Goal: Task Accomplishment & Management: Use online tool/utility

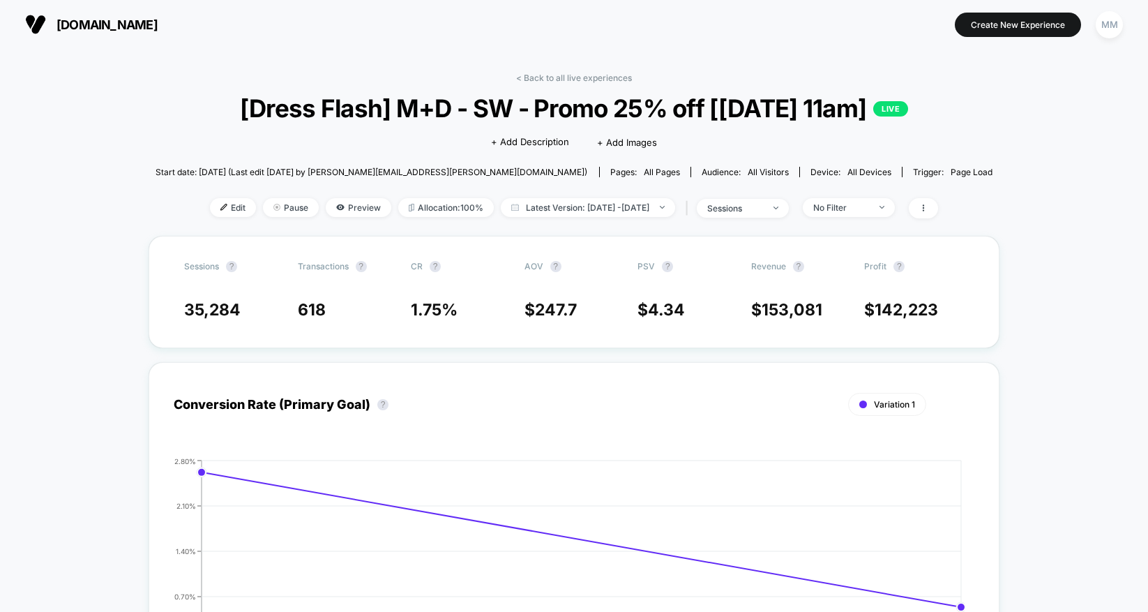
click at [564, 73] on link "< Back to all live experiences" at bounding box center [574, 78] width 116 height 10
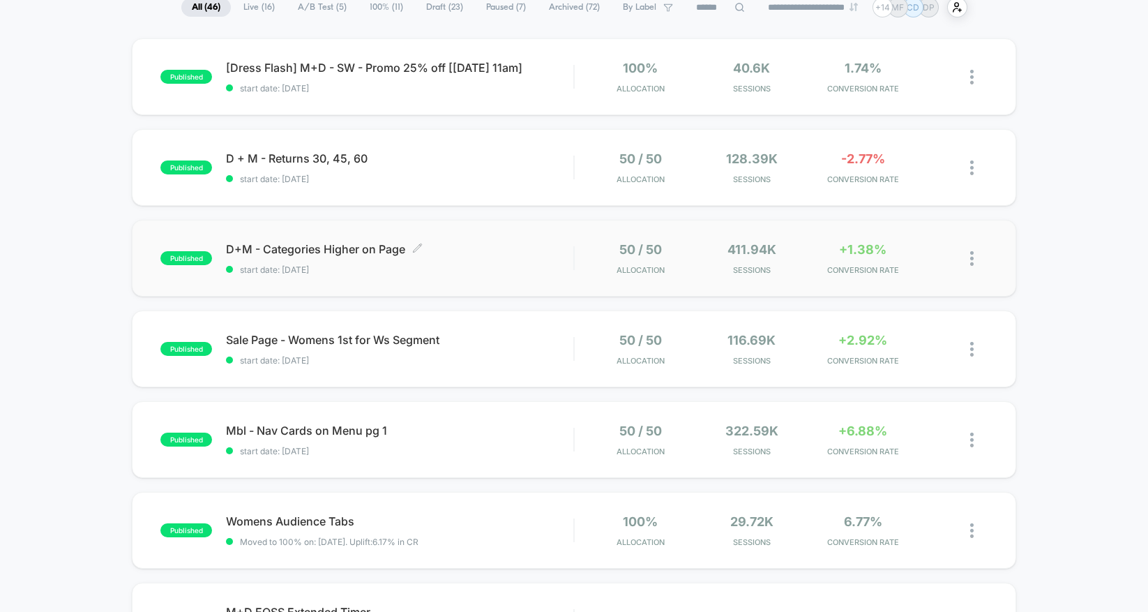
scroll to position [247, 0]
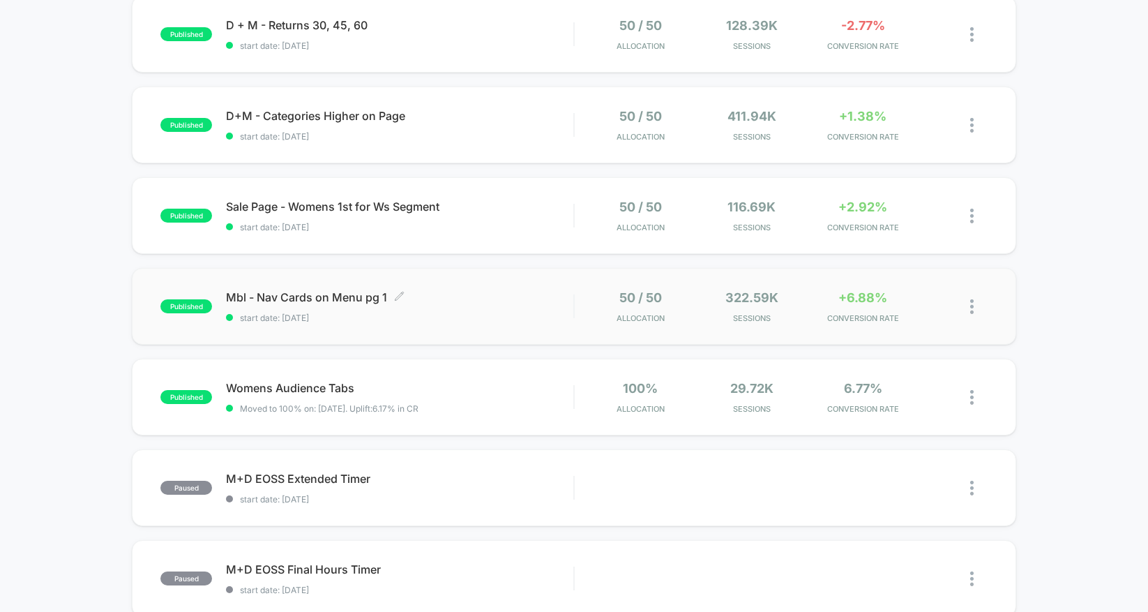
click at [462, 305] on div "Mbl - Nav Cards on Menu pg 1 Click to edit experience details Click to edit exp…" at bounding box center [399, 306] width 347 height 33
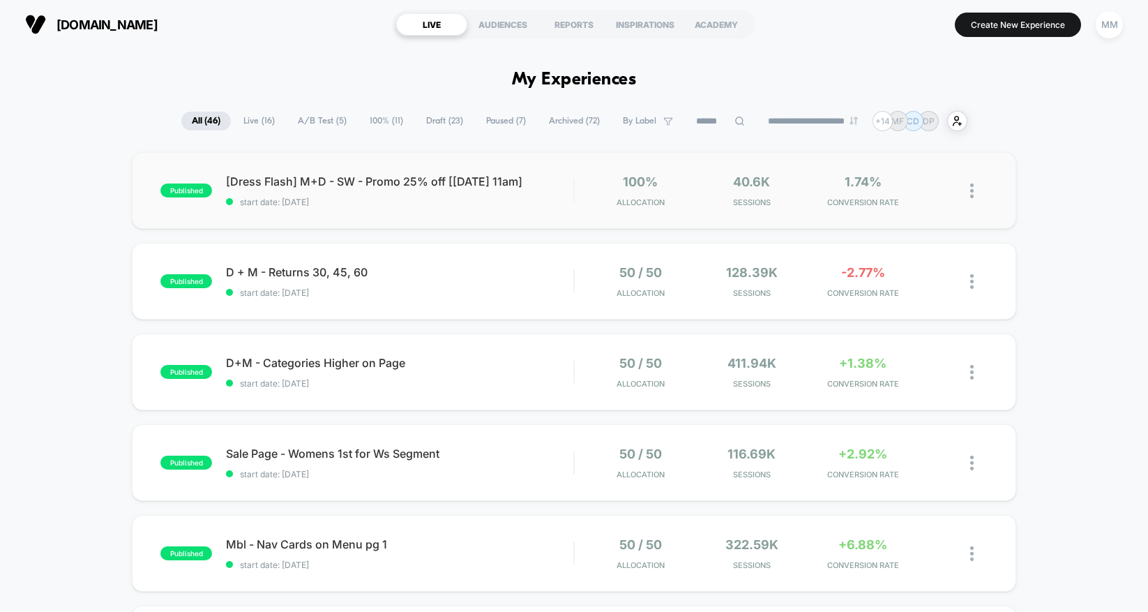
click at [366, 182] on span "[Dress Flash] M+D - SW - Promo 25% off [[DATE] 11am]" at bounding box center [399, 181] width 347 height 14
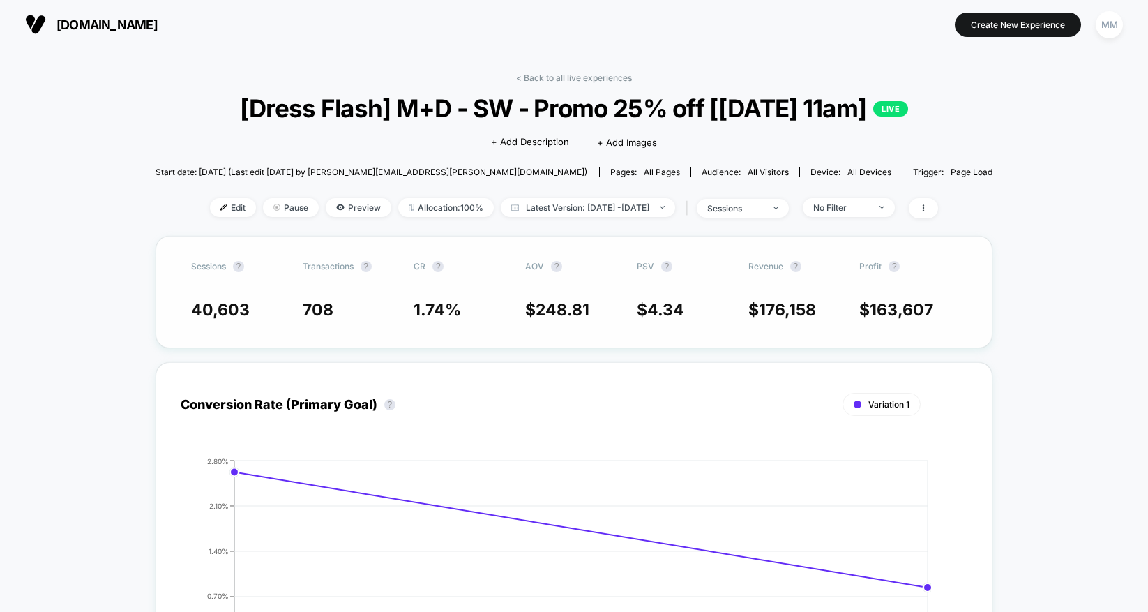
scroll to position [11, 0]
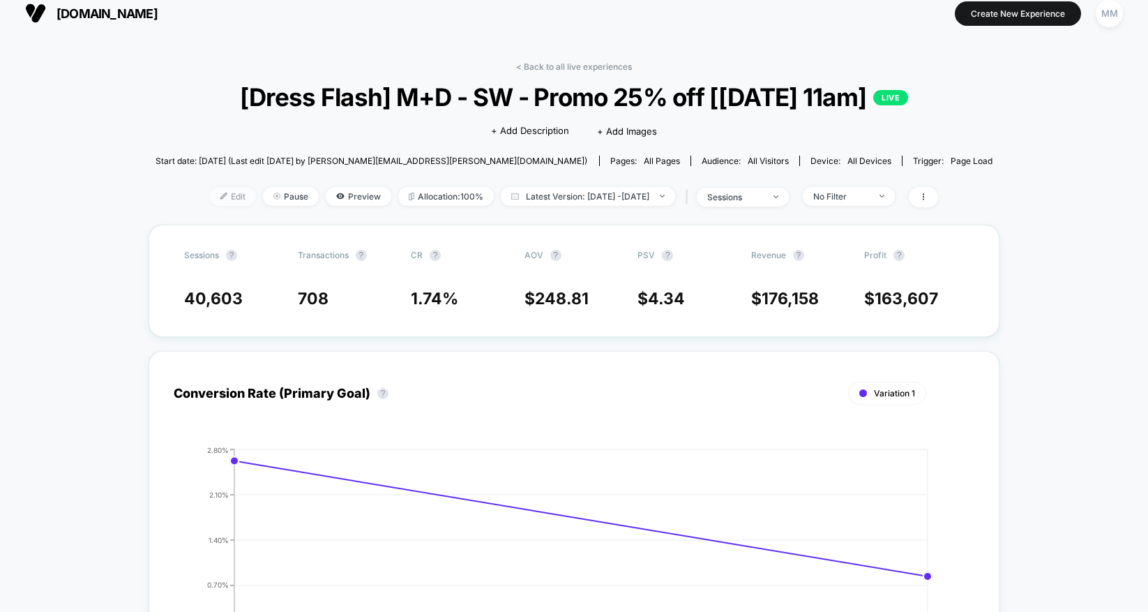
click at [212, 193] on span "Edit" at bounding box center [233, 196] width 46 height 19
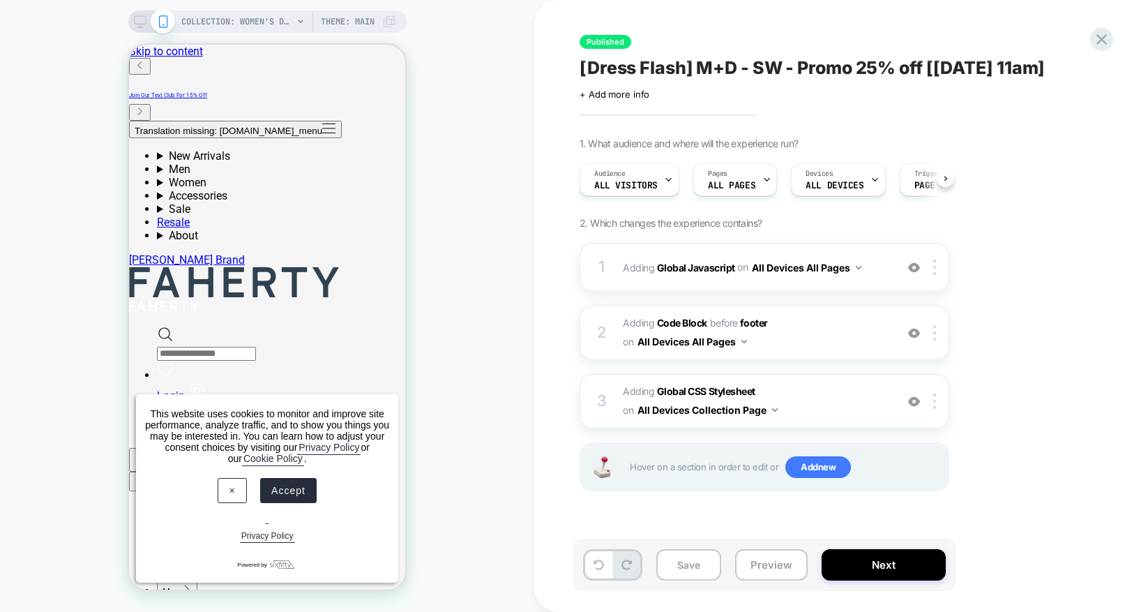
scroll to position [0, 1]
click at [686, 323] on b "Code Block" at bounding box center [682, 323] width 50 height 12
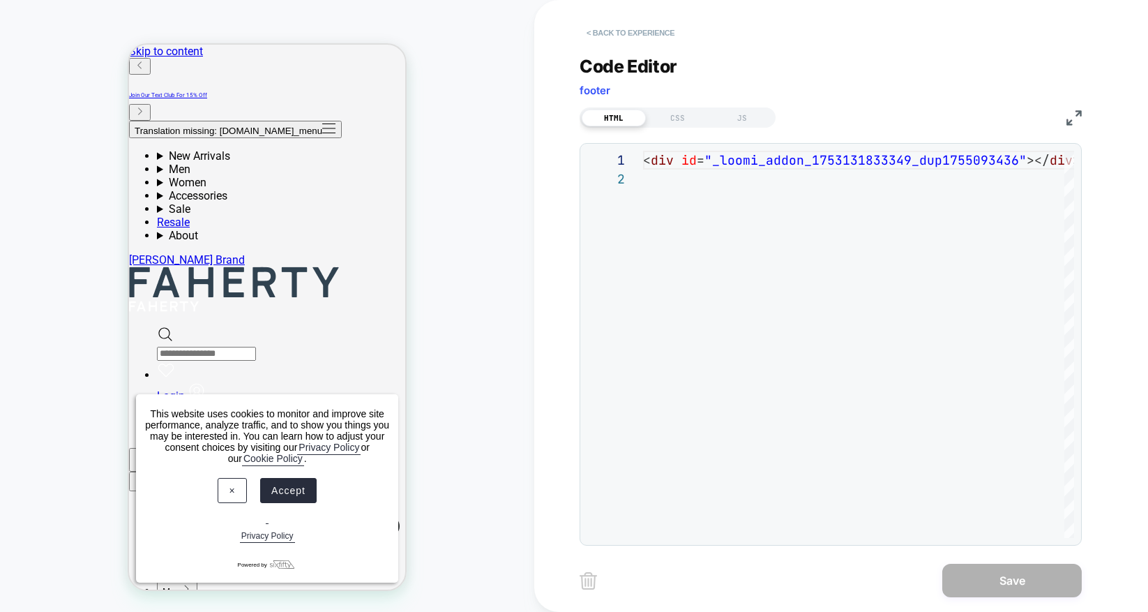
scroll to position [0, 0]
click at [631, 25] on button "< Back to experience" at bounding box center [631, 33] width 102 height 22
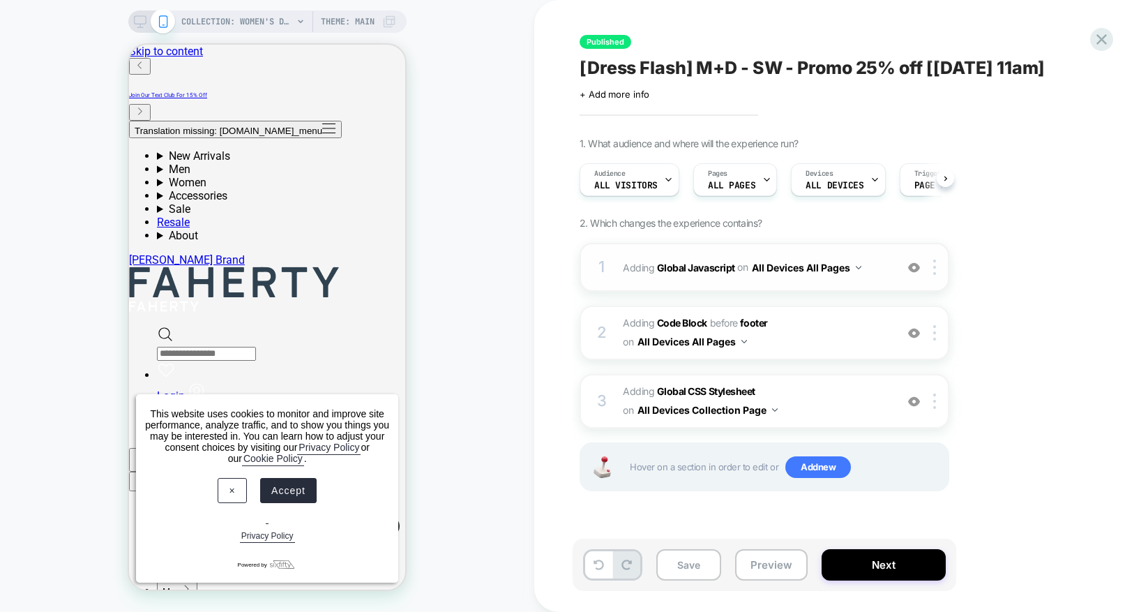
scroll to position [0, 1]
click at [676, 271] on b "Global Javascript" at bounding box center [696, 267] width 78 height 12
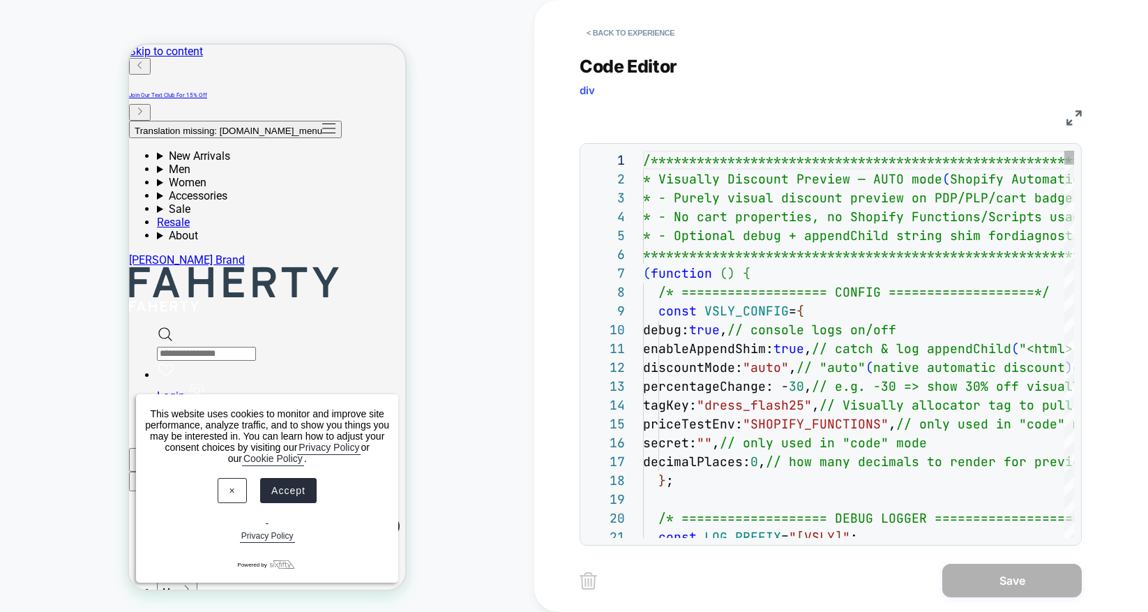
scroll to position [170, 0]
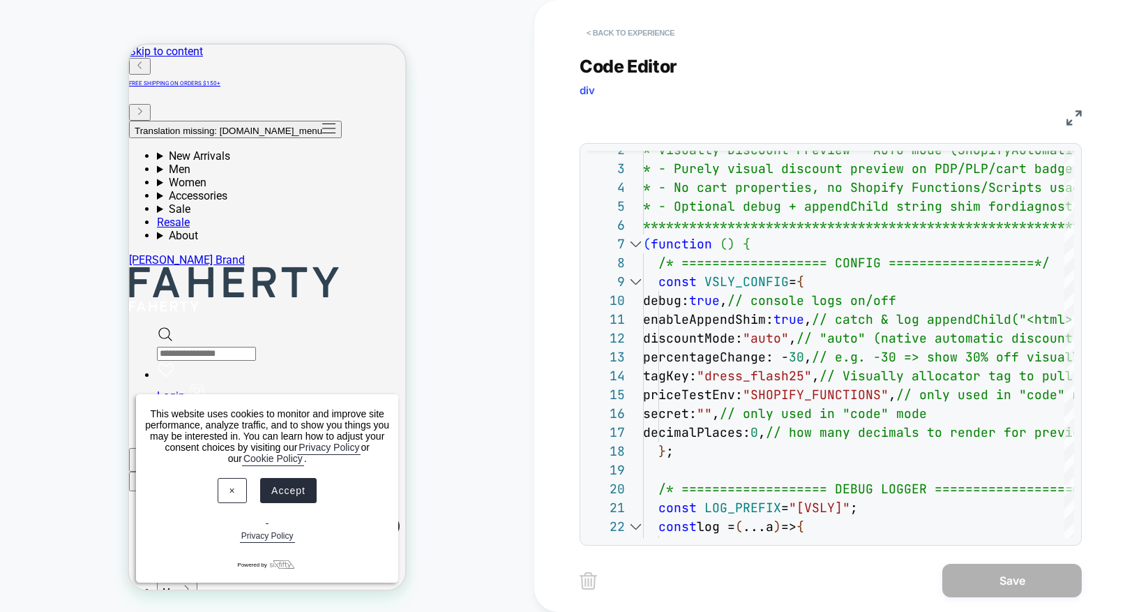
click at [668, 35] on button "< Back to experience" at bounding box center [631, 33] width 102 height 22
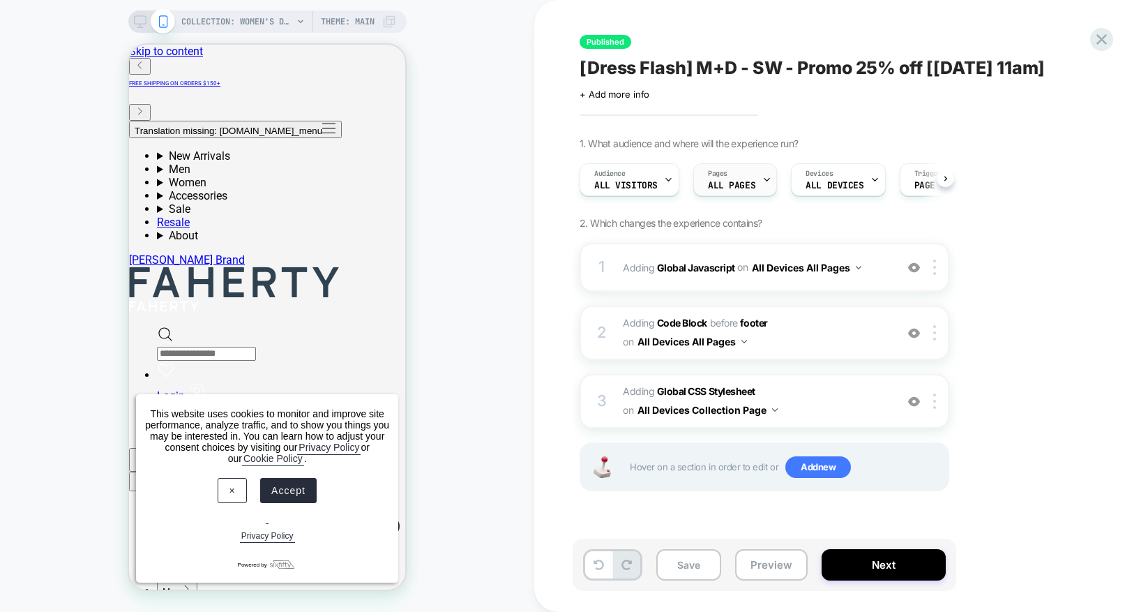
scroll to position [0, 1]
click at [640, 188] on span "All Visitors" at bounding box center [625, 186] width 63 height 10
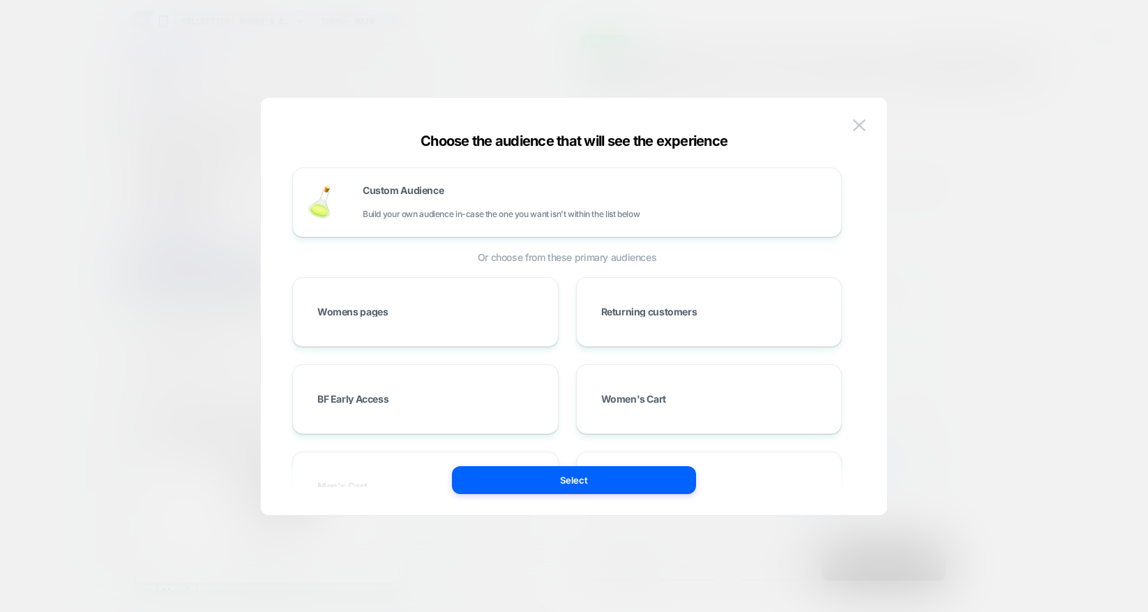
click at [947, 112] on div at bounding box center [574, 306] width 1148 height 612
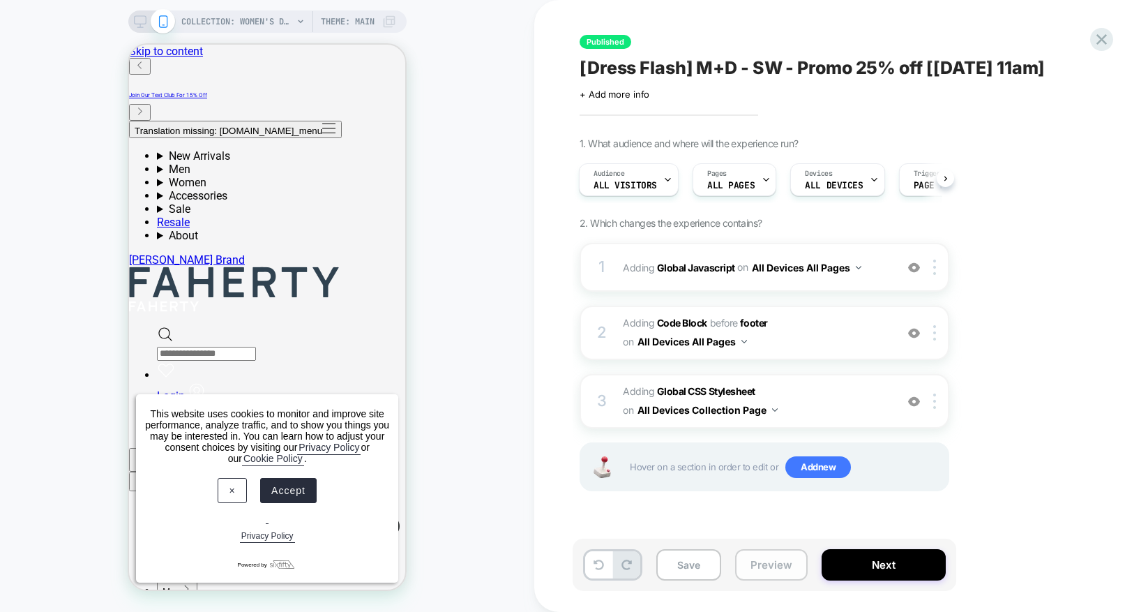
click at [771, 569] on button "Preview" at bounding box center [771, 564] width 73 height 31
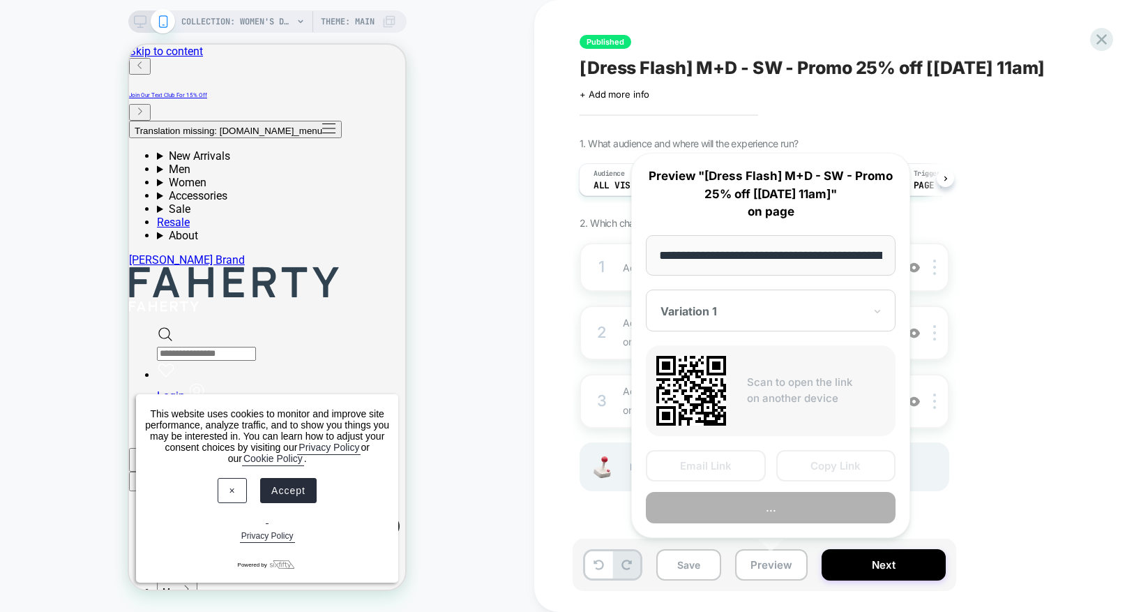
scroll to position [0, 188]
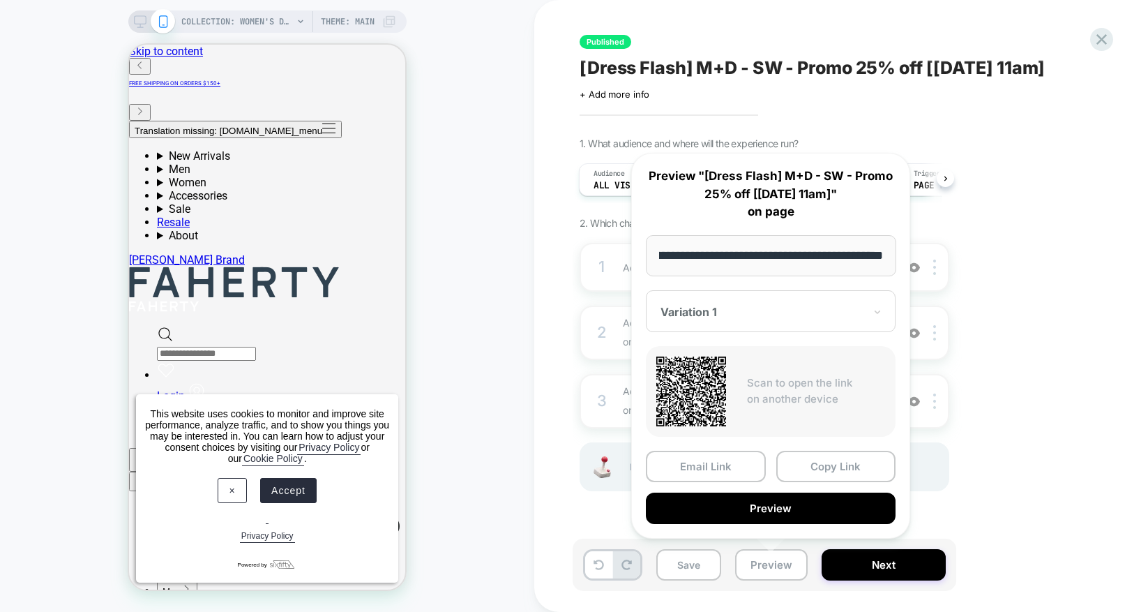
click at [783, 510] on button "Preview" at bounding box center [771, 507] width 250 height 31
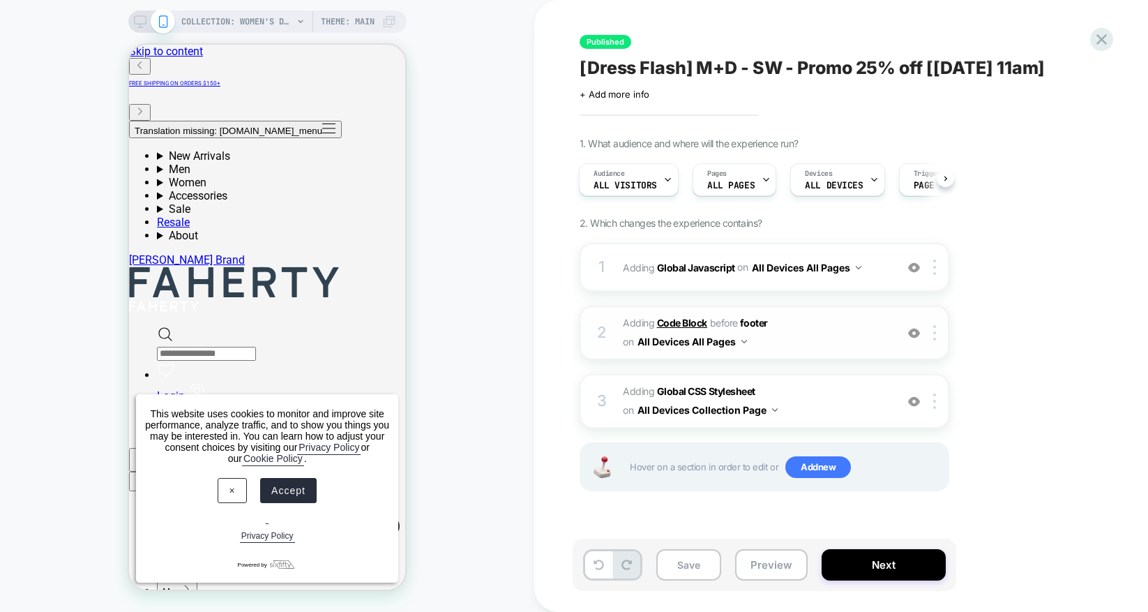
click at [674, 319] on b "Code Block" at bounding box center [682, 323] width 50 height 12
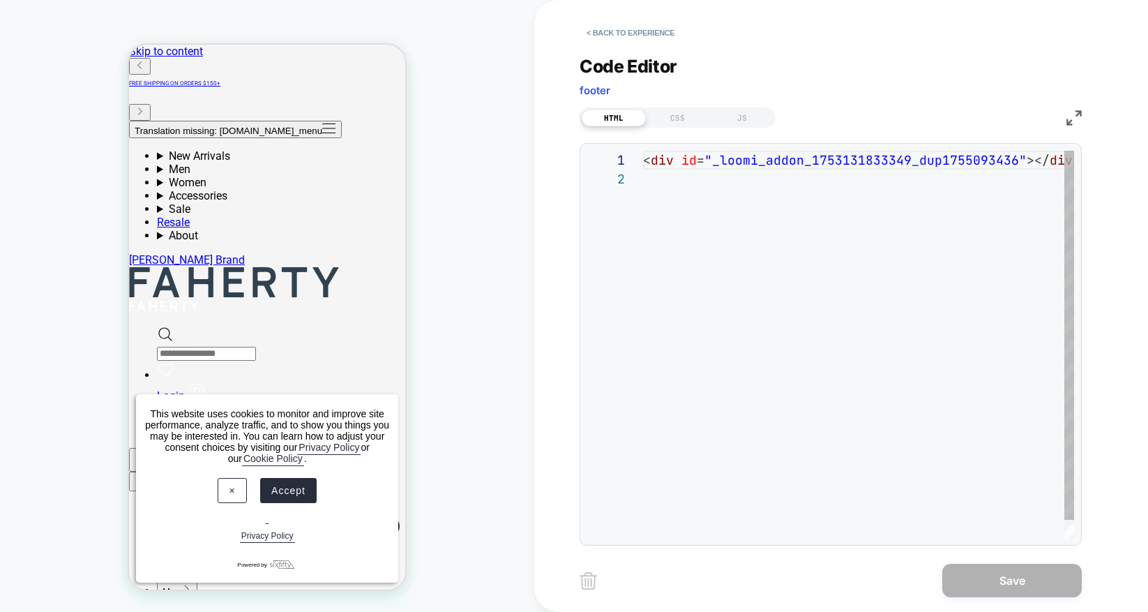
scroll to position [19, 0]
click at [723, 328] on div "< div id = "_loomi_addon_1753131833349_dup1755093436" ></ div >" at bounding box center [877, 354] width 469 height 406
click at [622, 32] on button "< Back to experience" at bounding box center [631, 33] width 102 height 22
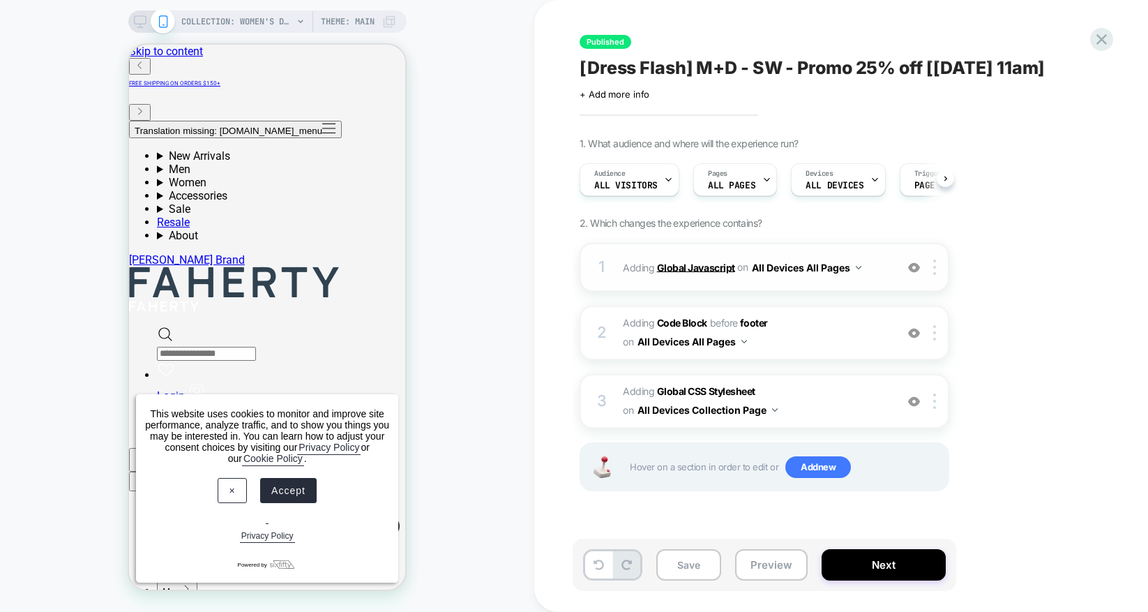
scroll to position [0, 1]
click at [676, 264] on b "Global Javascript" at bounding box center [696, 267] width 78 height 12
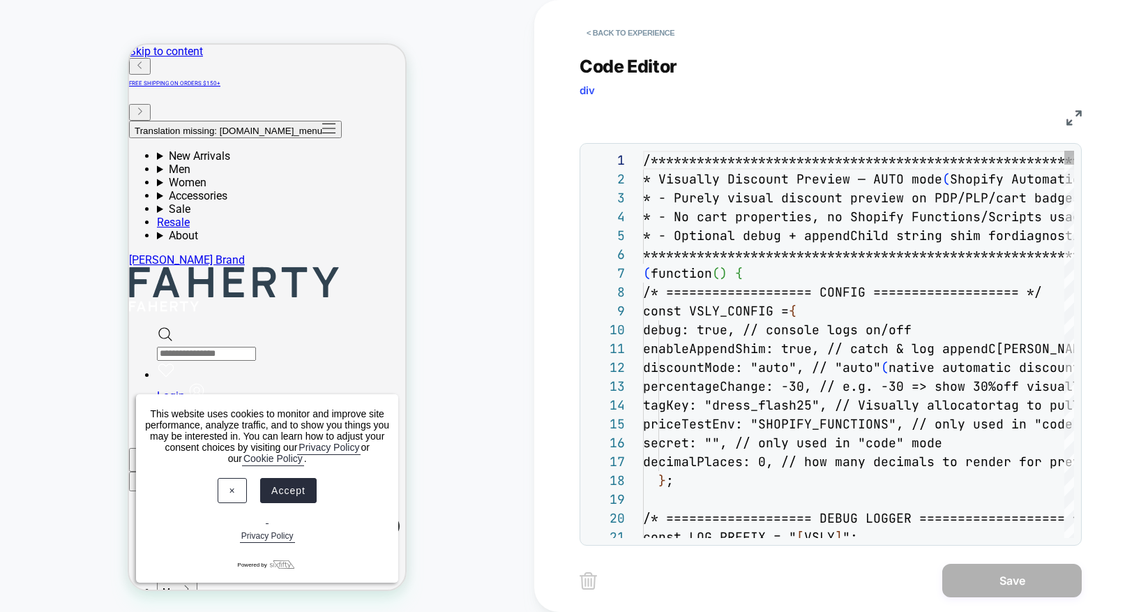
scroll to position [170, 0]
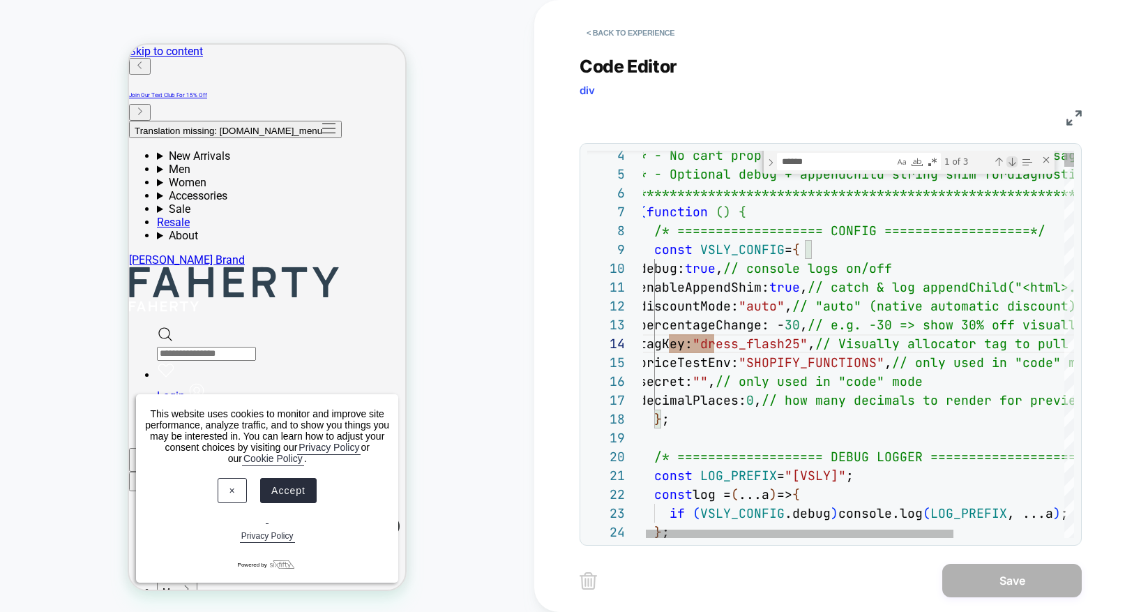
click at [1011, 162] on div "Next Match (Enter)" at bounding box center [1012, 161] width 11 height 11
type textarea "**********"
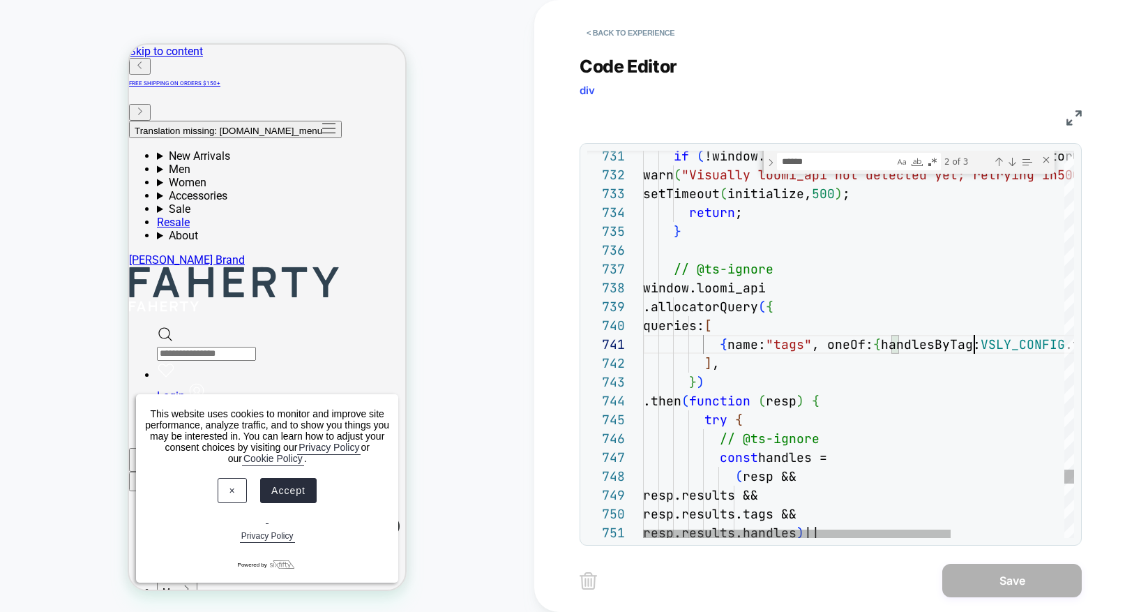
click at [827, 151] on div "****** tagKey 2 of 3" at bounding box center [908, 162] width 292 height 23
click at [825, 158] on textarea "******" at bounding box center [836, 161] width 116 height 16
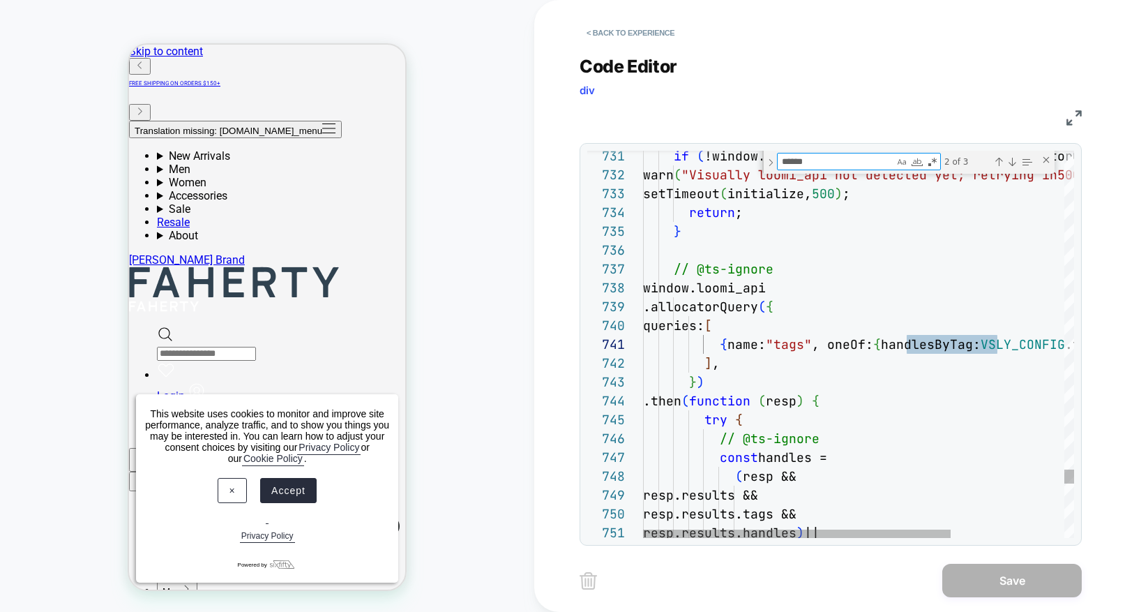
click at [825, 158] on textarea "******" at bounding box center [836, 161] width 116 height 16
paste textarea "******"
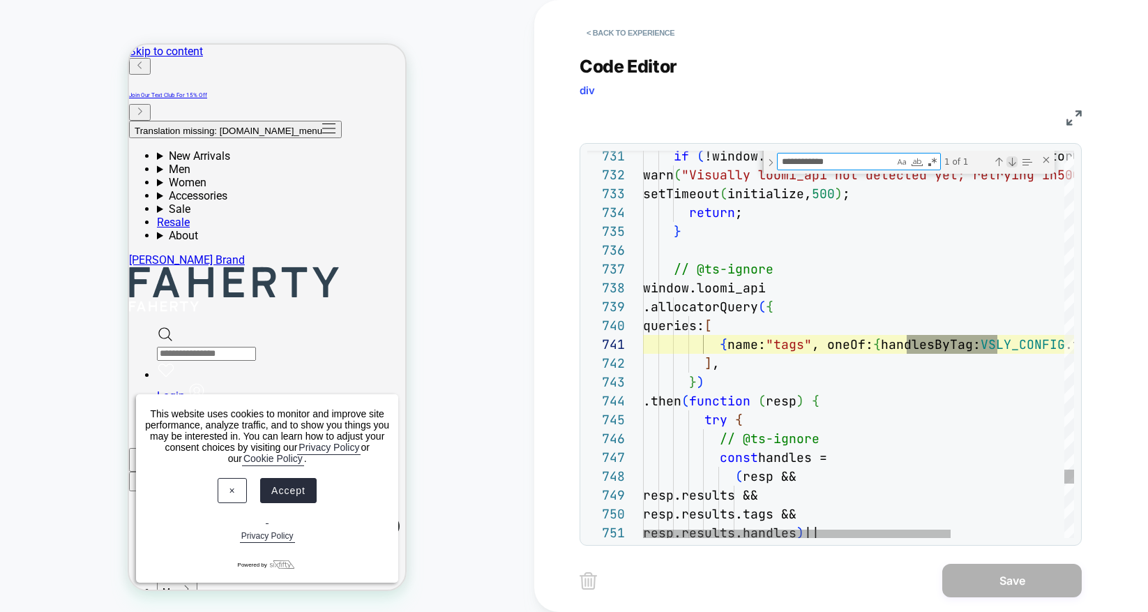
type textarea "**********"
click at [1013, 164] on div "Next Match (Enter)" at bounding box center [1012, 161] width 11 height 11
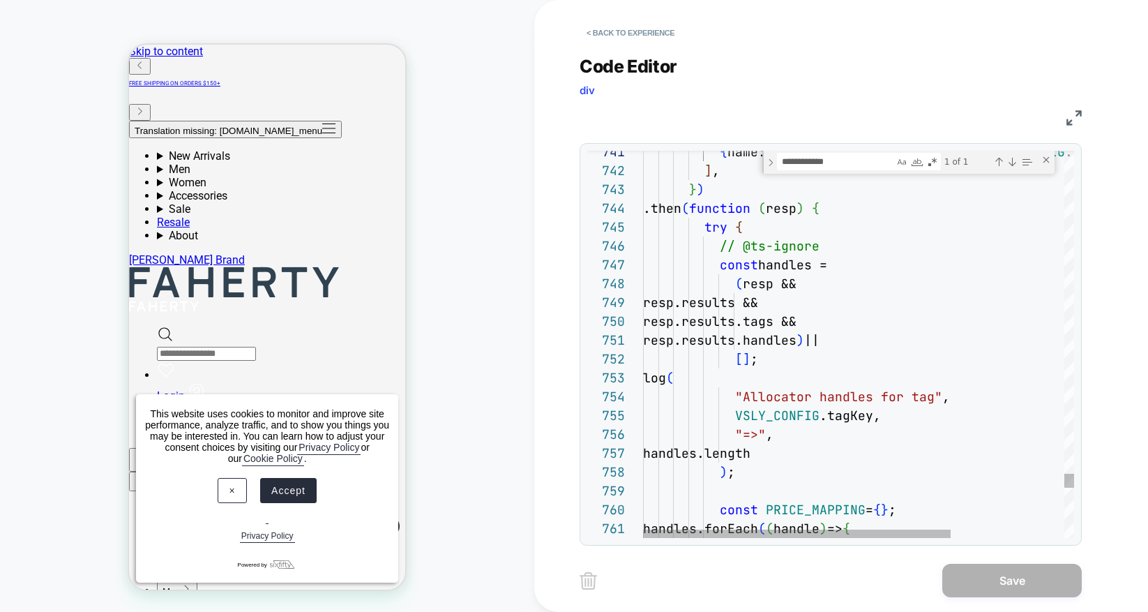
type textarea "**********"
drag, startPoint x: 741, startPoint y: 395, endPoint x: 931, endPoint y: 397, distance: 189.7
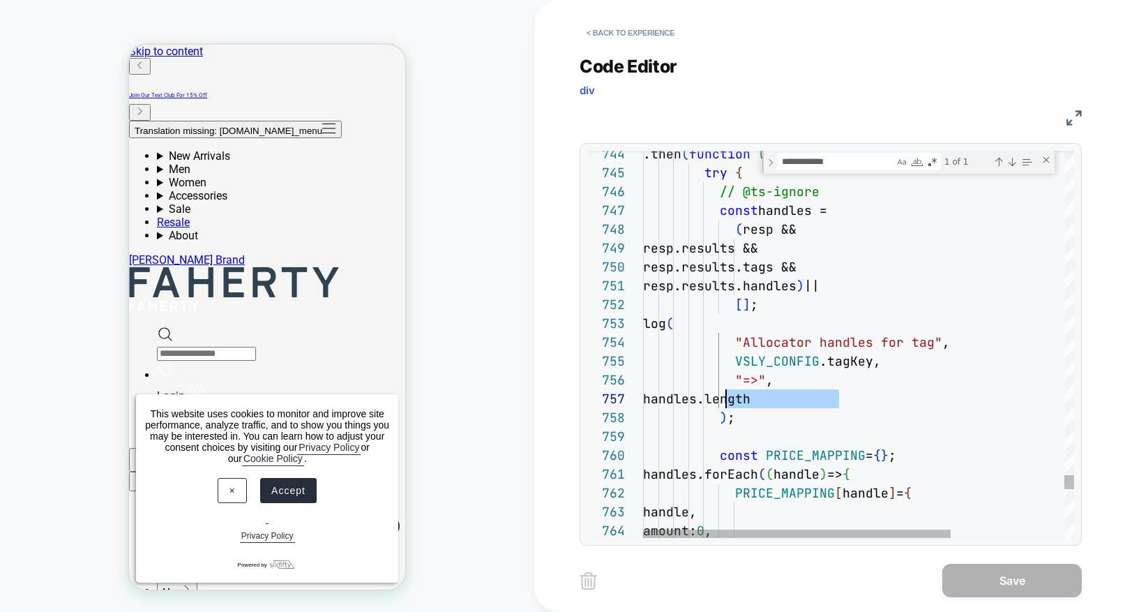
scroll to position [113, 83]
drag, startPoint x: 831, startPoint y: 401, endPoint x: 728, endPoint y: 400, distance: 102.5
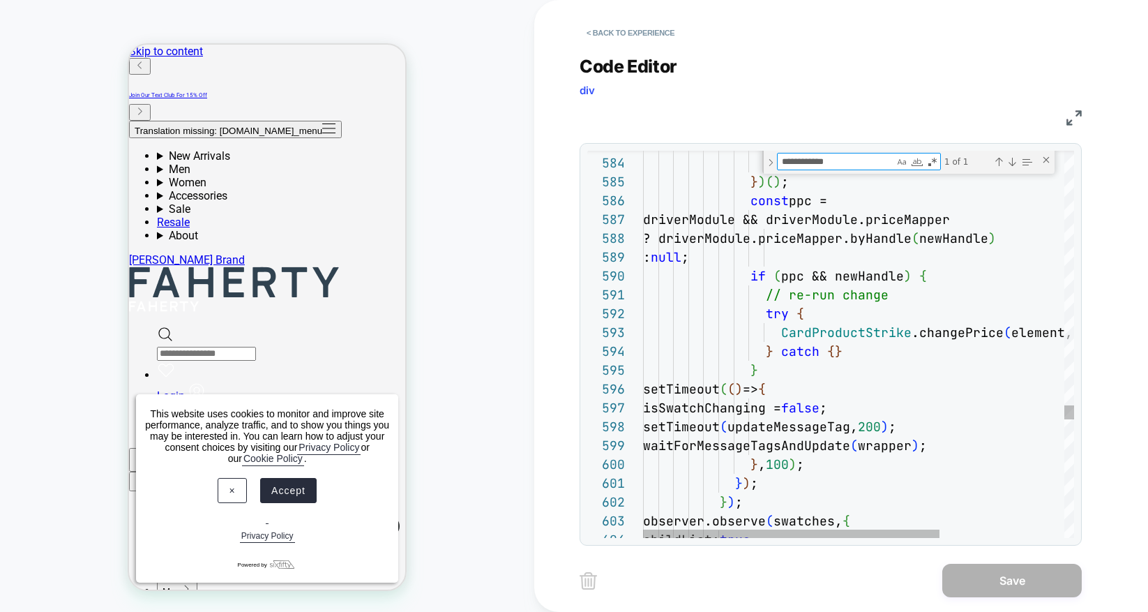
click at [869, 165] on textarea "**********" at bounding box center [836, 161] width 116 height 16
click at [866, 164] on textarea "**********" at bounding box center [836, 161] width 116 height 16
click at [867, 164] on textarea "**********" at bounding box center [836, 161] width 116 height 16
type textarea "*"
type textarea "**********"
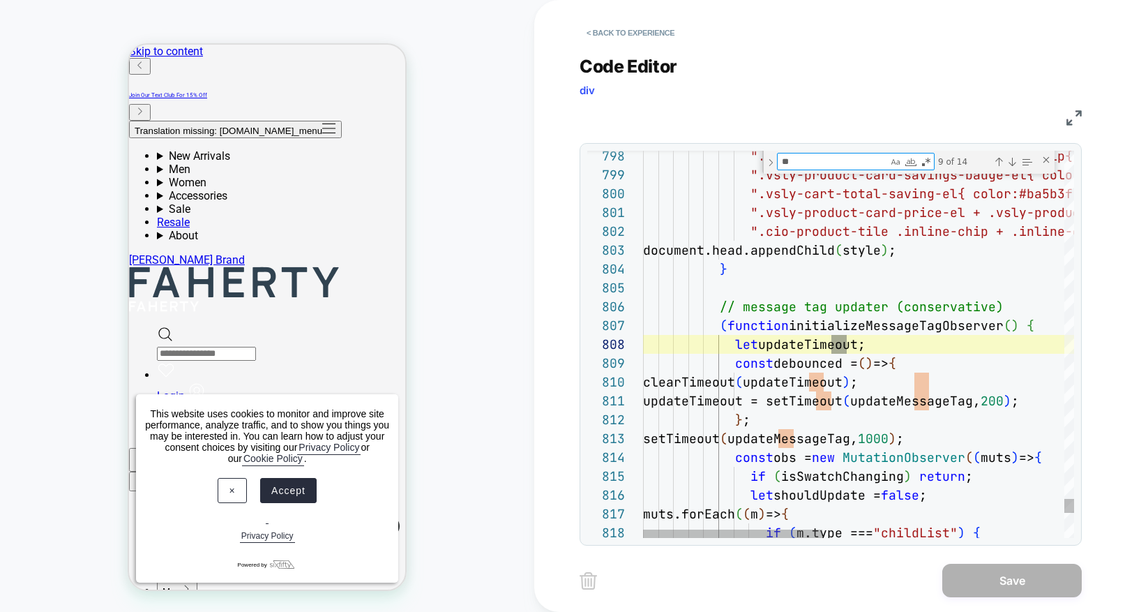
scroll to position [188, 204]
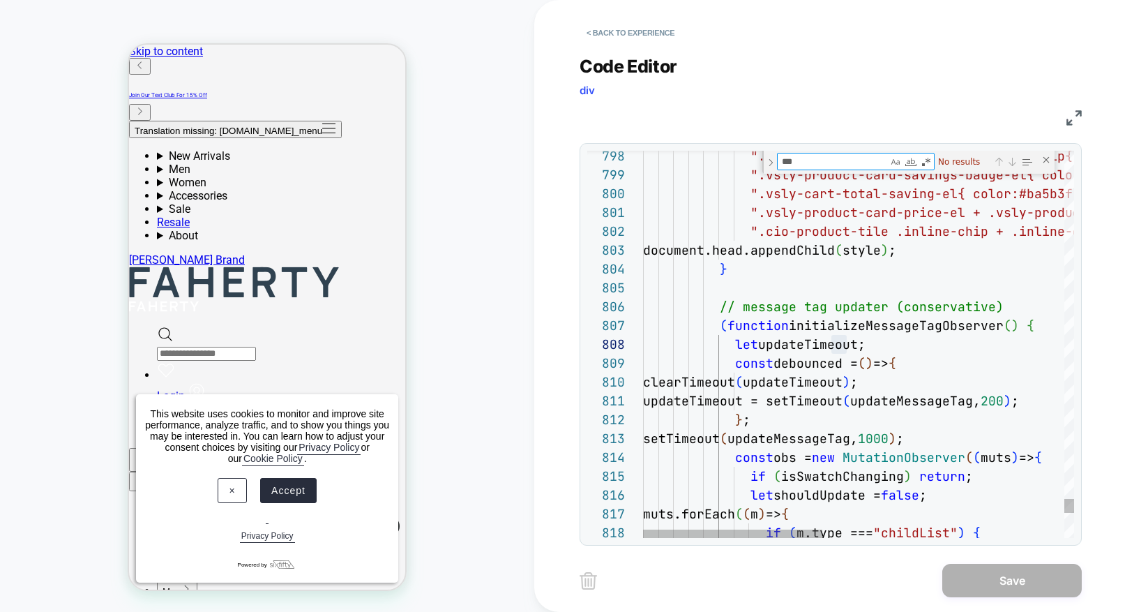
type textarea "**"
type textarea "**********"
type textarea "*"
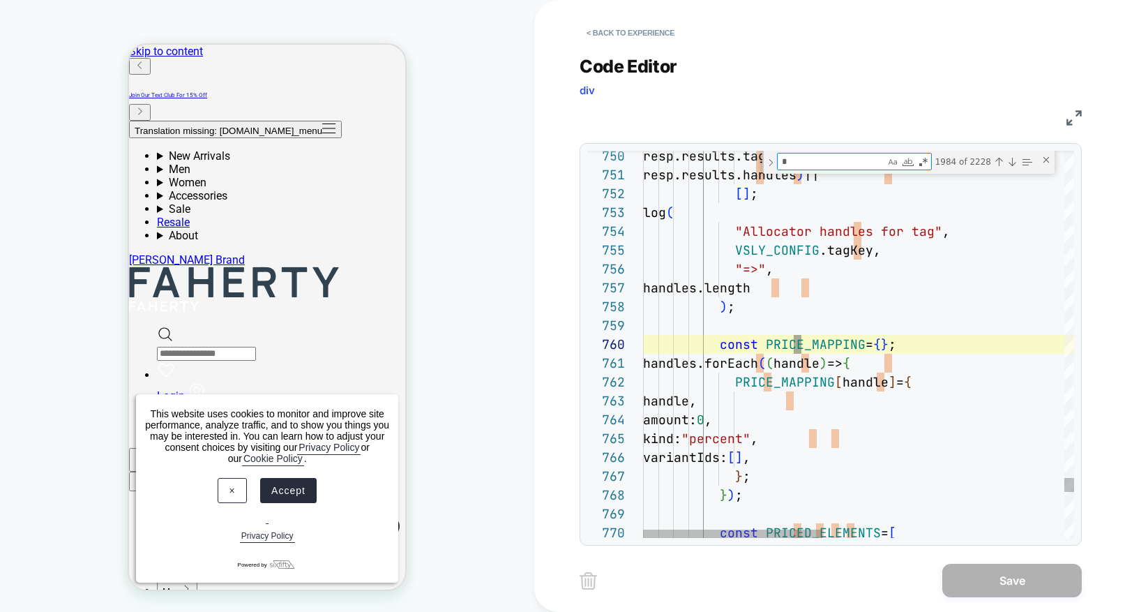
scroll to position [188, 158]
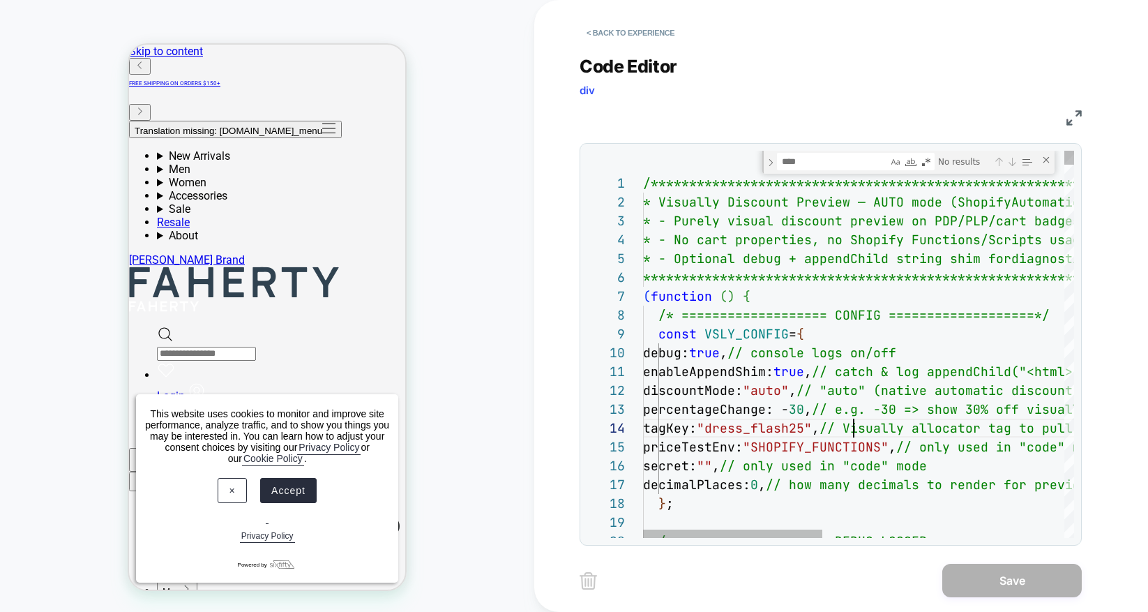
click at [783, 429] on span ""dress_flash25"" at bounding box center [754, 428] width 115 height 16
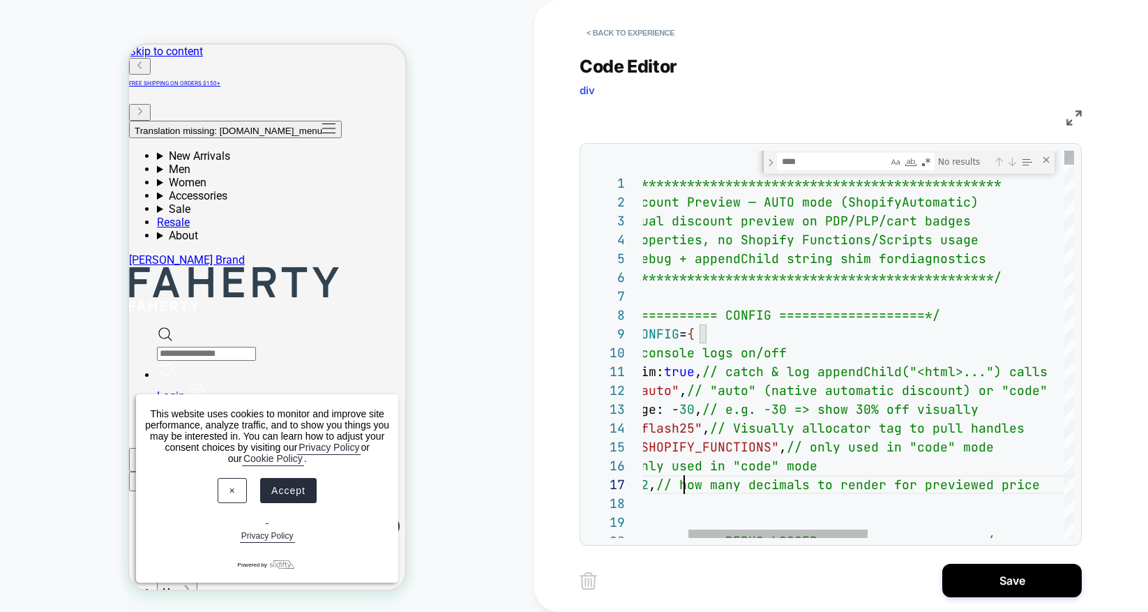
scroll to position [113, 151]
type textarea "**********"
click at [1018, 582] on button "Save" at bounding box center [1012, 580] width 140 height 33
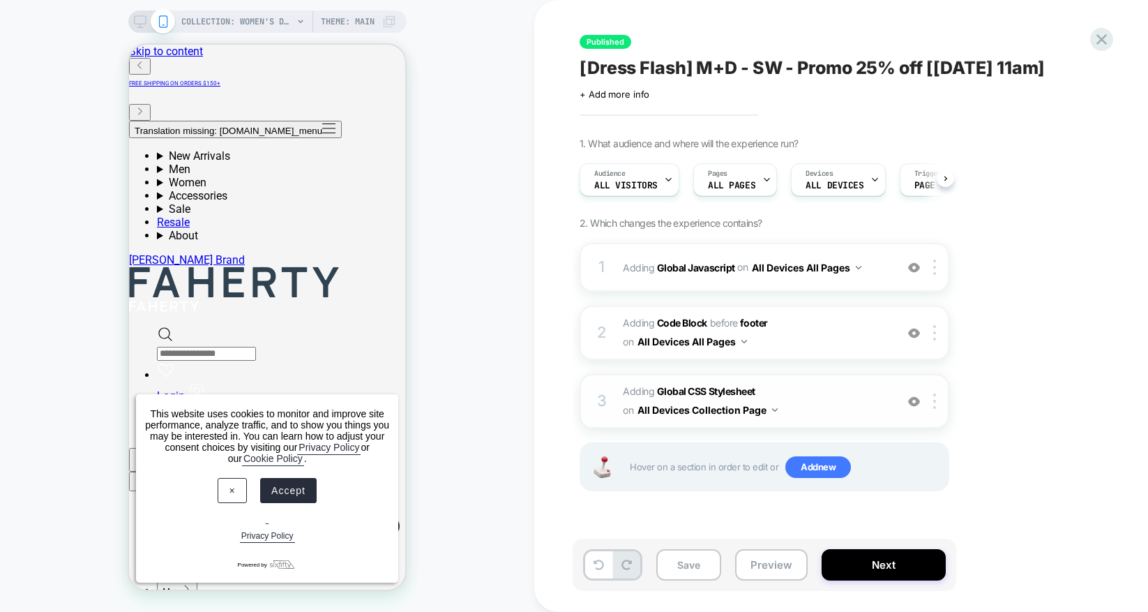
scroll to position [0, 1]
click at [762, 574] on button "Preview" at bounding box center [771, 564] width 73 height 31
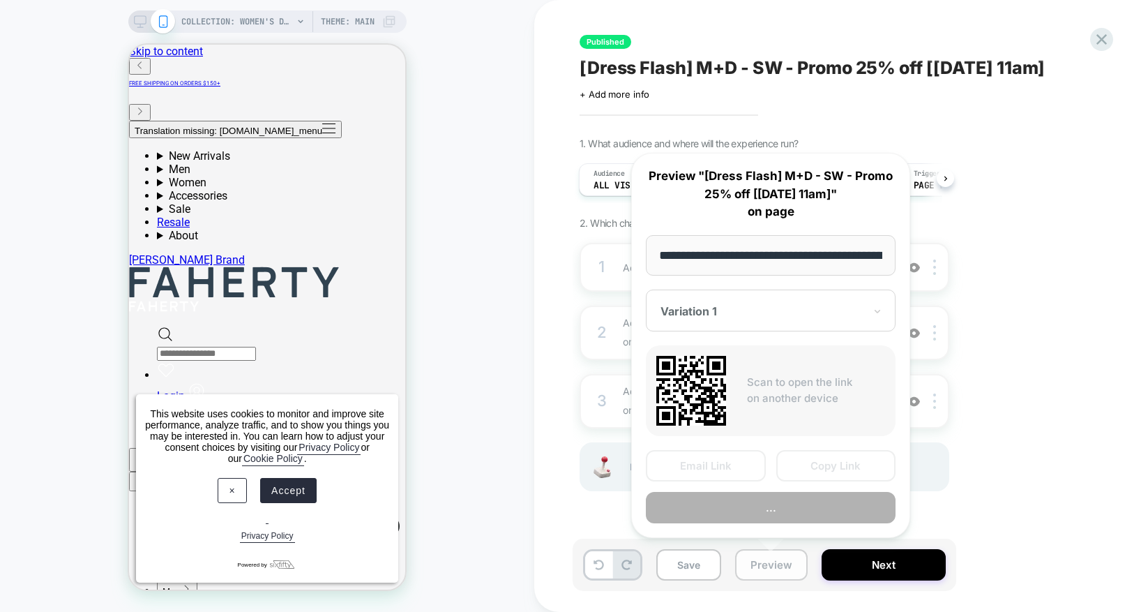
scroll to position [0, 188]
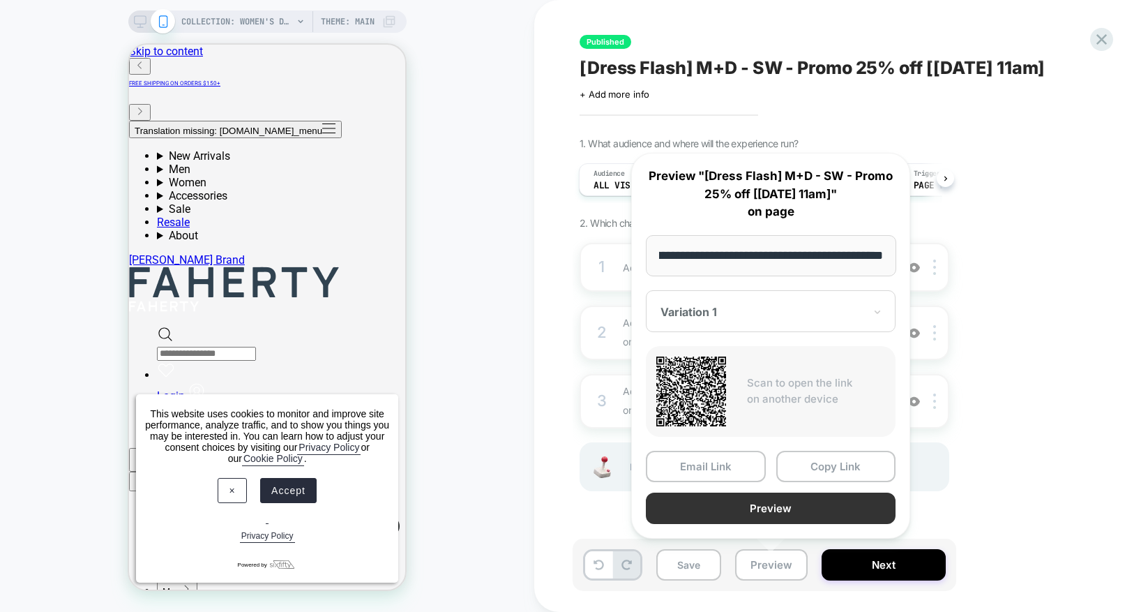
click at [761, 509] on button "Preview" at bounding box center [771, 507] width 250 height 31
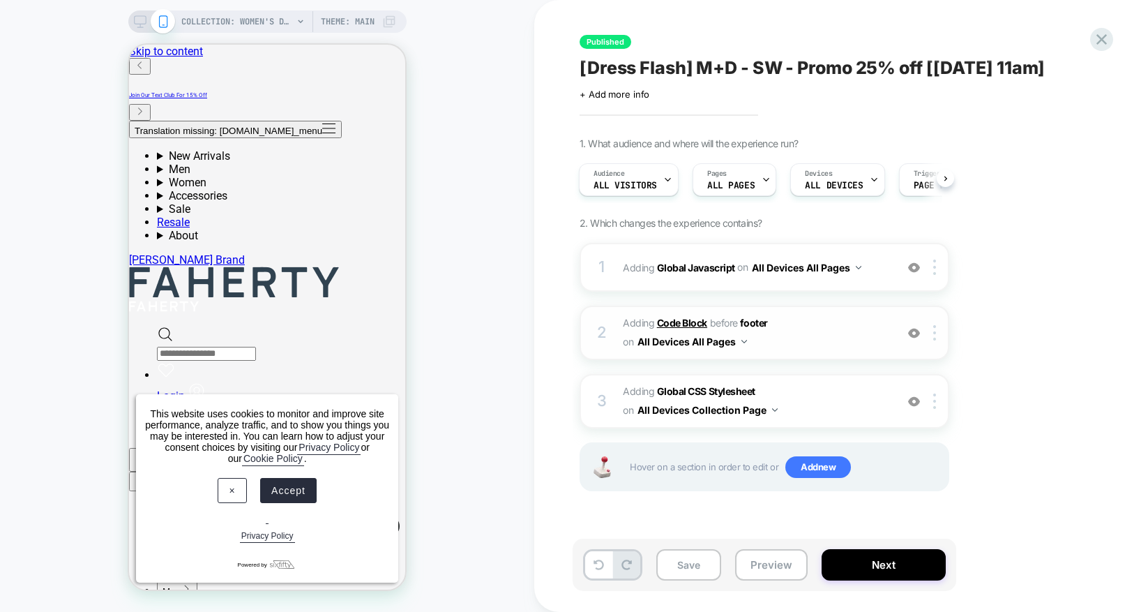
click at [678, 324] on b "Code Block" at bounding box center [682, 323] width 50 height 12
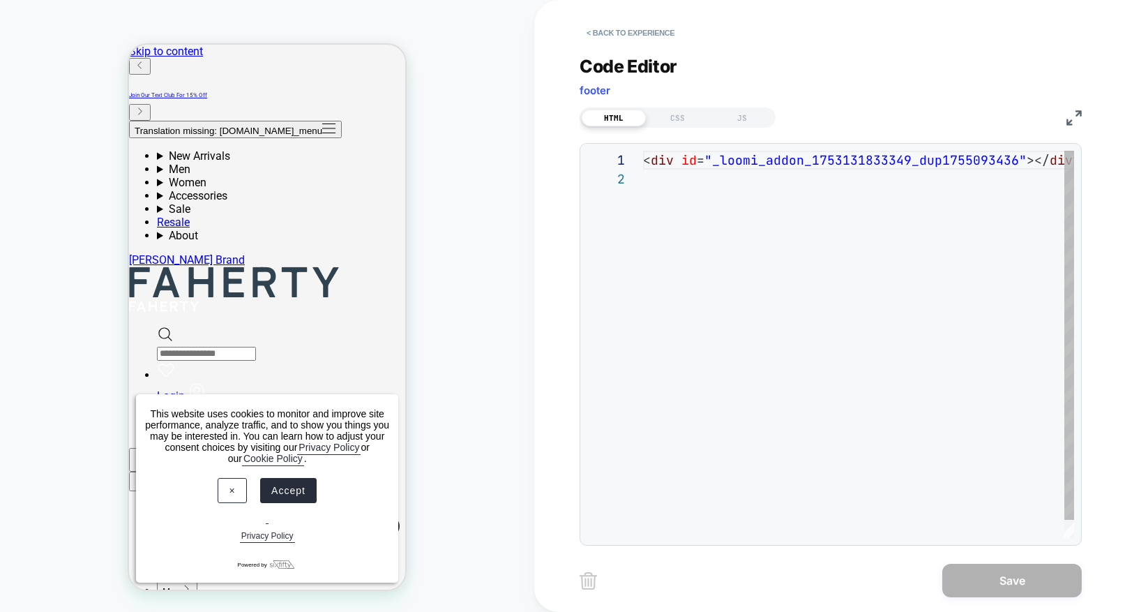
scroll to position [19, 0]
click at [603, 33] on button "< Back to experience" at bounding box center [631, 33] width 102 height 22
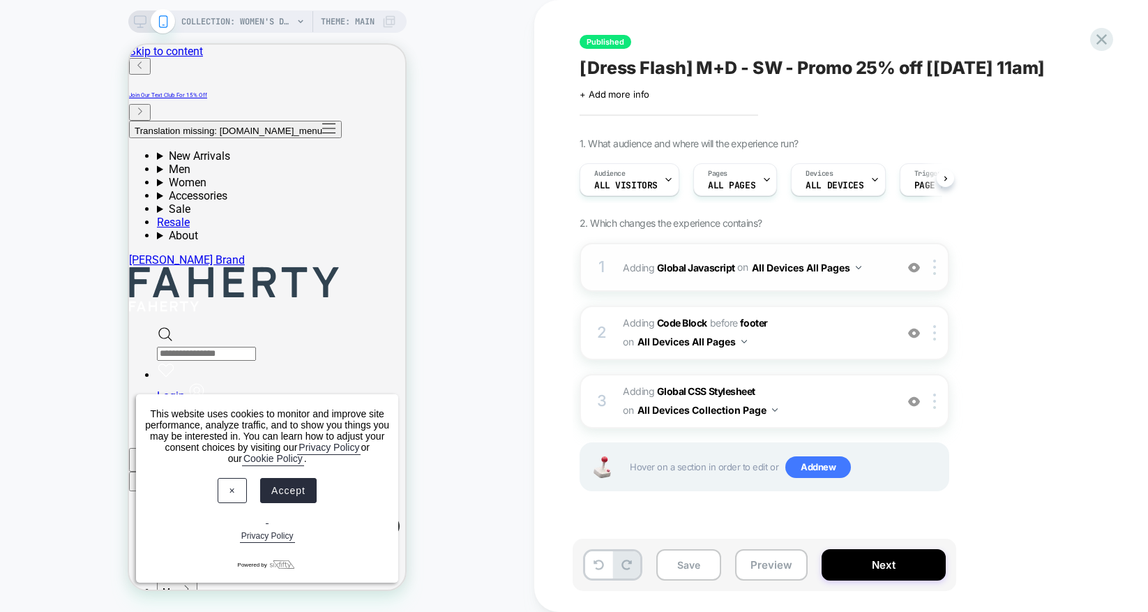
scroll to position [0, 1]
click at [691, 269] on b "Global Javascript" at bounding box center [696, 267] width 78 height 12
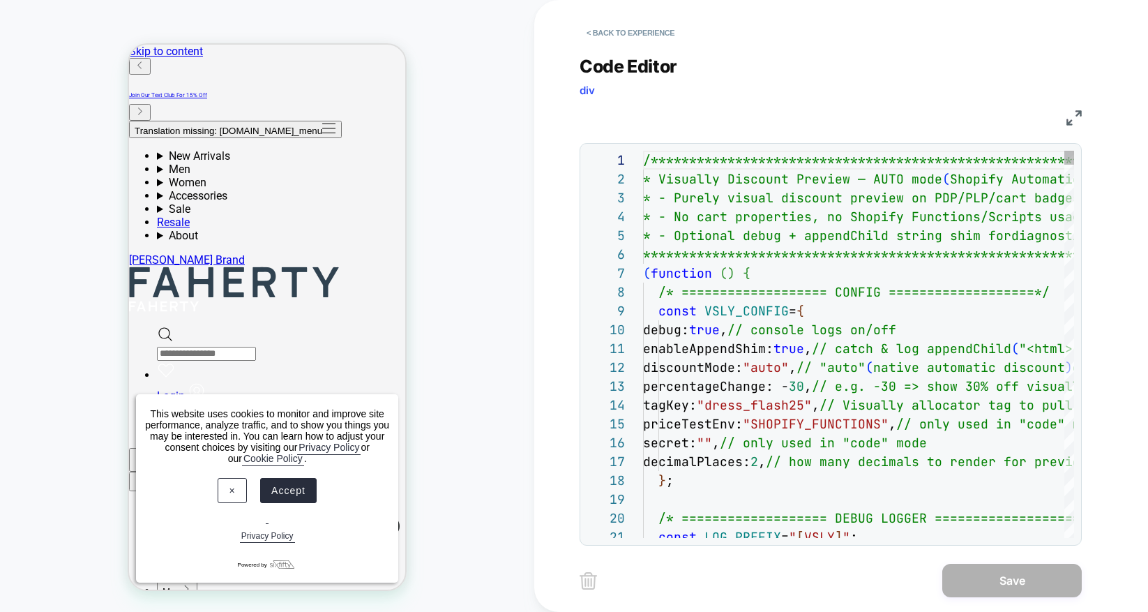
scroll to position [170, 0]
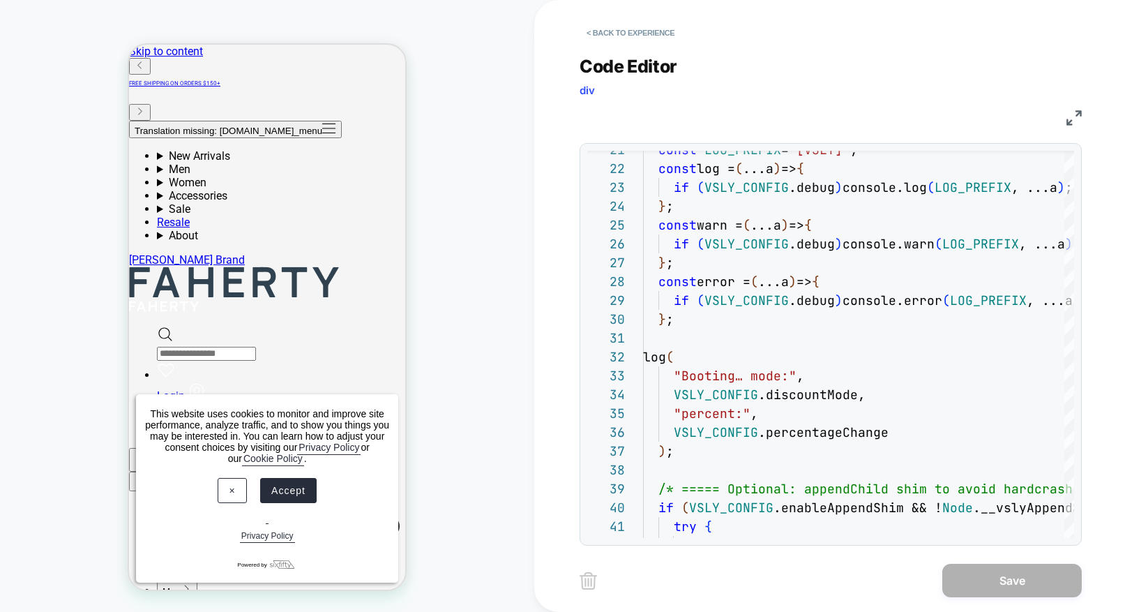
drag, startPoint x: 771, startPoint y: 577, endPoint x: 775, endPoint y: 543, distance: 33.7
click at [770, 575] on div "Save" at bounding box center [831, 580] width 502 height 35
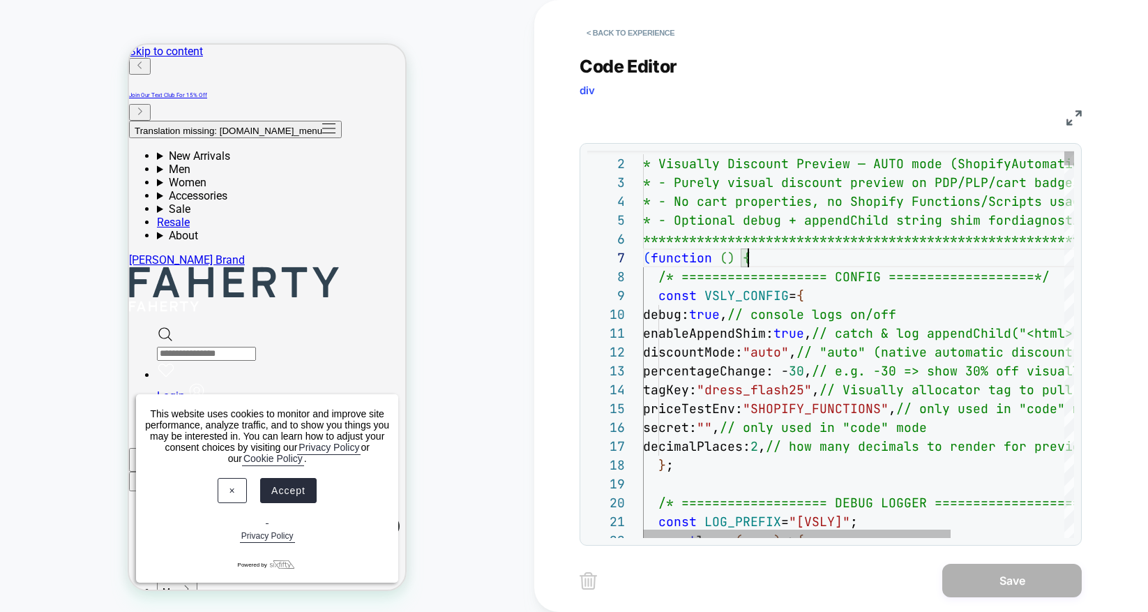
drag, startPoint x: 838, startPoint y: 389, endPoint x: 751, endPoint y: 392, distance: 86.5
click at [862, 409] on span ""SHOPIFY_FUNCTIONS"" at bounding box center [816, 408] width 146 height 16
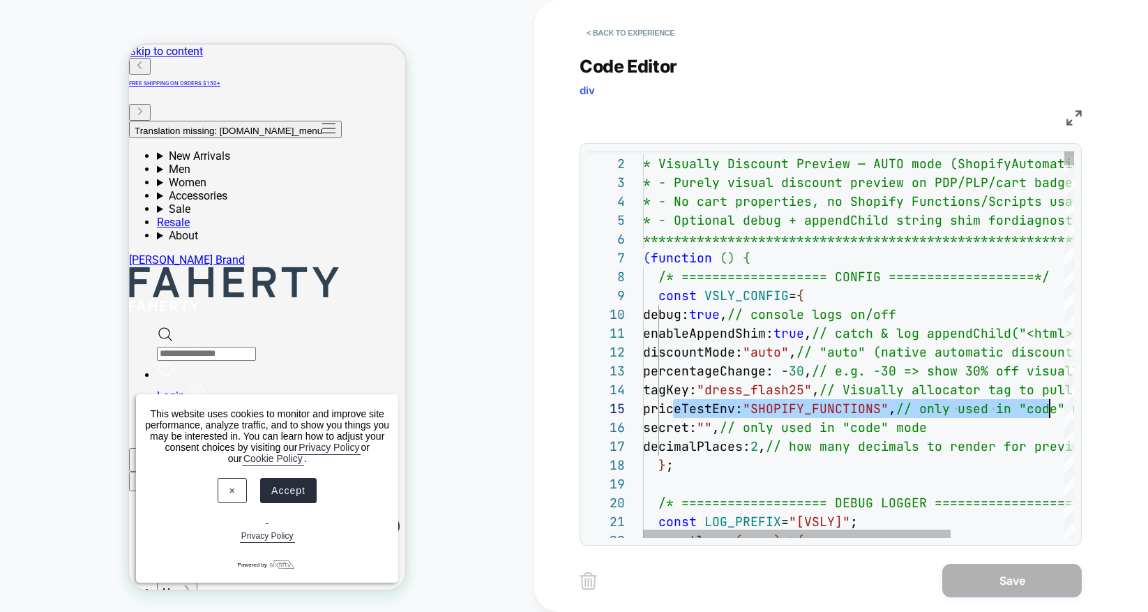
scroll to position [75, 497]
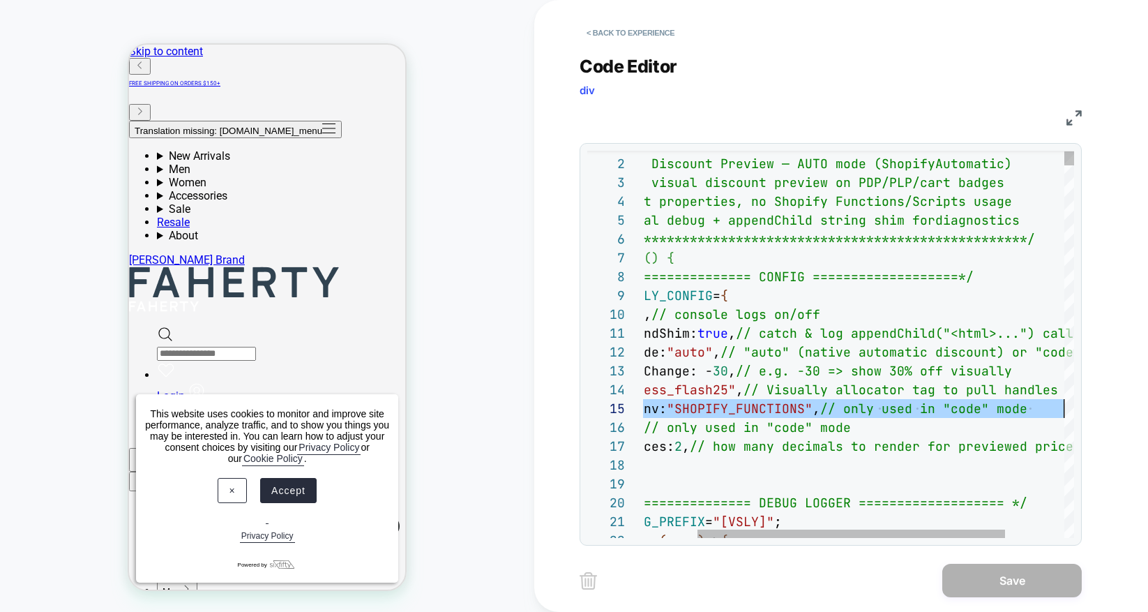
drag, startPoint x: 674, startPoint y: 409, endPoint x: 1101, endPoint y: 403, distance: 427.6
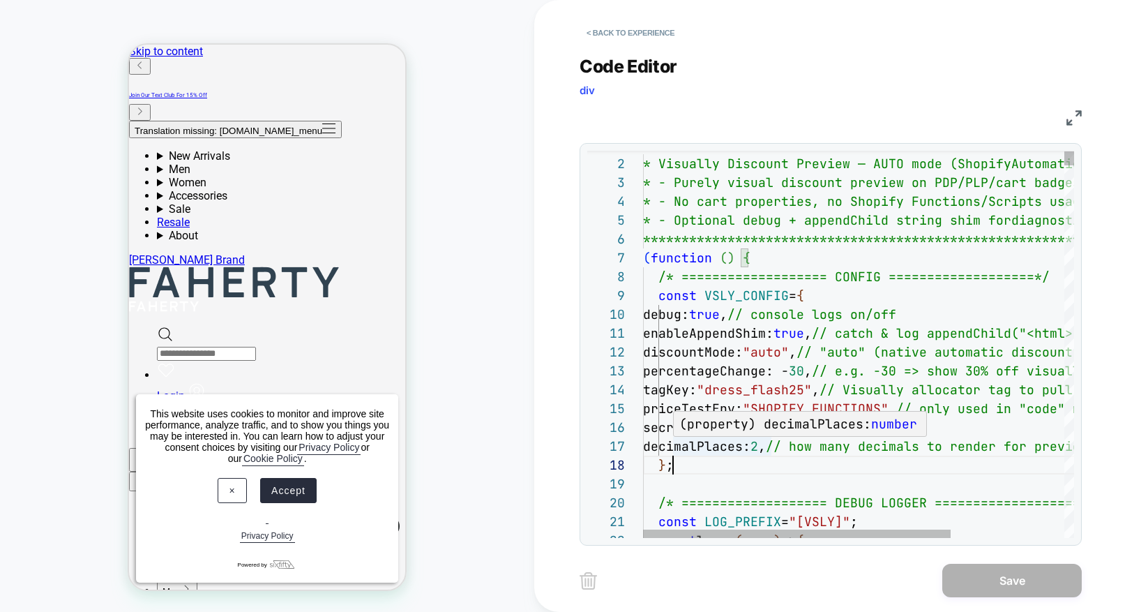
type textarea "**********"
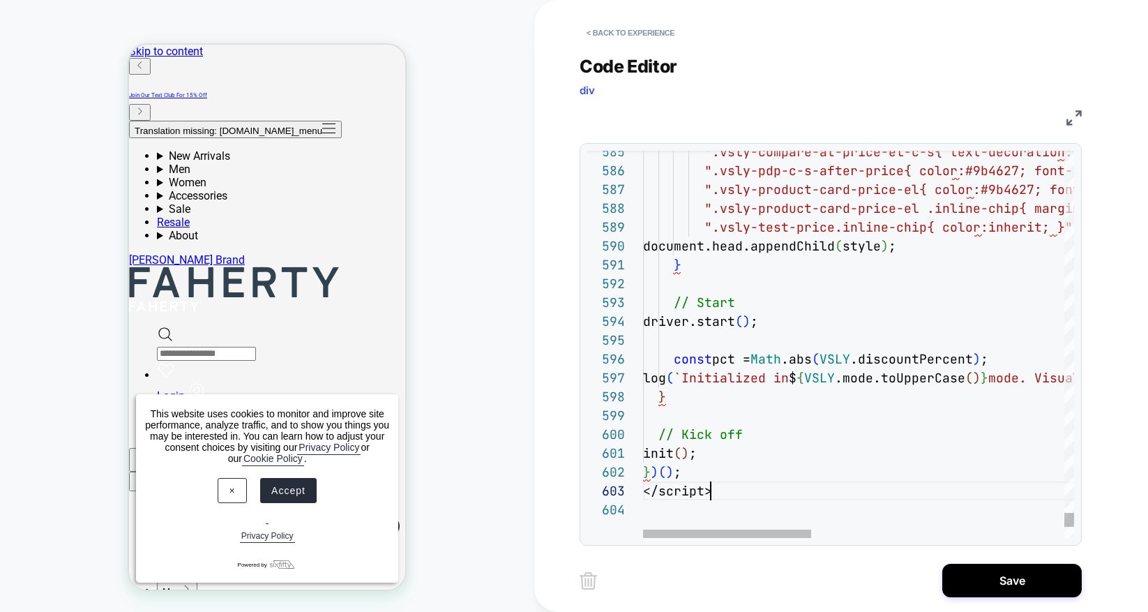
scroll to position [19, 0]
drag, startPoint x: 714, startPoint y: 494, endPoint x: 589, endPoint y: 481, distance: 125.6
drag, startPoint x: 699, startPoint y: 483, endPoint x: 714, endPoint y: 490, distance: 16.5
click at [699, 483] on span "</script>" at bounding box center [677, 491] width 69 height 16
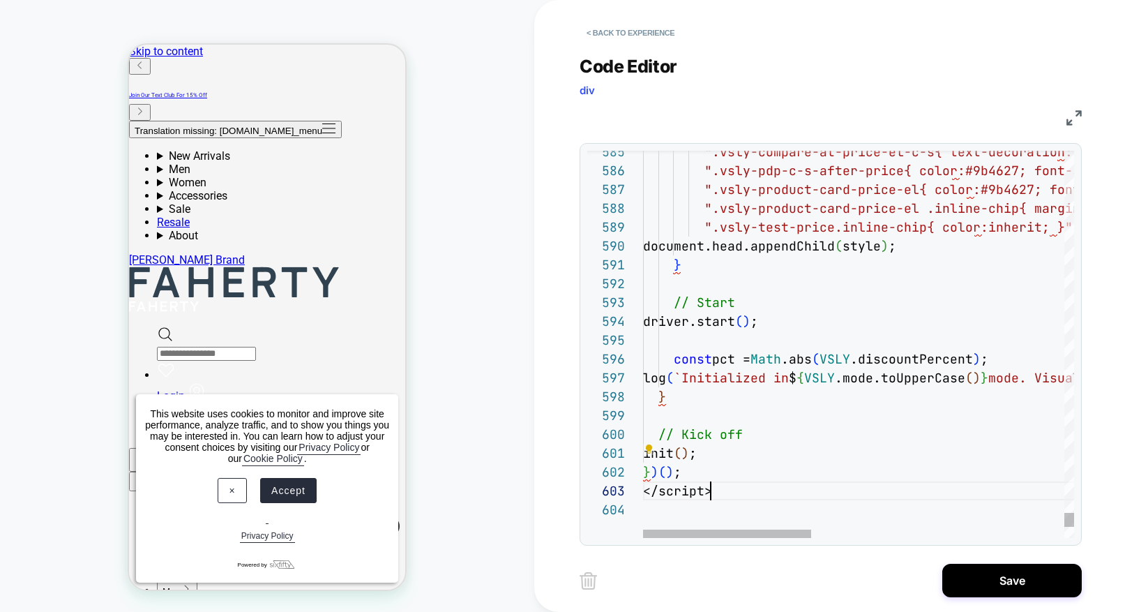
drag, startPoint x: 723, startPoint y: 495, endPoint x: 628, endPoint y: 497, distance: 94.9
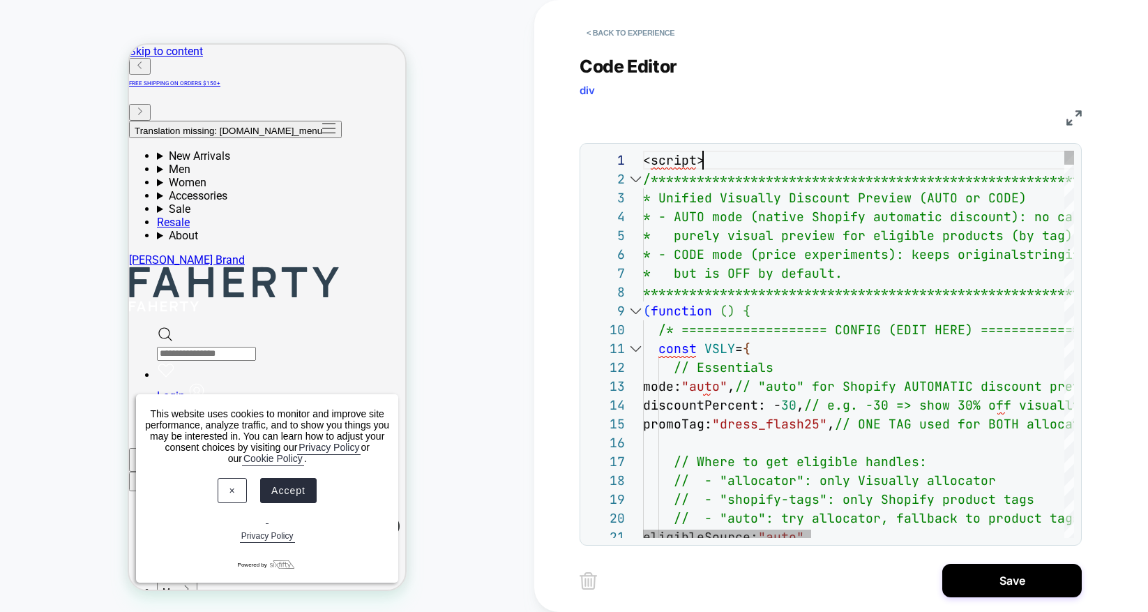
scroll to position [0, 0]
drag, startPoint x: 700, startPoint y: 158, endPoint x: 621, endPoint y: 163, distance: 79.7
click at [616, 161] on div "**********" at bounding box center [830, 344] width 487 height 387
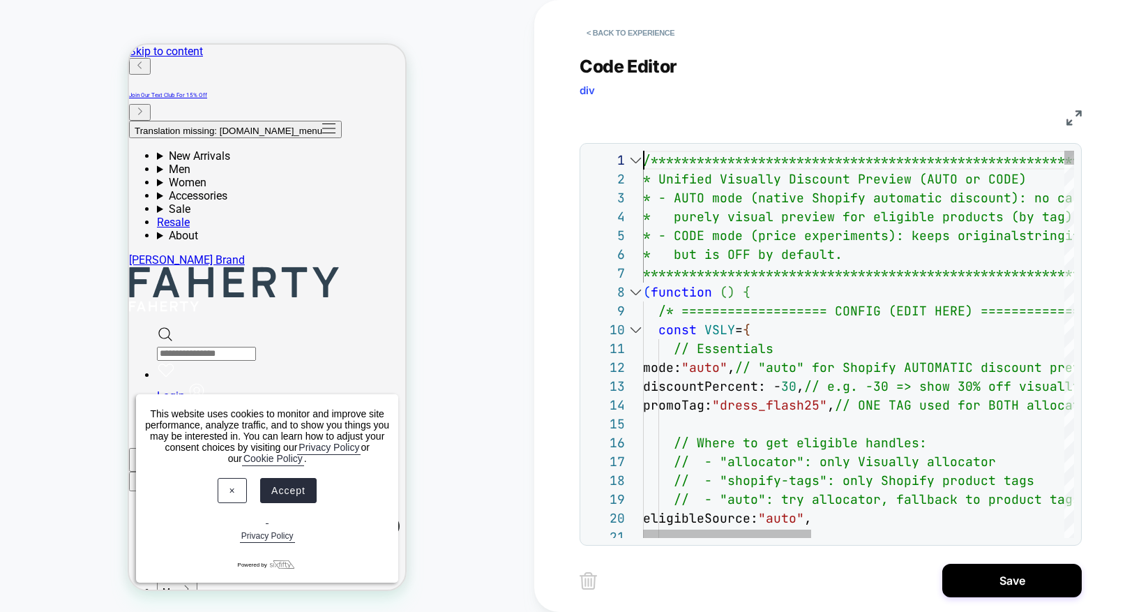
type textarea "**********"
click at [994, 588] on button "Save" at bounding box center [1012, 580] width 140 height 33
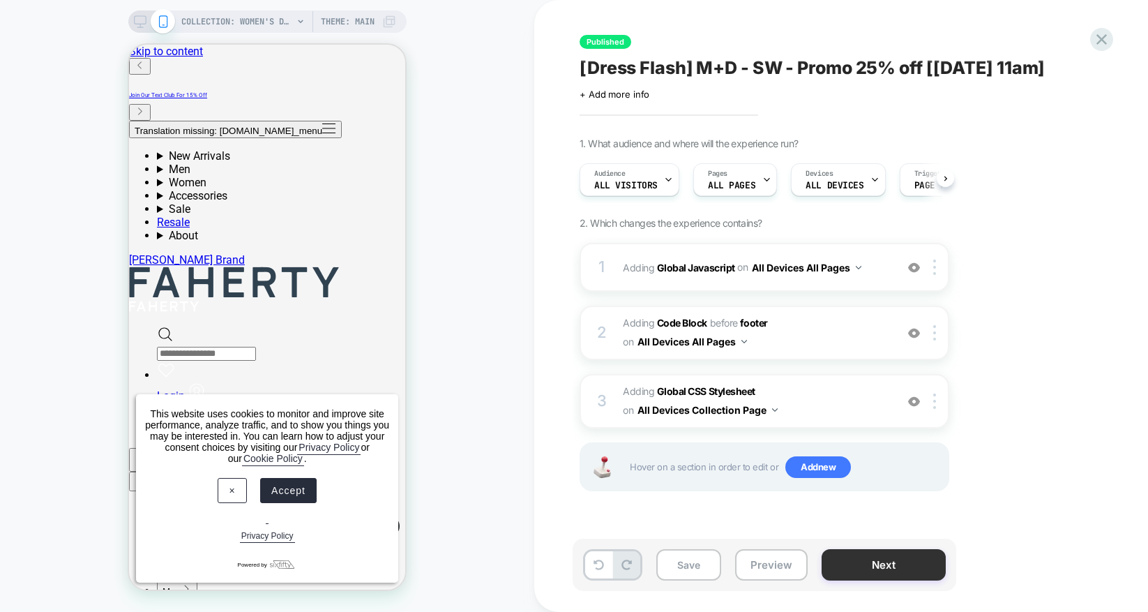
scroll to position [0, 1]
click at [866, 565] on button "Next" at bounding box center [884, 564] width 124 height 31
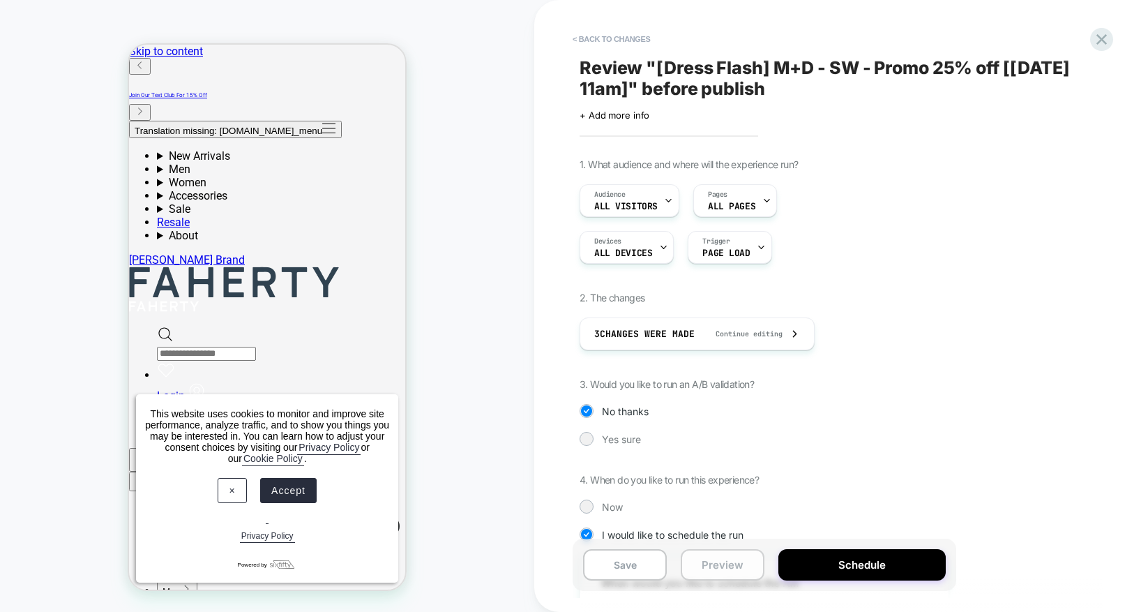
click at [748, 565] on button "Preview" at bounding box center [723, 564] width 84 height 31
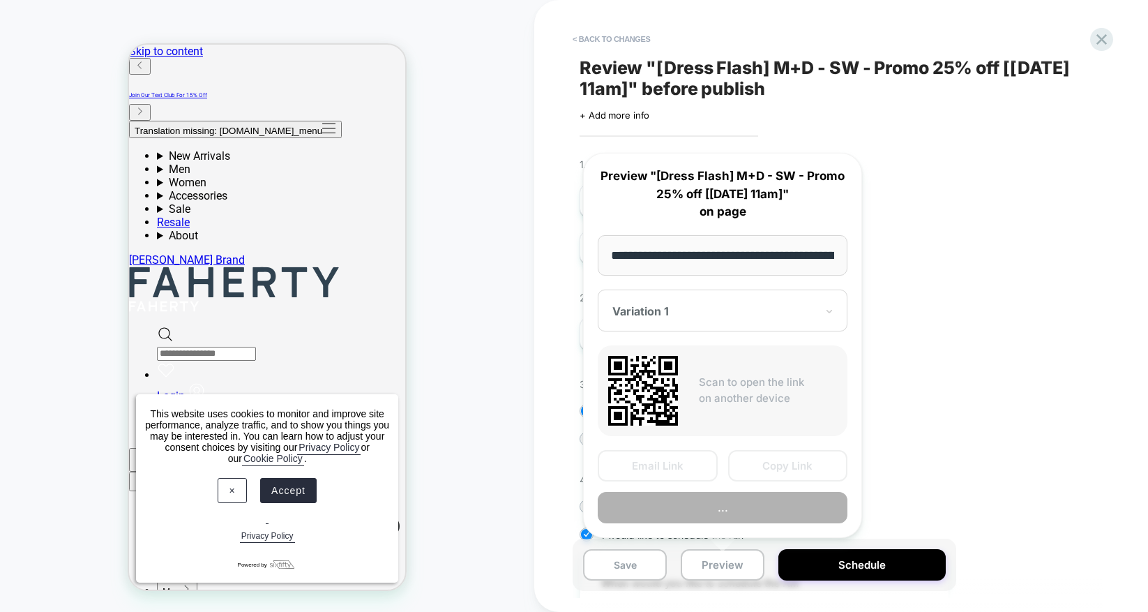
scroll to position [0, 188]
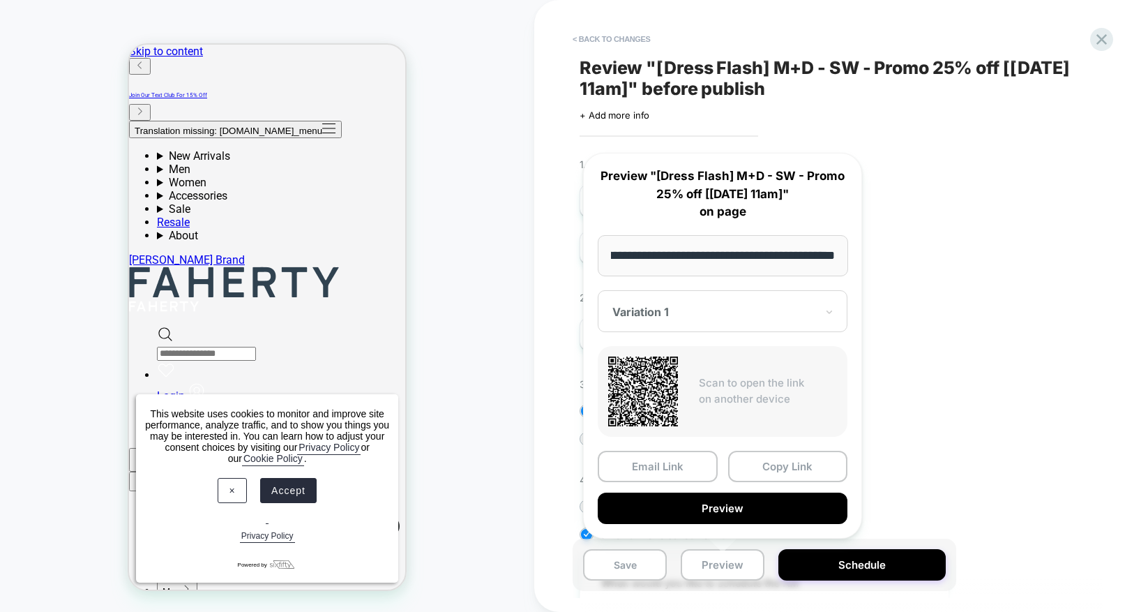
click at [745, 513] on button "Preview" at bounding box center [723, 507] width 250 height 31
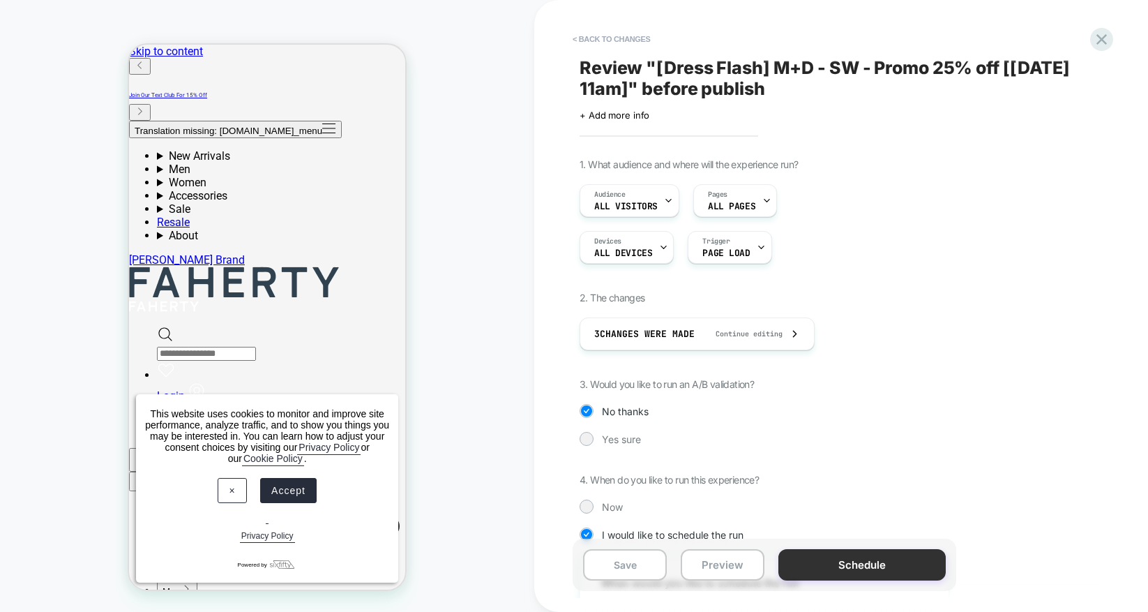
click at [858, 566] on button "Schedule" at bounding box center [861, 564] width 167 height 31
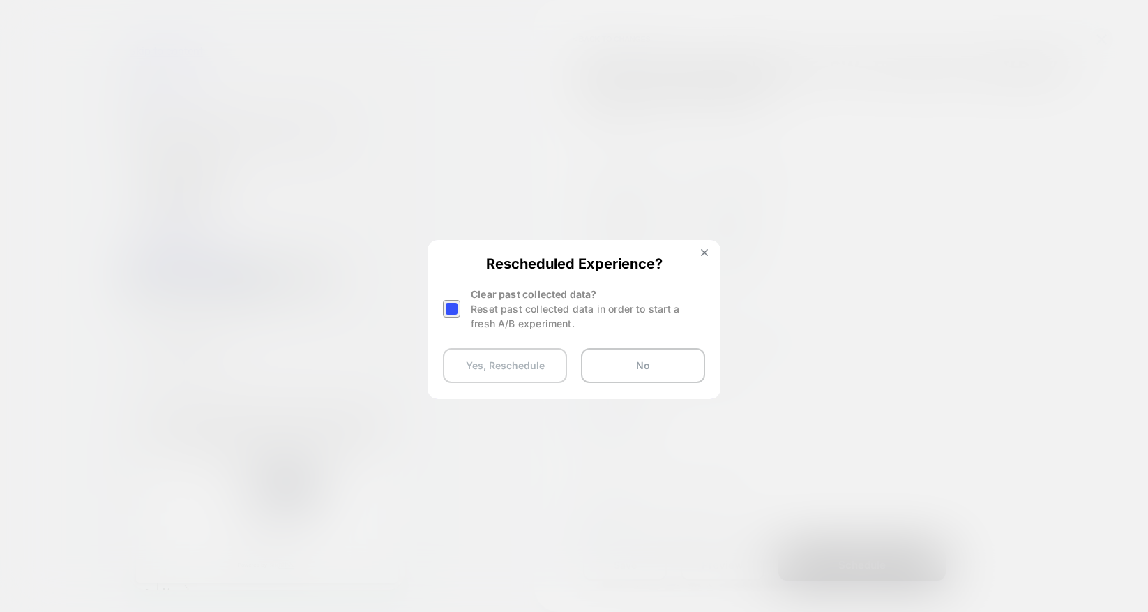
drag, startPoint x: 449, startPoint y: 312, endPoint x: 469, endPoint y: 356, distance: 48.7
click at [449, 312] on div at bounding box center [451, 308] width 17 height 17
click at [469, 361] on button "Yes, Reschedule" at bounding box center [505, 365] width 124 height 35
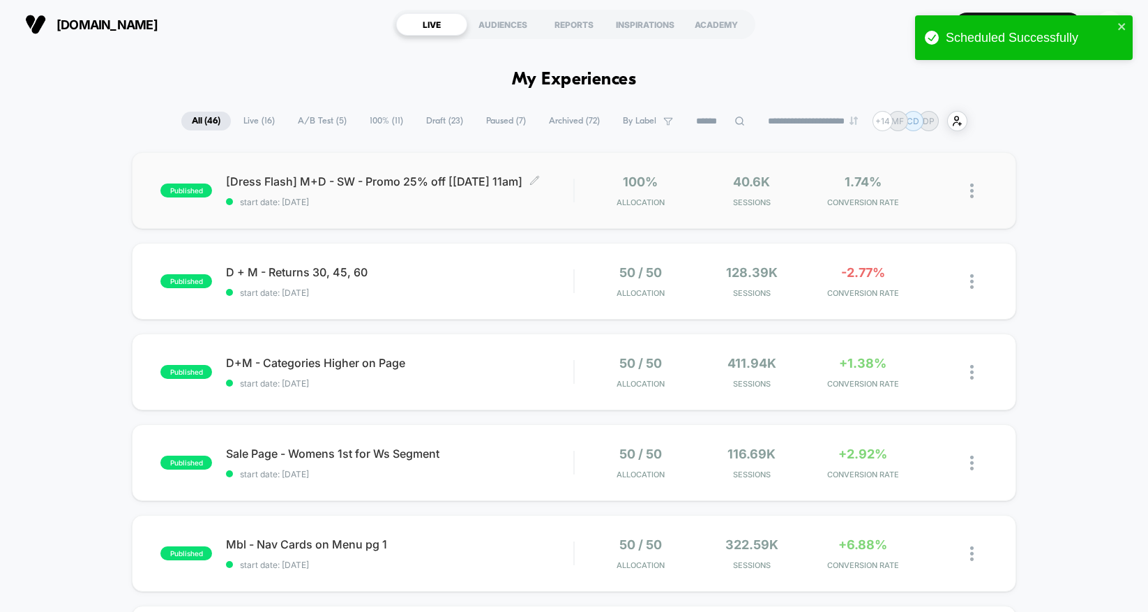
click at [358, 181] on span "[Dress Flash] M+D - SW - Promo 25% off [8/13 11am] Click to edit experience det…" at bounding box center [399, 181] width 347 height 14
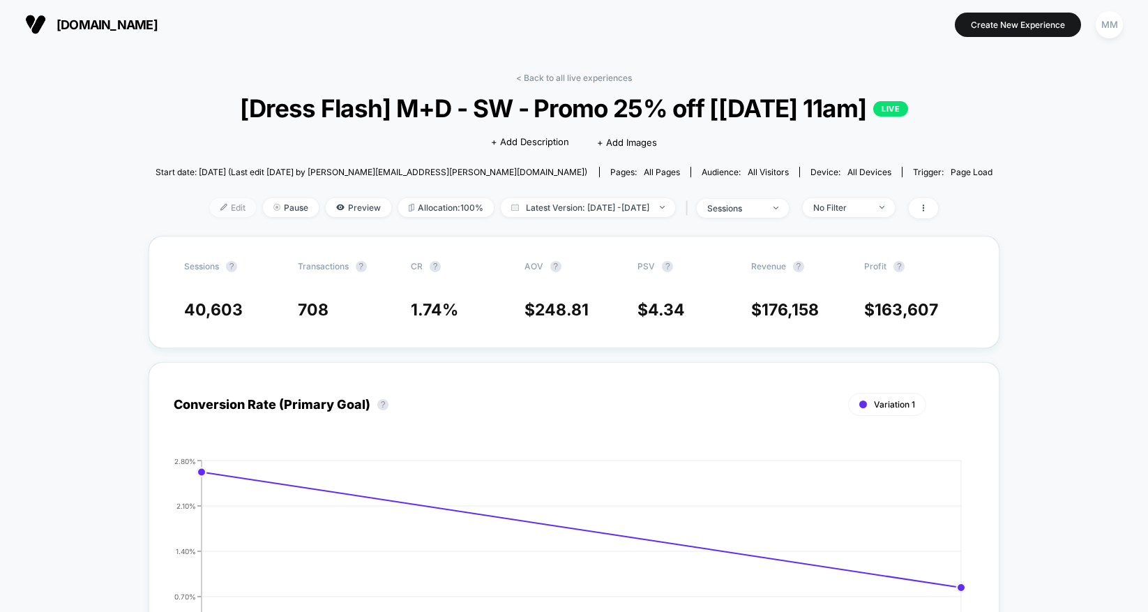
click at [210, 211] on span "Edit" at bounding box center [233, 207] width 46 height 19
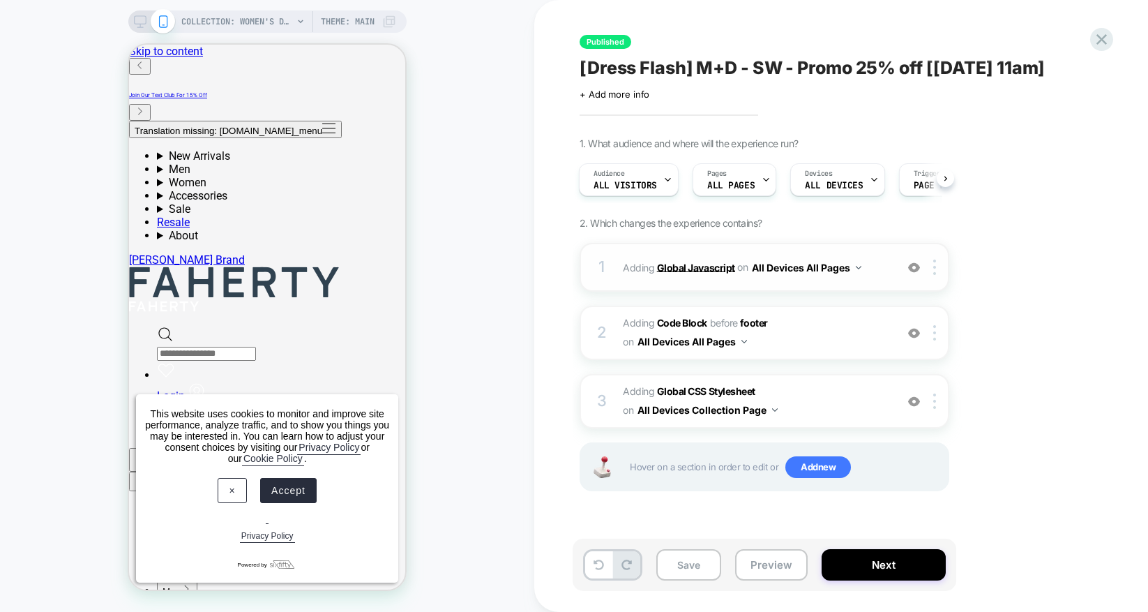
click at [700, 268] on b "Global Javascript" at bounding box center [696, 267] width 78 height 12
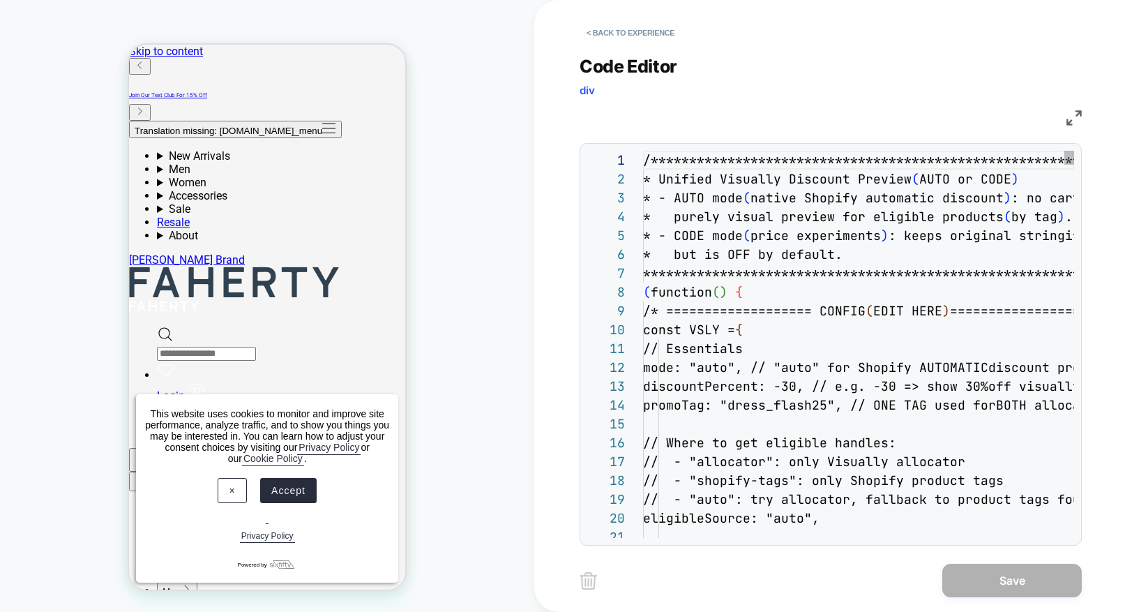
scroll to position [170, 0]
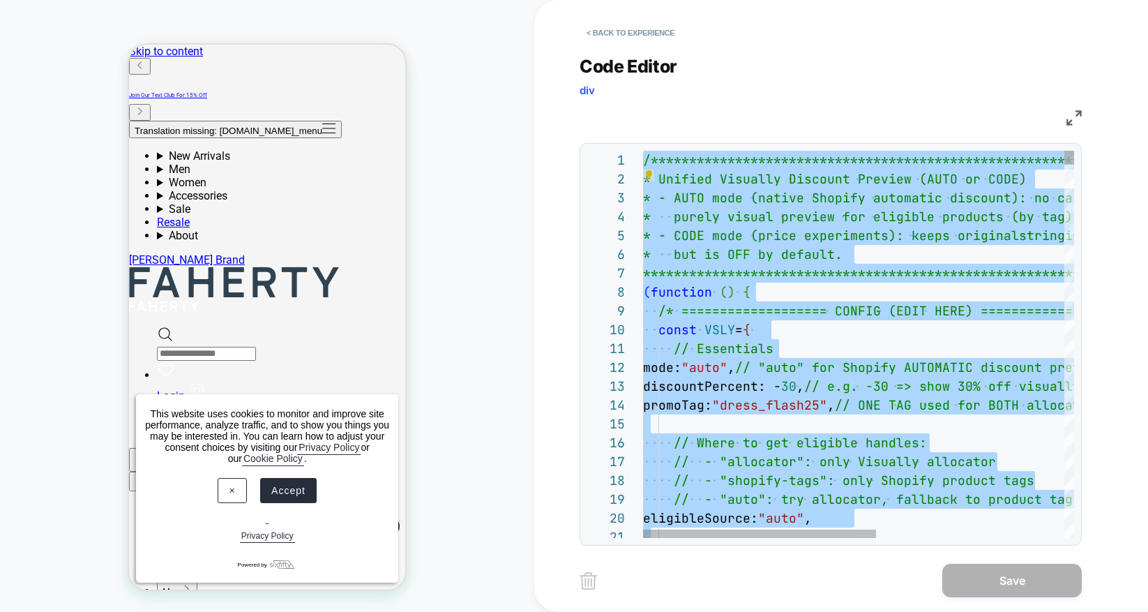
scroll to position [0, 0]
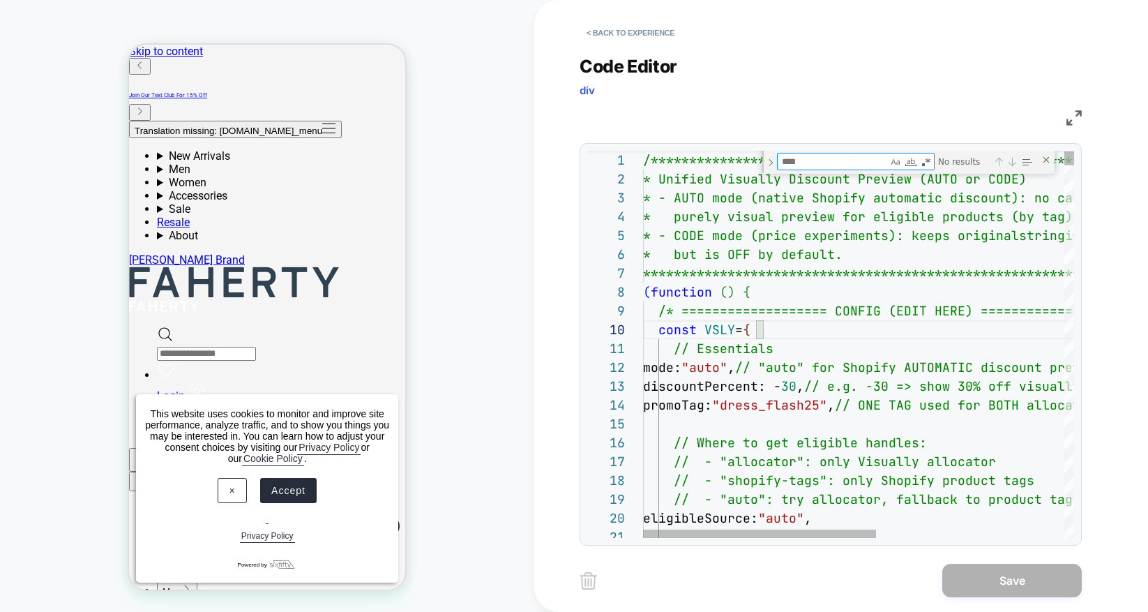
type textarea "**********"
type textarea "*"
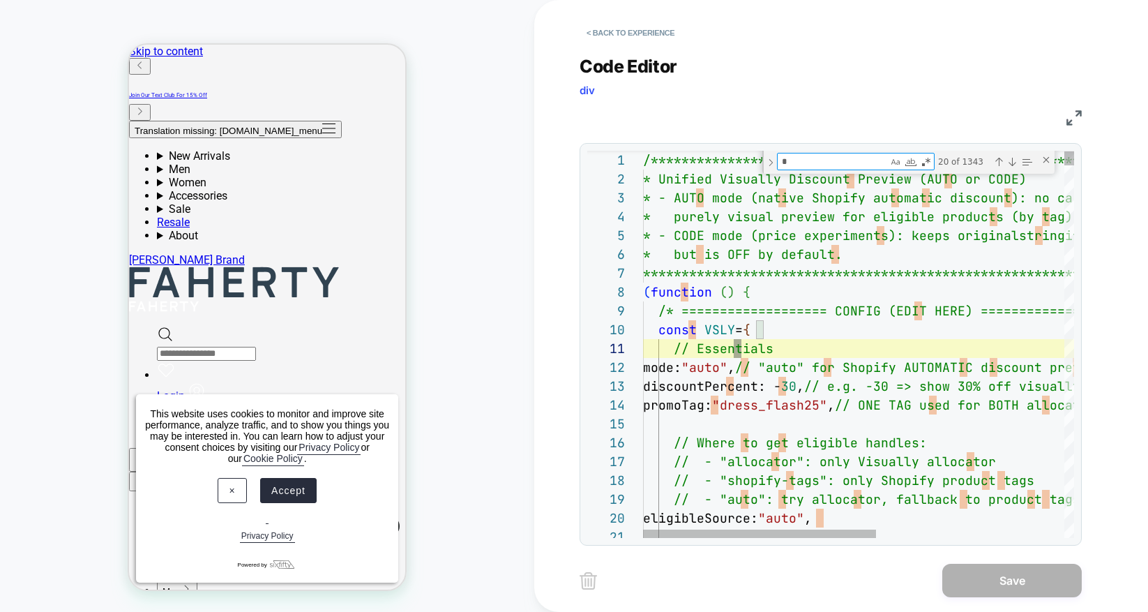
type textarea "**********"
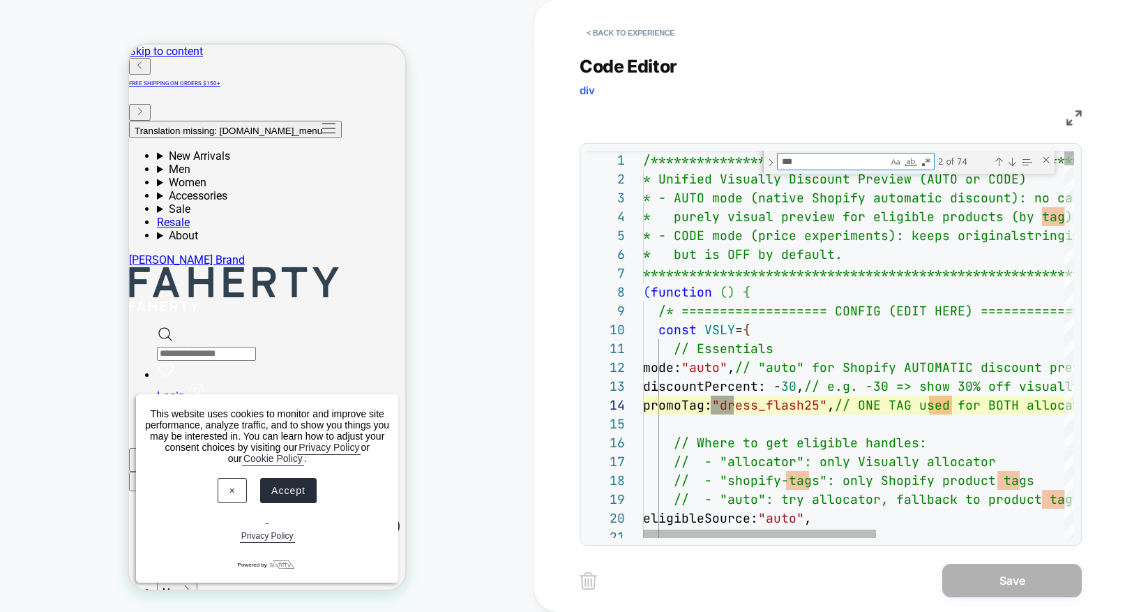
type textarea "****"
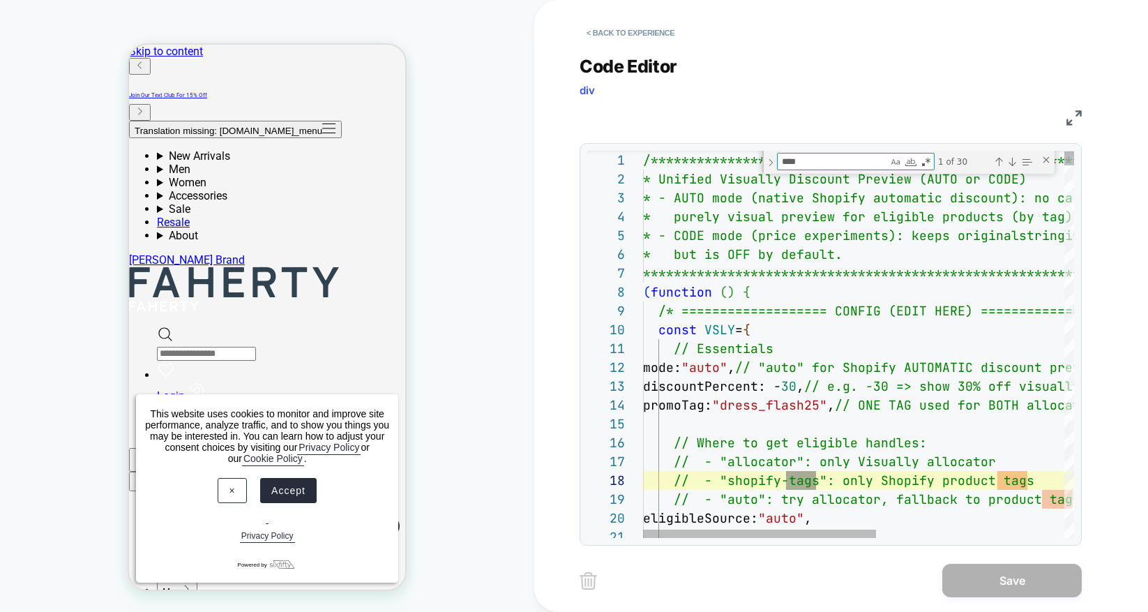
type textarea "**********"
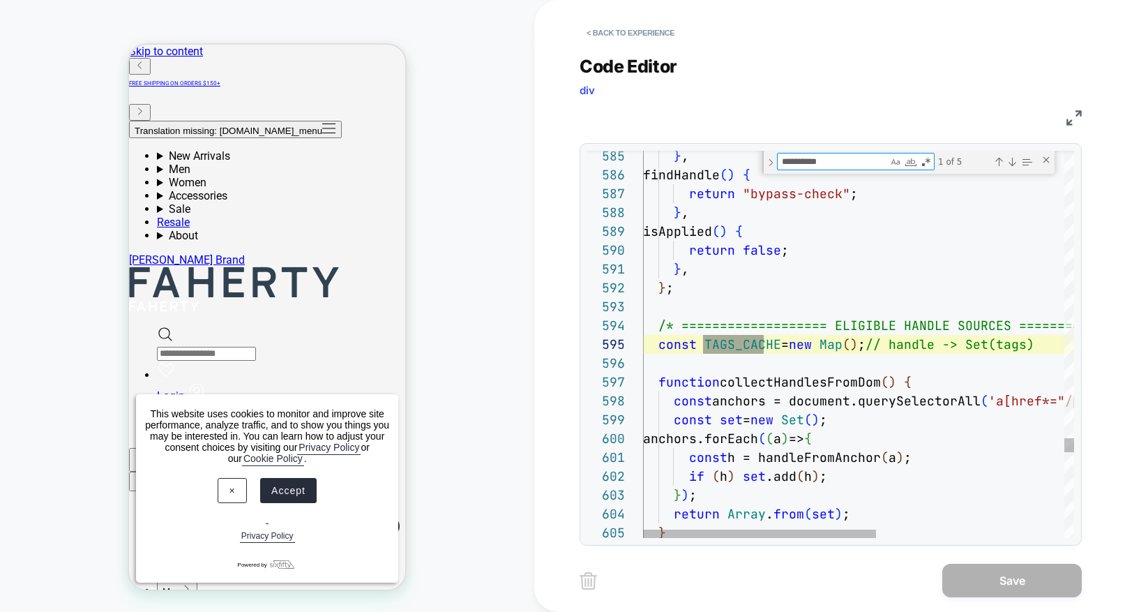
scroll to position [188, 135]
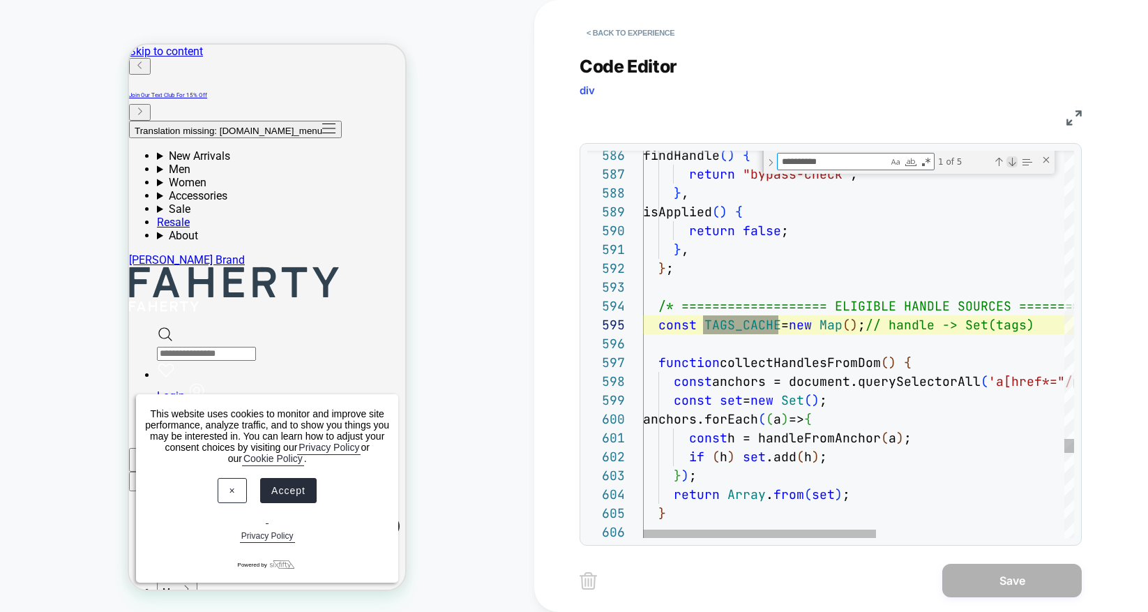
type textarea "**********"
click at [1014, 165] on div "Next Match (Enter)" at bounding box center [1012, 161] width 11 height 11
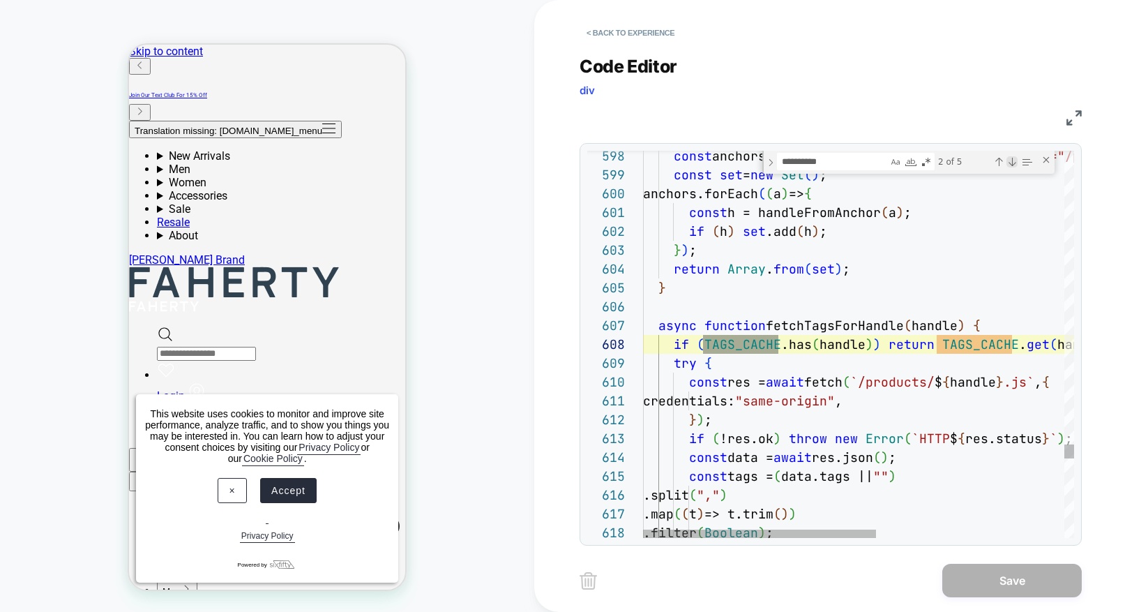
click at [1014, 164] on div "Next Match (Enter)" at bounding box center [1012, 161] width 11 height 11
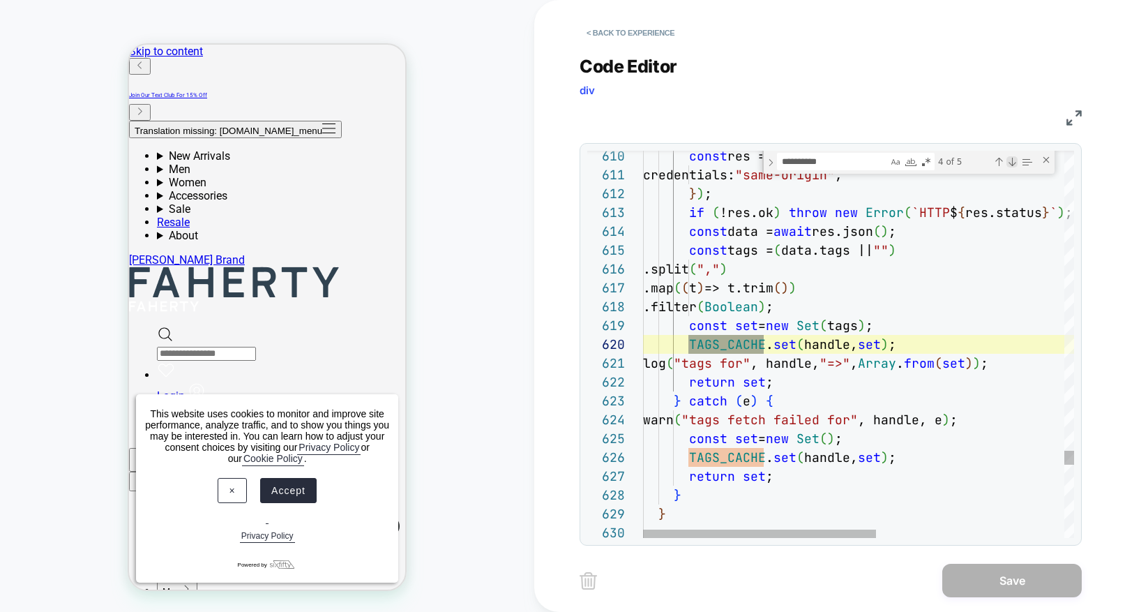
scroll to position [188, 121]
click at [1014, 164] on div "Next Match (Enter)" at bounding box center [1012, 161] width 11 height 11
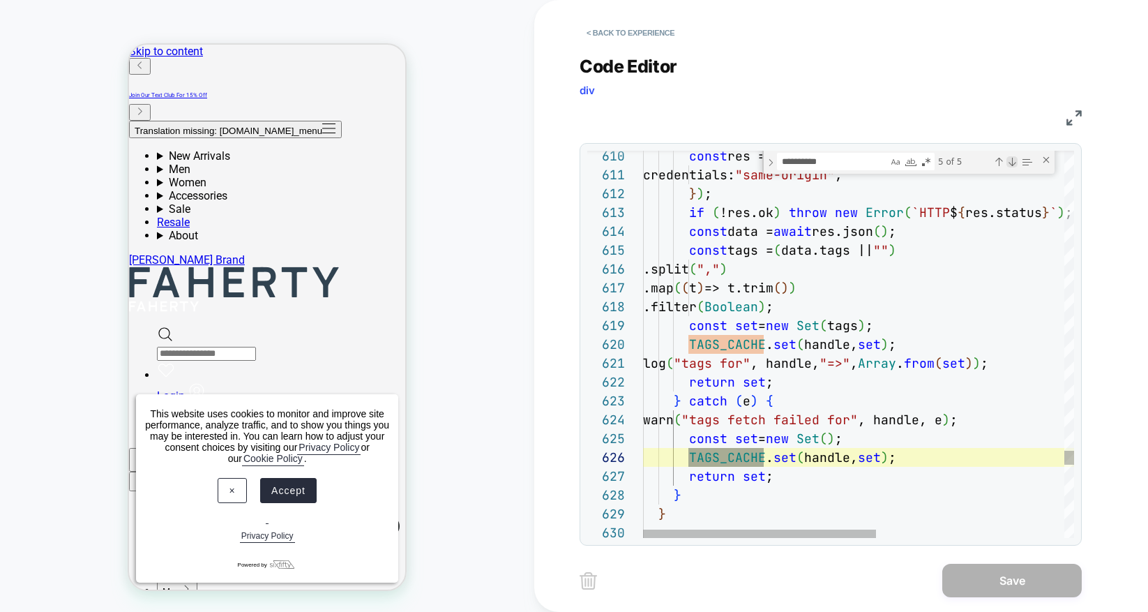
click at [1014, 164] on div "Next Match (Enter)" at bounding box center [1012, 161] width 11 height 11
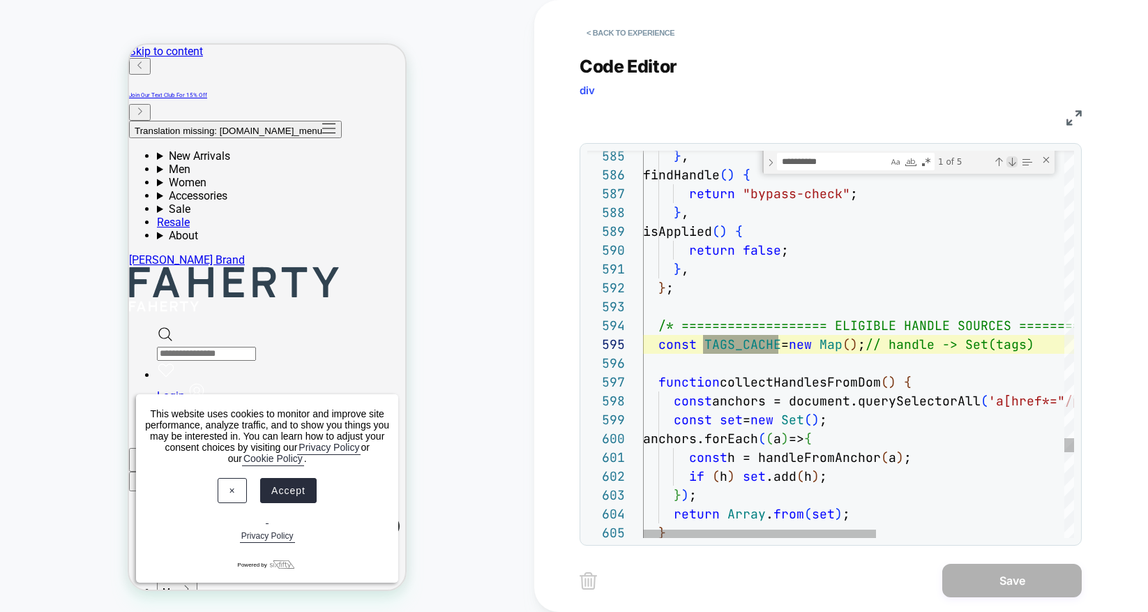
scroll to position [188, 135]
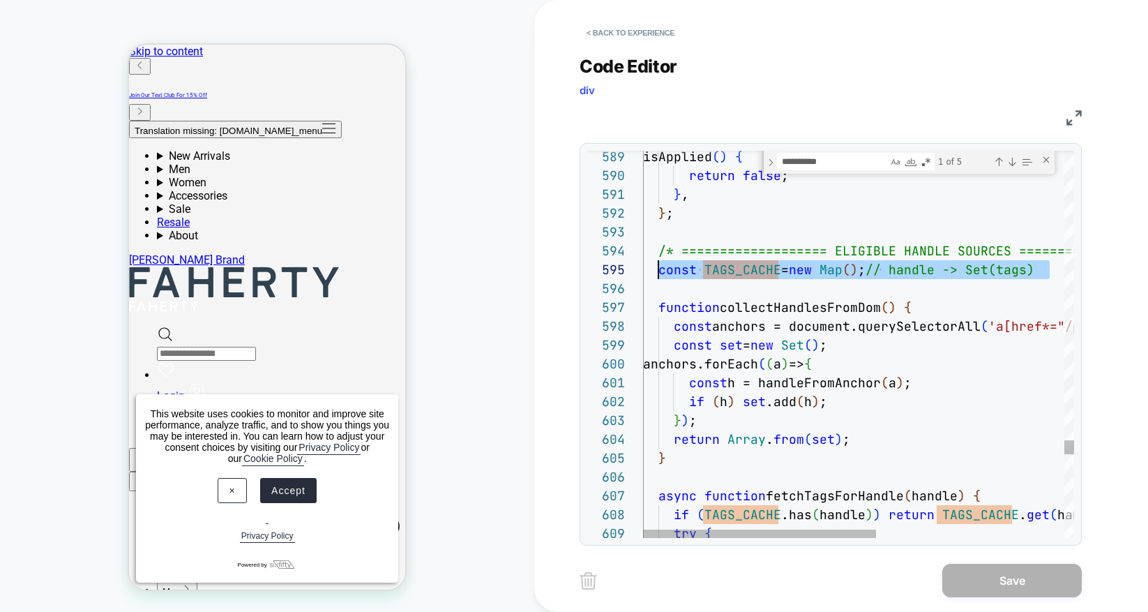
scroll to position [75, 15]
drag, startPoint x: 1059, startPoint y: 271, endPoint x: 238, endPoint y: 239, distance: 821.7
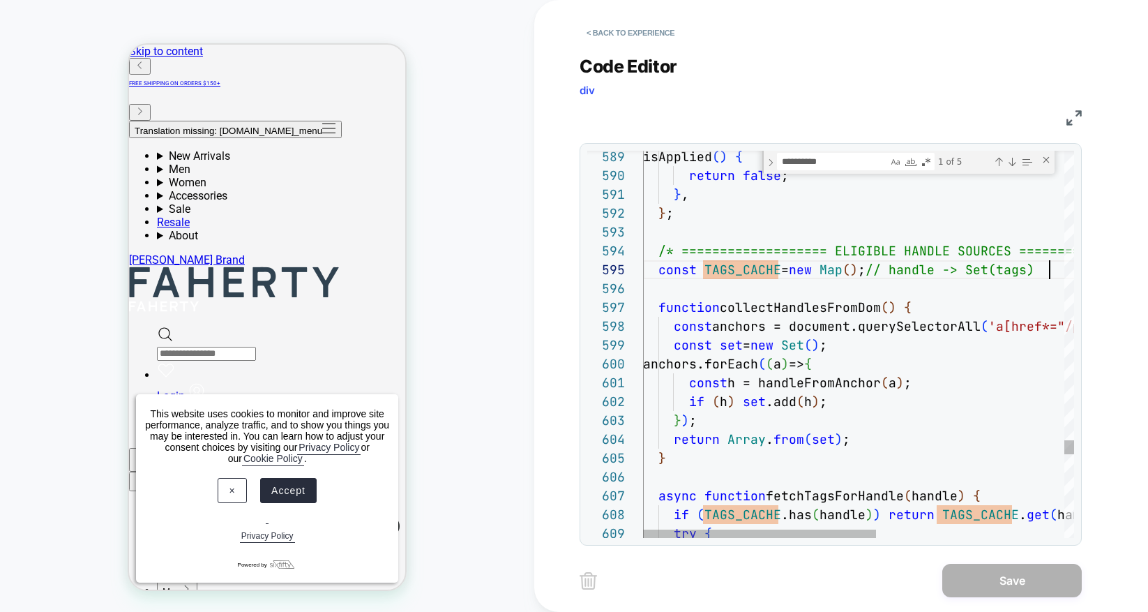
click at [1056, 271] on div "const TAGS_CACHE = new Map ( ) ; // handle -> Set(tags)" at bounding box center [1032, 269] width 778 height 19
click at [921, 308] on div "function collectHandlesFromDom ( ) {" at bounding box center [1032, 307] width 778 height 19
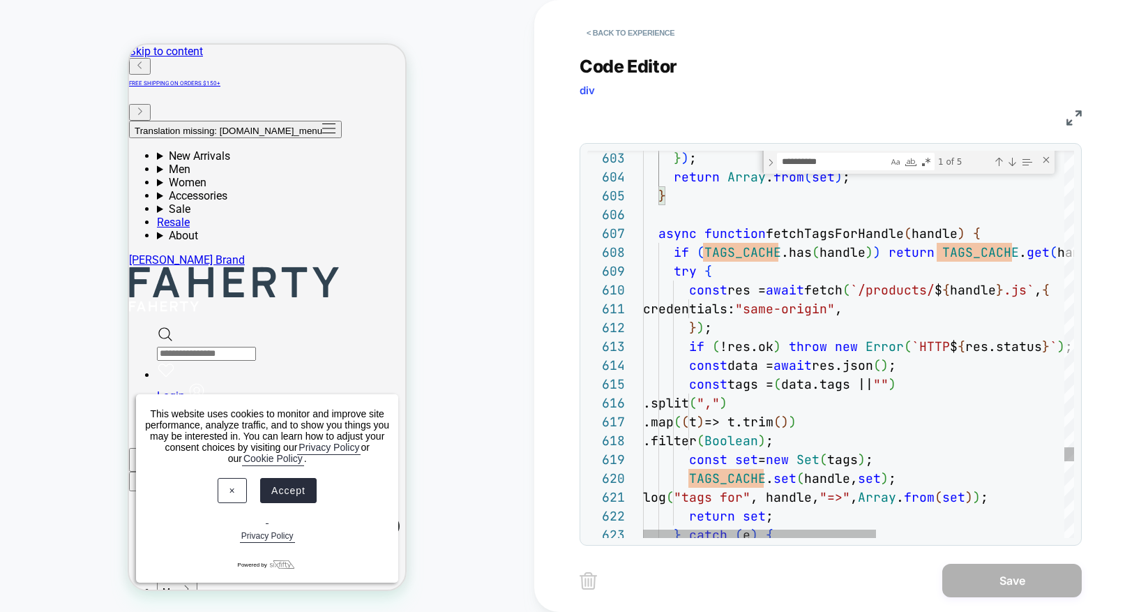
click at [635, 234] on div at bounding box center [635, 233] width 18 height 19
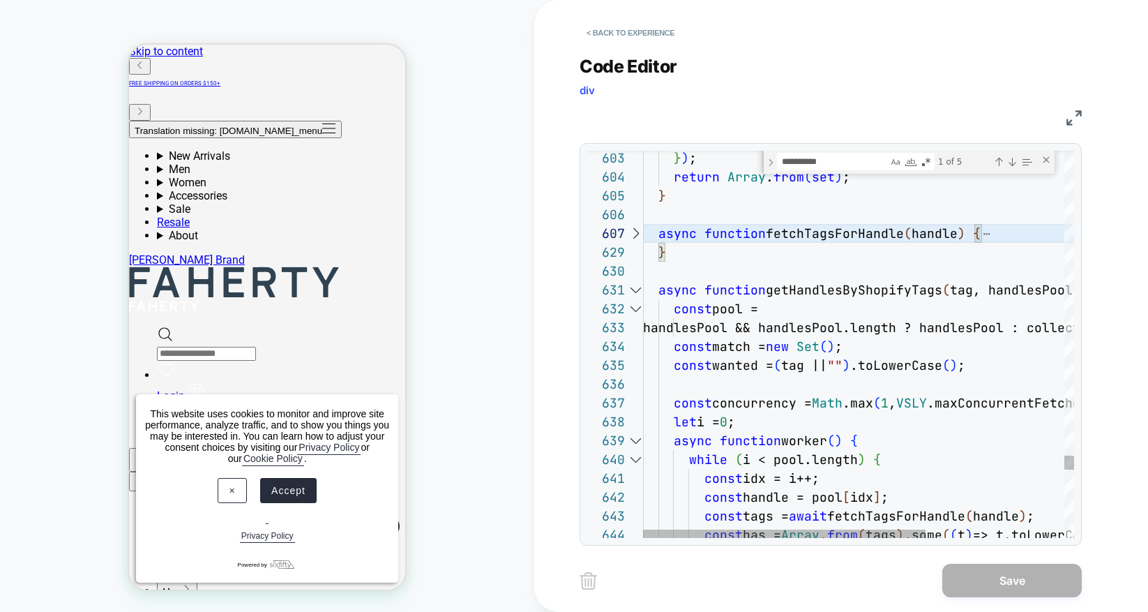
click at [635, 289] on div at bounding box center [635, 289] width 18 height 19
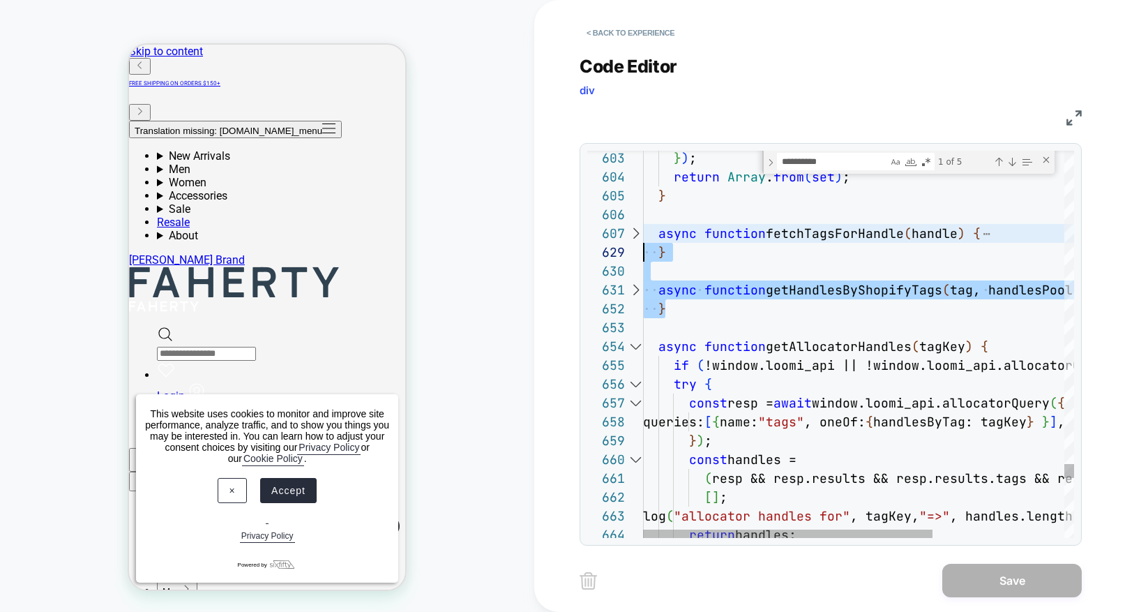
scroll to position [113, 0]
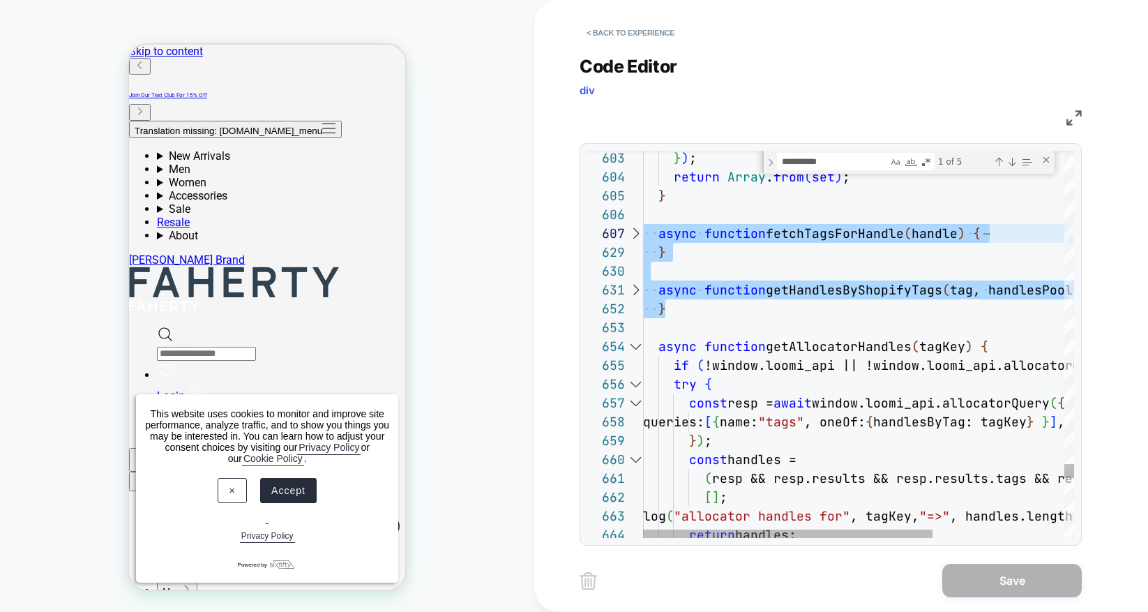
drag, startPoint x: 670, startPoint y: 313, endPoint x: 643, endPoint y: 236, distance: 80.8
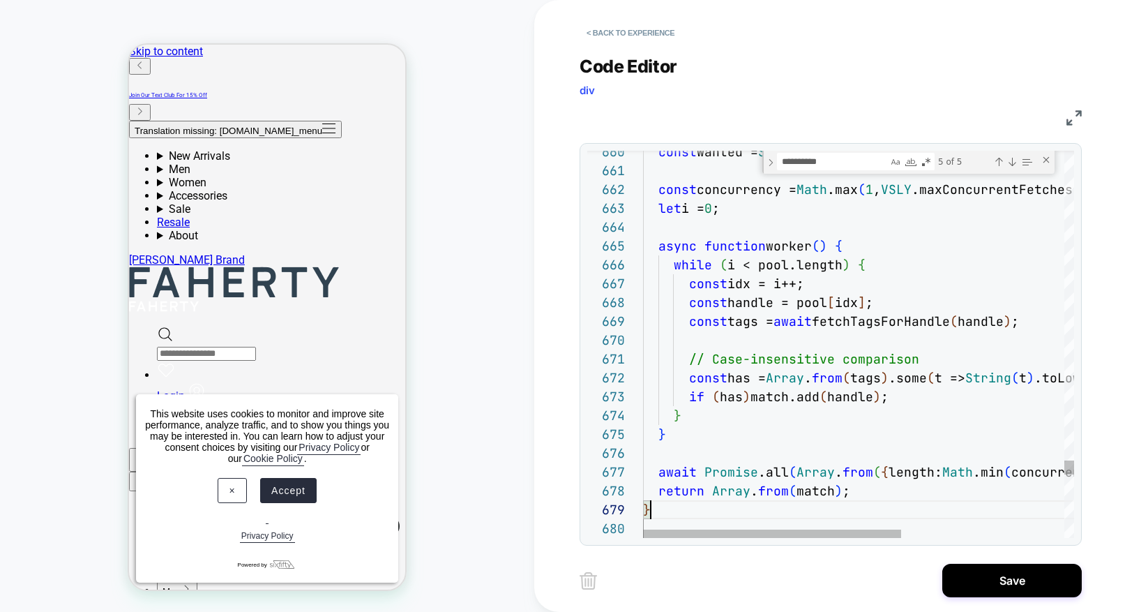
type textarea "**********"
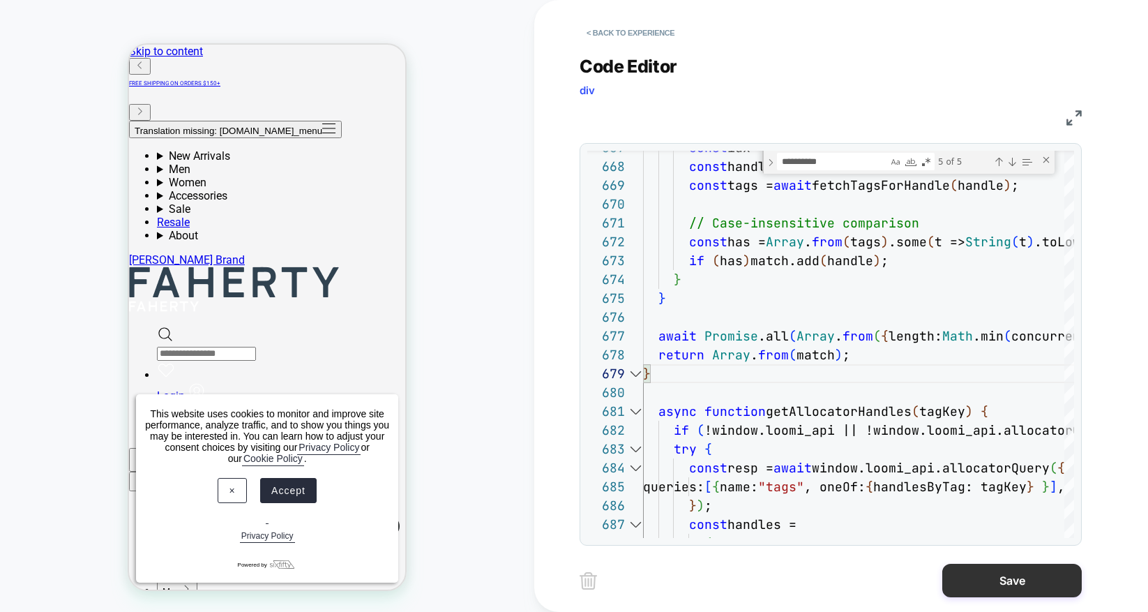
click at [995, 586] on button "Save" at bounding box center [1012, 580] width 140 height 33
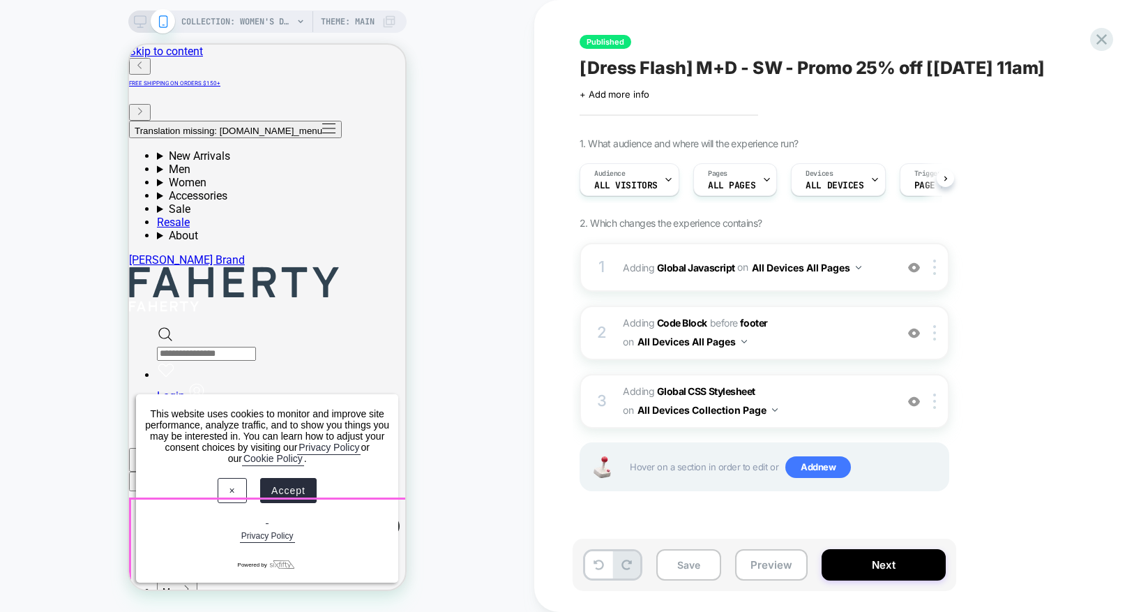
scroll to position [0, 1]
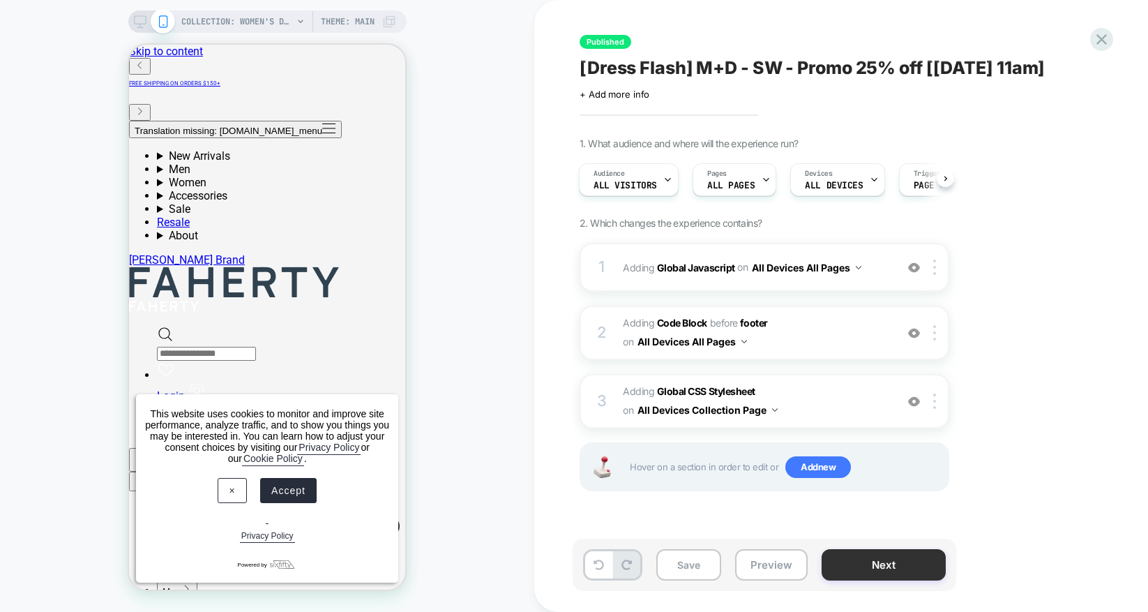
click at [875, 568] on button "Next" at bounding box center [884, 564] width 124 height 31
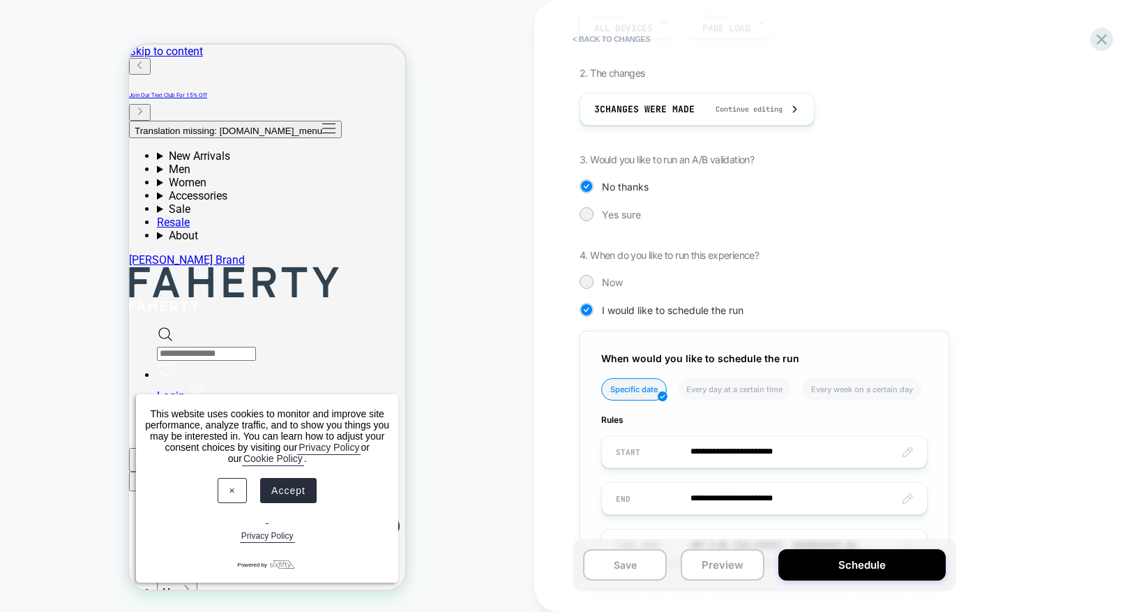
scroll to position [293, 0]
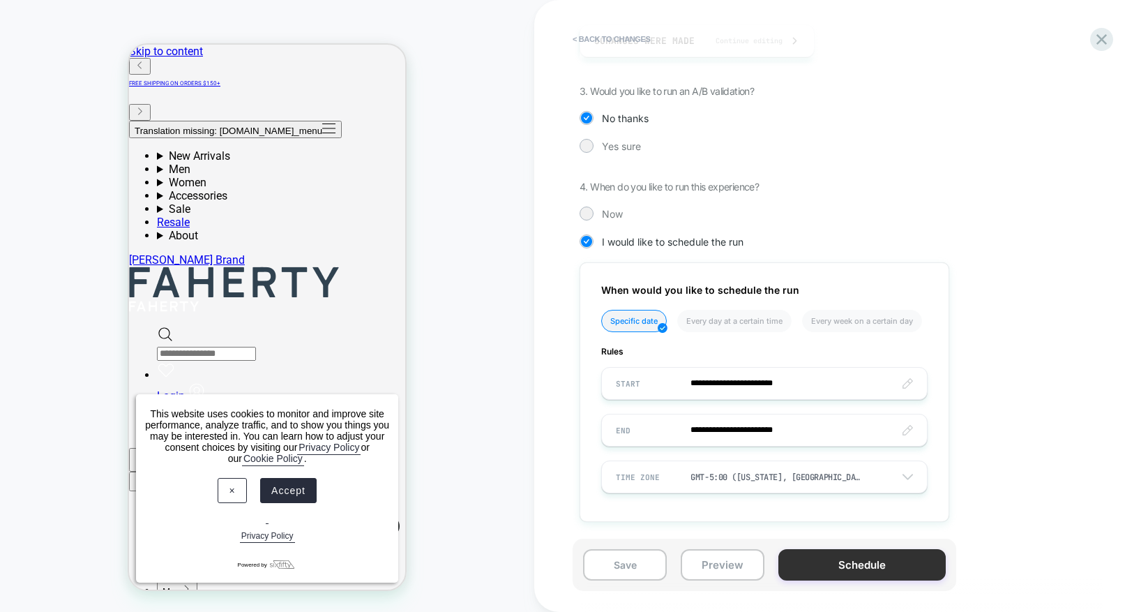
click at [795, 570] on button "Schedule" at bounding box center [861, 564] width 167 height 31
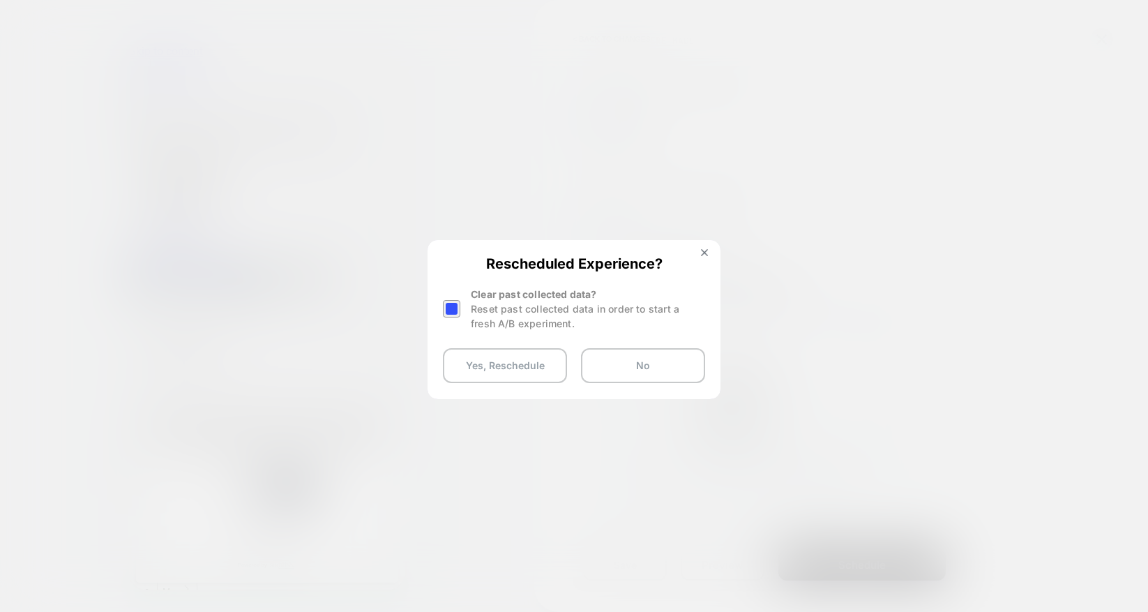
click at [453, 310] on div at bounding box center [451, 308] width 17 height 17
click at [487, 372] on button "Yes, Reschedule" at bounding box center [505, 365] width 124 height 35
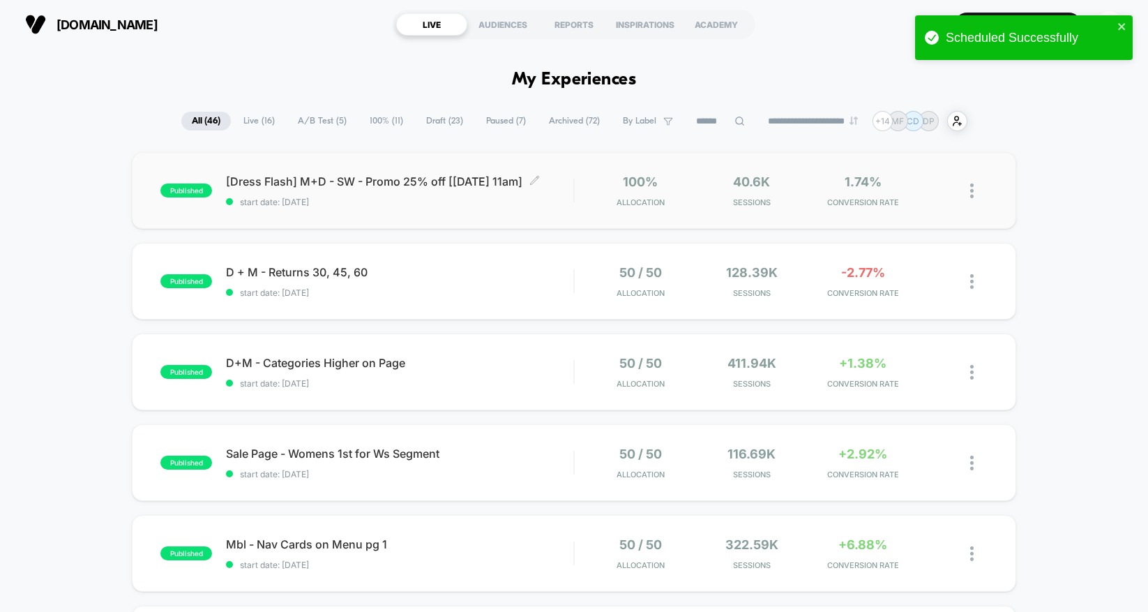
click at [535, 202] on span "start date: 8/13/2025" at bounding box center [399, 202] width 347 height 10
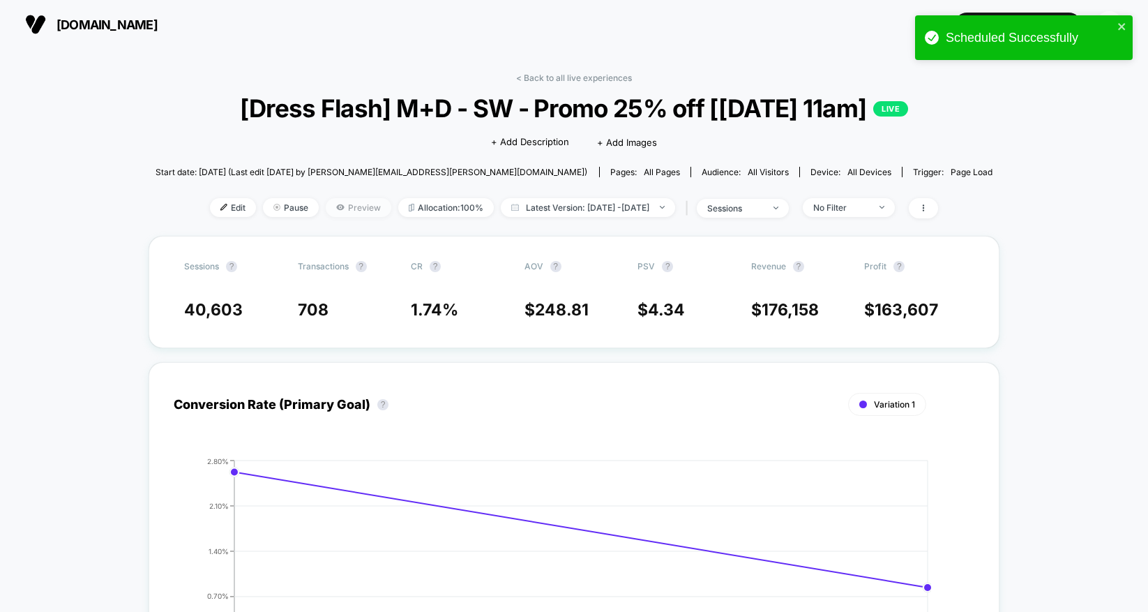
click at [326, 203] on span "Preview" at bounding box center [359, 207] width 66 height 19
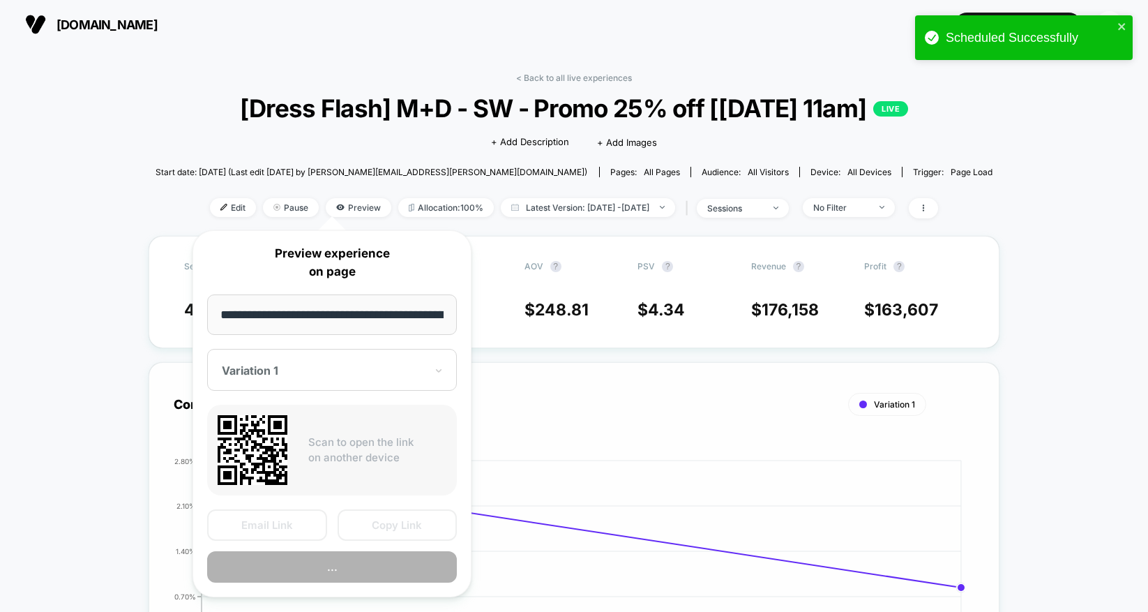
scroll to position [0, 72]
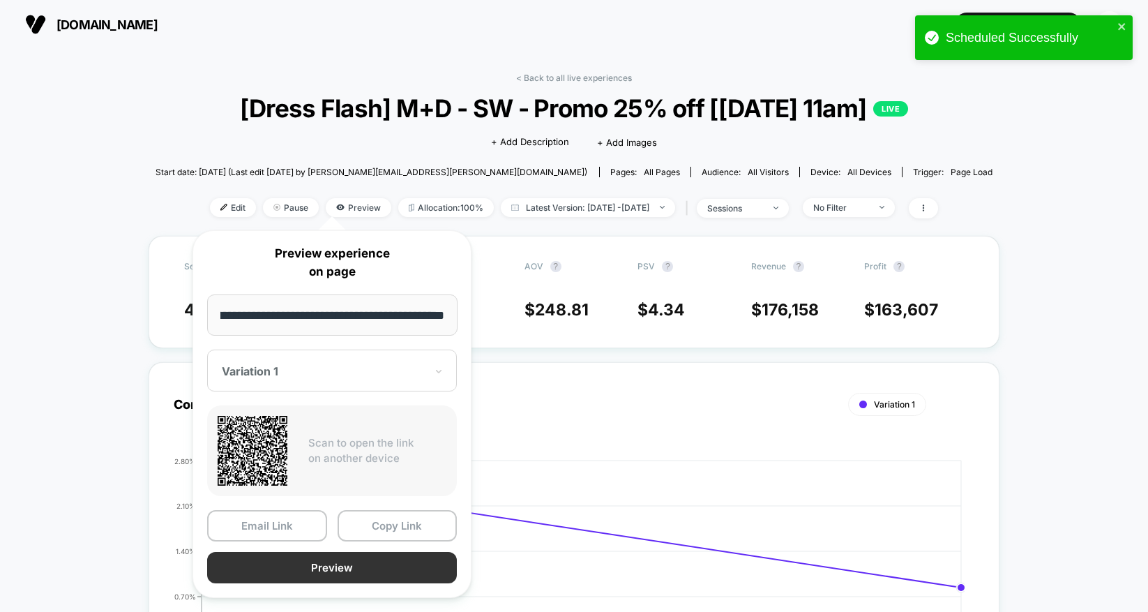
click at [366, 571] on button "Preview" at bounding box center [332, 567] width 250 height 31
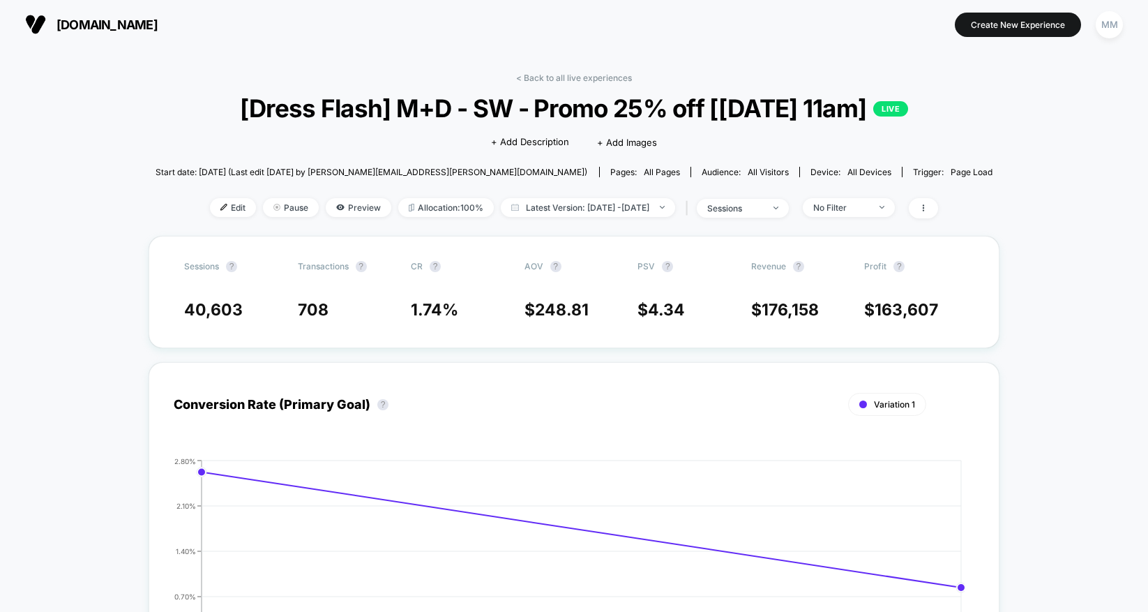
click at [210, 208] on span "Edit" at bounding box center [233, 207] width 46 height 19
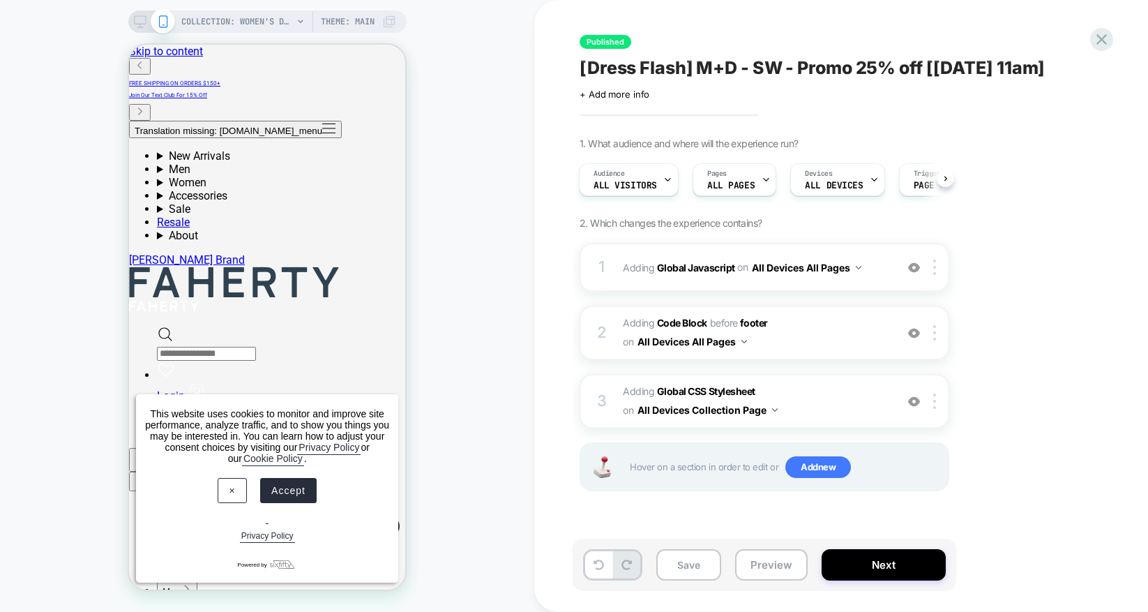
drag, startPoint x: 688, startPoint y: 268, endPoint x: 514, endPoint y: 75, distance: 259.3
click at [688, 268] on b "Global Javascript" at bounding box center [696, 267] width 78 height 12
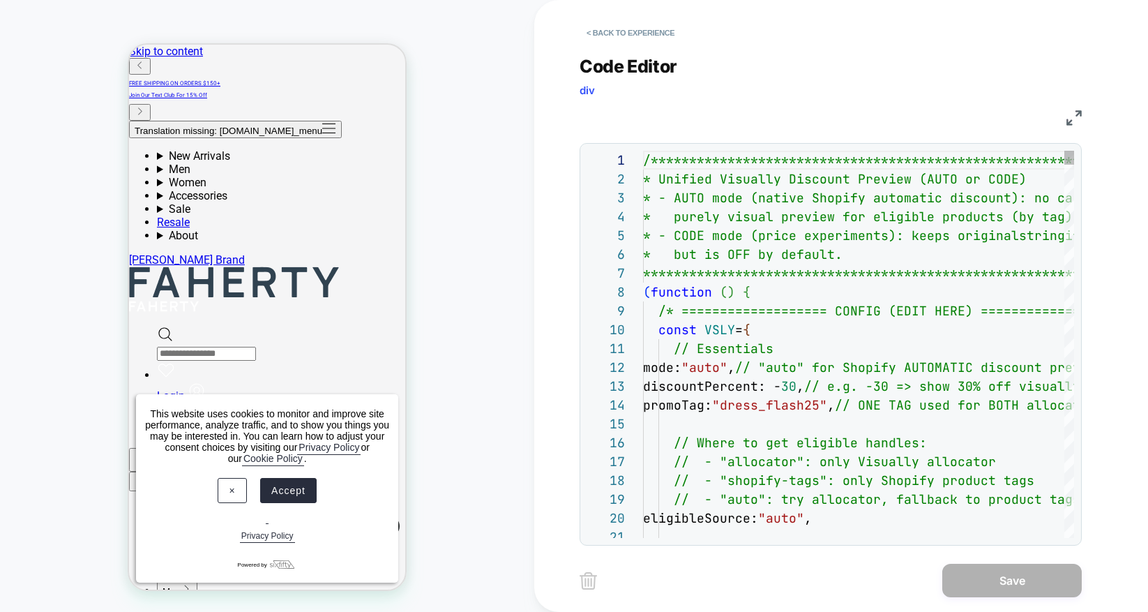
scroll to position [170, 0]
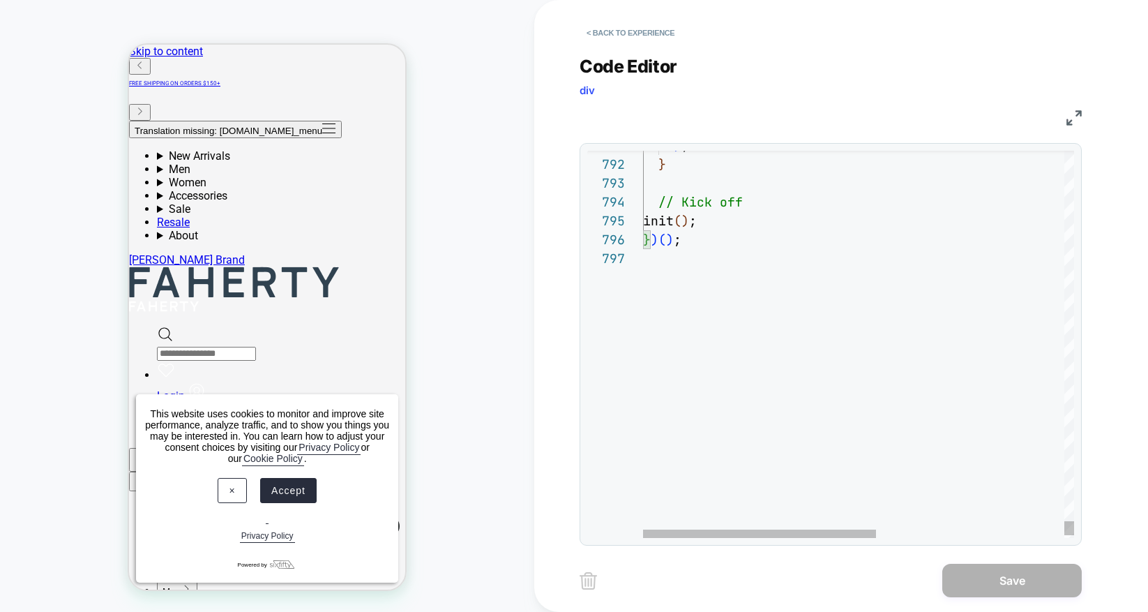
type textarea "**********"
click at [643, 31] on button "< Back to experience" at bounding box center [631, 33] width 102 height 22
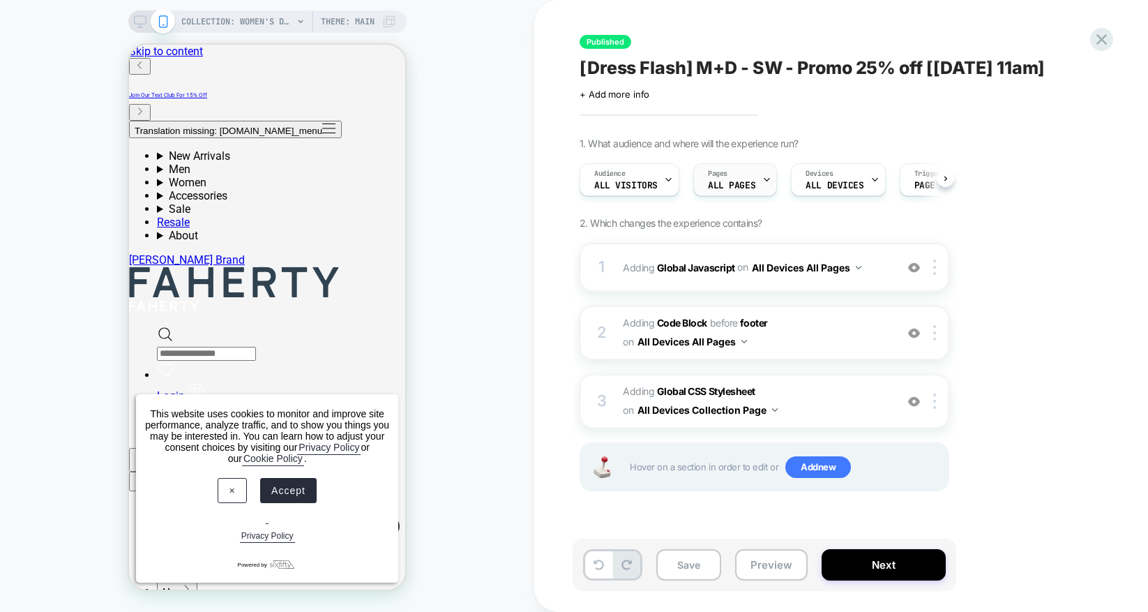
scroll to position [0, 1]
click at [787, 560] on button "Preview" at bounding box center [771, 564] width 73 height 31
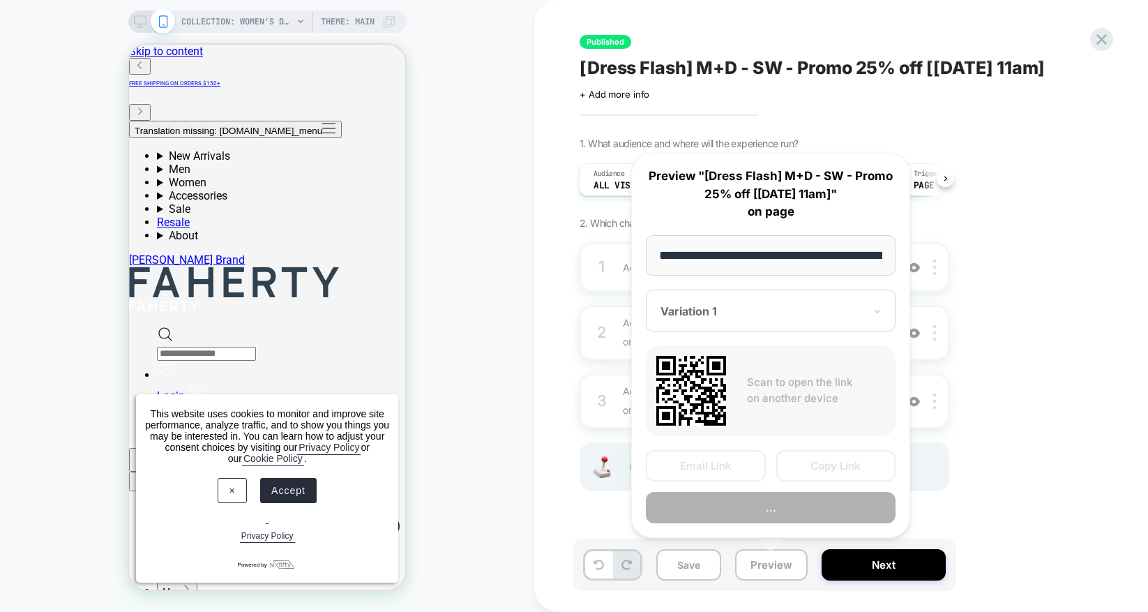
scroll to position [0, 188]
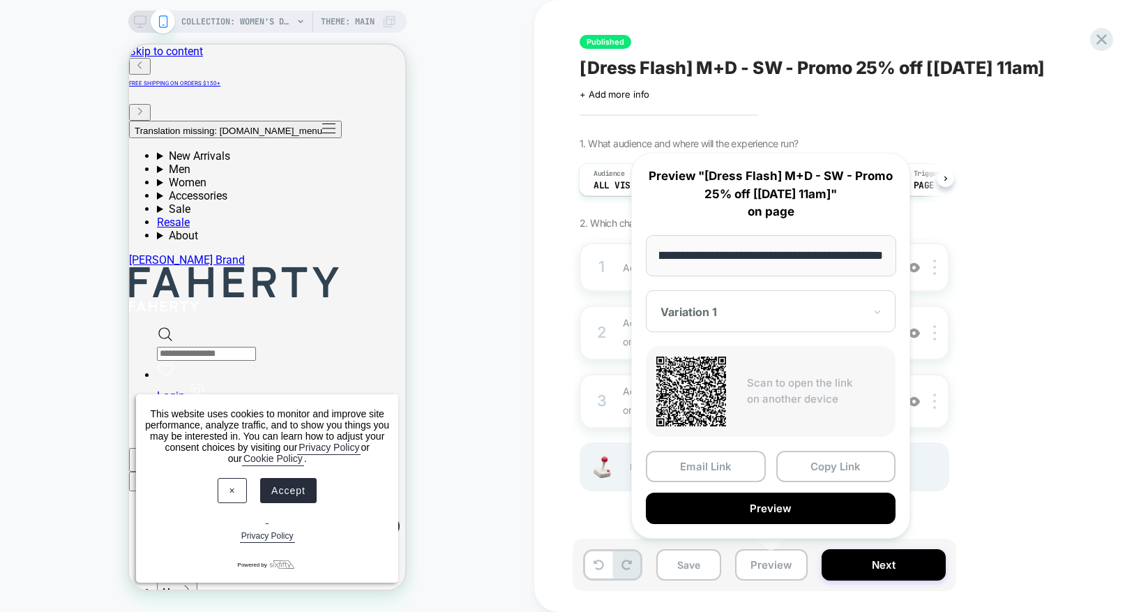
click at [823, 512] on button "Preview" at bounding box center [771, 507] width 250 height 31
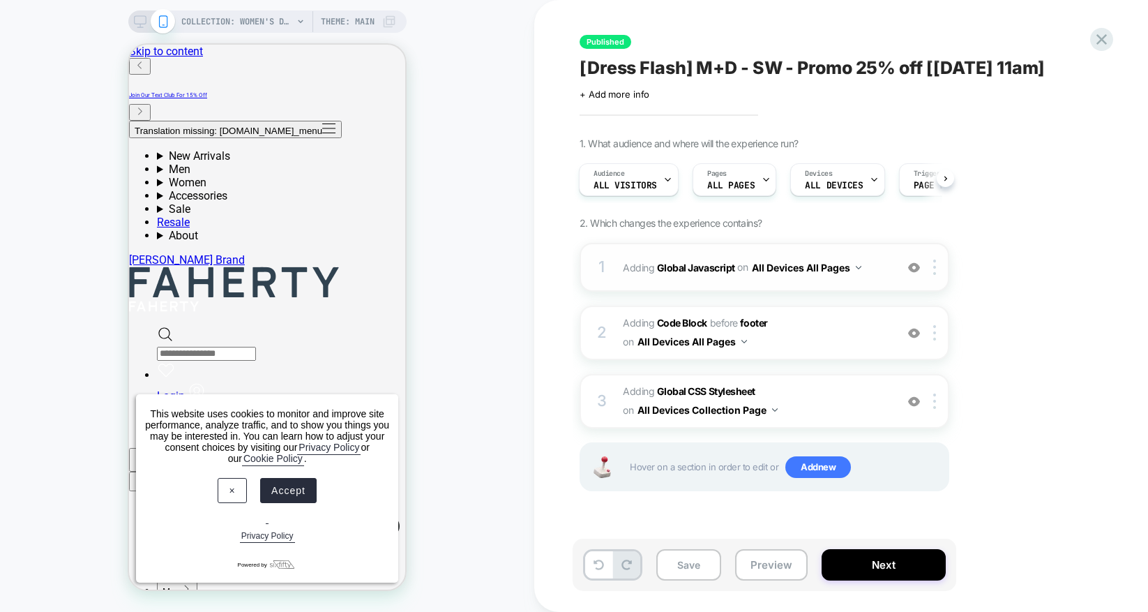
click at [693, 257] on span "Adding Global Javascript on All Devices All Pages" at bounding box center [756, 267] width 266 height 20
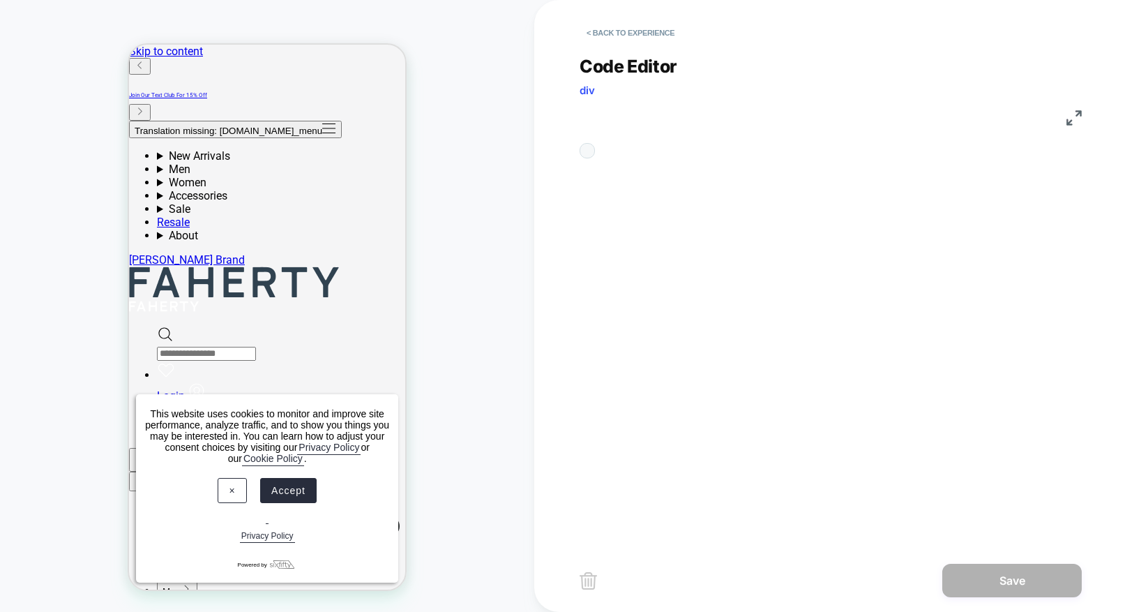
scroll to position [170, 0]
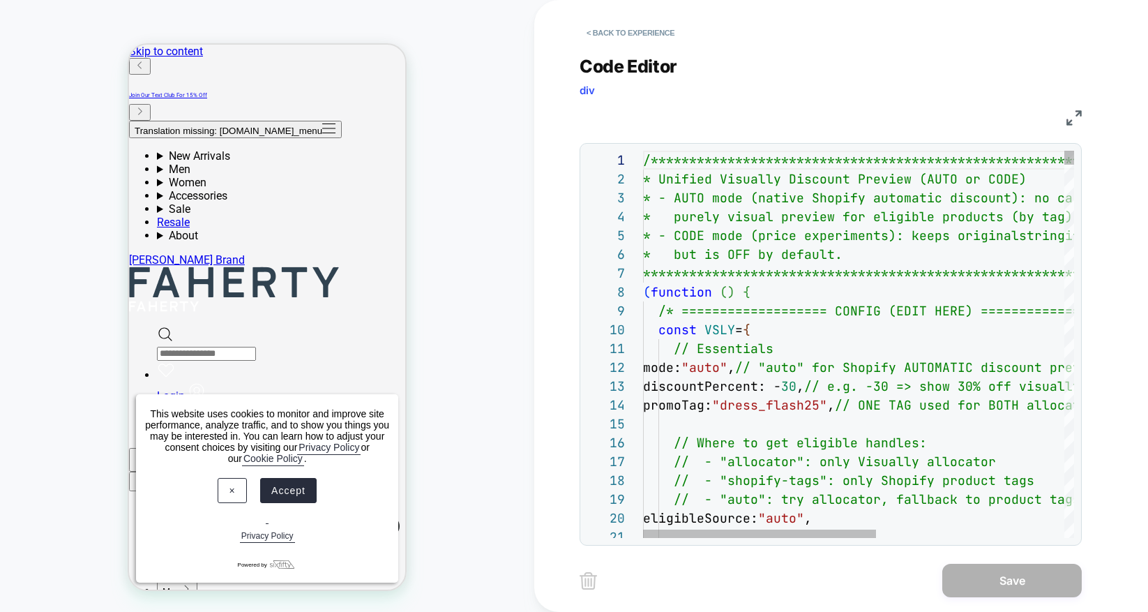
type textarea "**********"
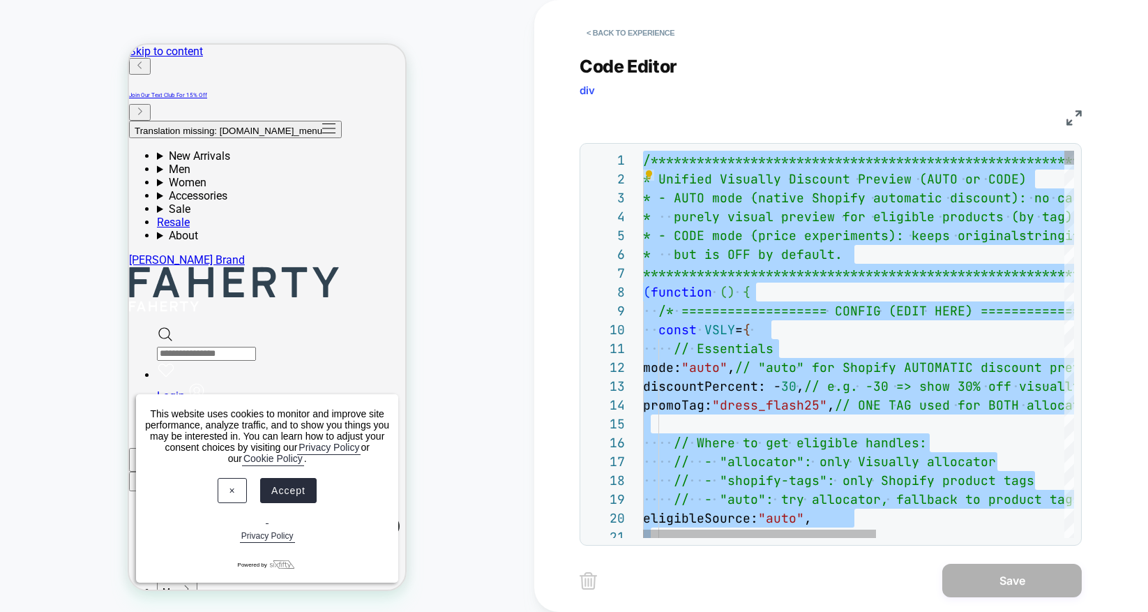
scroll to position [0, 0]
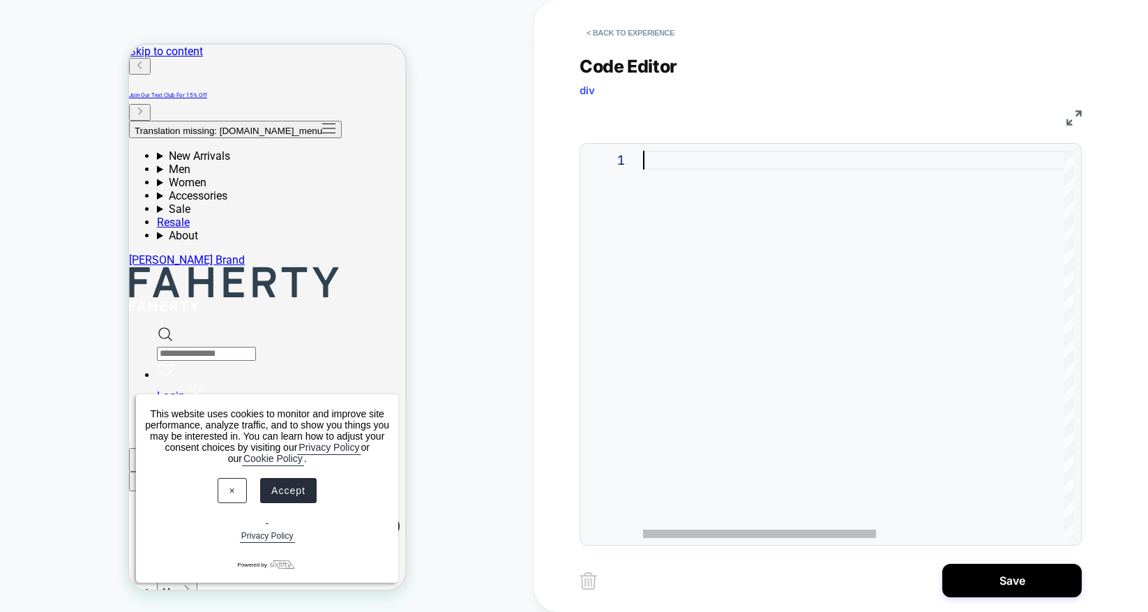
type textarea "**********"
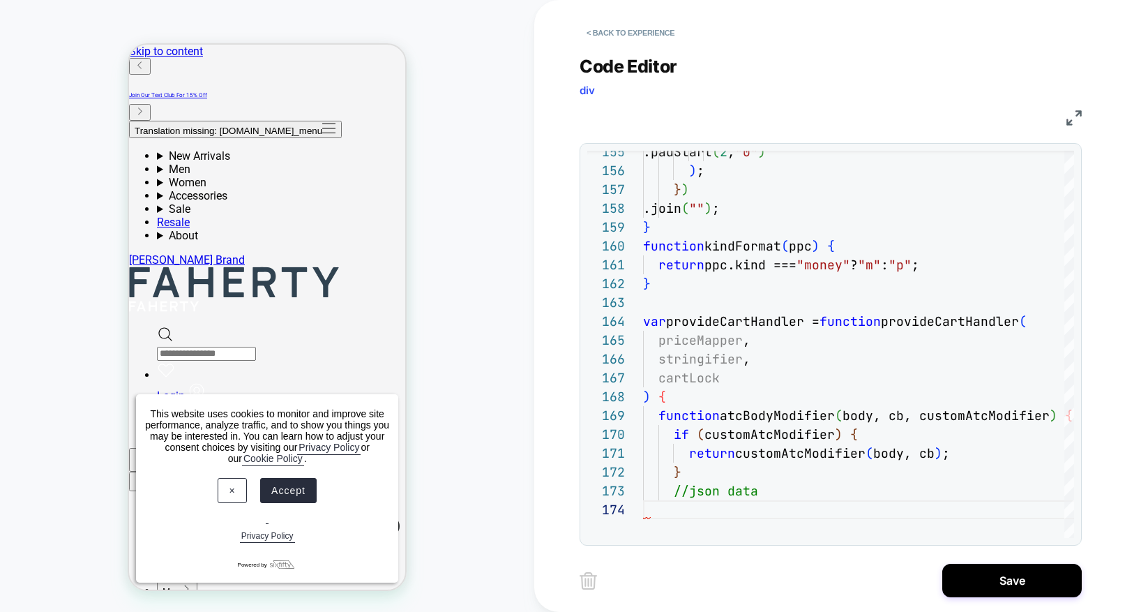
drag, startPoint x: 976, startPoint y: 571, endPoint x: 758, endPoint y: 361, distance: 302.4
click at [975, 571] on button "Save" at bounding box center [1012, 580] width 140 height 33
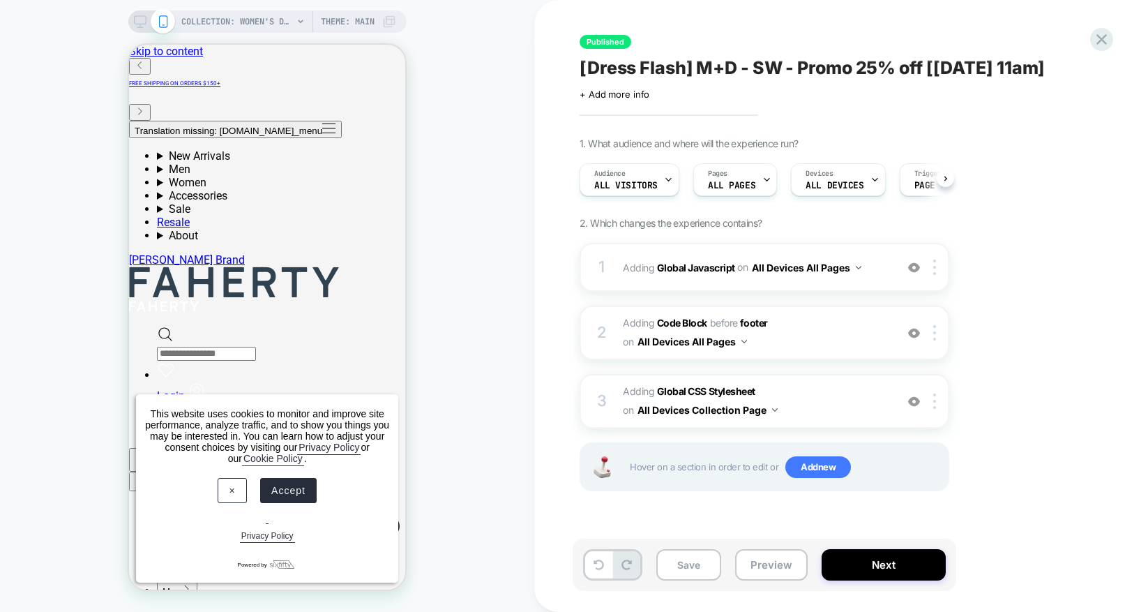
scroll to position [0, 1]
click at [767, 566] on button "Preview" at bounding box center [771, 564] width 73 height 31
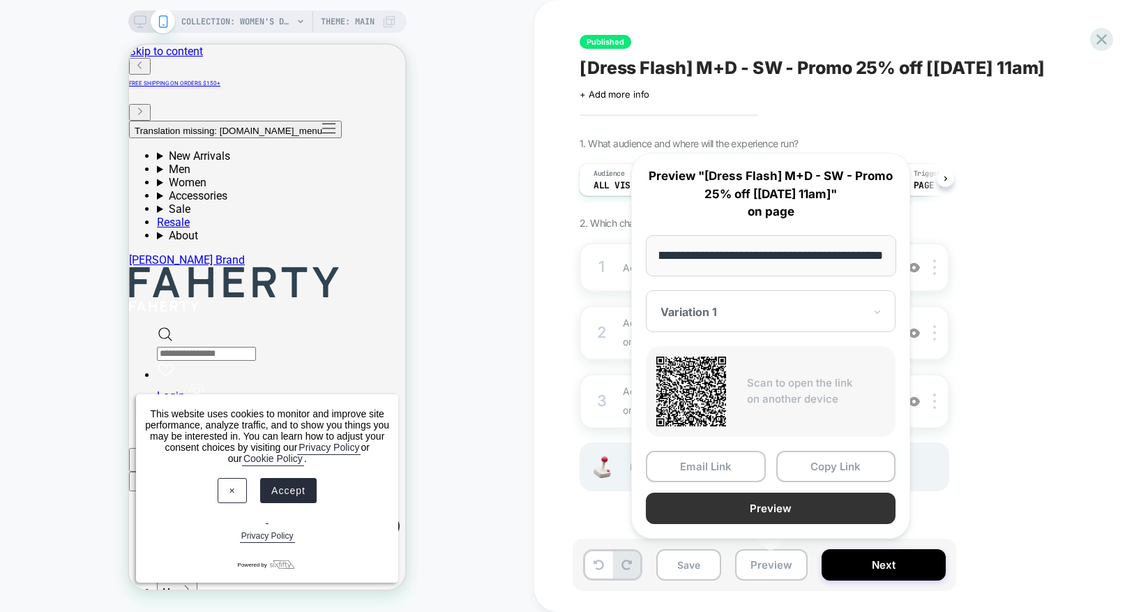
scroll to position [0, 0]
click at [802, 502] on button "Preview" at bounding box center [771, 507] width 250 height 31
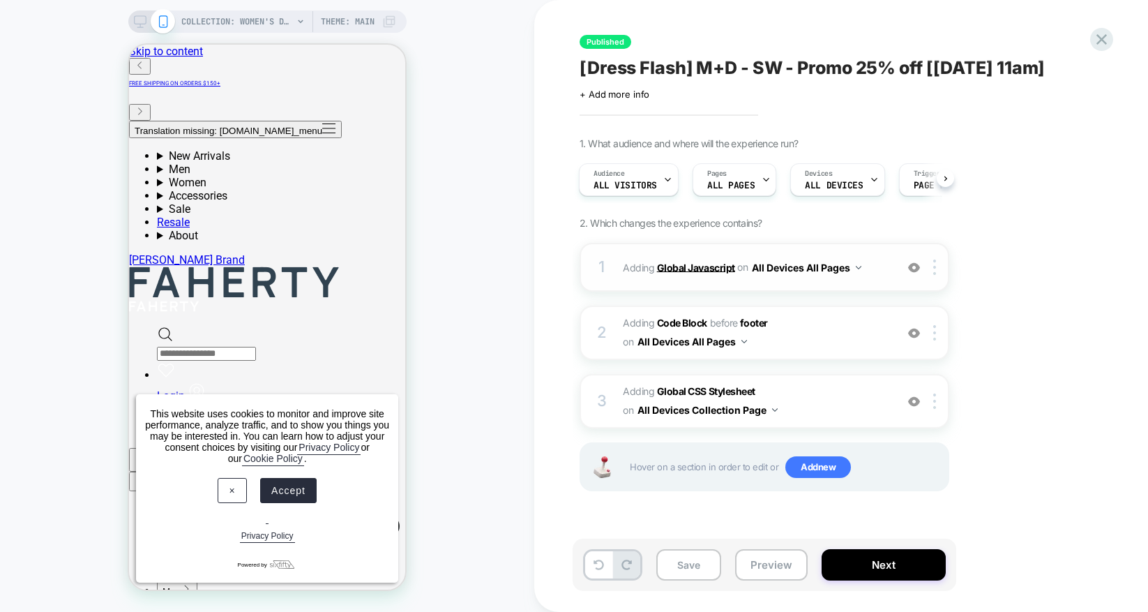
click at [696, 265] on b "Global Javascript" at bounding box center [696, 267] width 78 height 12
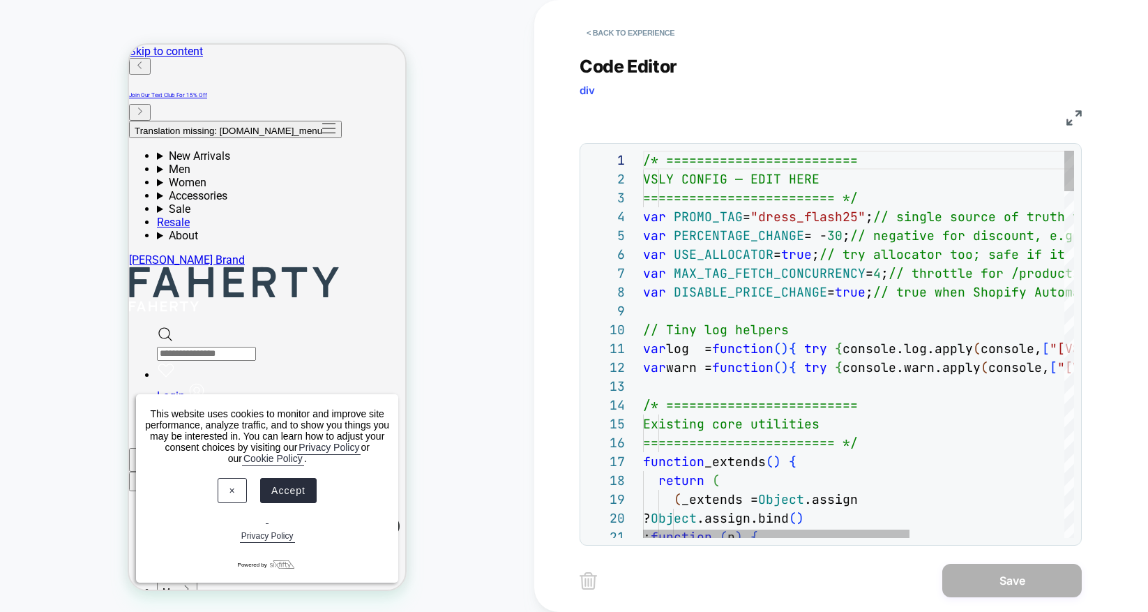
scroll to position [132, 0]
click at [834, 216] on span ""dress_flash25"" at bounding box center [808, 217] width 115 height 16
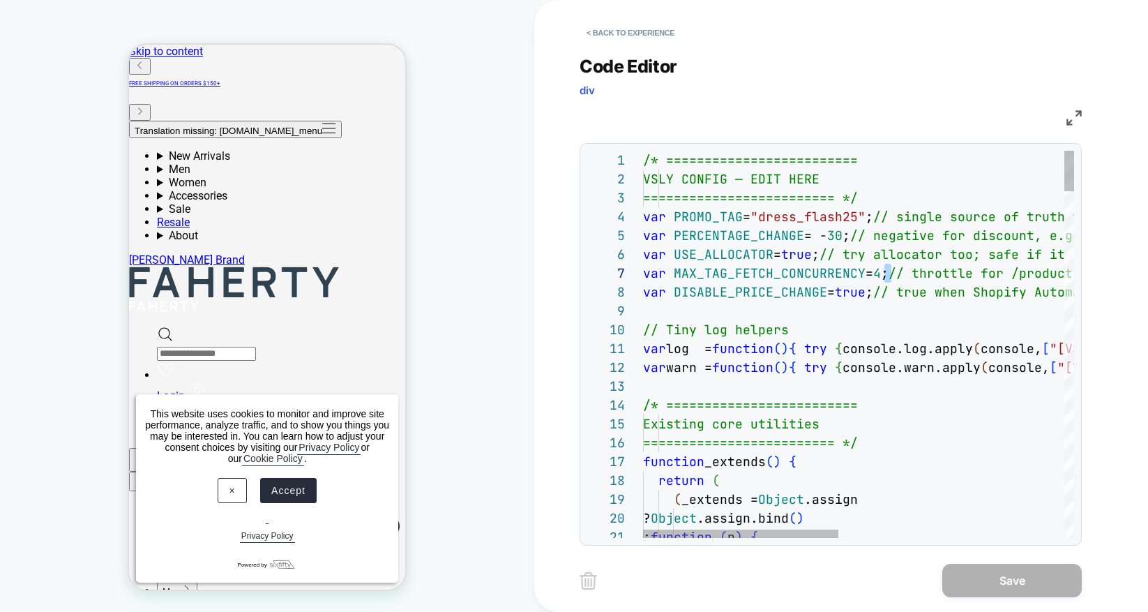
scroll to position [132, 248]
click at [769, 276] on span "MAX_TAG_FETCH_CONCURRENCY" at bounding box center [770, 273] width 192 height 16
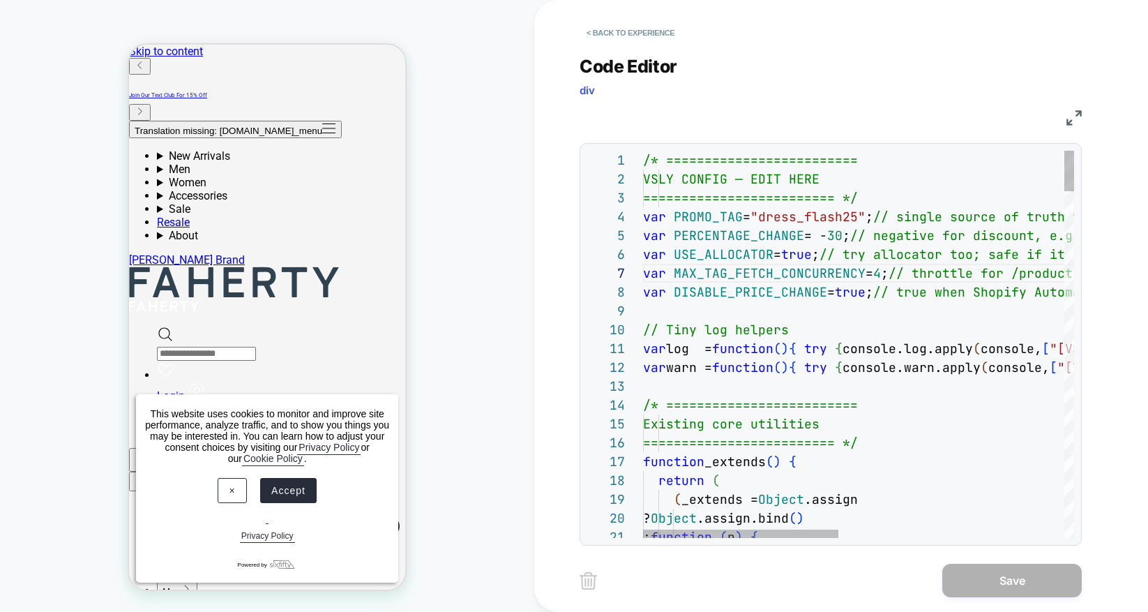
click at [873, 294] on span ";" at bounding box center [870, 292] width 8 height 16
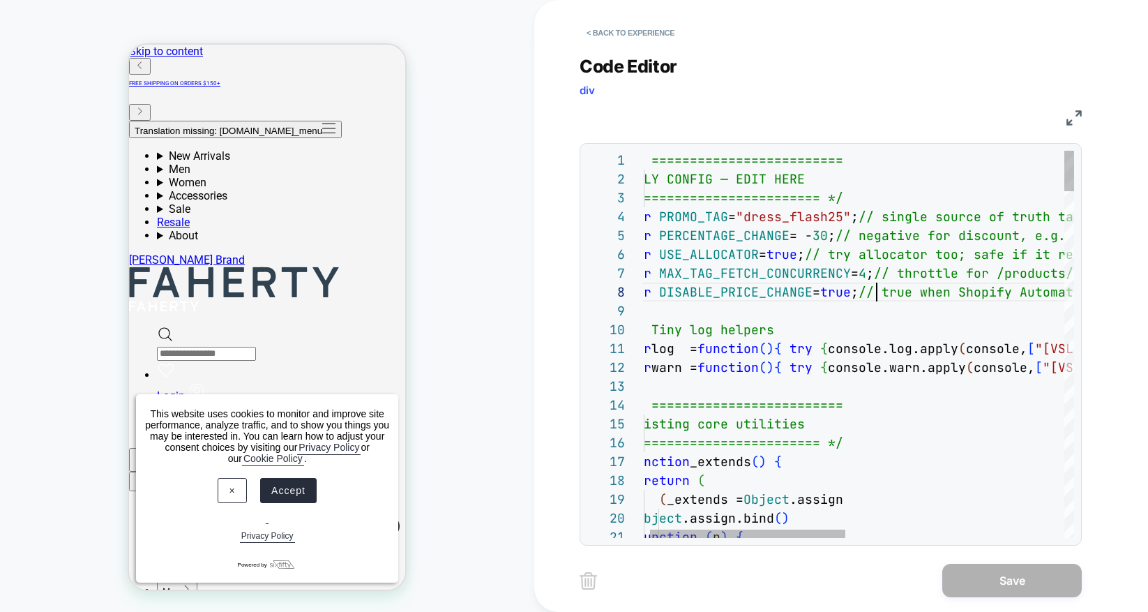
scroll to position [132, 204]
drag, startPoint x: 861, startPoint y: 294, endPoint x: 834, endPoint y: 294, distance: 27.9
click at [833, 294] on span "var DISABLE_PRICE_CHANGE = true ; // true when Shopify Automatic Discount handl…" at bounding box center [973, 292] width 691 height 16
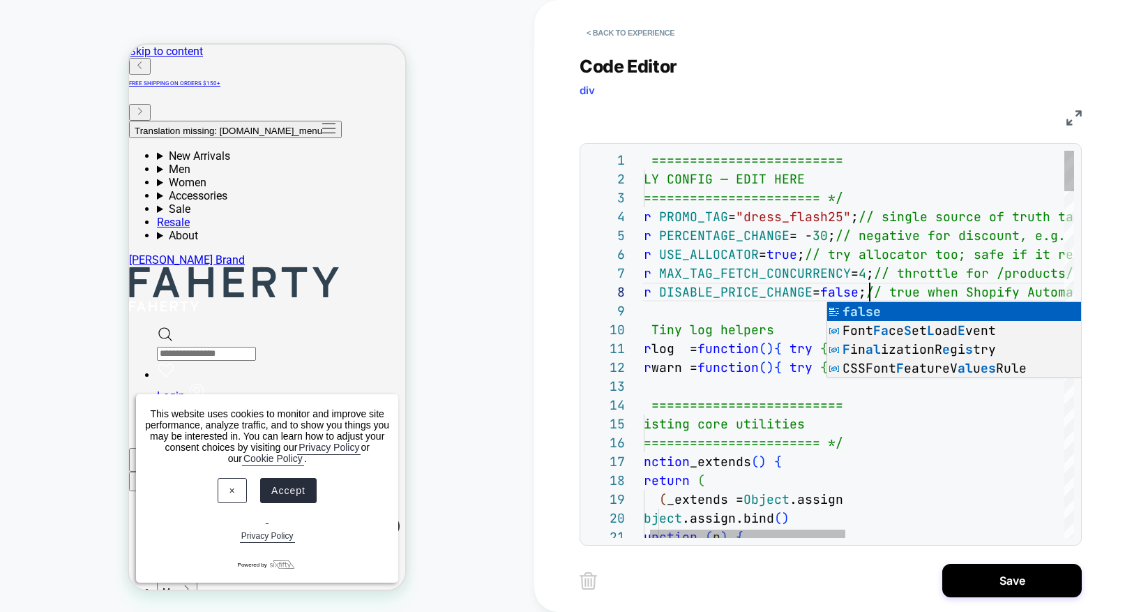
scroll to position [132, 241]
type textarea "**********"
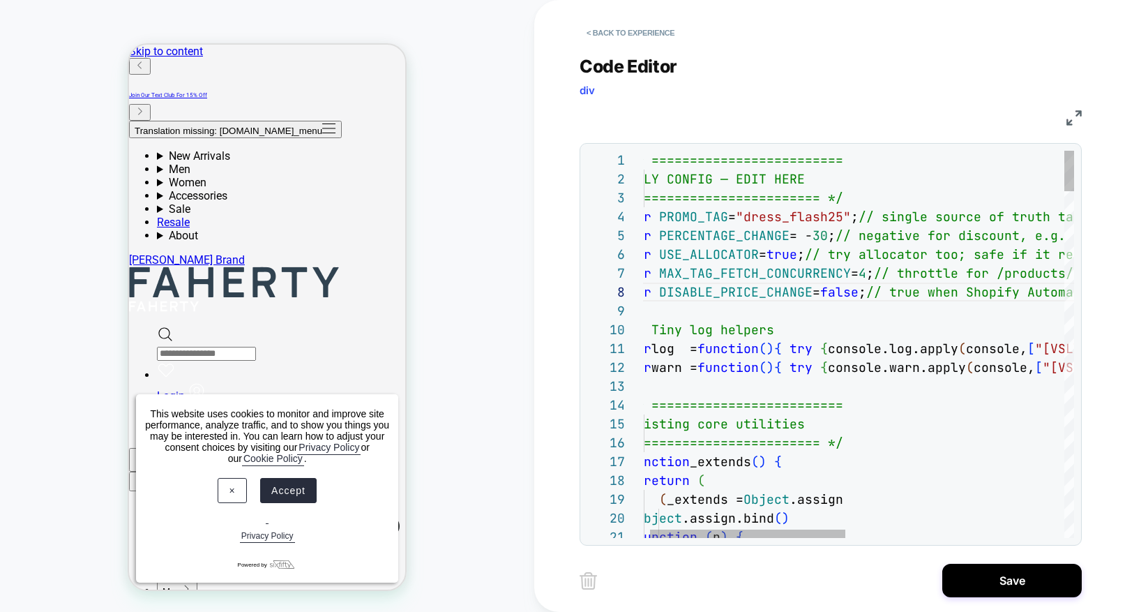
click at [1016, 569] on button "Save" at bounding box center [1012, 580] width 140 height 33
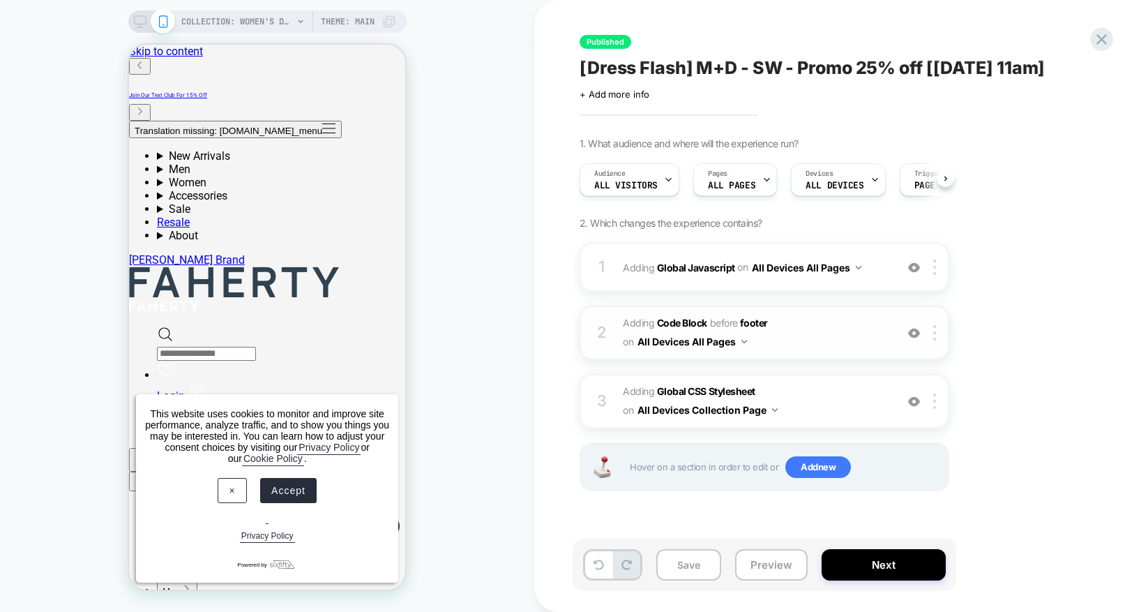
scroll to position [0, 1]
drag, startPoint x: 751, startPoint y: 571, endPoint x: 746, endPoint y: 564, distance: 8.1
click at [752, 569] on button "Preview" at bounding box center [771, 564] width 73 height 31
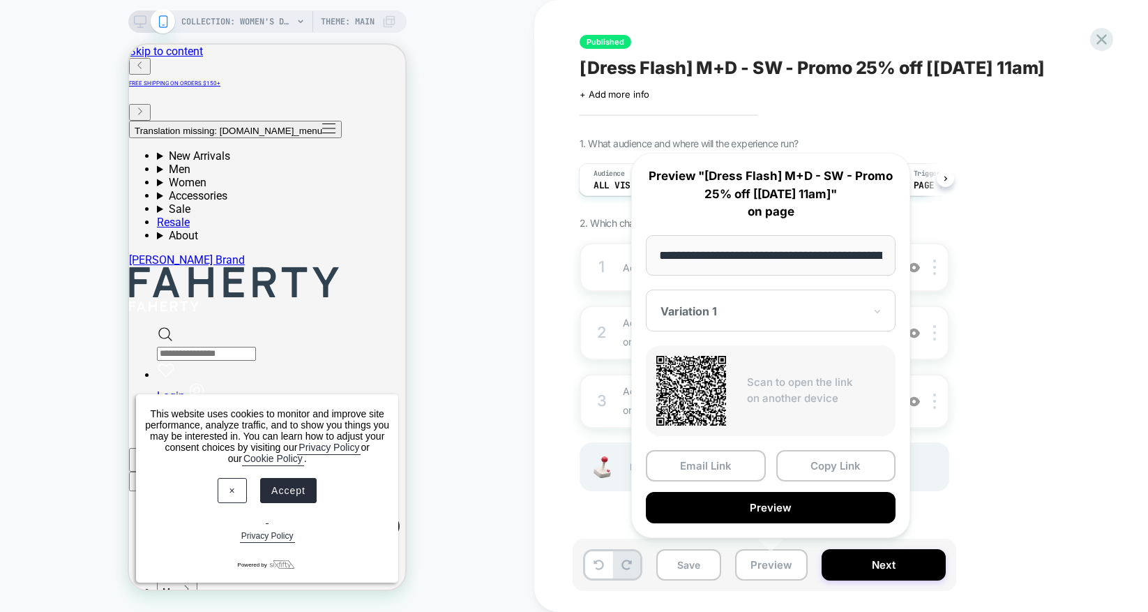
scroll to position [0, 188]
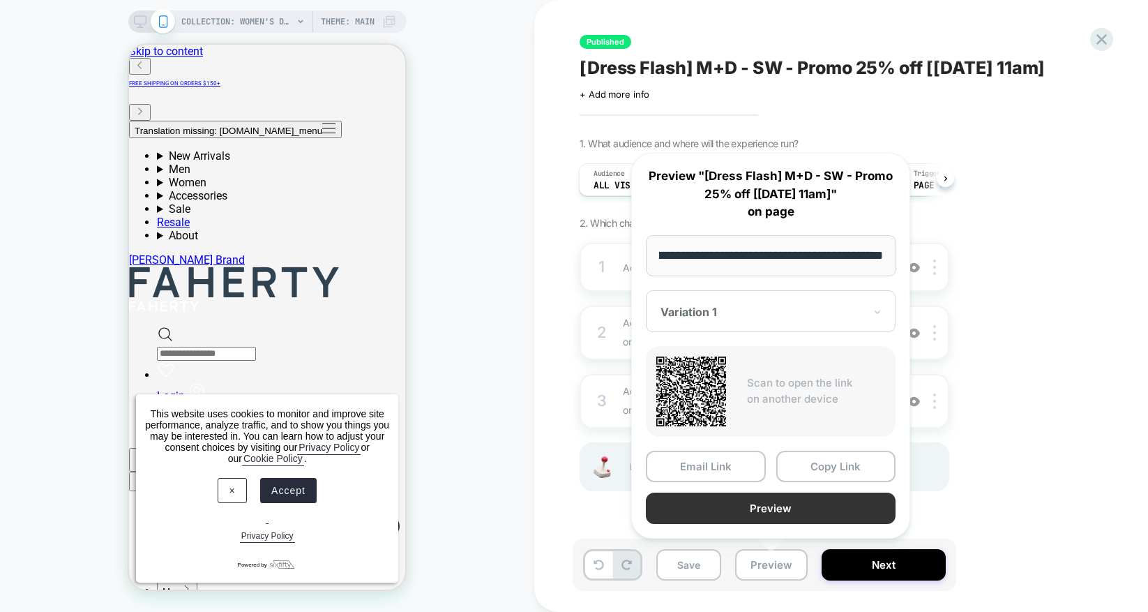
click at [792, 504] on button "Preview" at bounding box center [771, 507] width 250 height 31
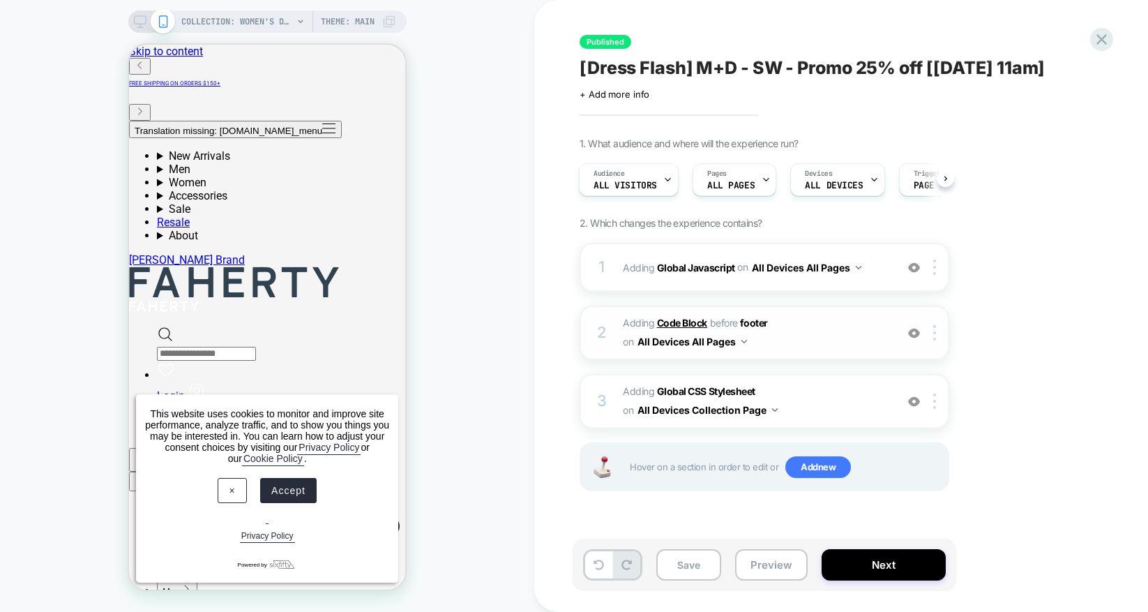
click at [683, 323] on b "Code Block" at bounding box center [682, 323] width 50 height 12
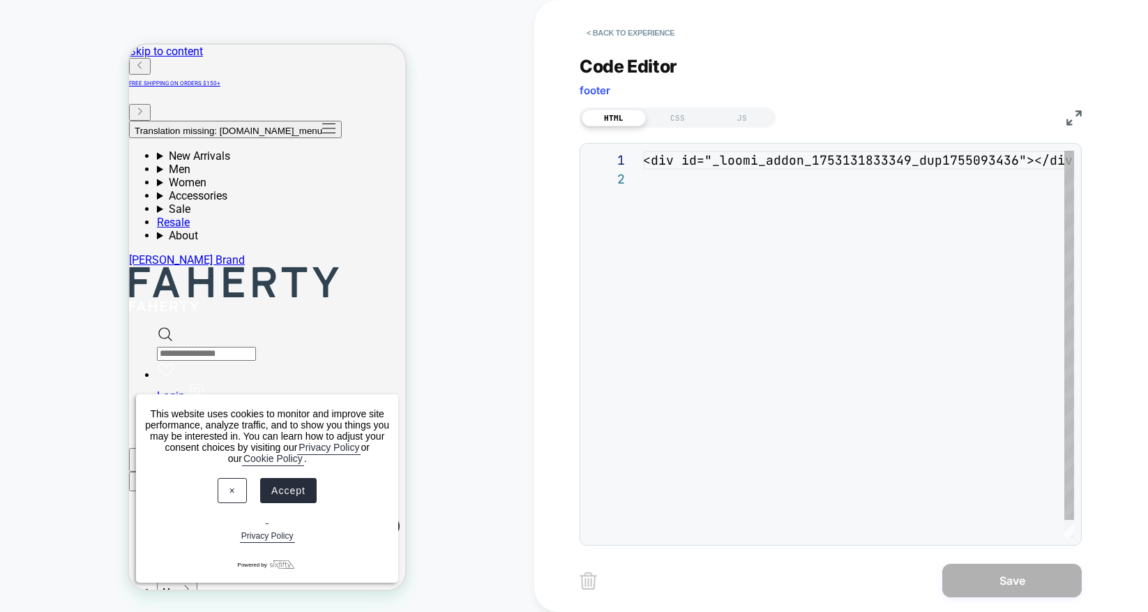
scroll to position [19, 0]
click at [631, 31] on button "< Back to experience" at bounding box center [631, 33] width 102 height 22
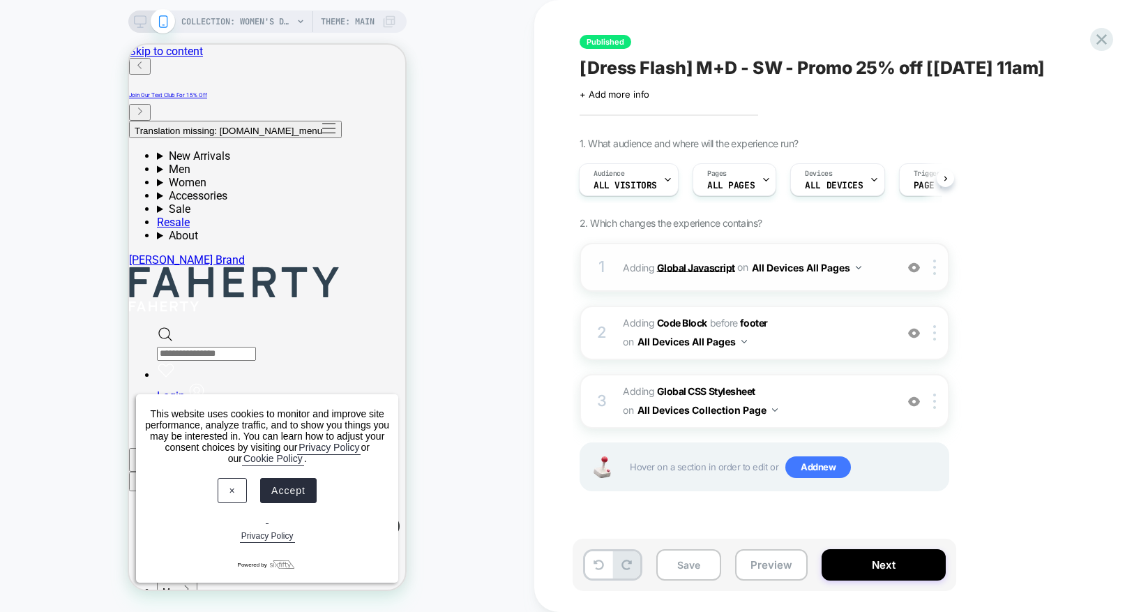
scroll to position [0, 1]
click at [680, 269] on b "Global Javascript" at bounding box center [696, 267] width 78 height 12
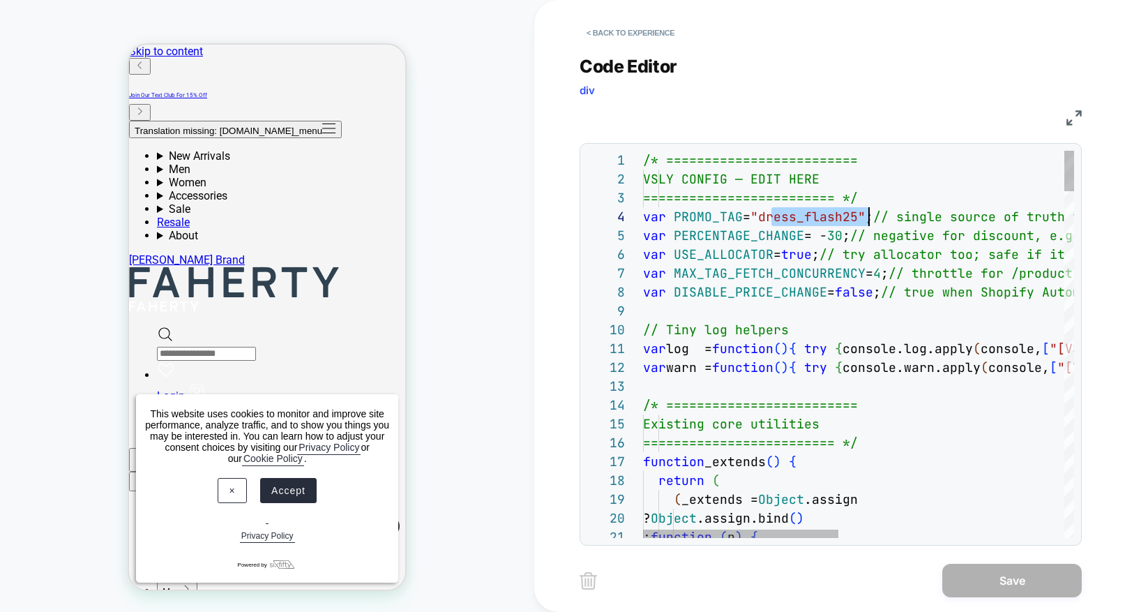
scroll to position [57, 226]
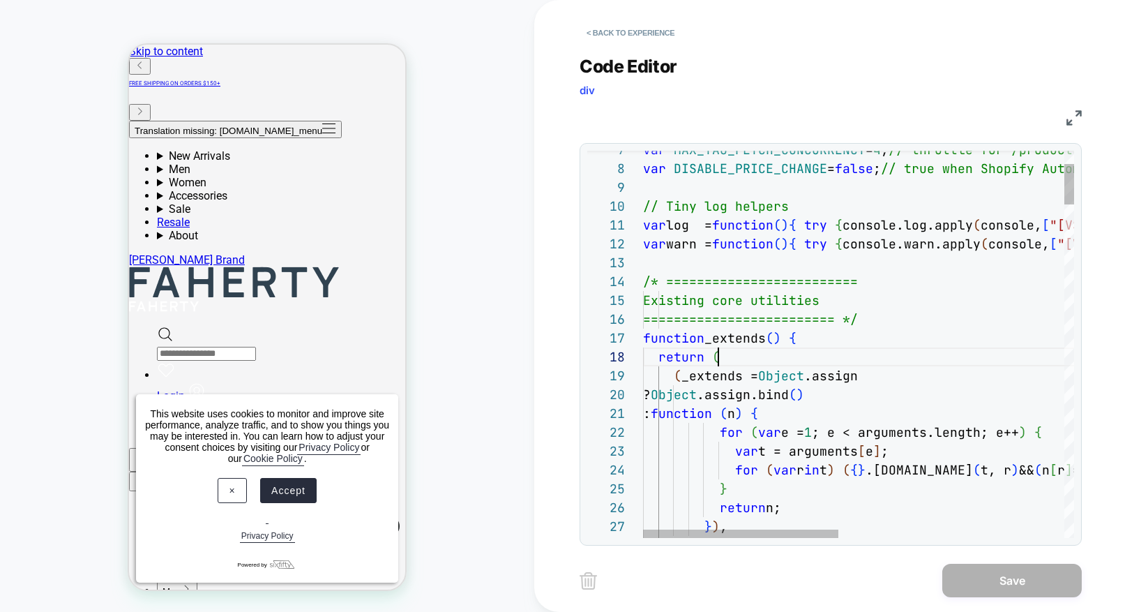
click at [745, 355] on div "return (" at bounding box center [1107, 356] width 929 height 19
type textarea "**********"
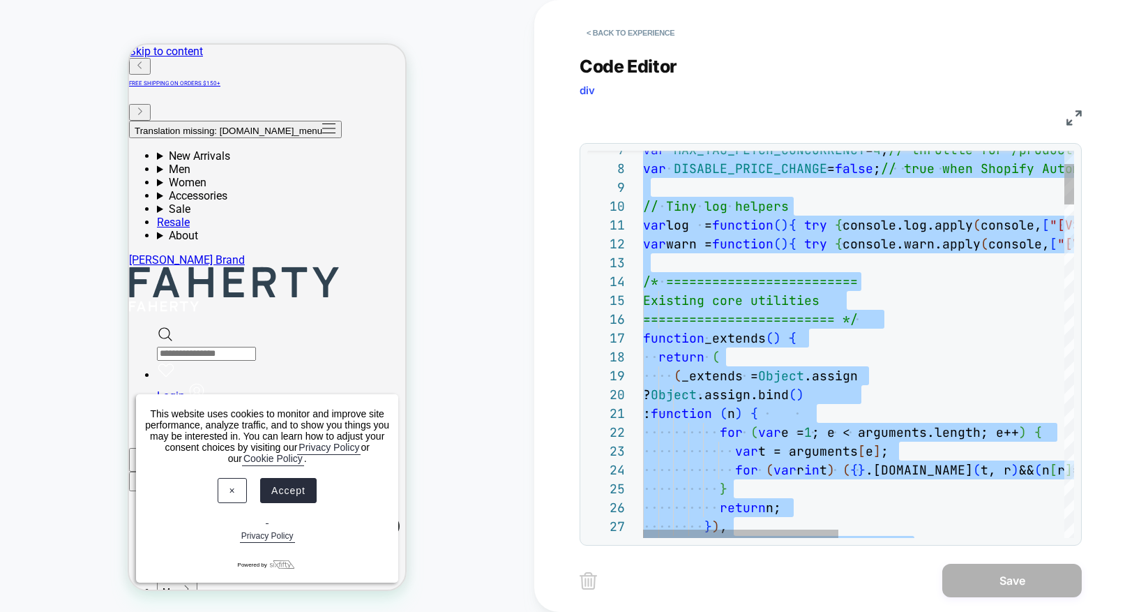
scroll to position [0, 0]
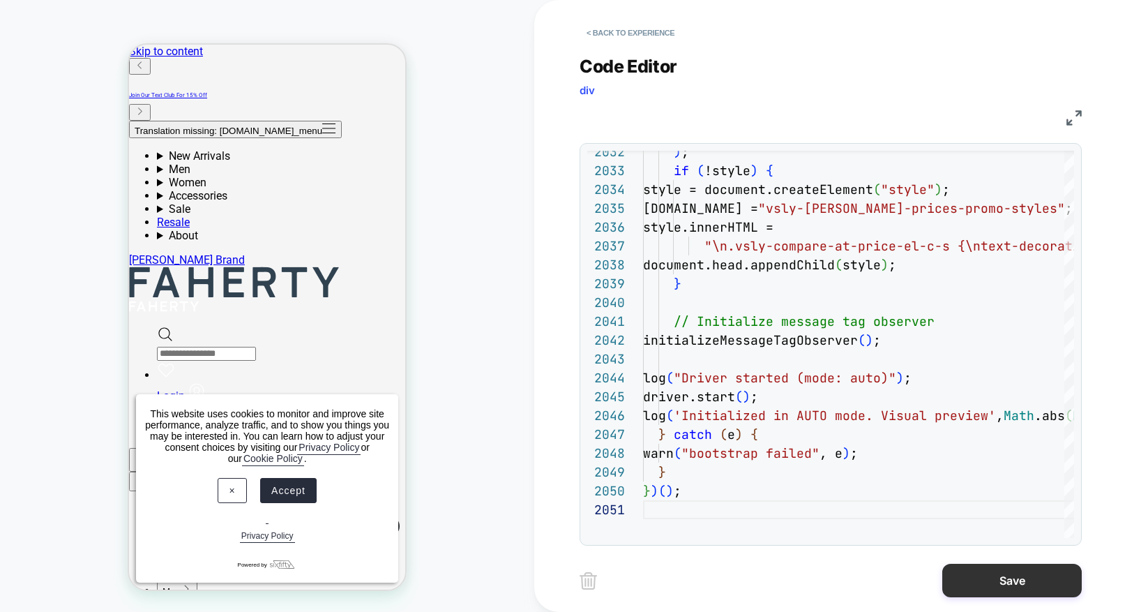
click at [1030, 587] on button "Save" at bounding box center [1012, 580] width 140 height 33
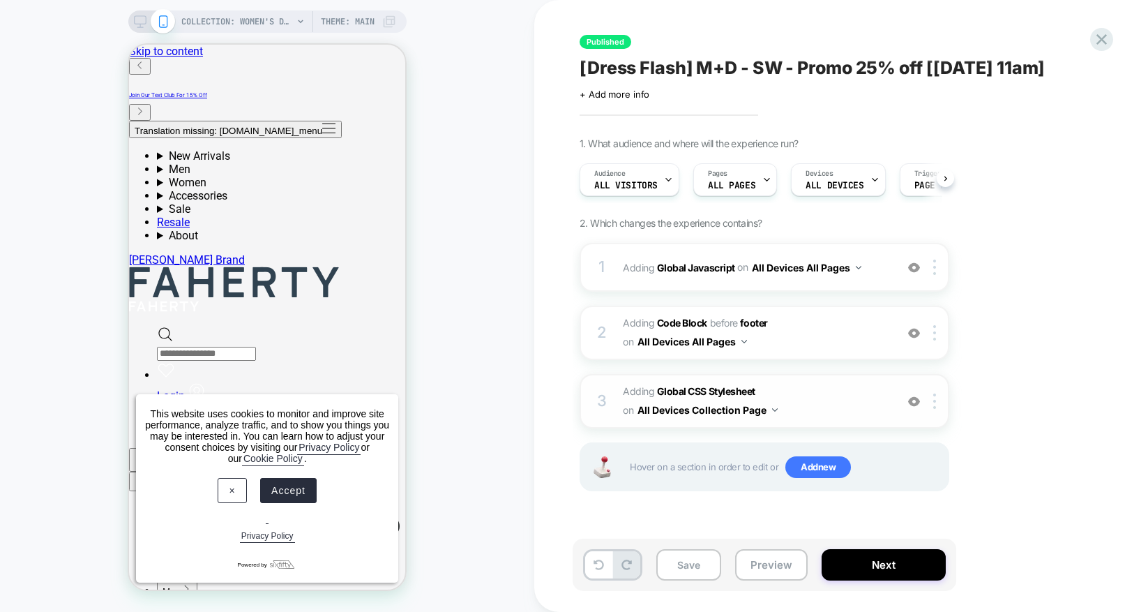
scroll to position [0, 1]
click at [771, 556] on button "Preview" at bounding box center [771, 564] width 73 height 31
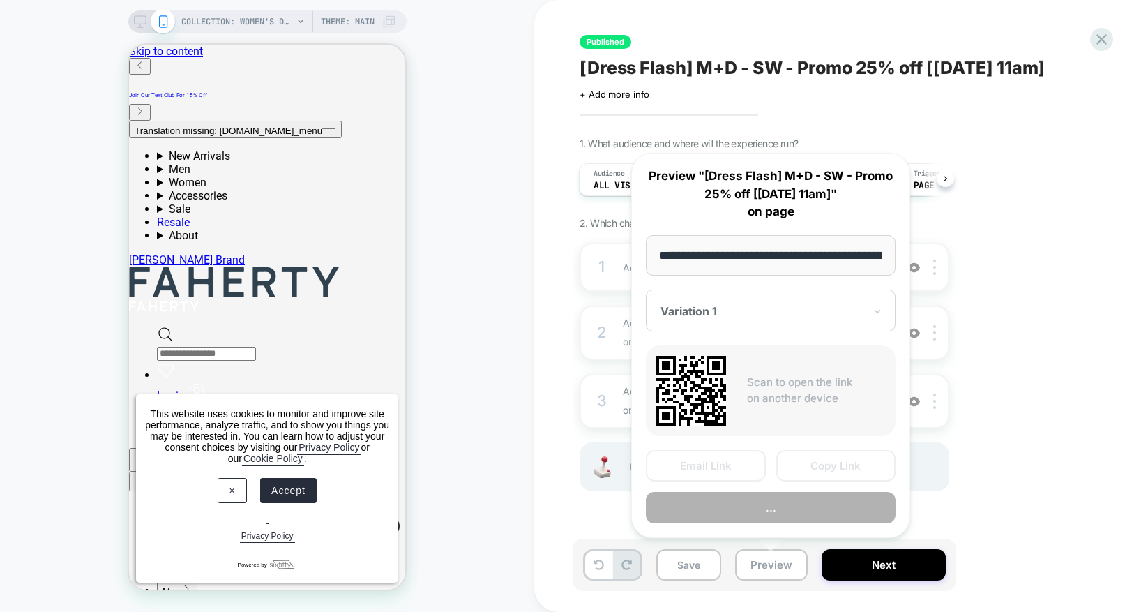
scroll to position [0, 188]
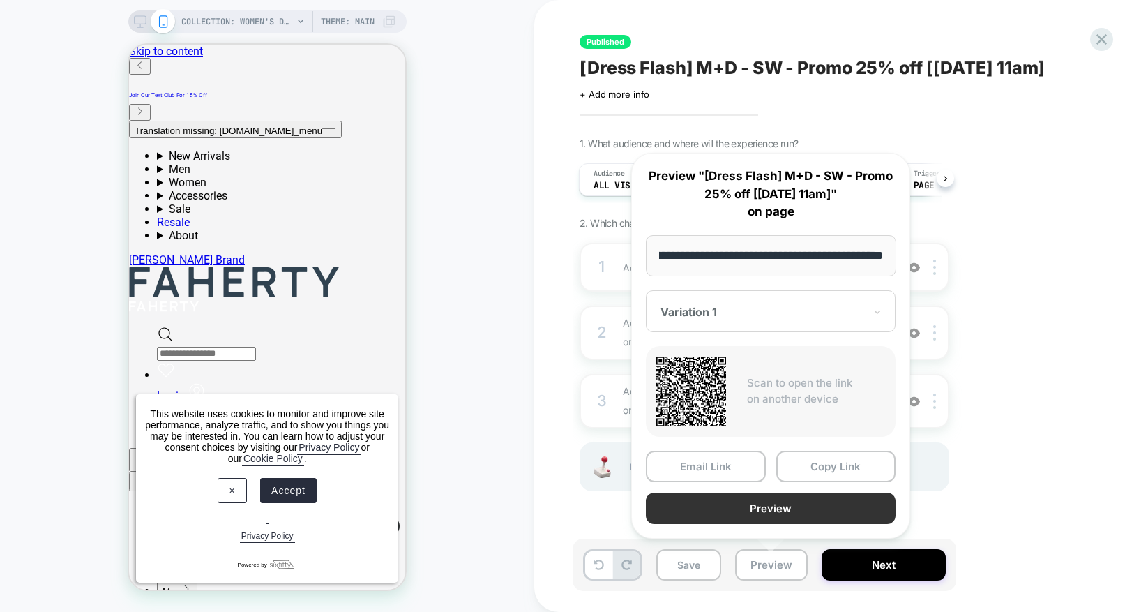
click at [779, 512] on button "Preview" at bounding box center [771, 507] width 250 height 31
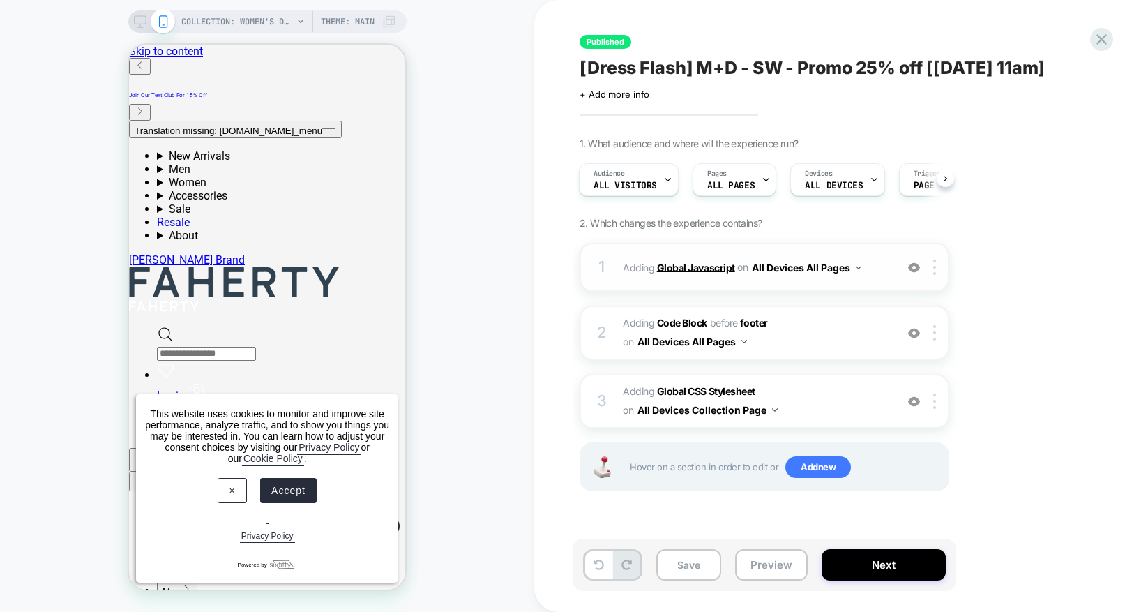
click at [678, 265] on b "Global Javascript" at bounding box center [696, 267] width 78 height 12
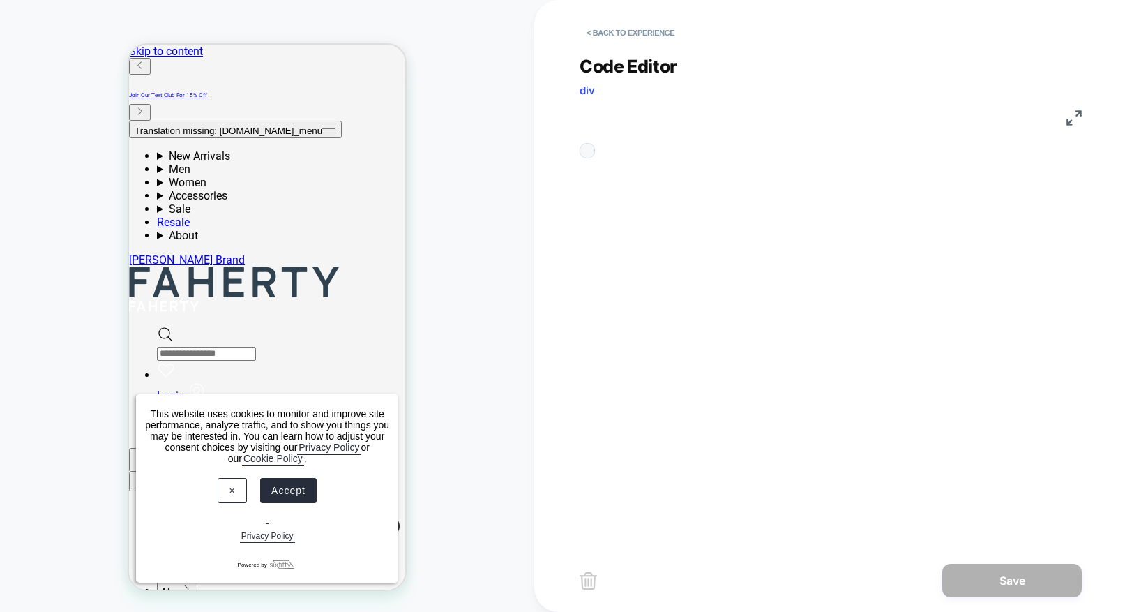
scroll to position [188, 0]
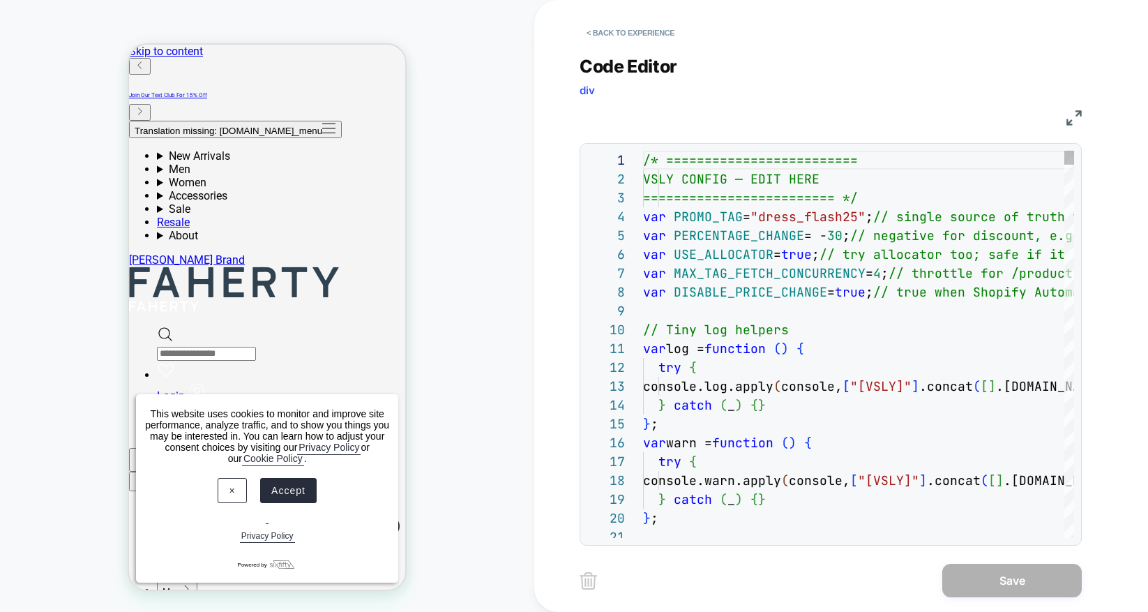
type textarea "**********"
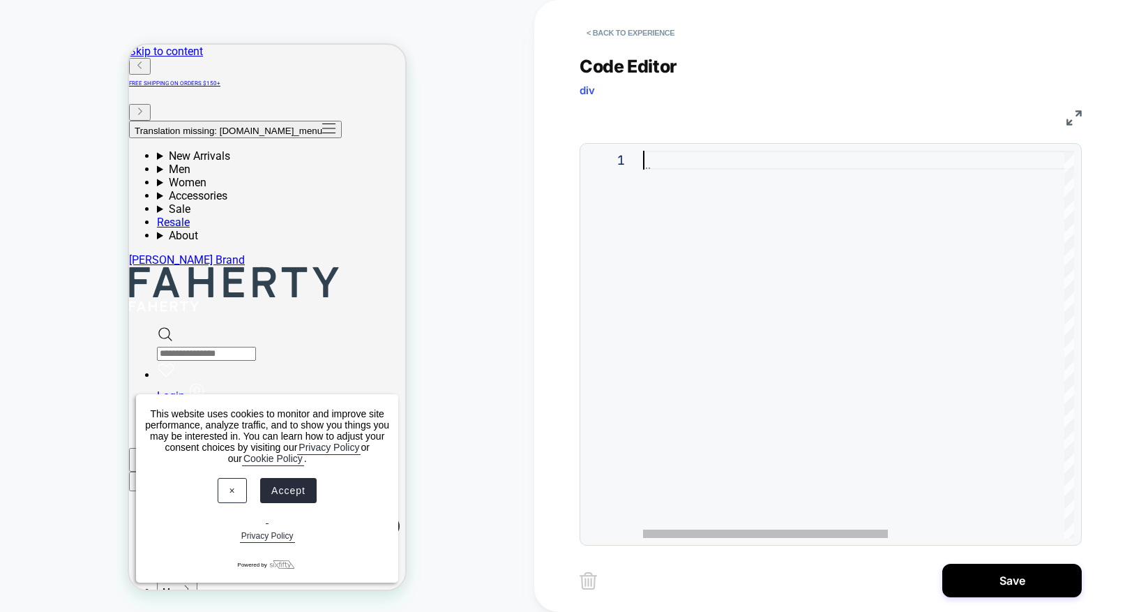
scroll to position [0, 0]
type textarea "**********"
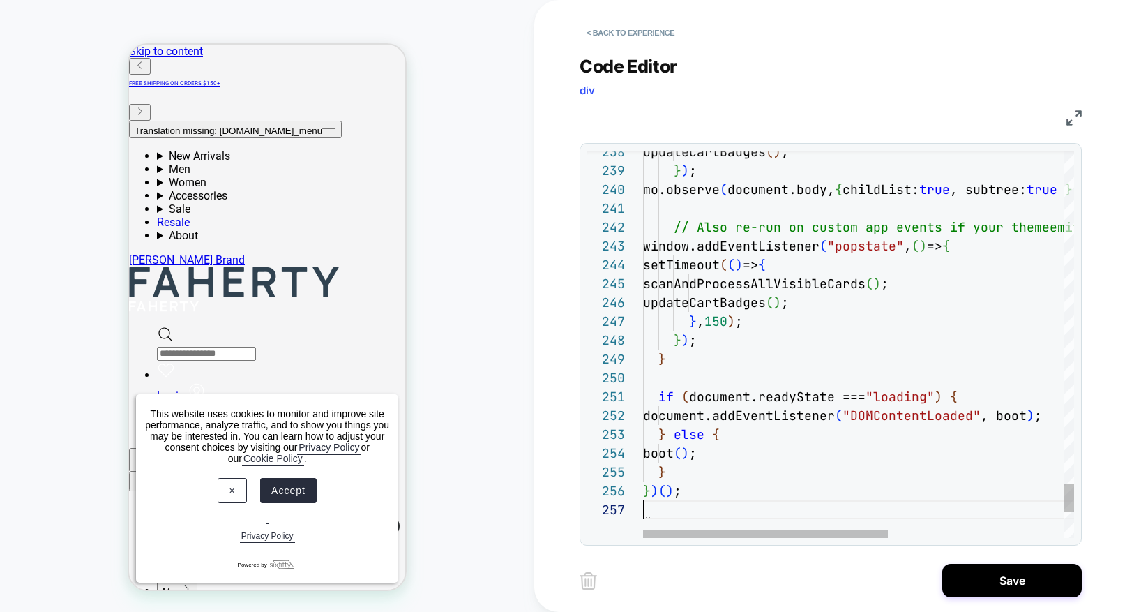
scroll to position [113, 0]
click at [1007, 573] on button "Save" at bounding box center [1012, 580] width 140 height 33
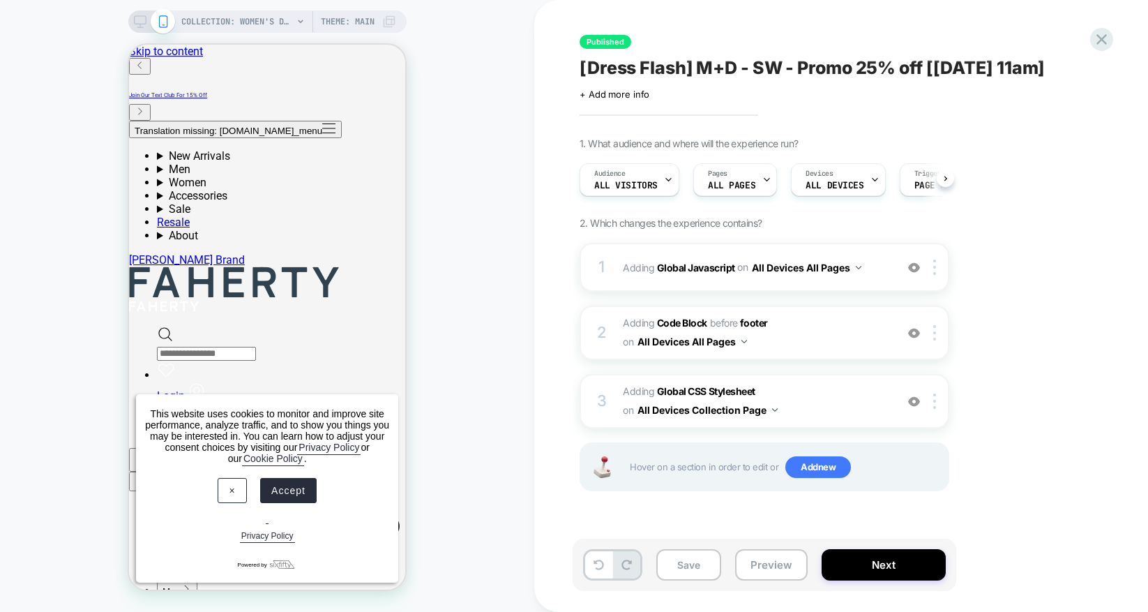
scroll to position [0, 1]
click at [773, 569] on button "Preview" at bounding box center [771, 564] width 73 height 31
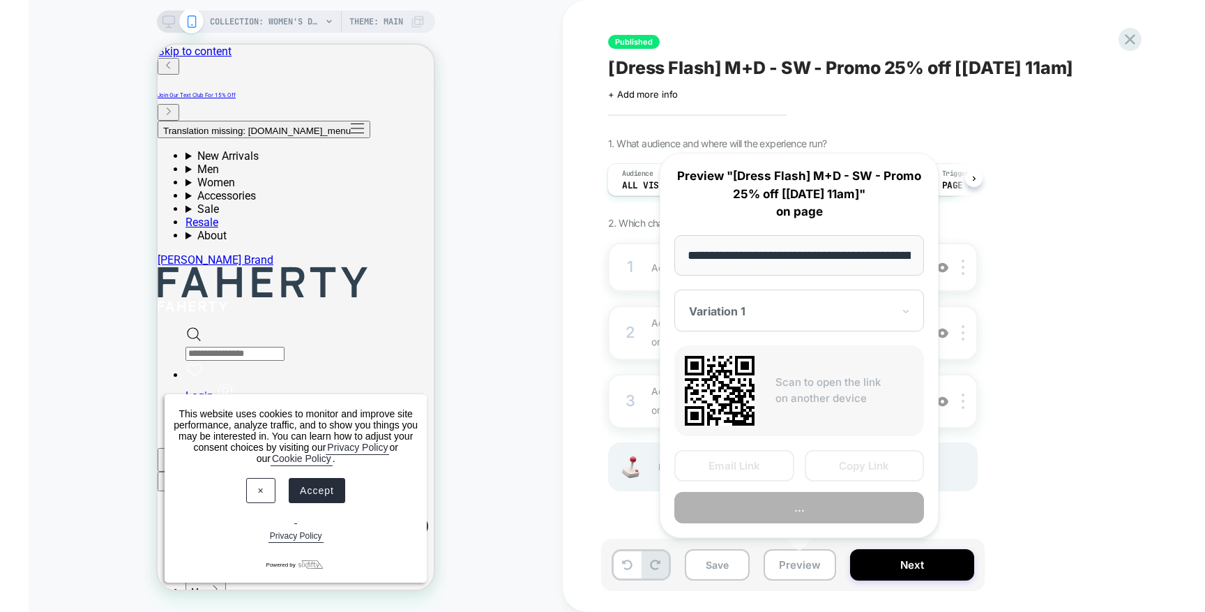
scroll to position [0, 188]
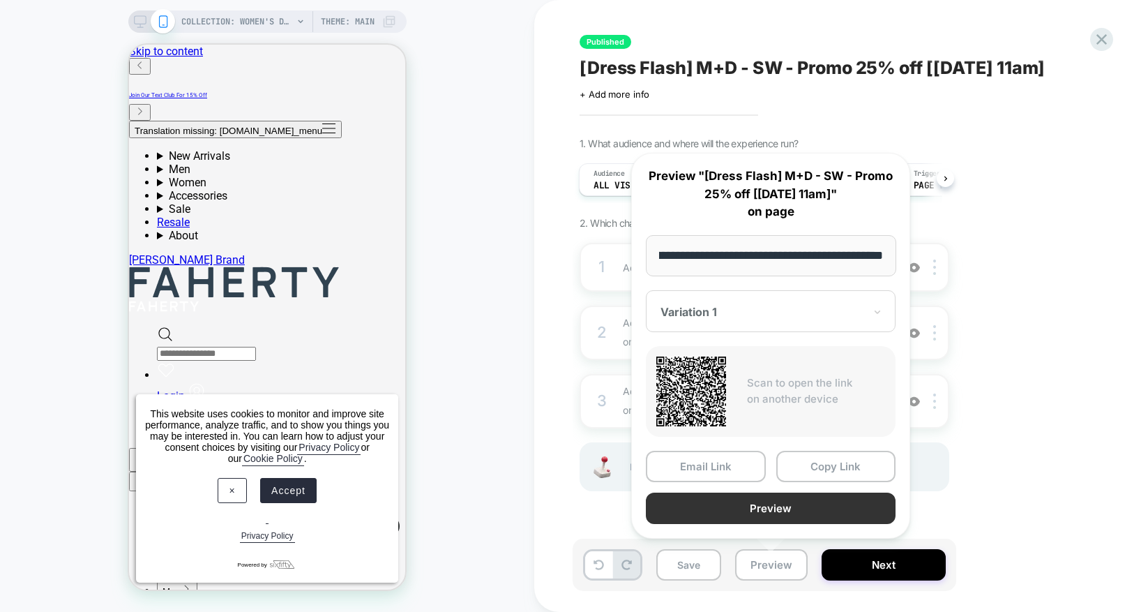
click at [781, 509] on button "Preview" at bounding box center [771, 507] width 250 height 31
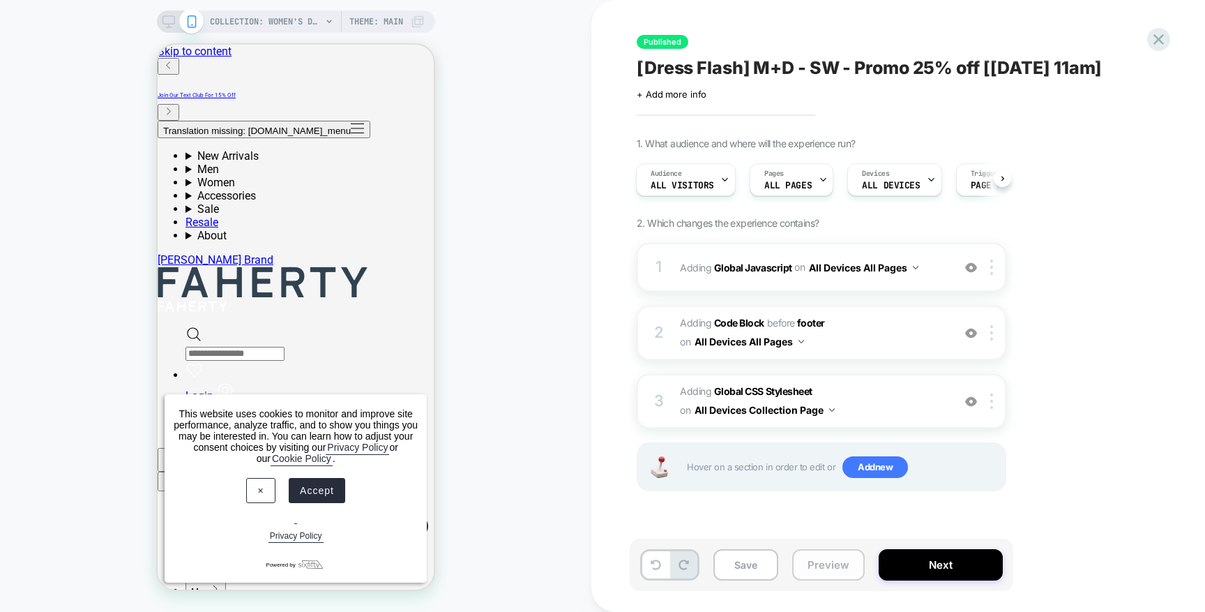
click at [841, 562] on button "Preview" at bounding box center [828, 564] width 73 height 31
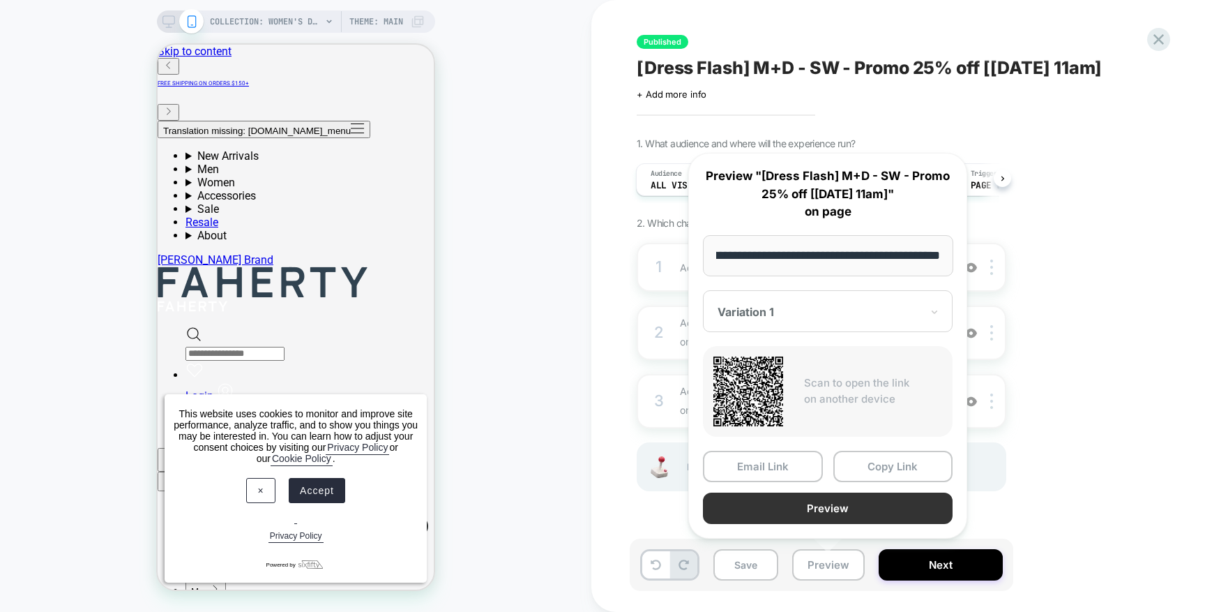
click at [839, 518] on button "Preview" at bounding box center [828, 507] width 250 height 31
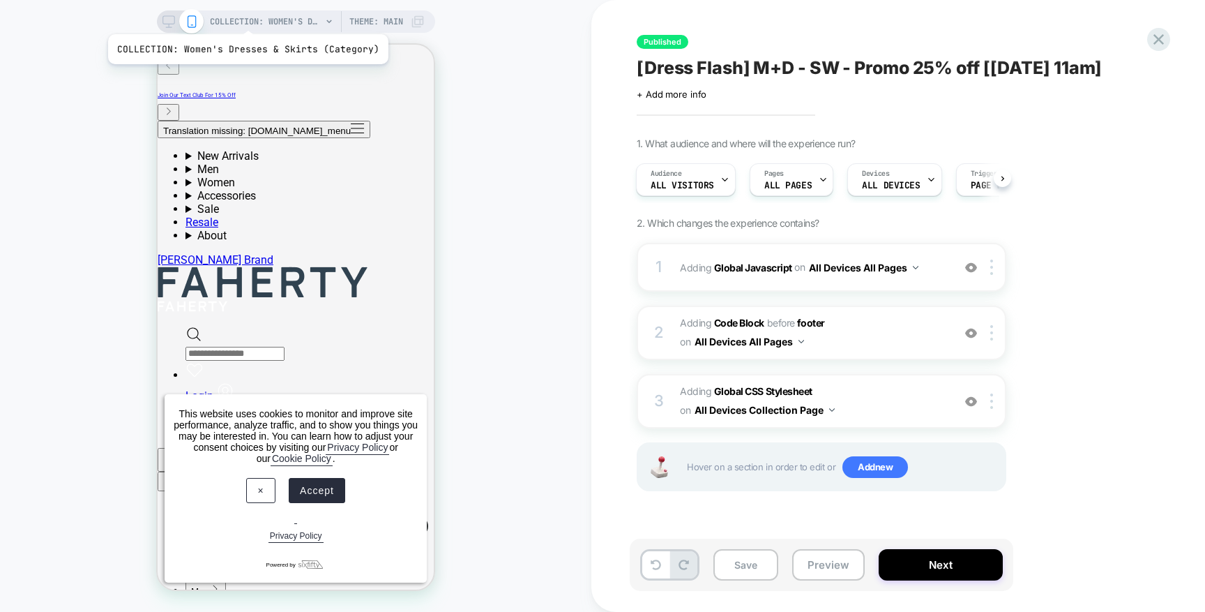
click at [246, 17] on span "COLLECTION: Women's Dresses & Skirts (Category)" at bounding box center [266, 21] width 112 height 22
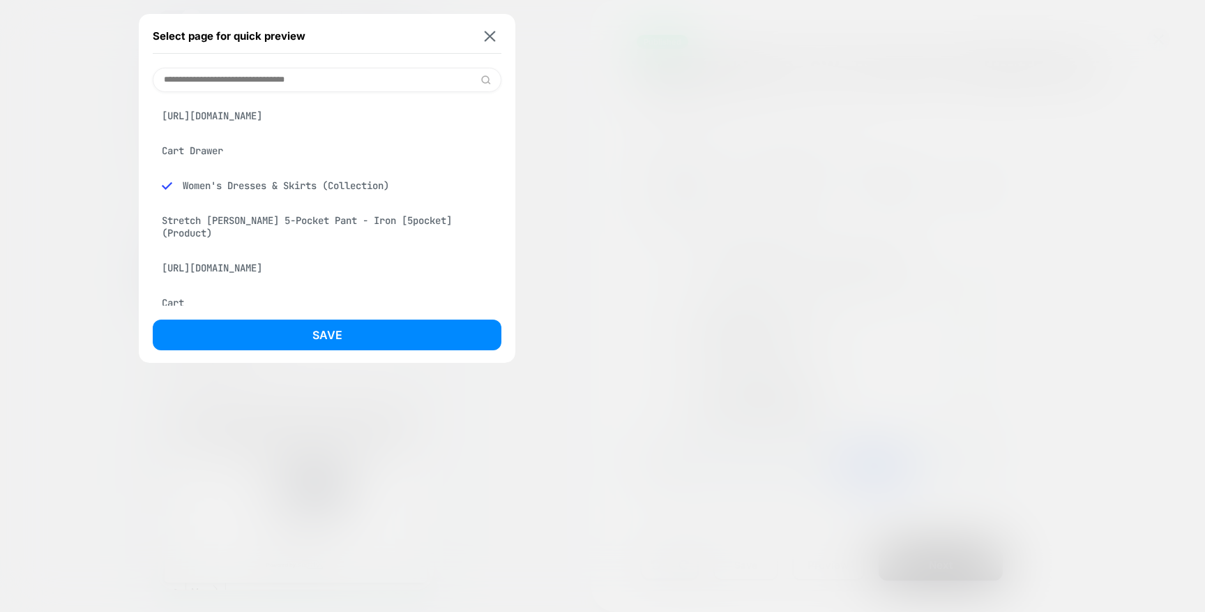
click at [250, 79] on input at bounding box center [327, 80] width 349 height 24
paste input "**********"
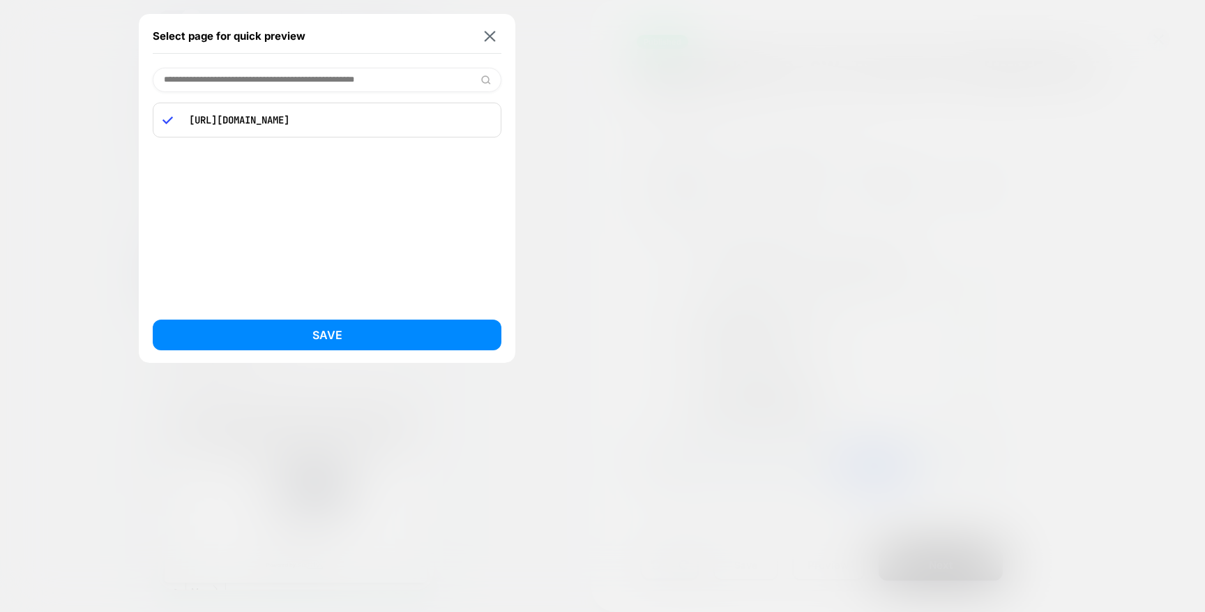
type input "**********"
click at [391, 121] on p "https://fahertybrand.com/collections/25-off-dress-flash" at bounding box center [337, 120] width 310 height 13
click at [343, 339] on button "Save" at bounding box center [327, 334] width 349 height 31
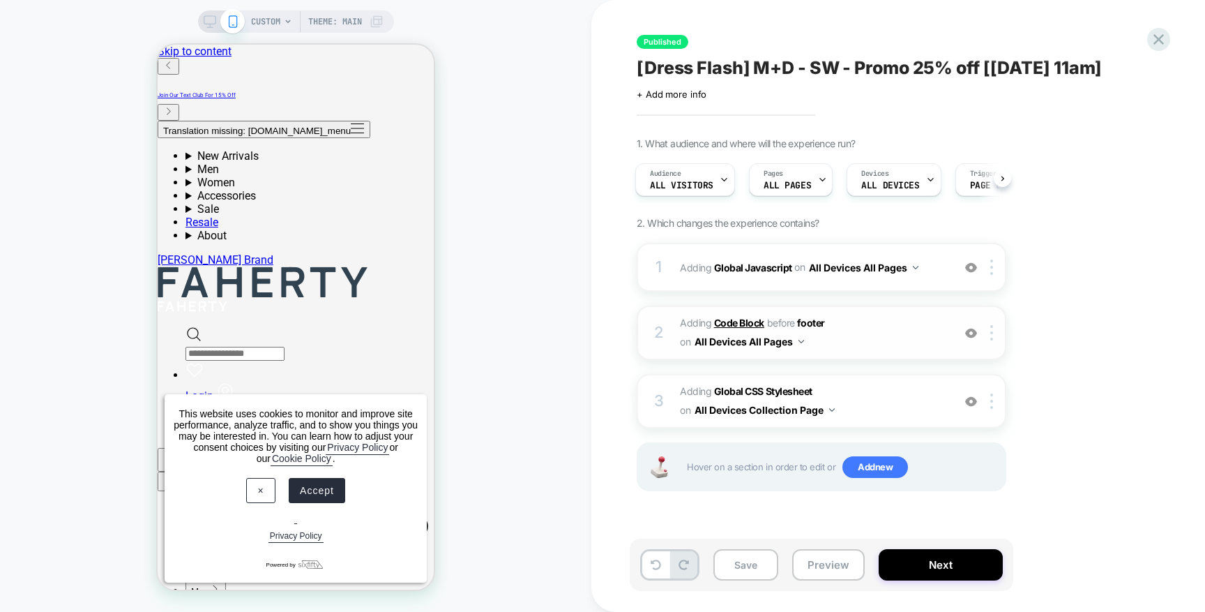
scroll to position [0, 0]
click at [746, 269] on b "Global Javascript" at bounding box center [753, 267] width 78 height 12
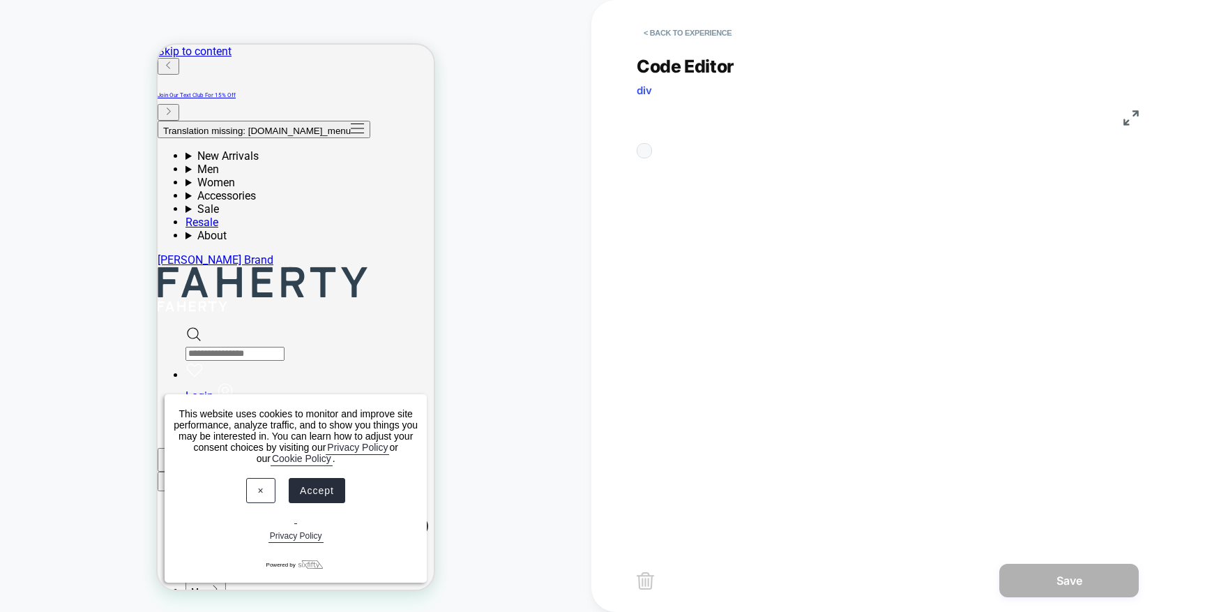
scroll to position [188, 0]
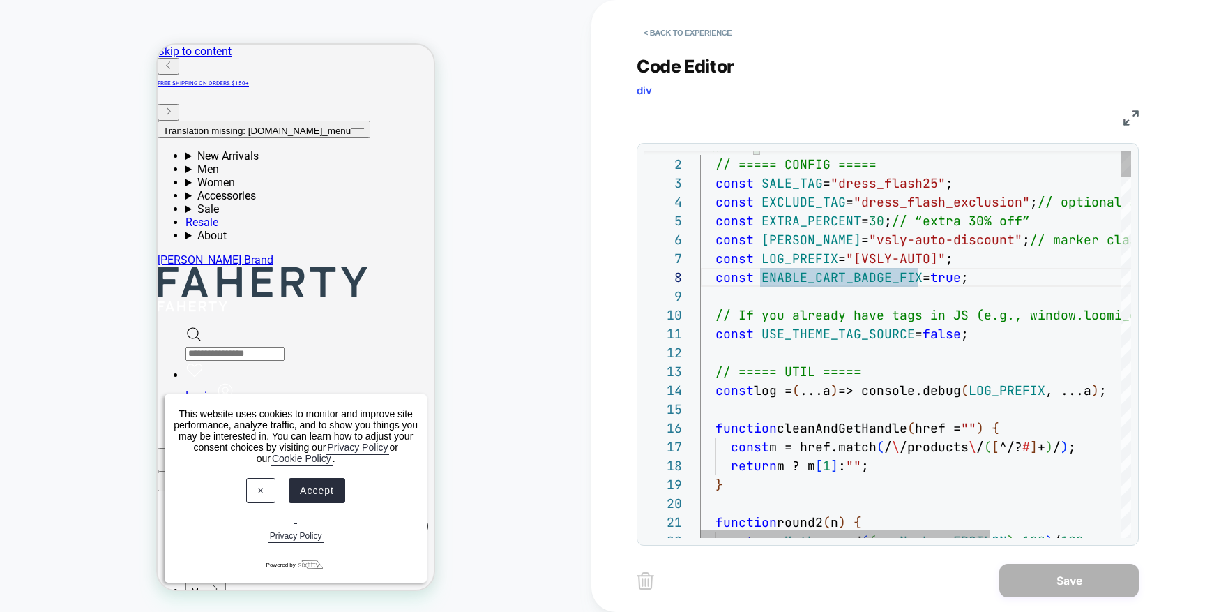
type textarea "**********"
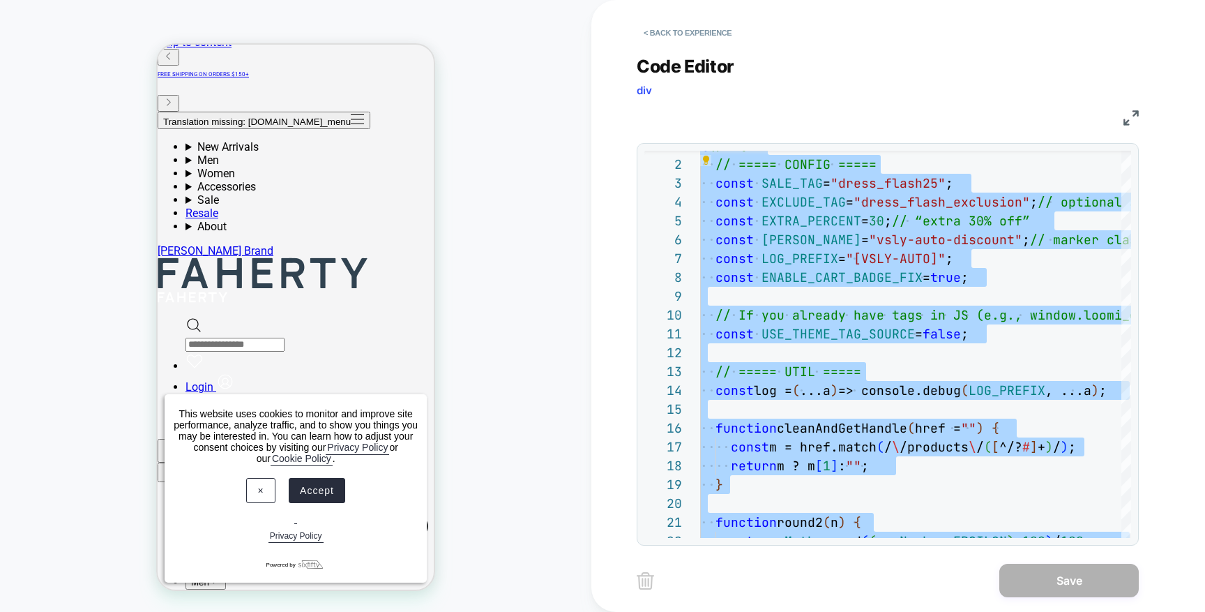
scroll to position [0, 0]
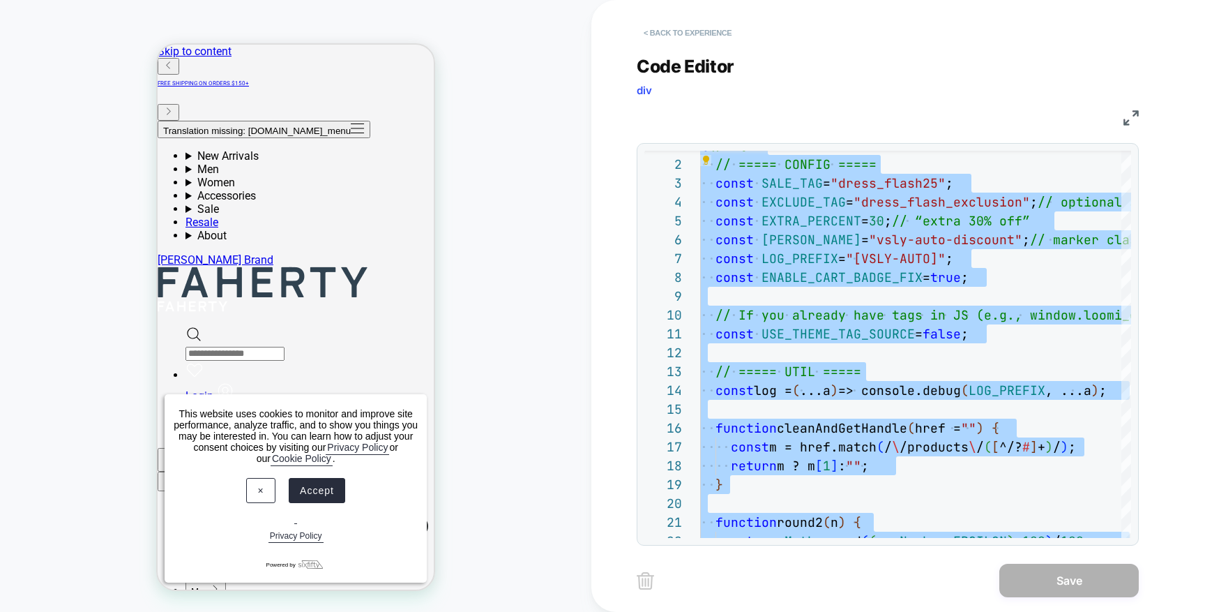
click at [701, 39] on button "< Back to experience" at bounding box center [688, 33] width 102 height 22
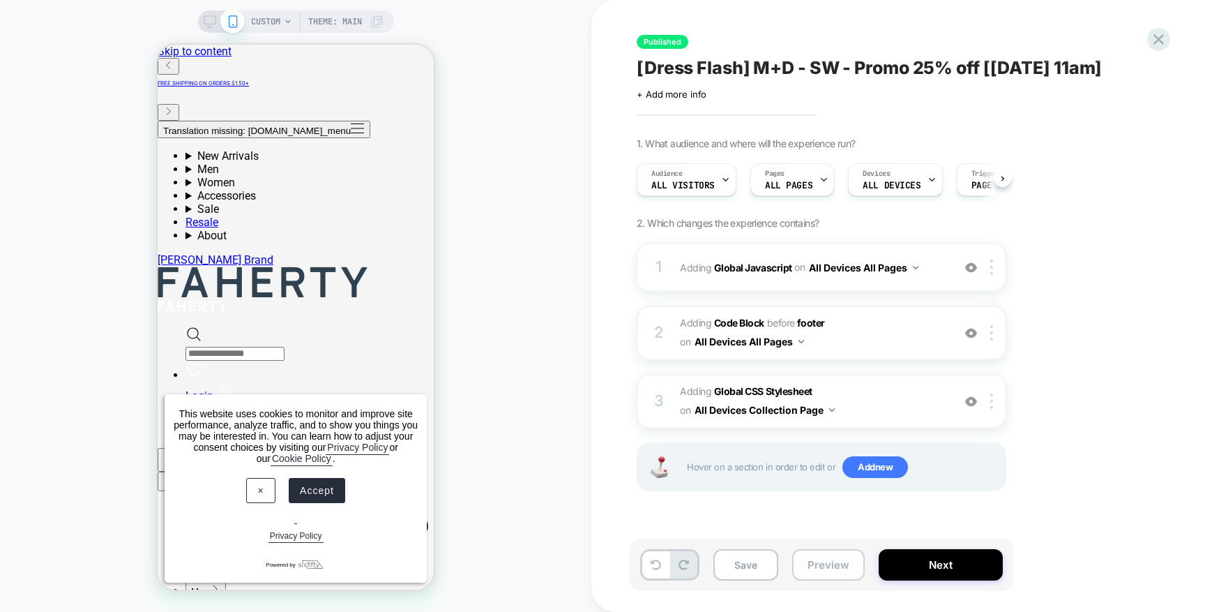
scroll to position [0, 1]
click at [847, 569] on button "Preview" at bounding box center [828, 564] width 73 height 31
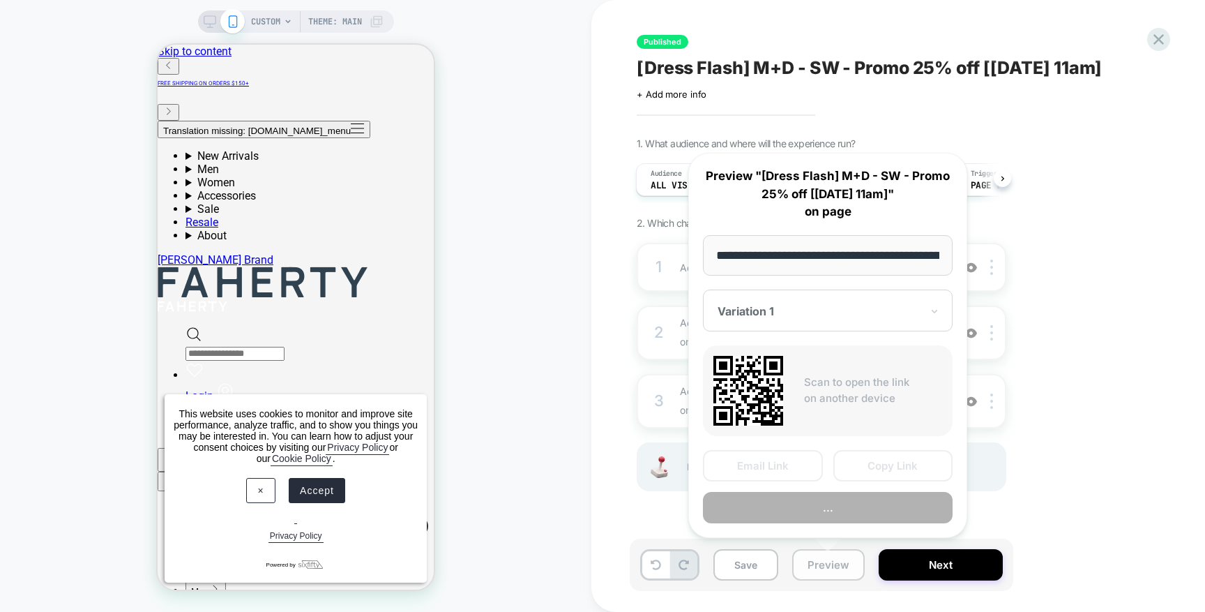
scroll to position [0, 190]
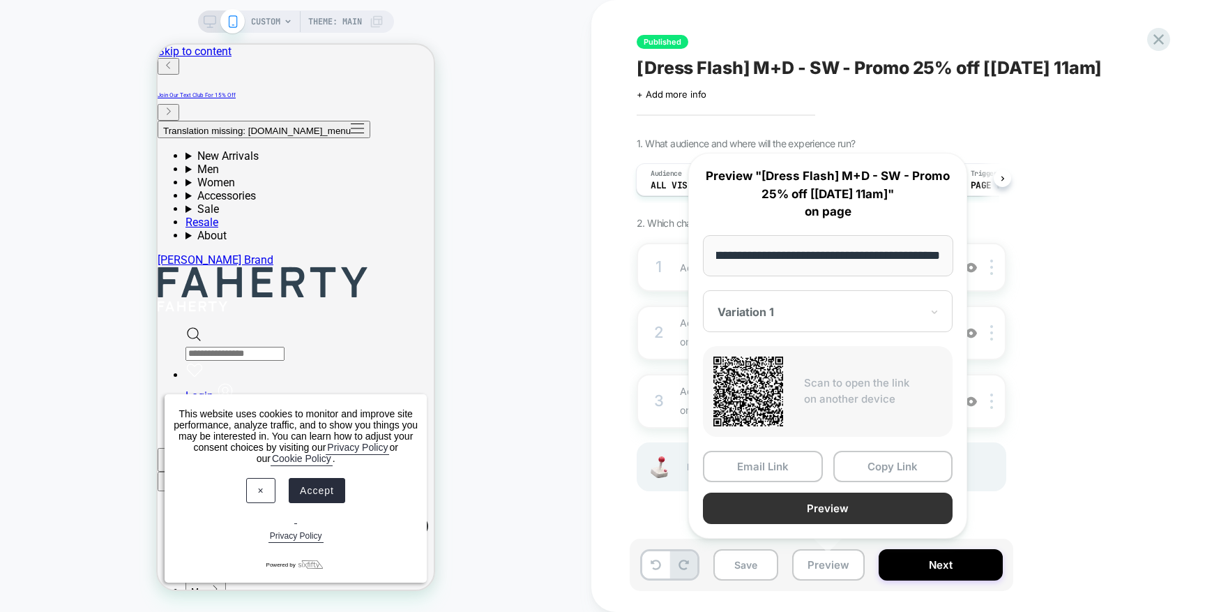
click at [831, 505] on button "Preview" at bounding box center [828, 507] width 250 height 31
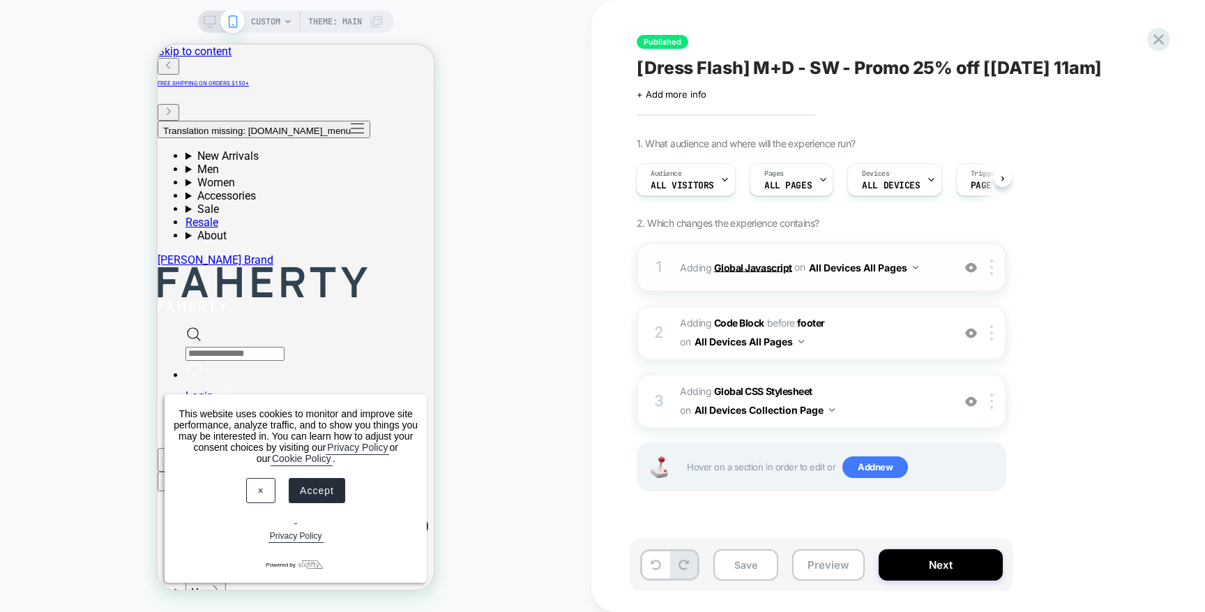
click at [782, 269] on b "Global Javascript" at bounding box center [753, 267] width 78 height 12
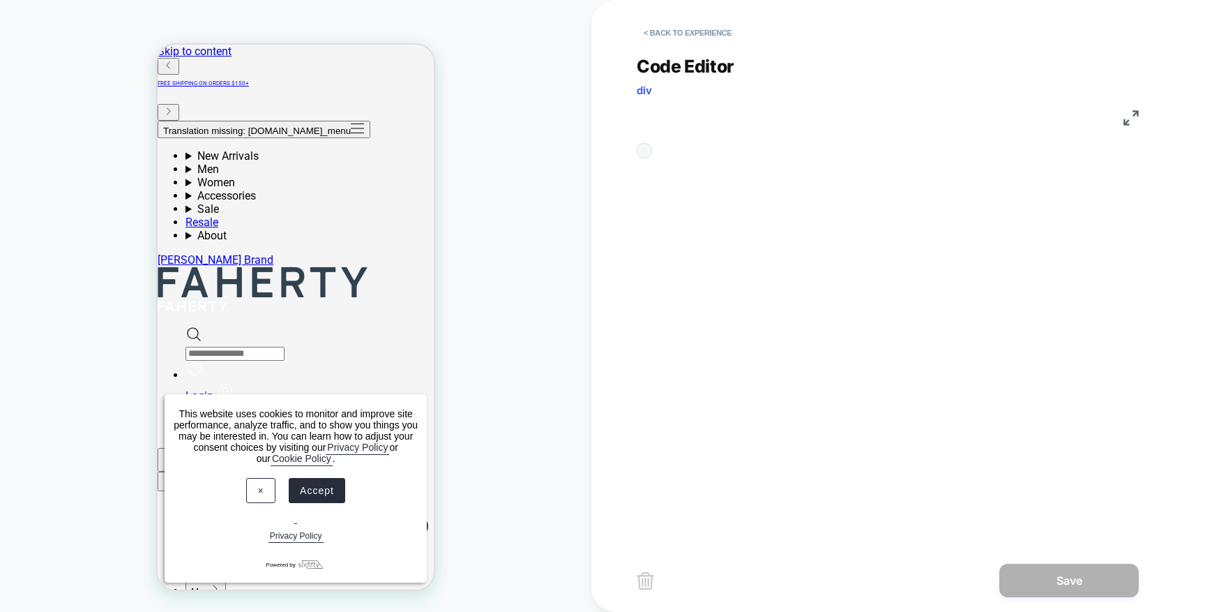
scroll to position [188, 0]
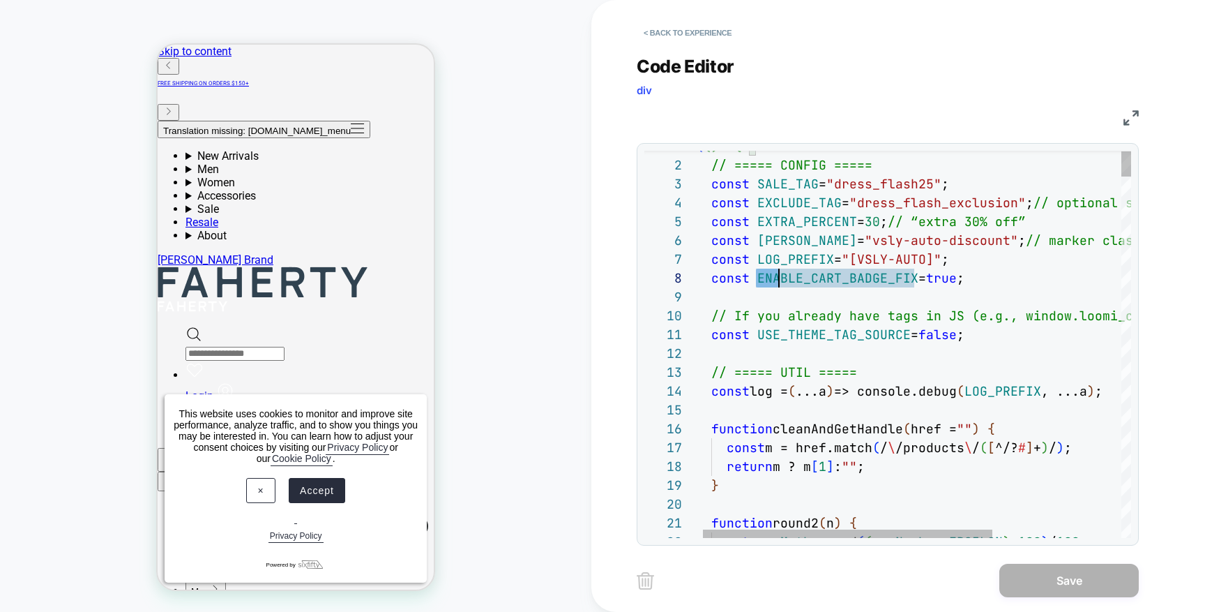
scroll to position [132, 279]
drag, startPoint x: 756, startPoint y: 273, endPoint x: 979, endPoint y: 269, distance: 223.3
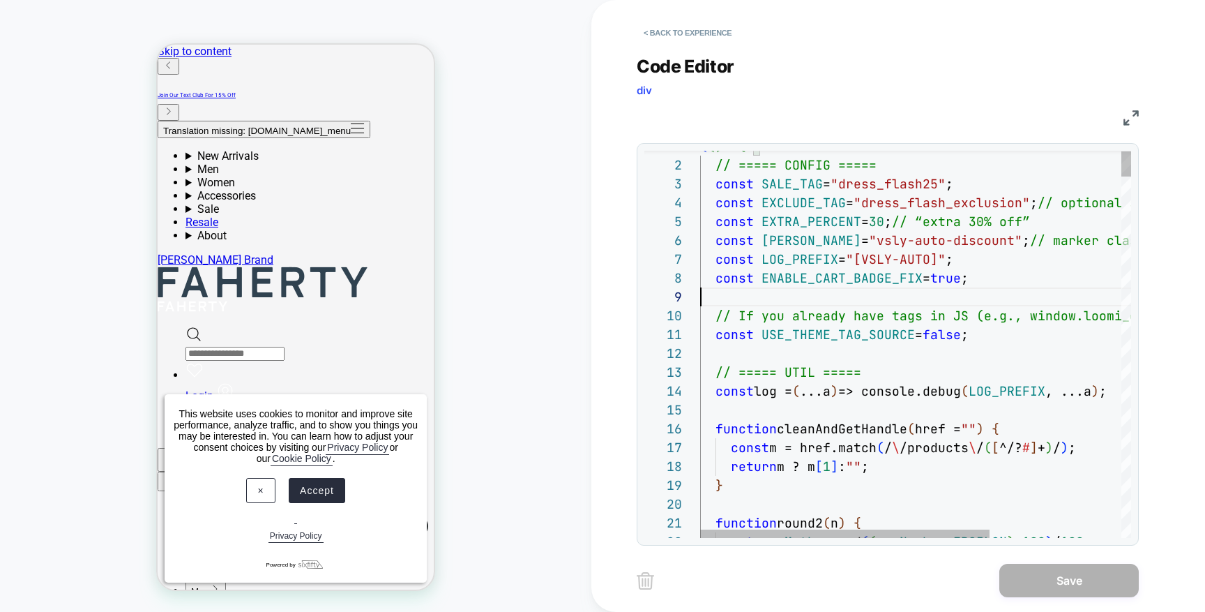
scroll to position [151, 0]
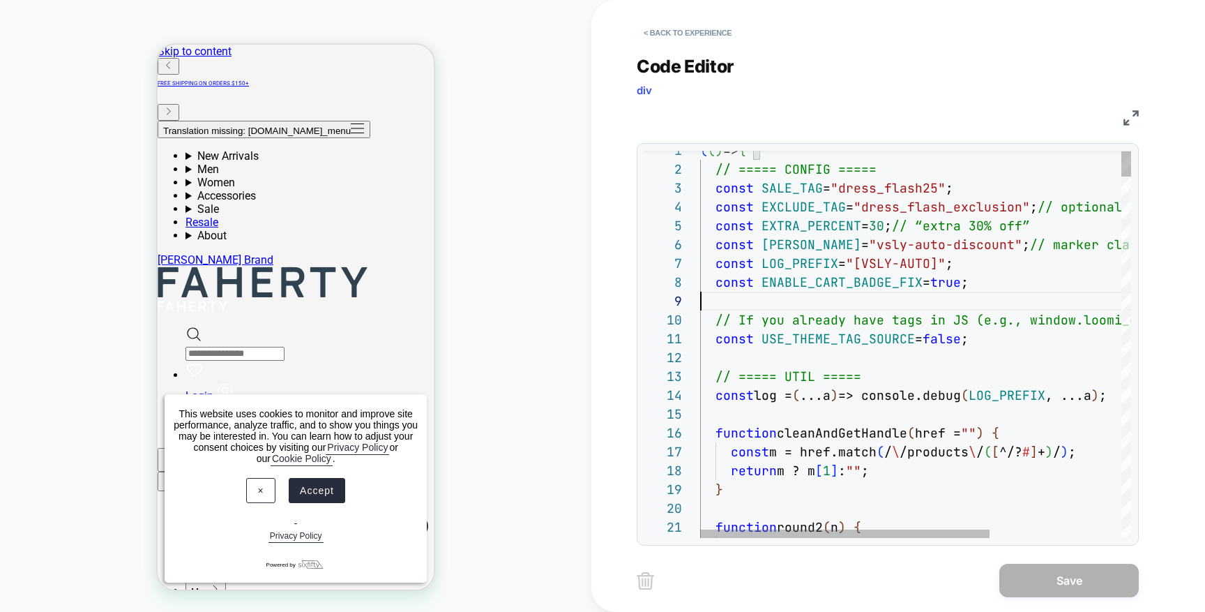
scroll to position [38, 241]
drag, startPoint x: 851, startPoint y: 186, endPoint x: 942, endPoint y: 182, distance: 91.5
click at [999, 211] on span ""dress_flash_exclusion"" at bounding box center [942, 207] width 176 height 16
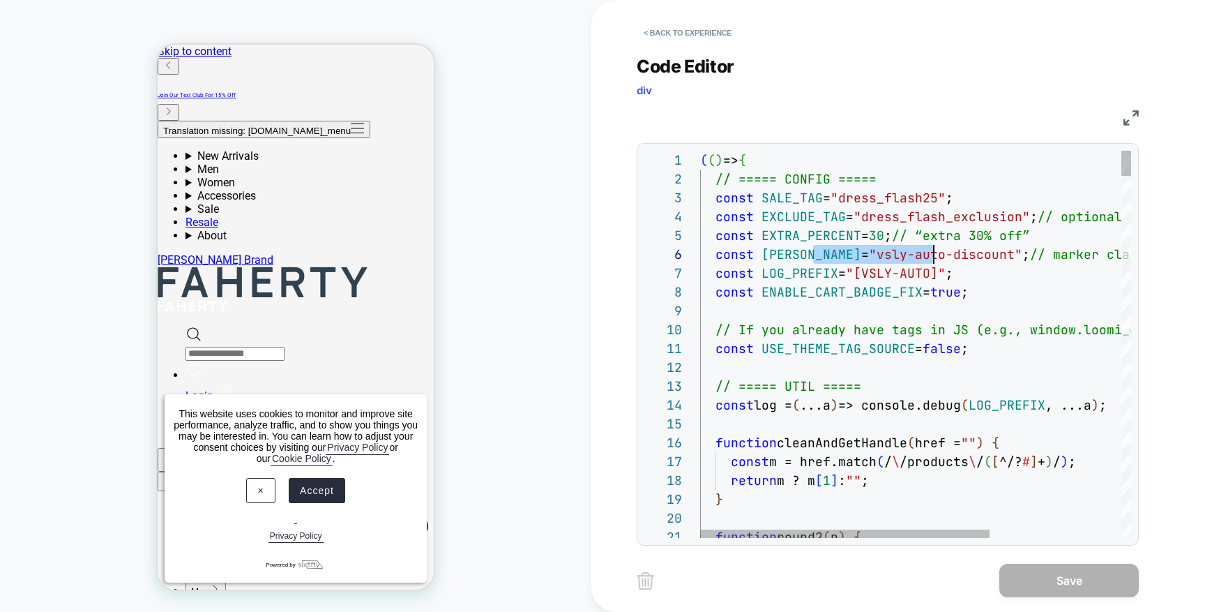
scroll to position [94, 256]
drag, startPoint x: 856, startPoint y: 252, endPoint x: 958, endPoint y: 250, distance: 102.6
drag, startPoint x: 874, startPoint y: 272, endPoint x: 949, endPoint y: 268, distance: 74.8
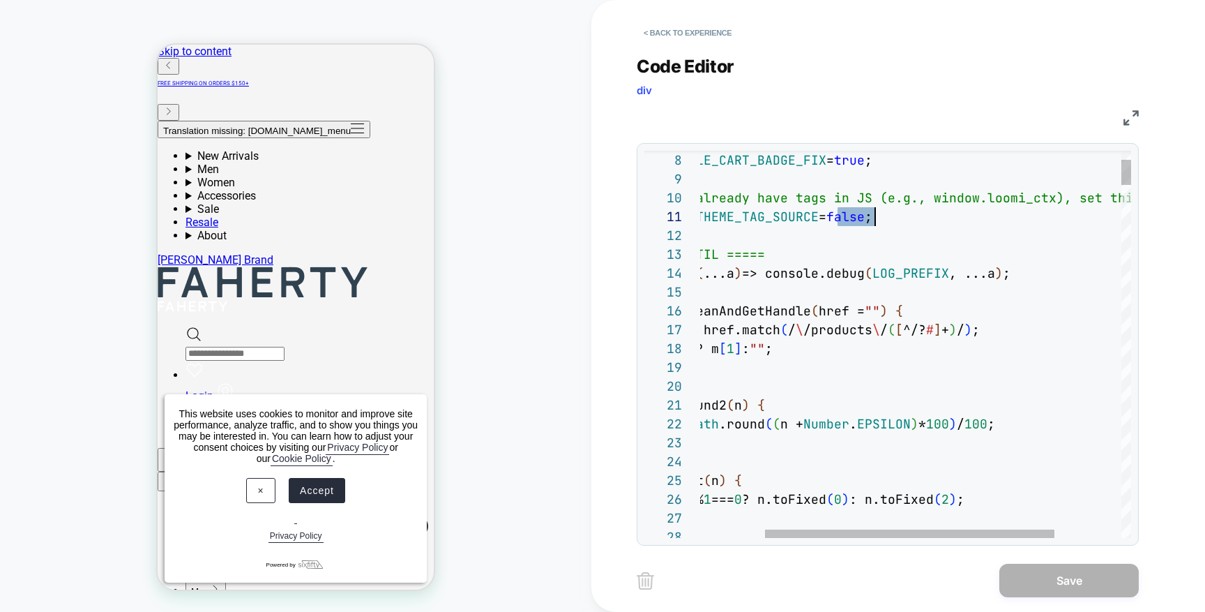
type textarea "**********"
drag, startPoint x: 927, startPoint y: 198, endPoint x: 1045, endPoint y: 197, distance: 117.9
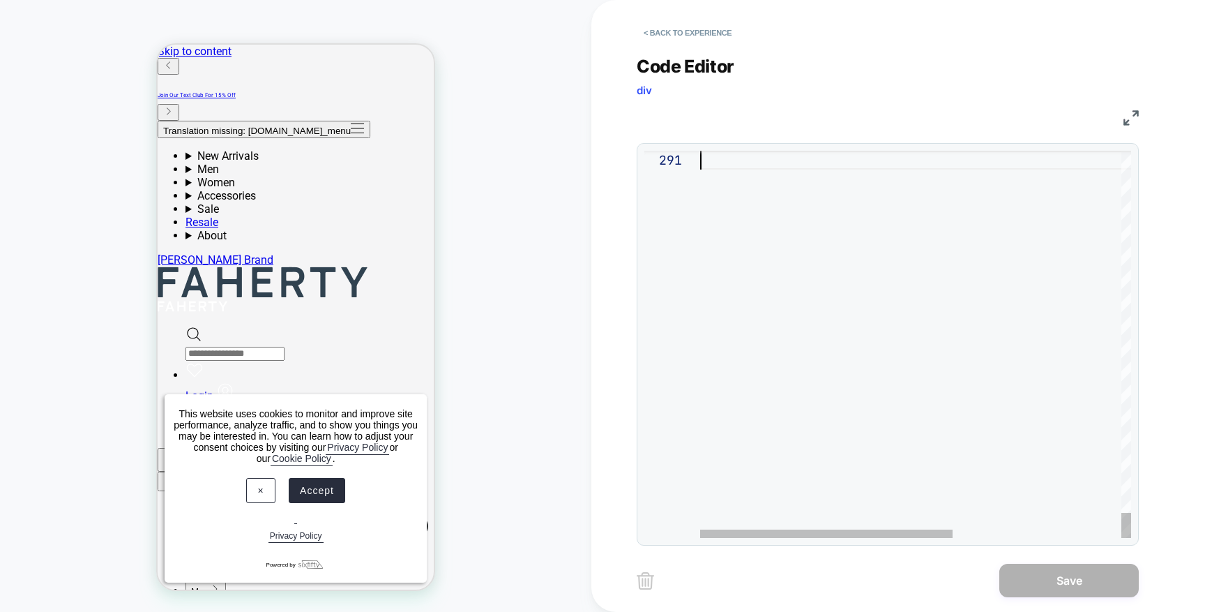
scroll to position [0, 0]
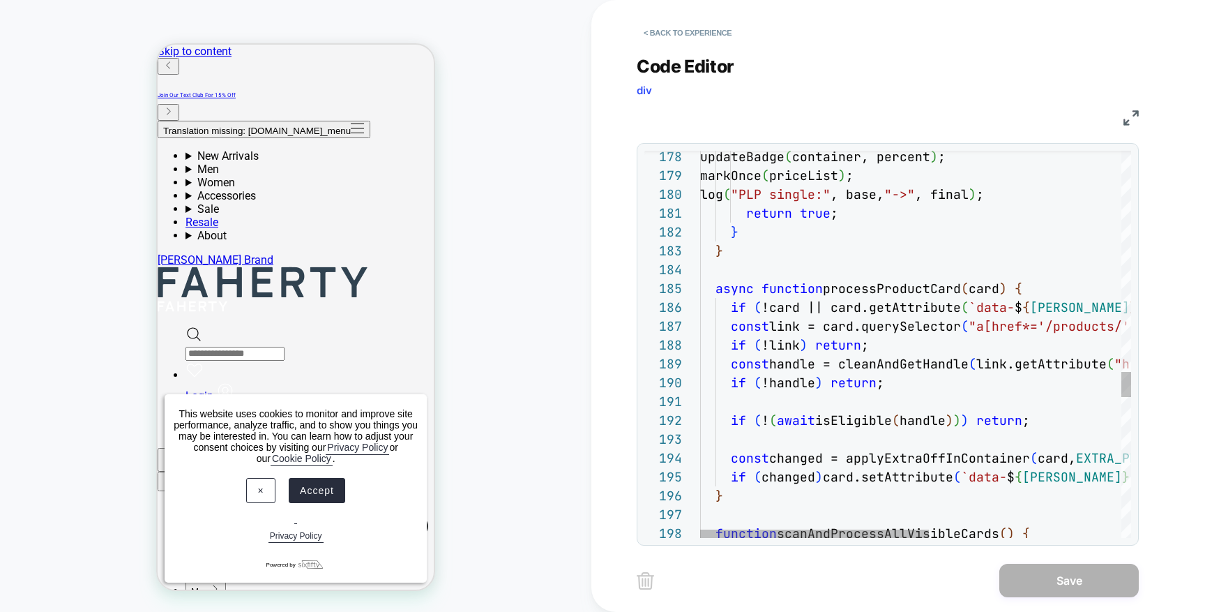
type textarea "**********"
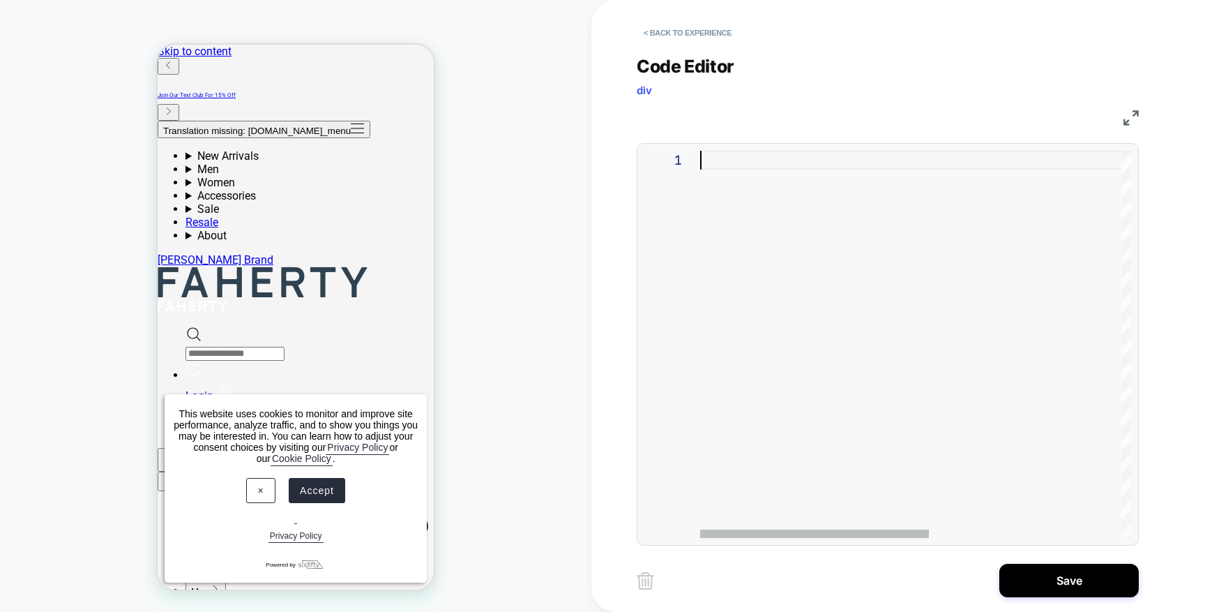
type textarea "**********"
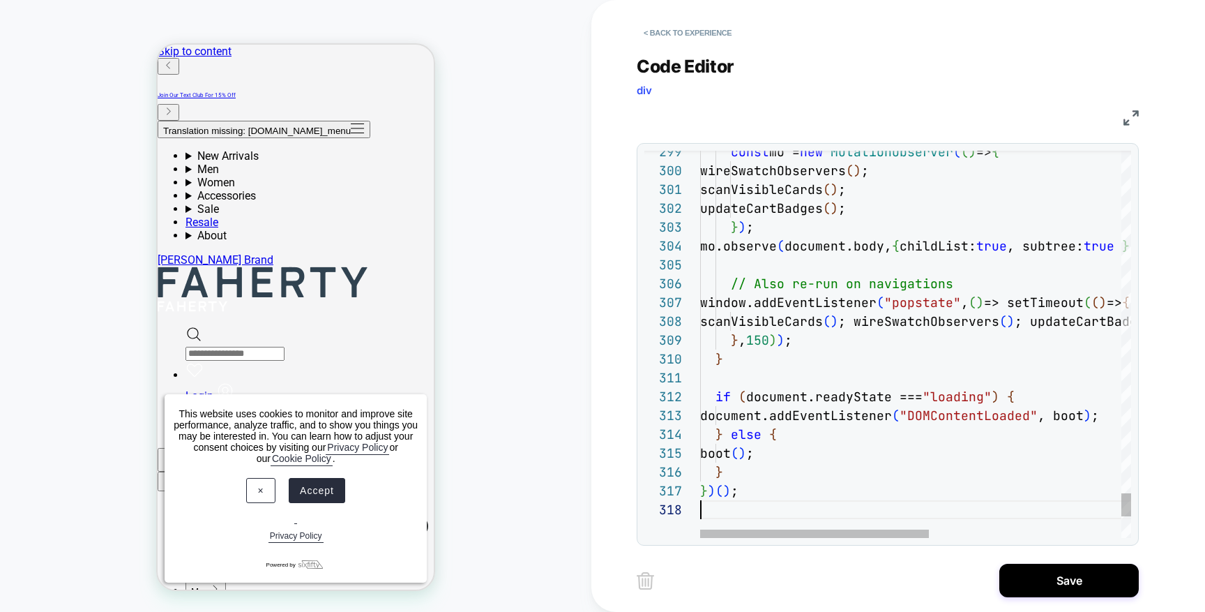
scroll to position [132, 0]
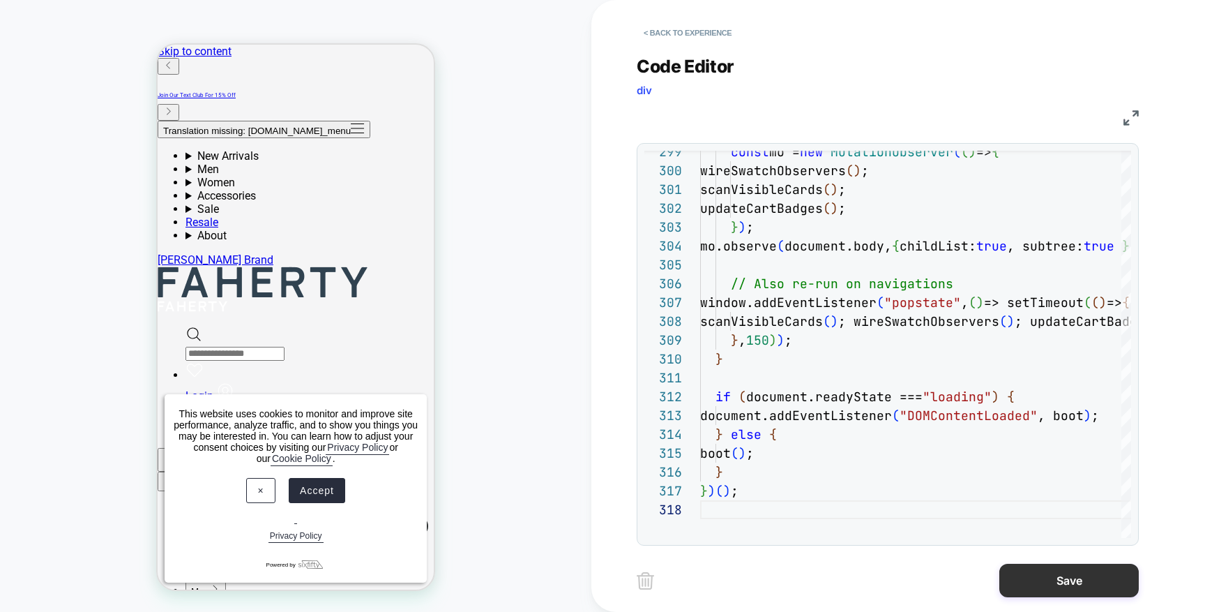
click at [1043, 574] on button "Save" at bounding box center [1070, 580] width 140 height 33
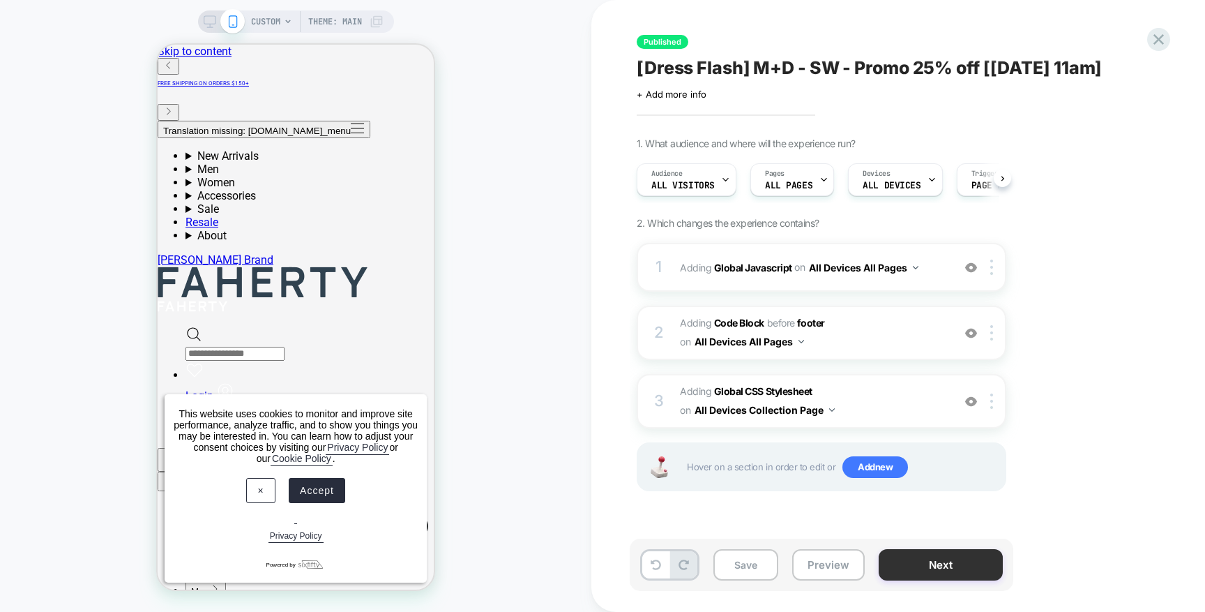
scroll to position [0, 1]
drag, startPoint x: 751, startPoint y: 569, endPoint x: 756, endPoint y: 575, distance: 7.4
click at [751, 569] on button "Save" at bounding box center [746, 564] width 65 height 31
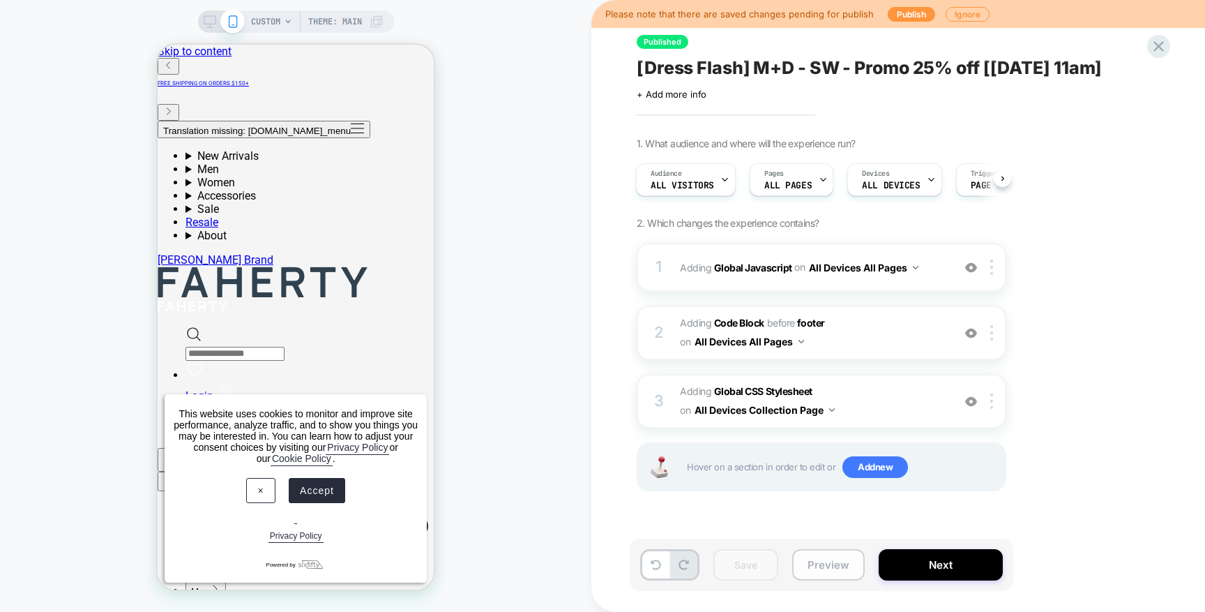
click at [818, 569] on button "Preview" at bounding box center [828, 564] width 73 height 31
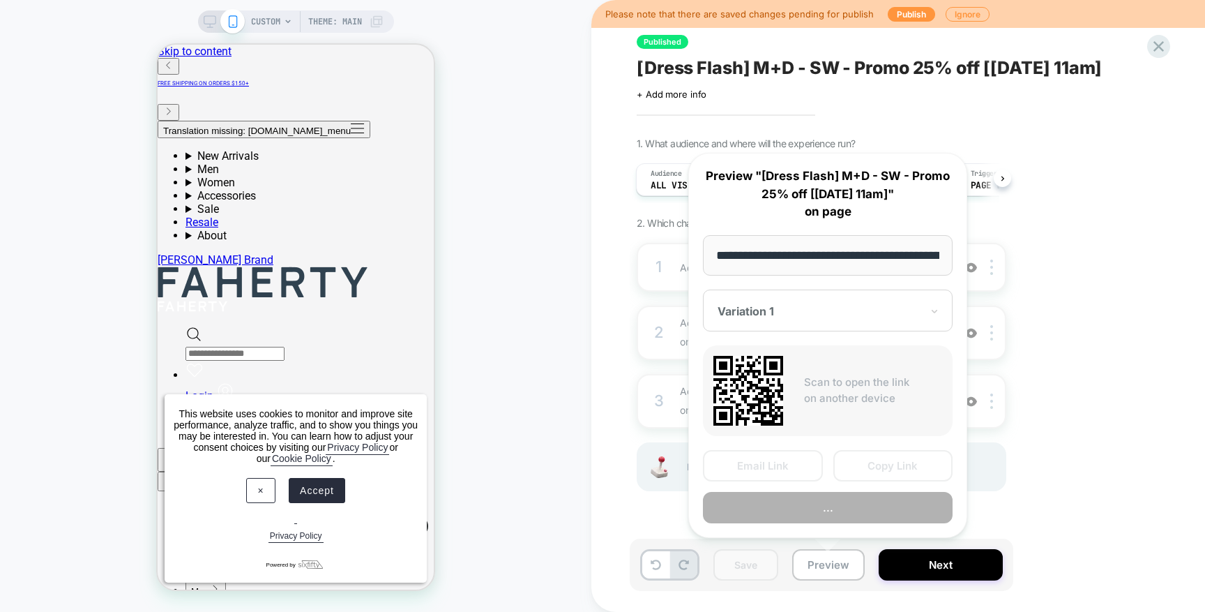
scroll to position [0, 190]
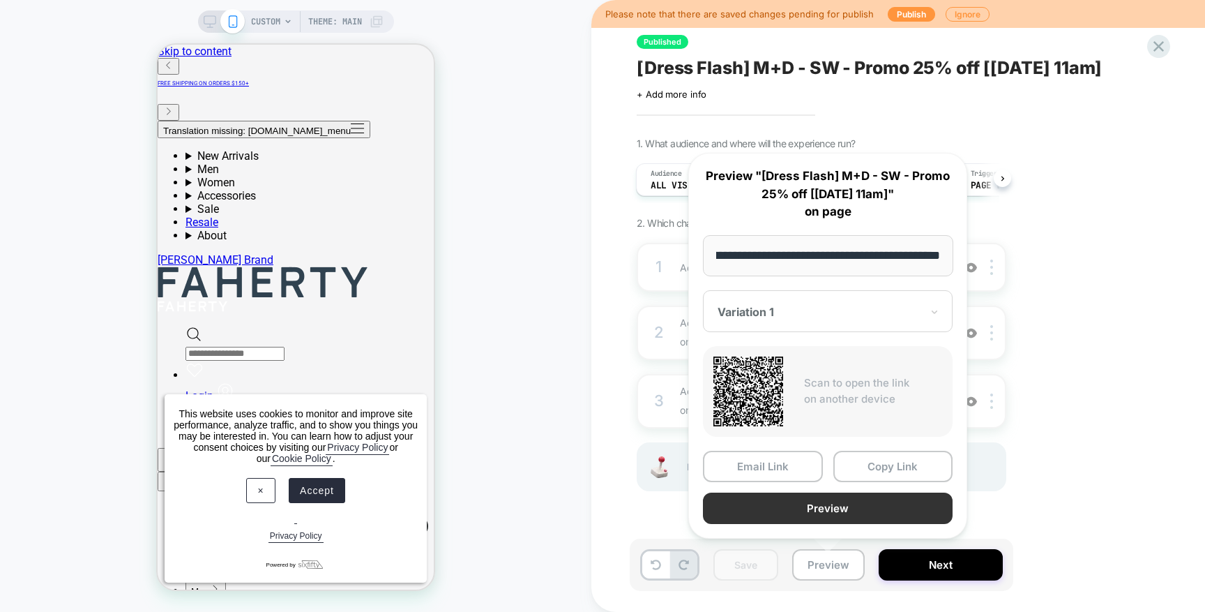
click at [869, 504] on button "Preview" at bounding box center [828, 507] width 250 height 31
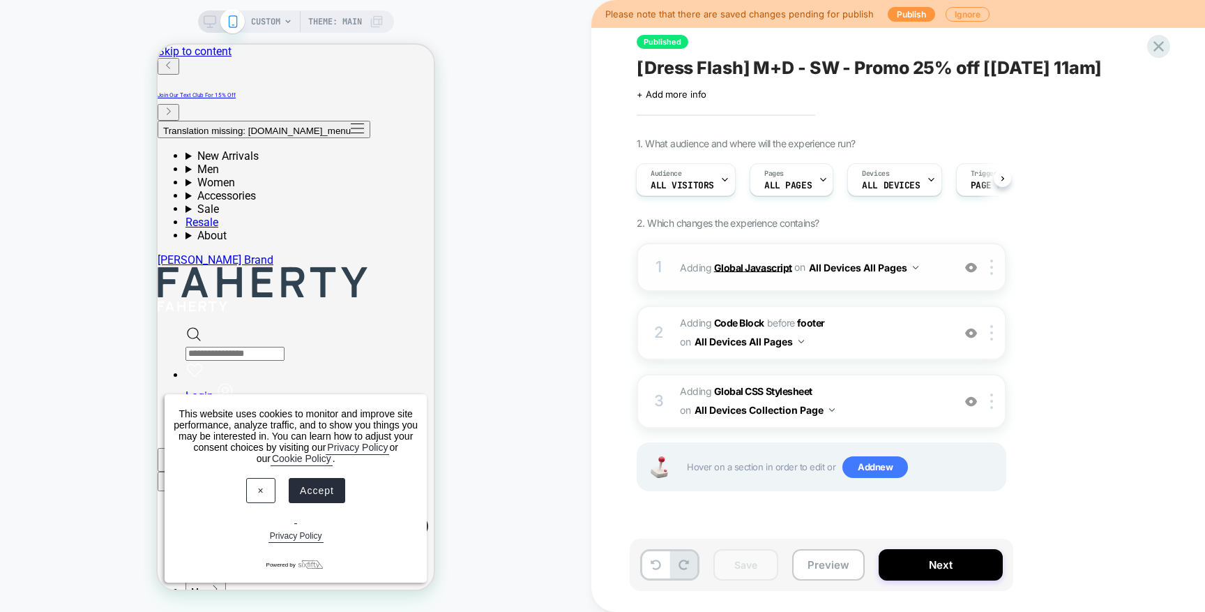
click at [731, 265] on b "Global Javascript" at bounding box center [753, 267] width 78 height 12
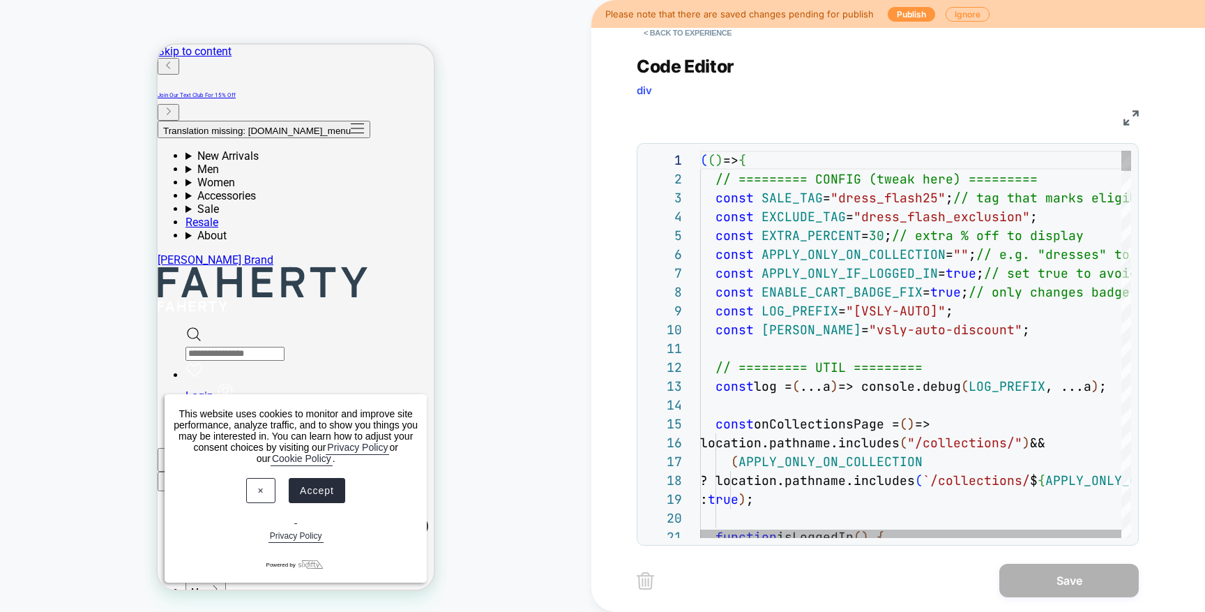
scroll to position [3, 0]
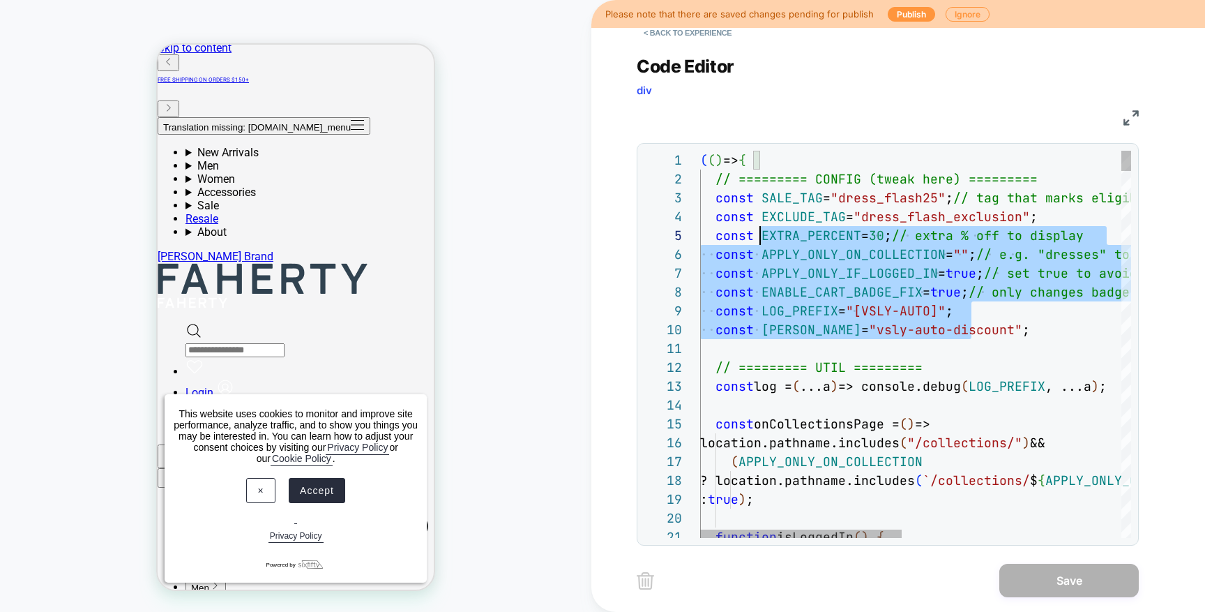
scroll to position [75, 60]
drag, startPoint x: 871, startPoint y: 319, endPoint x: 763, endPoint y: 238, distance: 135.5
drag, startPoint x: 832, startPoint y: 245, endPoint x: 866, endPoint y: 250, distance: 33.8
click at [832, 245] on div "const APPLY_ONLY_ON_COLLECTION = "" ; // e.g. "dresses" to limit to /collection…" at bounding box center [1149, 254] width 898 height 19
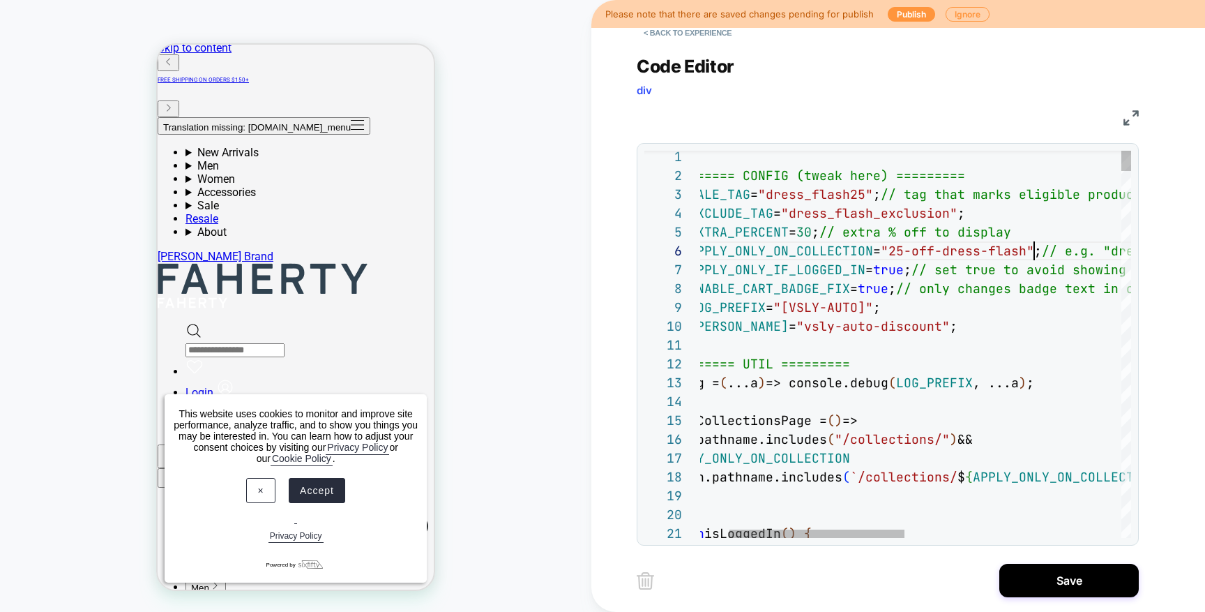
scroll to position [94, 407]
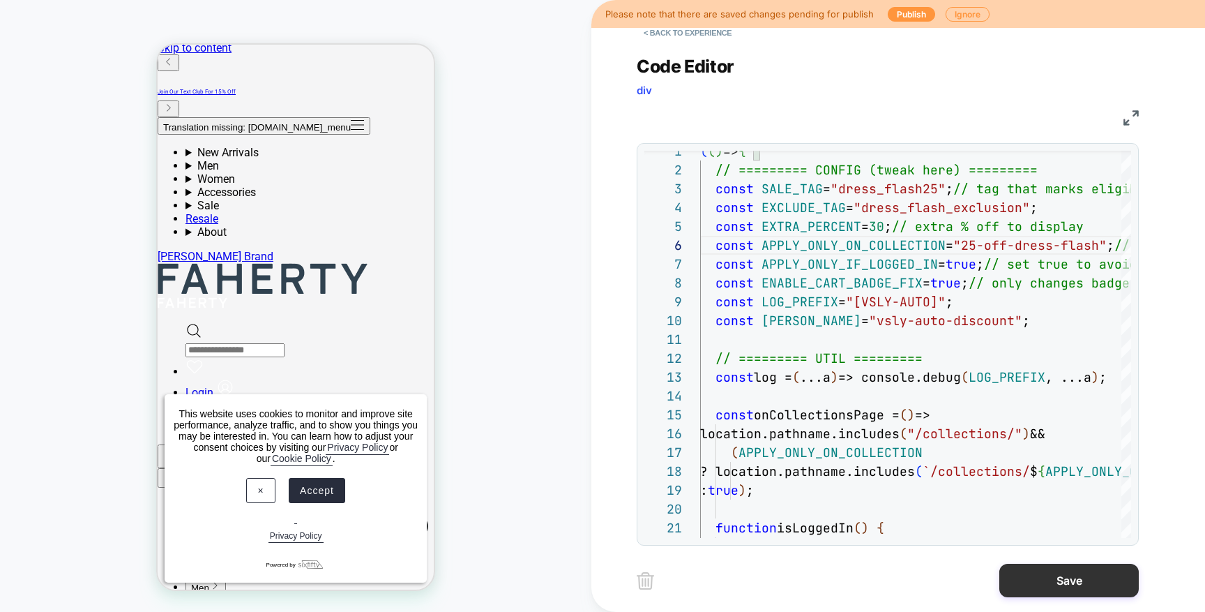
type textarea "**********"
click at [1050, 579] on button "Save" at bounding box center [1070, 580] width 140 height 33
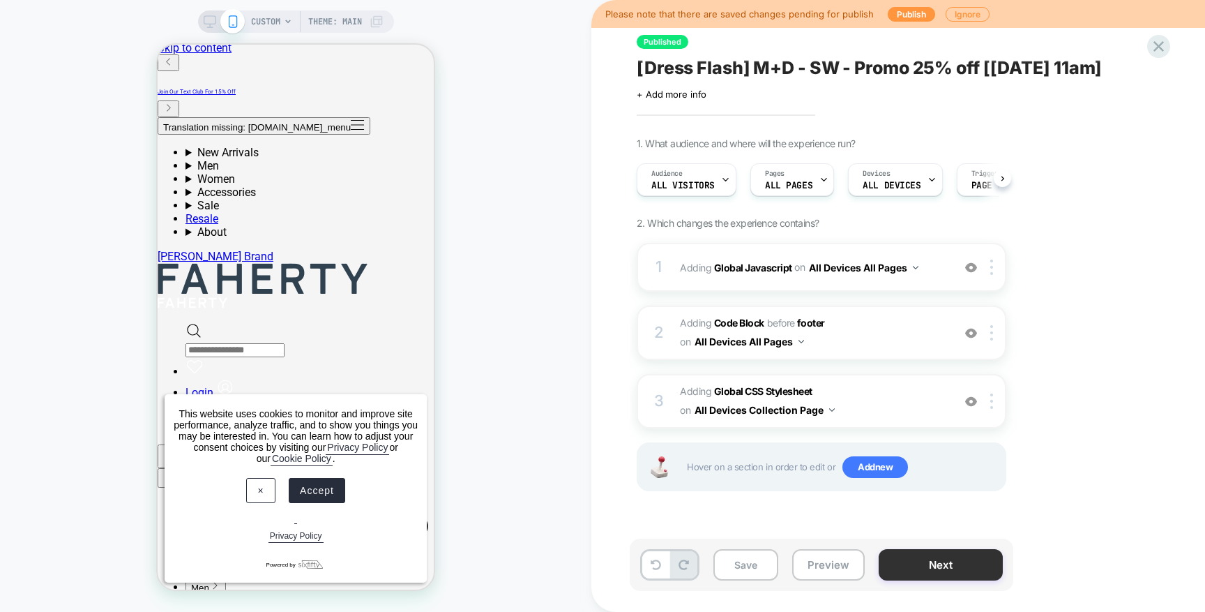
scroll to position [0, 1]
click at [811, 573] on button "Preview" at bounding box center [828, 564] width 73 height 31
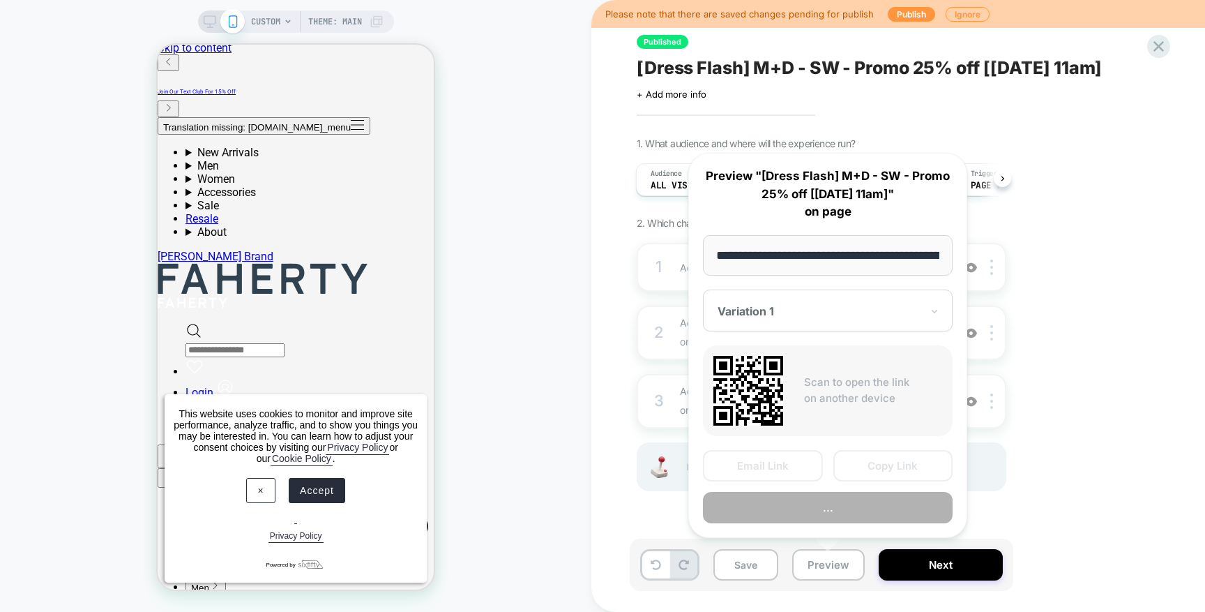
scroll to position [0, 190]
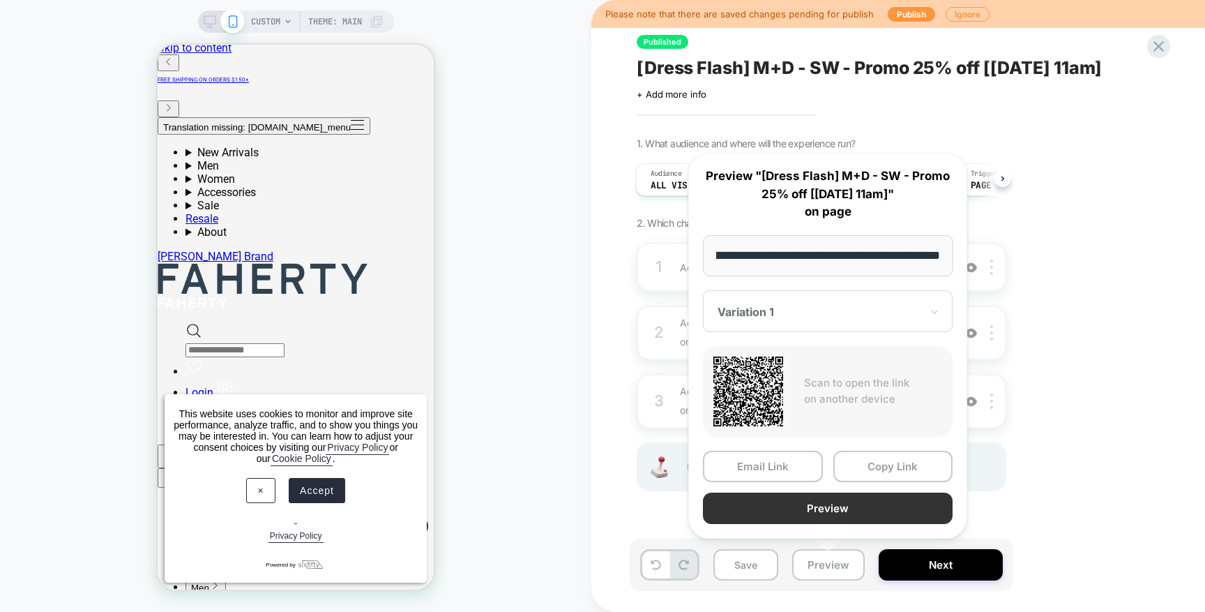
click at [834, 511] on button "Preview" at bounding box center [828, 507] width 250 height 31
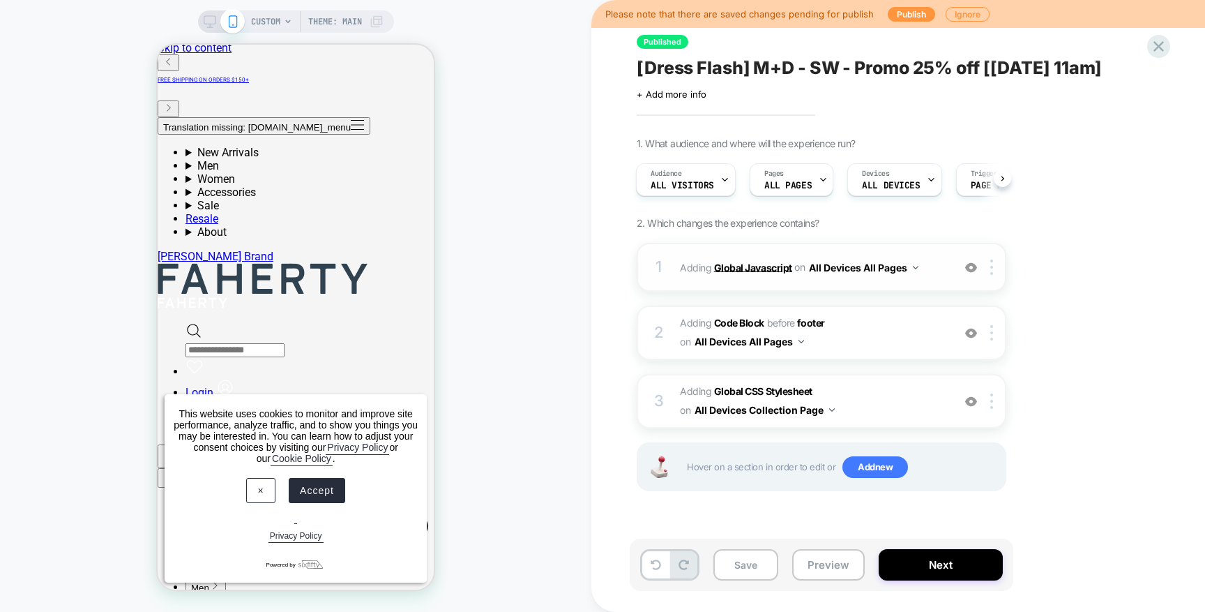
click at [745, 262] on b "Global Javascript" at bounding box center [753, 267] width 78 height 12
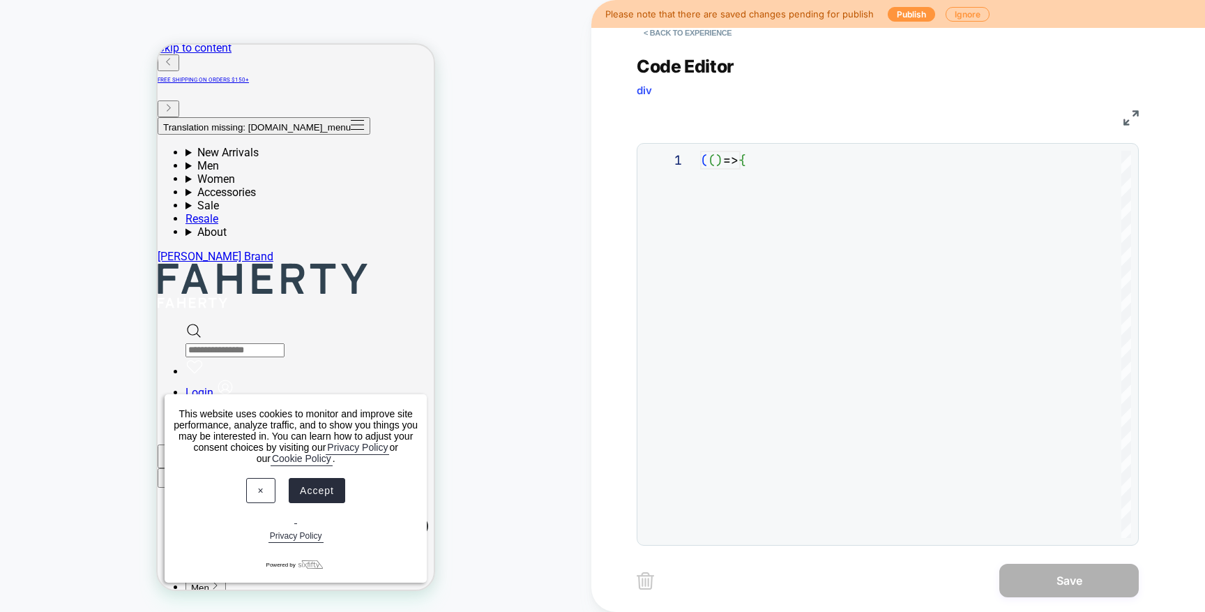
scroll to position [132, 0]
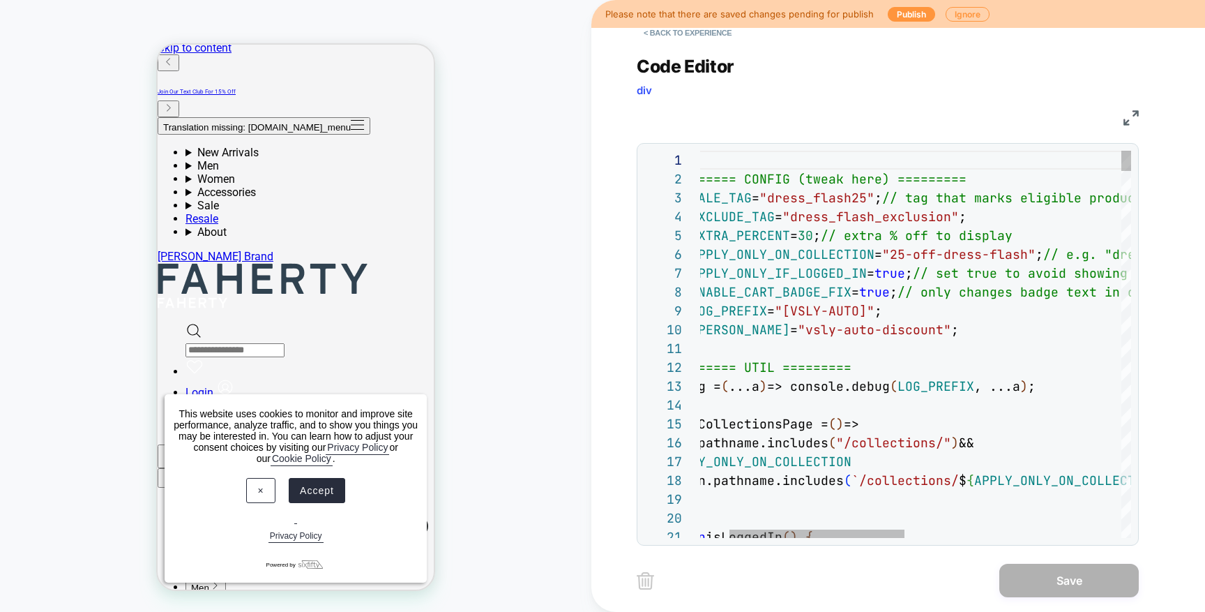
drag, startPoint x: 806, startPoint y: 238, endPoint x: 825, endPoint y: 252, distance: 22.9
click at [798, 238] on span "=" at bounding box center [794, 235] width 8 height 16
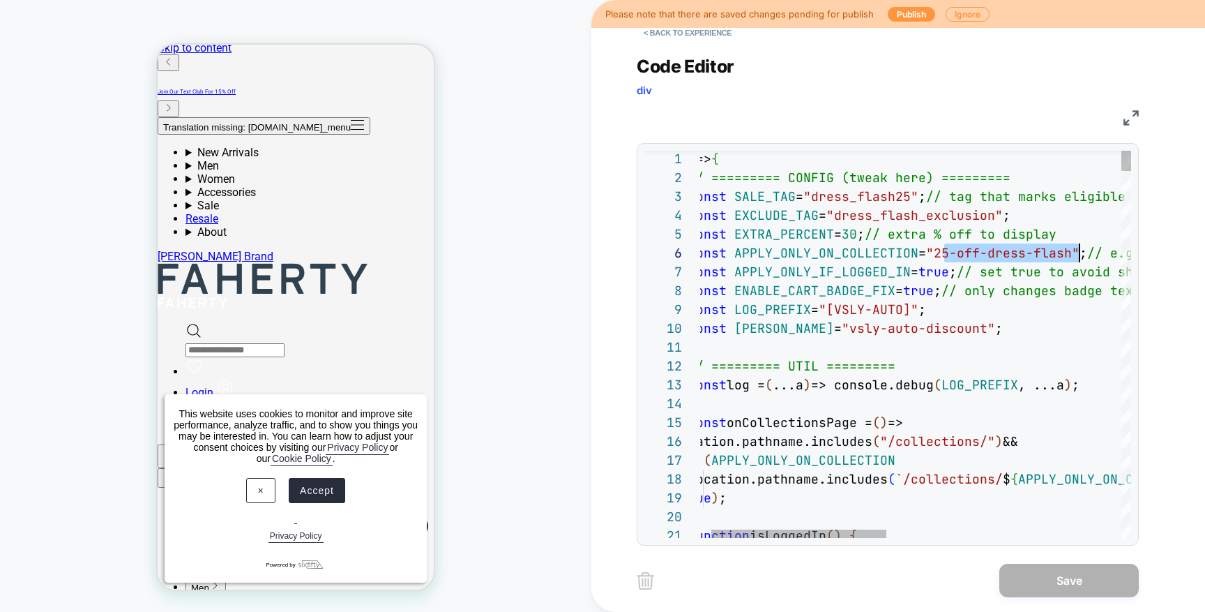
drag, startPoint x: 946, startPoint y: 255, endPoint x: 1077, endPoint y: 252, distance: 131.2
click at [1080, 253] on span ""25-off-dress-flash"" at bounding box center [1002, 253] width 153 height 16
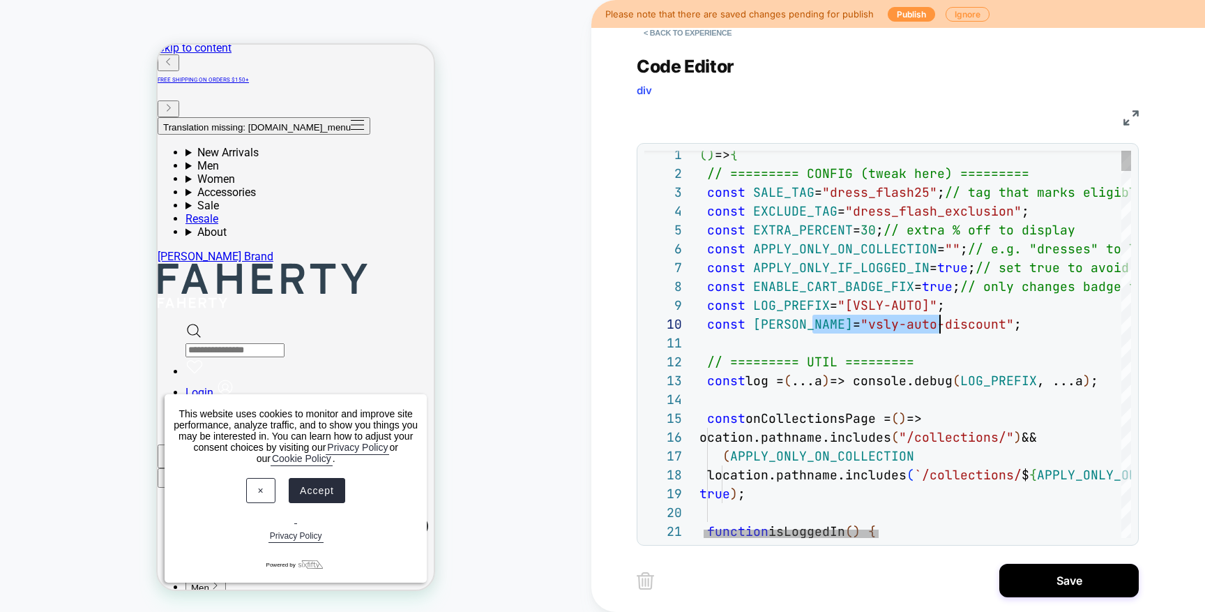
scroll to position [132, 256]
drag, startPoint x: 815, startPoint y: 325, endPoint x: 947, endPoint y: 325, distance: 131.8
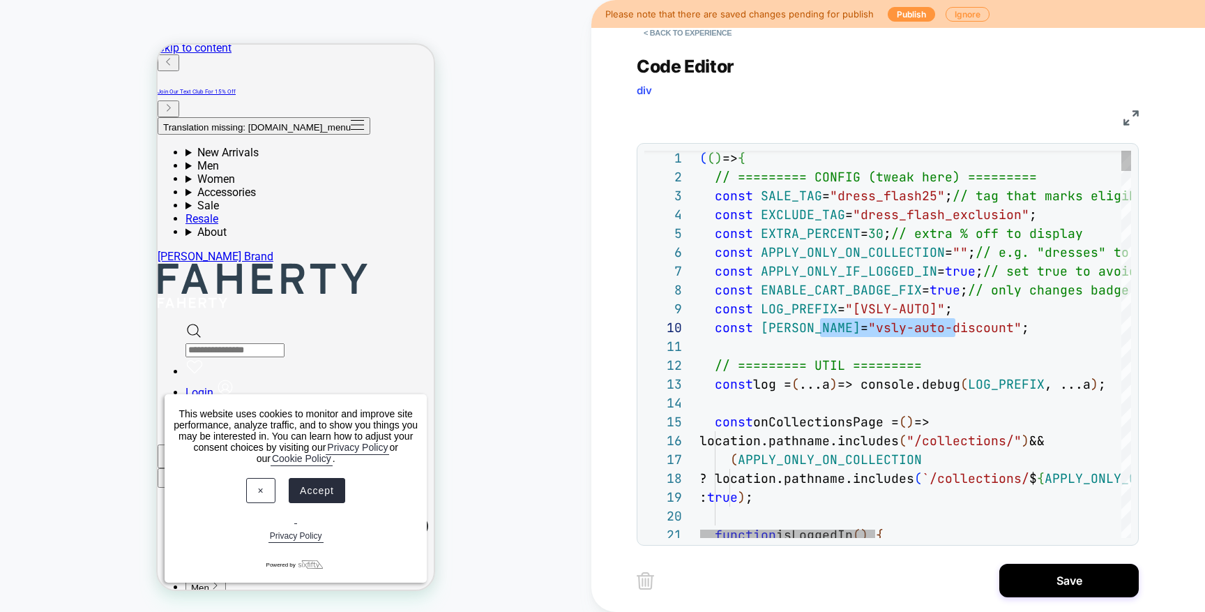
type textarea "**********"
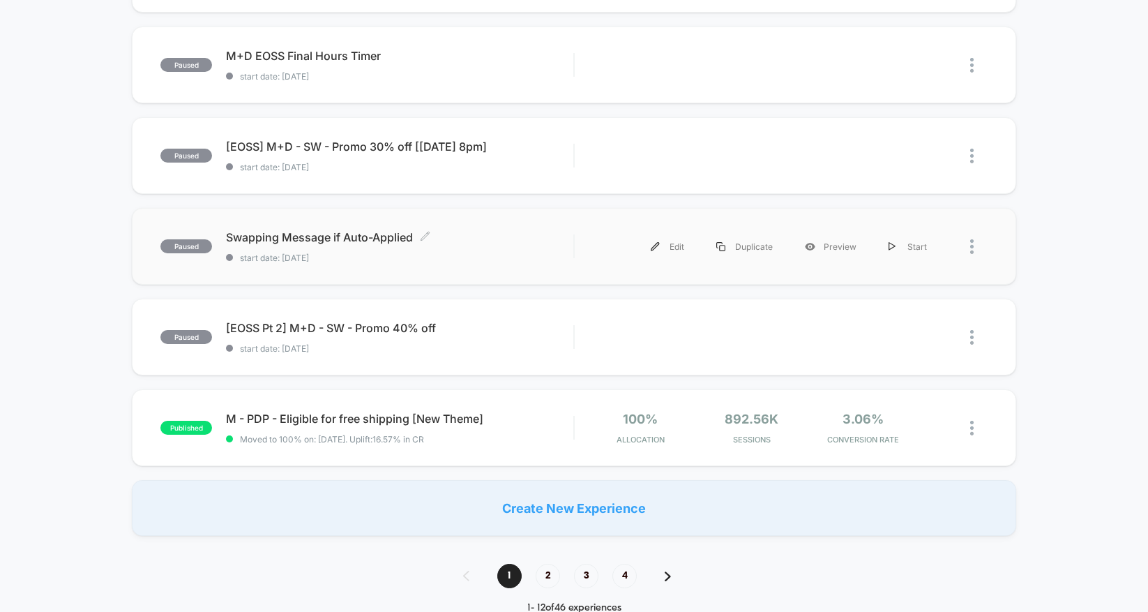
scroll to position [807, 0]
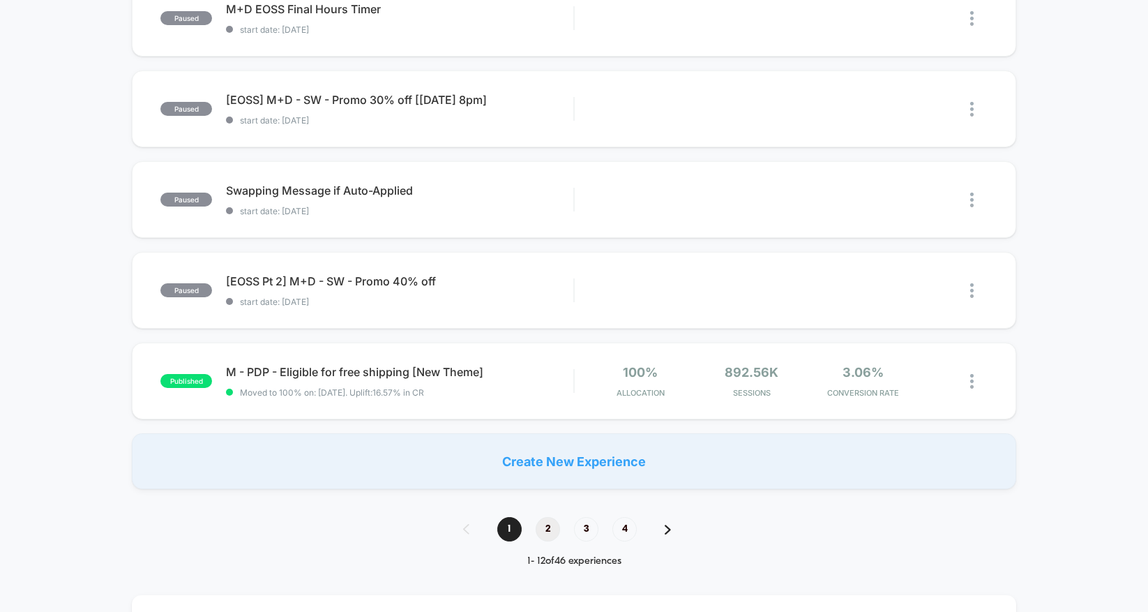
click at [552, 535] on span "2" at bounding box center [548, 529] width 24 height 24
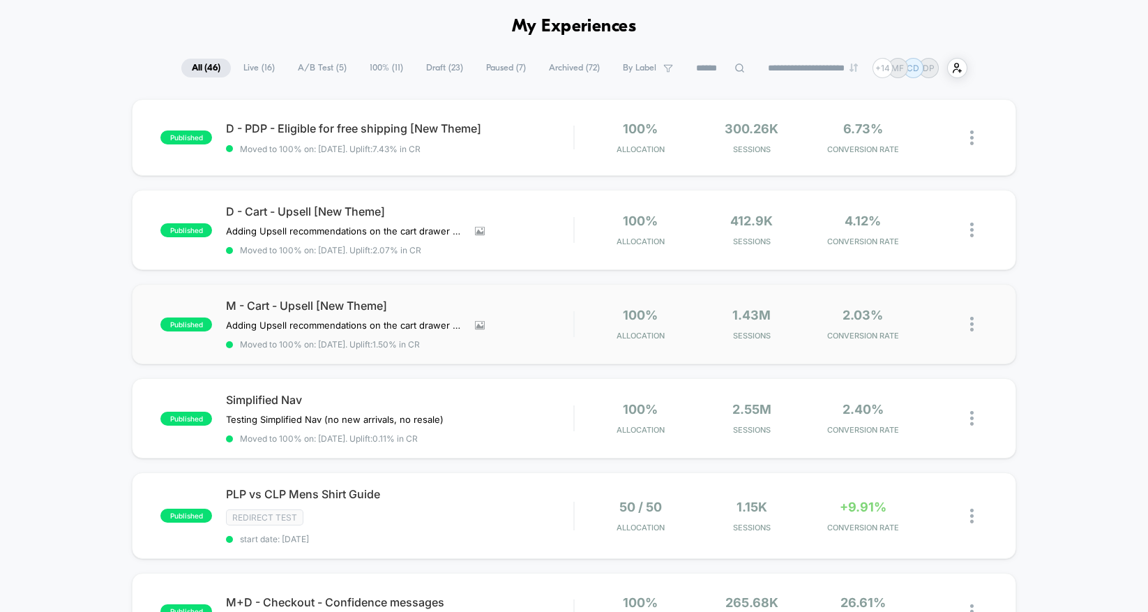
scroll to position [46, 0]
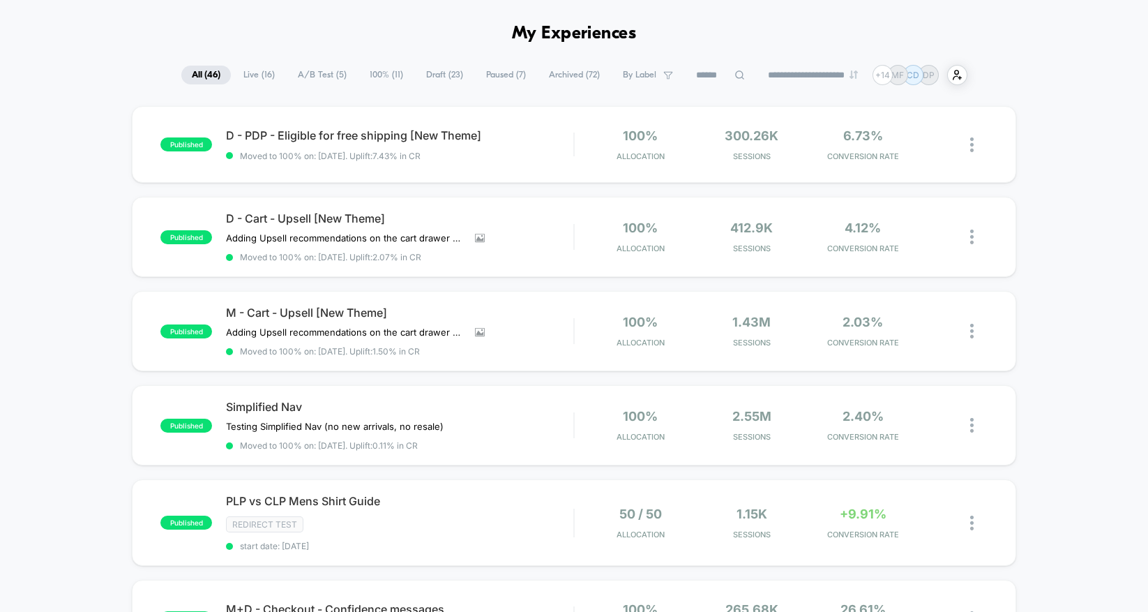
click at [183, 79] on span "All ( 46 )" at bounding box center [206, 75] width 50 height 19
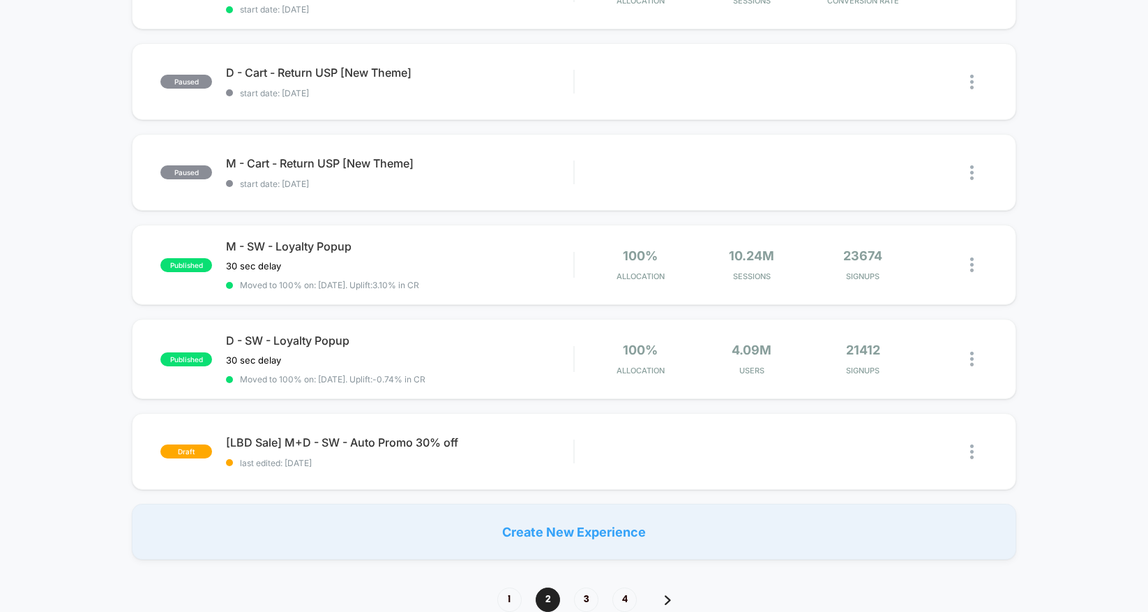
scroll to position [1240, 0]
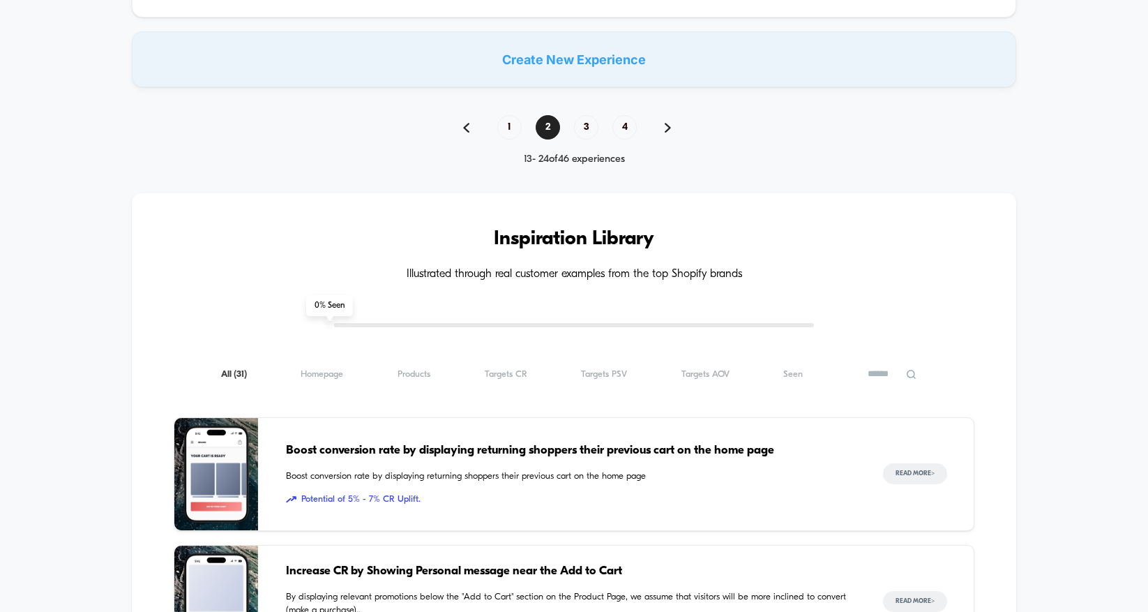
drag, startPoint x: 503, startPoint y: 118, endPoint x: 484, endPoint y: 151, distance: 37.8
click at [504, 118] on span "1" at bounding box center [509, 127] width 24 height 24
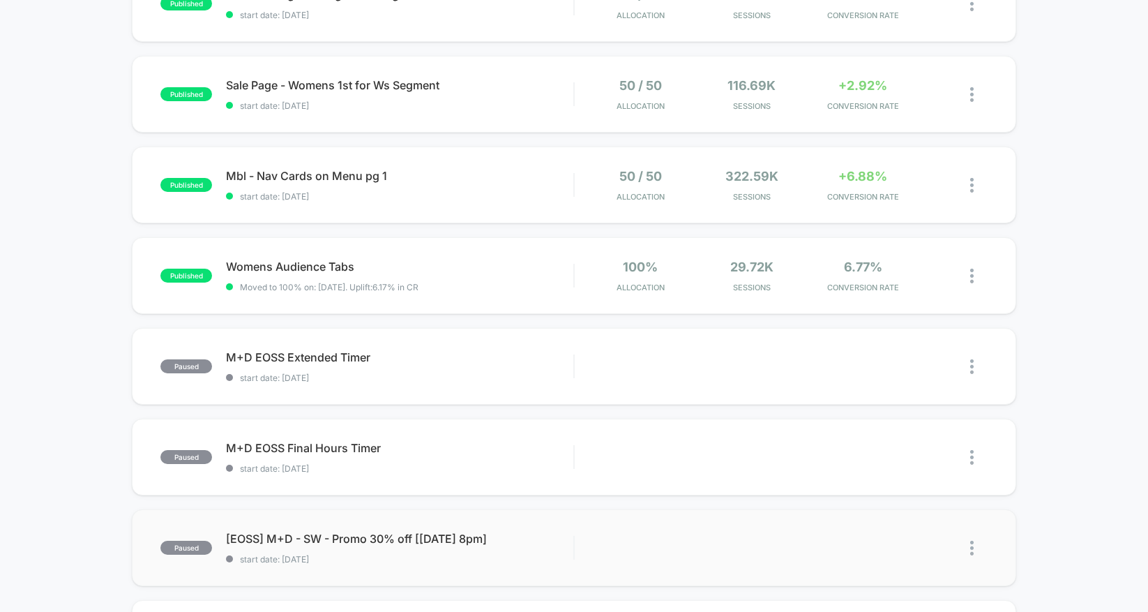
scroll to position [370, 0]
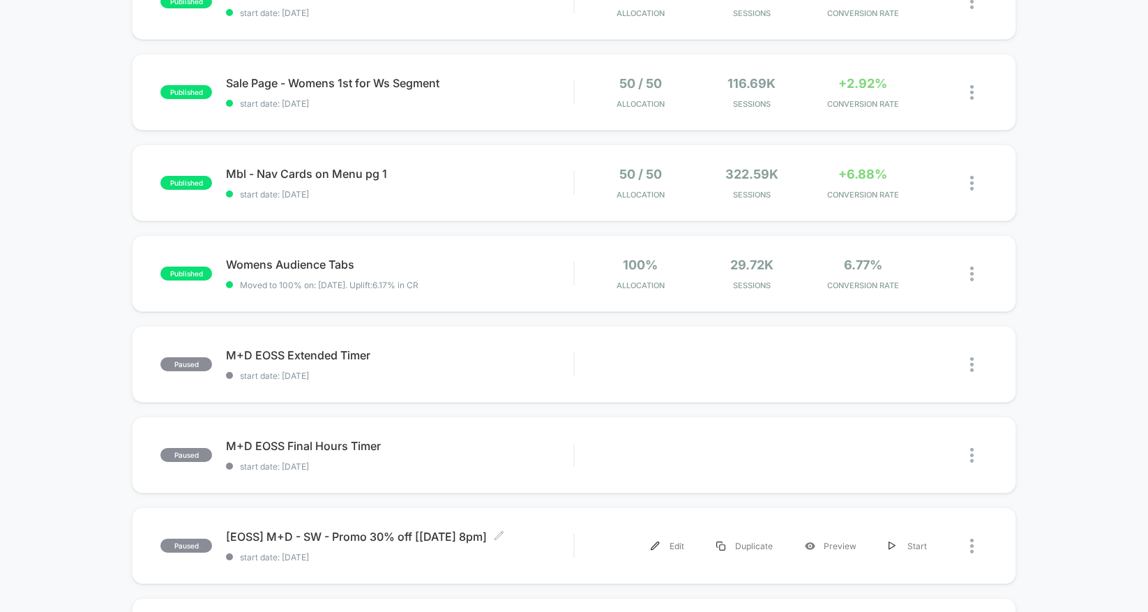
click at [524, 539] on span "[EOSS] M+D - SW - Promo 30% off [7/23 8pm] Click to edit experience details" at bounding box center [399, 536] width 347 height 14
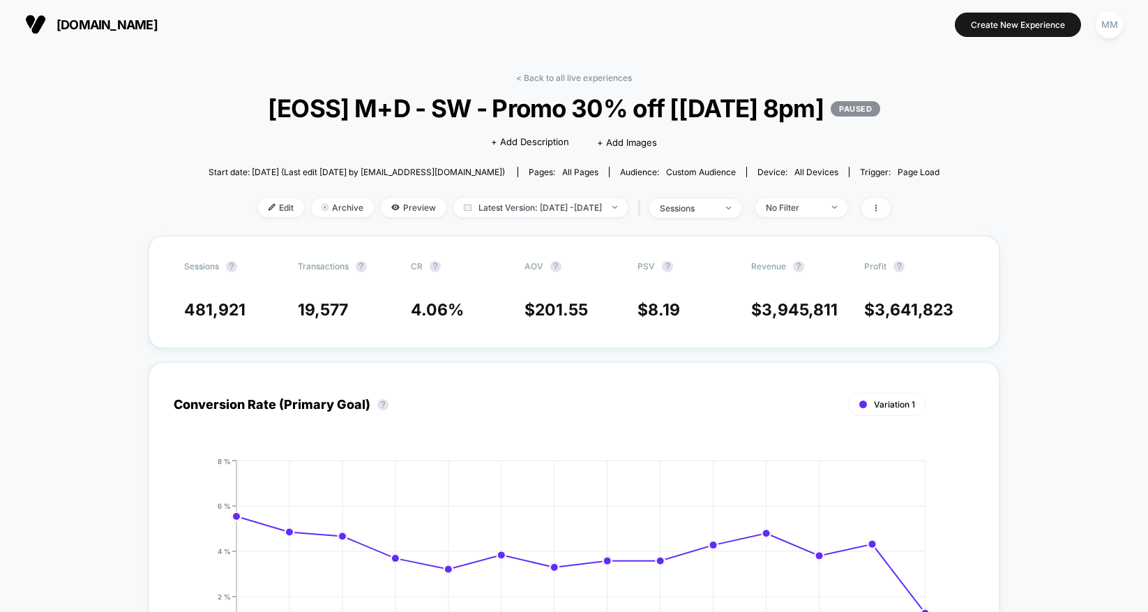
click at [259, 209] on span "Edit" at bounding box center [281, 207] width 46 height 19
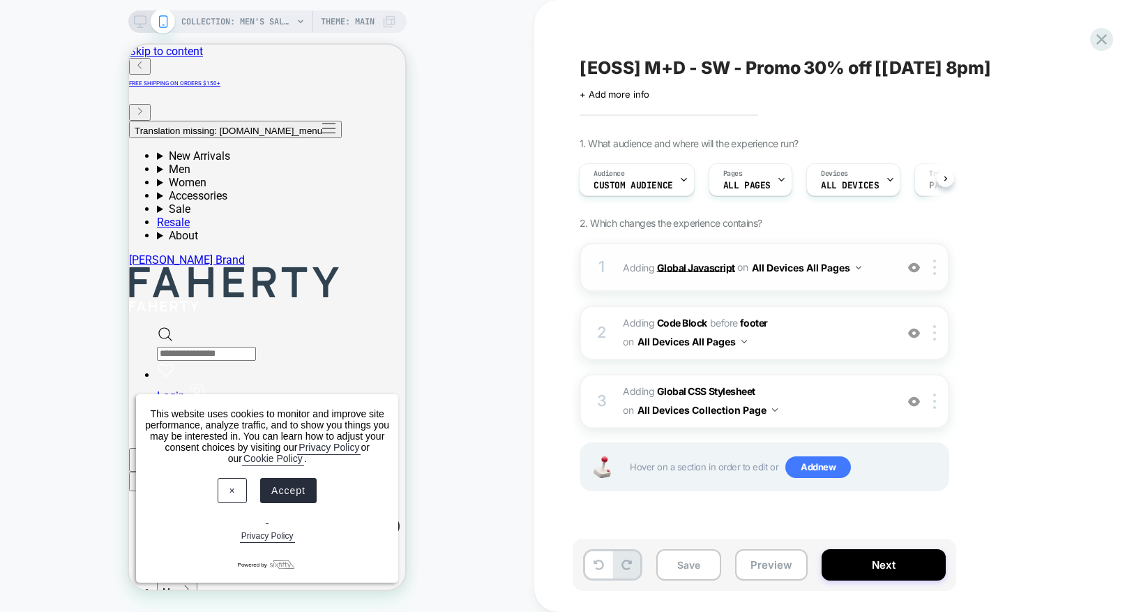
click at [682, 266] on b "Global Javascript" at bounding box center [696, 267] width 78 height 12
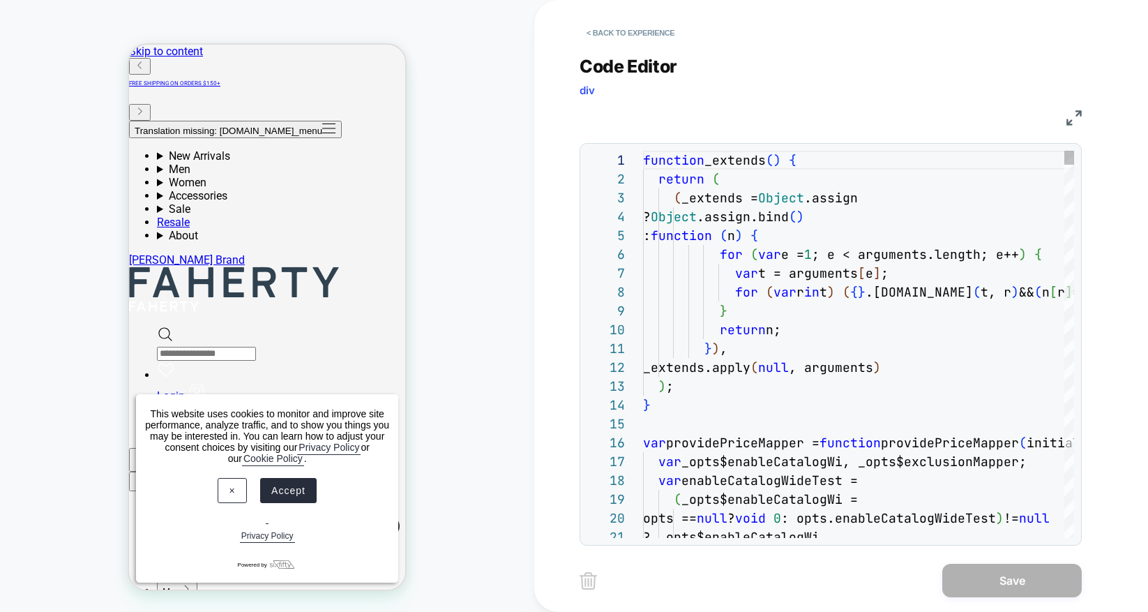
scroll to position [188, 0]
type textarea "**********"
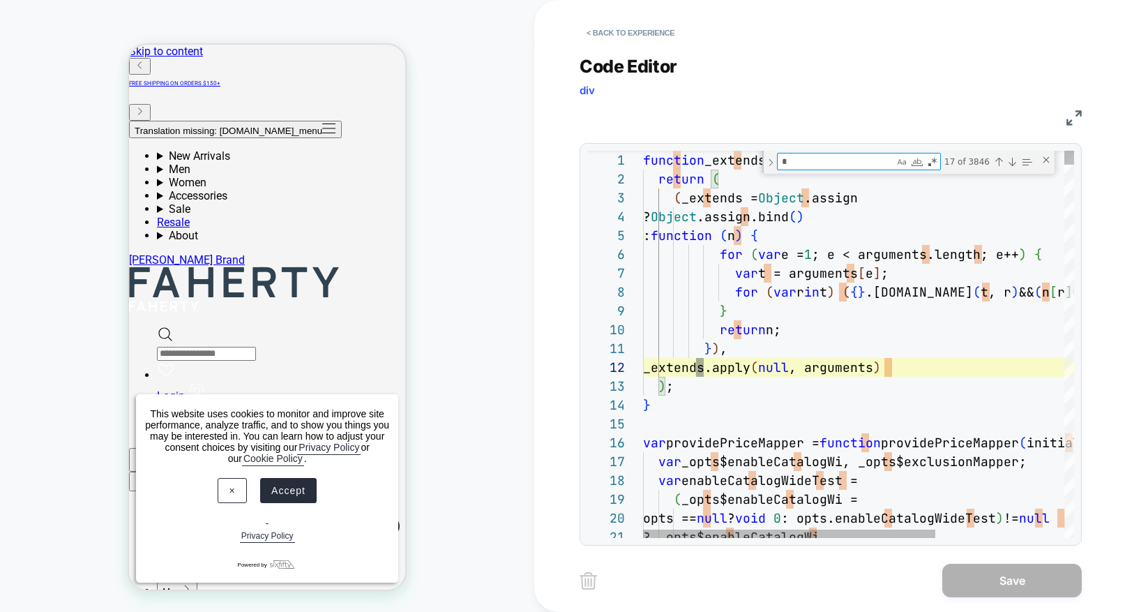
scroll to position [0, 166]
type textarea "**"
type textarea "**********"
type textarea "***"
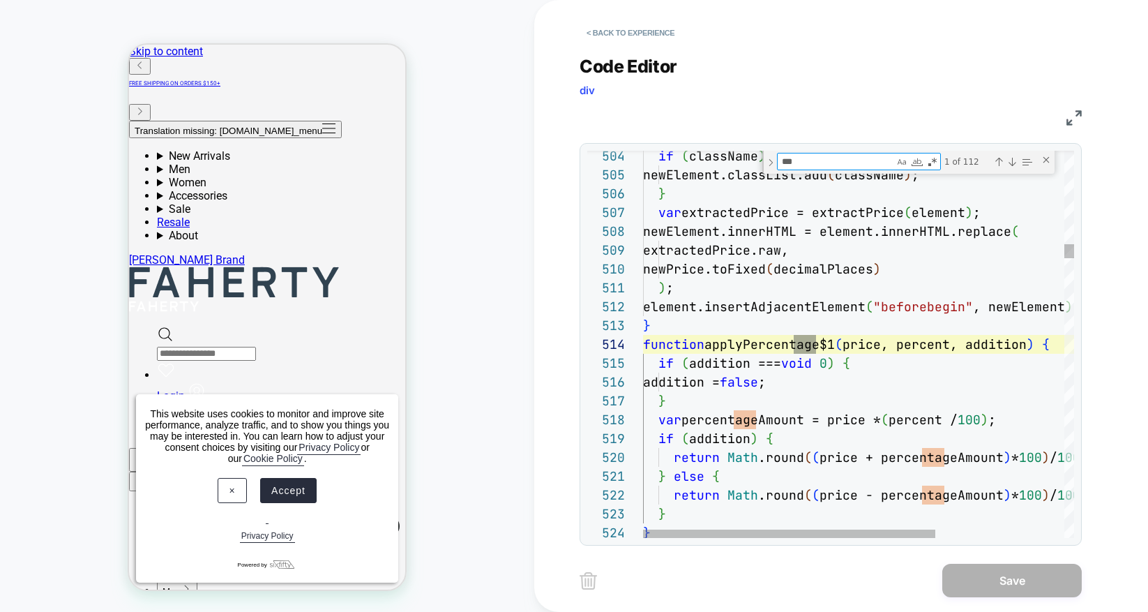
scroll to position [188, 173]
type textarea "**********"
type textarea "***"
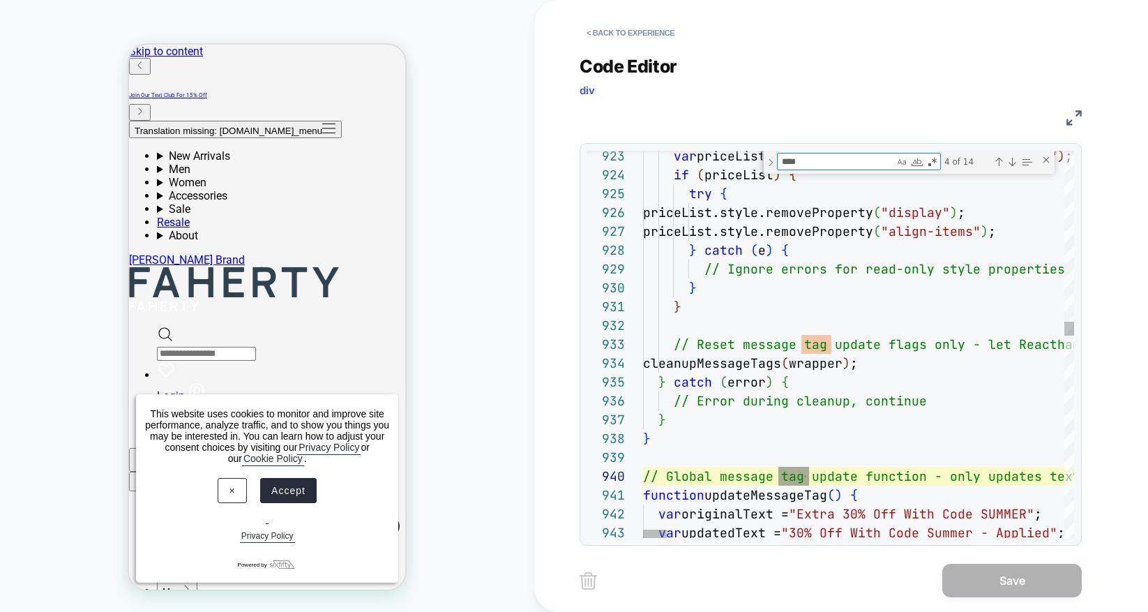
scroll to position [188, 166]
type textarea "**********"
type textarea "***"
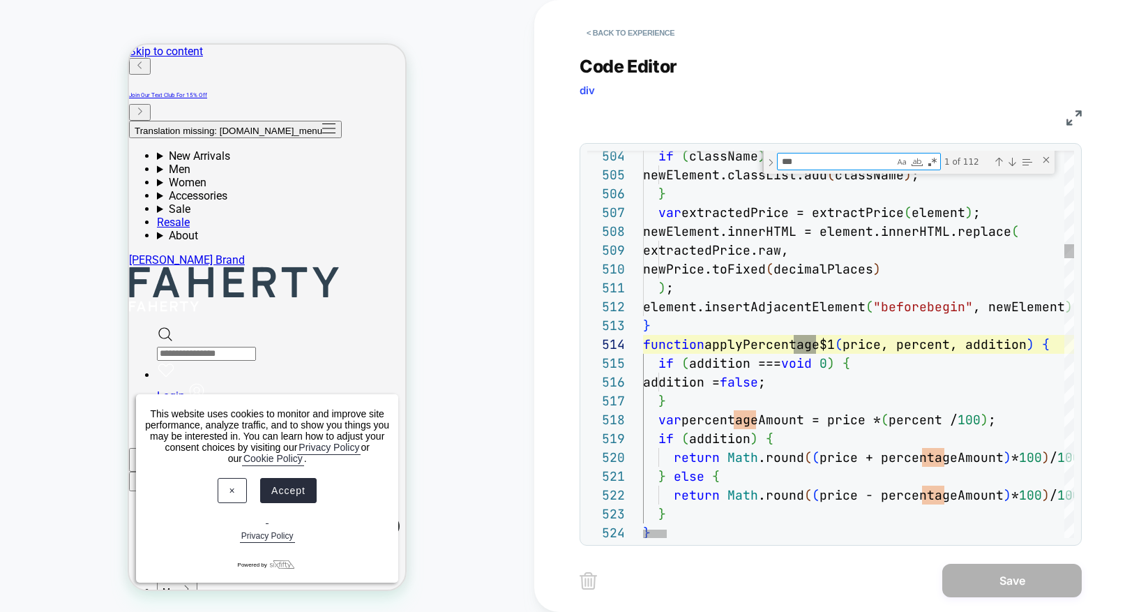
type textarea "**********"
type textarea "****"
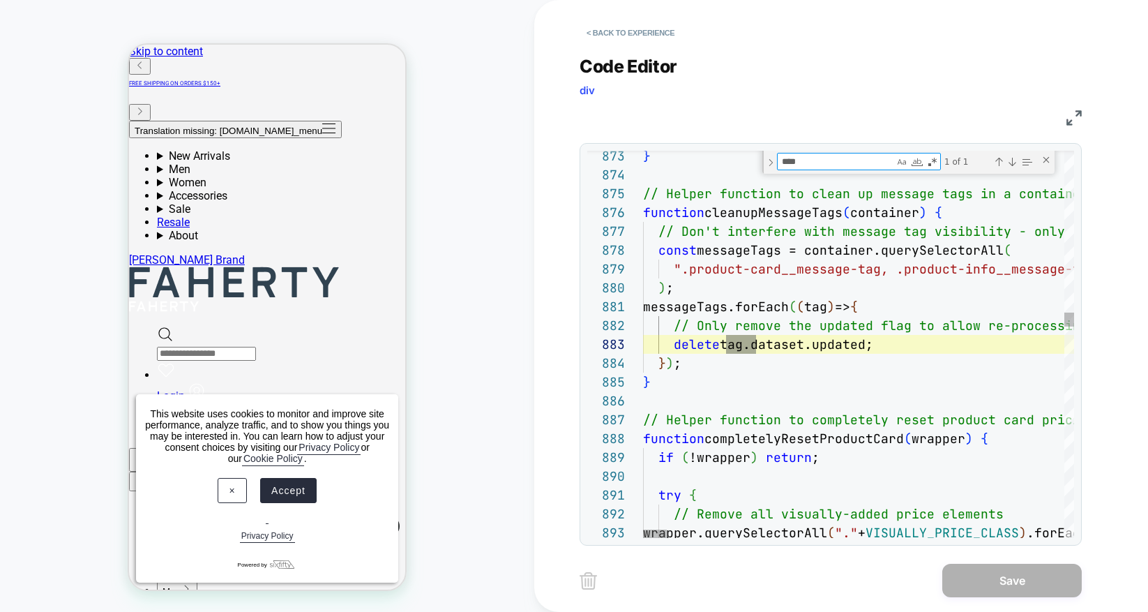
type textarea "**********"
type textarea "***"
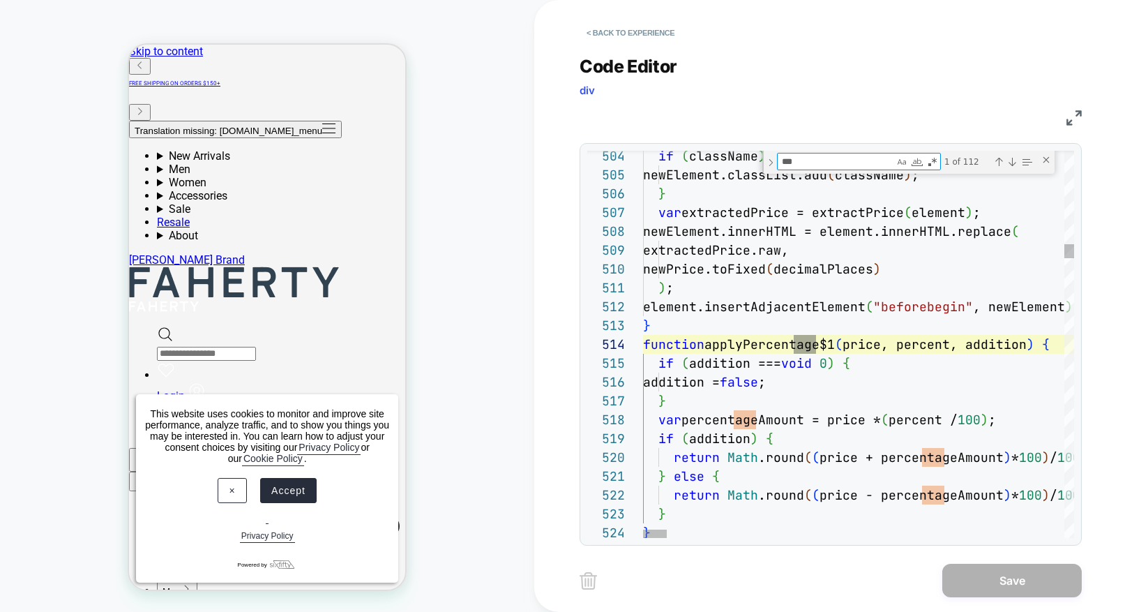
scroll to position [188, 173]
type textarea "**********"
type textarea "***"
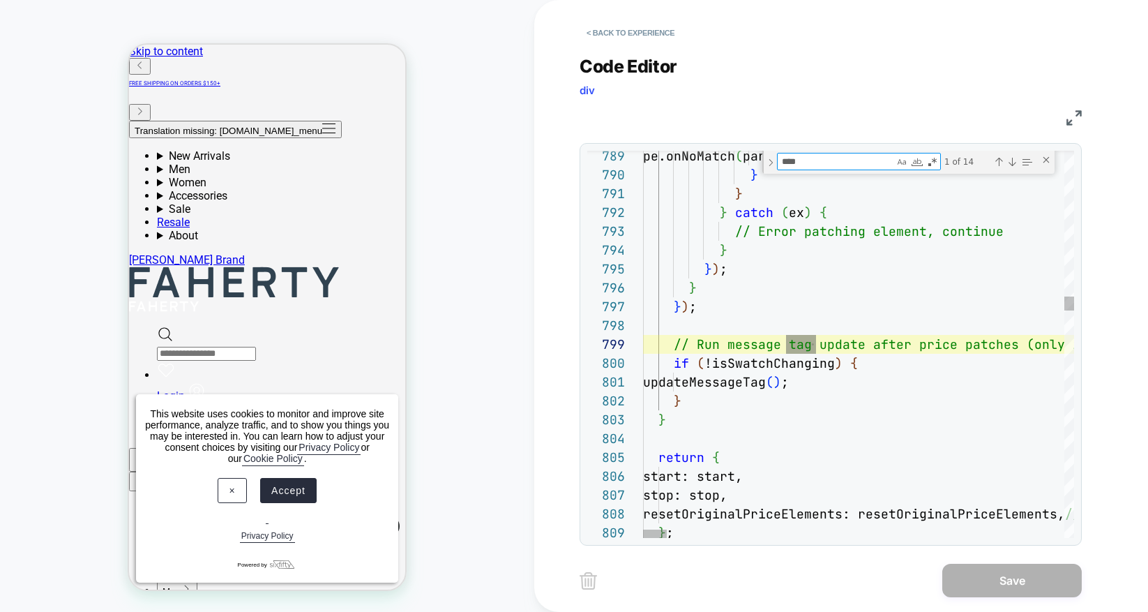
type textarea "**********"
type textarea "***"
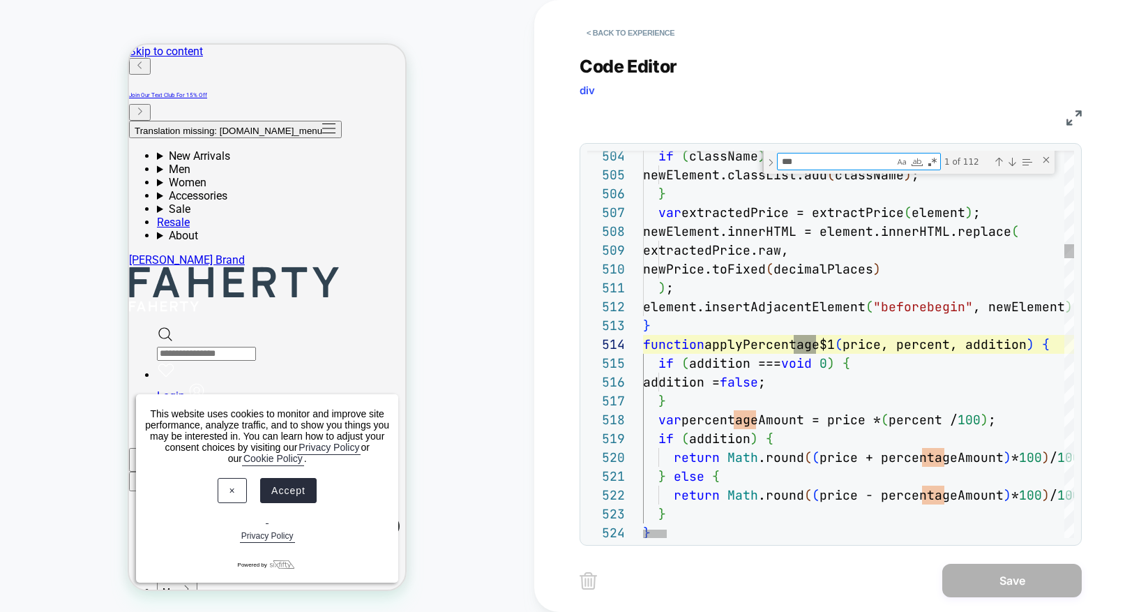
type textarea "**********"
type textarea "****"
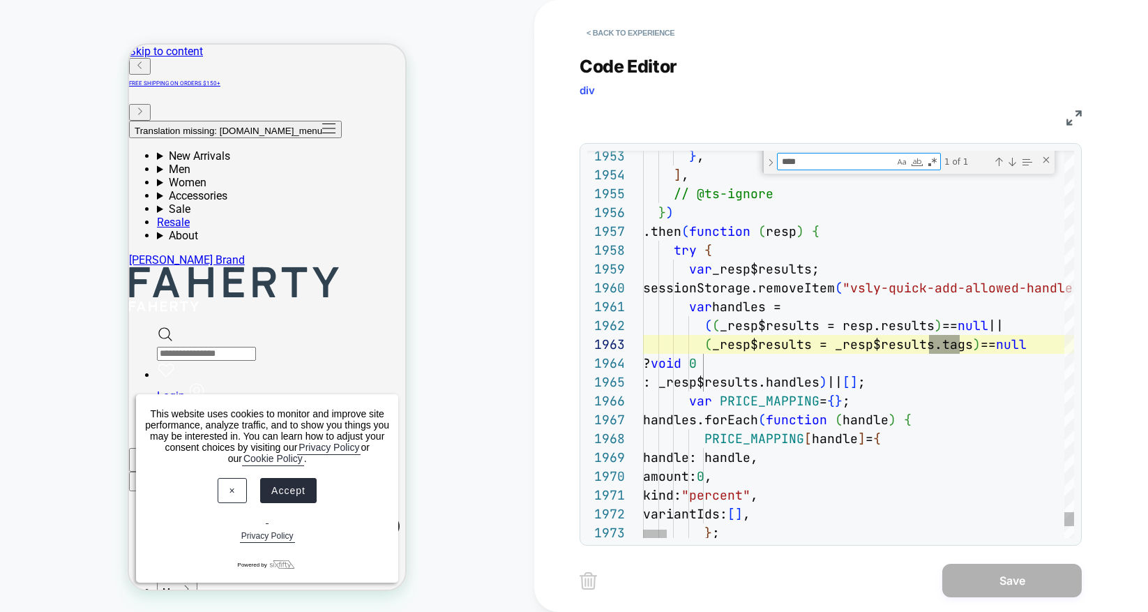
type textarea "**********"
type textarea "*"
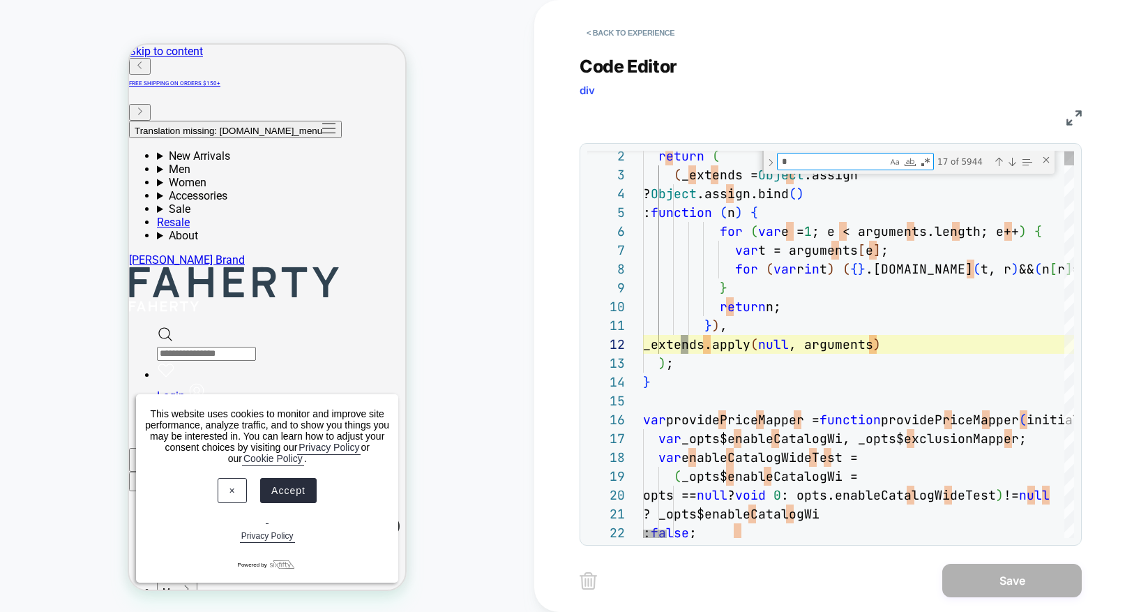
type textarea "**********"
type textarea "**"
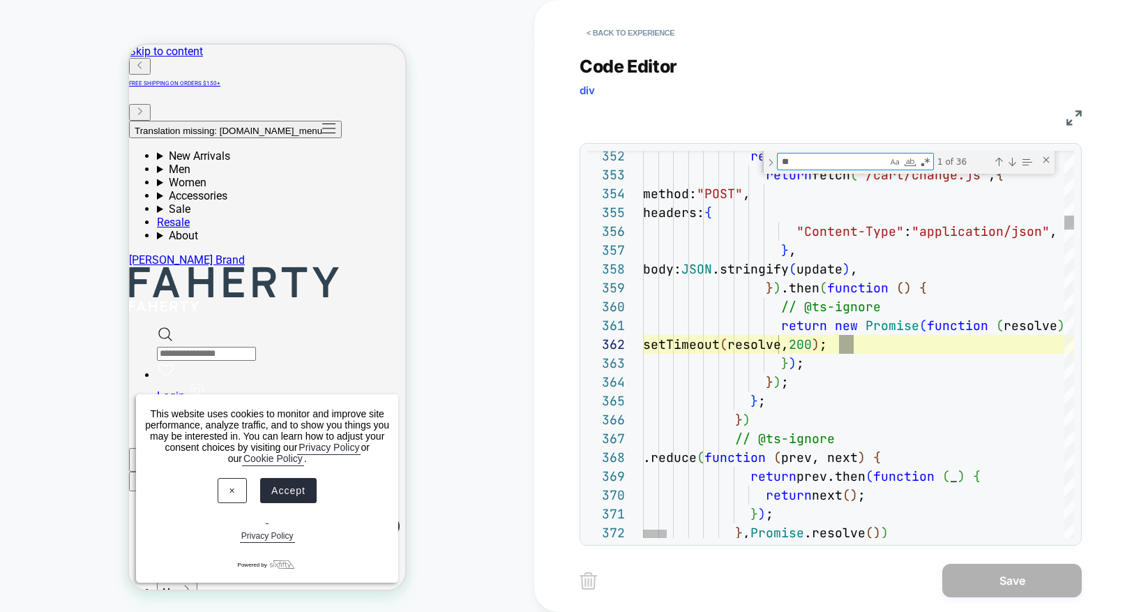
type textarea "**********"
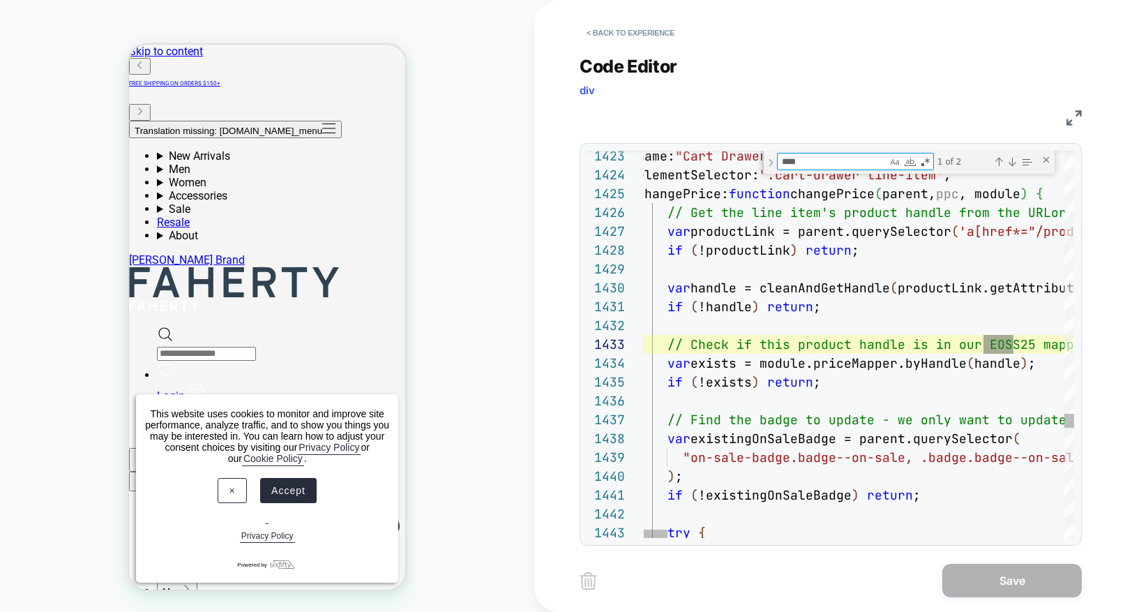
type textarea "****"
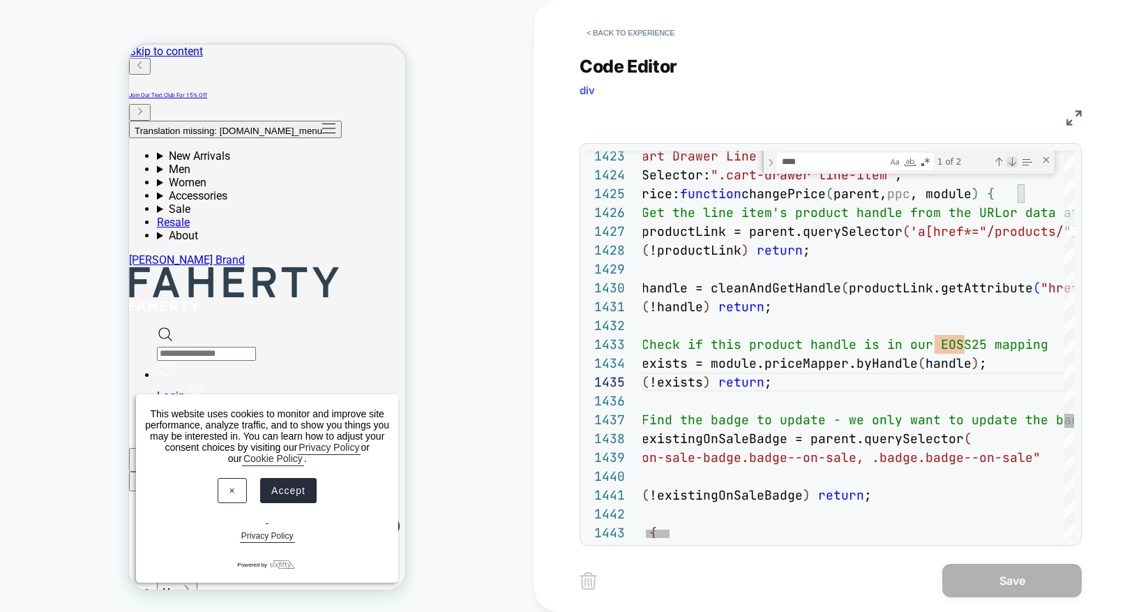
click at [1011, 162] on div "Next Match (Enter)" at bounding box center [1012, 161] width 11 height 11
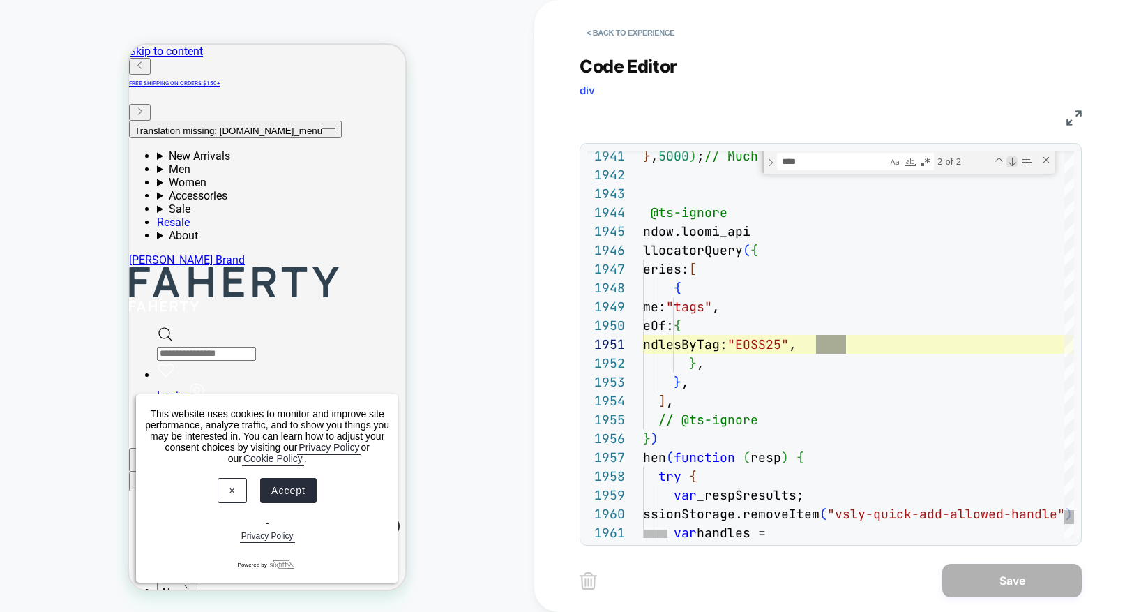
click at [1011, 163] on div "Next Match (Enter)" at bounding box center [1012, 161] width 11 height 11
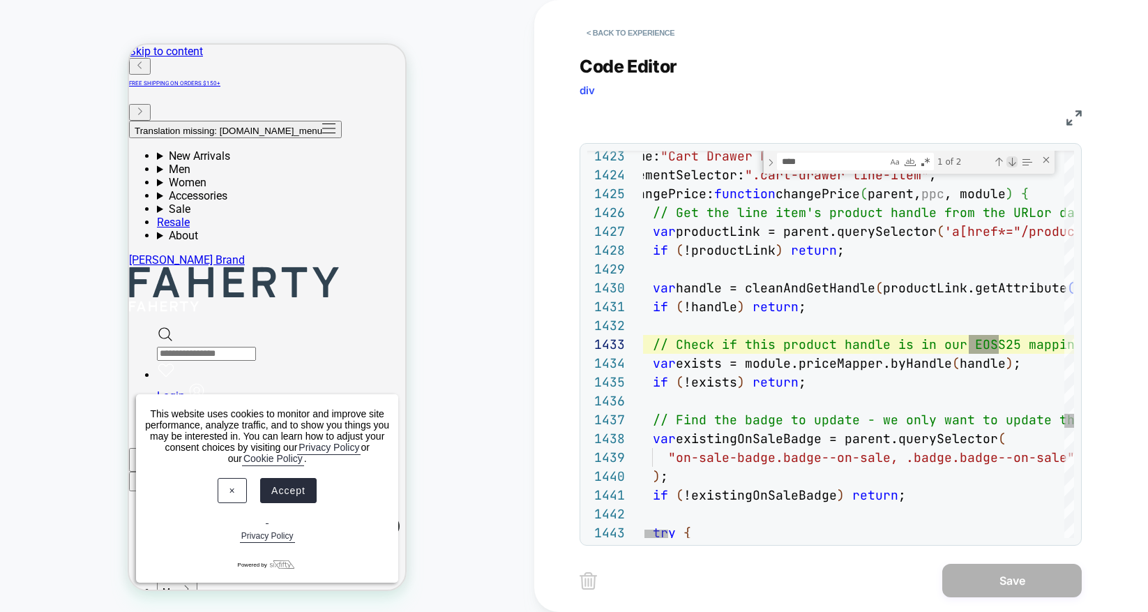
click at [1013, 163] on div "Next Match (Enter)" at bounding box center [1012, 161] width 11 height 11
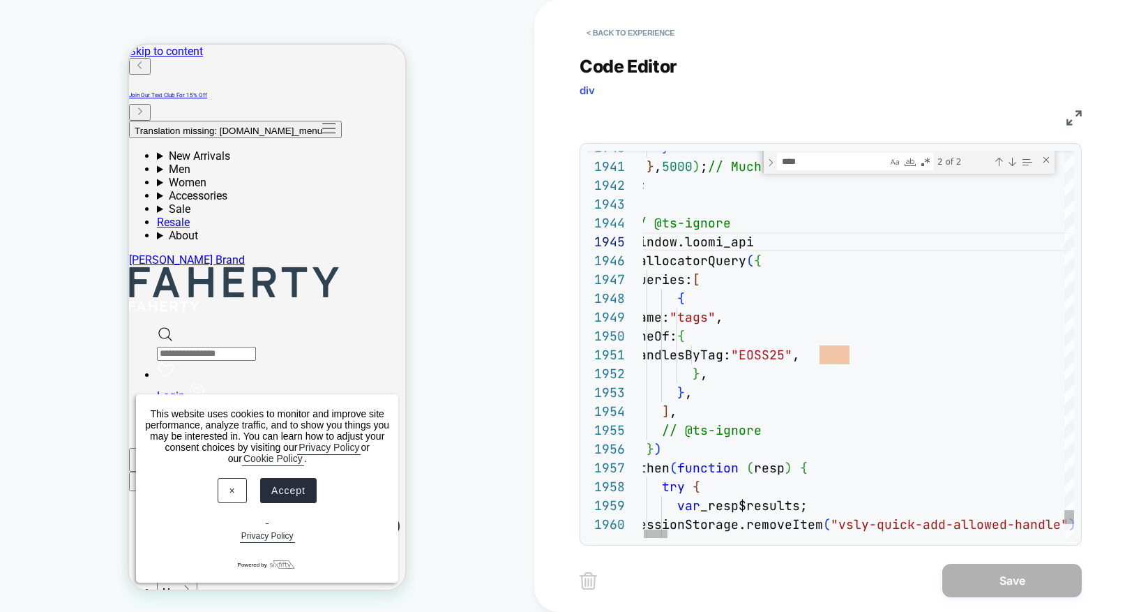
type textarea "**********"
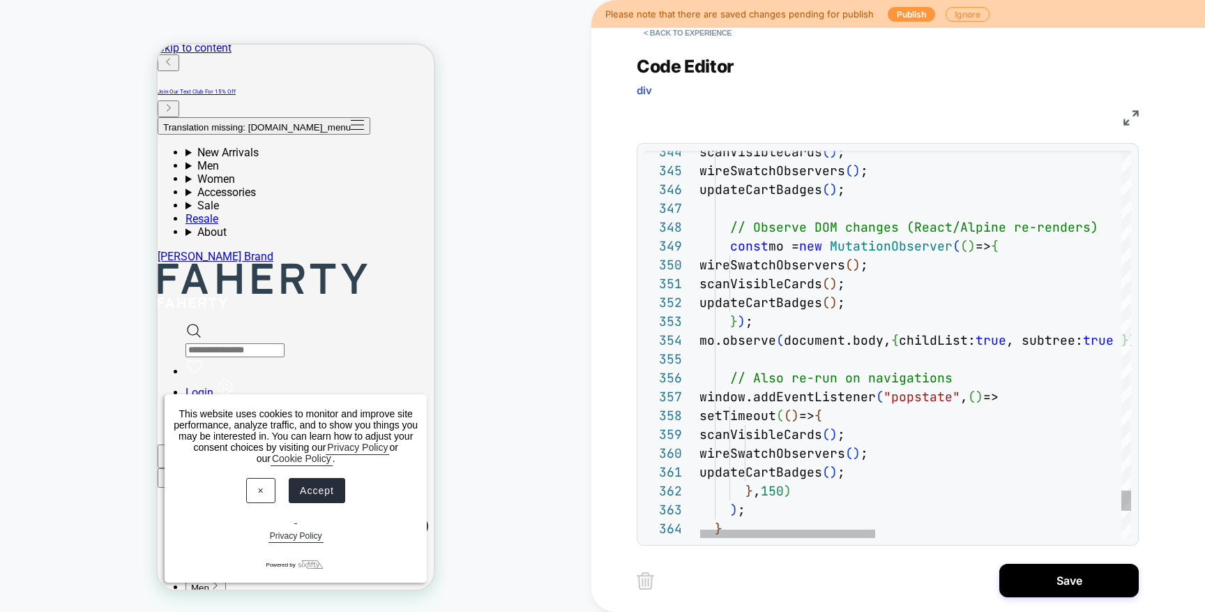
click at [806, 299] on span "updateCartBadges" at bounding box center [761, 302] width 123 height 16
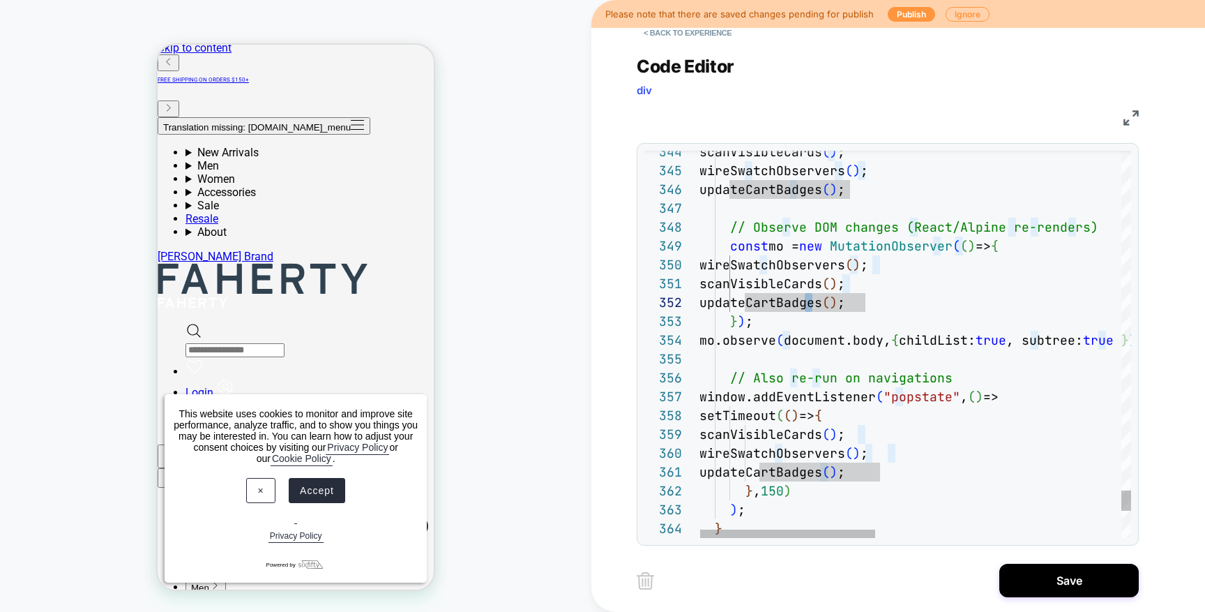
type textarea "**********"
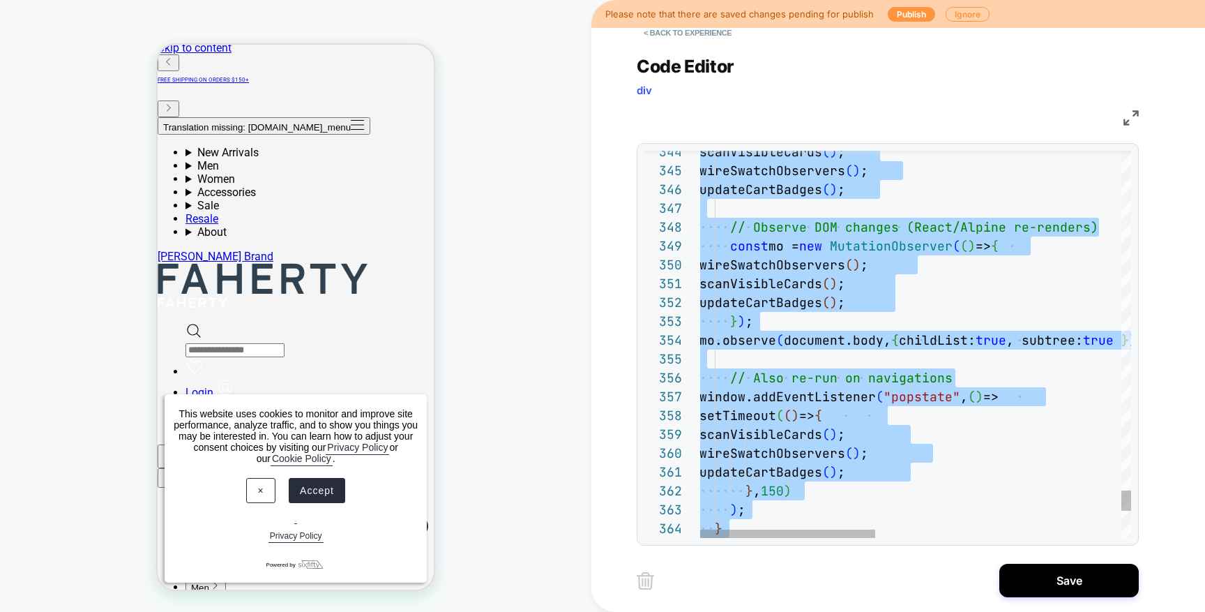
scroll to position [0, 0]
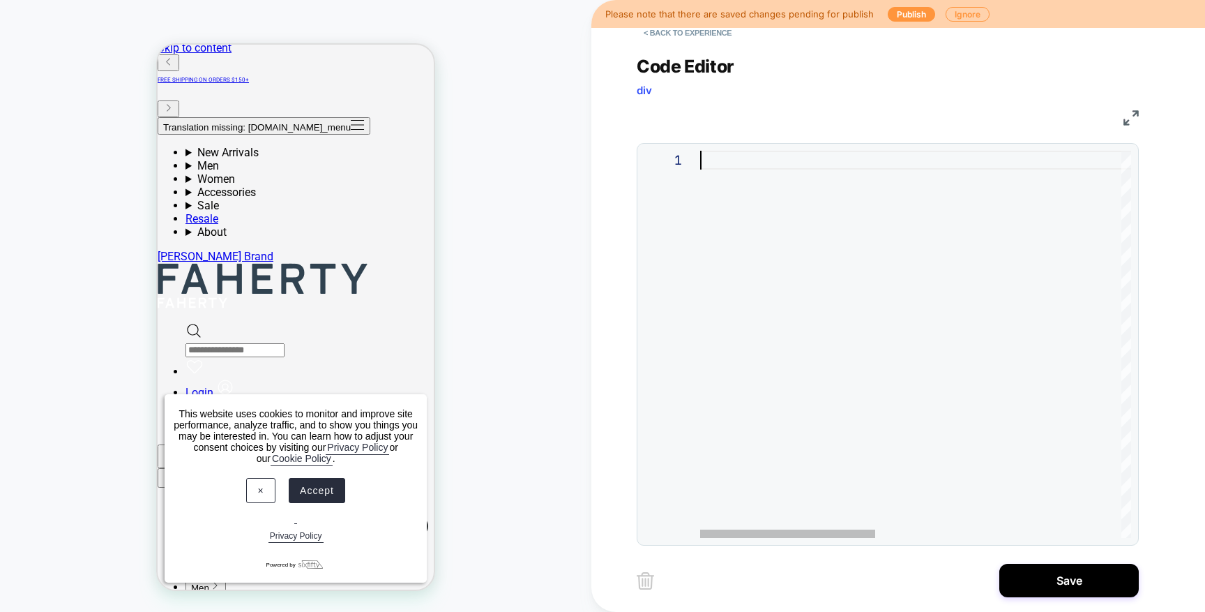
type textarea "**********"
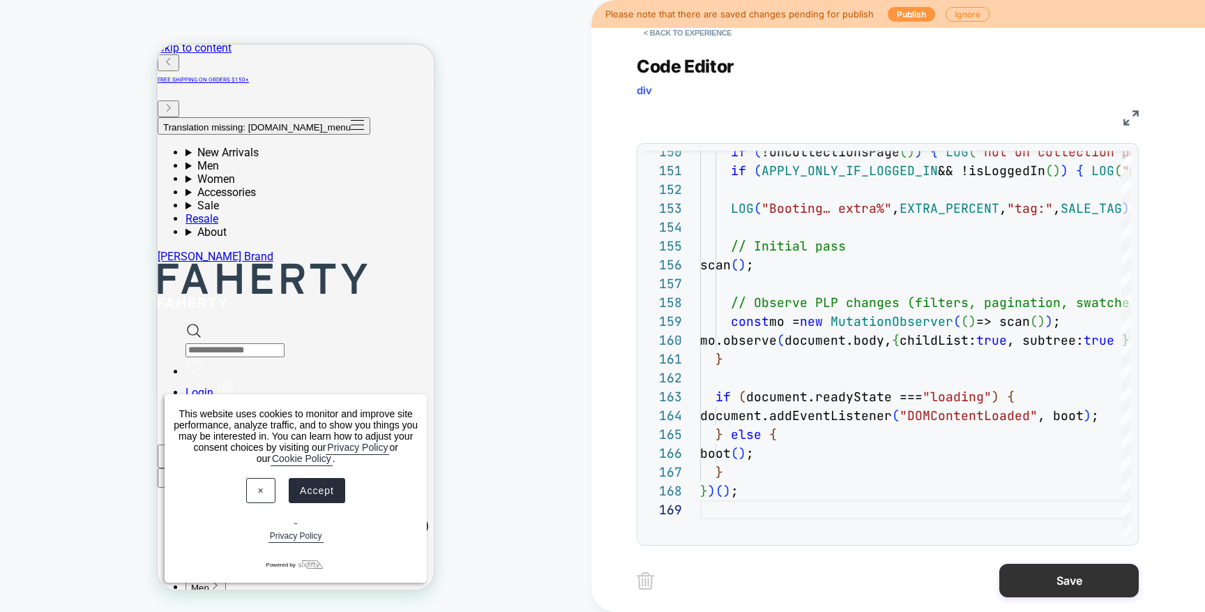
click at [1037, 584] on button "Save" at bounding box center [1070, 580] width 140 height 33
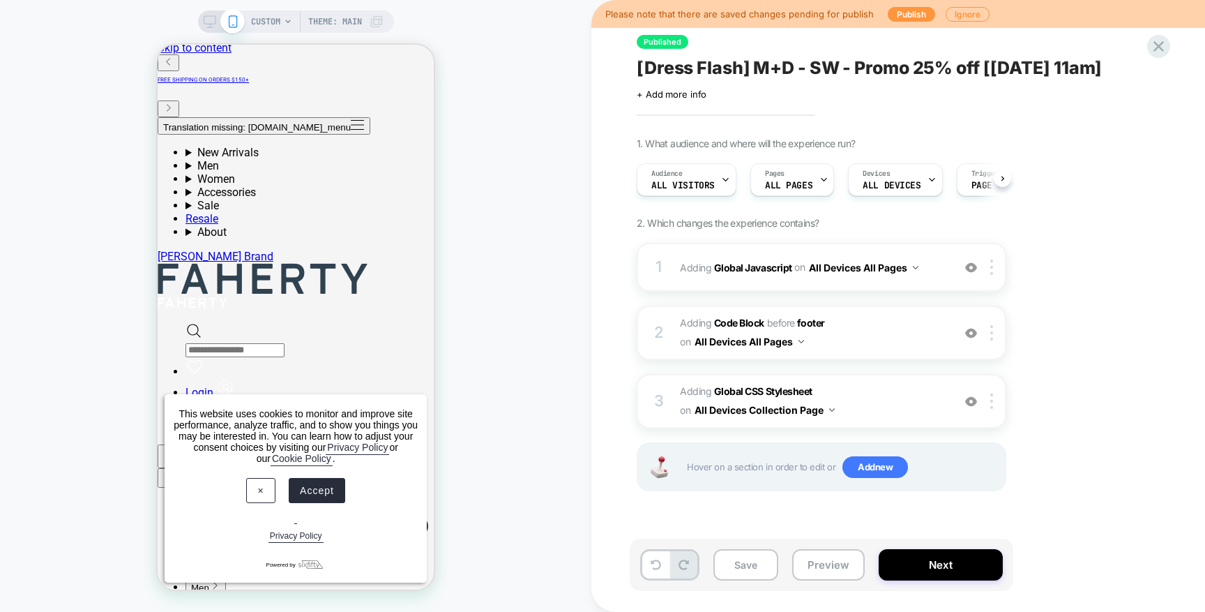
scroll to position [0, 1]
click at [835, 564] on button "Preview" at bounding box center [828, 564] width 73 height 31
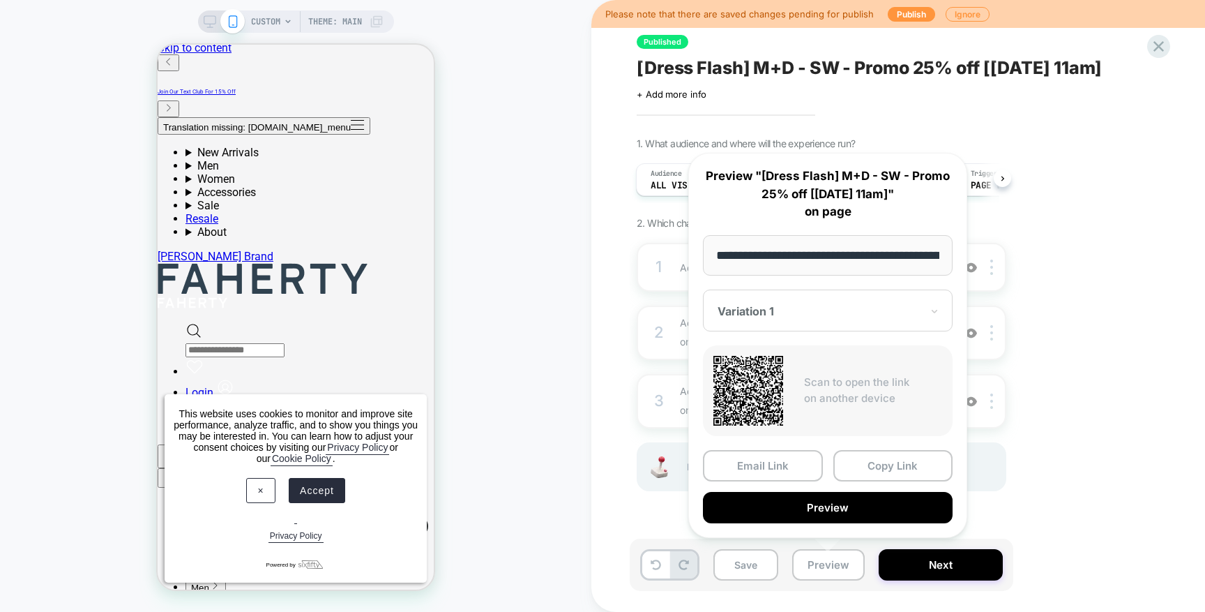
scroll to position [0, 190]
click at [898, 508] on button "Preview" at bounding box center [828, 507] width 250 height 31
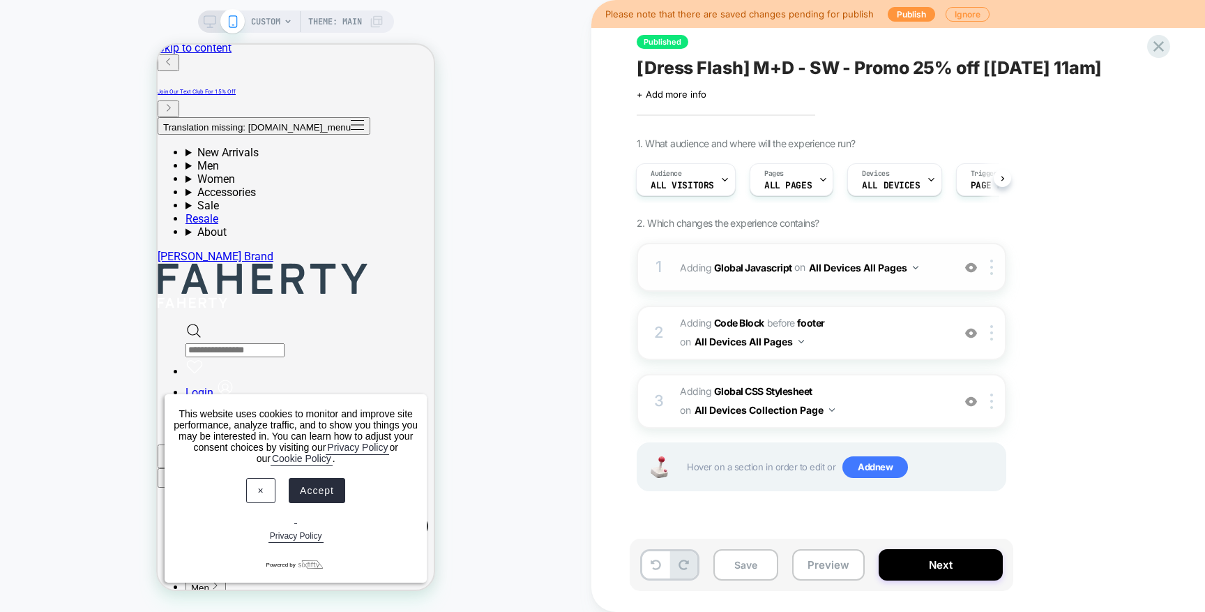
click at [739, 259] on span "Adding Global Javascript on All Devices All Pages" at bounding box center [813, 267] width 266 height 20
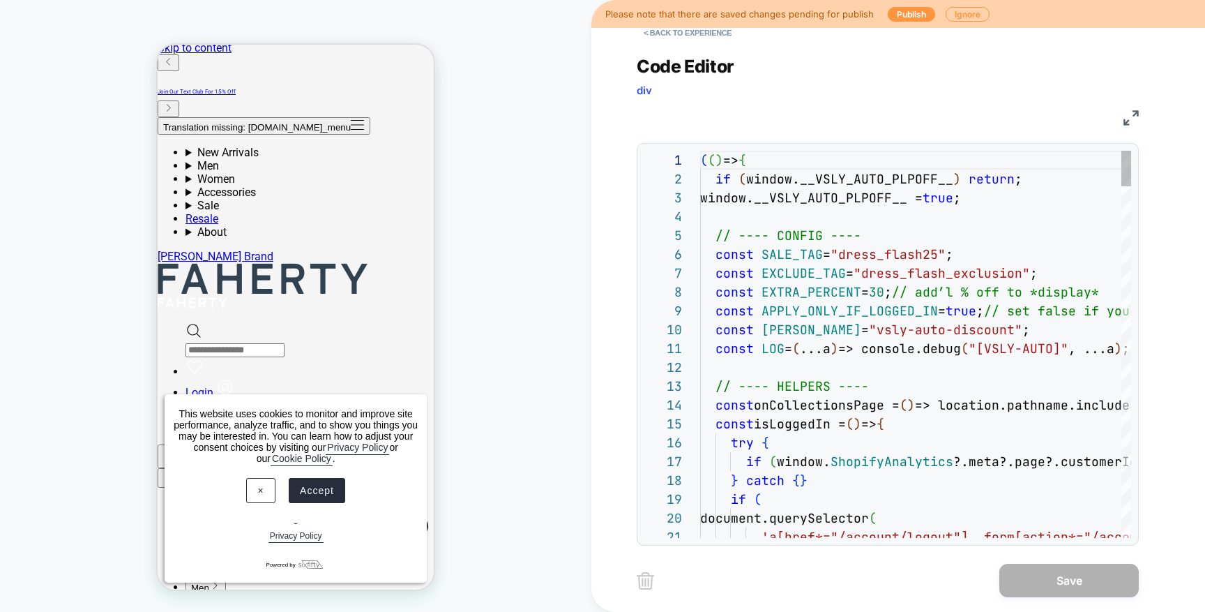
scroll to position [188, 0]
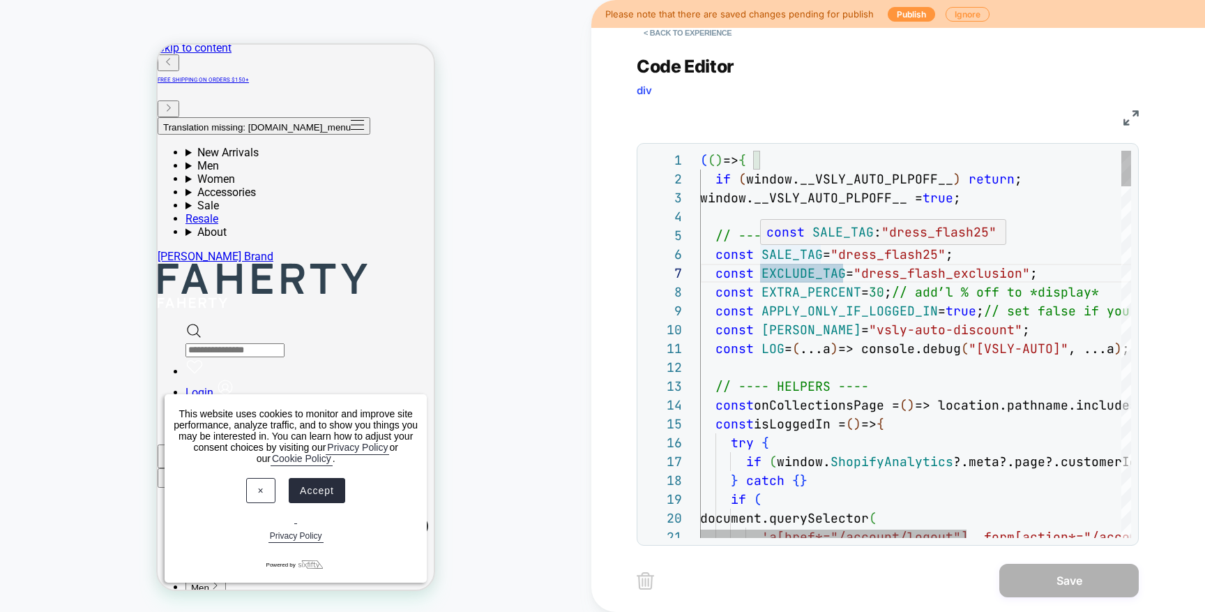
type textarea "**********"
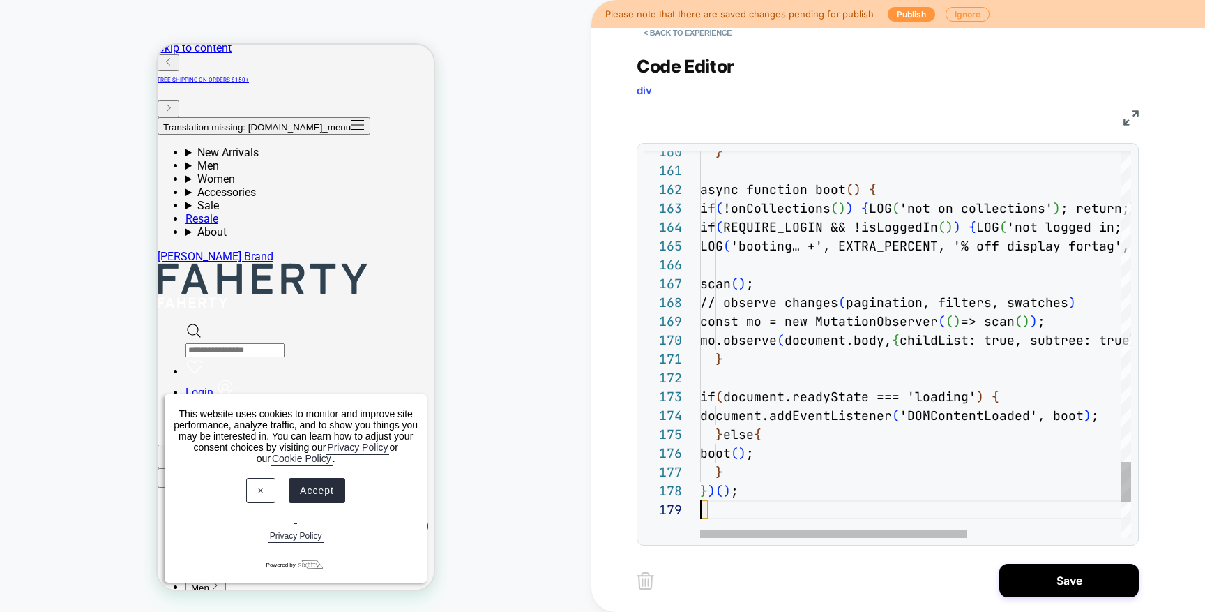
scroll to position [151, 0]
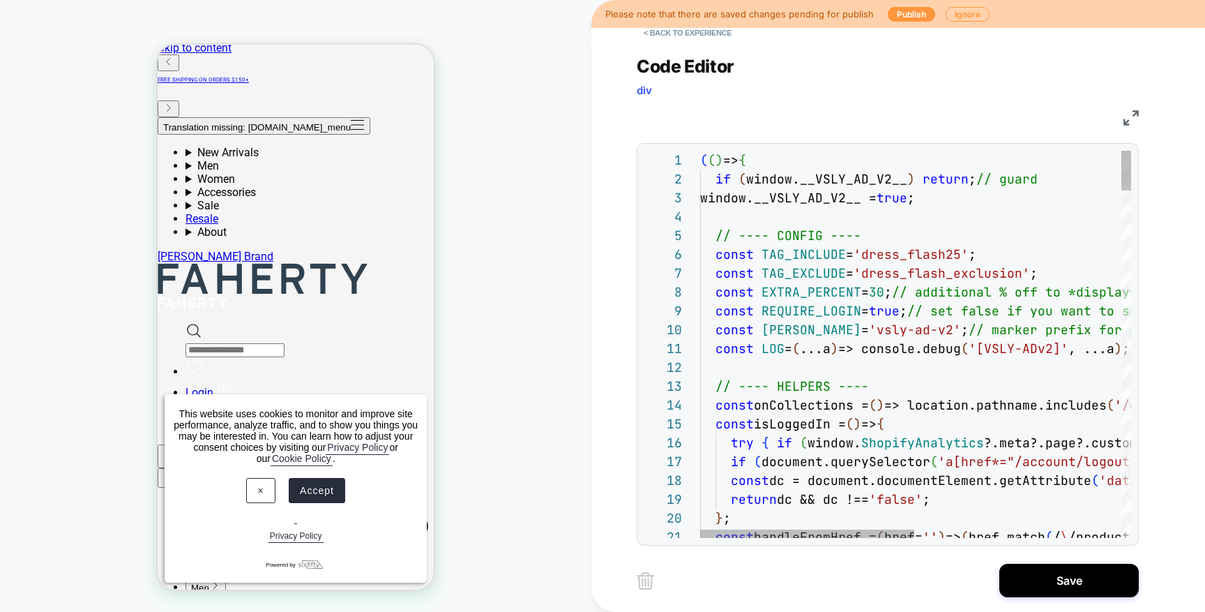
type textarea "**********"
drag, startPoint x: 1067, startPoint y: 585, endPoint x: 903, endPoint y: 534, distance: 170.8
click at [1067, 585] on button "Save" at bounding box center [1070, 580] width 140 height 33
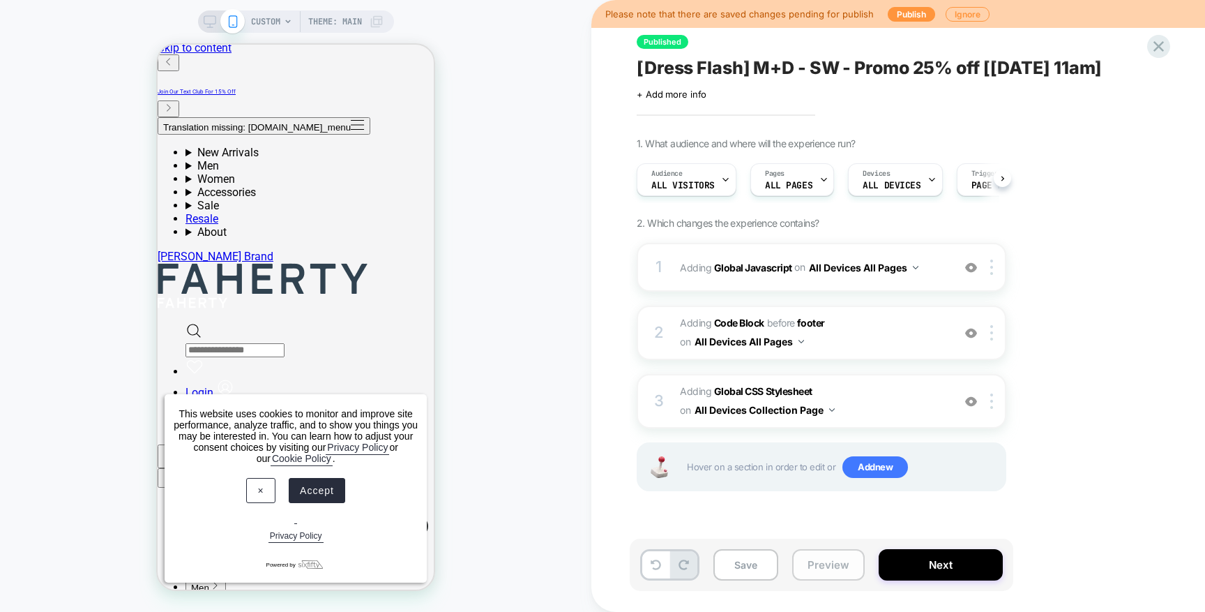
scroll to position [0, 1]
click at [821, 558] on button "Preview" at bounding box center [828, 564] width 73 height 31
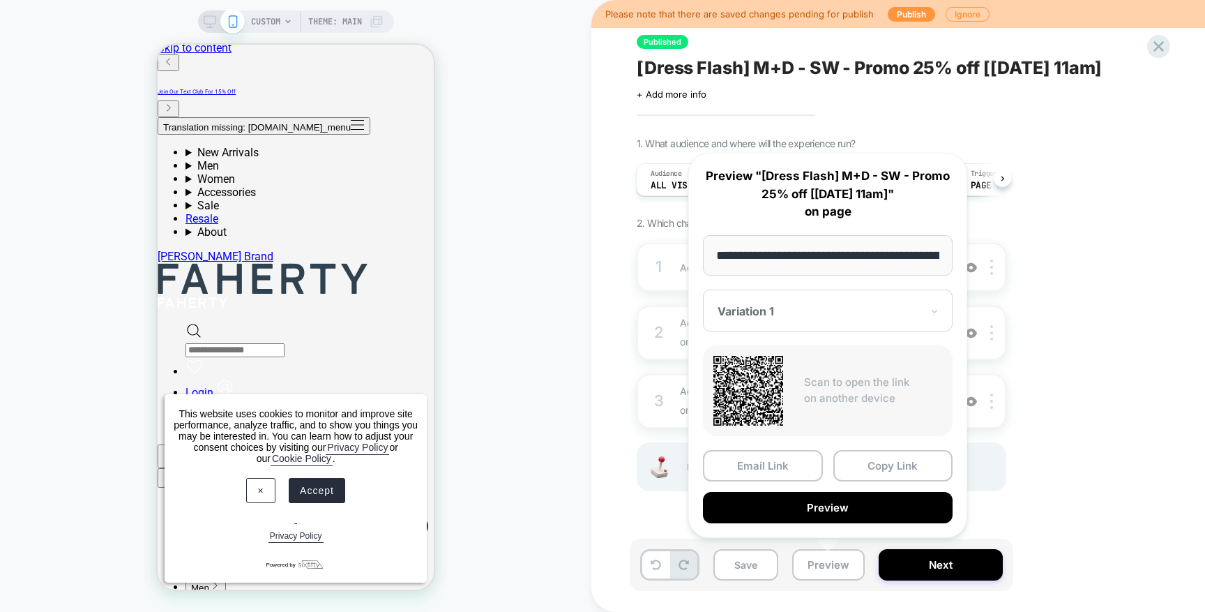
scroll to position [0, 190]
click at [907, 512] on button "Preview" at bounding box center [828, 507] width 250 height 31
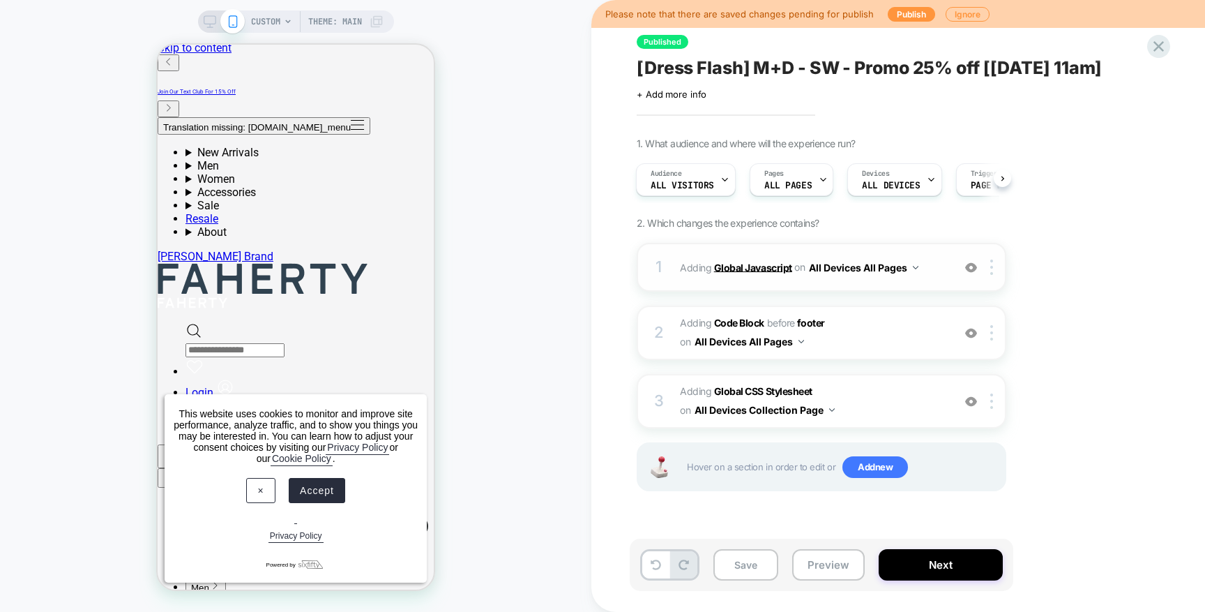
click at [759, 266] on b "Global Javascript" at bounding box center [753, 267] width 78 height 12
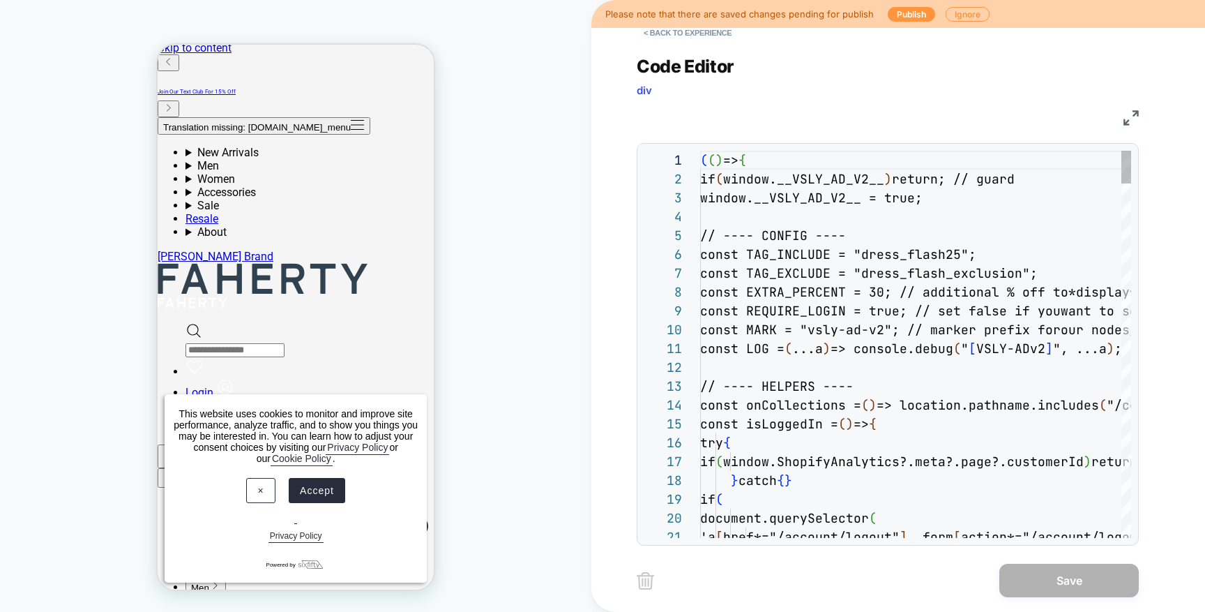
scroll to position [188, 0]
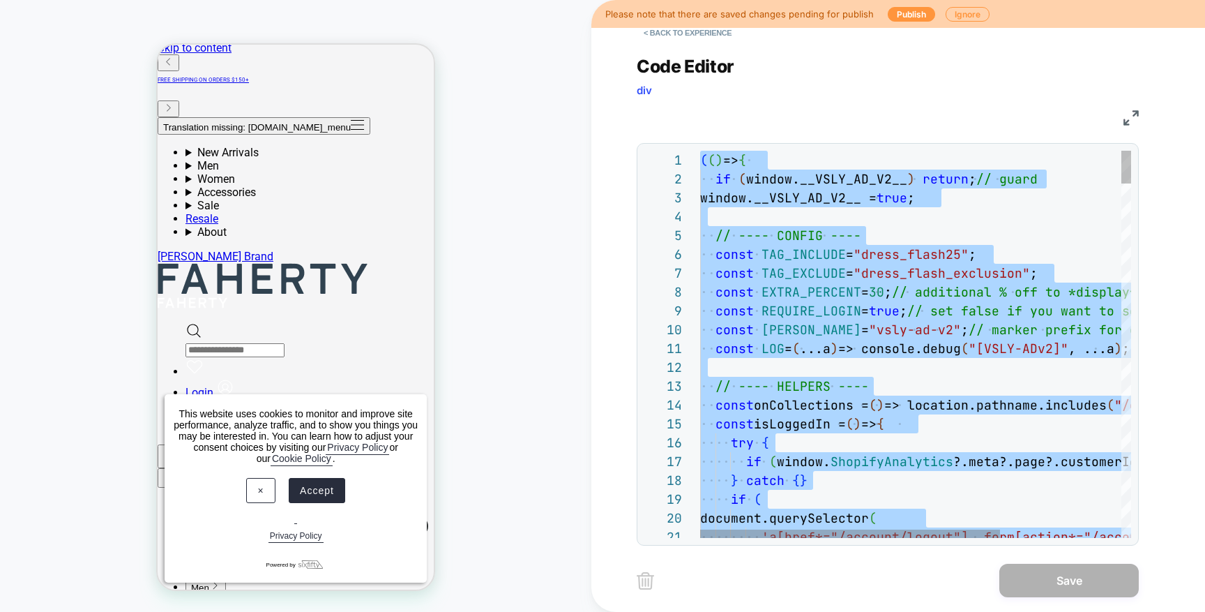
type textarea "* ***** *********"
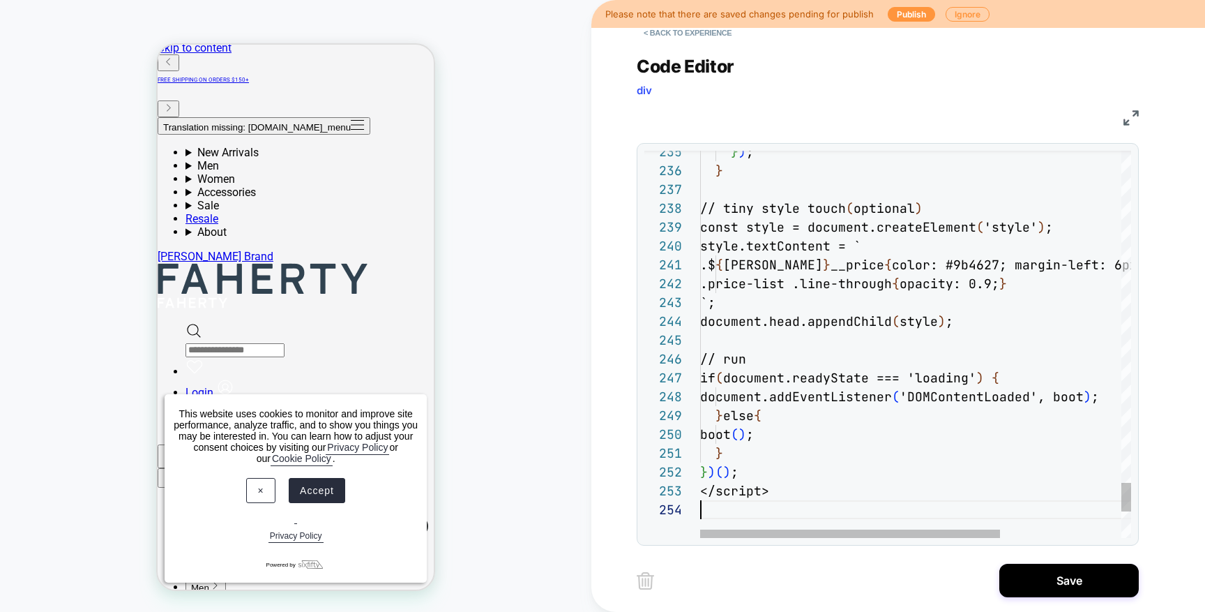
scroll to position [57, 0]
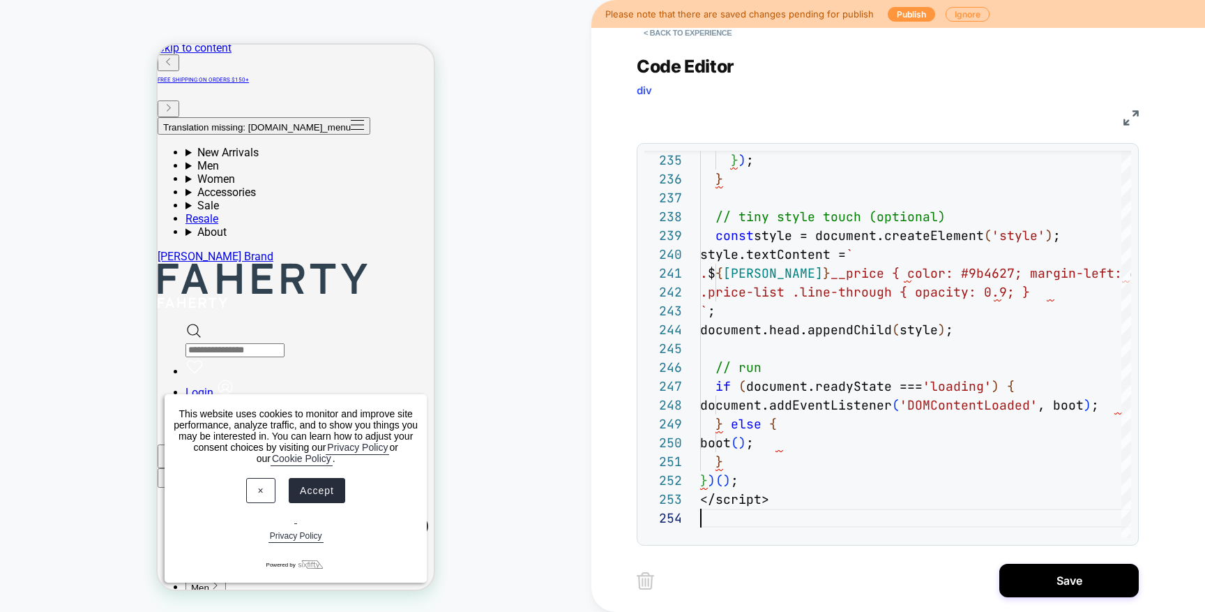
drag, startPoint x: 1075, startPoint y: 577, endPoint x: 917, endPoint y: 497, distance: 177.5
click at [1075, 577] on button "Save" at bounding box center [1070, 580] width 140 height 33
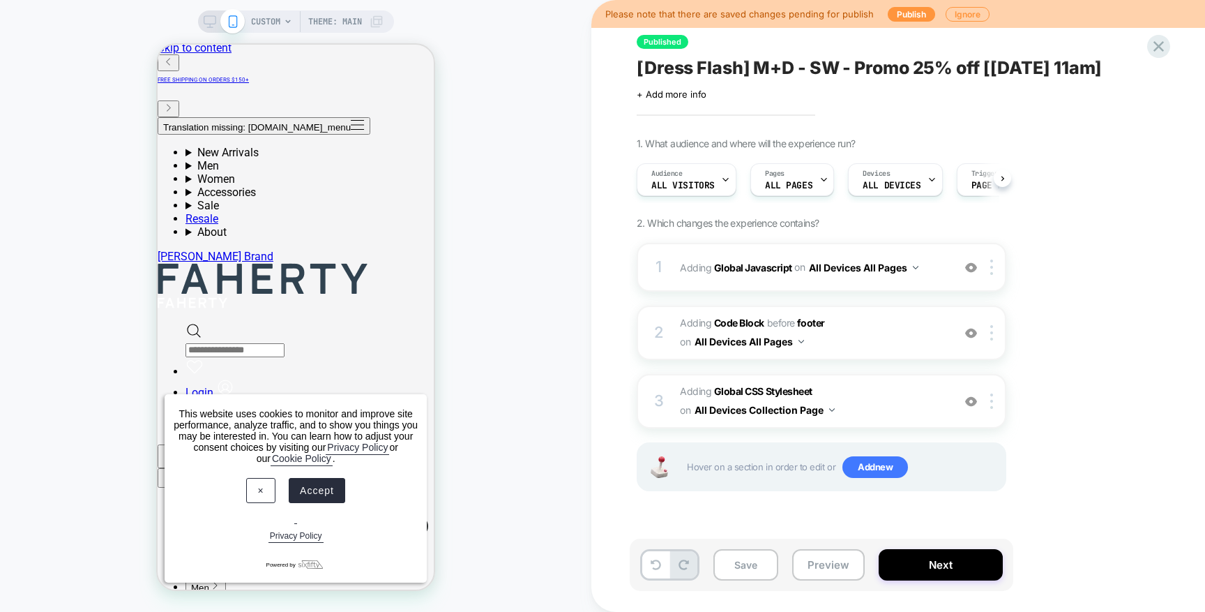
scroll to position [0, 1]
click at [846, 575] on button "Preview" at bounding box center [828, 564] width 73 height 31
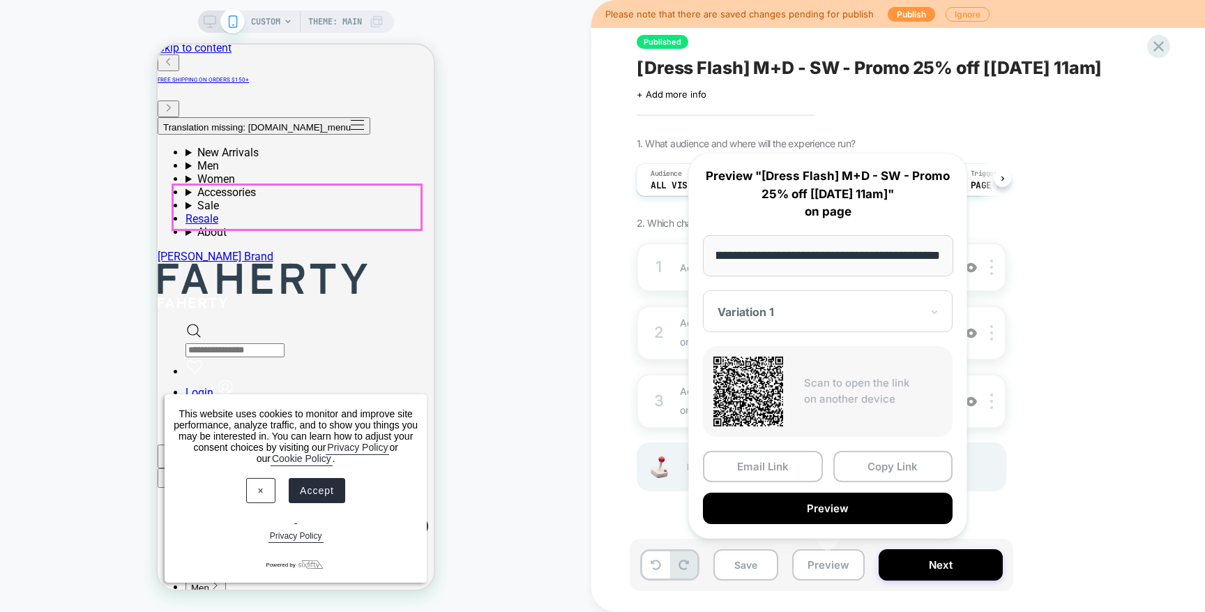
scroll to position [11, 0]
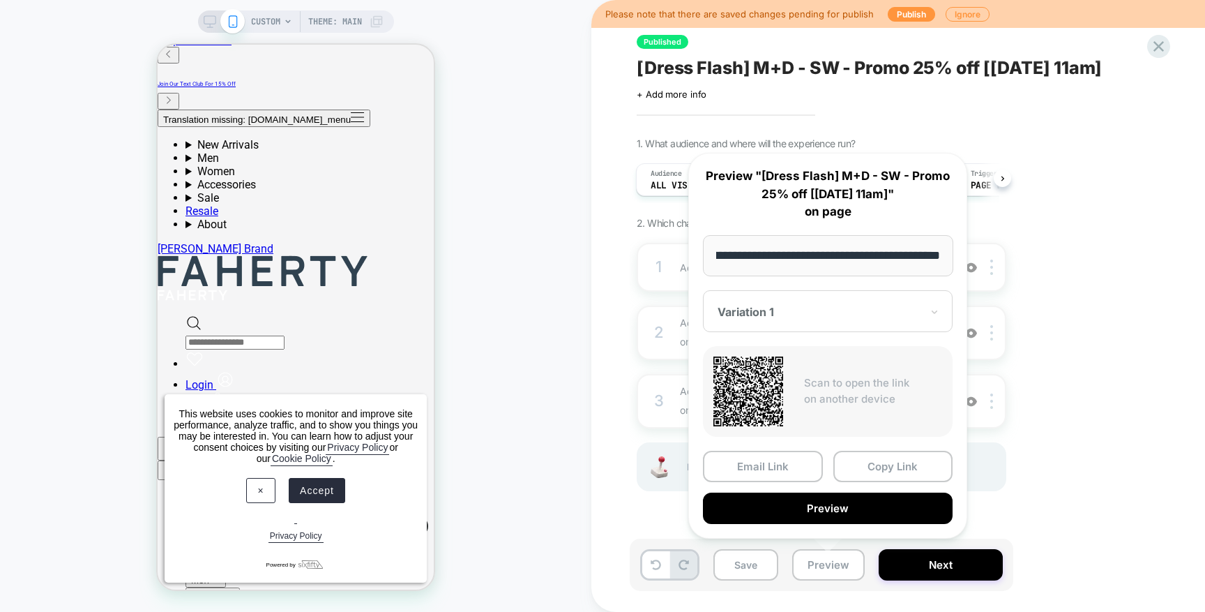
click at [891, 506] on button "Preview" at bounding box center [828, 507] width 250 height 31
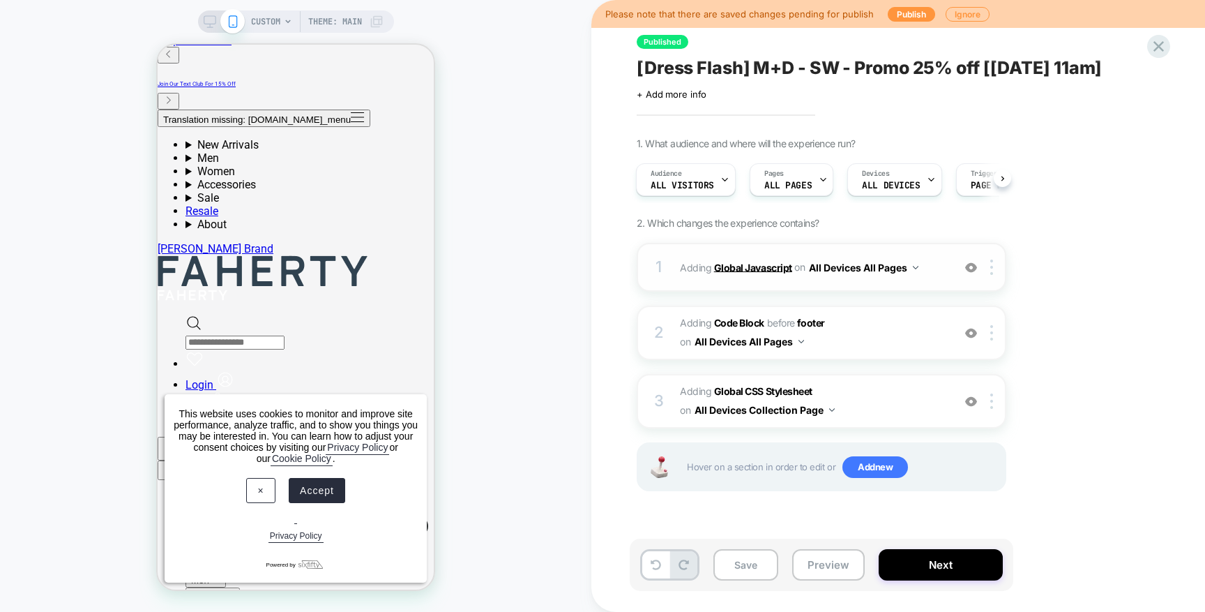
click at [742, 271] on b "Global Javascript" at bounding box center [753, 267] width 78 height 12
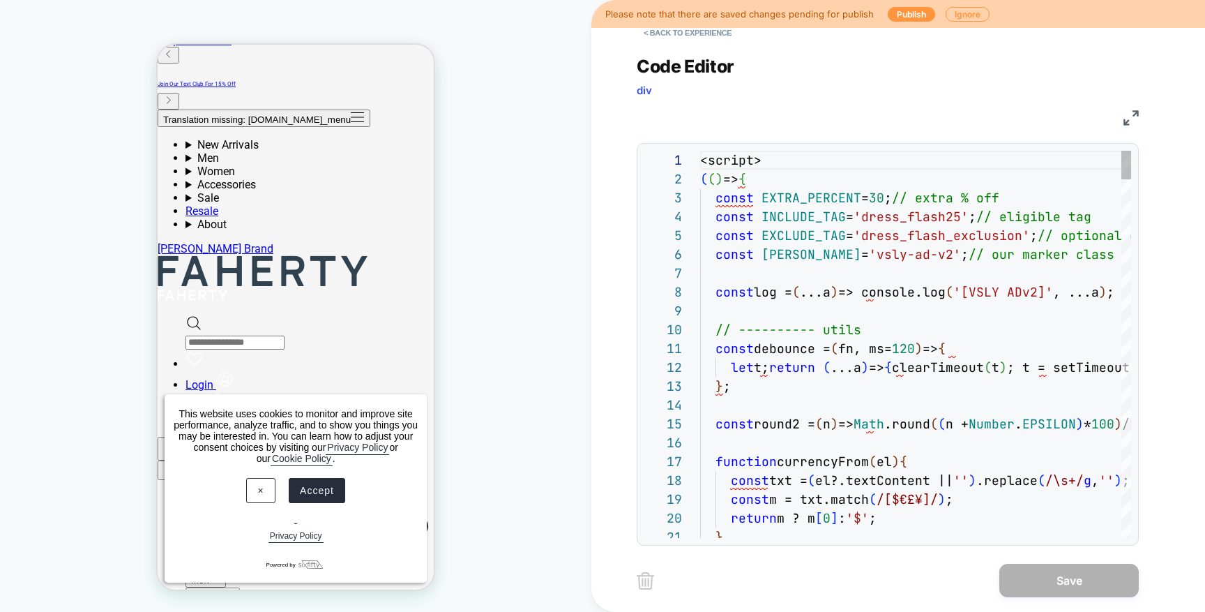
scroll to position [188, 0]
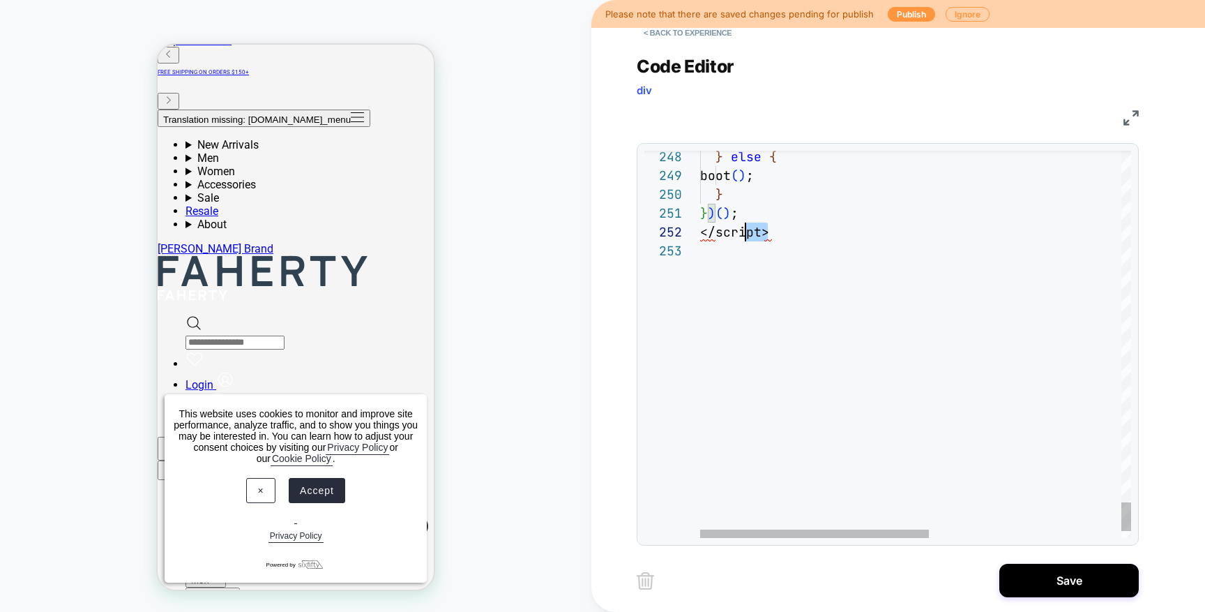
scroll to position [19, 0]
drag, startPoint x: 747, startPoint y: 237, endPoint x: 650, endPoint y: 234, distance: 97.0
type textarea "*****"
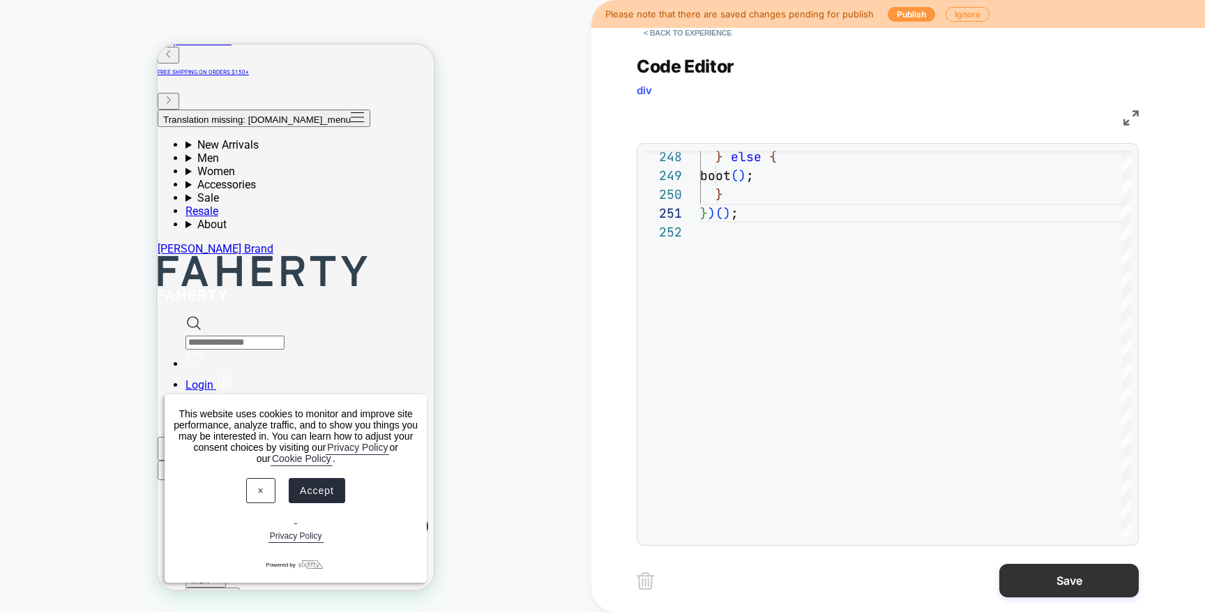
click at [1076, 585] on button "Save" at bounding box center [1070, 580] width 140 height 33
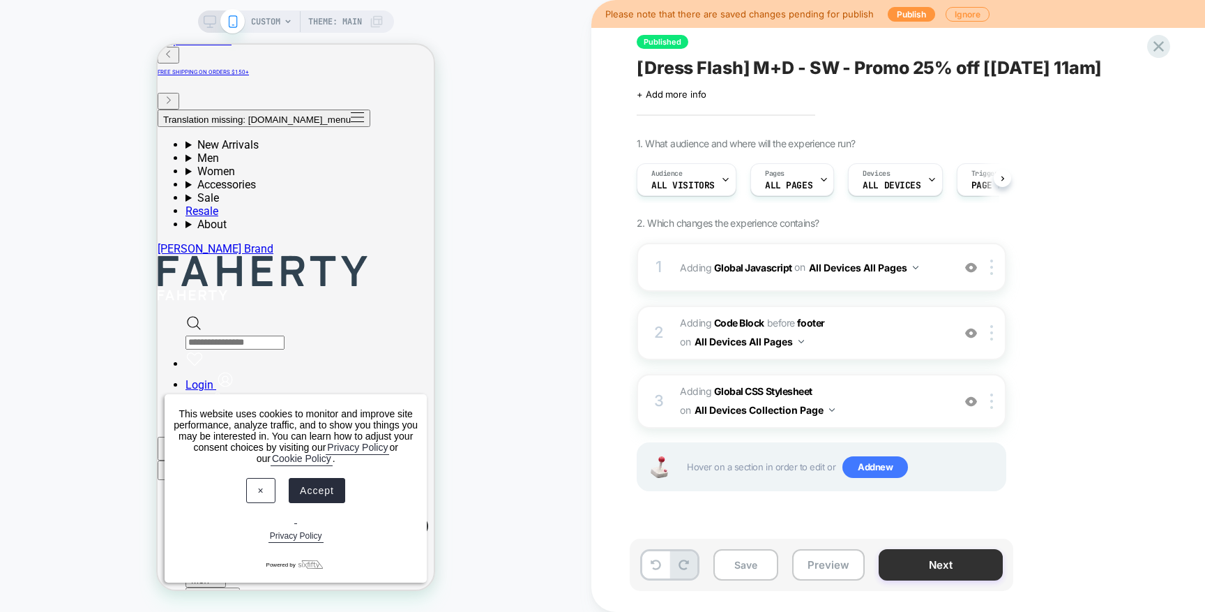
scroll to position [0, 1]
click at [819, 564] on button "Preview" at bounding box center [828, 564] width 73 height 31
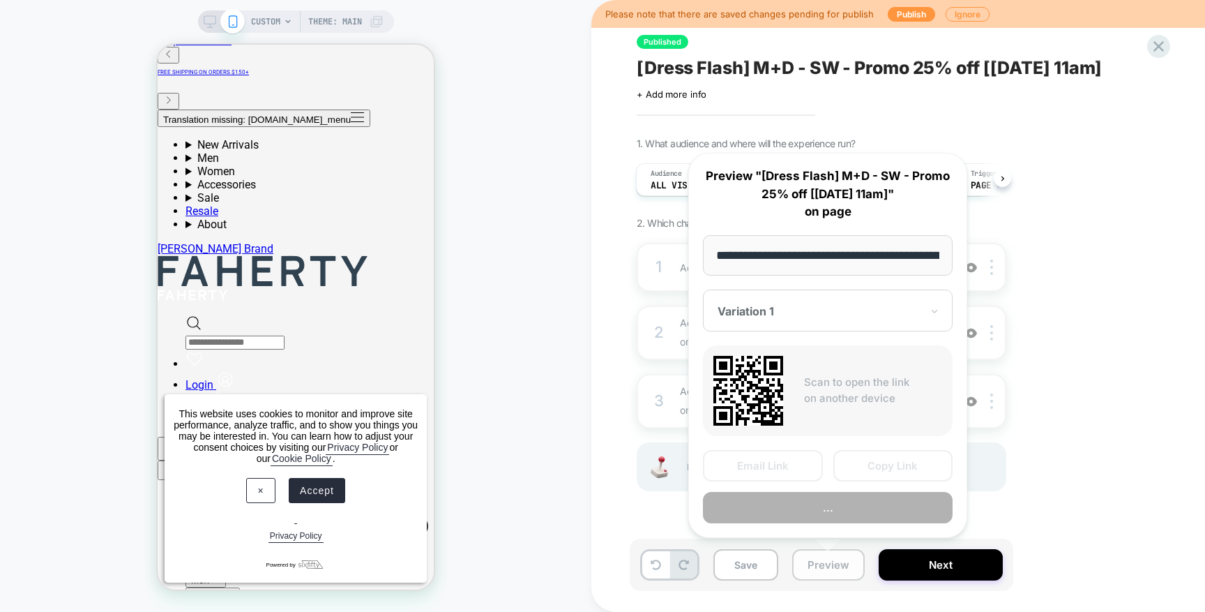
scroll to position [0, 190]
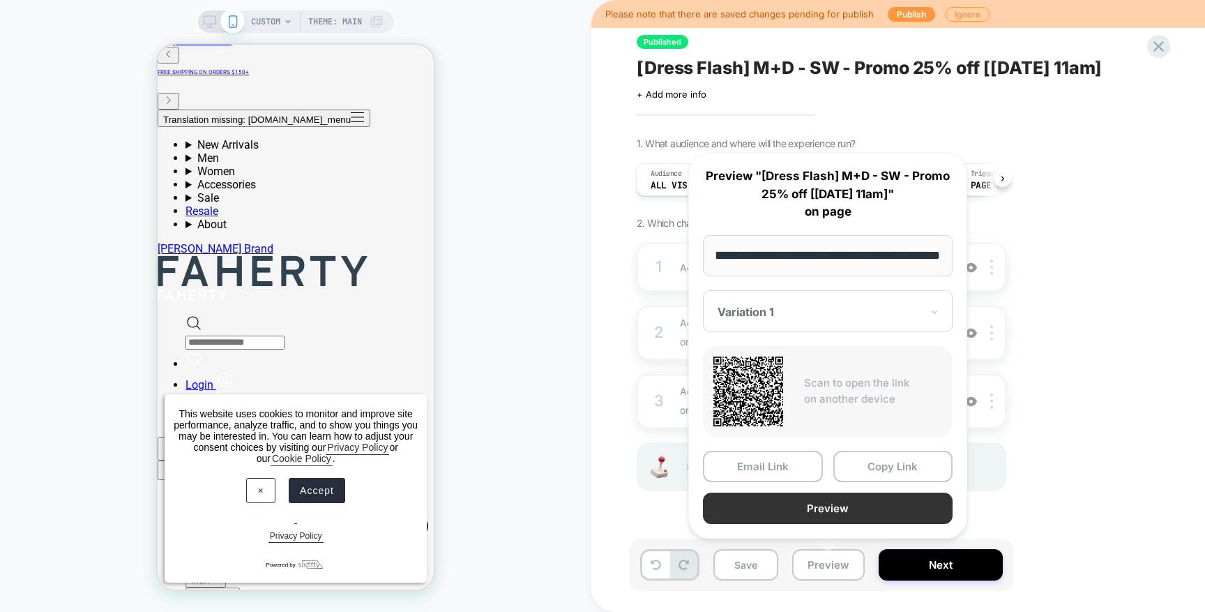
click at [846, 506] on button "Preview" at bounding box center [828, 507] width 250 height 31
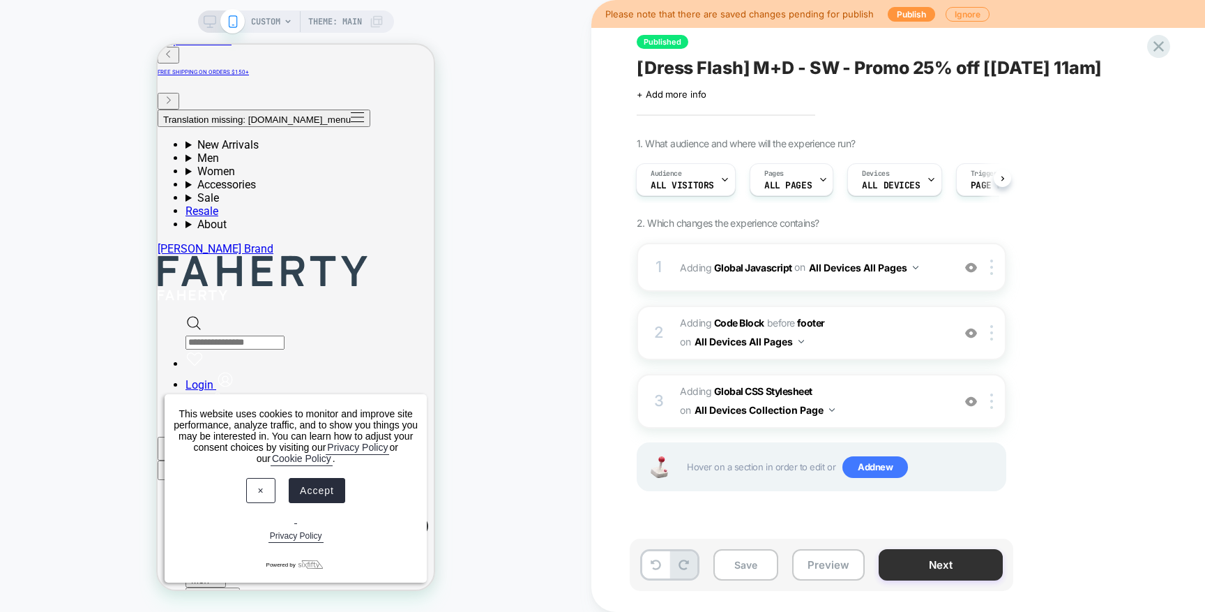
click at [943, 566] on button "Next" at bounding box center [941, 564] width 124 height 31
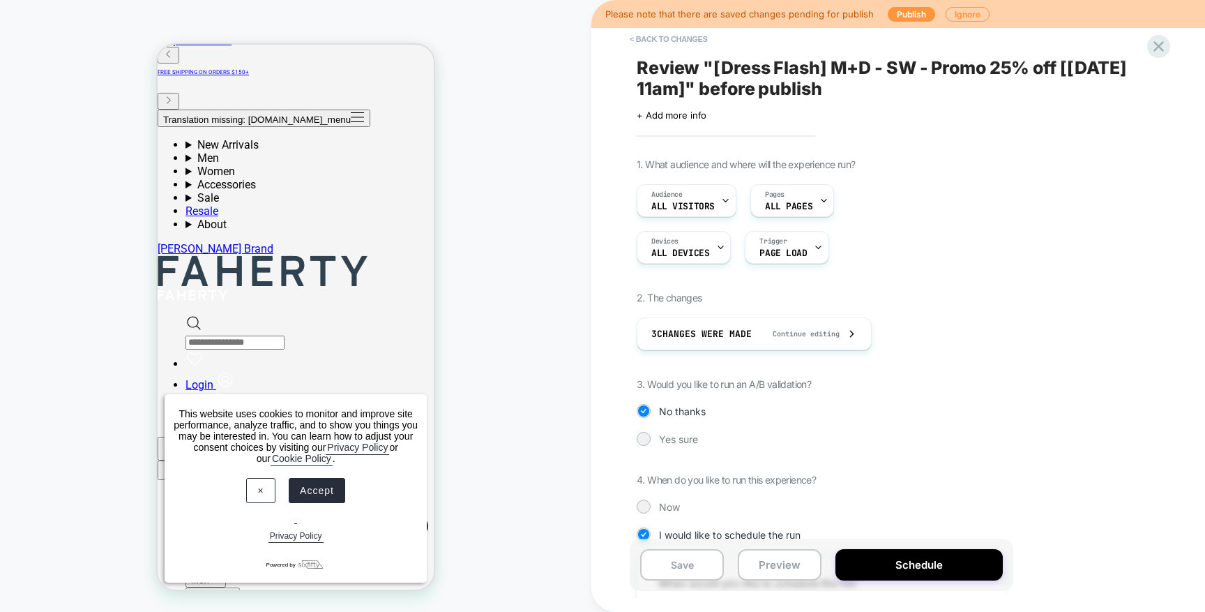
scroll to position [293, 0]
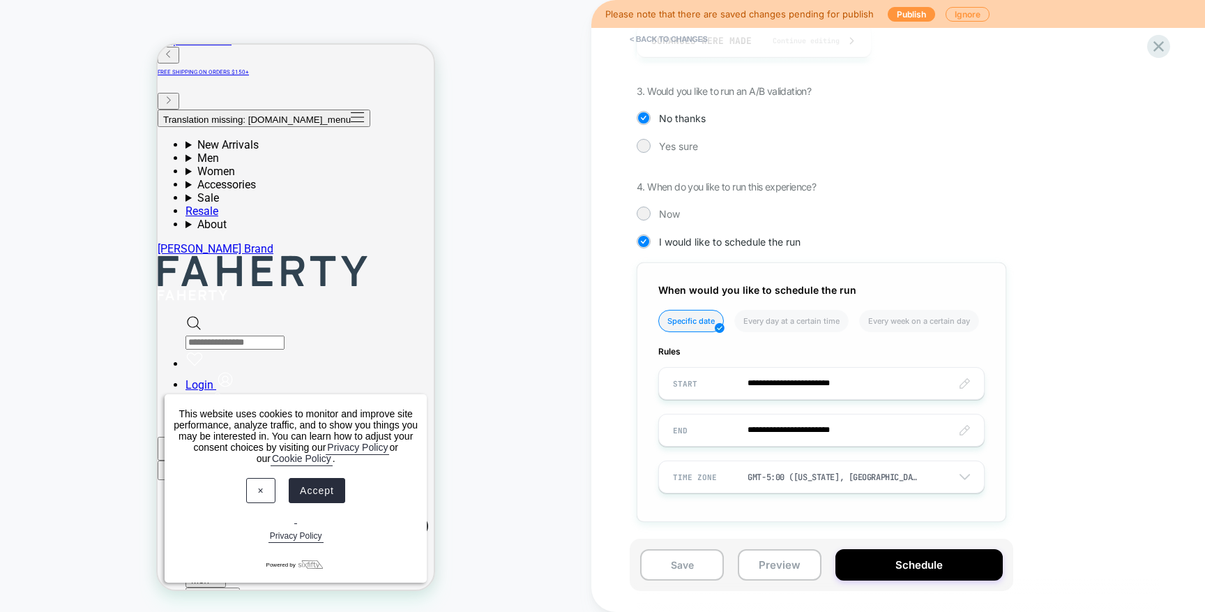
click at [787, 384] on input "**********" at bounding box center [821, 383] width 325 height 33
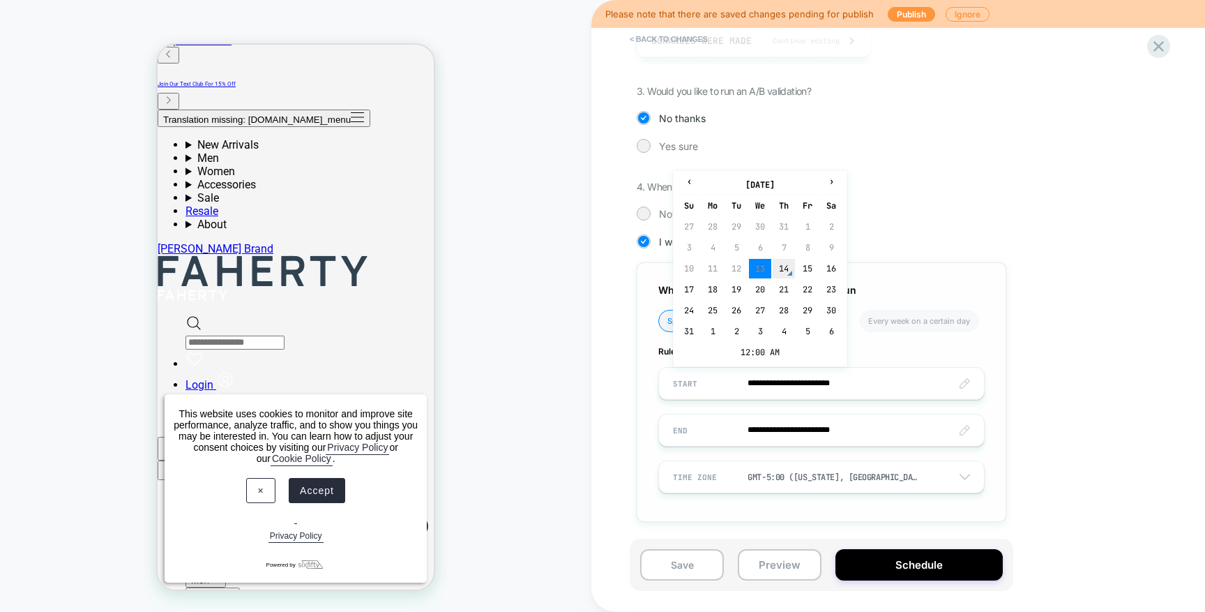
click at [788, 273] on td "14" at bounding box center [784, 269] width 22 height 20
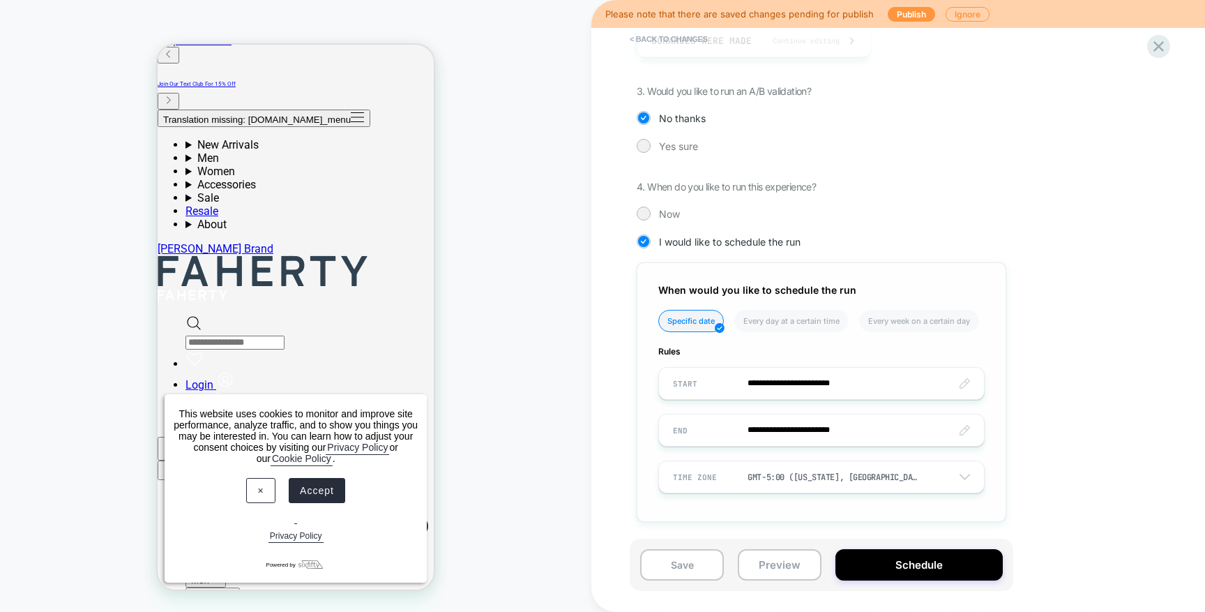
click at [791, 382] on input "**********" at bounding box center [821, 383] width 325 height 33
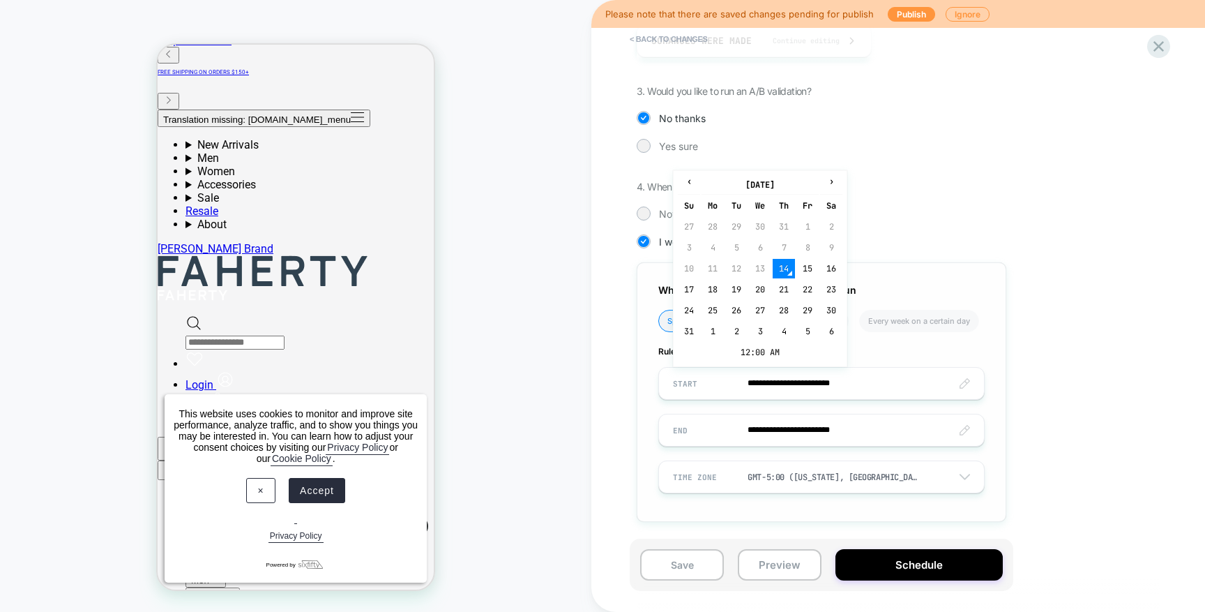
click at [834, 382] on input "**********" at bounding box center [821, 383] width 325 height 33
drag, startPoint x: 838, startPoint y: 386, endPoint x: 829, endPoint y: 386, distance: 9.1
click at [829, 386] on input "**********" at bounding box center [821, 383] width 325 height 33
click at [1060, 411] on div "**********" at bounding box center [891, 203] width 509 height 677
click at [791, 386] on input "**********" at bounding box center [821, 383] width 325 height 33
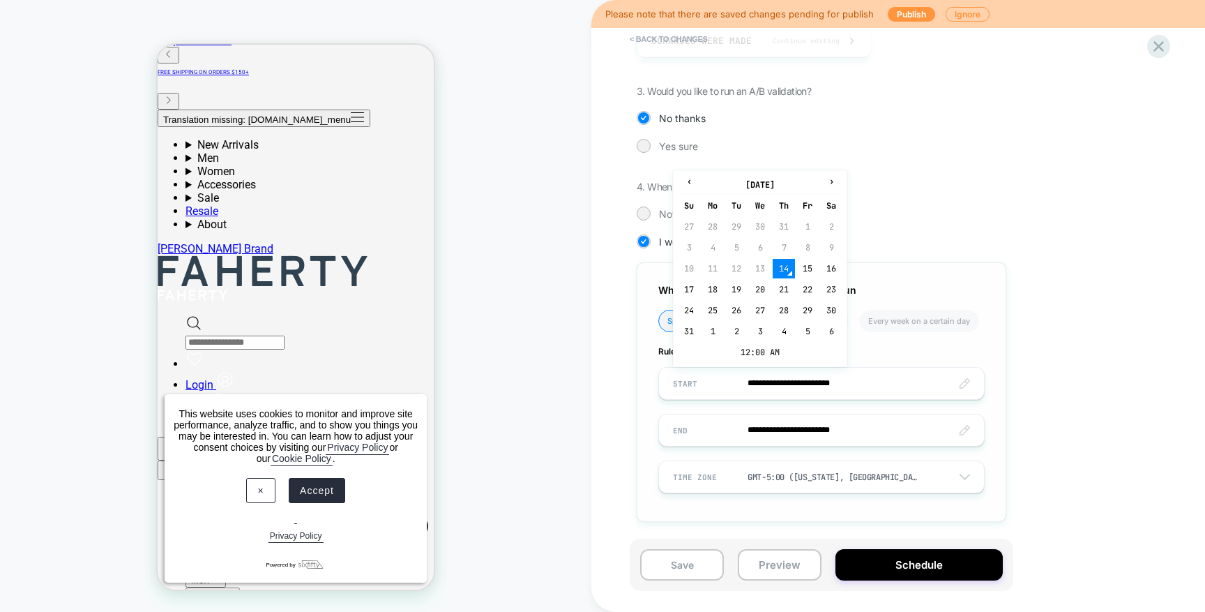
click at [806, 264] on td "15" at bounding box center [808, 269] width 22 height 20
type input "**********"
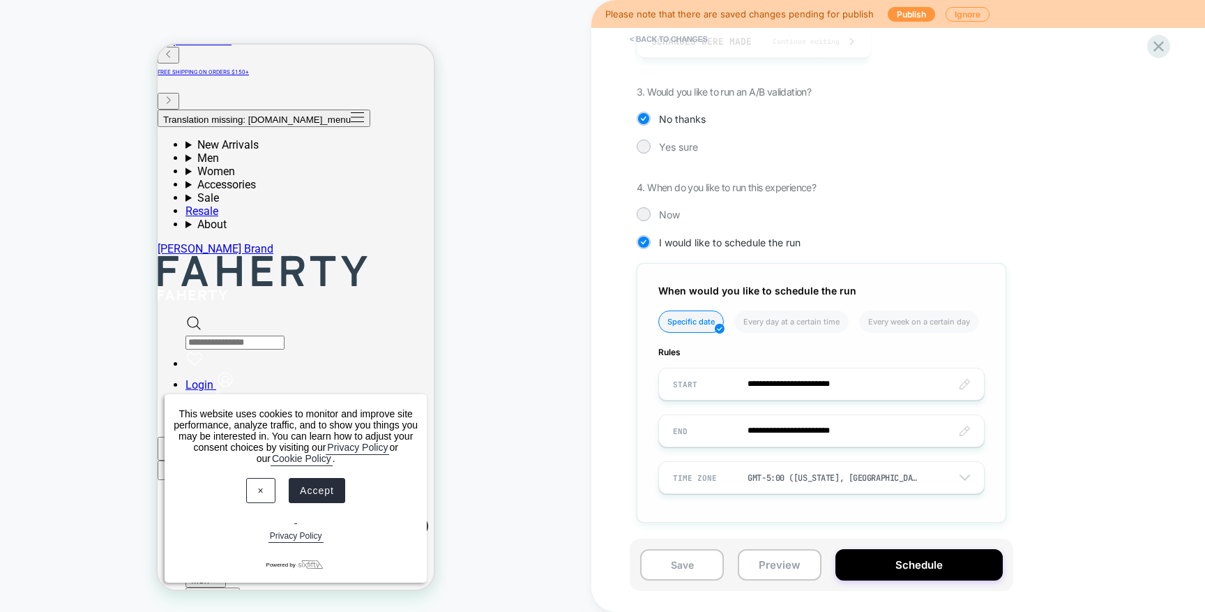
click at [829, 386] on input "**********" at bounding box center [821, 384] width 325 height 33
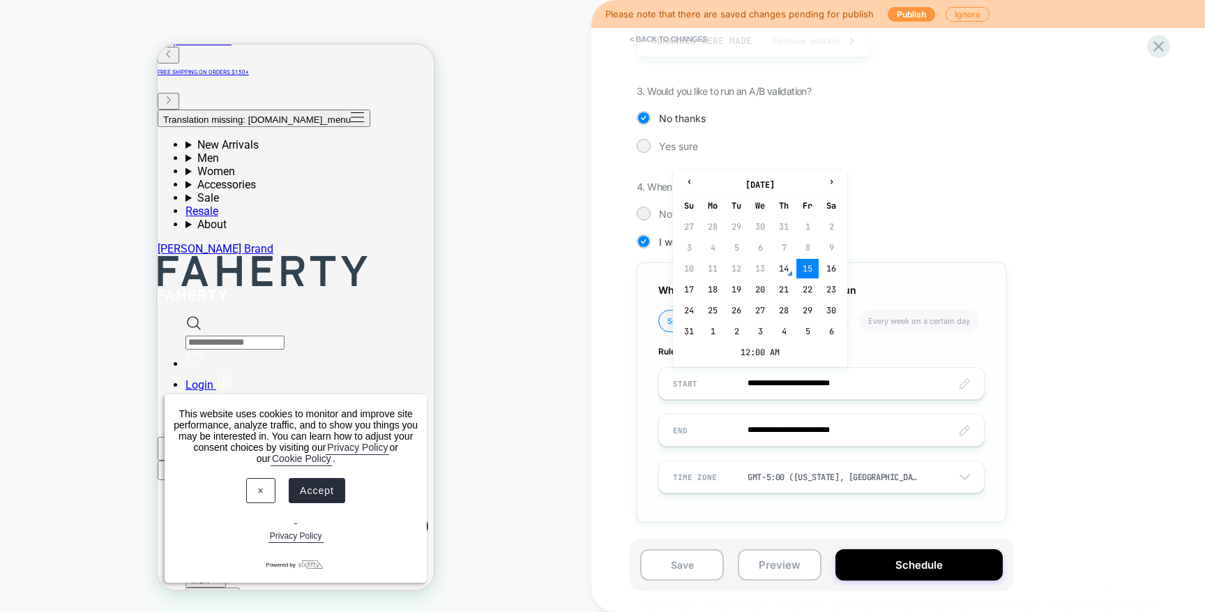
drag, startPoint x: 773, startPoint y: 428, endPoint x: 824, endPoint y: 435, distance: 51.3
click at [773, 428] on input "**********" at bounding box center [821, 430] width 325 height 33
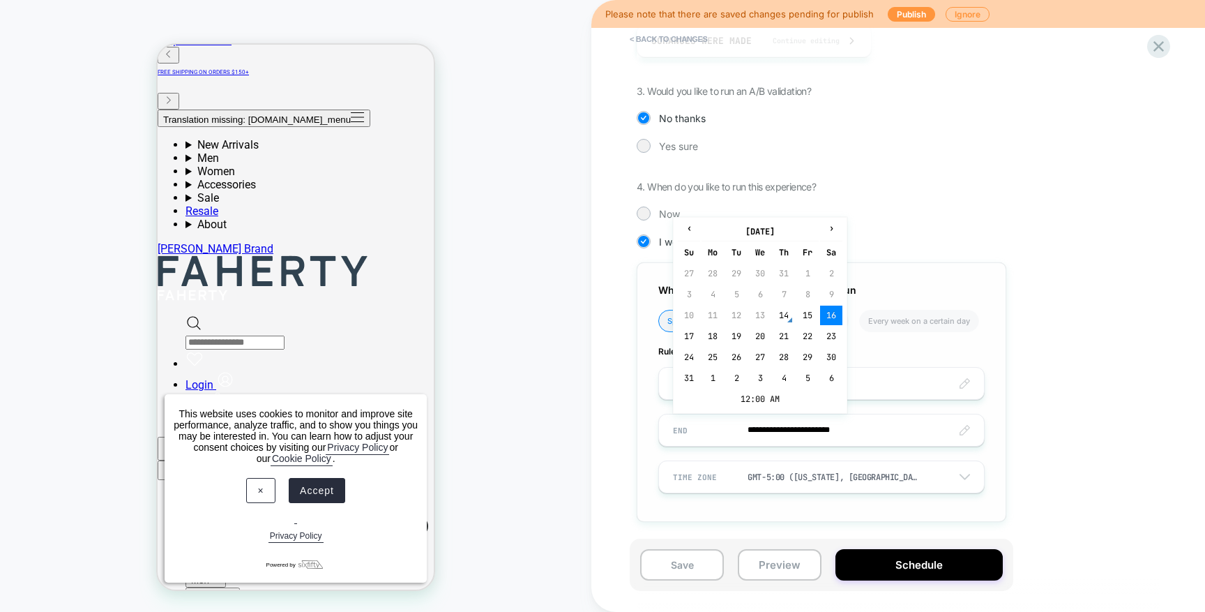
click at [917, 407] on div "**********" at bounding box center [822, 391] width 370 height 259
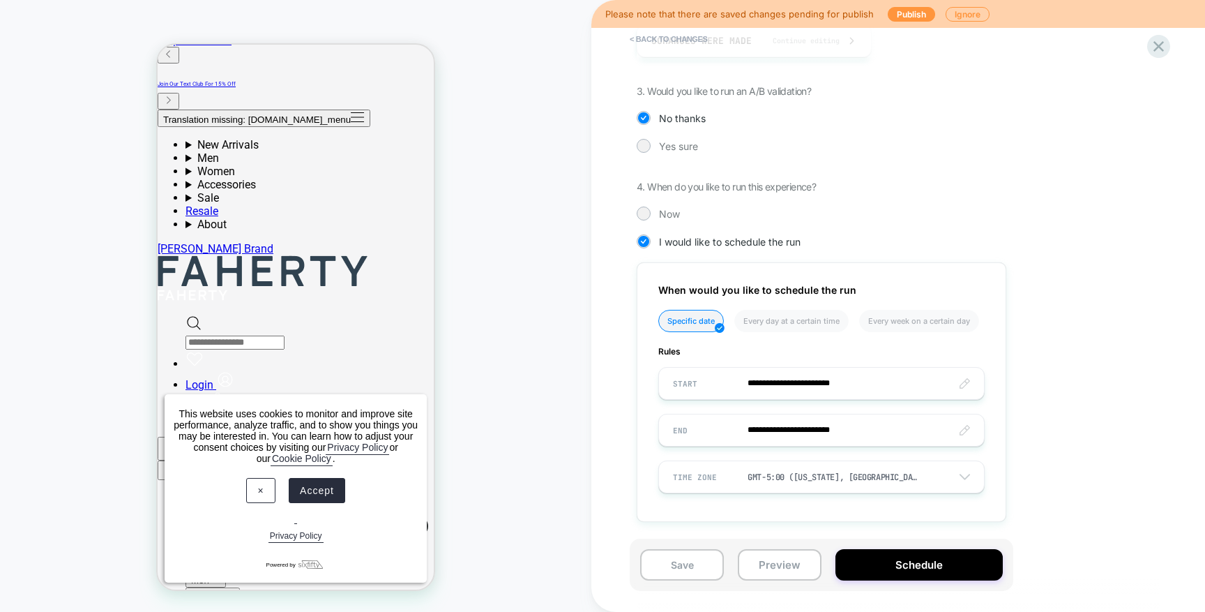
scroll to position [289, 0]
click at [843, 437] on input "**********" at bounding box center [821, 434] width 325 height 33
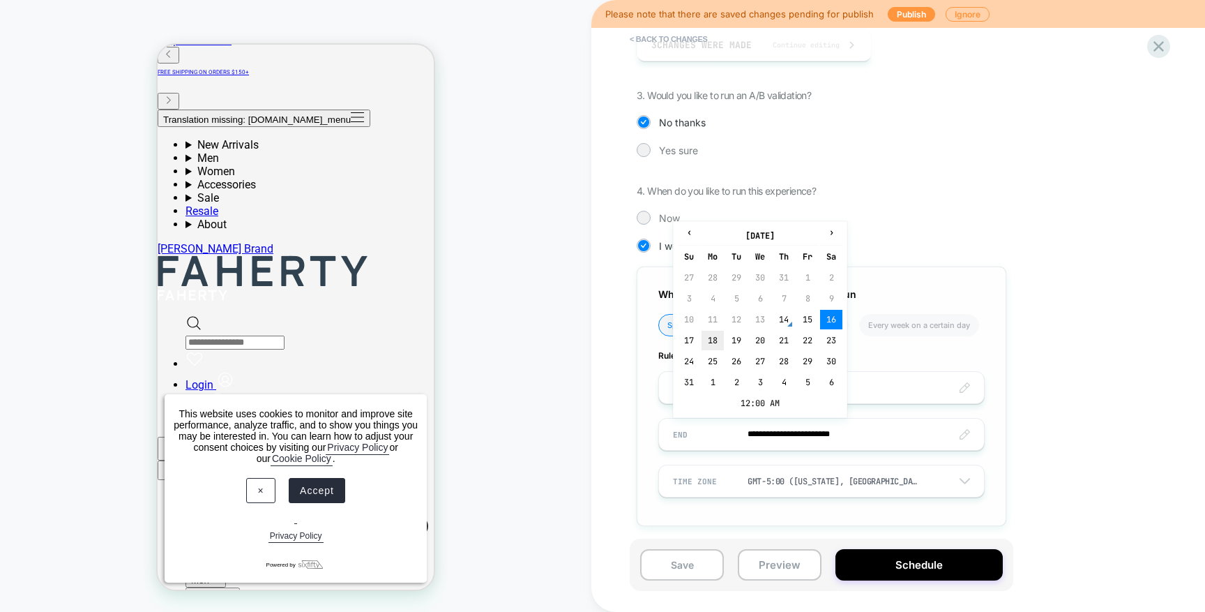
click at [714, 342] on td "18" at bounding box center [713, 341] width 22 height 20
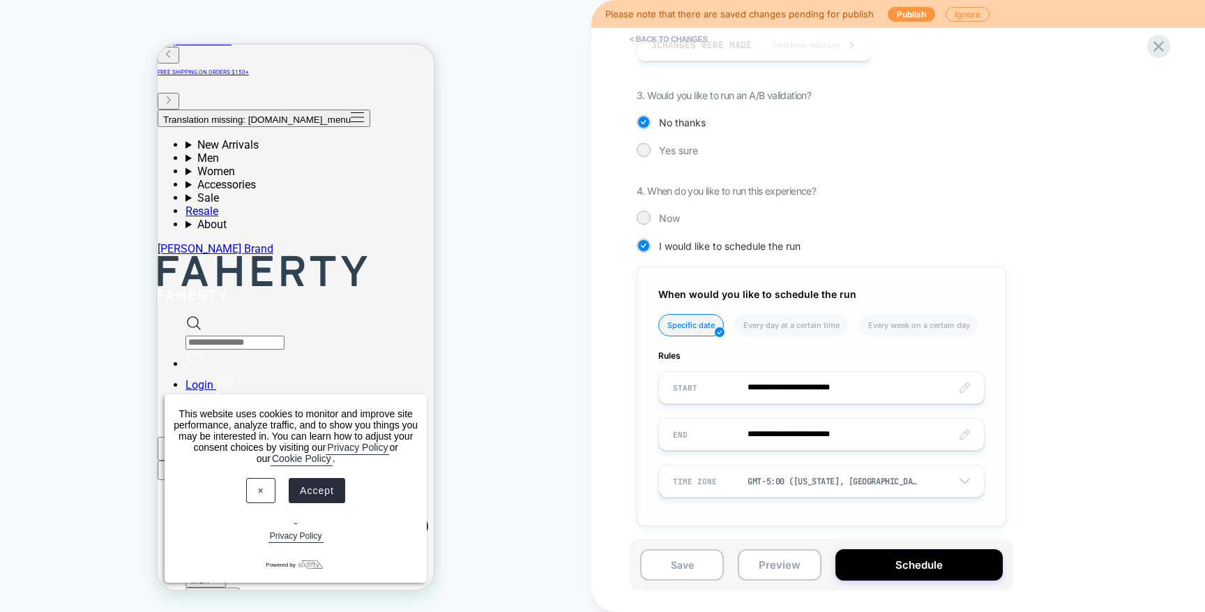
click at [834, 434] on input "**********" at bounding box center [821, 434] width 325 height 33
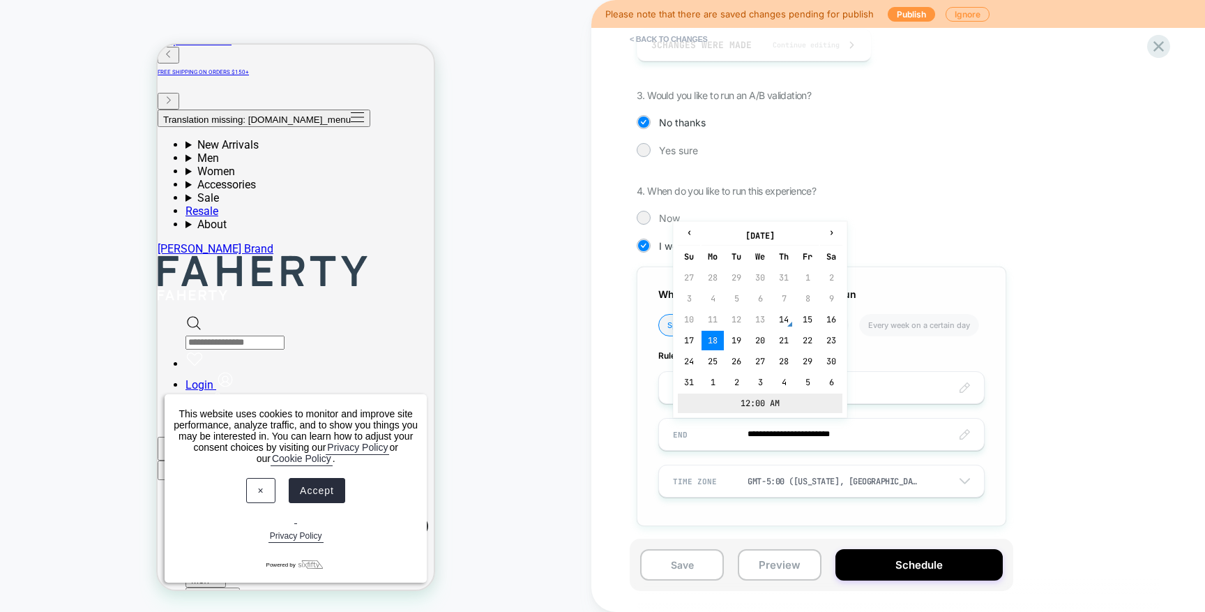
click at [741, 403] on td "12:00 AM" at bounding box center [760, 403] width 165 height 20
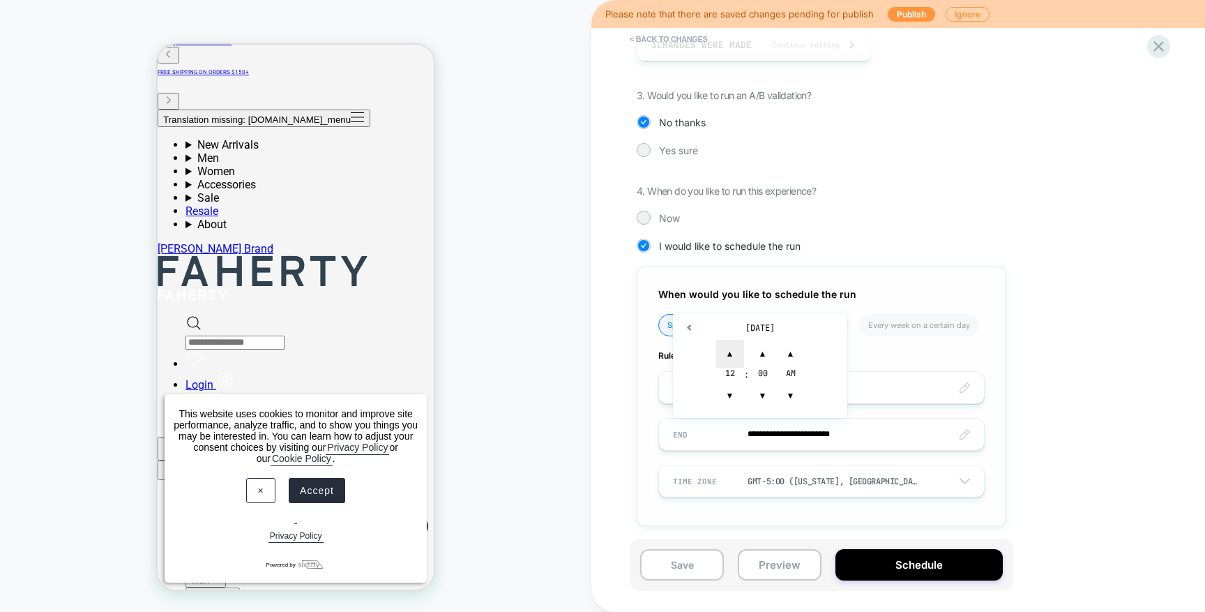
click at [725, 357] on span "▲" at bounding box center [730, 354] width 28 height 28
type input "**********"
click at [1071, 443] on div "**********" at bounding box center [891, 208] width 509 height 677
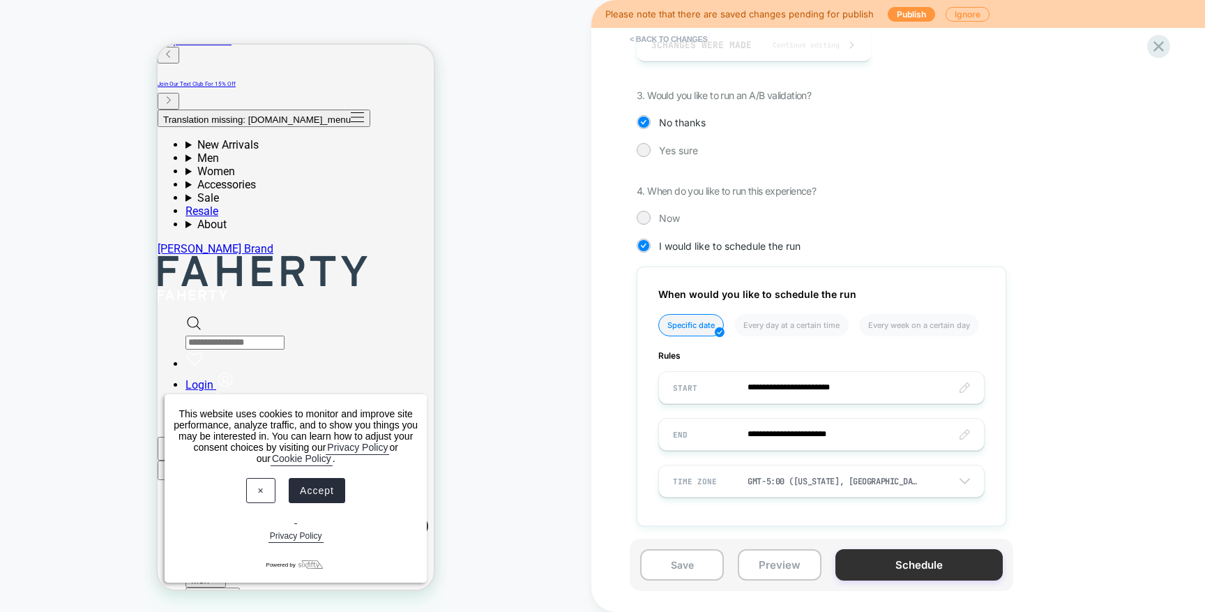
click at [926, 569] on button "Schedule" at bounding box center [919, 564] width 167 height 31
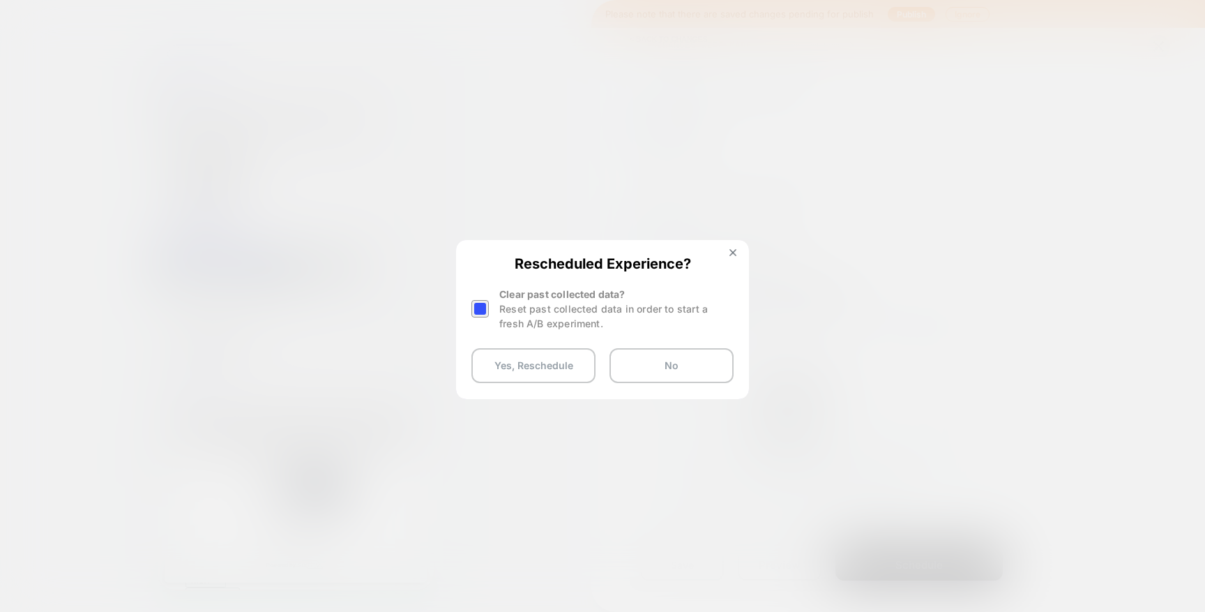
click at [481, 306] on div at bounding box center [480, 308] width 17 height 17
click at [513, 368] on button "Yes, Reschedule" at bounding box center [534, 365] width 124 height 35
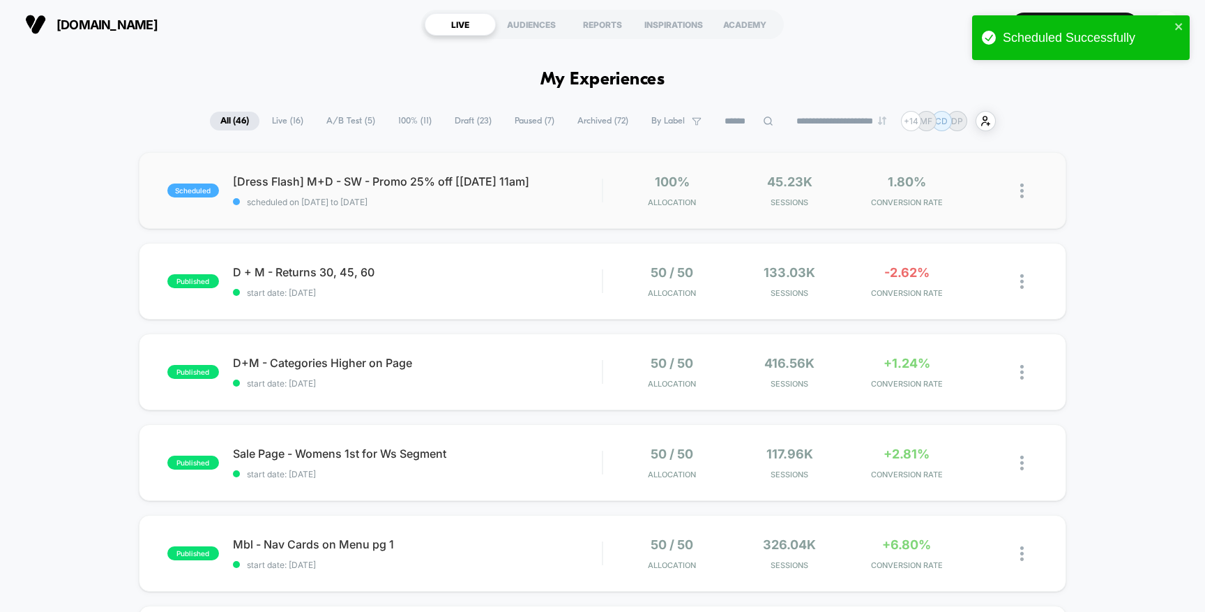
click at [539, 218] on div "scheduled [Dress Flash] M+D - SW - Promo 25% off [8/13 11am] scheduled on 15/08…" at bounding box center [603, 190] width 928 height 77
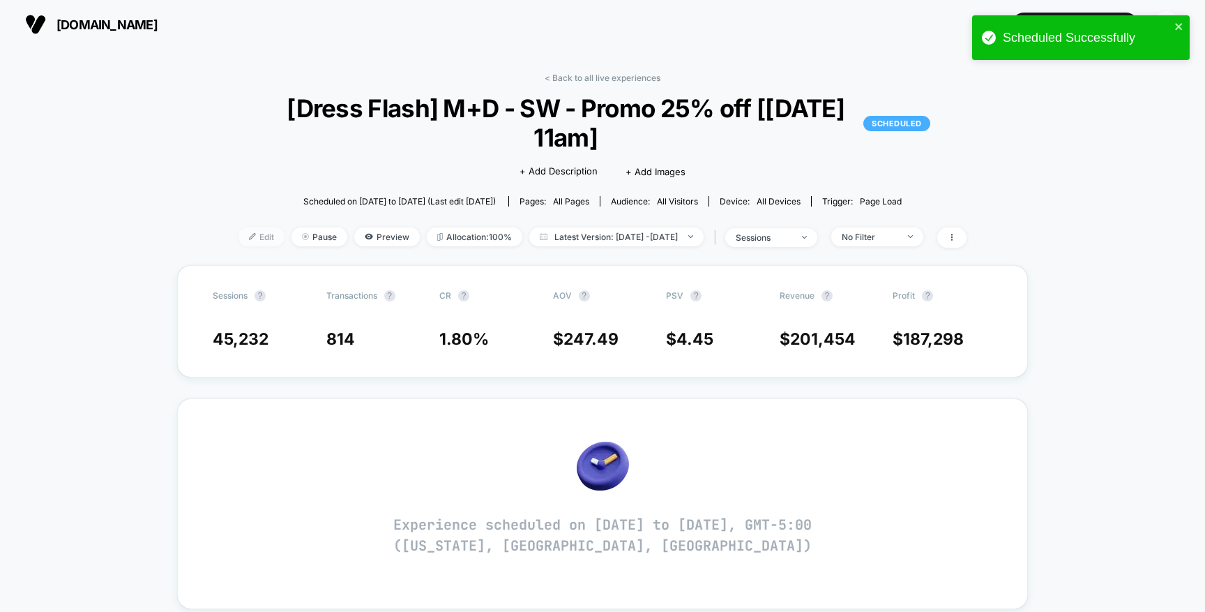
click at [245, 227] on span "Edit" at bounding box center [262, 236] width 46 height 19
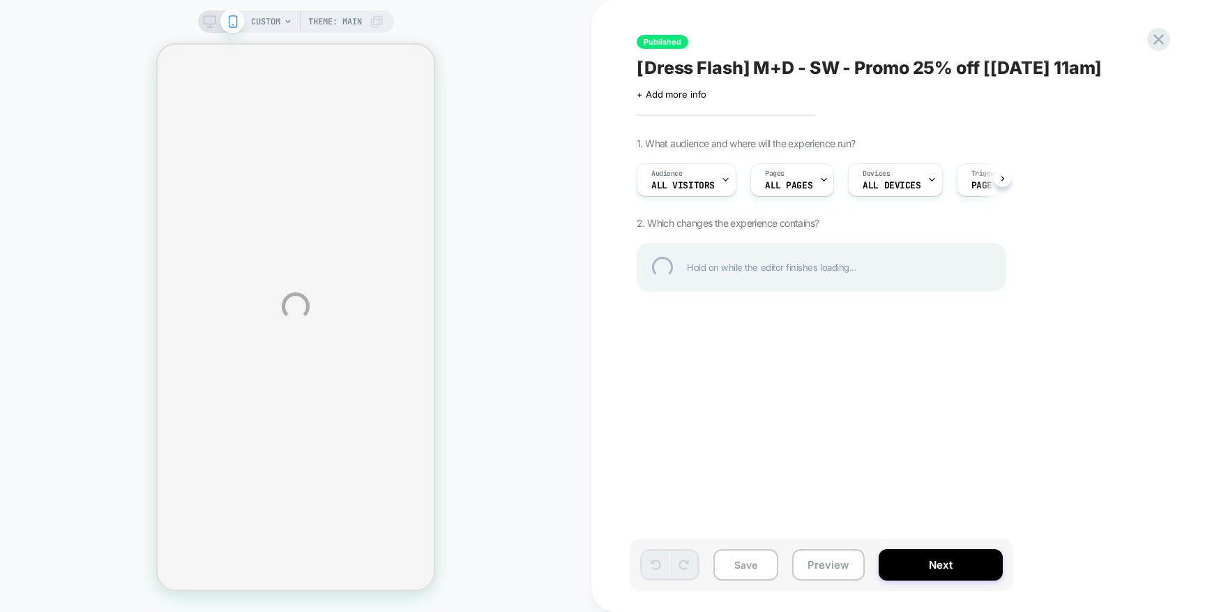
click at [919, 567] on div "CUSTOM Theme: MAIN Published [Dress Flash] M+D - SW - Promo 25% off [8/13 11am]…" at bounding box center [602, 306] width 1205 height 612
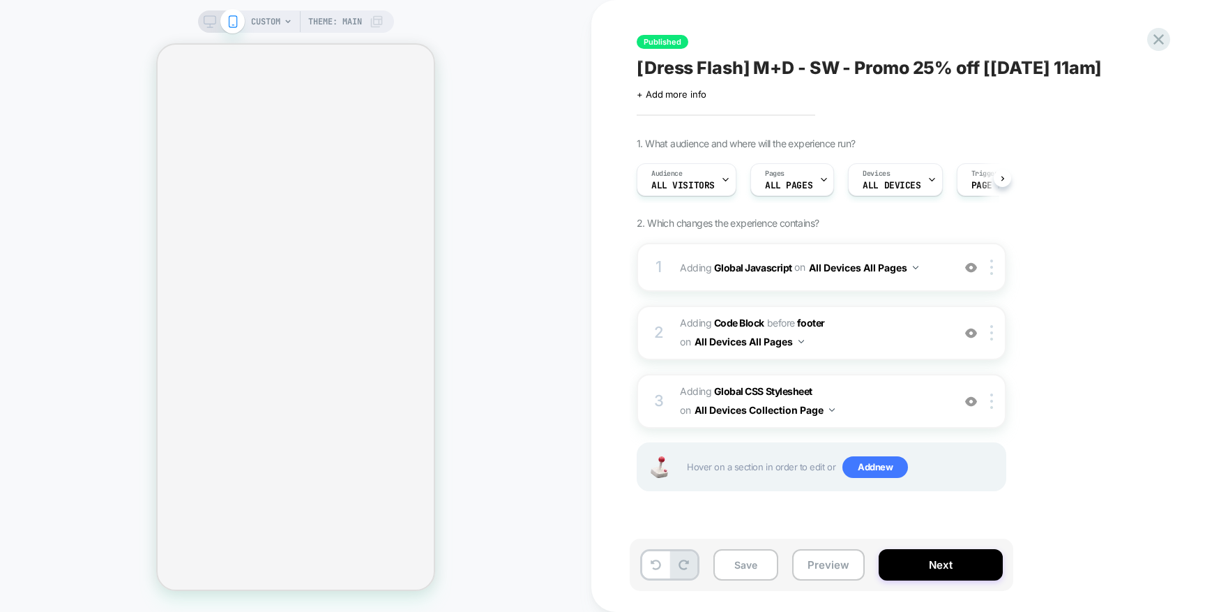
scroll to position [0, 1]
click at [916, 565] on button "Next" at bounding box center [941, 564] width 124 height 31
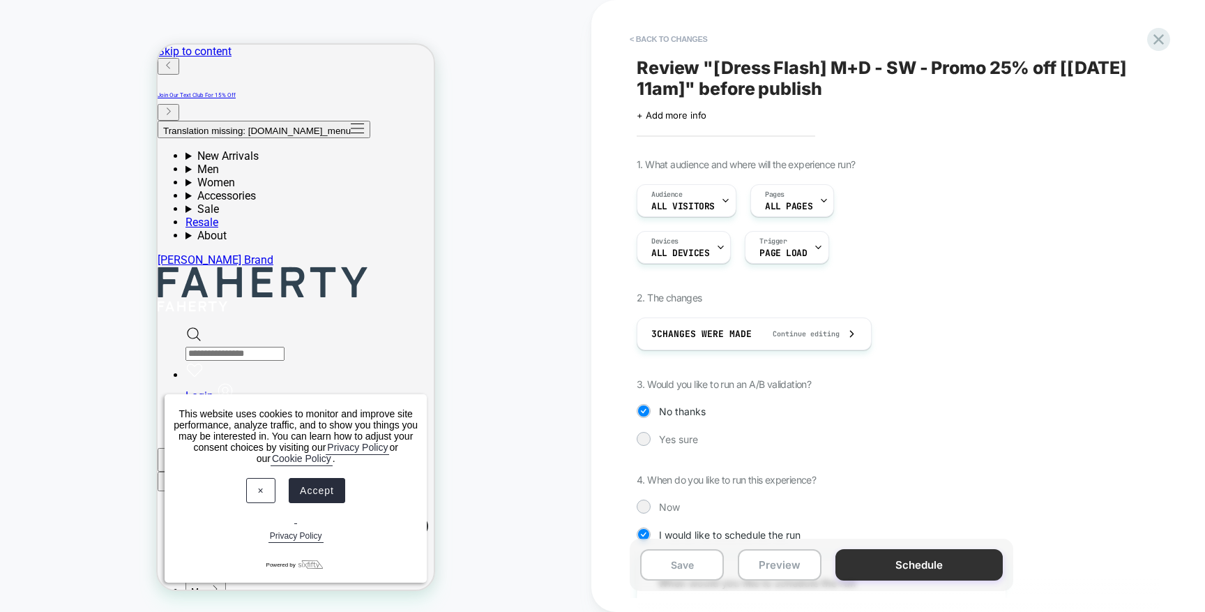
scroll to position [0, 0]
click at [875, 565] on button "Schedule" at bounding box center [919, 564] width 167 height 31
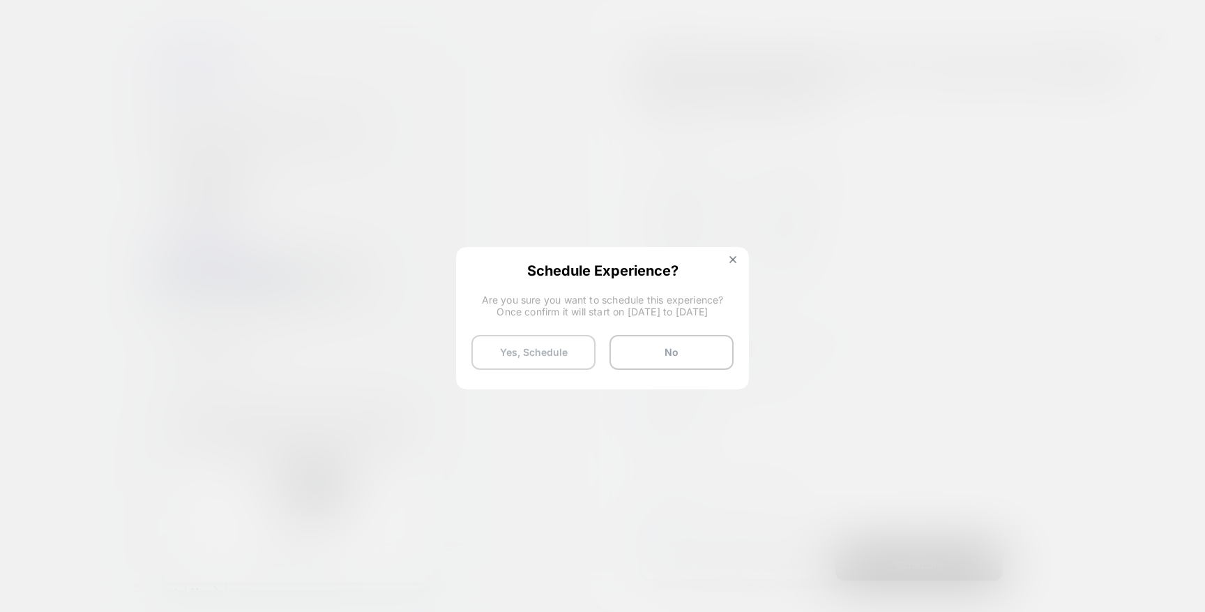
click at [515, 351] on button "Yes, Schedule" at bounding box center [534, 352] width 124 height 35
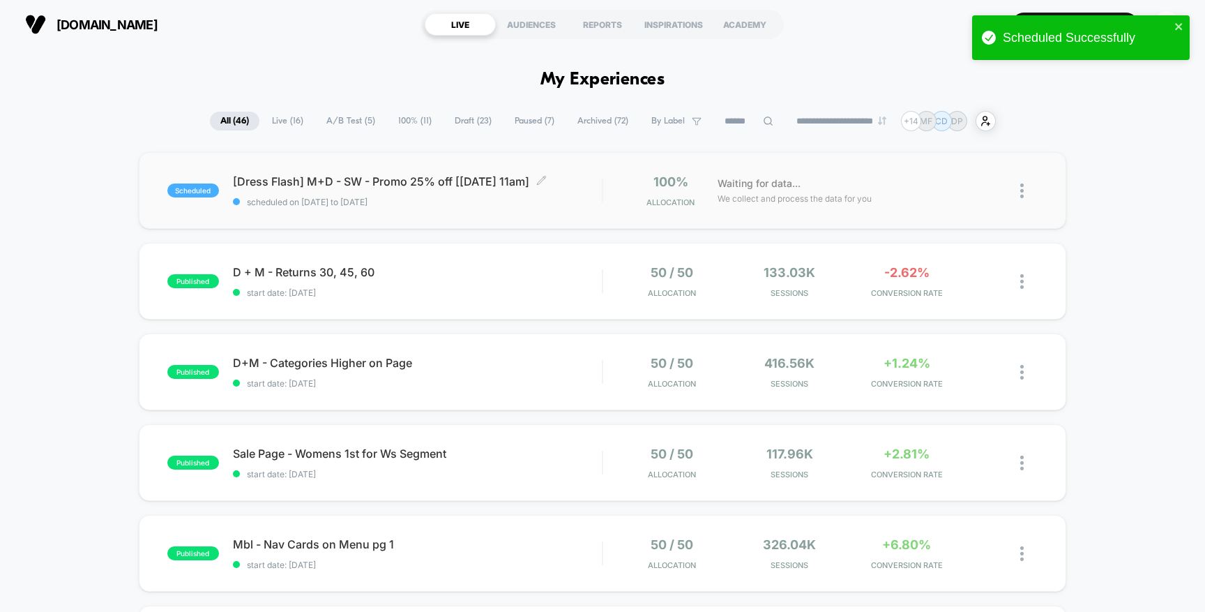
click at [591, 206] on div "scheduled [Dress Flash] M+D - SW - Promo 25% off [8/13 11am] Click to edit expe…" at bounding box center [603, 190] width 928 height 77
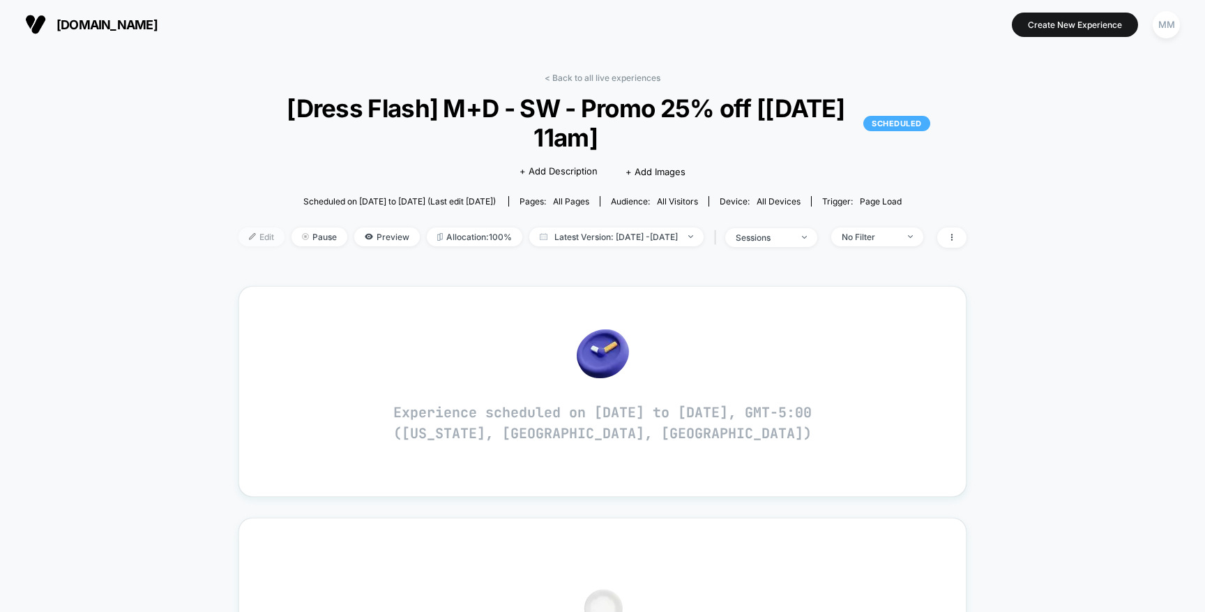
click at [249, 233] on img at bounding box center [252, 236] width 7 height 7
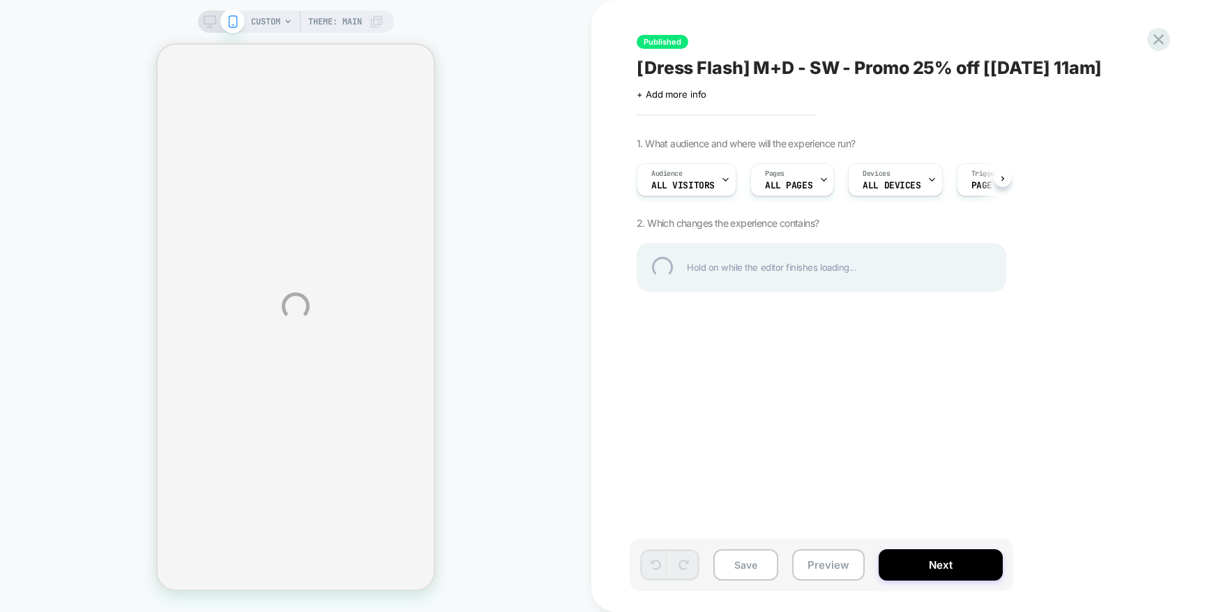
click at [1021, 68] on div "[Dress Flash] M+D - SW - Promo 25% off [8/13 11am]" at bounding box center [891, 67] width 509 height 21
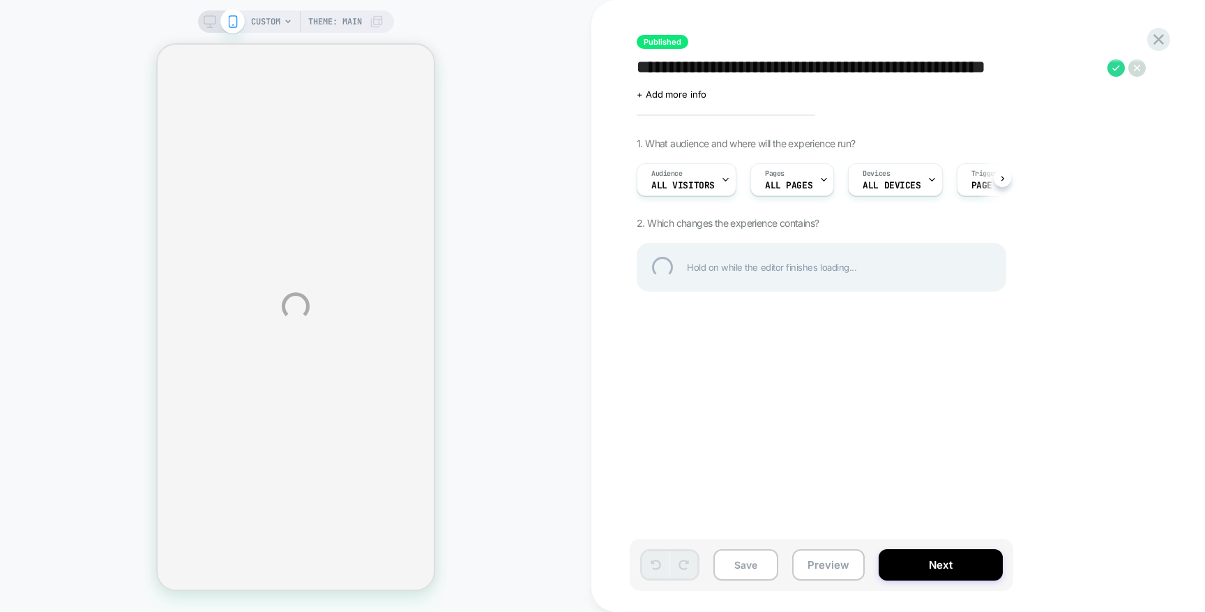
drag, startPoint x: 1034, startPoint y: 67, endPoint x: 1023, endPoint y: 70, distance: 12.4
click at [1023, 70] on textarea "**********" at bounding box center [869, 67] width 464 height 21
type textarea "**********"
click at [1062, 120] on div "**********" at bounding box center [602, 306] width 1205 height 612
click at [1115, 68] on div "**********" at bounding box center [891, 67] width 509 height 21
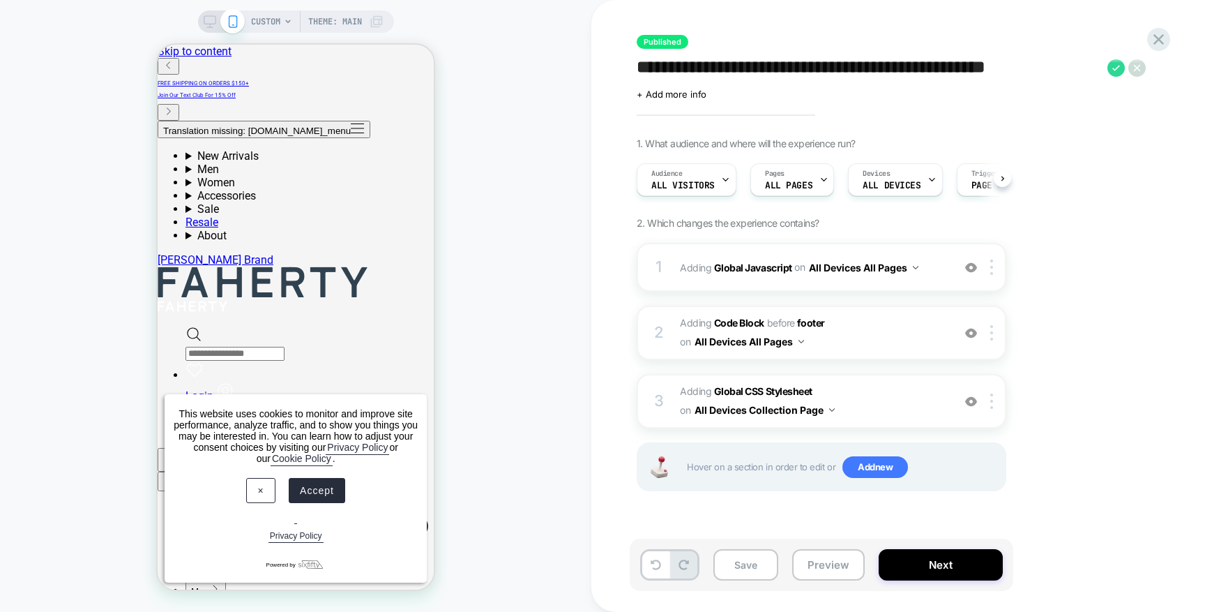
scroll to position [0, 1]
click at [1119, 64] on icon at bounding box center [1116, 67] width 17 height 17
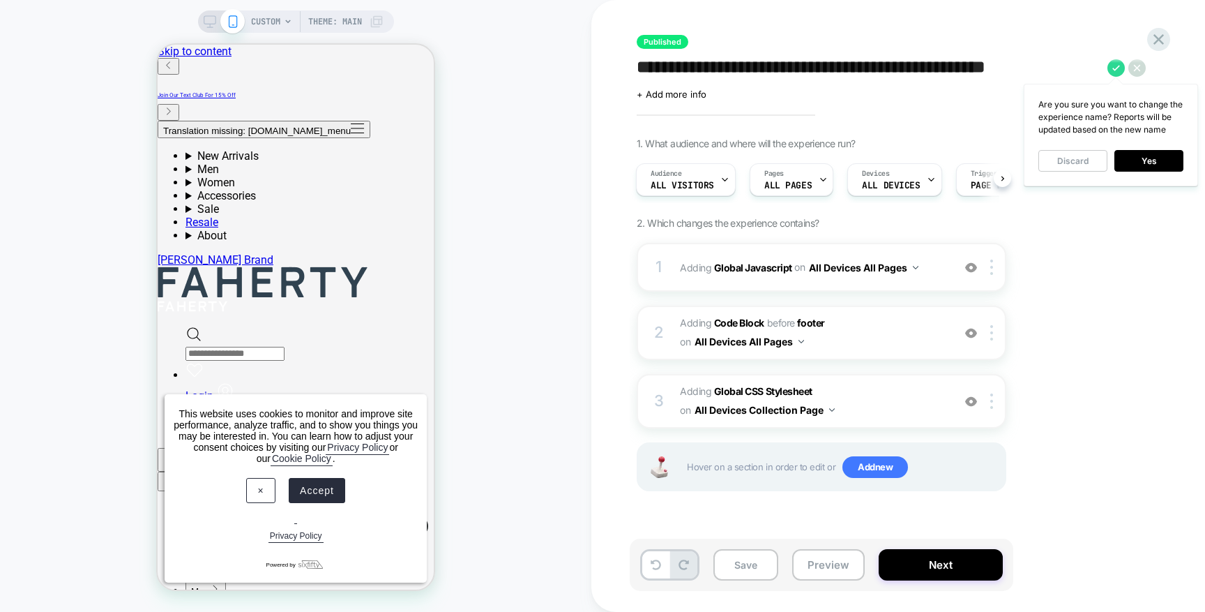
click at [1157, 156] on button "Yes" at bounding box center [1149, 161] width 69 height 22
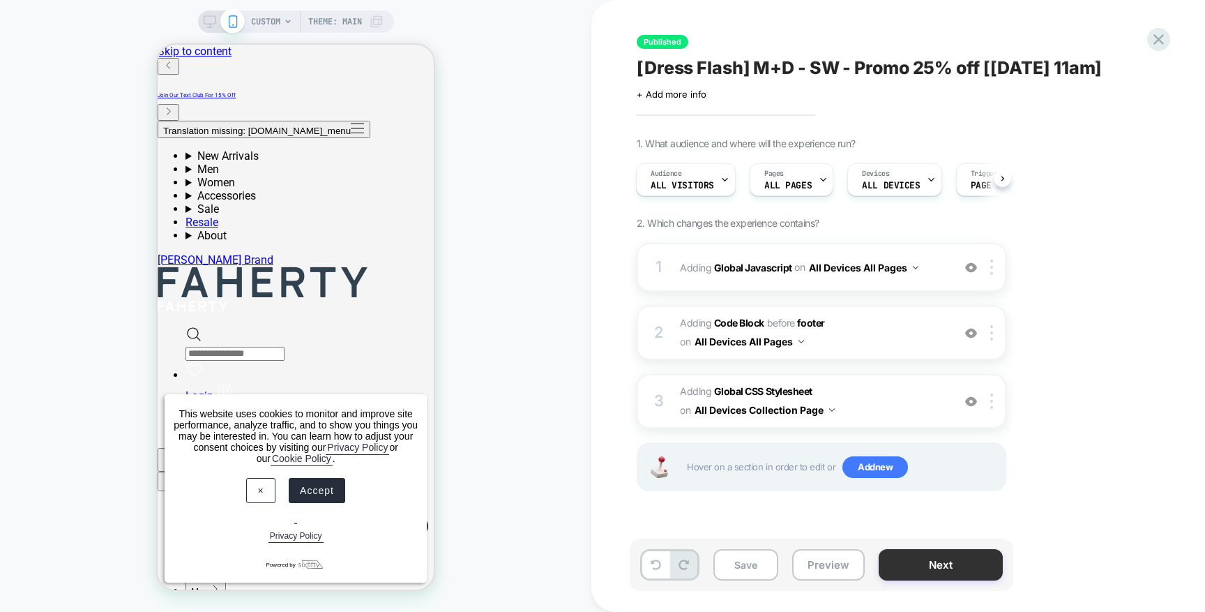
click at [912, 565] on button "Next" at bounding box center [941, 564] width 124 height 31
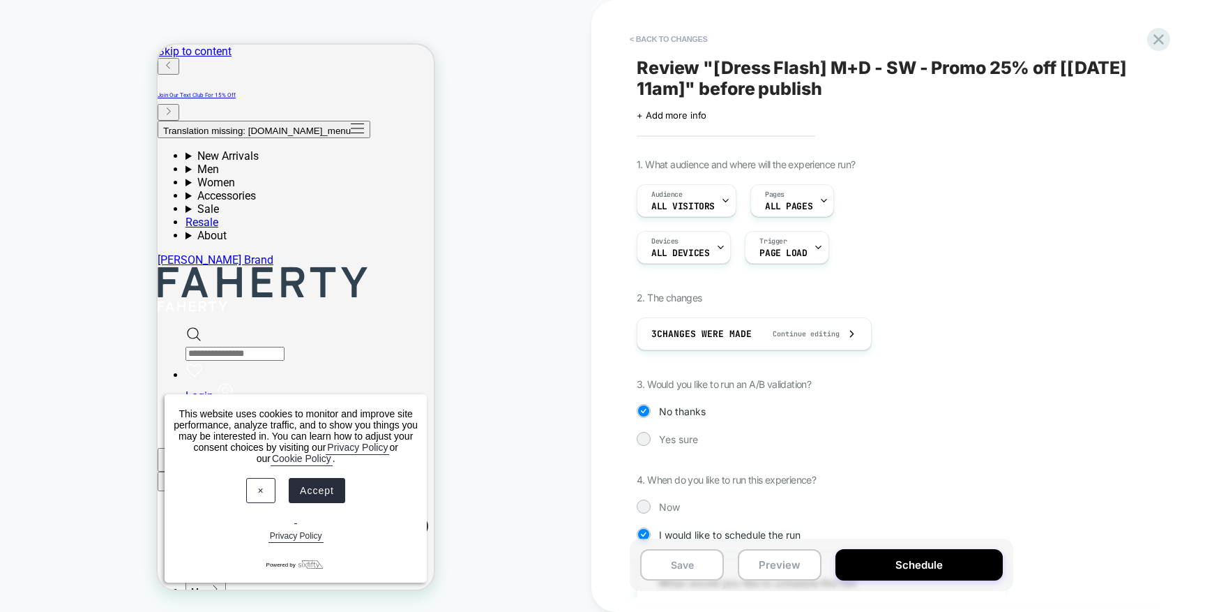
scroll to position [102, 0]
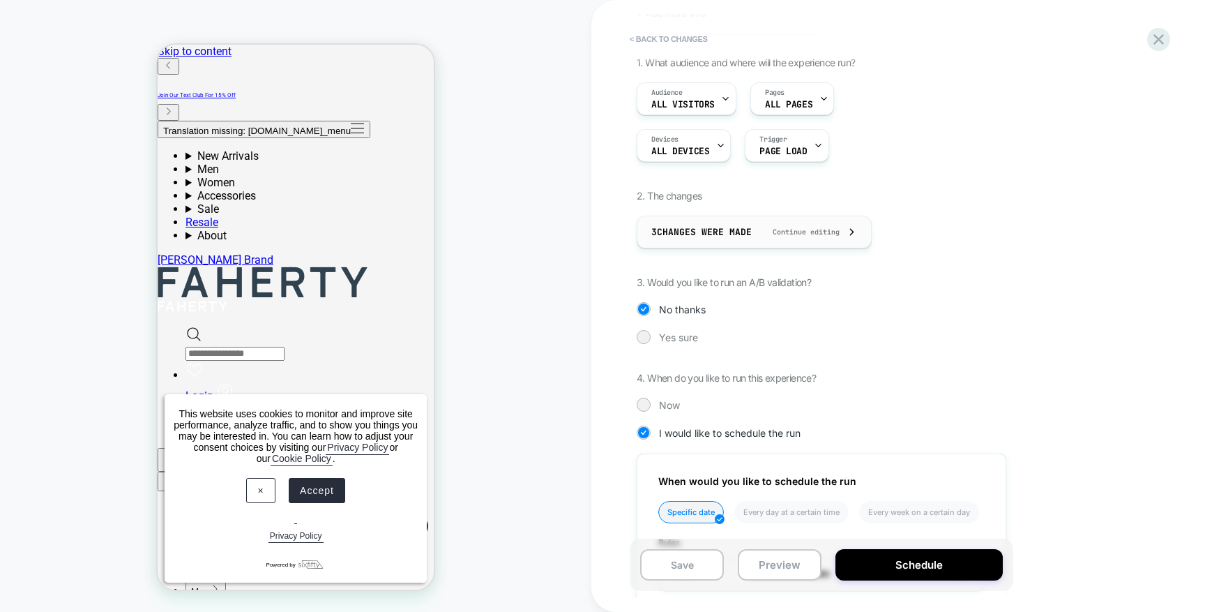
click at [801, 230] on span "Continue editing" at bounding box center [799, 231] width 81 height 9
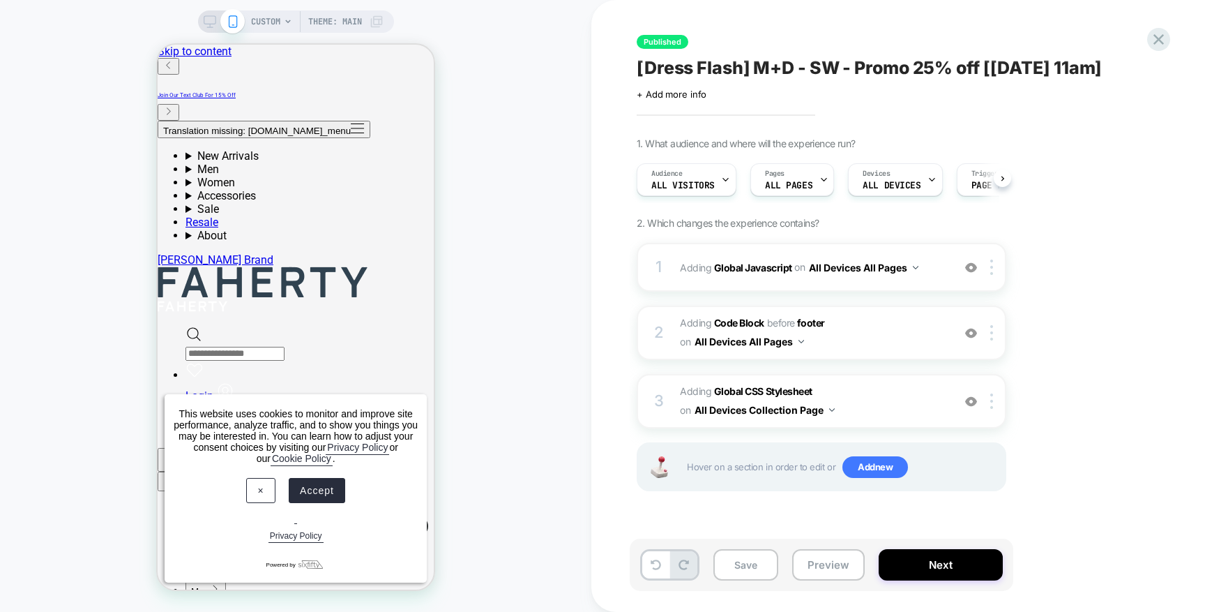
scroll to position [0, 1]
click at [737, 268] on b "Global Javascript" at bounding box center [753, 267] width 78 height 12
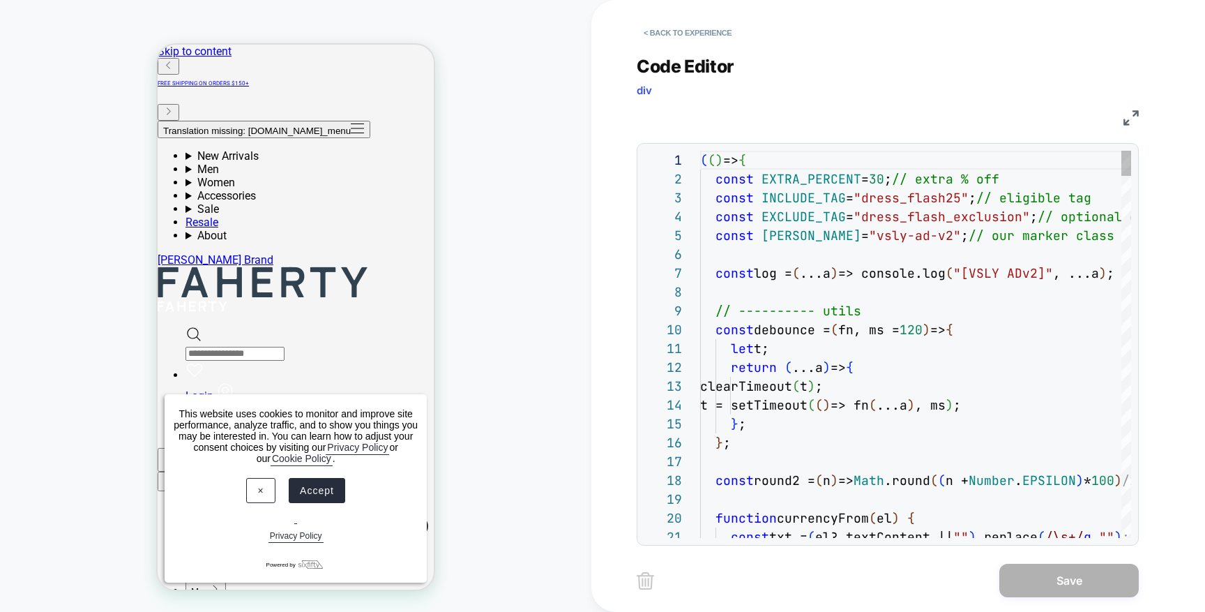
scroll to position [188, 0]
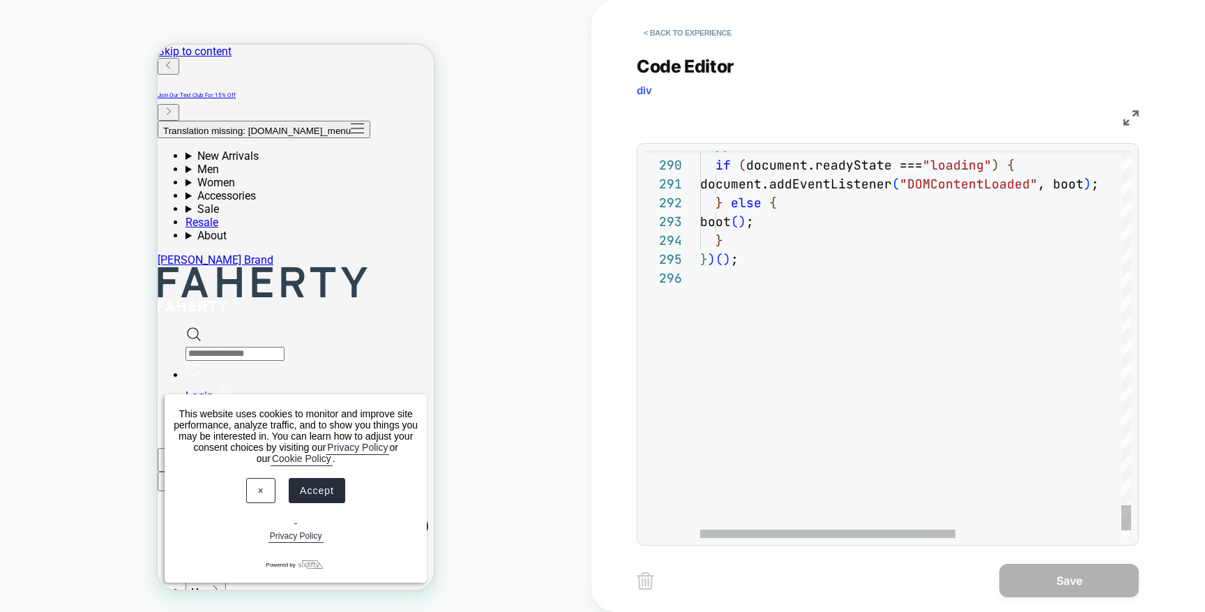
click at [766, 273] on div at bounding box center [1055, 278] width 710 height 19
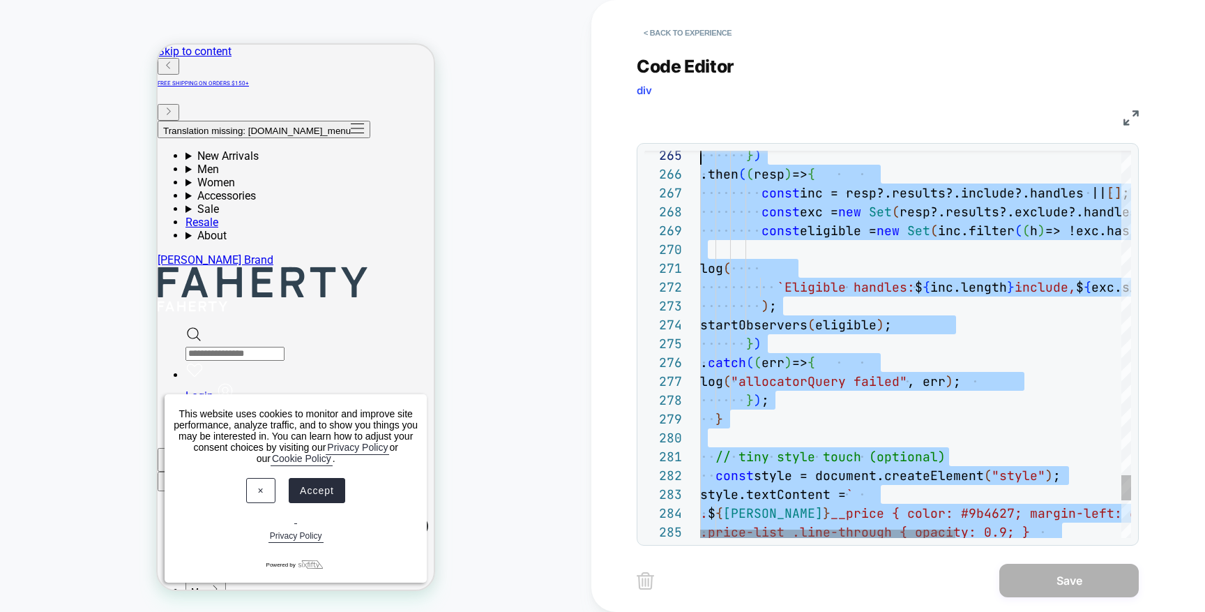
scroll to position [19, 0]
drag, startPoint x: 783, startPoint y: 260, endPoint x: 676, endPoint y: 108, distance: 186.2
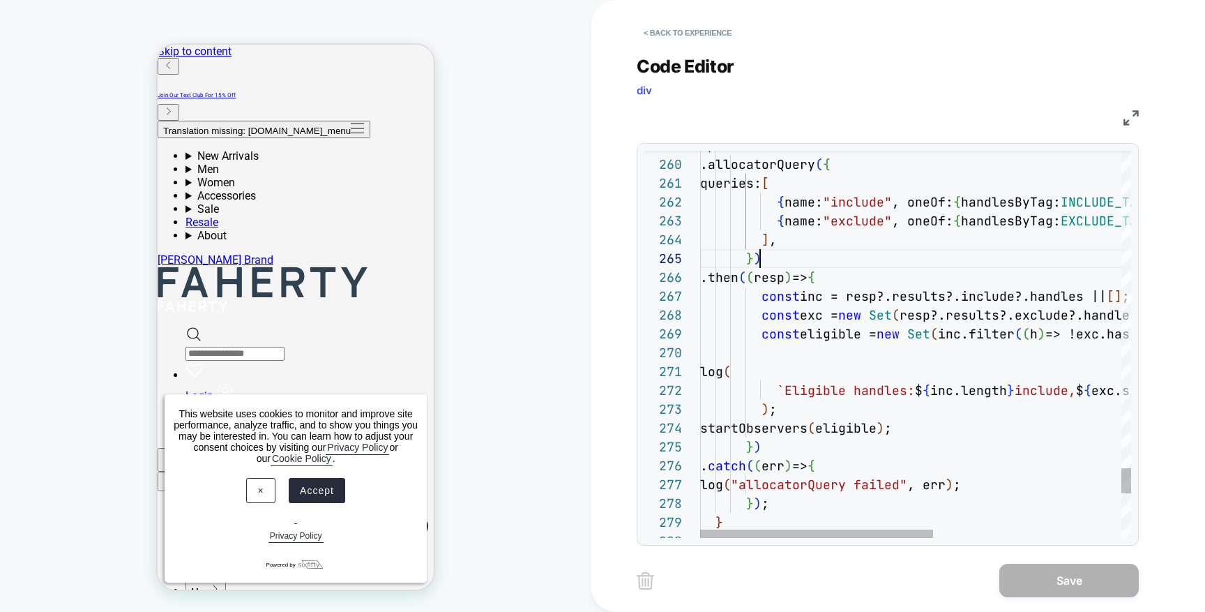
type textarea "**********"
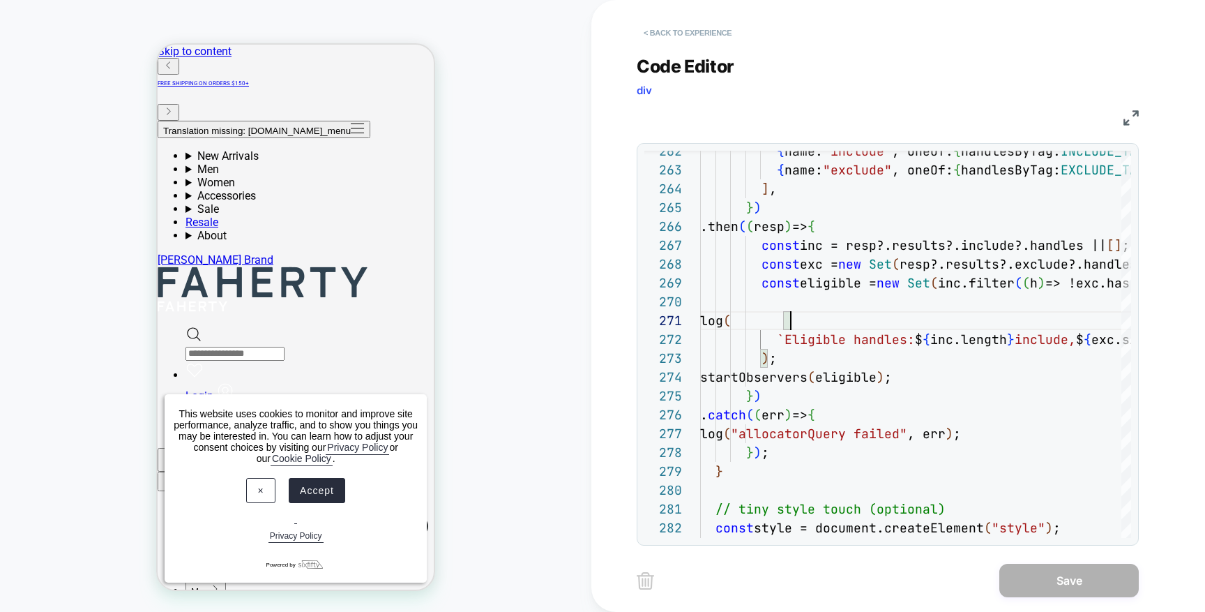
click at [714, 26] on button "< Back to experience" at bounding box center [688, 33] width 102 height 22
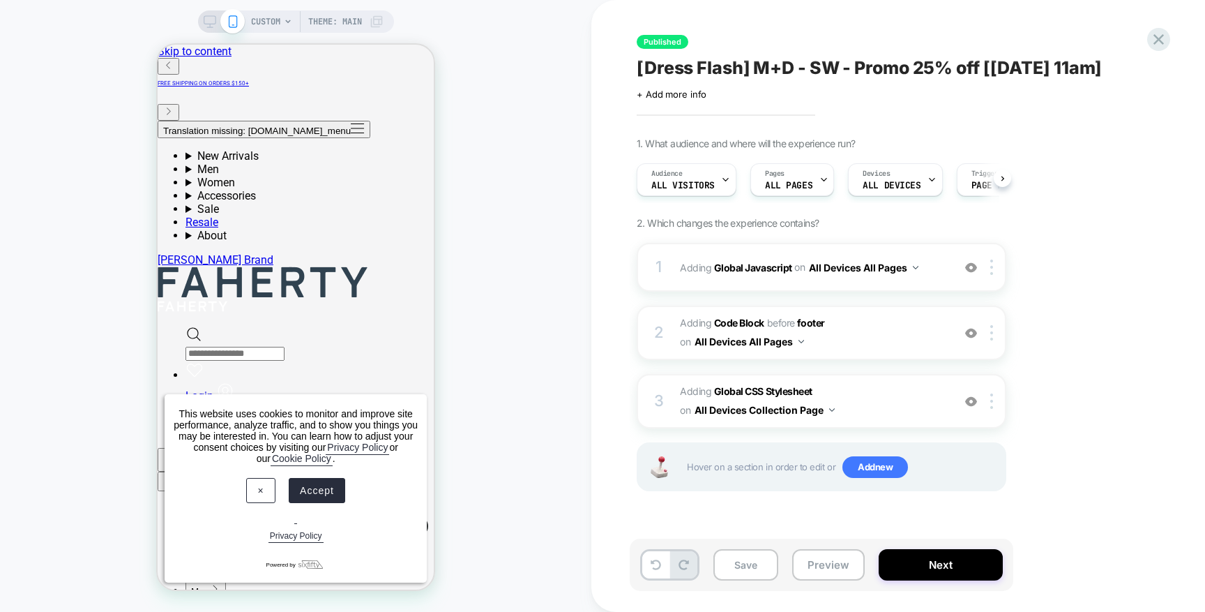
scroll to position [0, 1]
click at [844, 566] on button "Preview" at bounding box center [828, 564] width 73 height 31
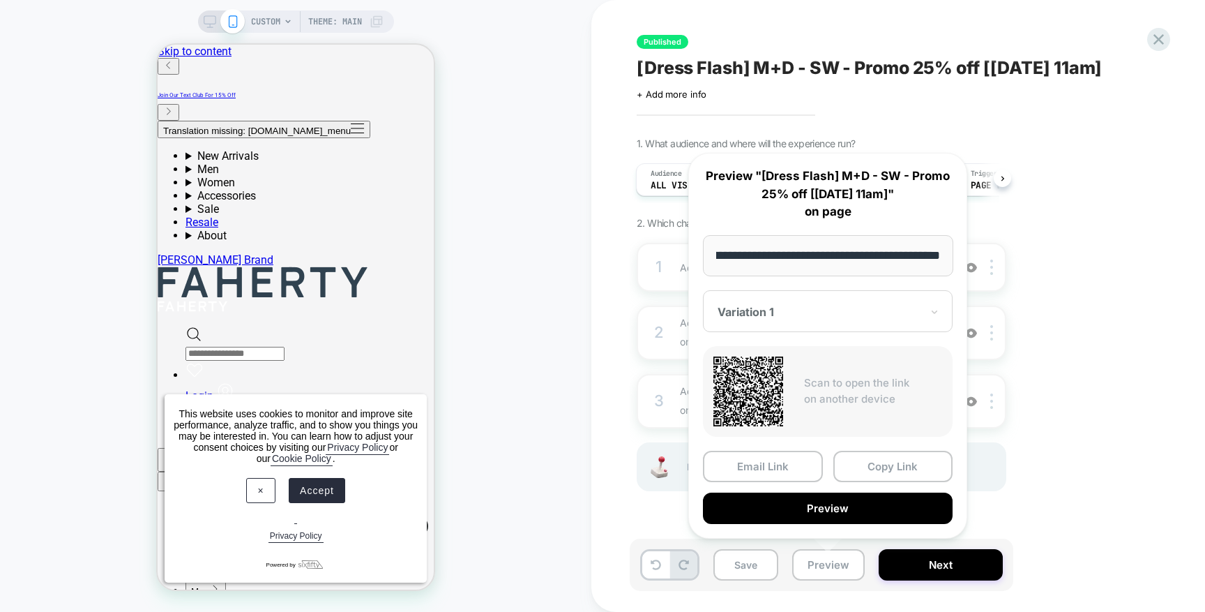
scroll to position [0, 0]
click at [900, 511] on button "Preview" at bounding box center [828, 507] width 250 height 31
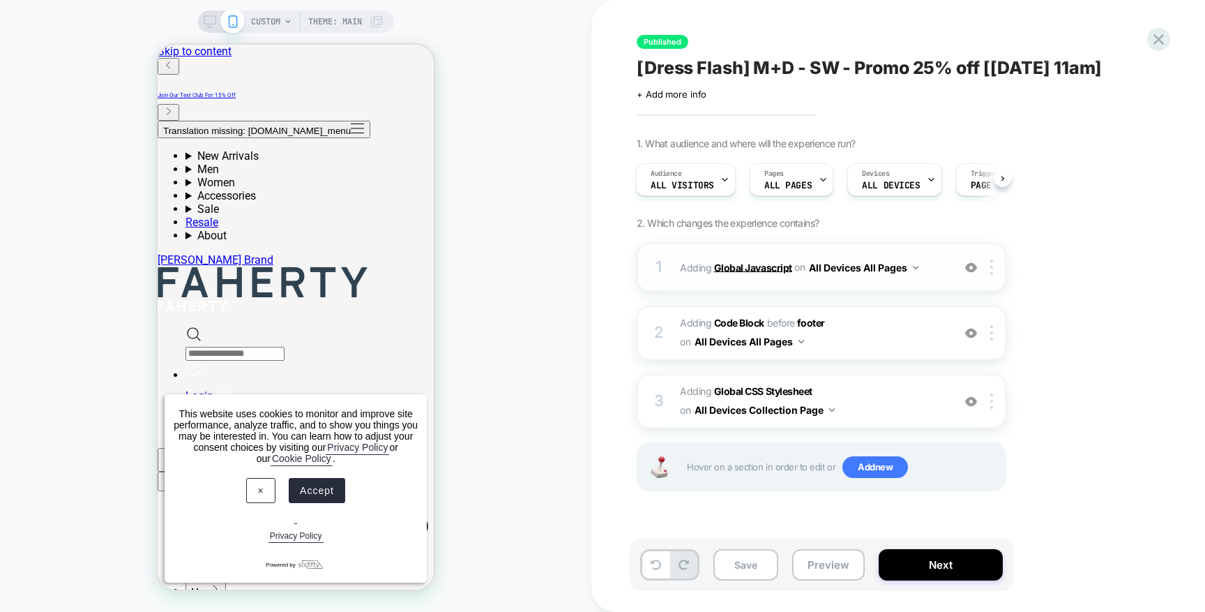
click at [757, 270] on b "Global Javascript" at bounding box center [753, 267] width 78 height 12
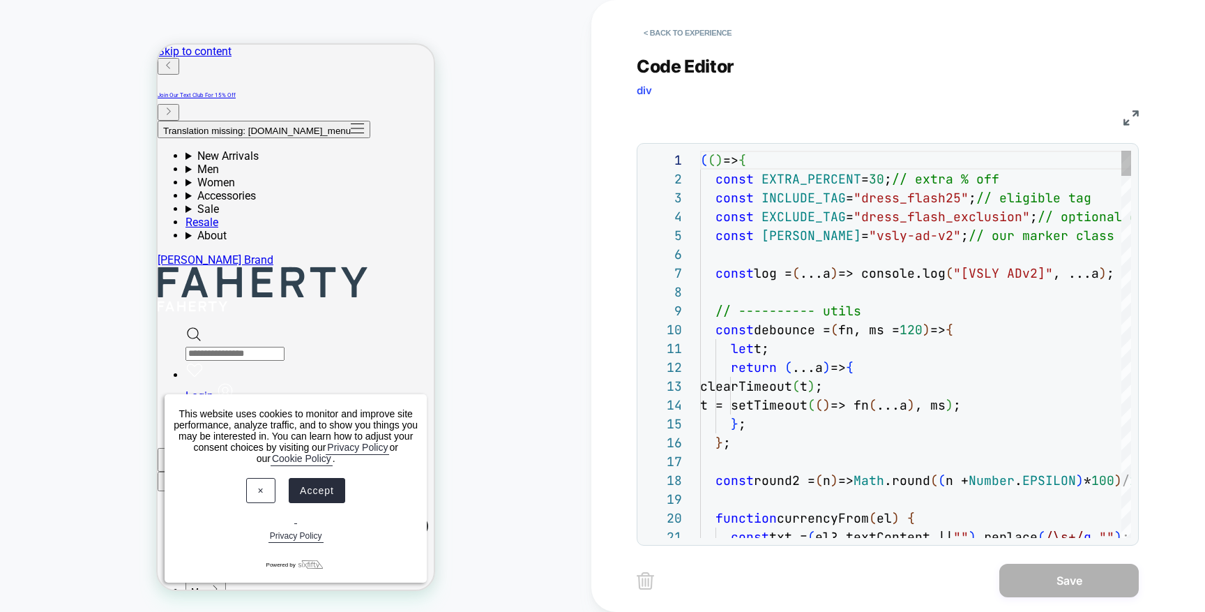
scroll to position [188, 0]
click at [884, 178] on span "30" at bounding box center [876, 179] width 15 height 16
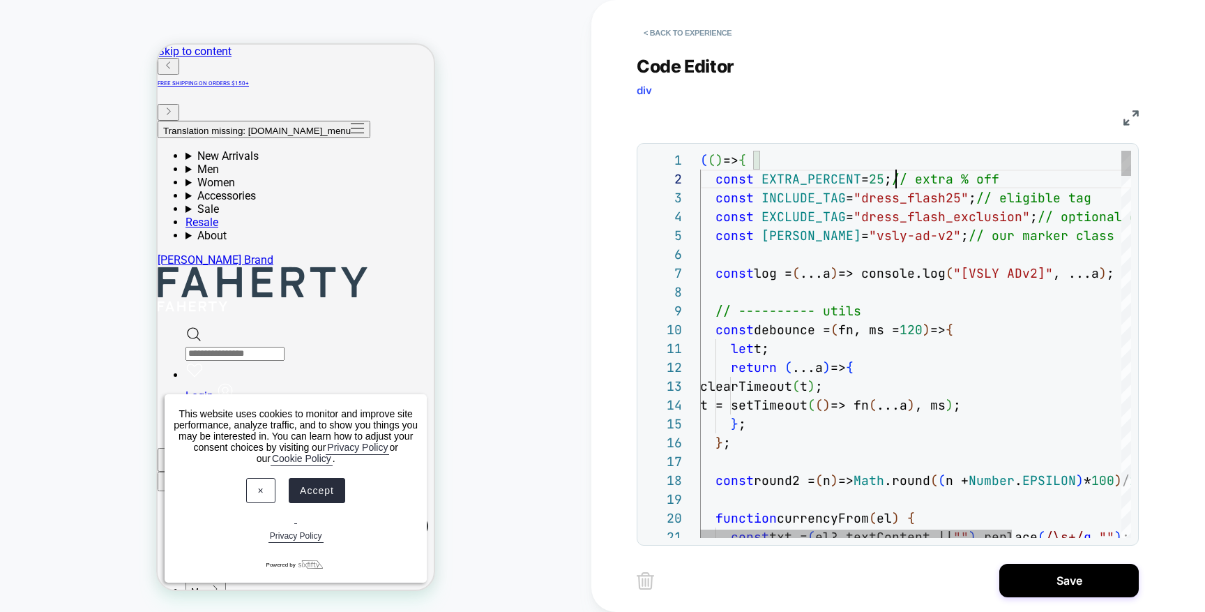
scroll to position [19, 196]
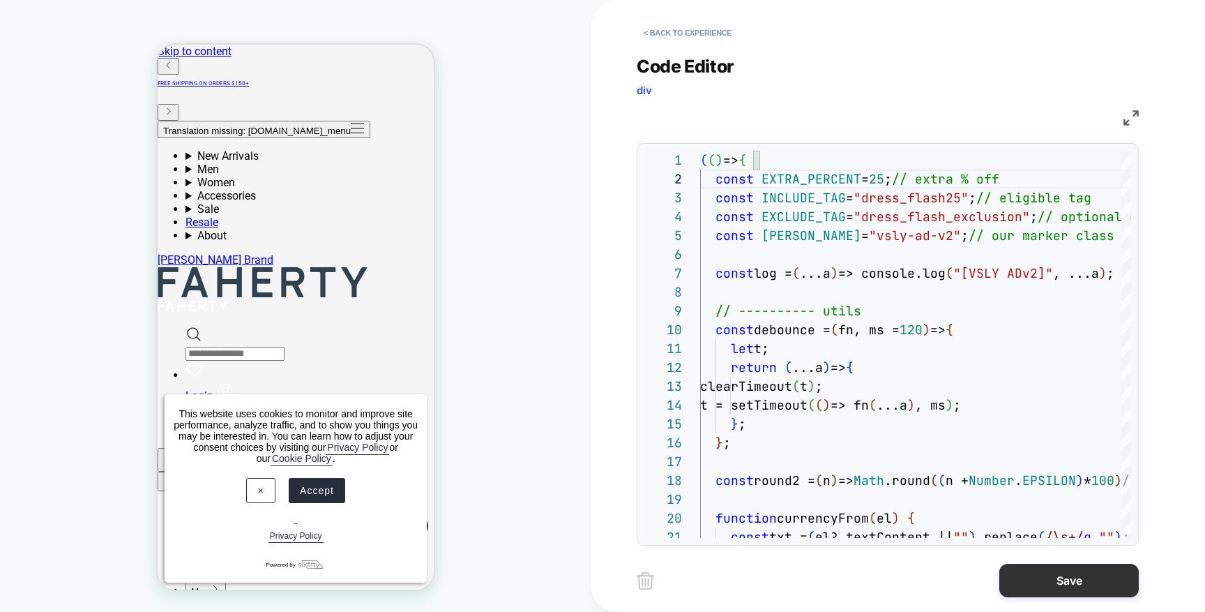
type textarea "**********"
click at [1080, 580] on button "Save" at bounding box center [1070, 580] width 140 height 33
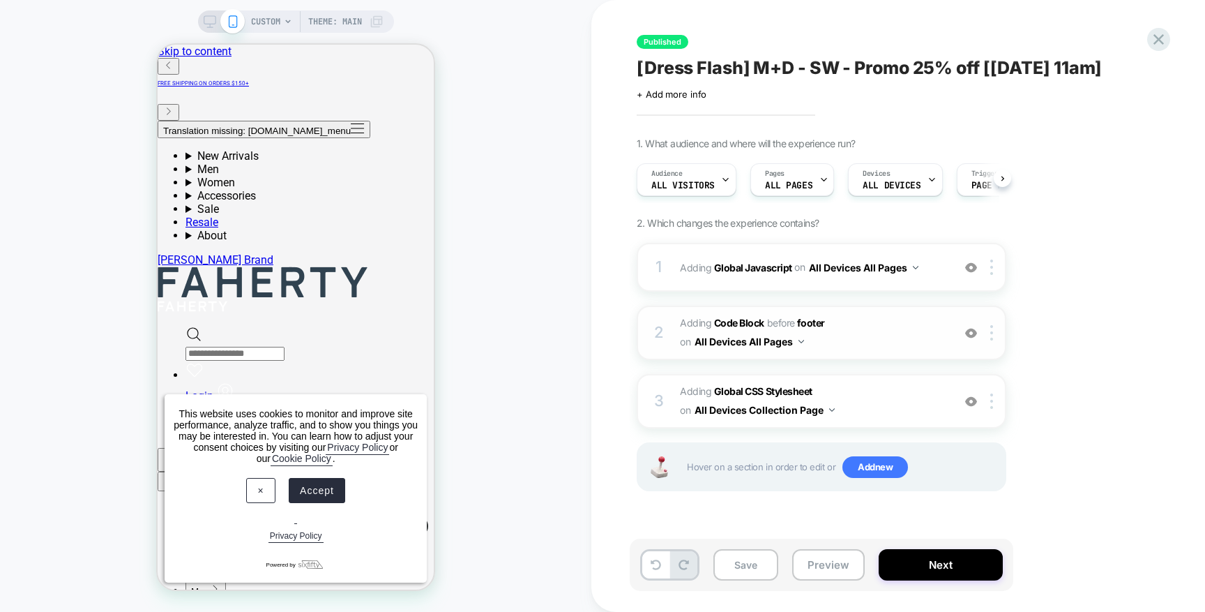
scroll to position [0, 1]
click at [829, 564] on button "Preview" at bounding box center [828, 564] width 73 height 31
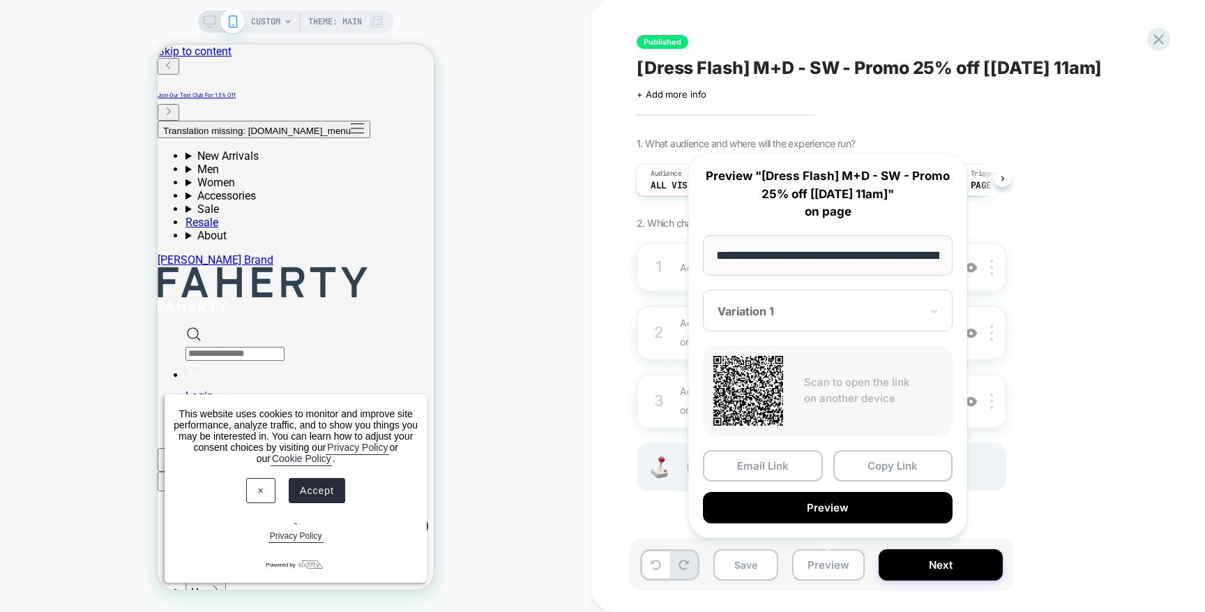
scroll to position [0, 190]
click at [860, 504] on button "Preview" at bounding box center [828, 507] width 250 height 31
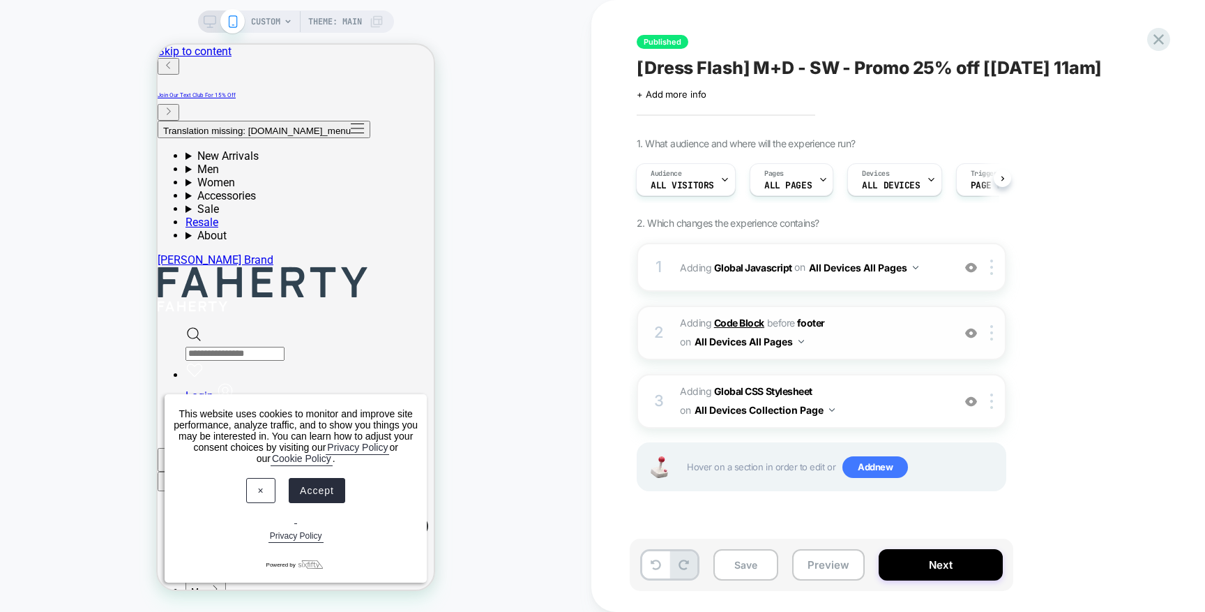
click at [751, 321] on b "Code Block" at bounding box center [739, 323] width 50 height 12
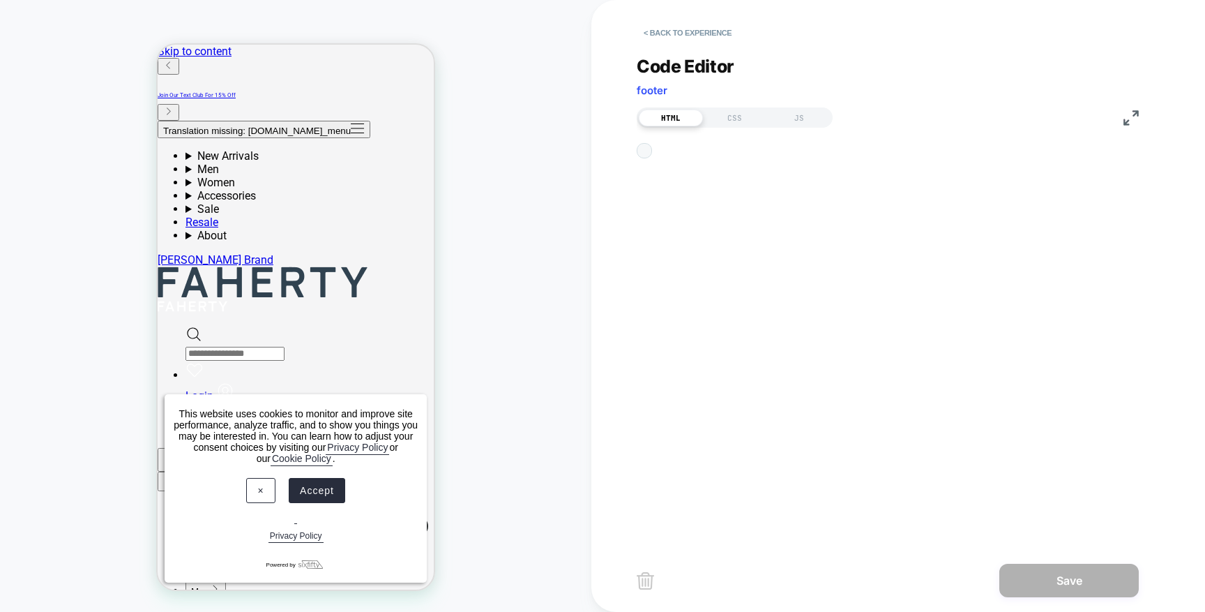
scroll to position [19, 0]
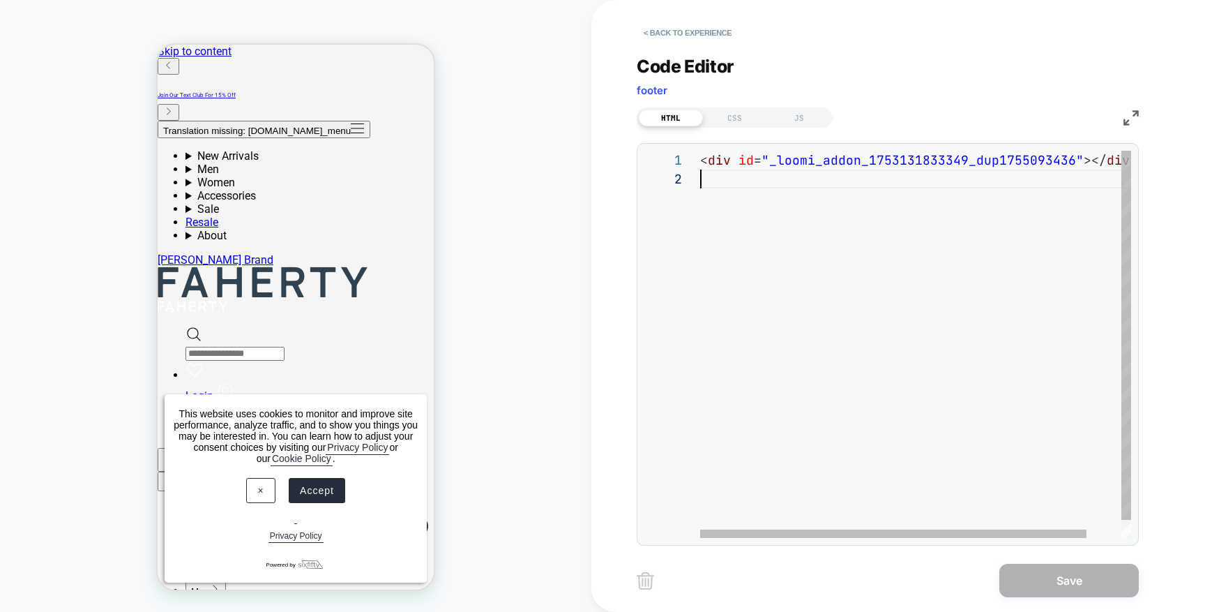
click at [751, 321] on div "< div id = "_loomi_addon_1753131833349_dup1755093436" ></ div >" at bounding box center [934, 354] width 469 height 406
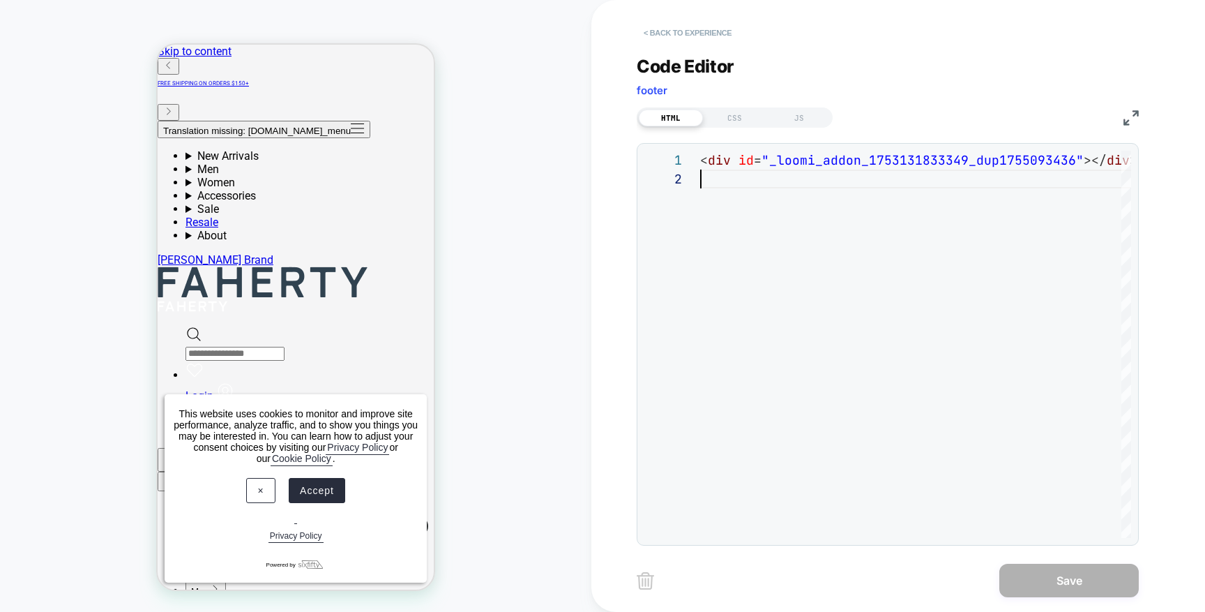
click at [659, 36] on button "< Back to experience" at bounding box center [688, 33] width 102 height 22
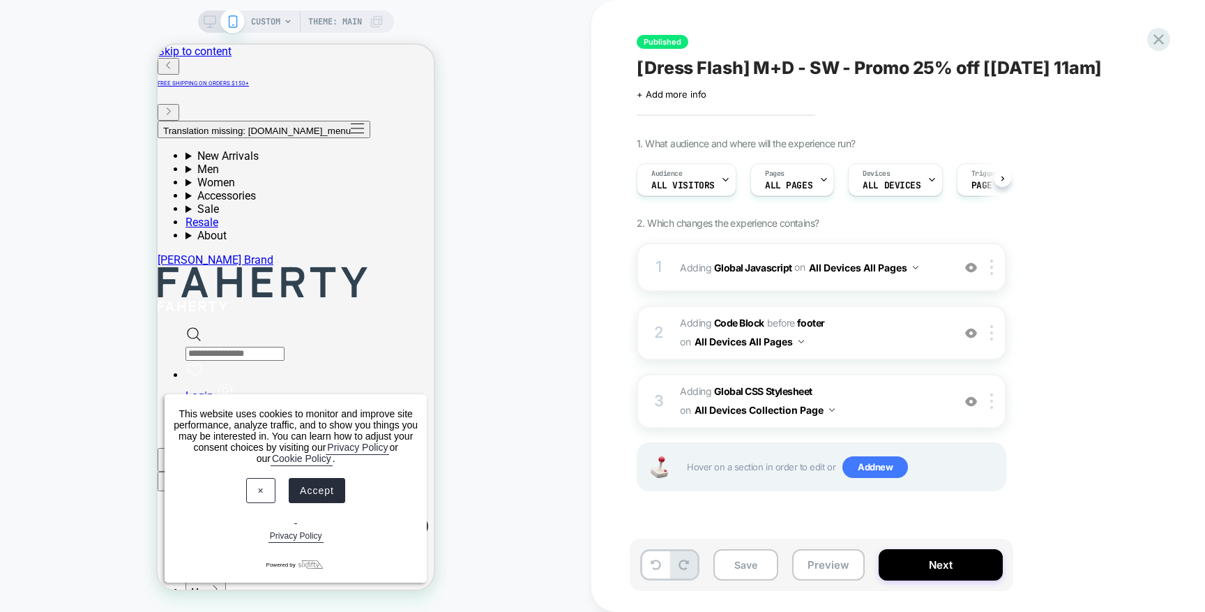
scroll to position [0, 1]
click at [746, 269] on b "Global Javascript" at bounding box center [753, 267] width 78 height 12
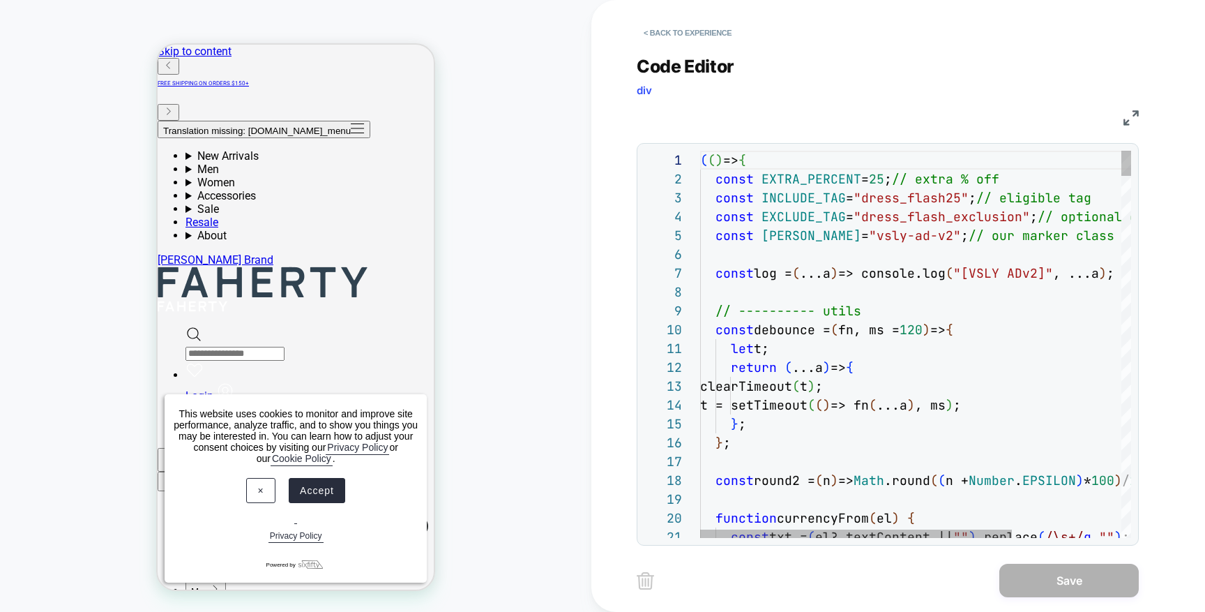
scroll to position [113, 45]
type textarea "**********"
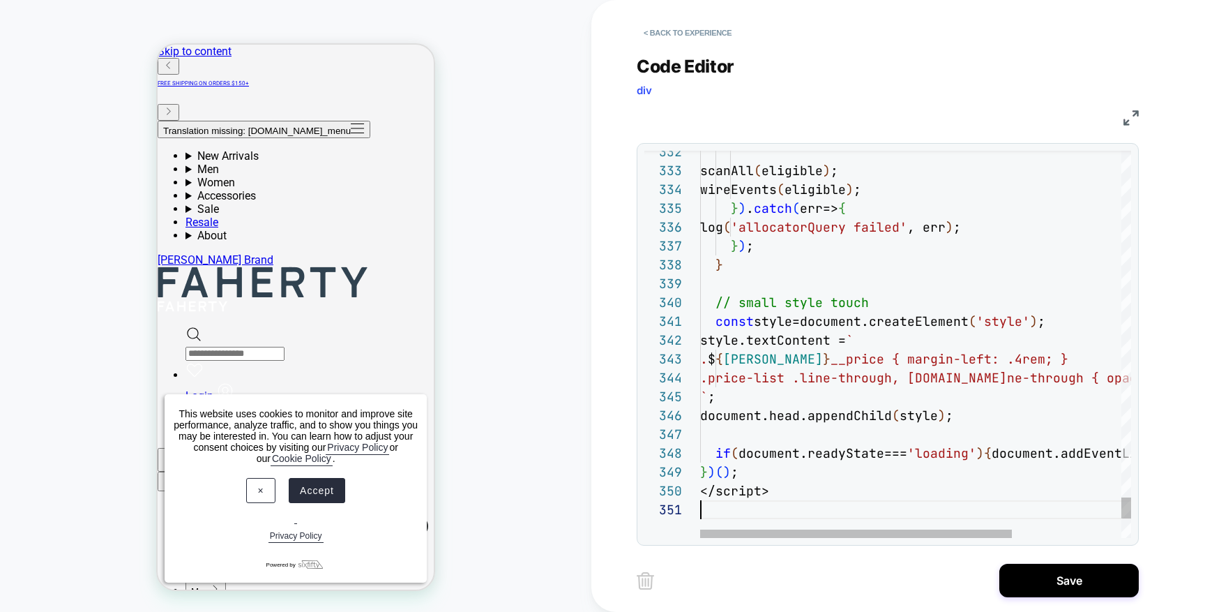
scroll to position [0, 0]
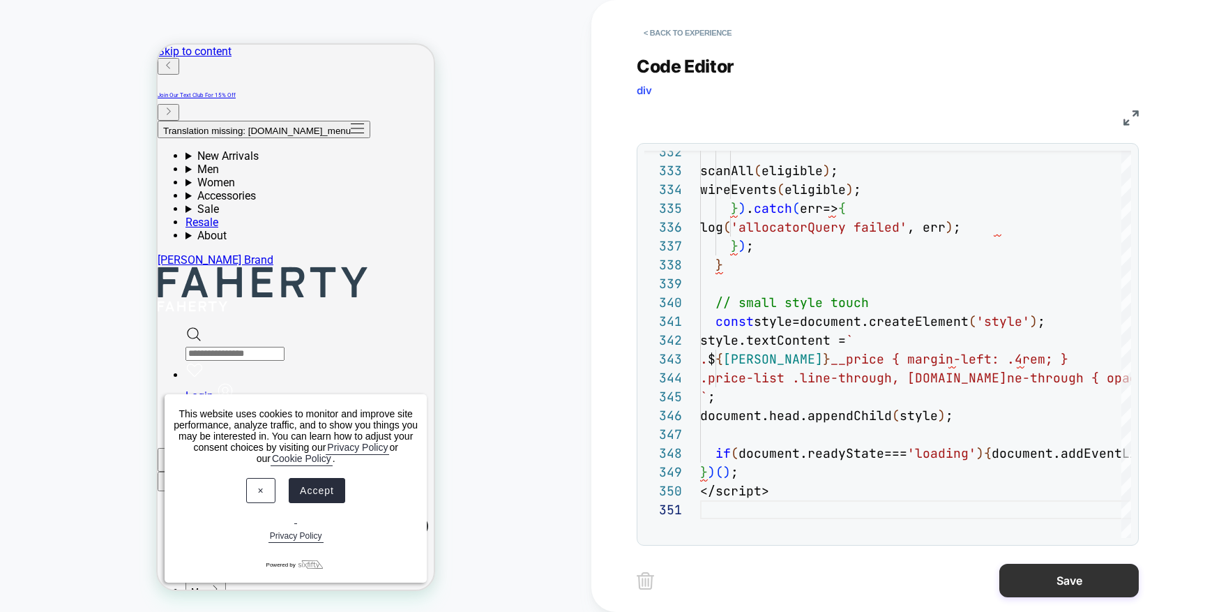
click at [1078, 579] on button "Save" at bounding box center [1070, 580] width 140 height 33
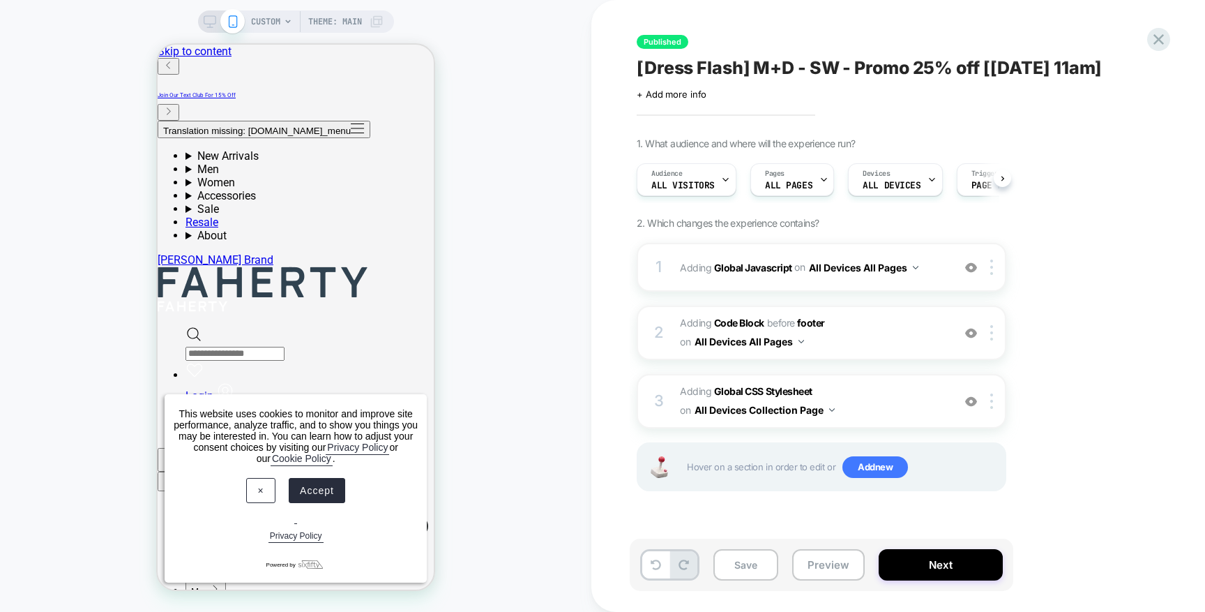
scroll to position [0, 1]
click at [836, 564] on button "Preview" at bounding box center [828, 564] width 73 height 31
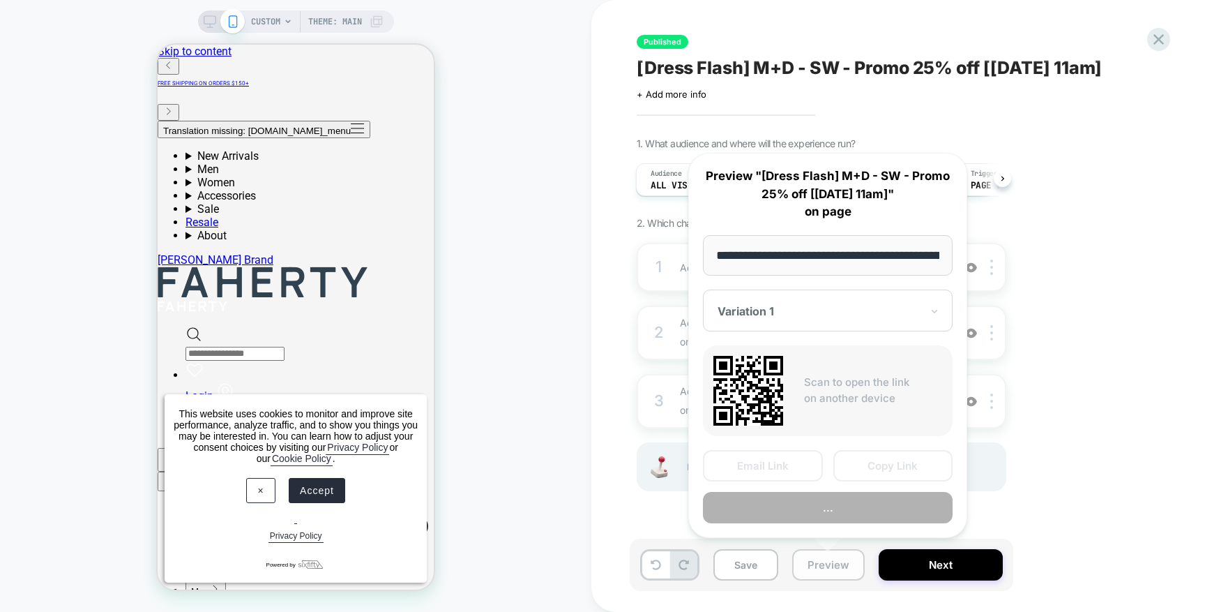
scroll to position [0, 190]
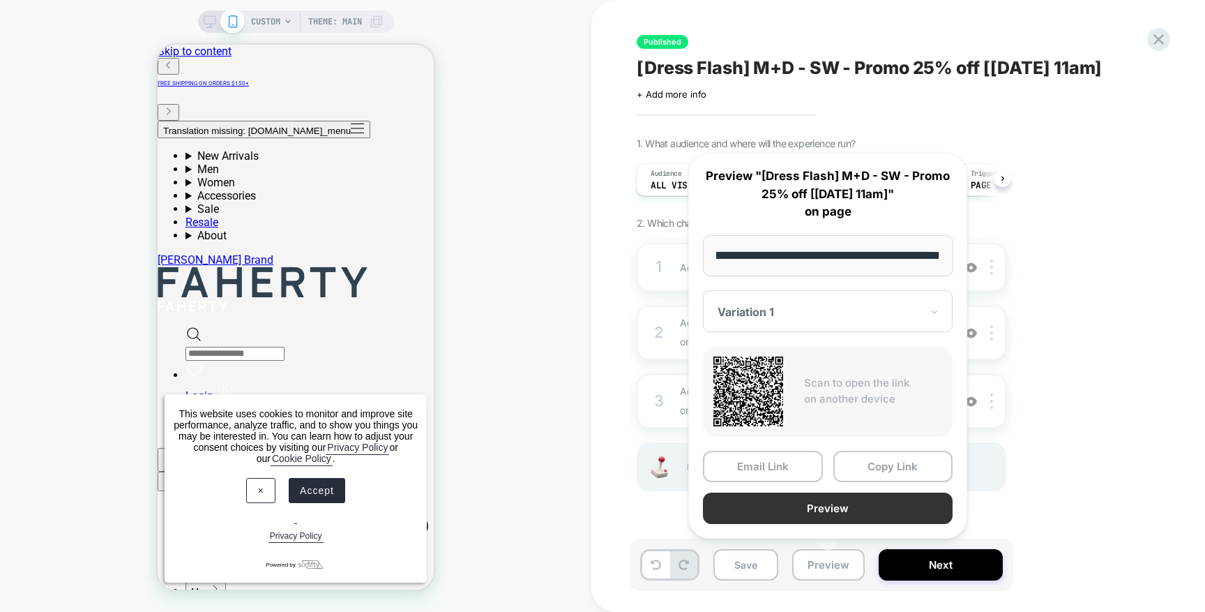
click at [825, 515] on button "Preview" at bounding box center [828, 507] width 250 height 31
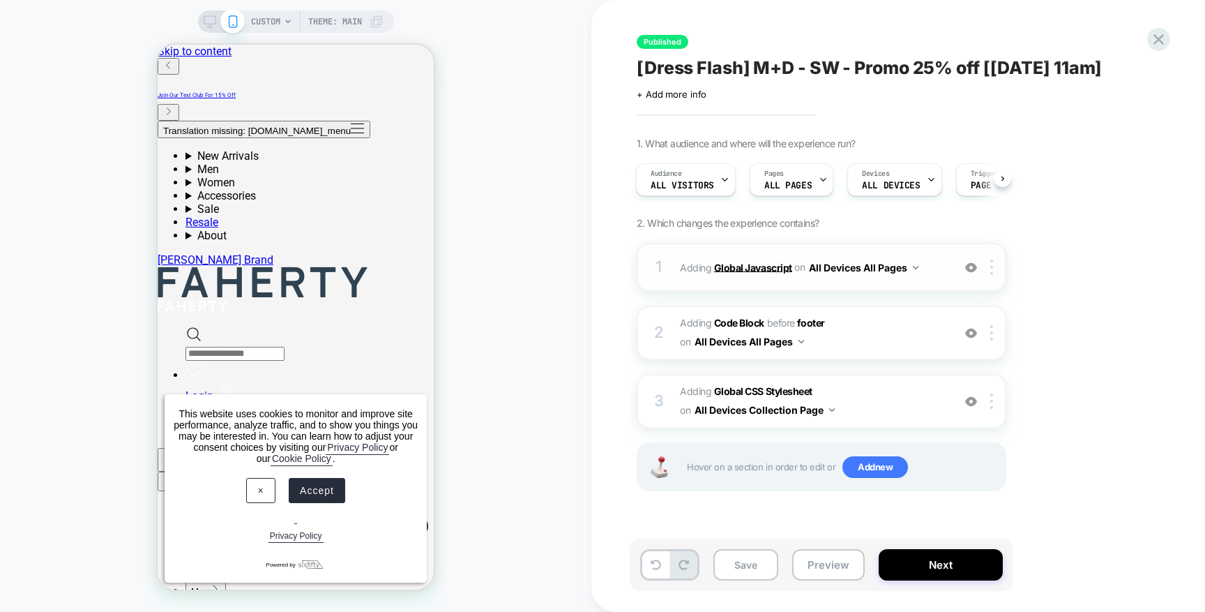
click at [753, 264] on b "Global Javascript" at bounding box center [753, 267] width 78 height 12
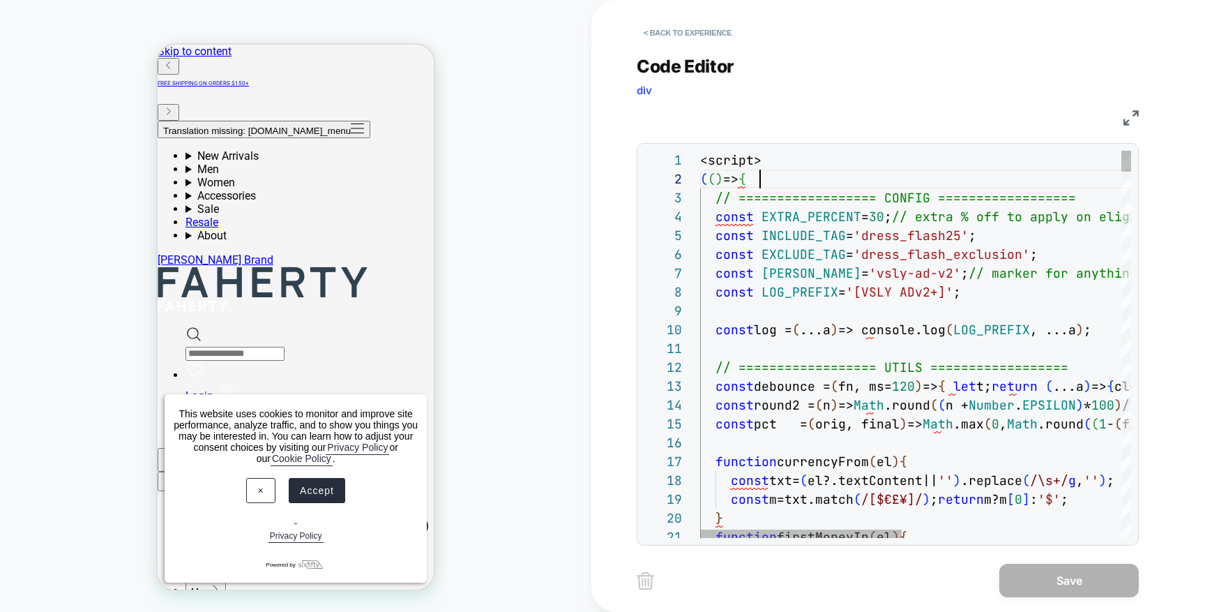
scroll to position [19, 60]
drag, startPoint x: 774, startPoint y: 165, endPoint x: 654, endPoint y: 165, distance: 120.0
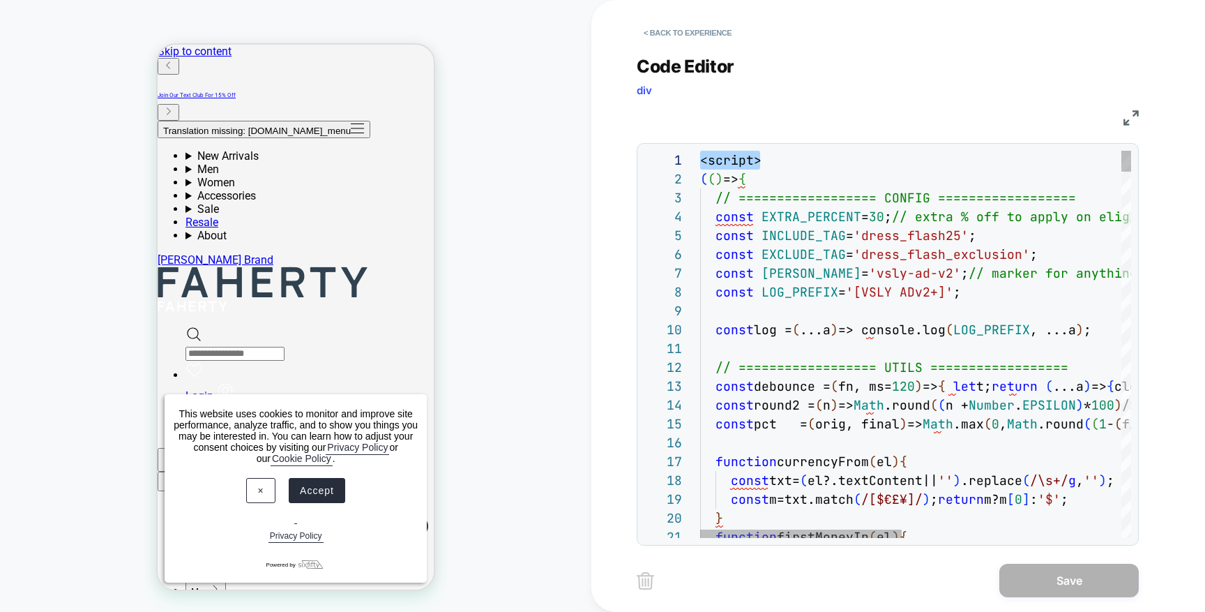
type textarea "**********"
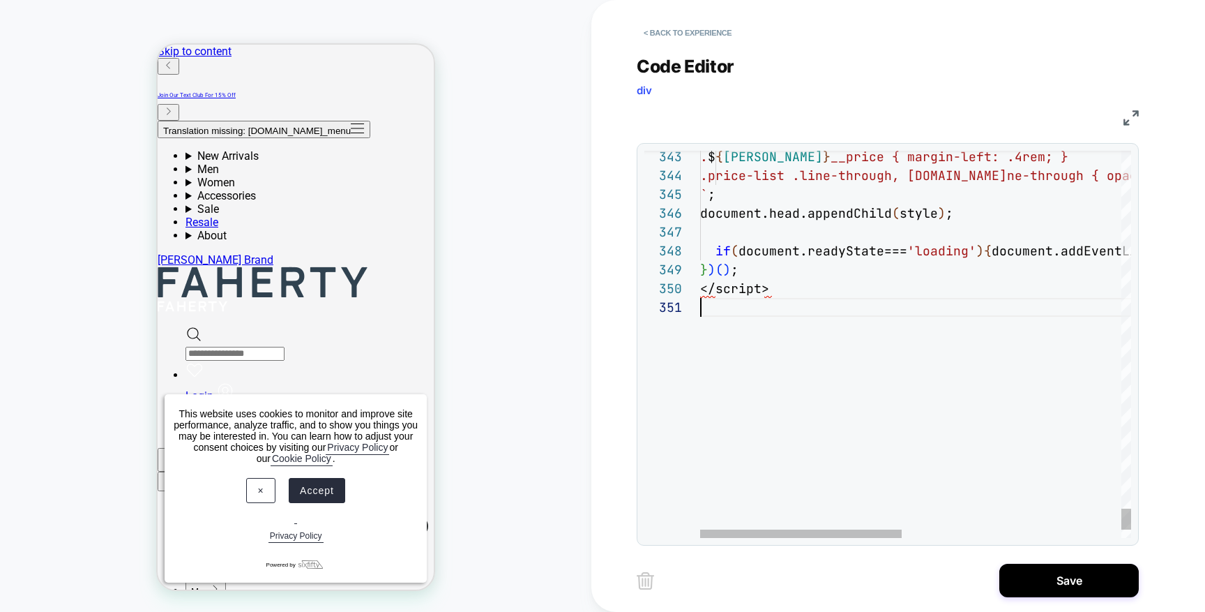
drag, startPoint x: 790, startPoint y: 300, endPoint x: 679, endPoint y: 300, distance: 110.2
type textarea "**********"
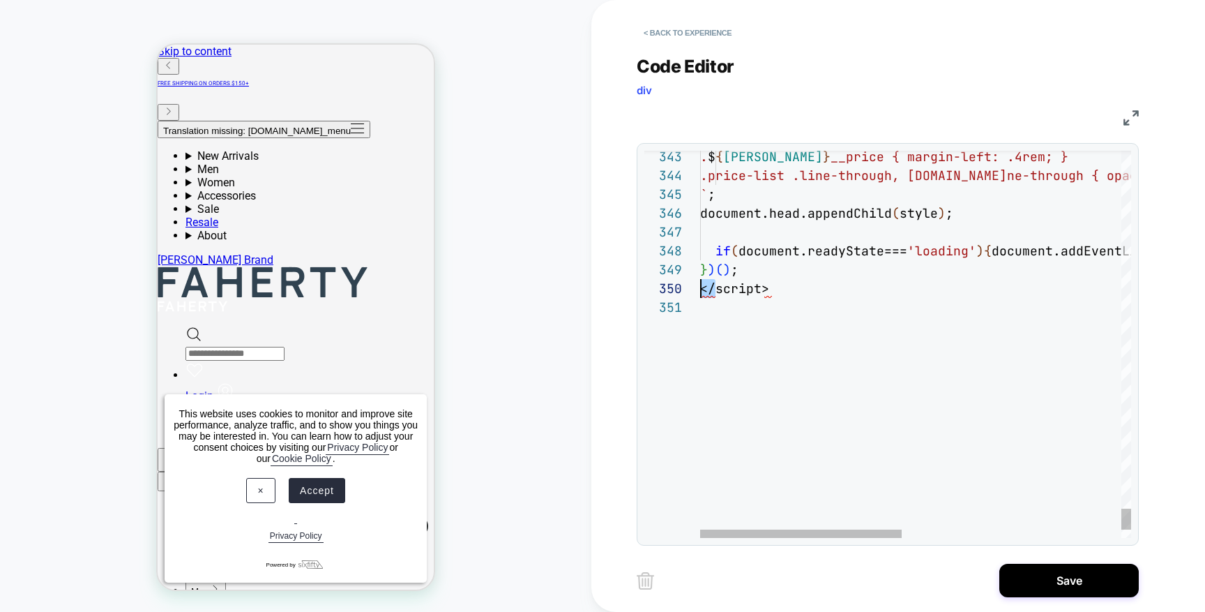
drag, startPoint x: 771, startPoint y: 289, endPoint x: 692, endPoint y: 289, distance: 78.8
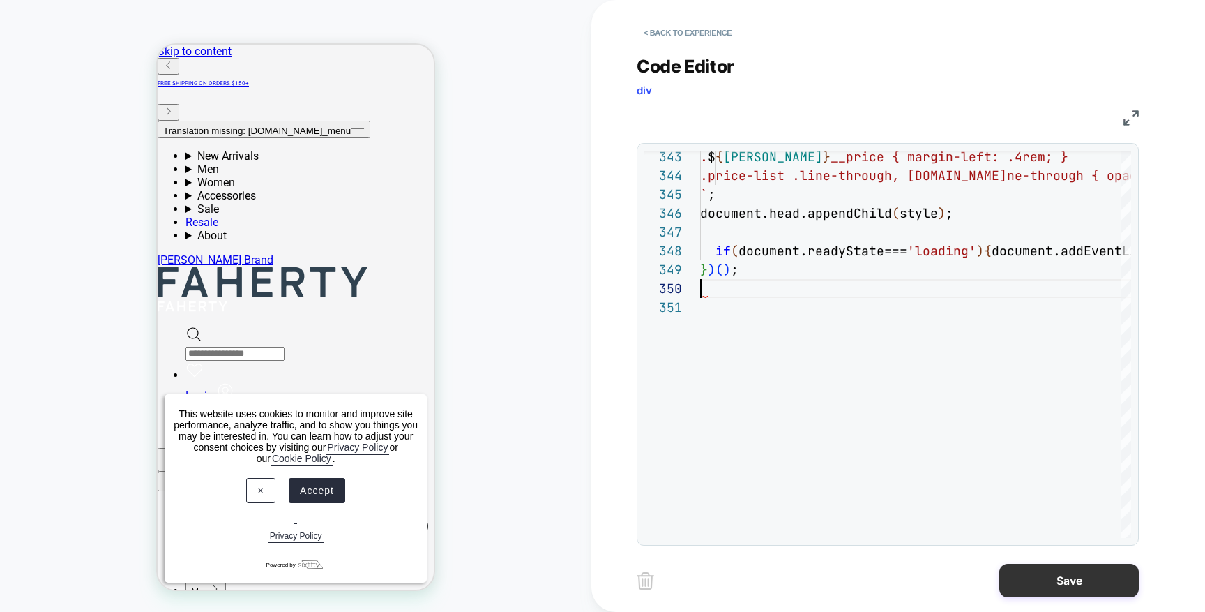
type textarea "**********"
click at [1043, 594] on button "Save" at bounding box center [1070, 580] width 140 height 33
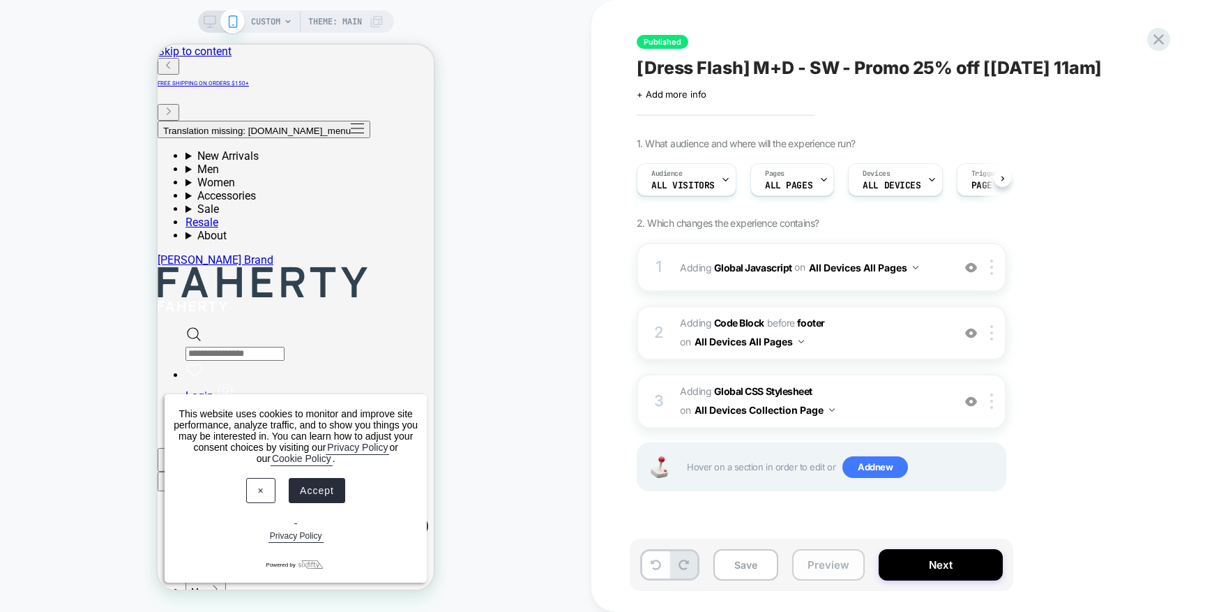
scroll to position [0, 1]
click at [848, 560] on button "Preview" at bounding box center [828, 564] width 73 height 31
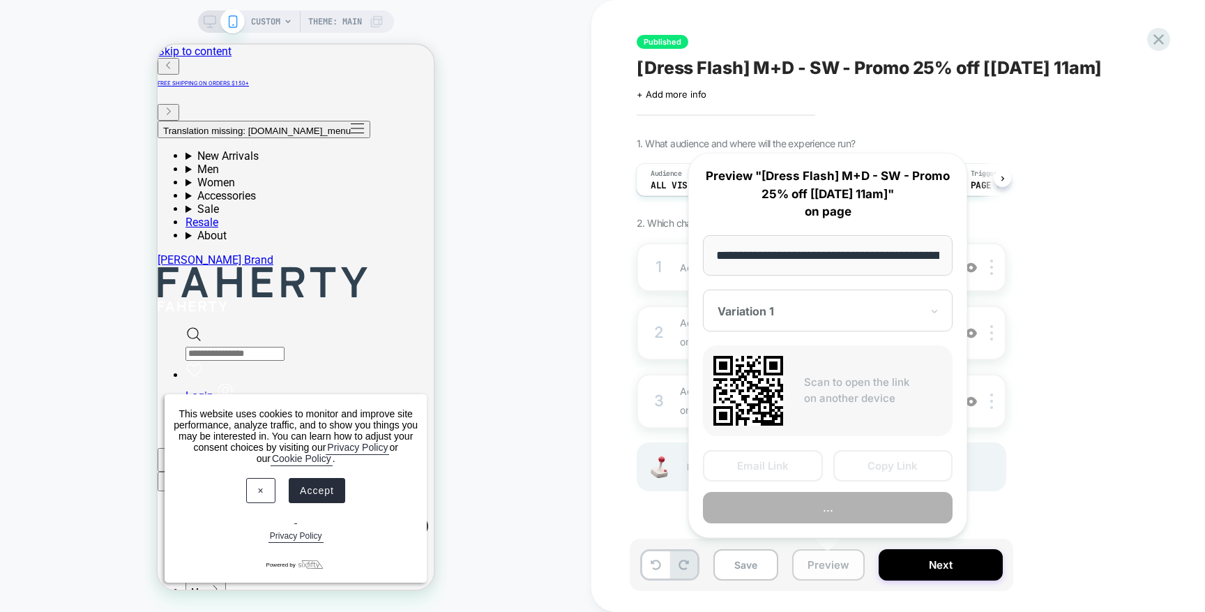
scroll to position [0, 190]
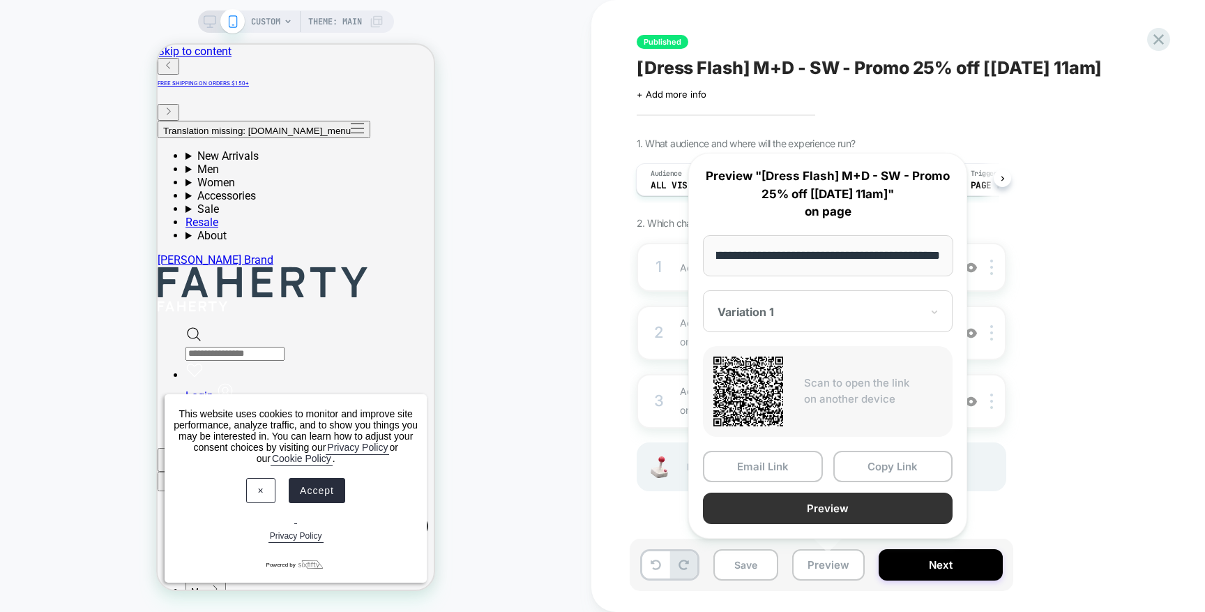
click at [838, 503] on button "Preview" at bounding box center [828, 507] width 250 height 31
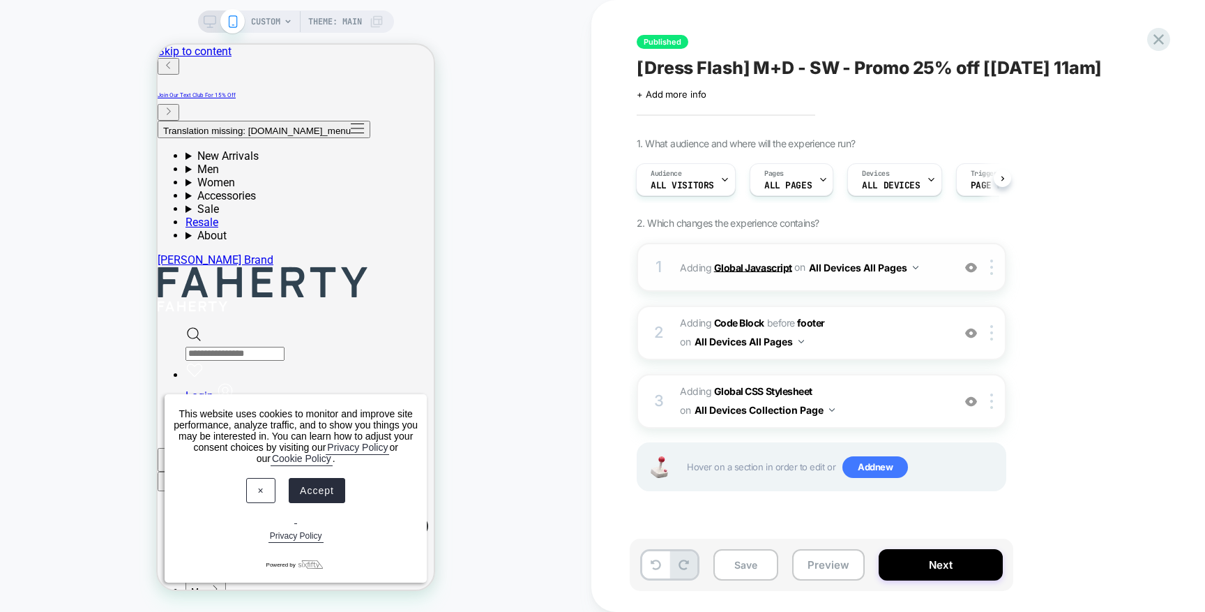
click at [765, 268] on b "Global Javascript" at bounding box center [753, 267] width 78 height 12
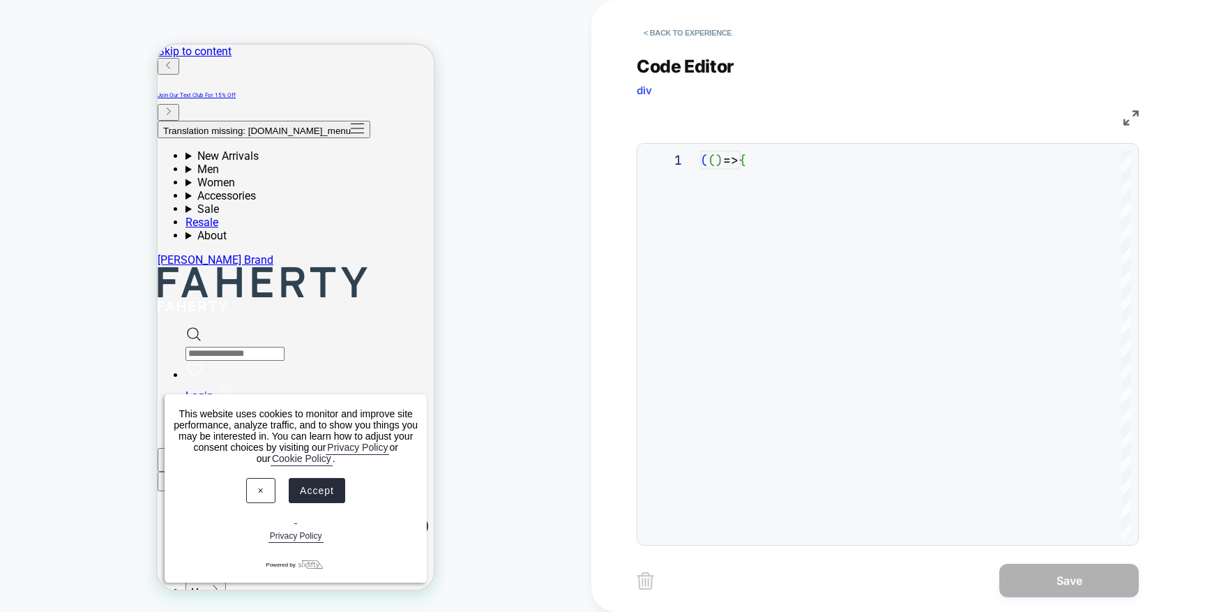
scroll to position [188, 0]
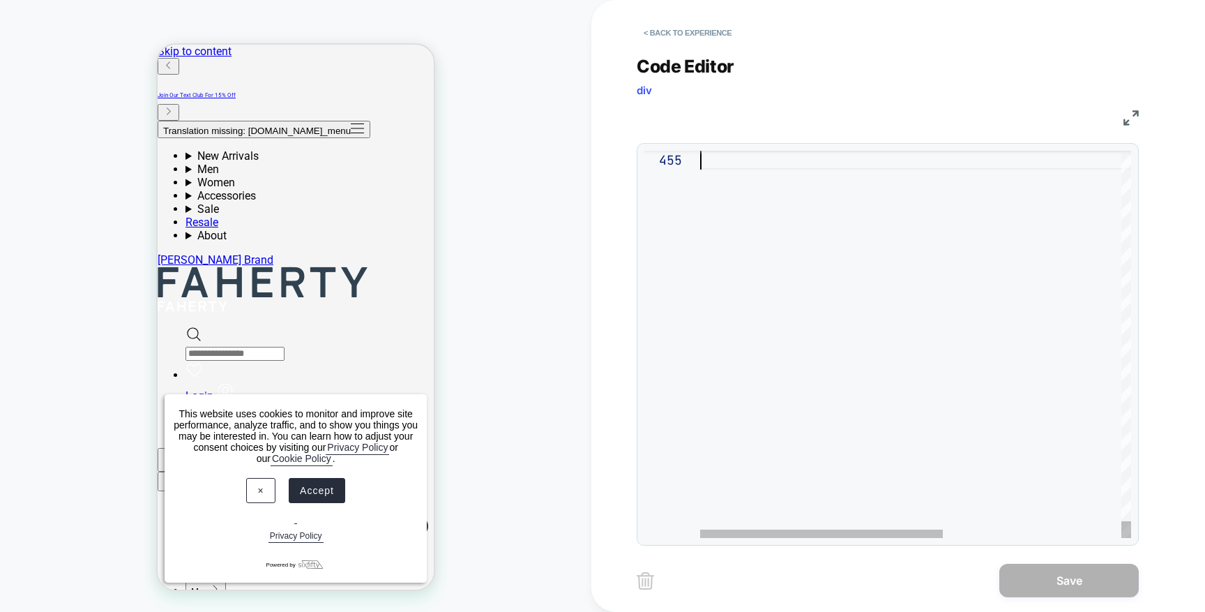
scroll to position [75, 0]
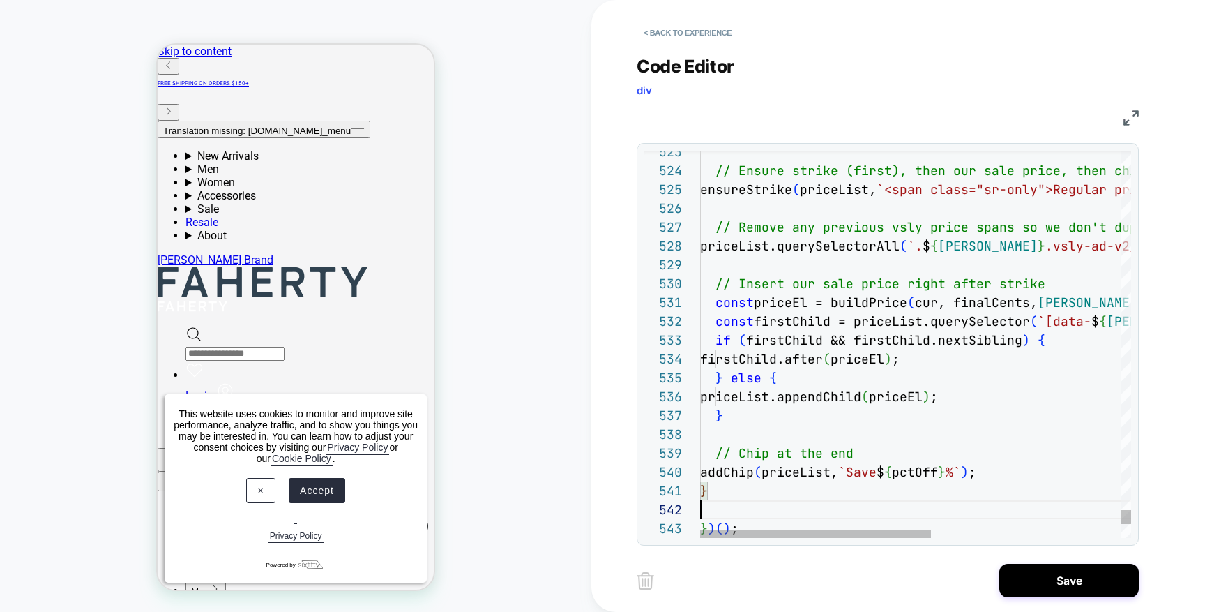
scroll to position [19, 0]
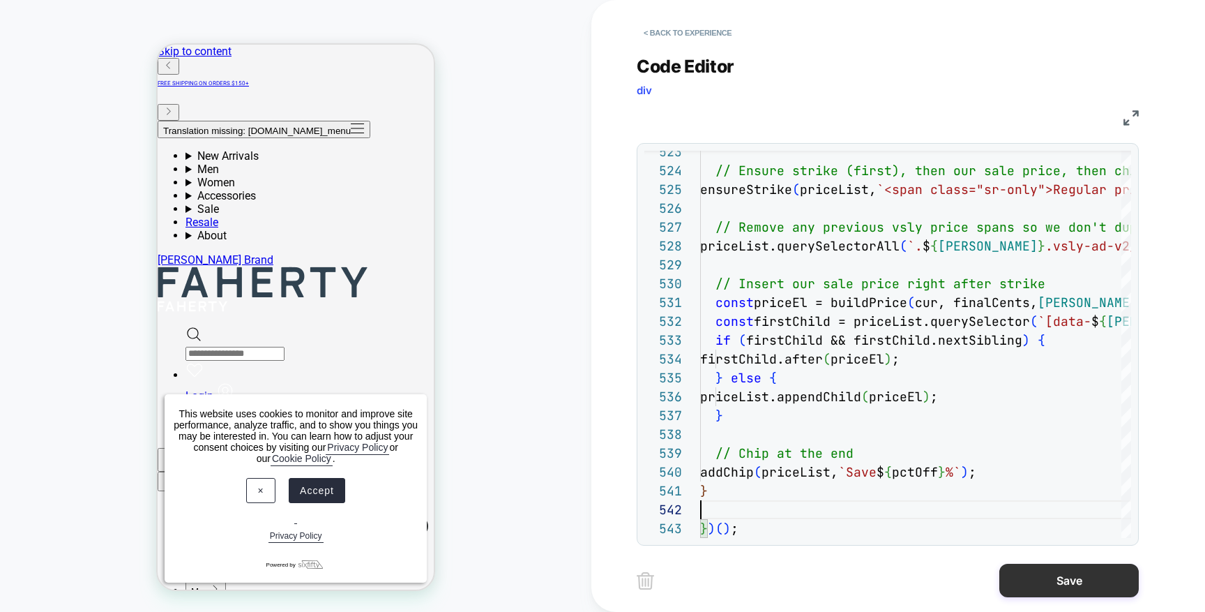
type textarea "* *****"
click at [1080, 574] on button "Save" at bounding box center [1070, 580] width 140 height 33
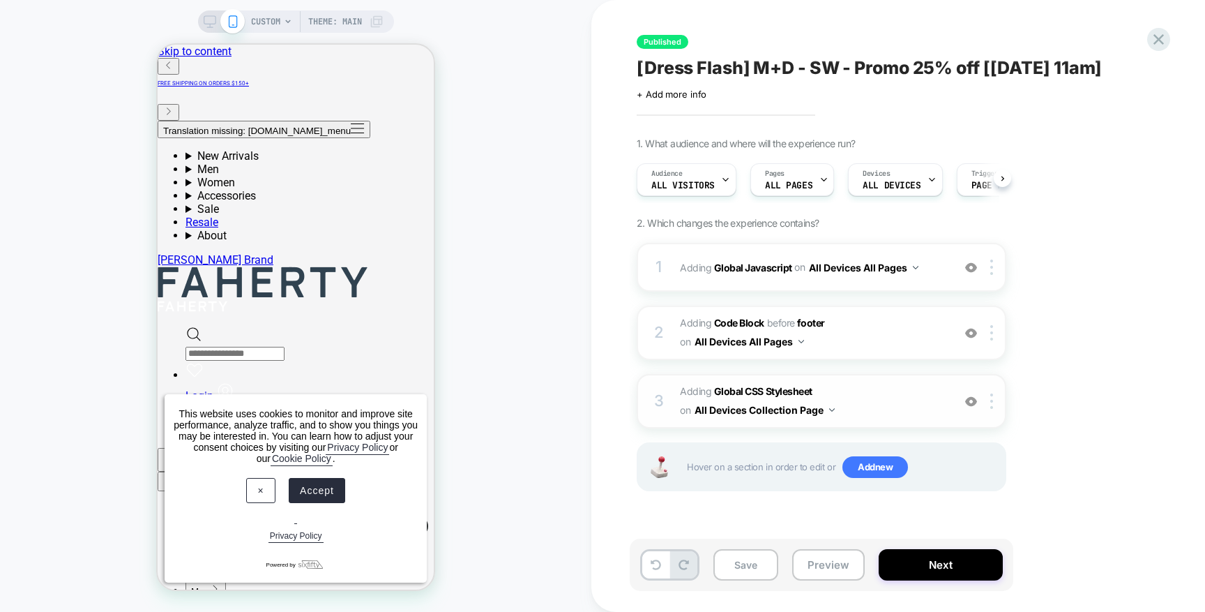
scroll to position [0, 1]
click at [910, 567] on button "Next" at bounding box center [941, 564] width 124 height 31
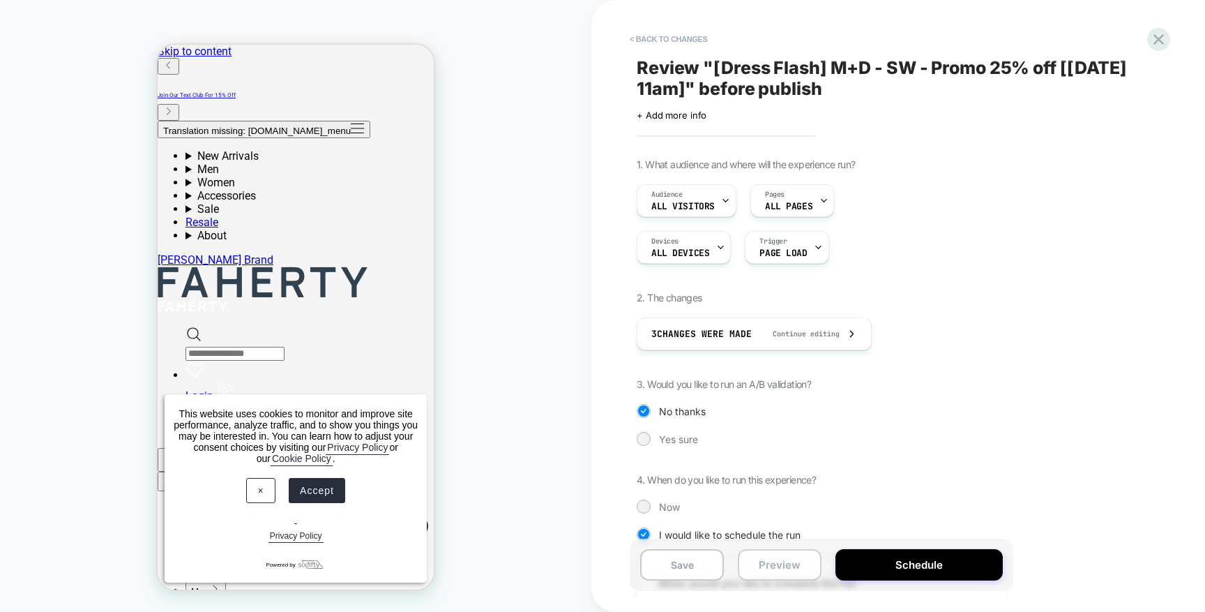
click at [796, 571] on button "Preview" at bounding box center [780, 564] width 84 height 31
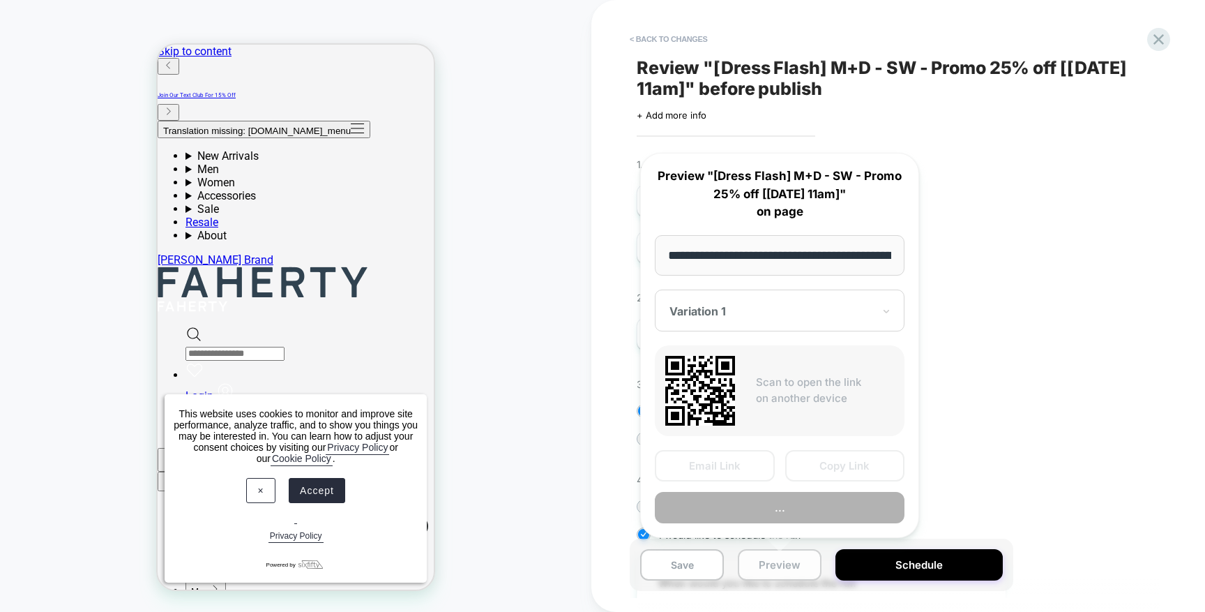
scroll to position [0, 190]
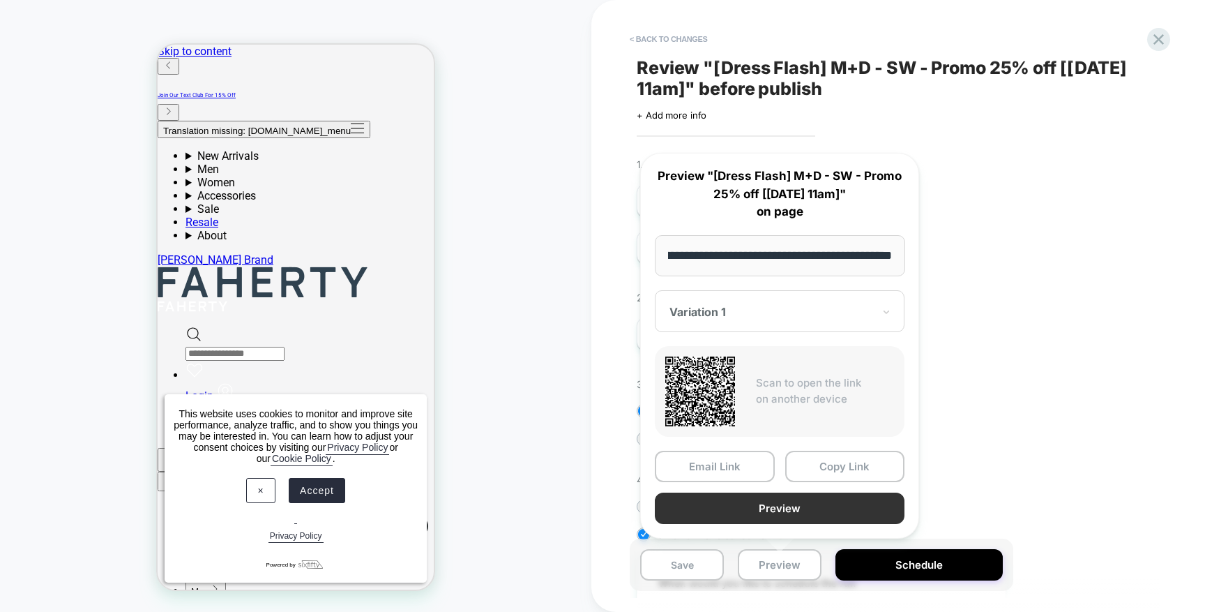
click at [795, 515] on button "Preview" at bounding box center [780, 507] width 250 height 31
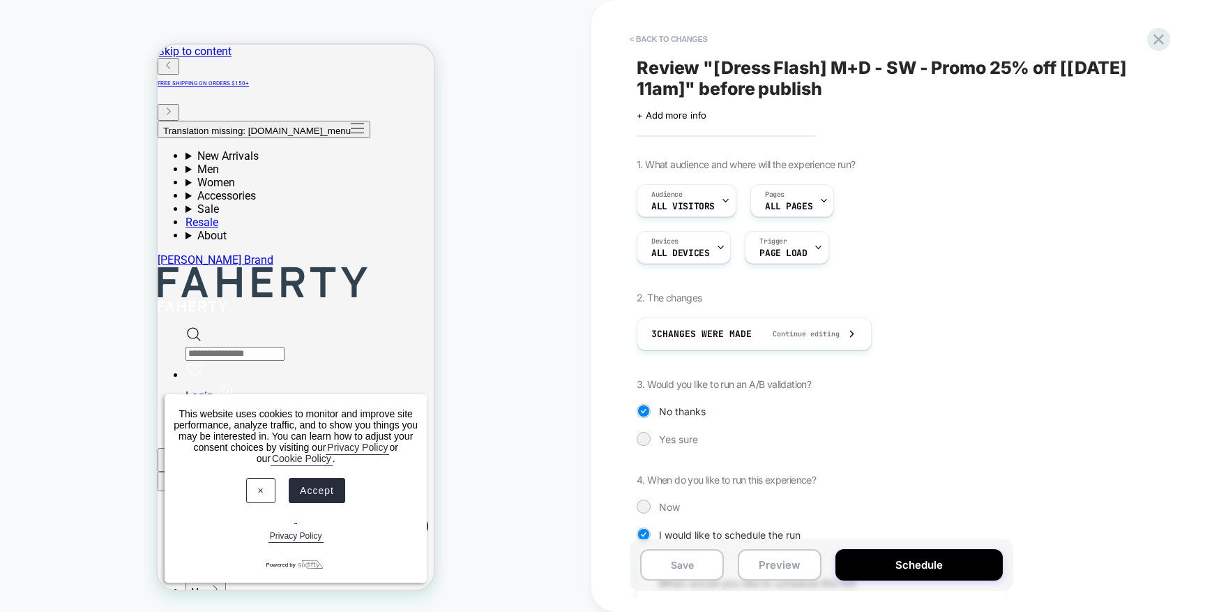
scroll to position [1, 0]
click at [806, 565] on button "Preview" at bounding box center [780, 564] width 84 height 31
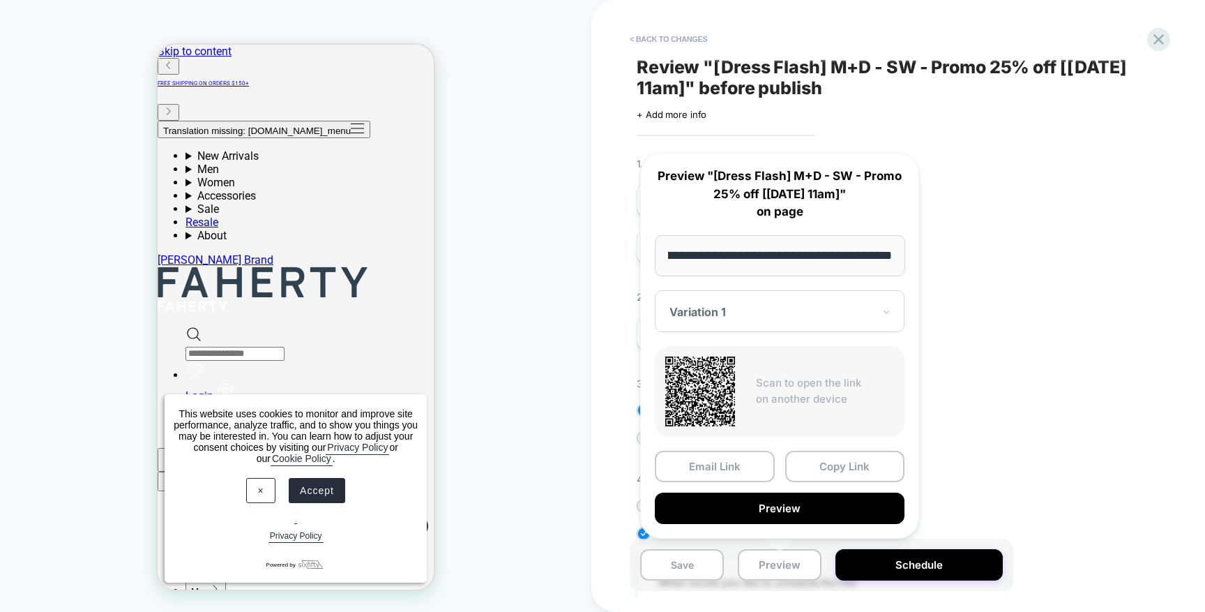
scroll to position [0, 0]
click at [1147, 113] on div "**********" at bounding box center [891, 306] width 523 height 584
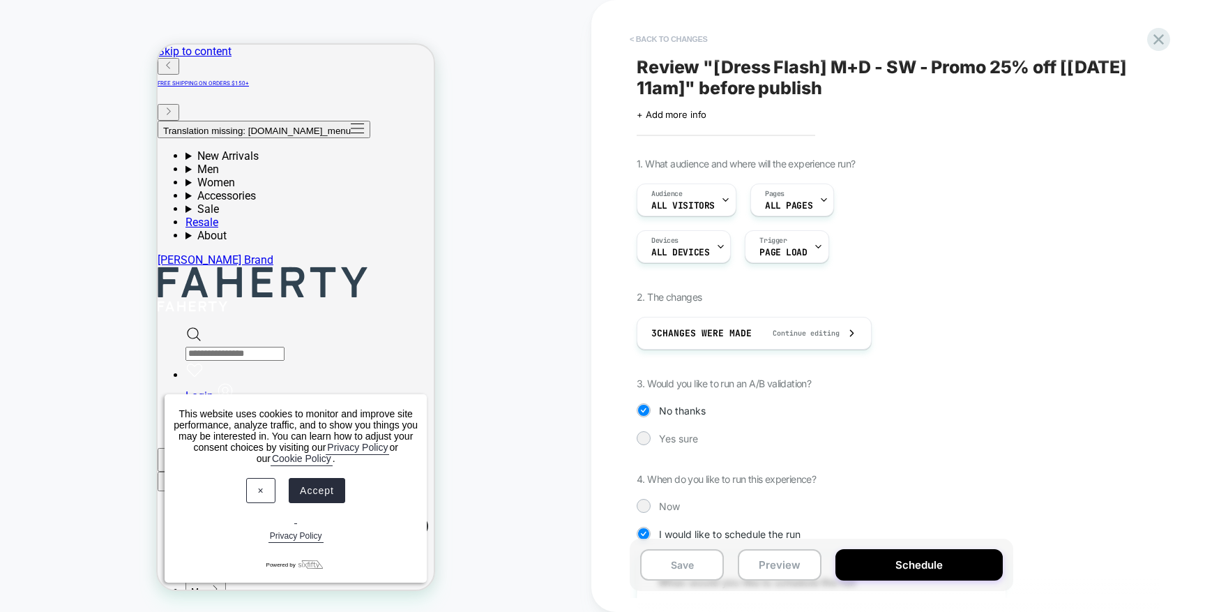
click at [679, 37] on button "< Back to changes" at bounding box center [669, 39] width 92 height 22
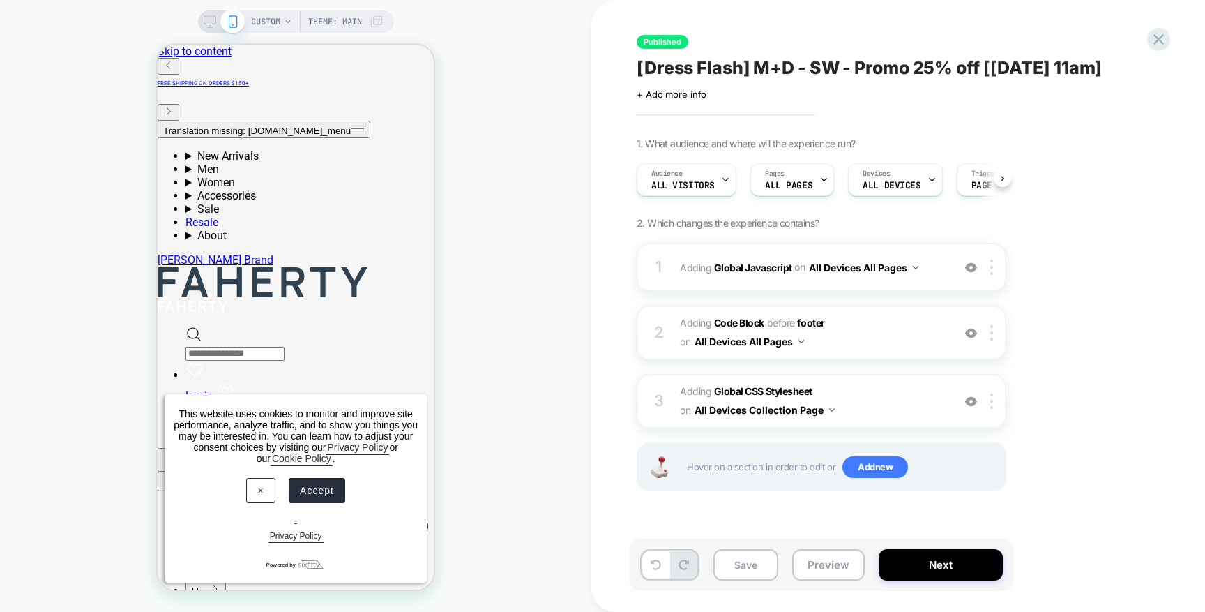
scroll to position [0, 1]
click at [751, 268] on b "Global Javascript" at bounding box center [753, 267] width 78 height 12
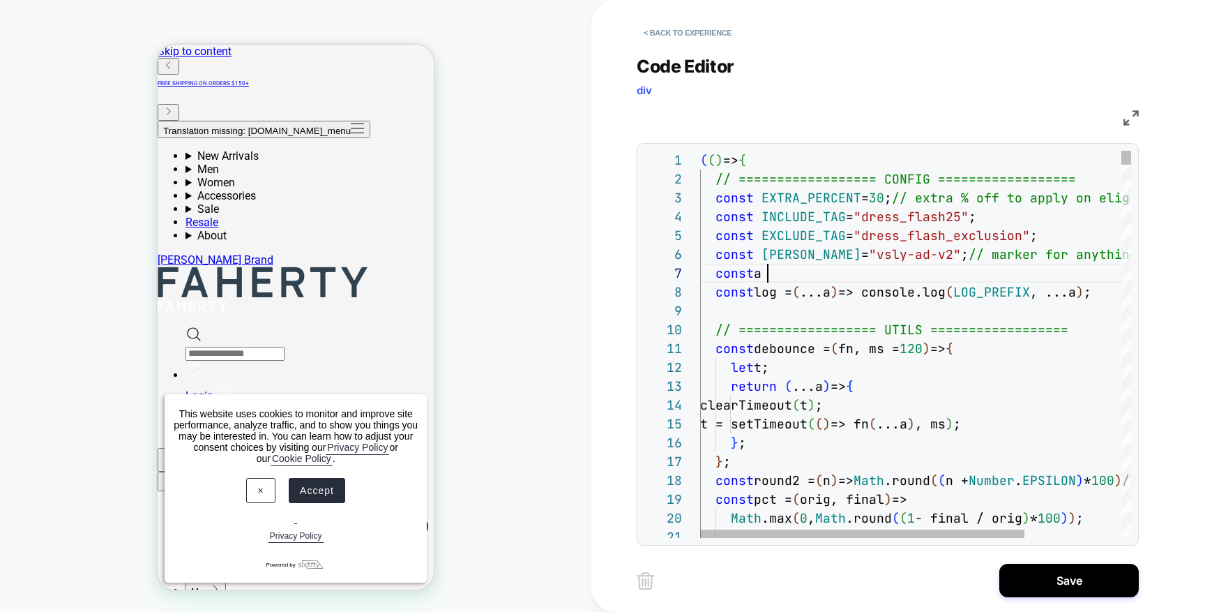
scroll to position [113, 68]
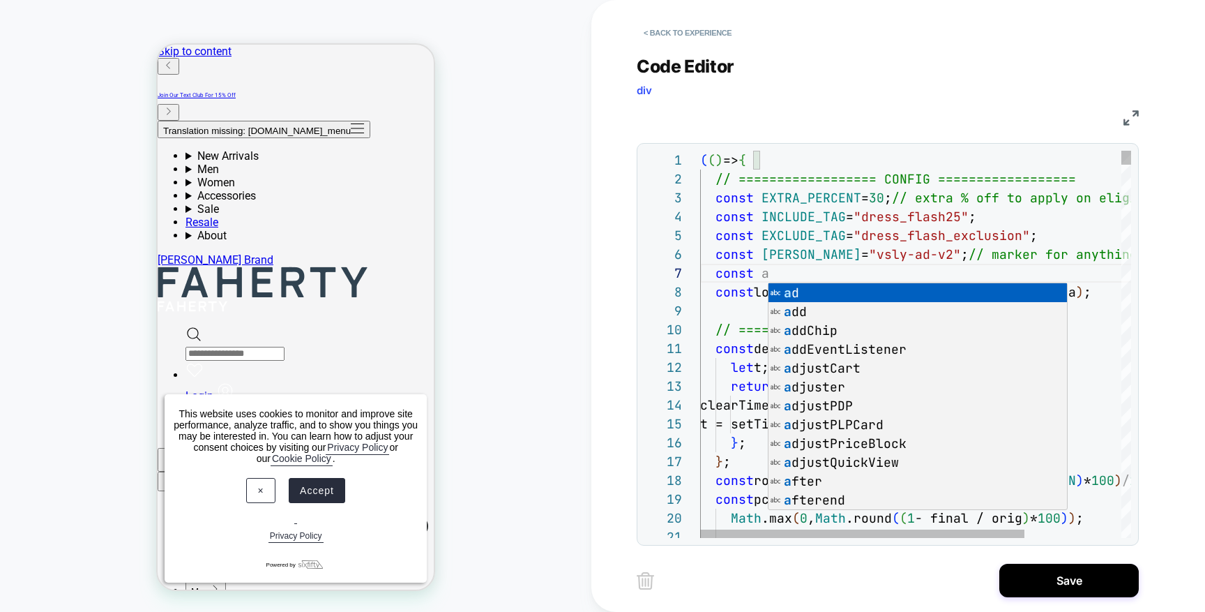
type textarea "**********"
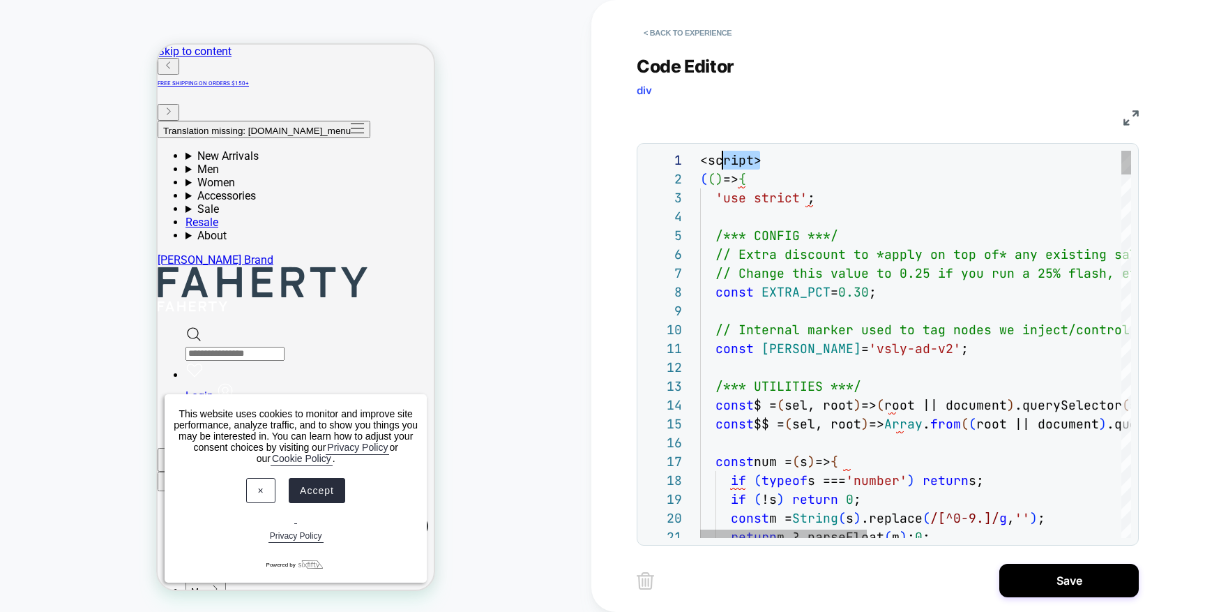
scroll to position [0, 0]
drag, startPoint x: 749, startPoint y: 163, endPoint x: 686, endPoint y: 165, distance: 63.5
click at [685, 165] on div "21 20 18 19 17 16 15 14 13 12 11 10 9 8 7 3 4 5 6 2 1 return m ? parseFloat ( m…" at bounding box center [888, 344] width 487 height 387
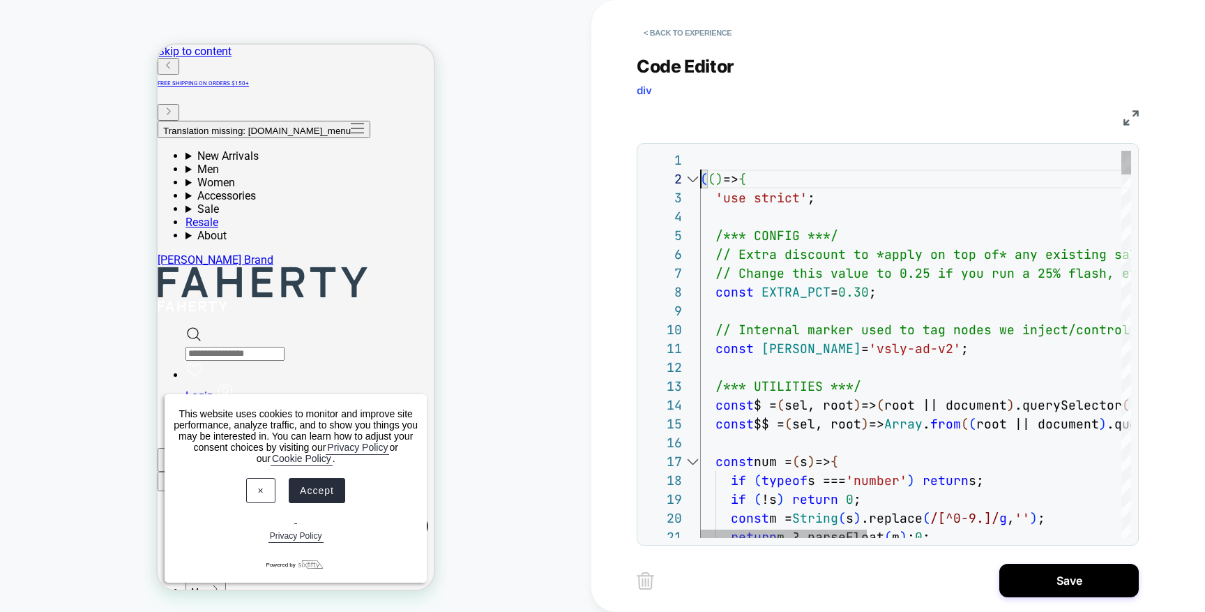
scroll to position [0, 0]
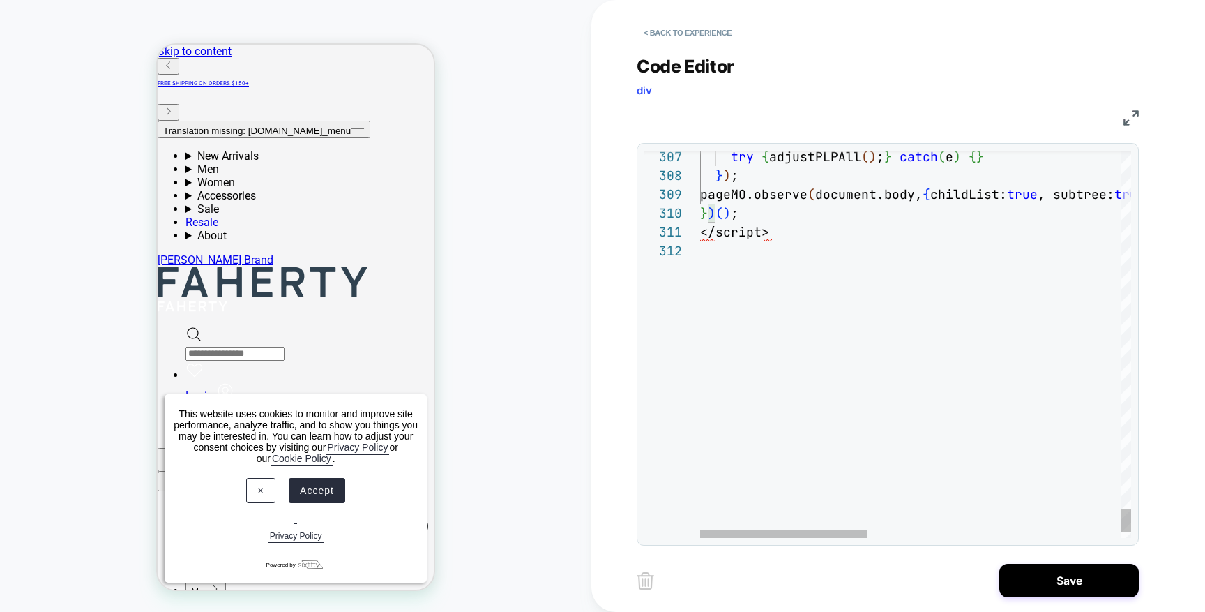
type textarea "*********"
drag, startPoint x: 765, startPoint y: 231, endPoint x: 699, endPoint y: 234, distance: 65.7
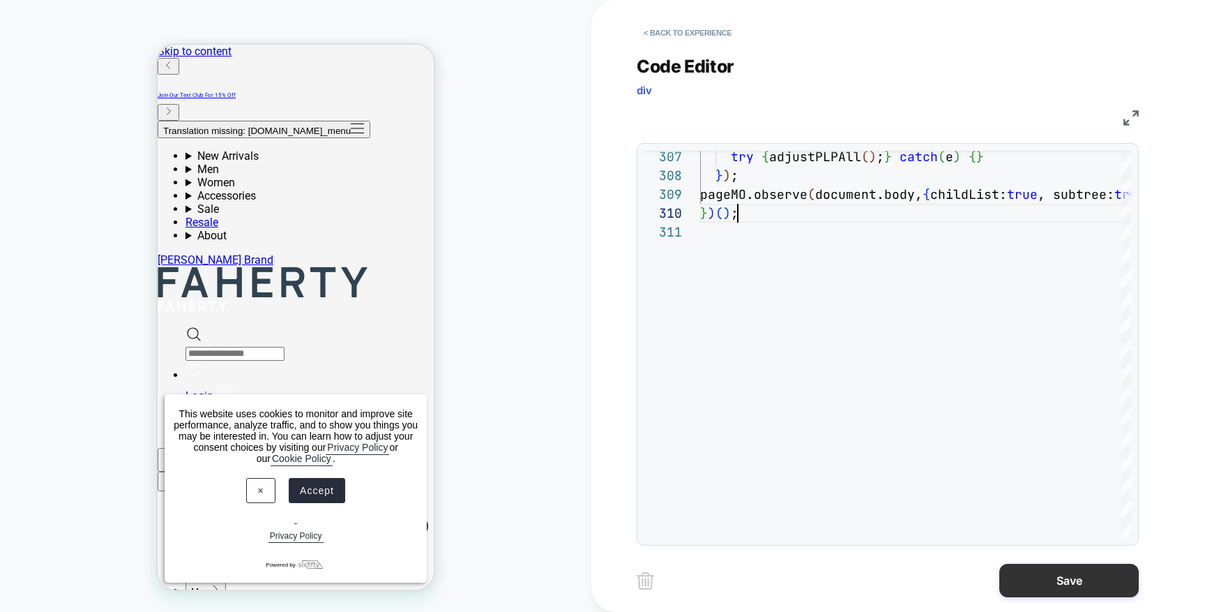
type textarea "**********"
drag, startPoint x: 1051, startPoint y: 576, endPoint x: 977, endPoint y: 525, distance: 89.6
click at [1050, 576] on button "Save" at bounding box center [1070, 580] width 140 height 33
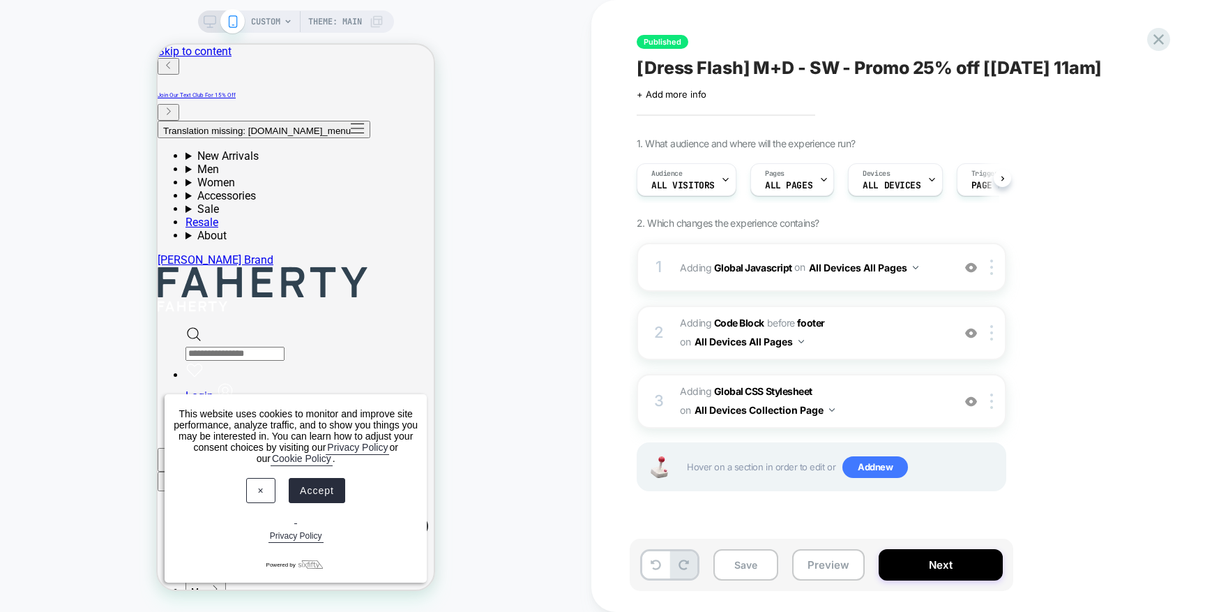
scroll to position [0, 1]
click at [833, 570] on button "Preview" at bounding box center [828, 564] width 73 height 31
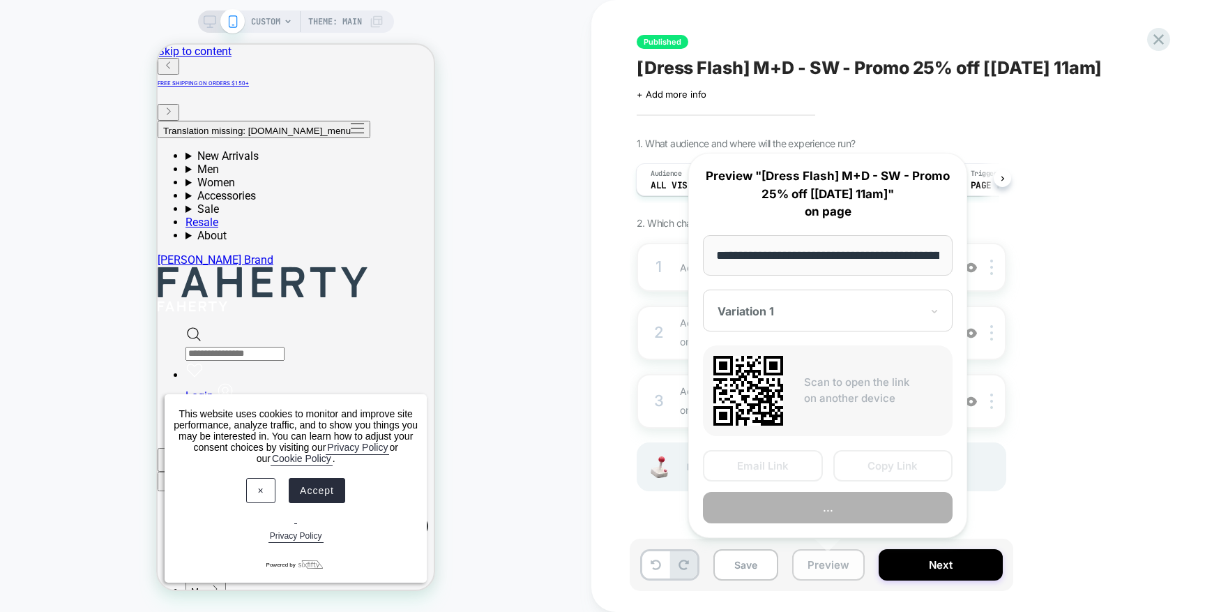
scroll to position [0, 190]
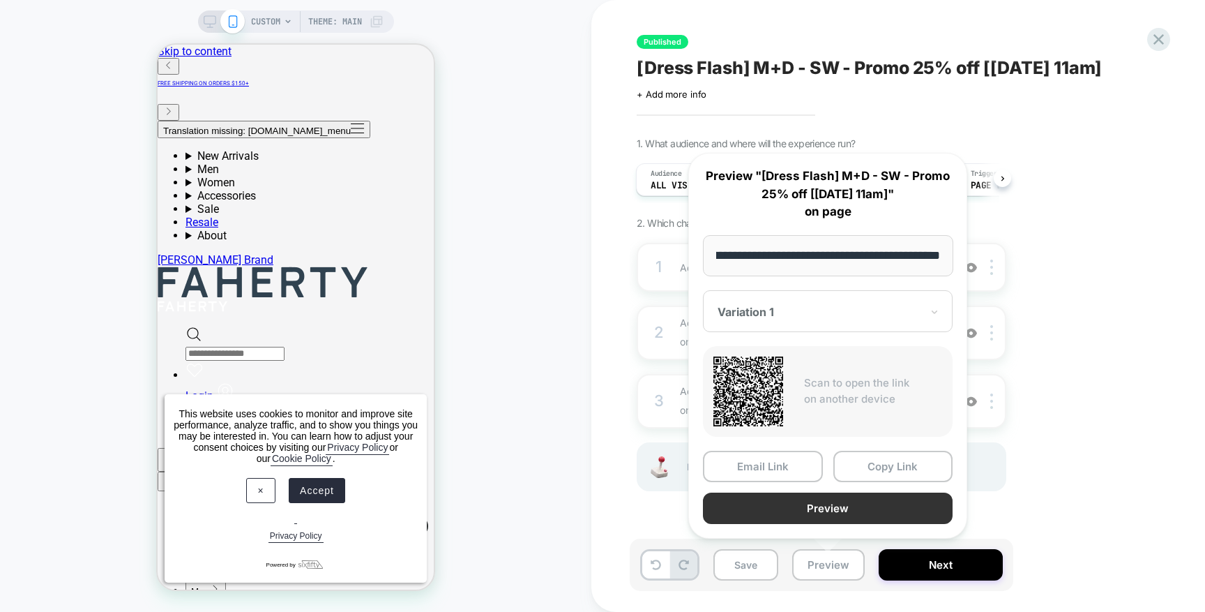
click at [852, 501] on button "Preview" at bounding box center [828, 507] width 250 height 31
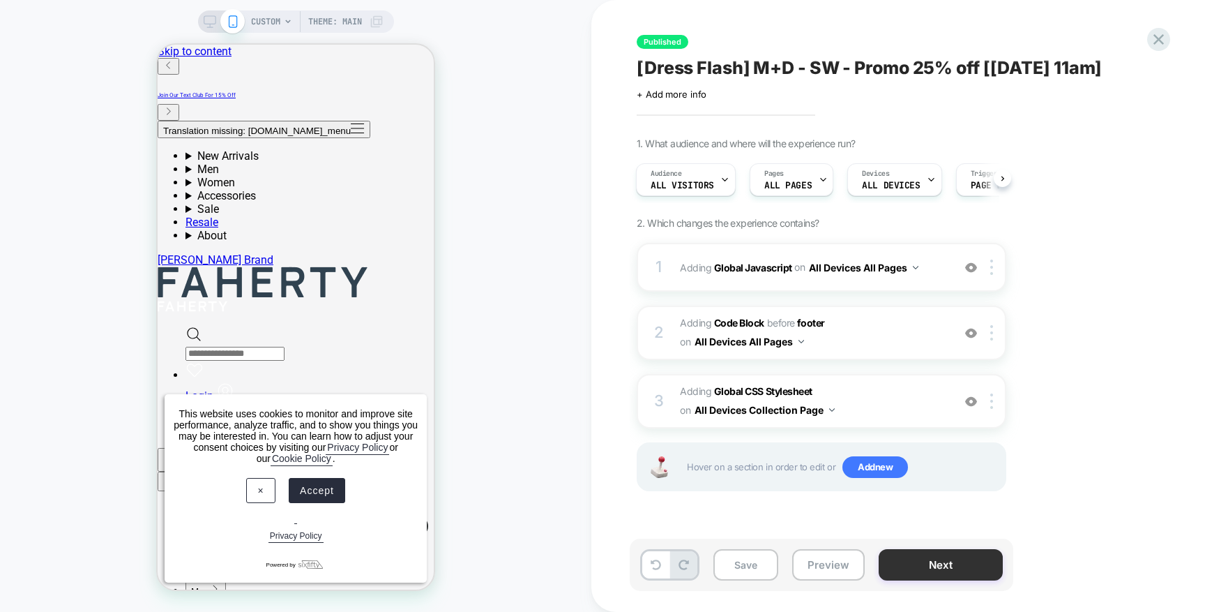
click at [951, 559] on button "Next" at bounding box center [941, 564] width 124 height 31
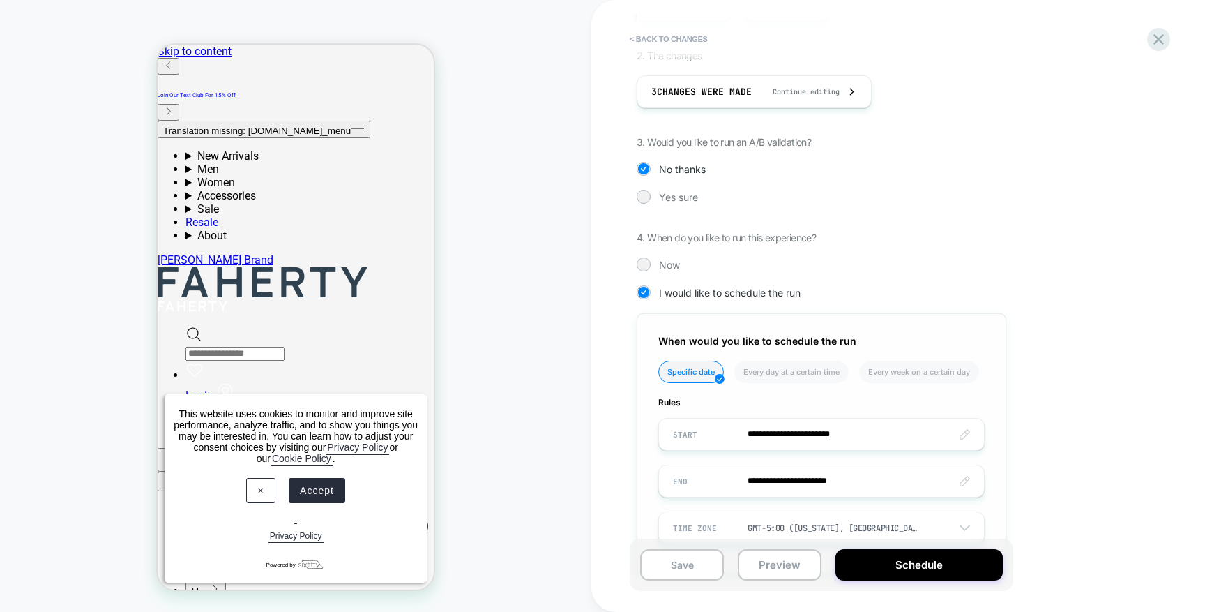
scroll to position [293, 0]
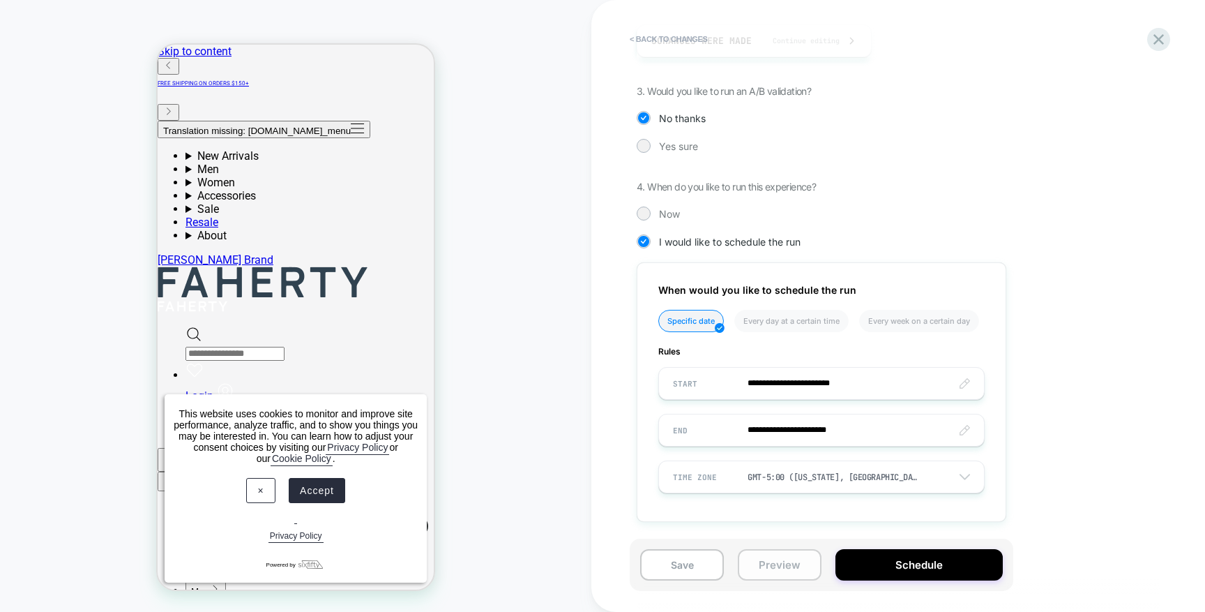
click at [796, 564] on button "Preview" at bounding box center [780, 564] width 84 height 31
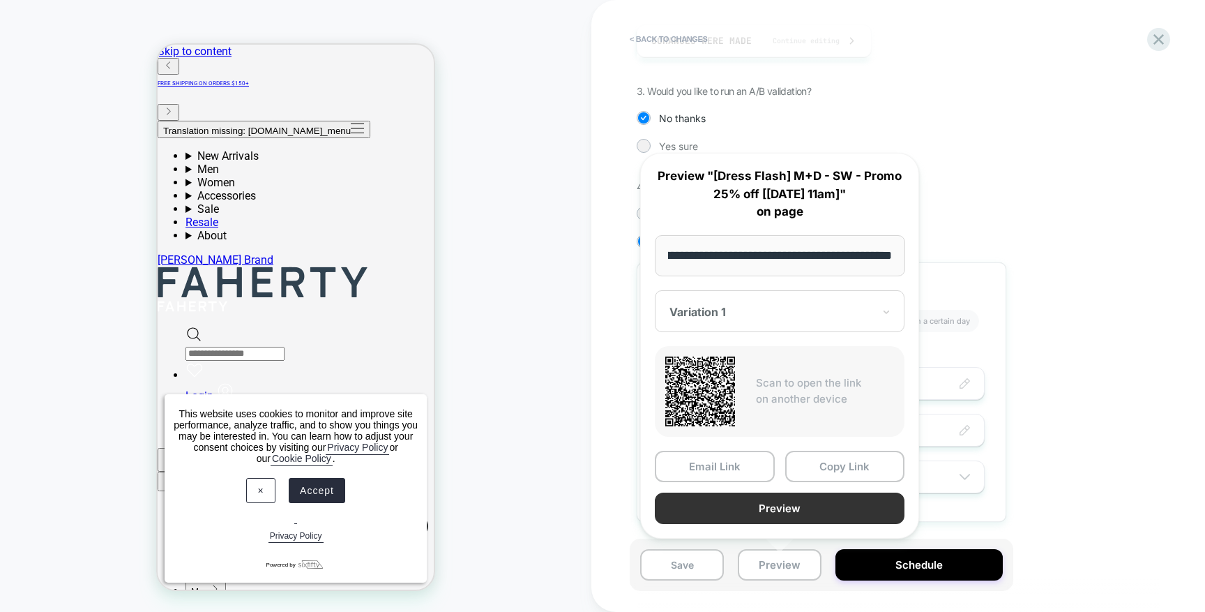
scroll to position [0, 0]
click at [815, 506] on button "Preview" at bounding box center [780, 507] width 250 height 31
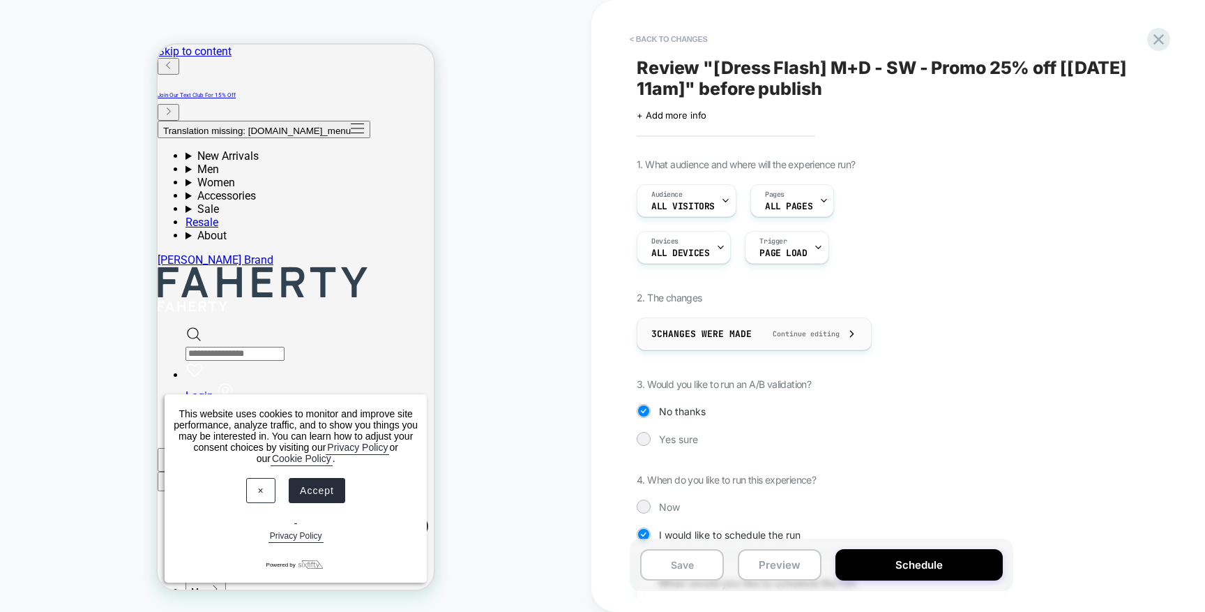
click at [759, 328] on div "3 Changes were made Continue editing" at bounding box center [755, 333] width 206 height 31
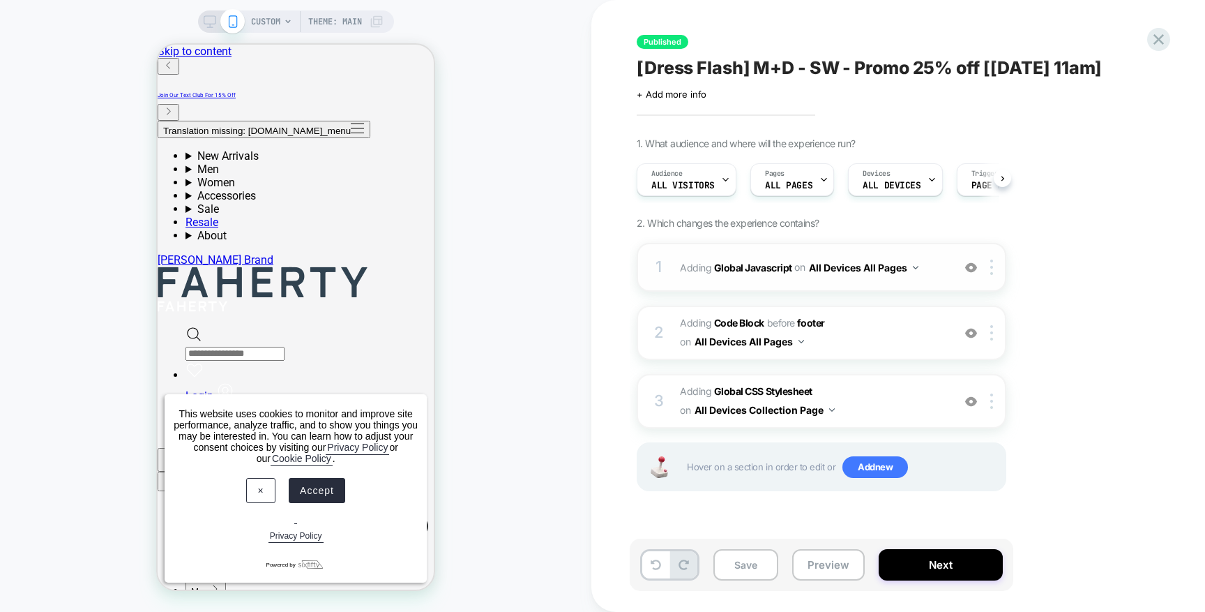
scroll to position [0, 1]
click at [746, 269] on b "Global Javascript" at bounding box center [753, 267] width 78 height 12
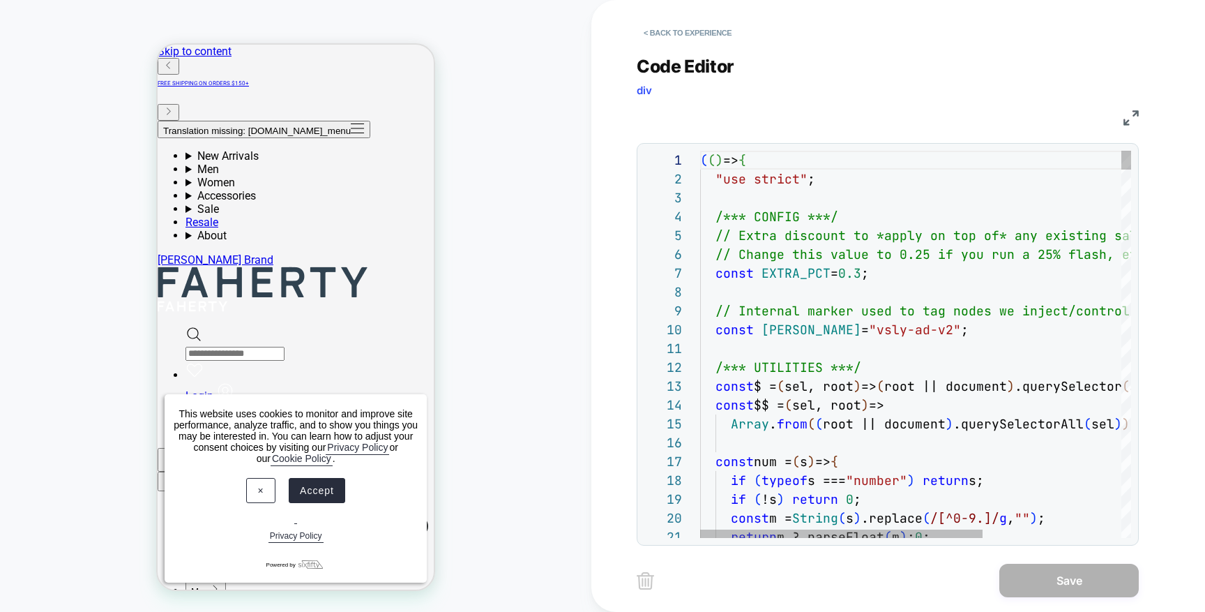
scroll to position [113, 166]
click at [861, 276] on span "0.3" at bounding box center [849, 273] width 23 height 16
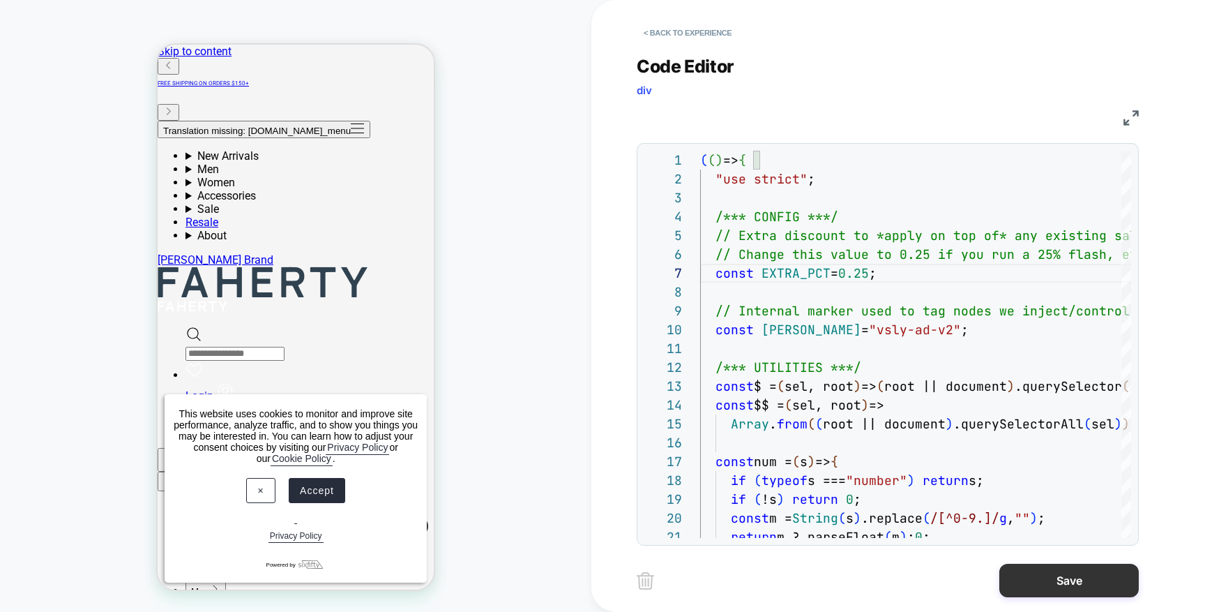
type textarea "**********"
click at [1058, 578] on button "Save" at bounding box center [1070, 580] width 140 height 33
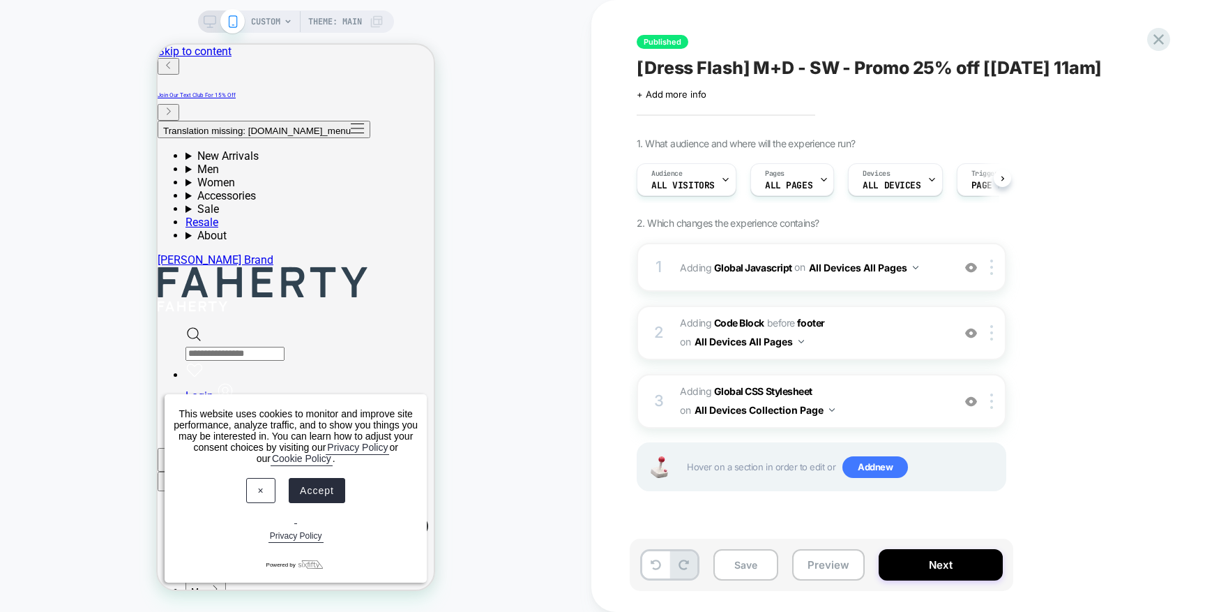
scroll to position [0, 1]
click at [923, 571] on button "Next" at bounding box center [941, 564] width 124 height 31
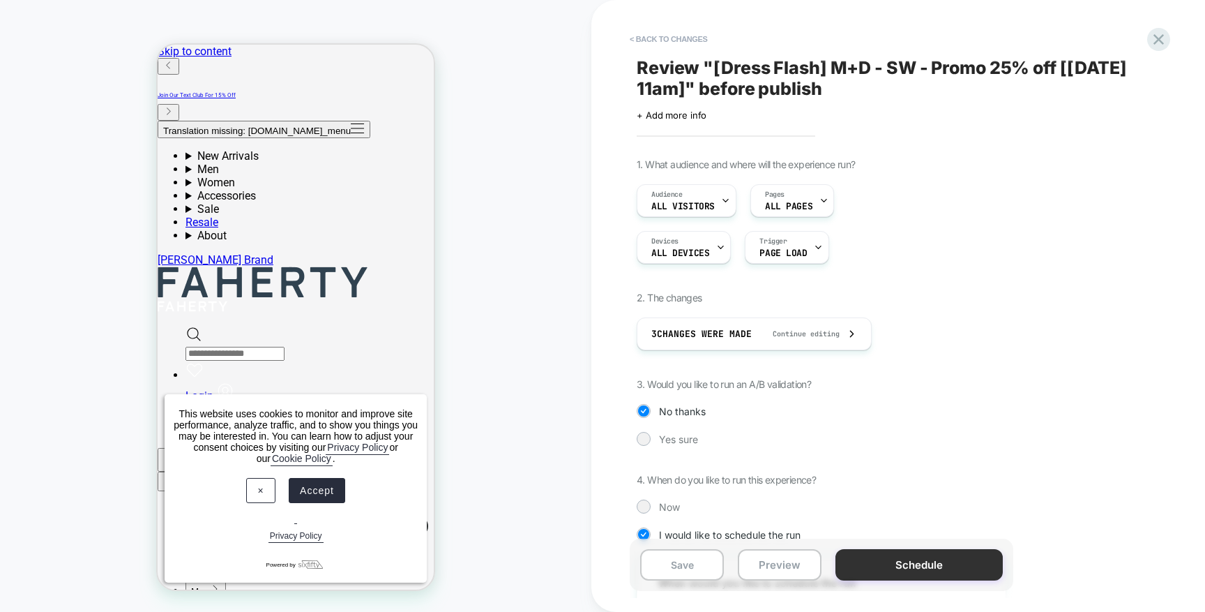
click at [859, 571] on button "Schedule" at bounding box center [919, 564] width 167 height 31
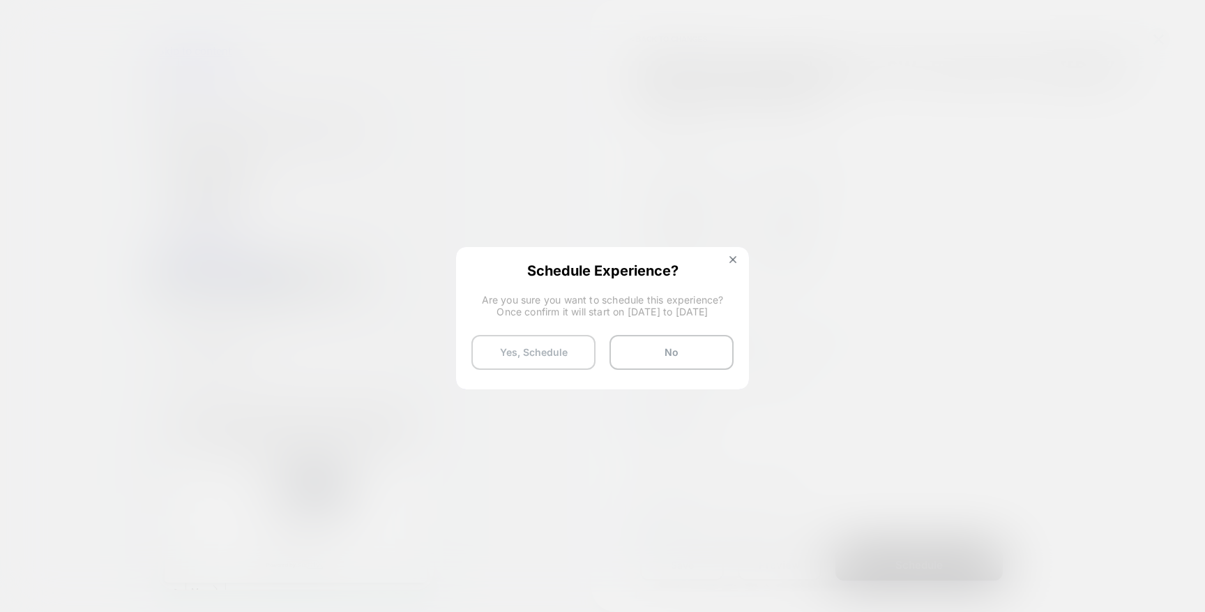
click at [557, 359] on button "Yes, Schedule" at bounding box center [534, 352] width 124 height 35
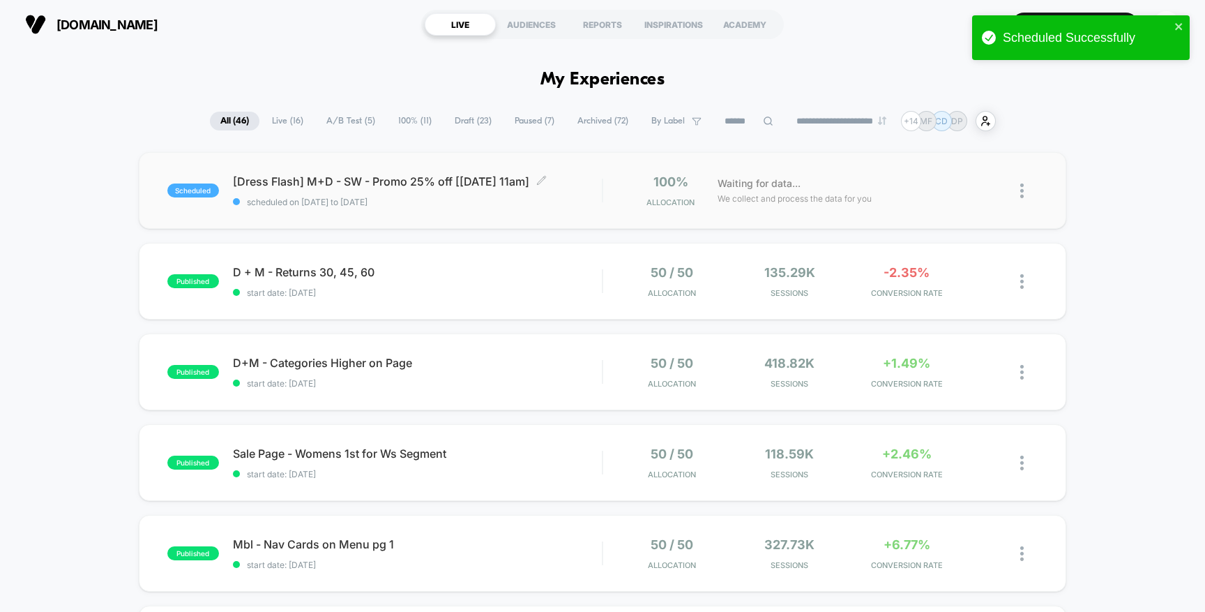
scroll to position [2, 0]
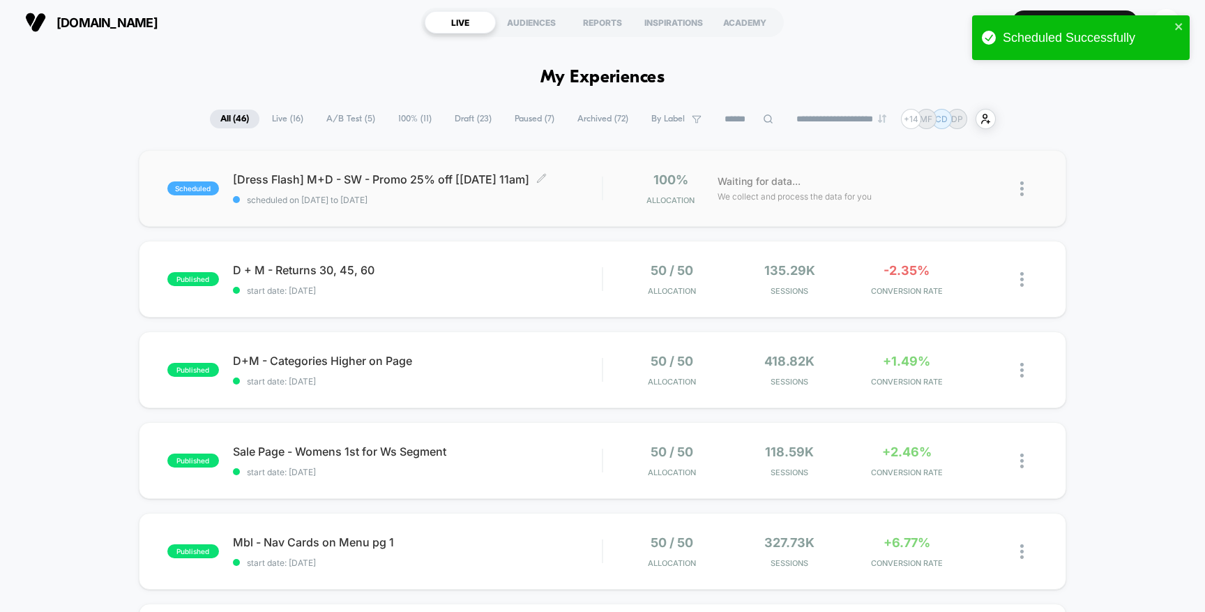
click at [558, 197] on span "scheduled on [DATE] to [DATE]" at bounding box center [418, 200] width 370 height 10
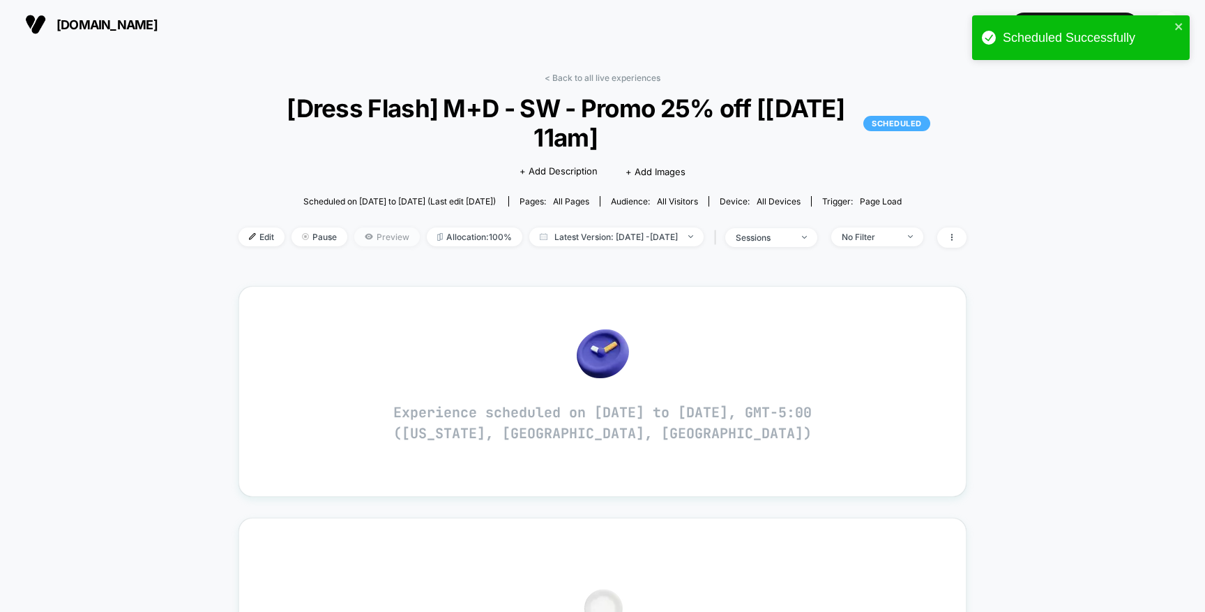
click at [375, 227] on span "Preview" at bounding box center [387, 236] width 66 height 19
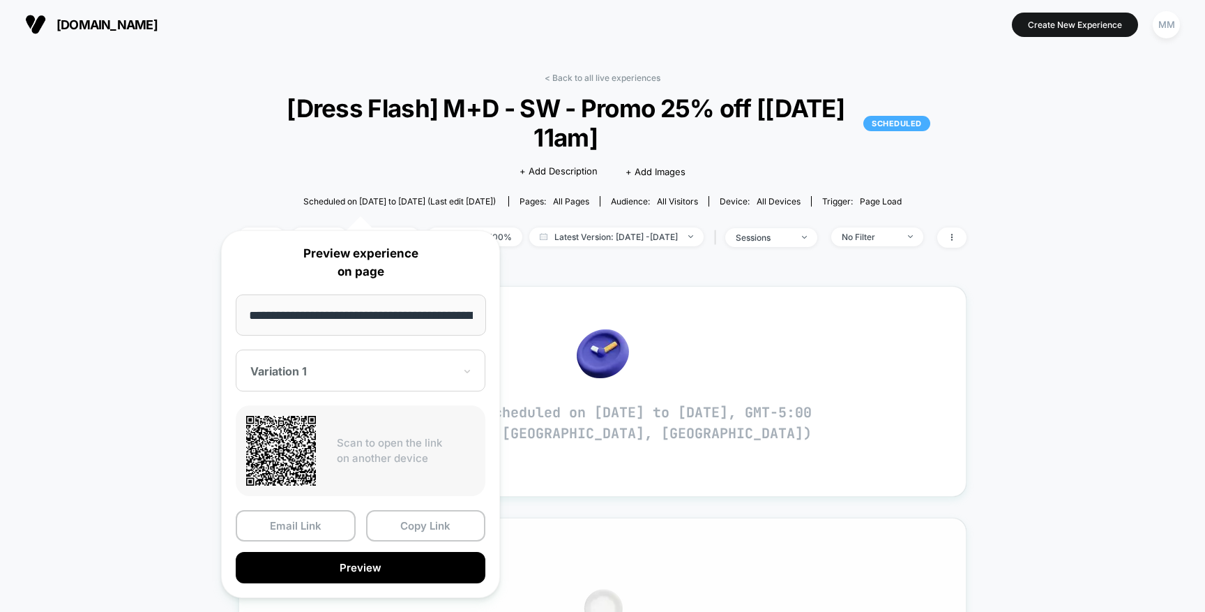
click at [461, 562] on button "Preview" at bounding box center [361, 567] width 250 height 31
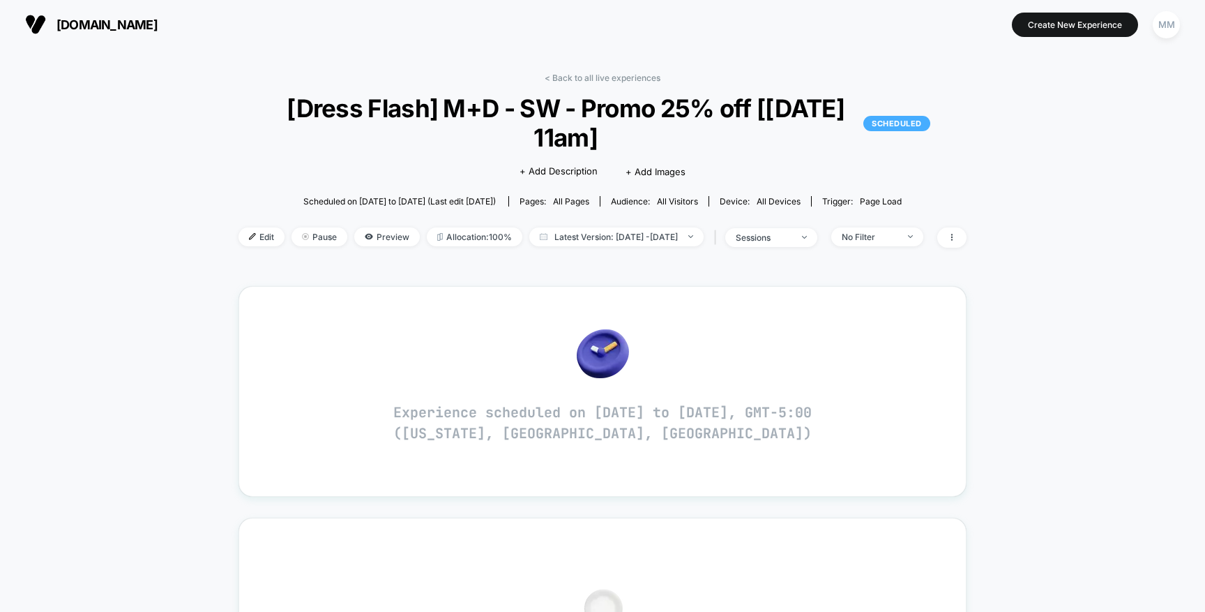
click at [239, 227] on span "Edit" at bounding box center [262, 236] width 46 height 19
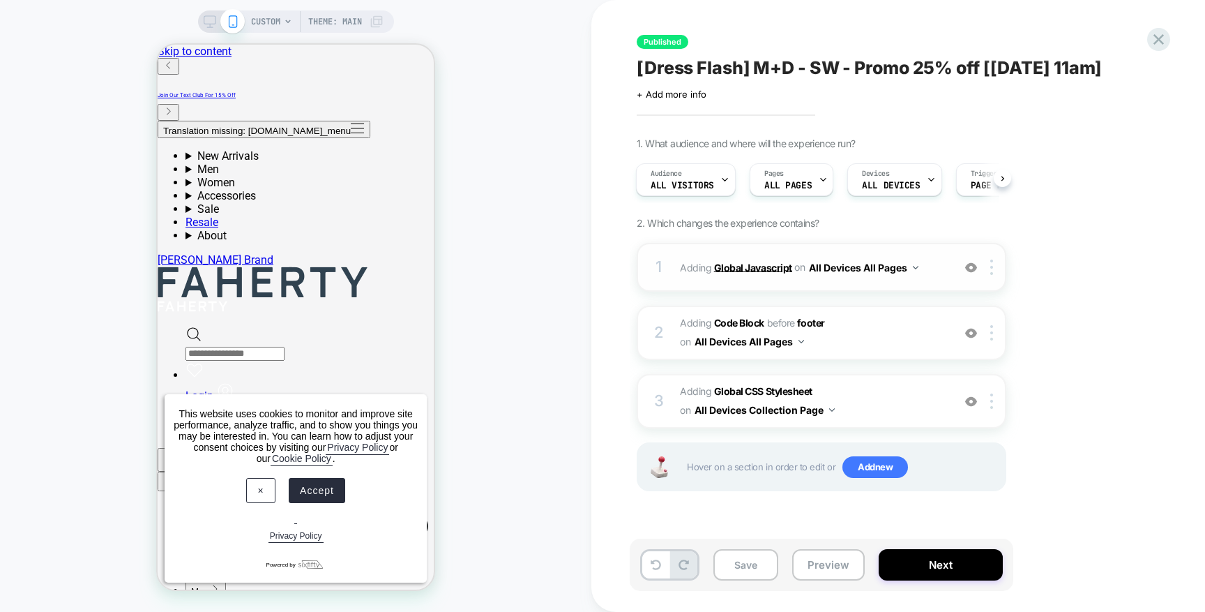
click at [725, 269] on b "Global Javascript" at bounding box center [753, 267] width 78 height 12
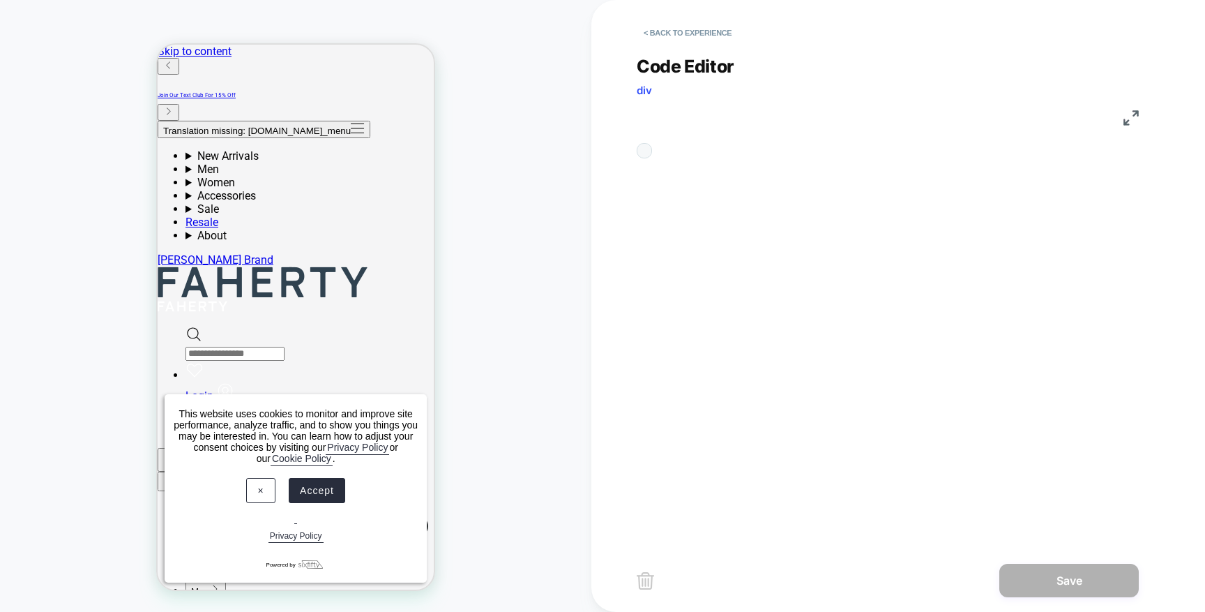
scroll to position [188, 0]
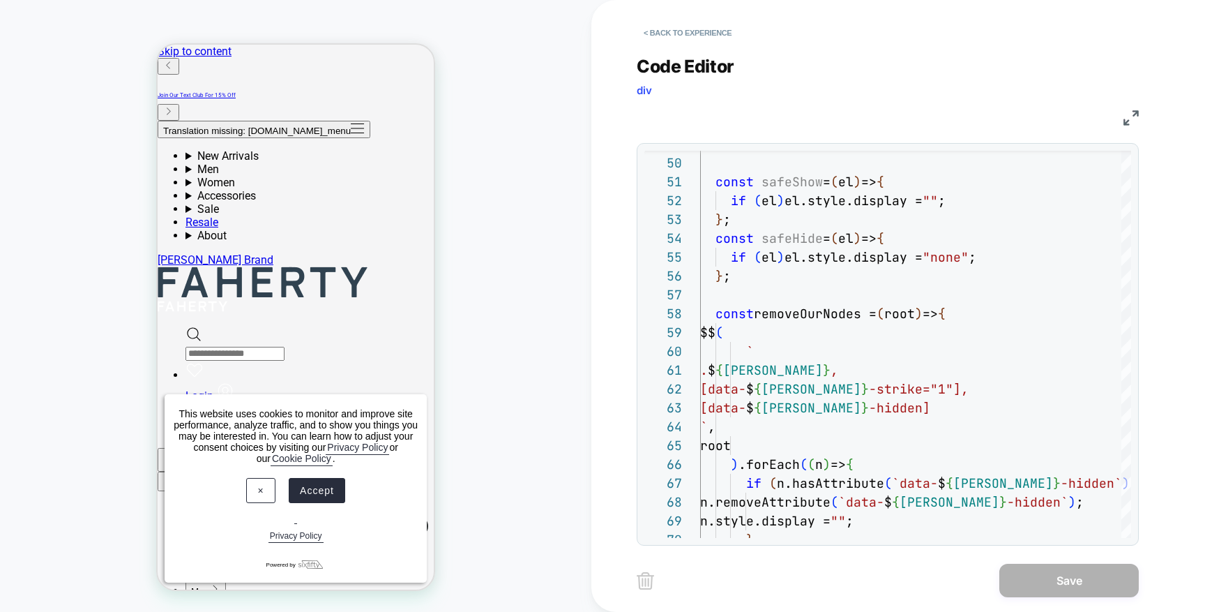
scroll to position [17, 0]
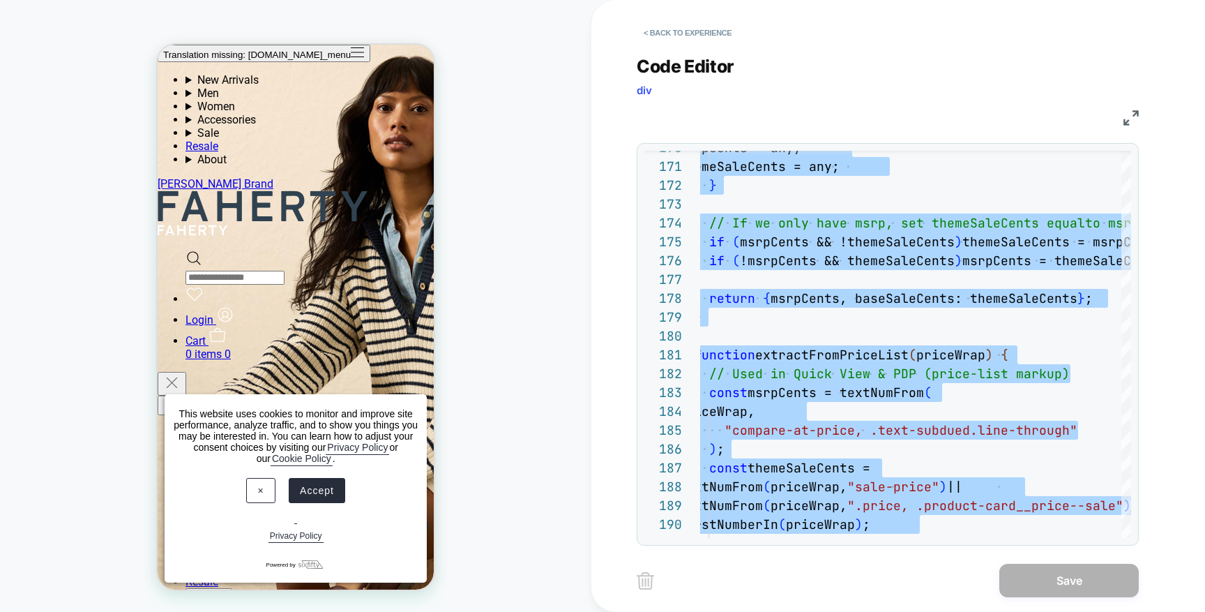
scroll to position [1180, 0]
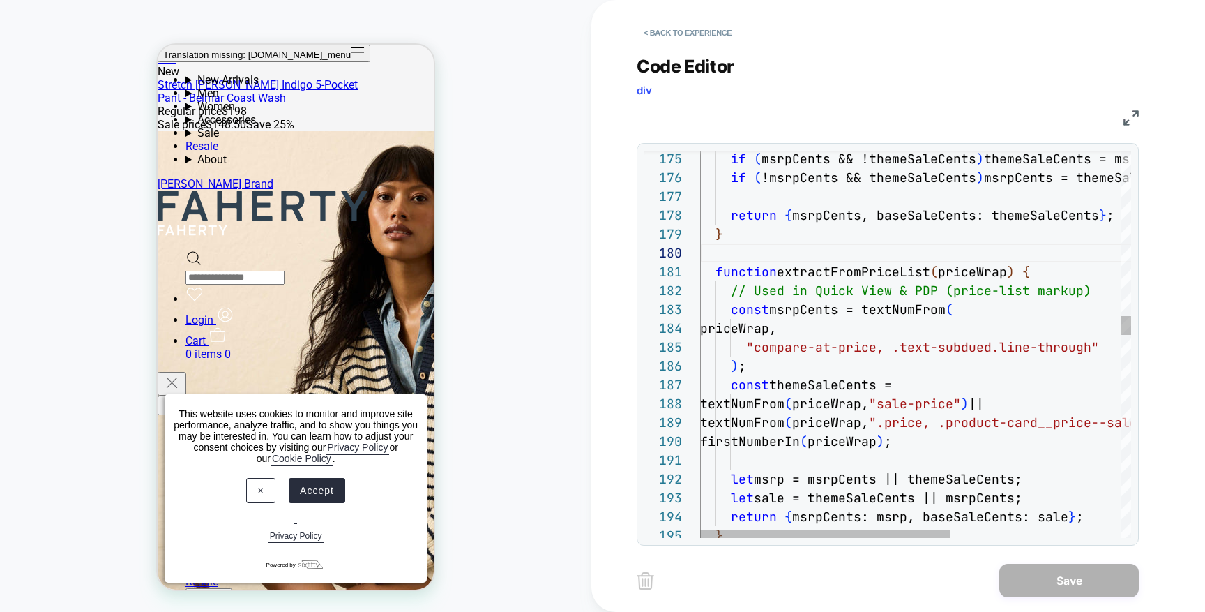
type textarea "**********"
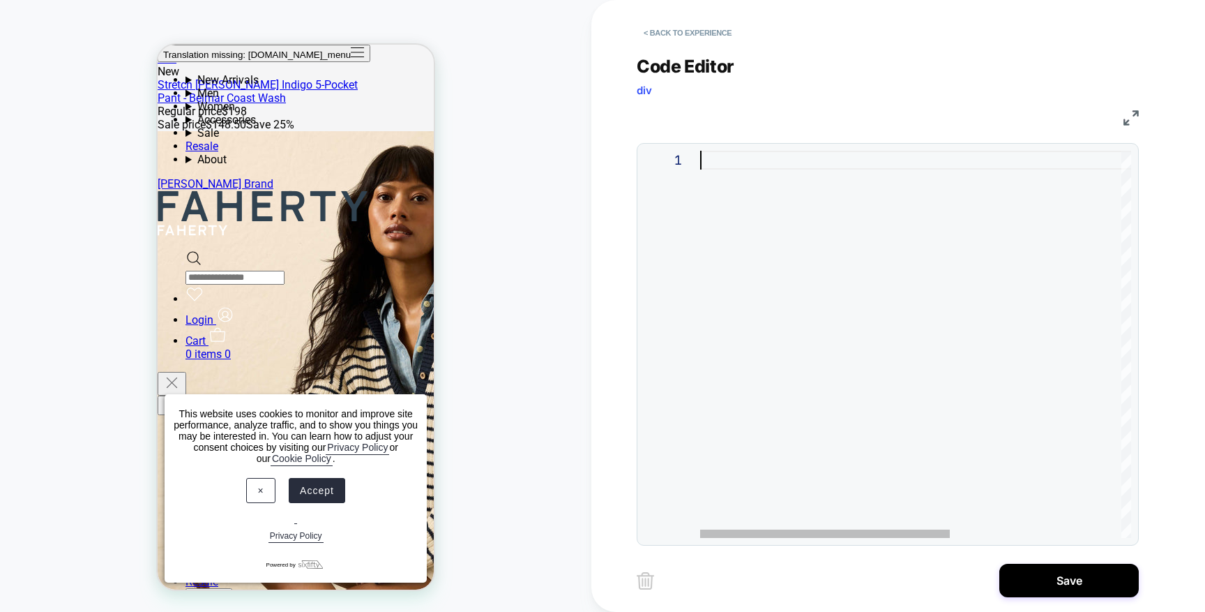
scroll to position [0, 0]
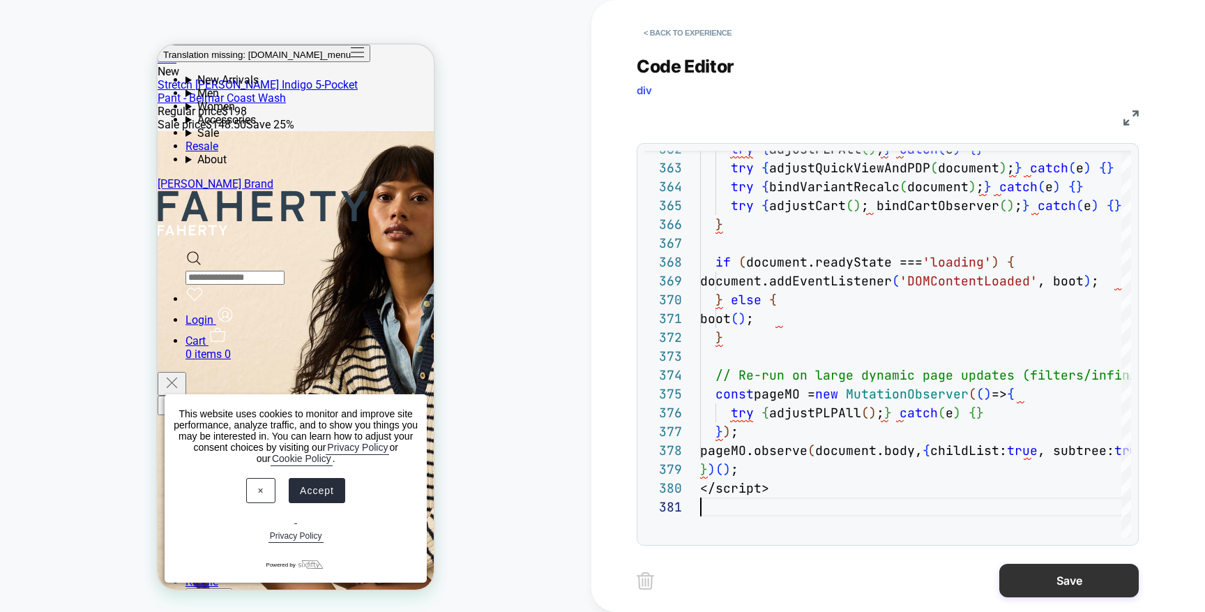
click at [1048, 573] on button "Save" at bounding box center [1070, 580] width 140 height 33
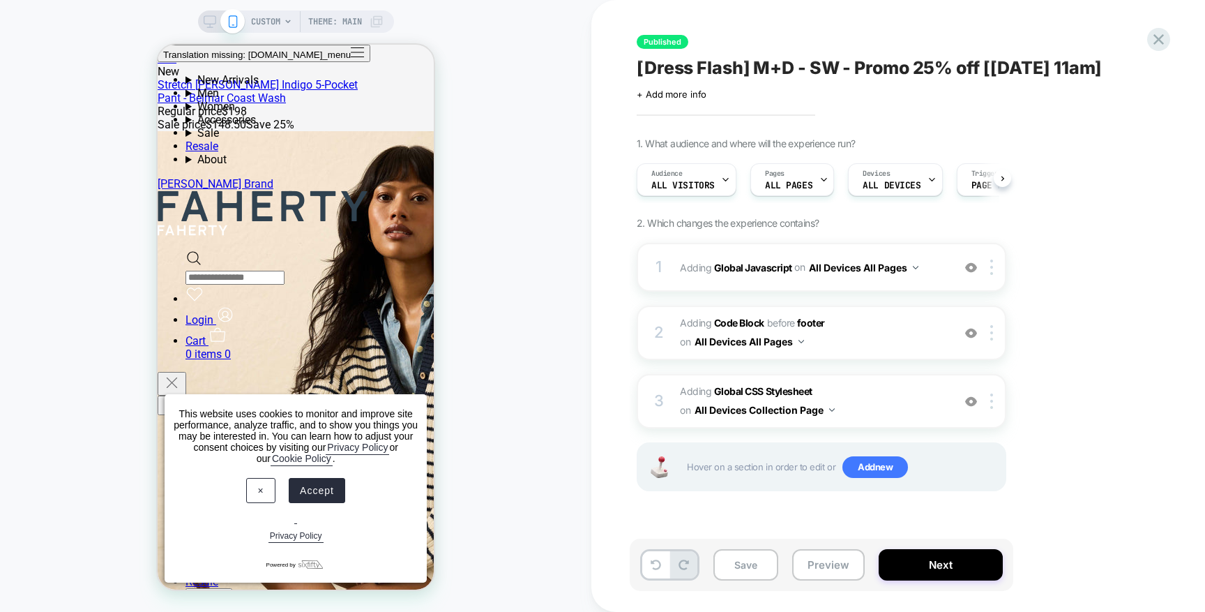
scroll to position [0, 1]
click at [745, 264] on b "Global Javascript" at bounding box center [753, 267] width 78 height 12
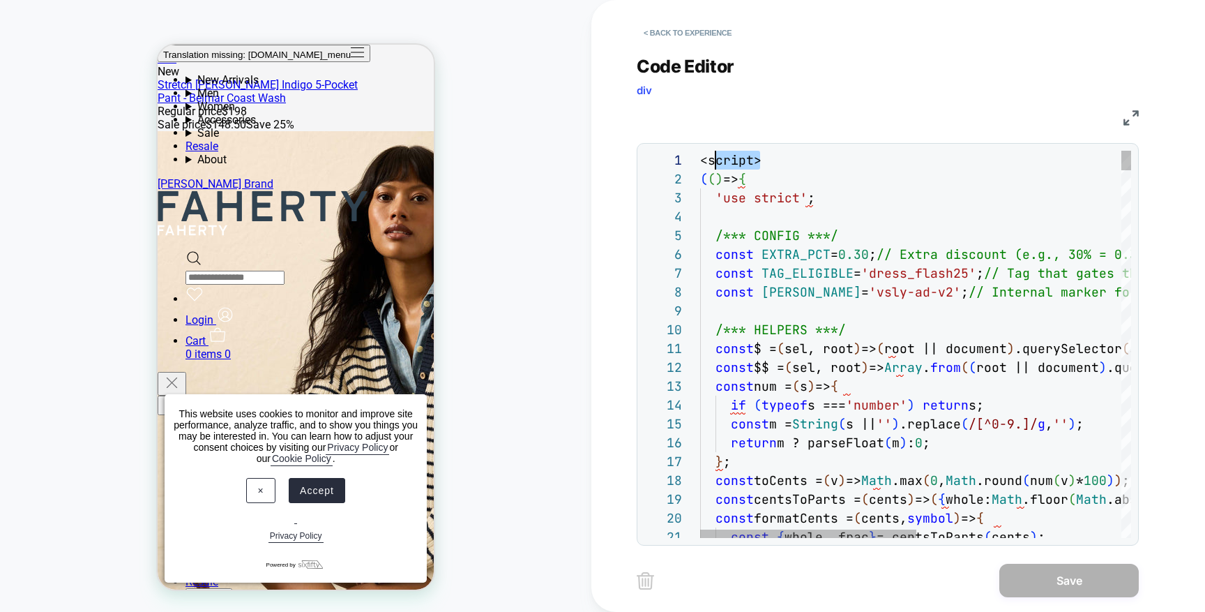
scroll to position [0, 0]
drag, startPoint x: 774, startPoint y: 158, endPoint x: 696, endPoint y: 160, distance: 77.5
click at [696, 160] on div "1 2 3 4 5 6 7 8 9 10 11 12 13 14 15 16 17 18 19 20 21 <script> ( ( ) => { 'use …" at bounding box center [888, 344] width 487 height 387
type textarea "**********"
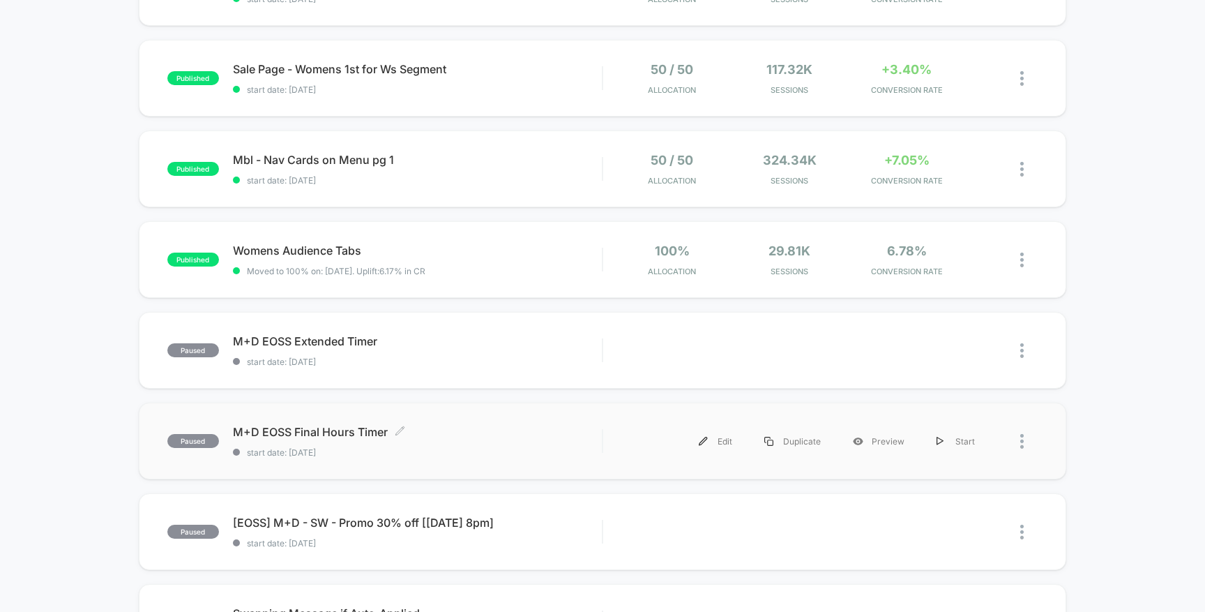
scroll to position [447, 0]
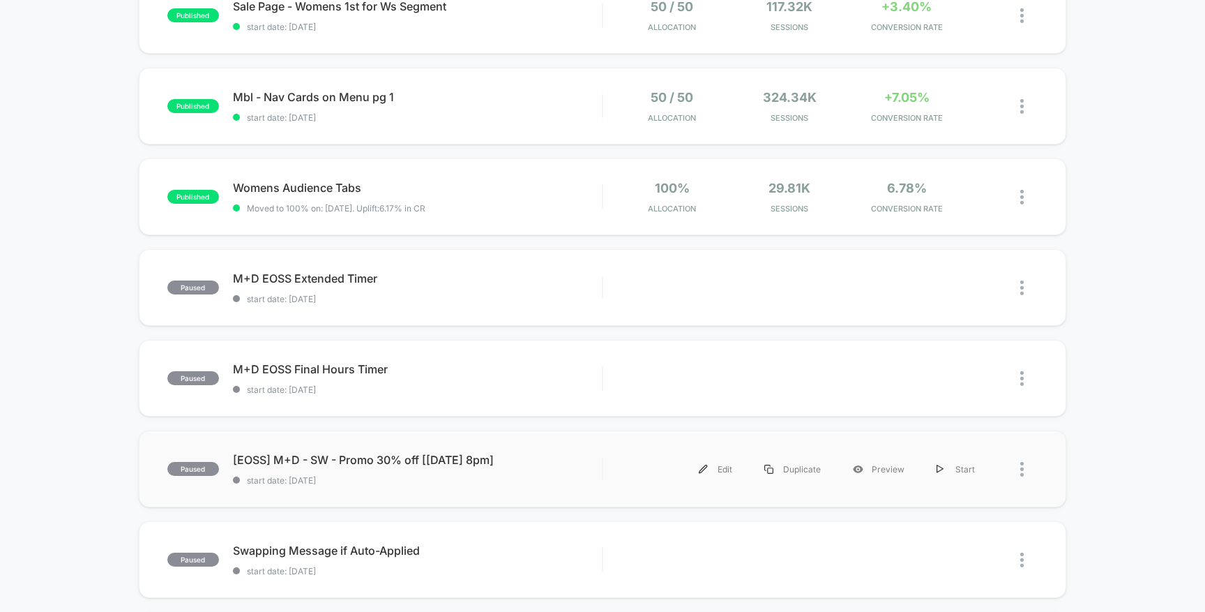
click at [1018, 471] on div at bounding box center [1014, 468] width 47 height 31
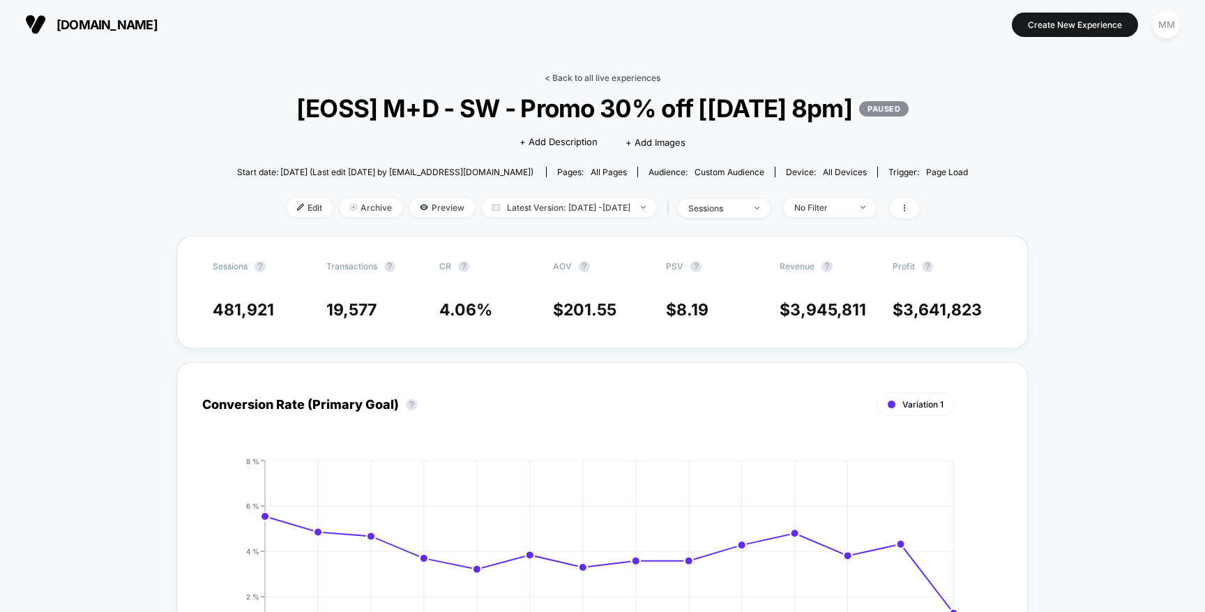
click at [564, 78] on link "< Back to all live experiences" at bounding box center [603, 78] width 116 height 10
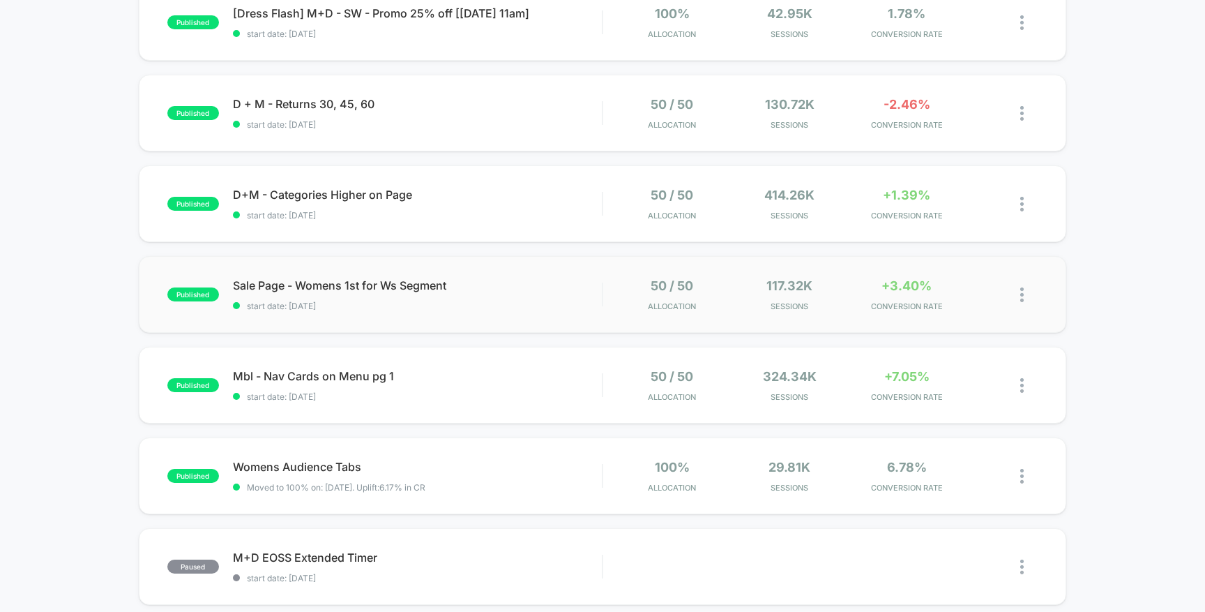
scroll to position [96, 0]
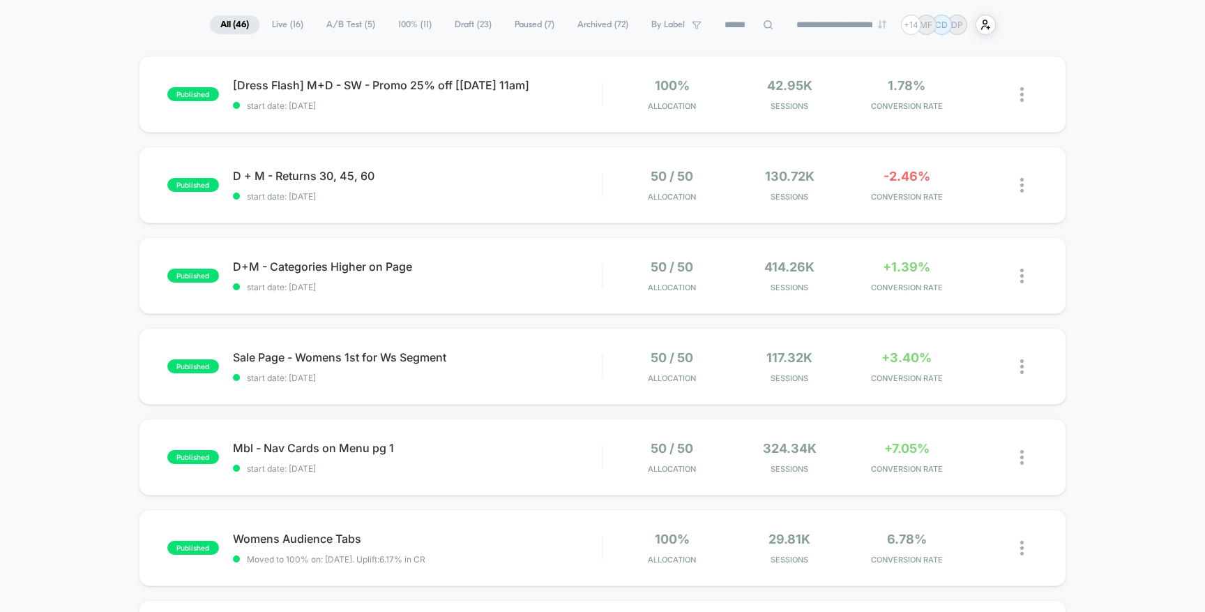
click at [746, 20] on input at bounding box center [749, 25] width 70 height 17
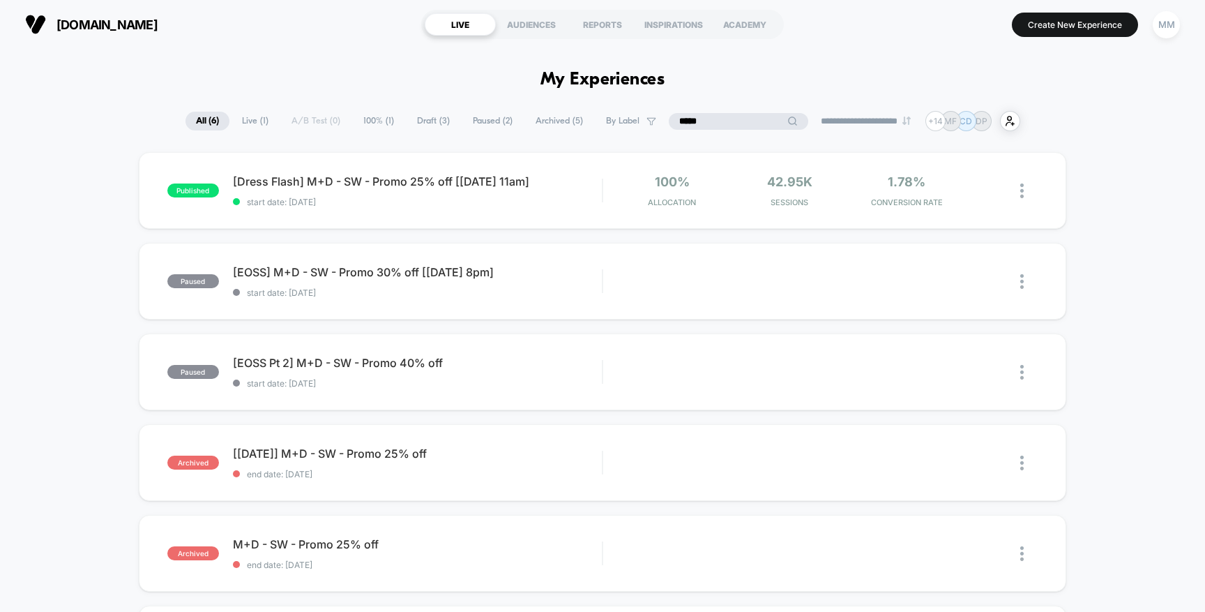
type input "*****"
click at [471, 182] on span "[Dress Flash] M+D - SW - Promo 25% off [[DATE] 11am] Click to edit experience d…" at bounding box center [418, 181] width 370 height 14
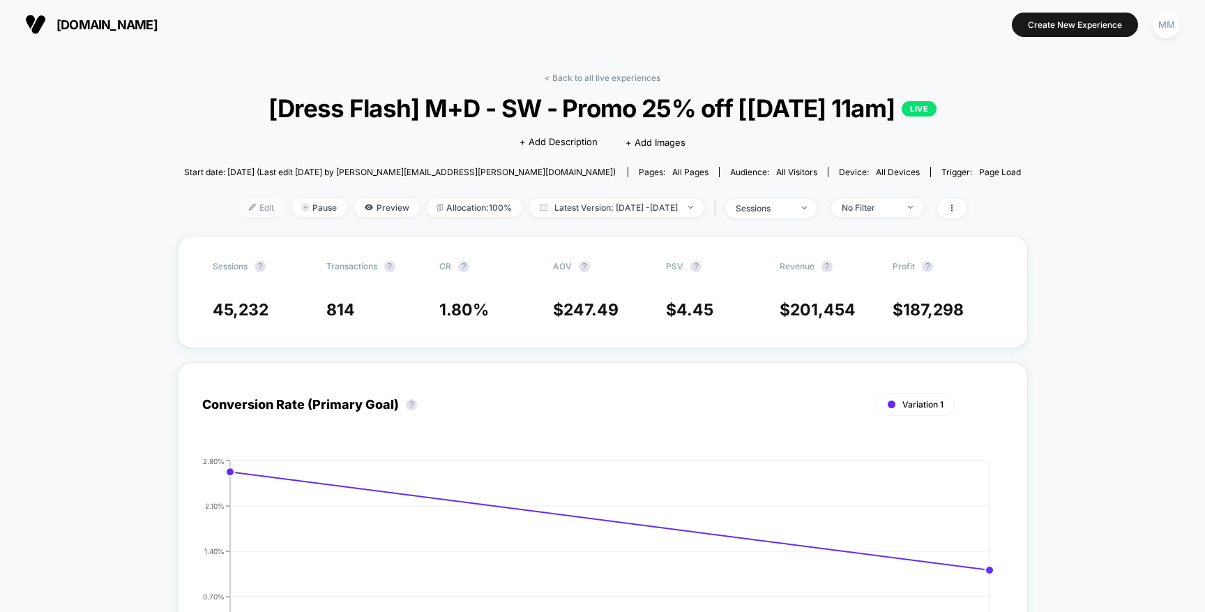
click at [245, 210] on span "Edit" at bounding box center [262, 207] width 46 height 19
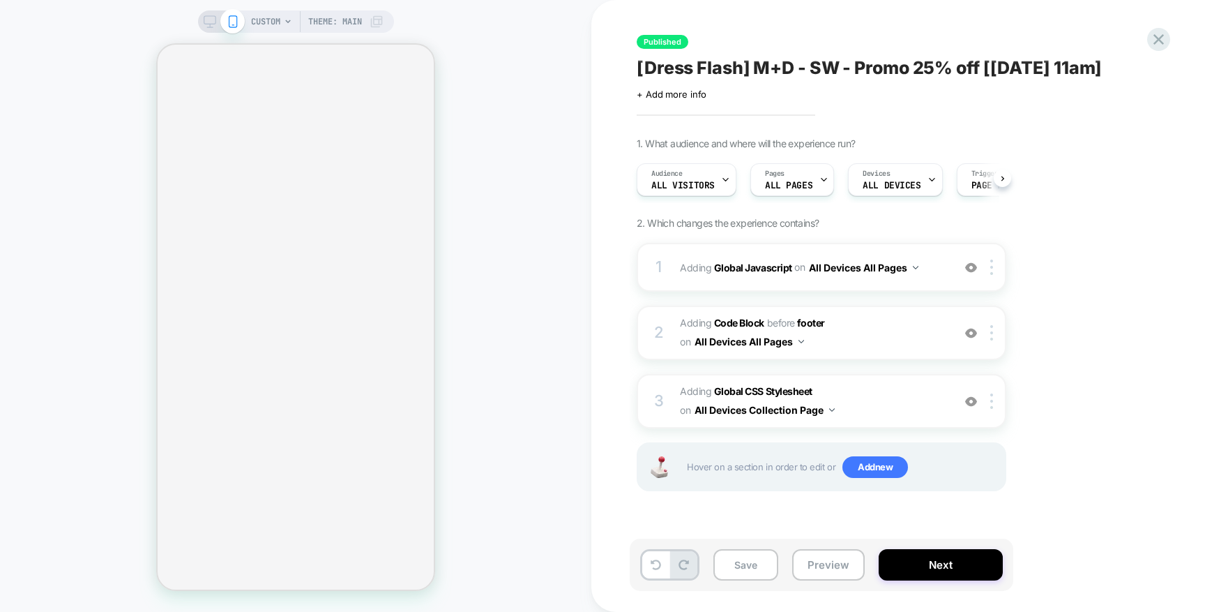
scroll to position [0, 1]
click at [751, 266] on b "Global Javascript" at bounding box center [753, 267] width 78 height 12
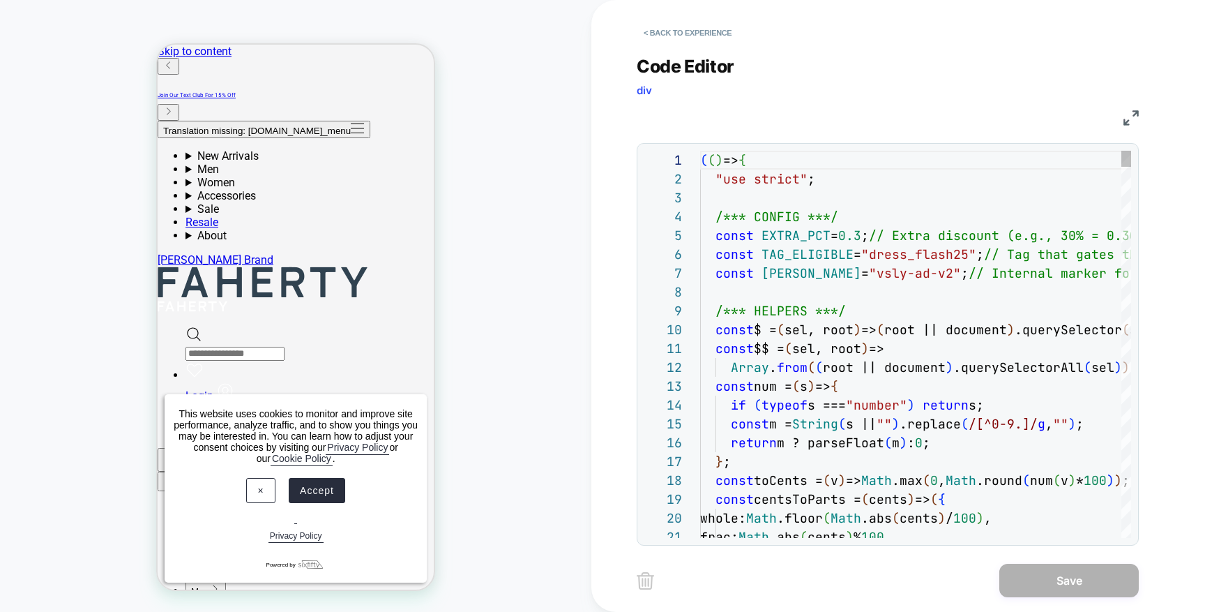
scroll to position [0, 0]
type textarea "**********"
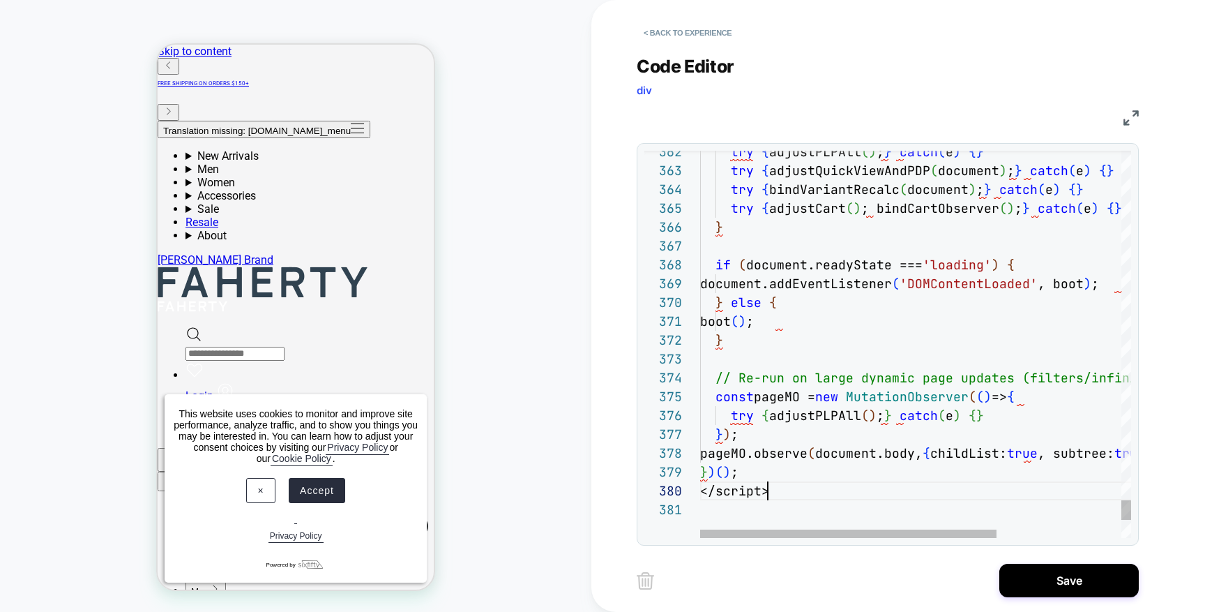
scroll to position [170, 0]
drag, startPoint x: 771, startPoint y: 495, endPoint x: 643, endPoint y: 486, distance: 128.6
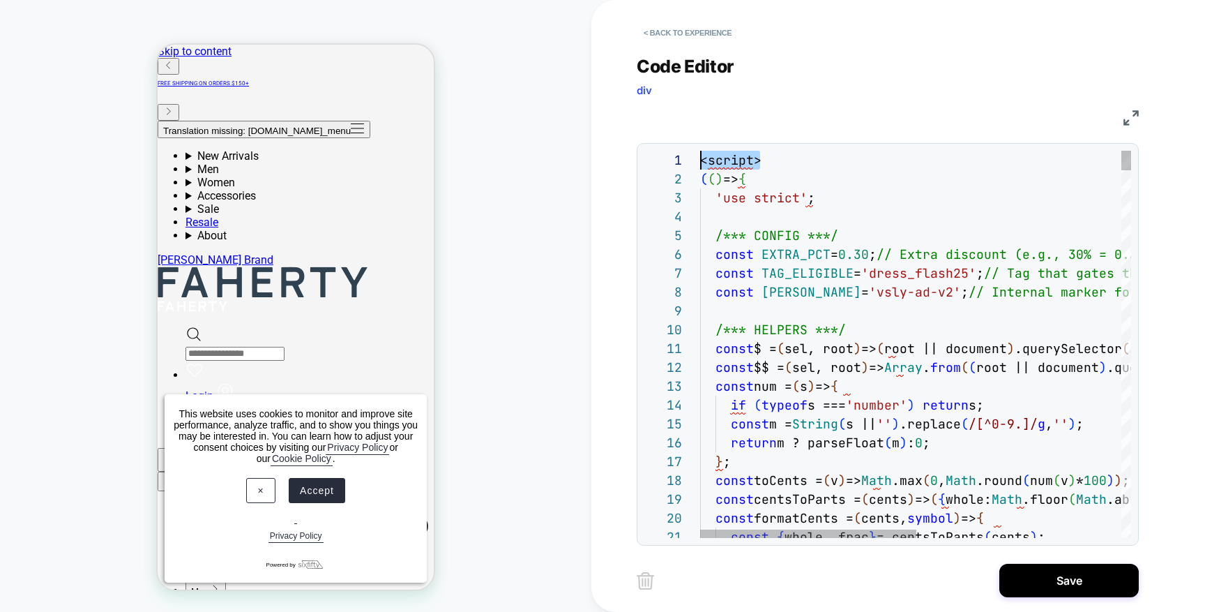
scroll to position [0, 0]
drag, startPoint x: 788, startPoint y: 158, endPoint x: 633, endPoint y: 158, distance: 154.9
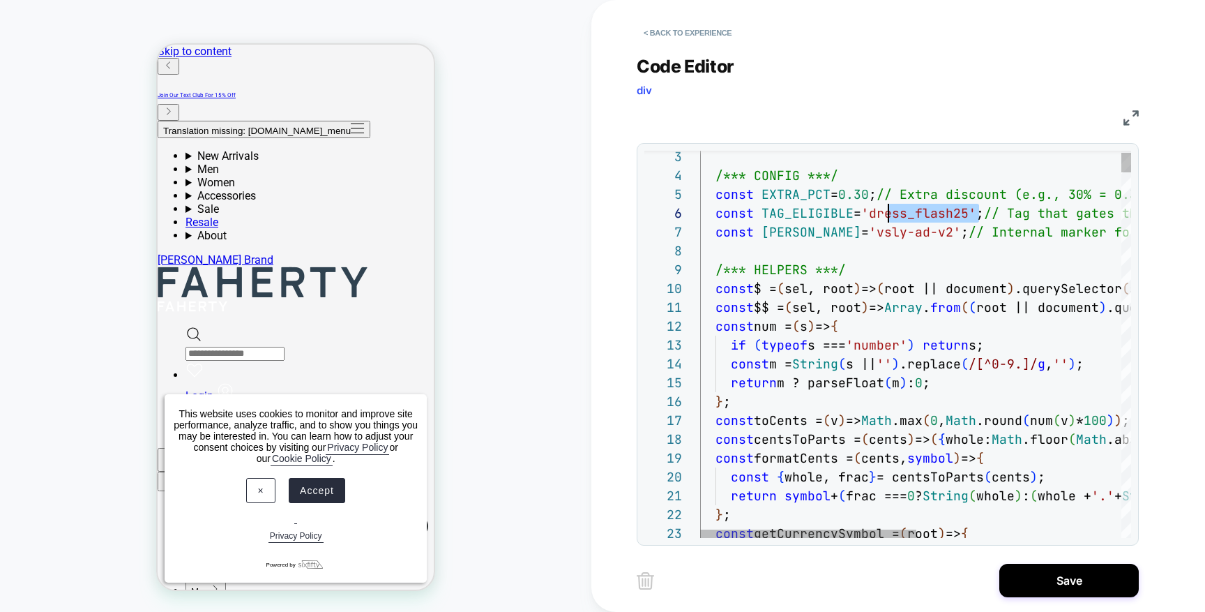
scroll to position [94, 181]
drag, startPoint x: 978, startPoint y: 216, endPoint x: 882, endPoint y: 216, distance: 95.6
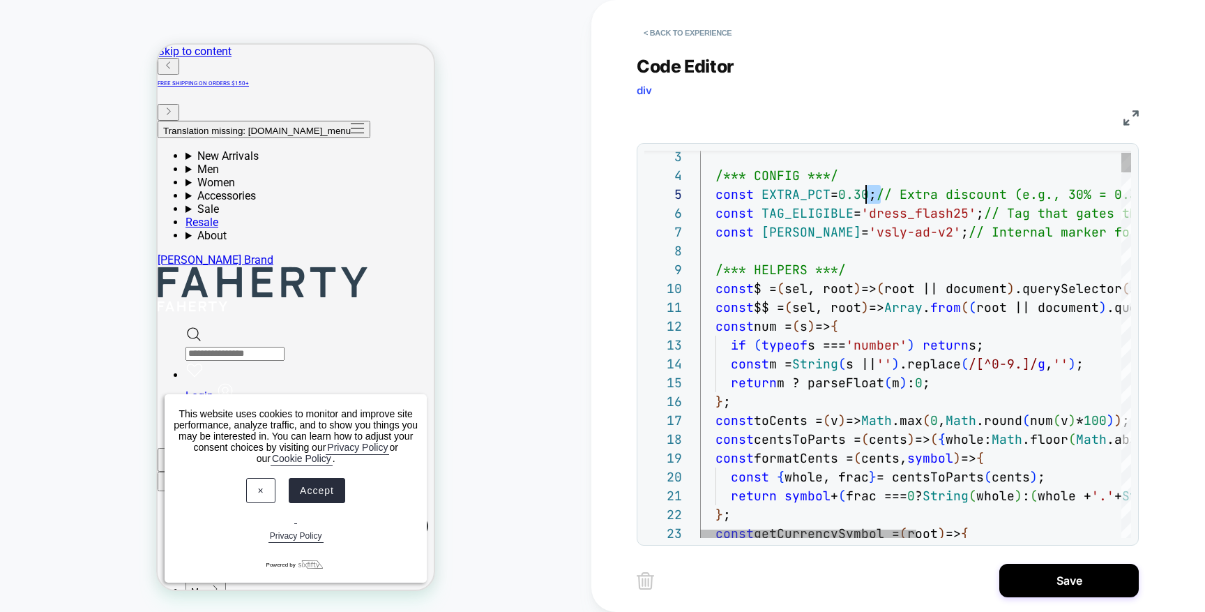
scroll to position [75, 166]
drag, startPoint x: 878, startPoint y: 199, endPoint x: 868, endPoint y: 199, distance: 9.8
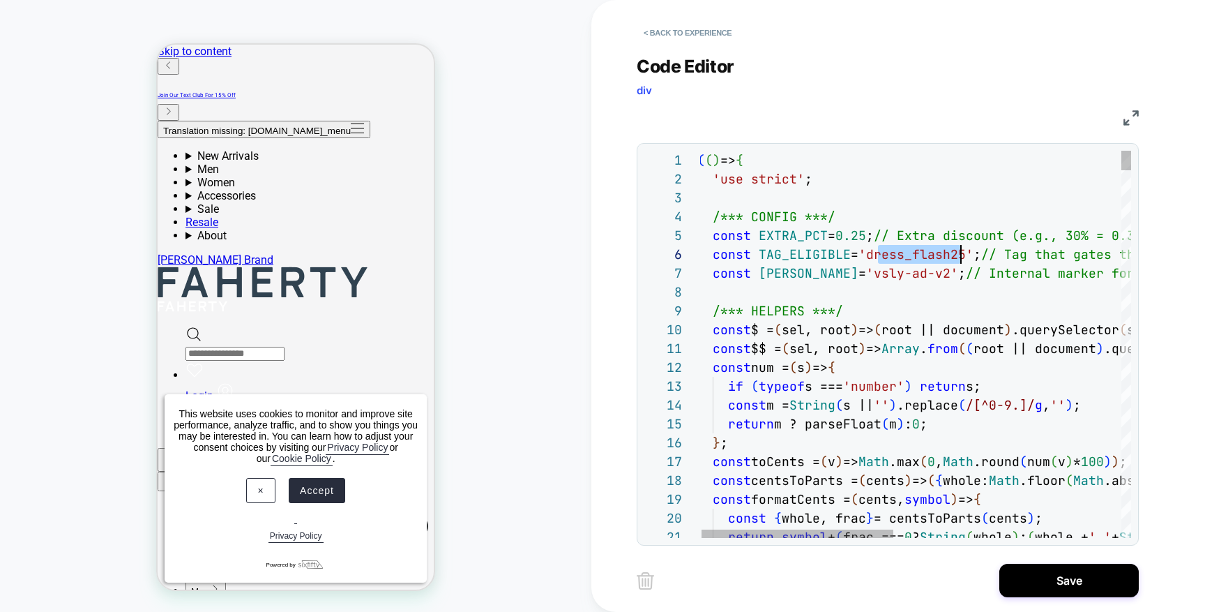
scroll to position [94, 271]
drag, startPoint x: 880, startPoint y: 256, endPoint x: 971, endPoint y: 256, distance: 90.7
drag, startPoint x: 974, startPoint y: 255, endPoint x: 877, endPoint y: 254, distance: 97.0
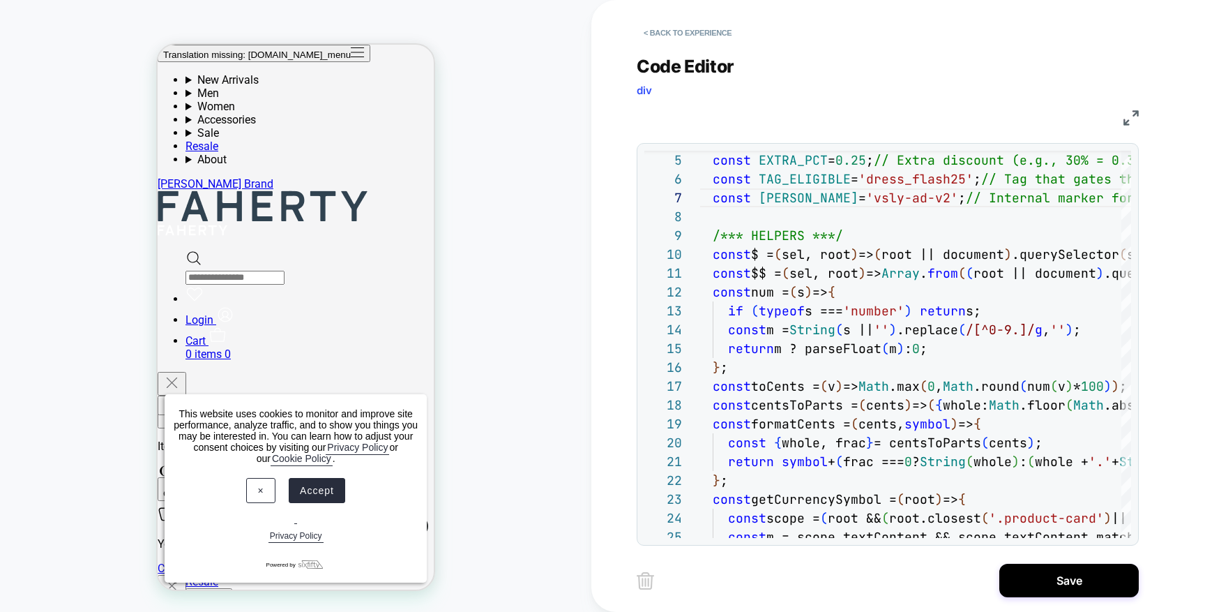
scroll to position [0, 0]
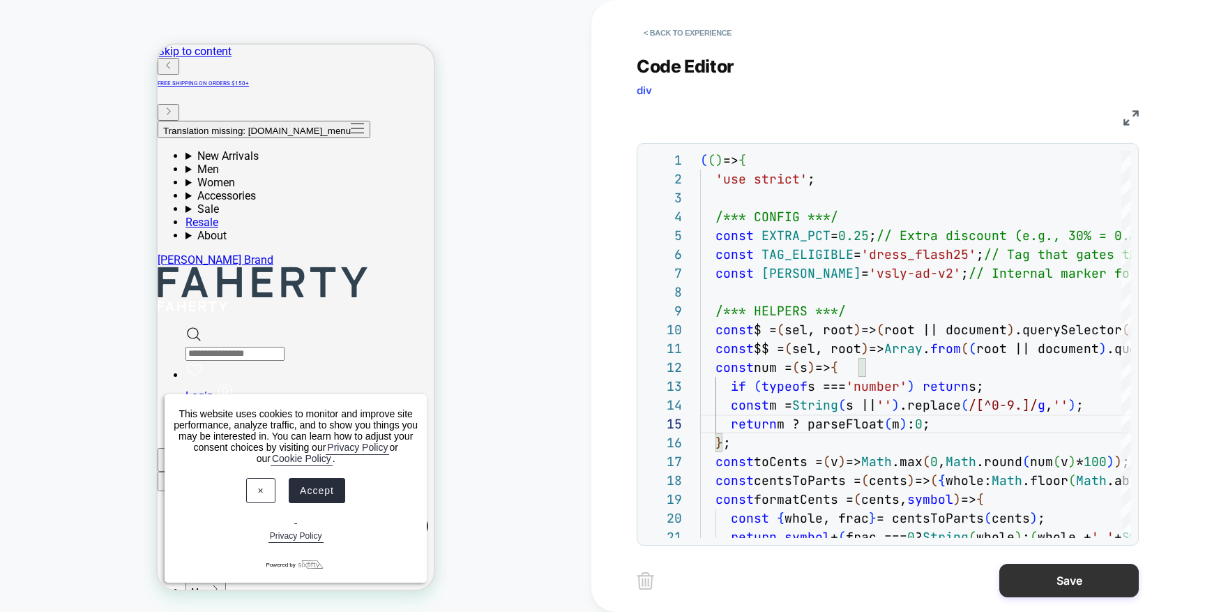
type textarea "**********"
click at [1031, 578] on button "Save" at bounding box center [1070, 580] width 140 height 33
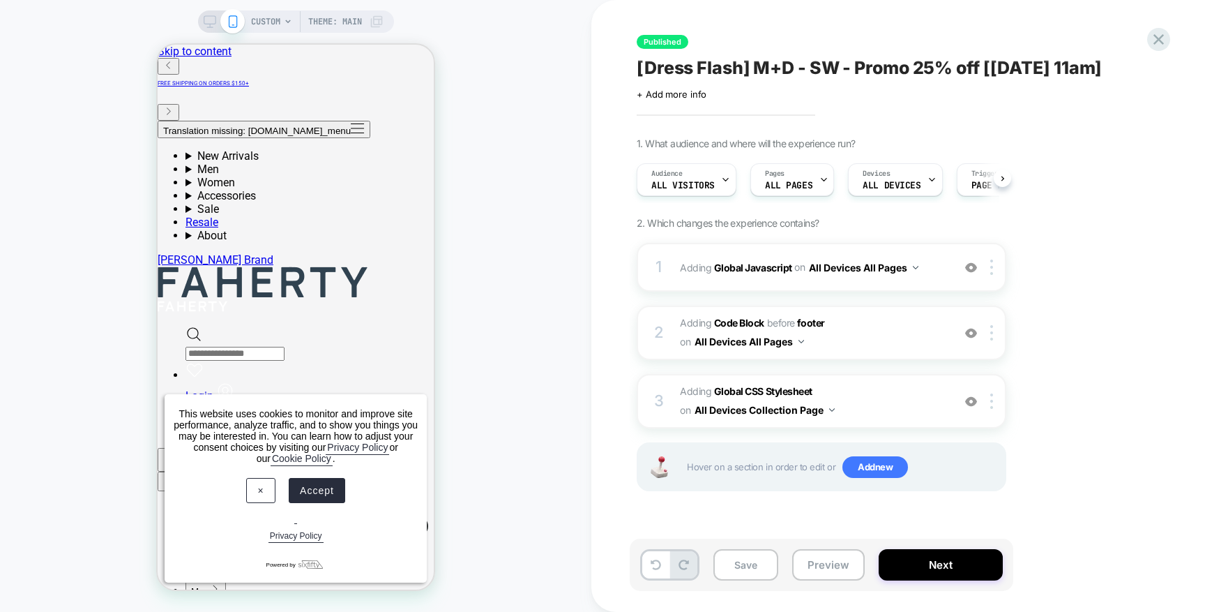
scroll to position [0, 1]
click at [818, 564] on button "Preview" at bounding box center [828, 564] width 73 height 31
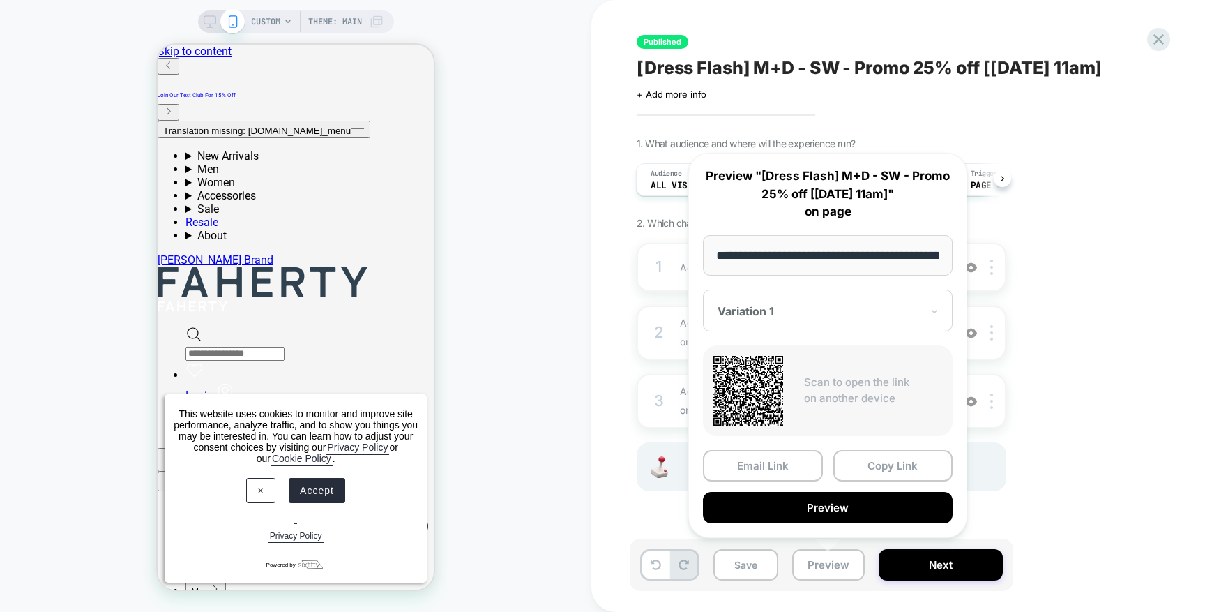
scroll to position [0, 190]
click at [821, 499] on button "Preview" at bounding box center [828, 507] width 250 height 31
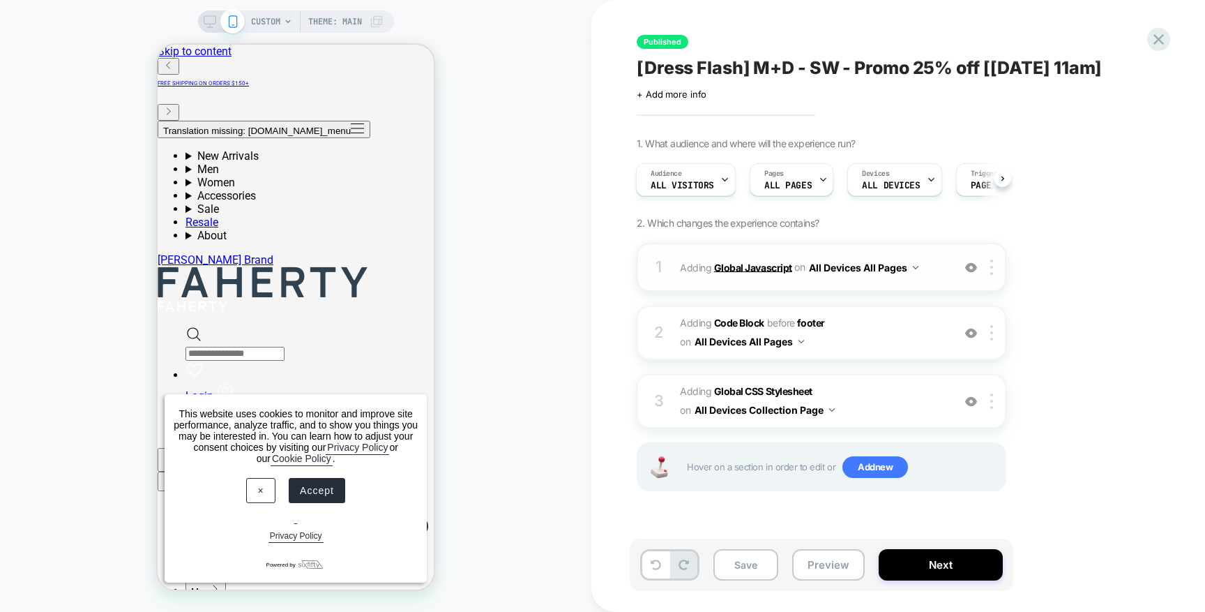
click at [774, 271] on b "Global Javascript" at bounding box center [753, 267] width 78 height 12
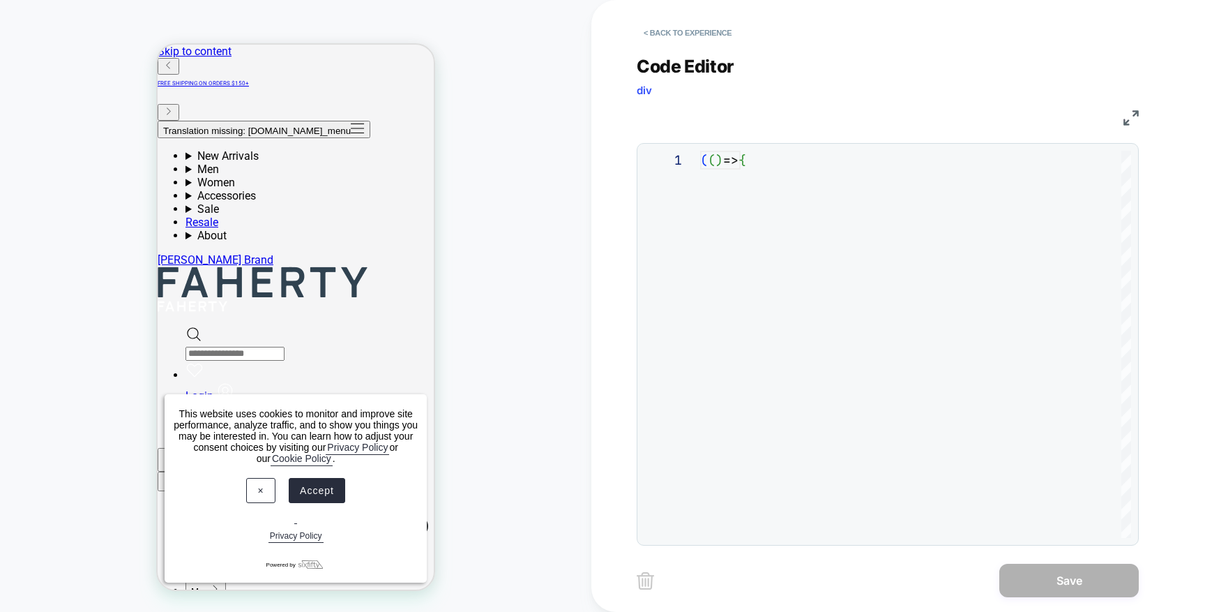
scroll to position [188, 0]
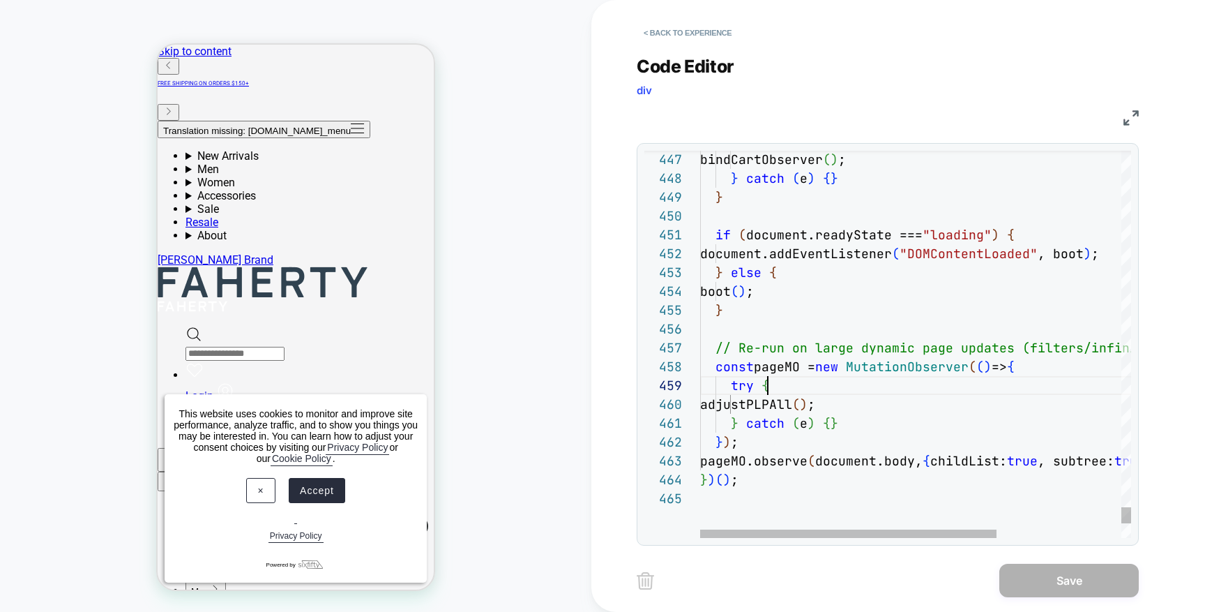
scroll to position [151, 68]
type textarea "**********"
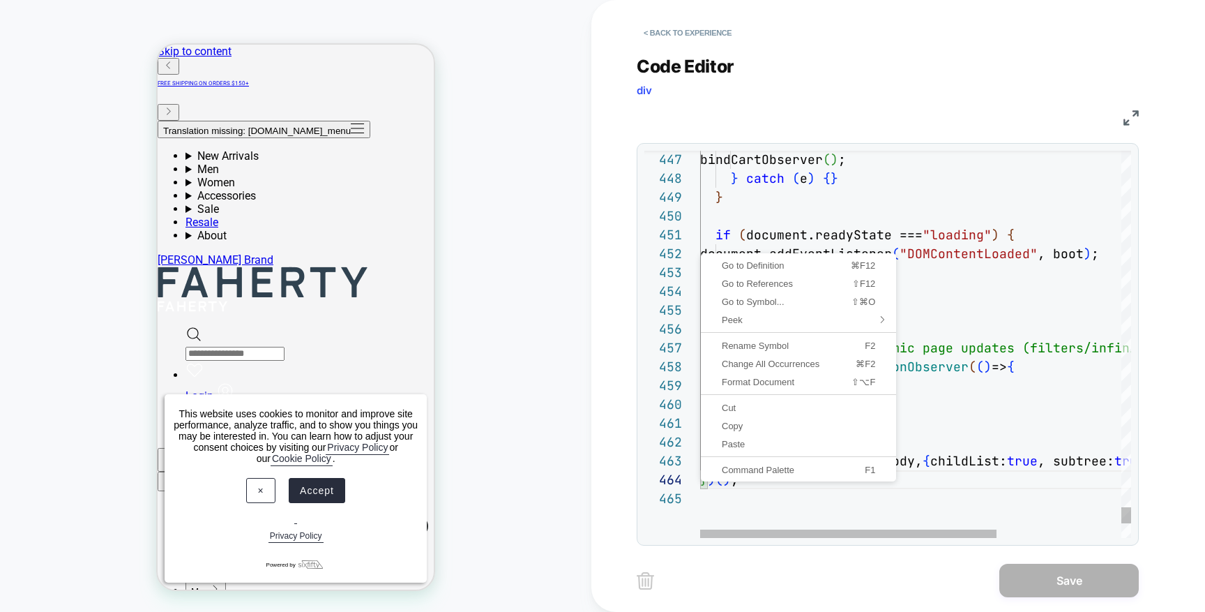
scroll to position [57, 0]
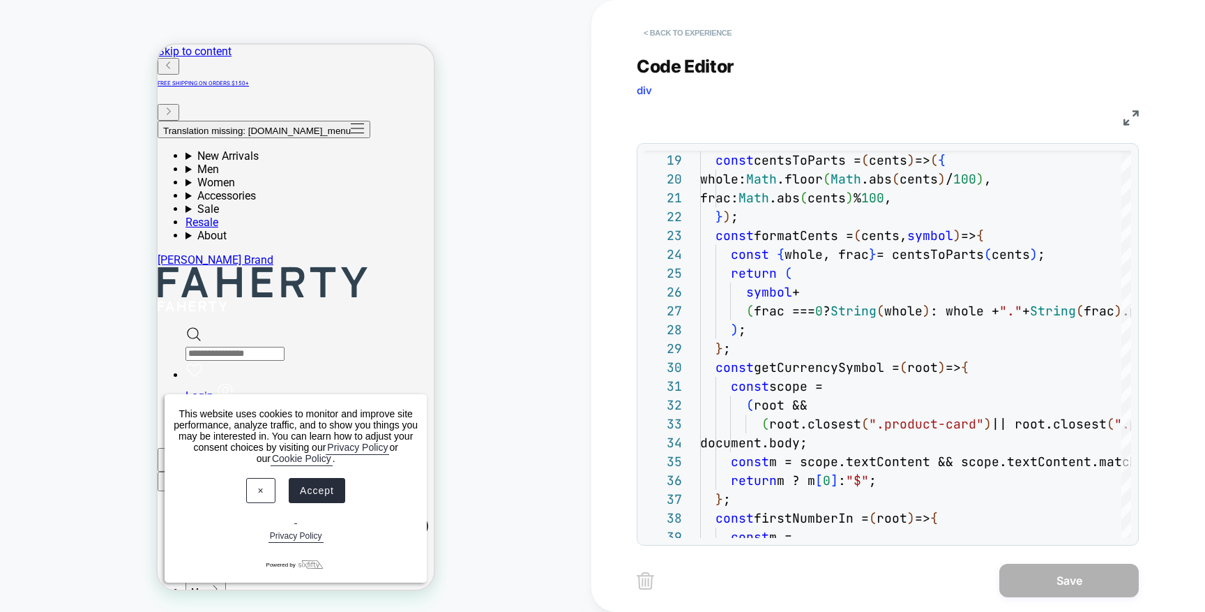
drag, startPoint x: 714, startPoint y: 34, endPoint x: 700, endPoint y: 43, distance: 17.2
click at [700, 43] on button "< Back to experience" at bounding box center [688, 33] width 102 height 22
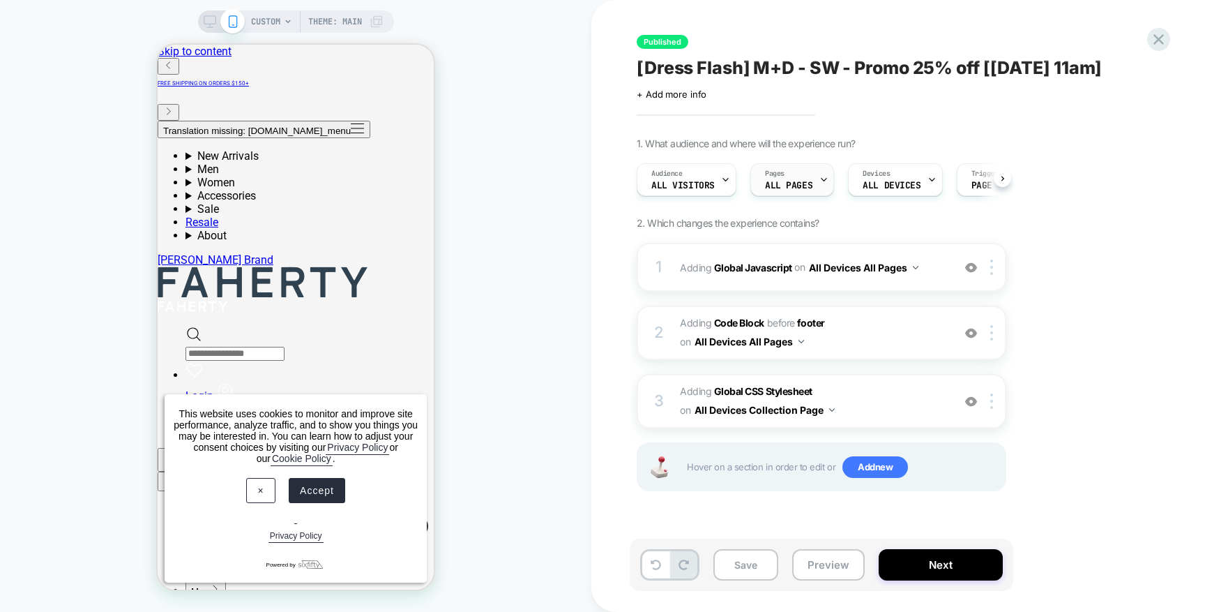
scroll to position [0, 1]
click at [834, 566] on button "Preview" at bounding box center [828, 564] width 73 height 31
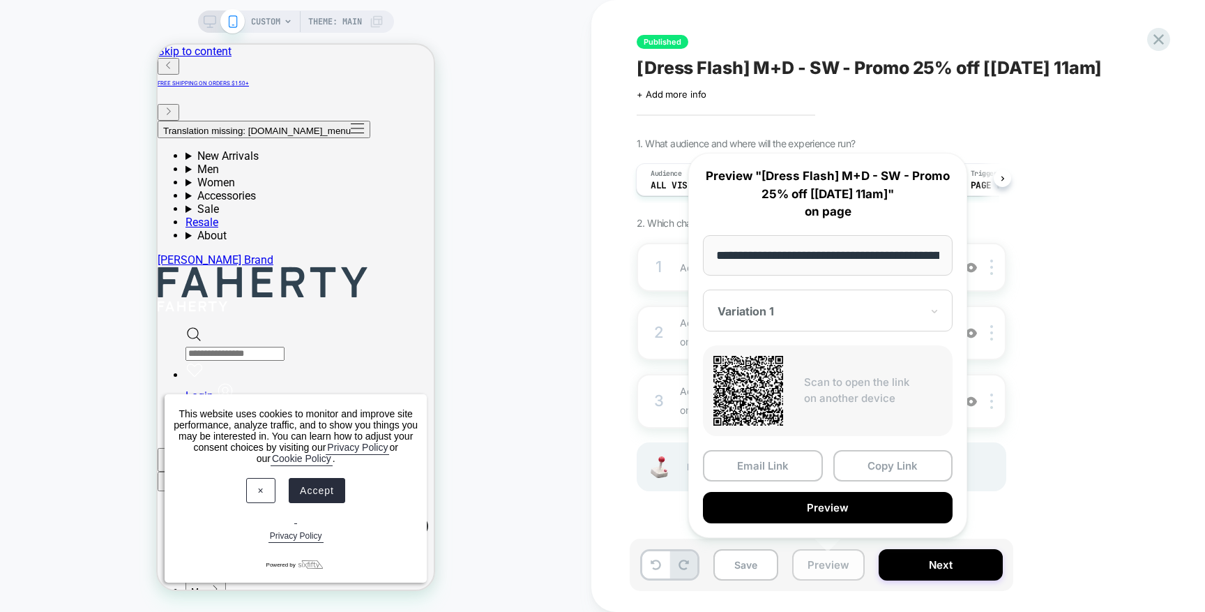
scroll to position [0, 190]
click at [851, 503] on button "Preview" at bounding box center [828, 507] width 250 height 31
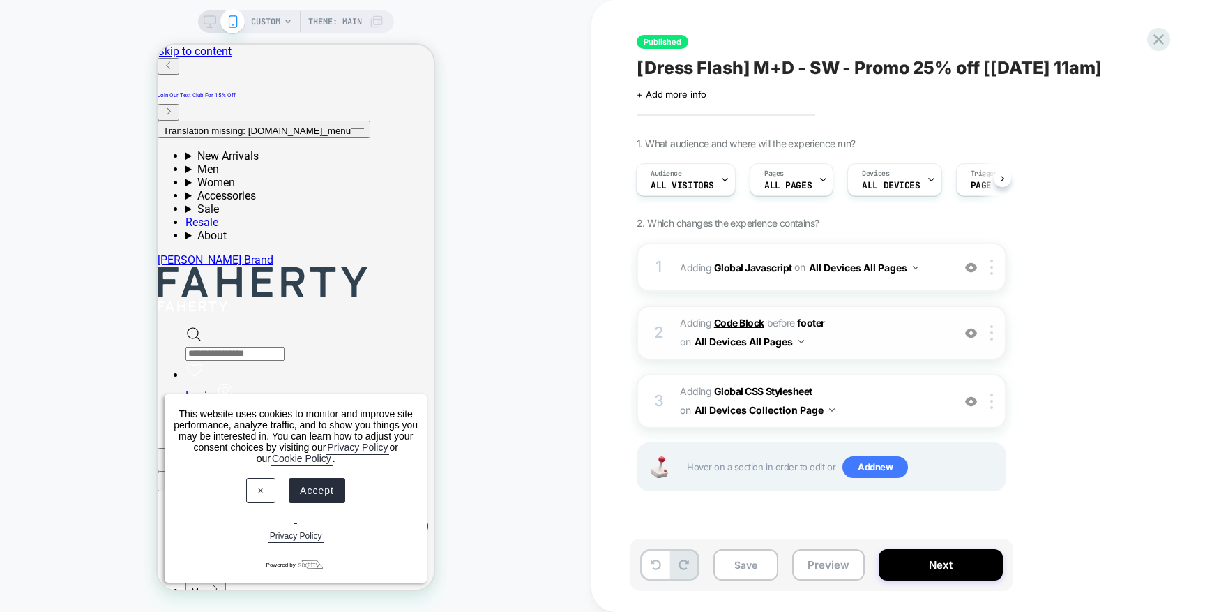
click at [714, 319] on b "Code Block" at bounding box center [739, 323] width 50 height 12
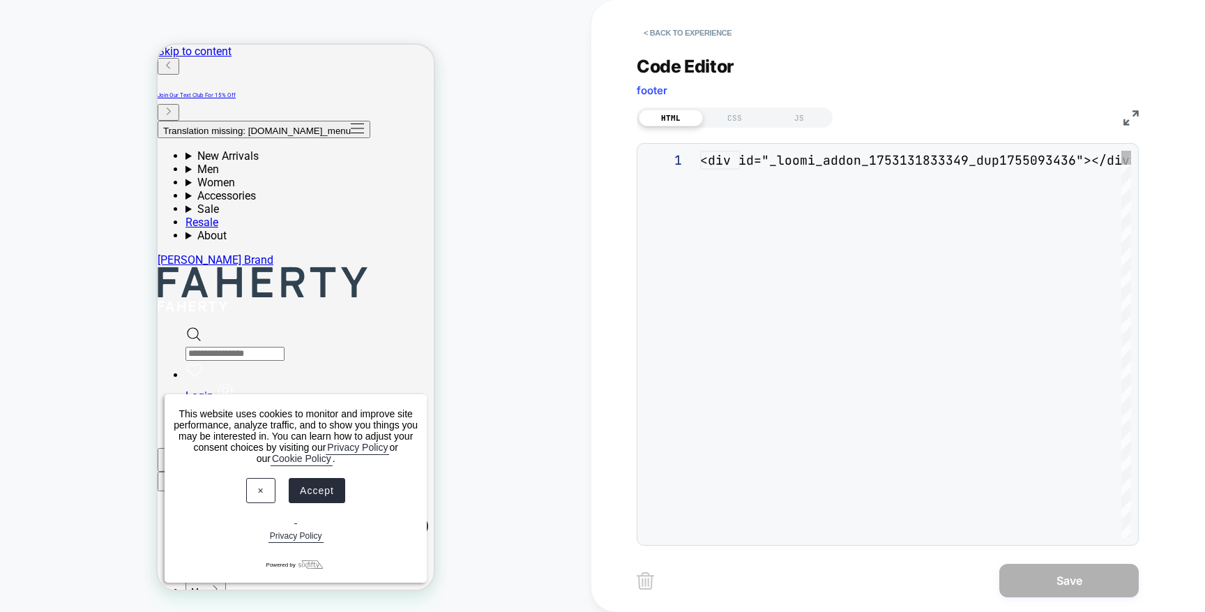
scroll to position [19, 0]
click at [656, 36] on button "< Back to experience" at bounding box center [688, 33] width 102 height 22
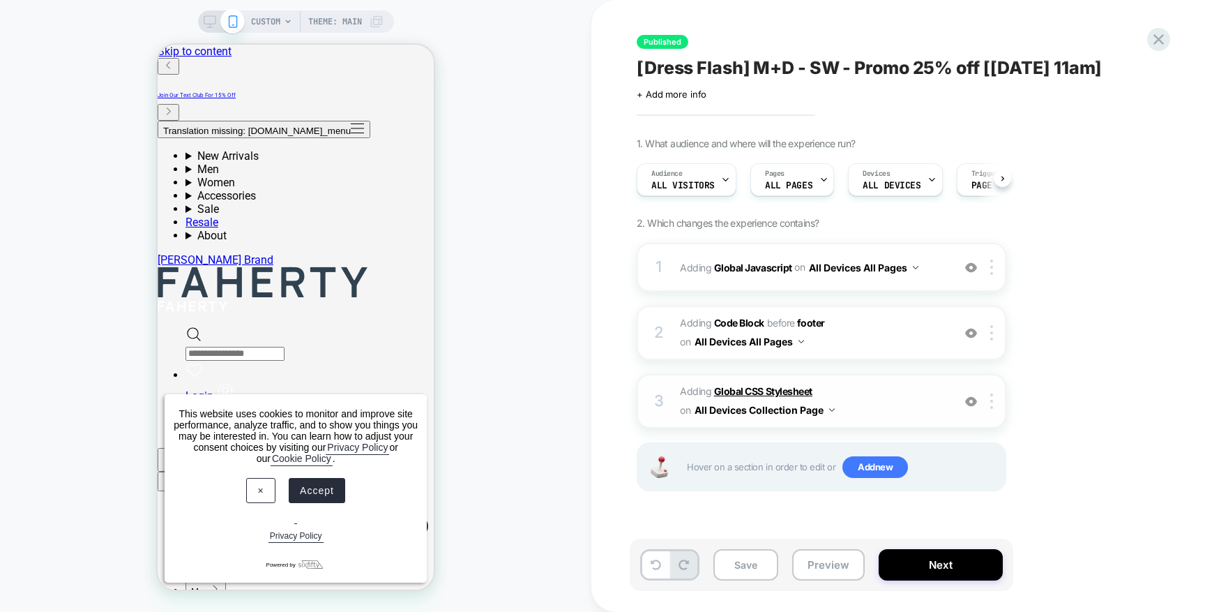
scroll to position [0, 1]
click at [737, 262] on b "Global Javascript" at bounding box center [753, 267] width 78 height 12
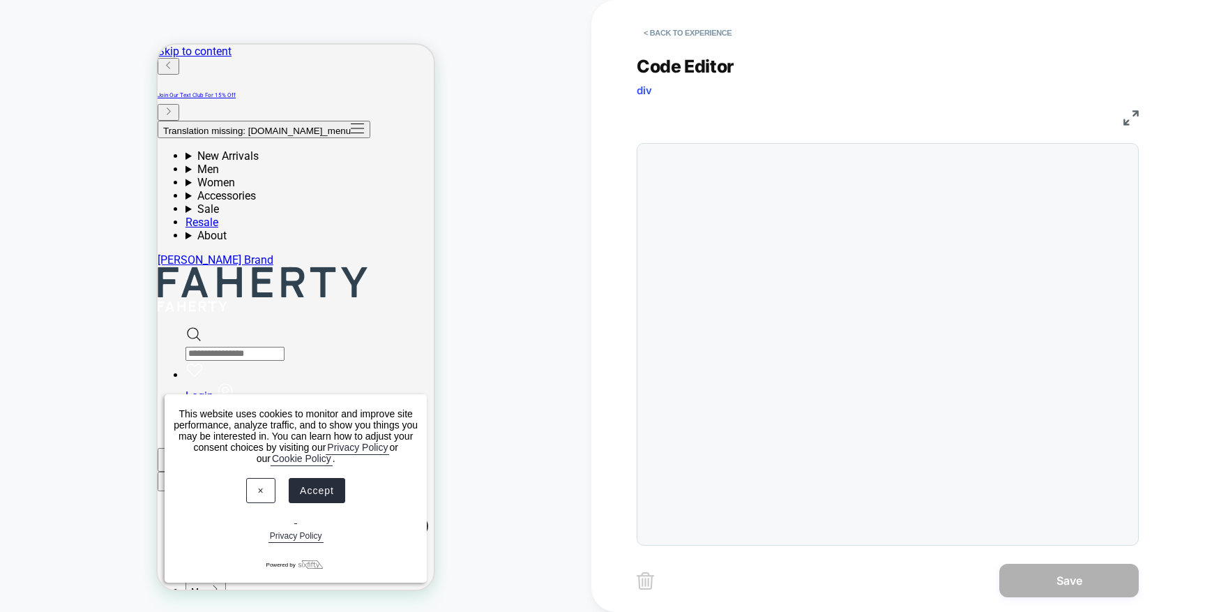
scroll to position [188, 0]
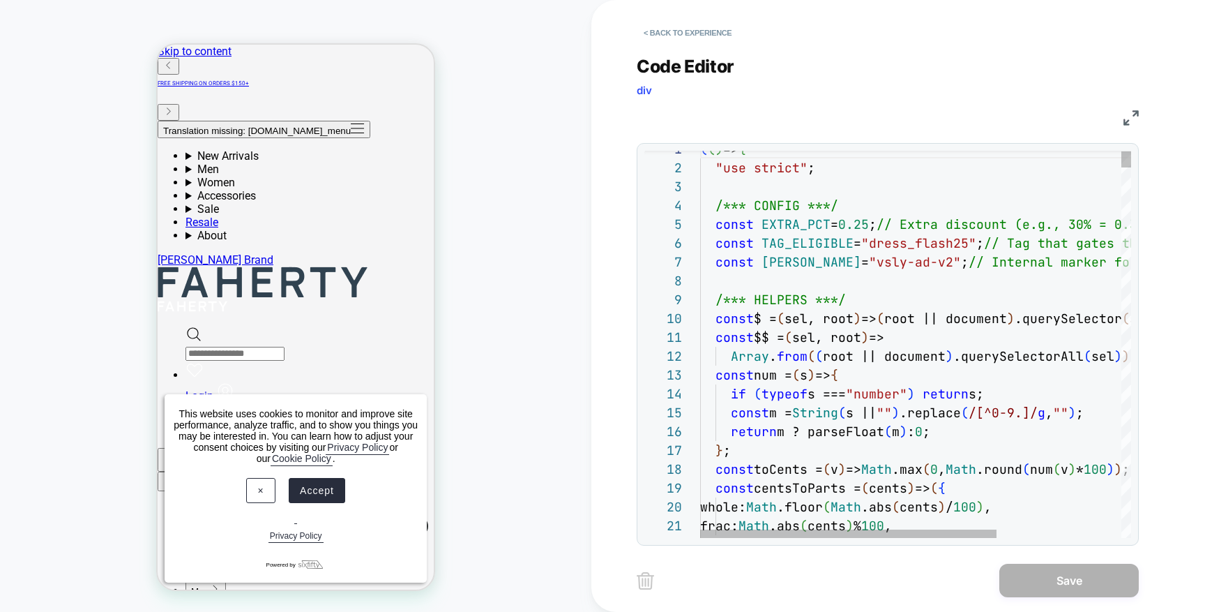
click at [877, 229] on span ";" at bounding box center [873, 224] width 8 height 16
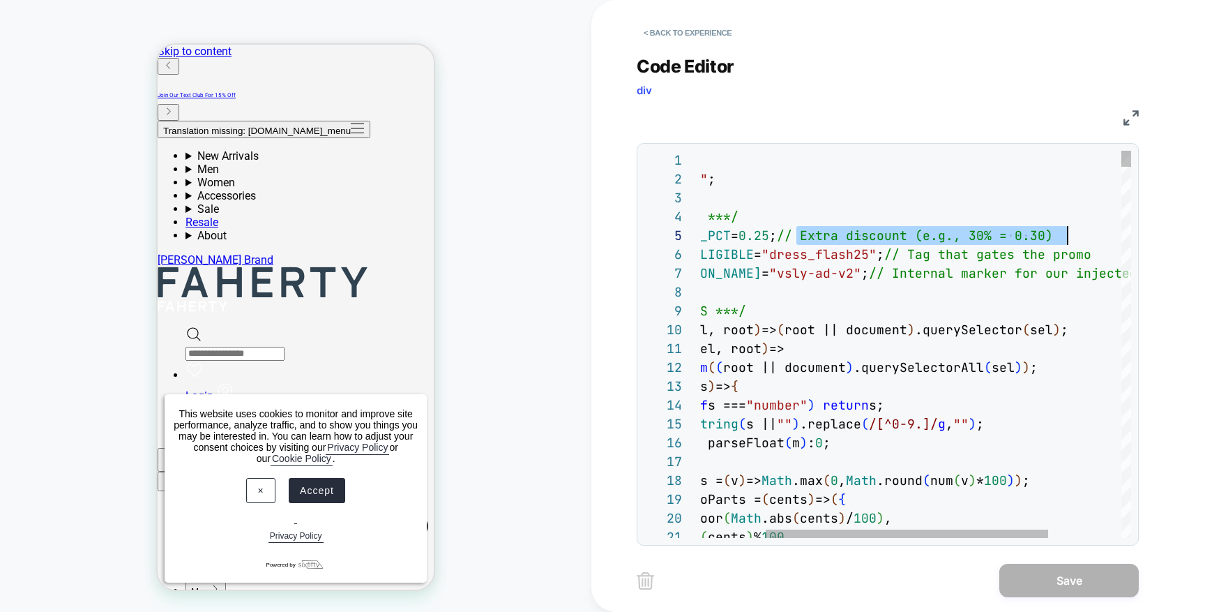
drag, startPoint x: 801, startPoint y: 237, endPoint x: 1067, endPoint y: 232, distance: 265.8
type textarea "**********"
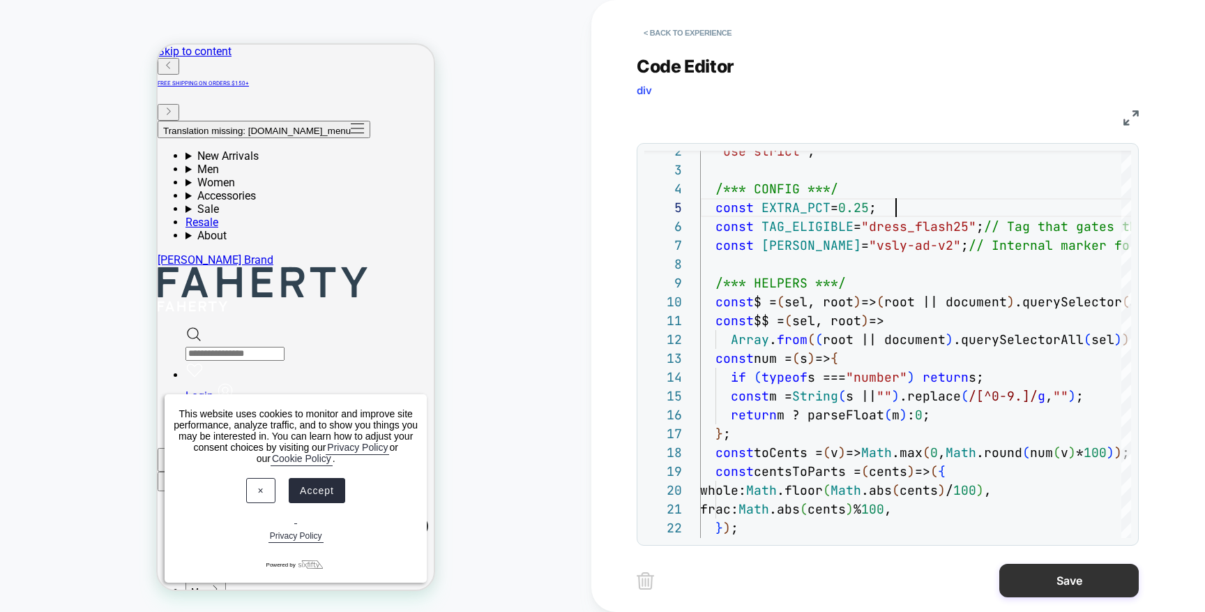
click at [1017, 577] on button "Save" at bounding box center [1070, 580] width 140 height 33
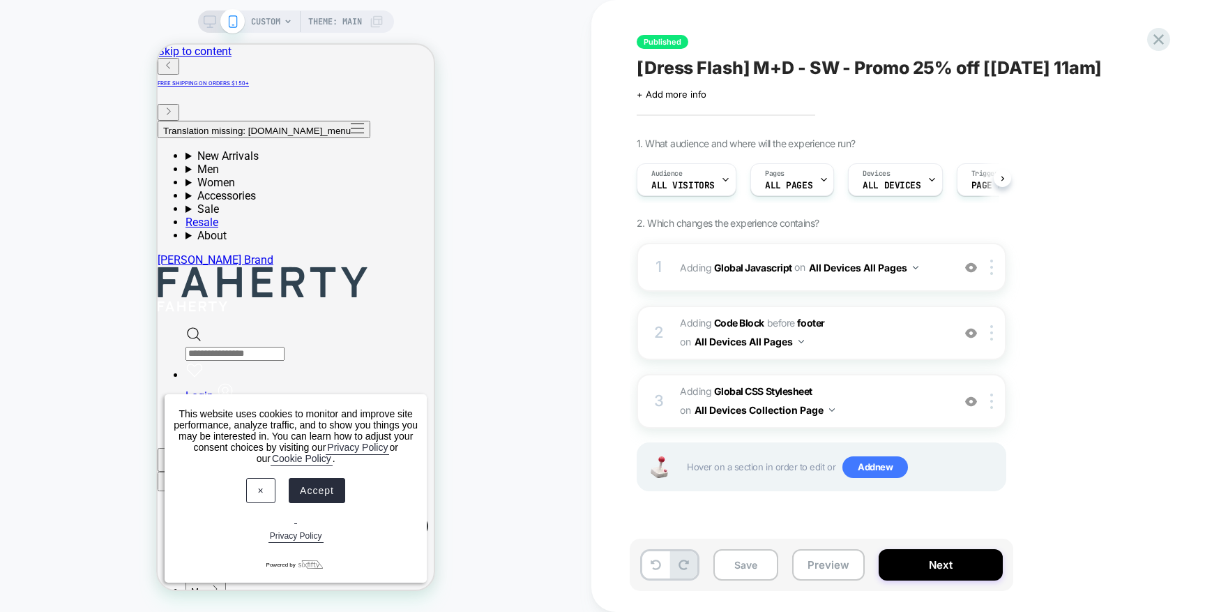
scroll to position [0, 1]
click at [731, 263] on b "Global Javascript" at bounding box center [753, 267] width 78 height 12
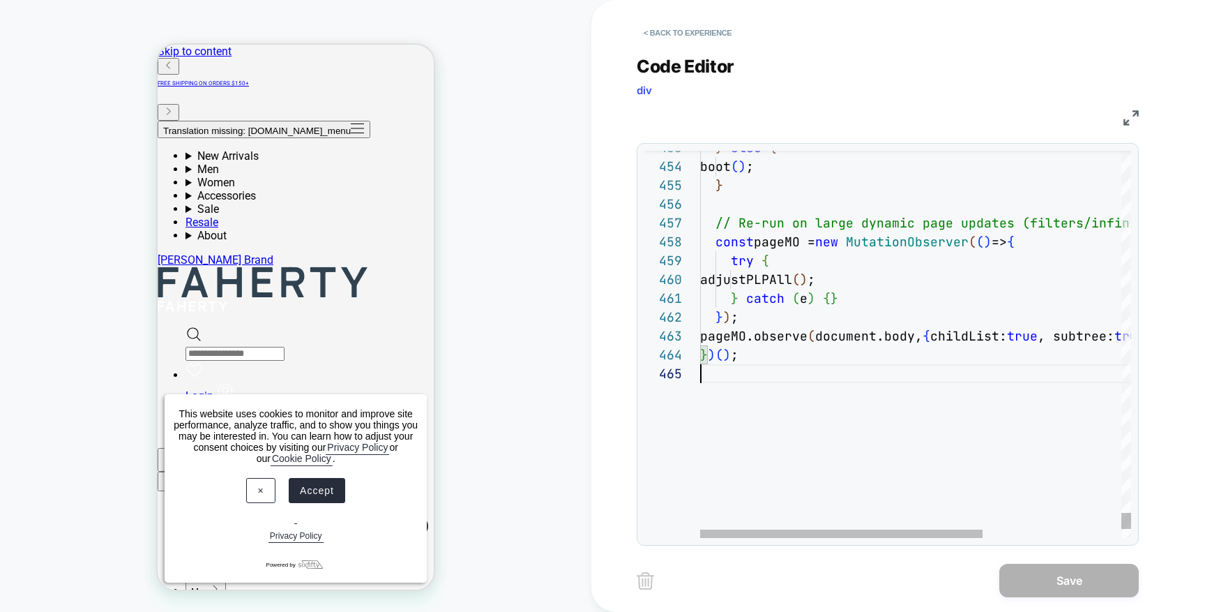
click at [798, 366] on div at bounding box center [1021, 373] width 642 height 19
type textarea "**********"
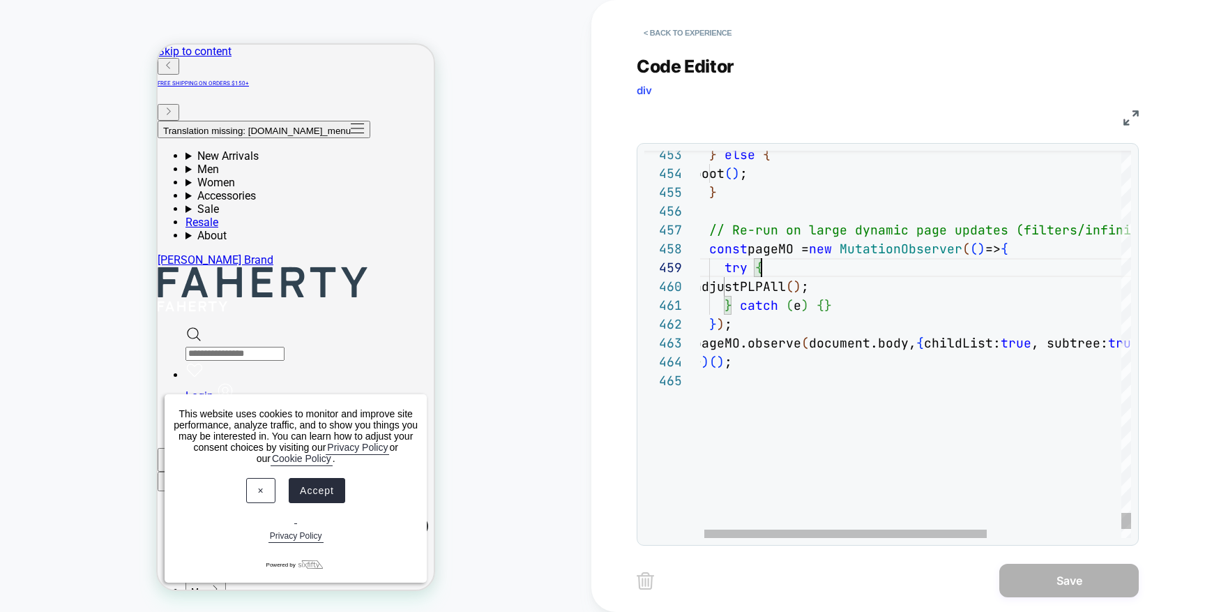
scroll to position [170, 158]
click at [699, 30] on button "< Back to experience" at bounding box center [688, 33] width 102 height 22
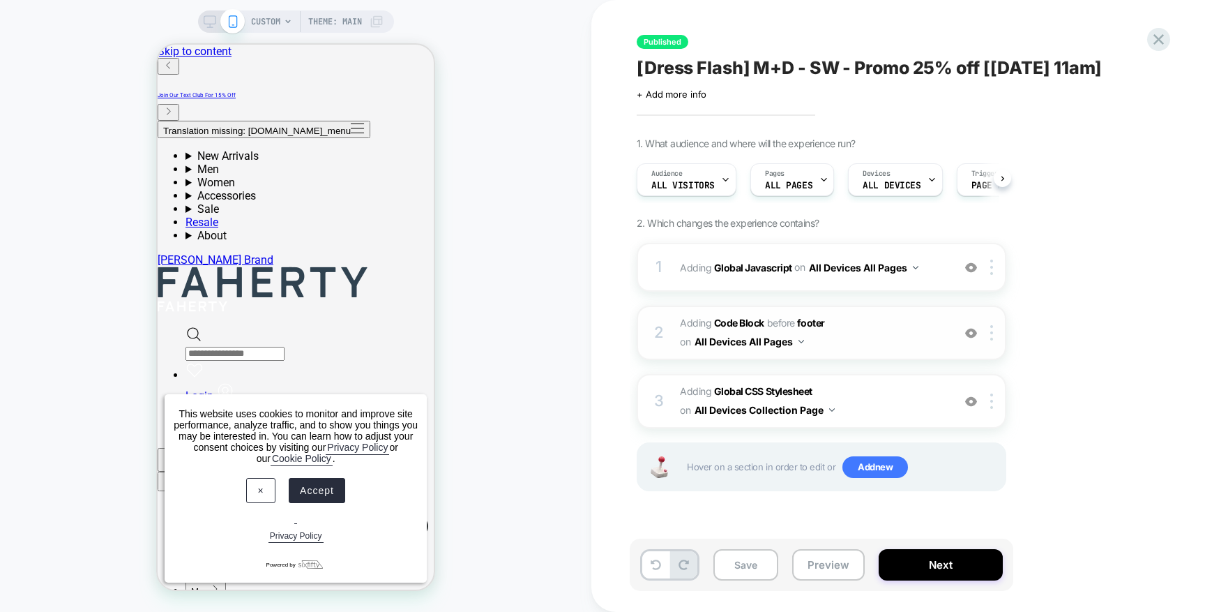
scroll to position [0, 1]
click at [828, 573] on button "Preview" at bounding box center [828, 564] width 73 height 31
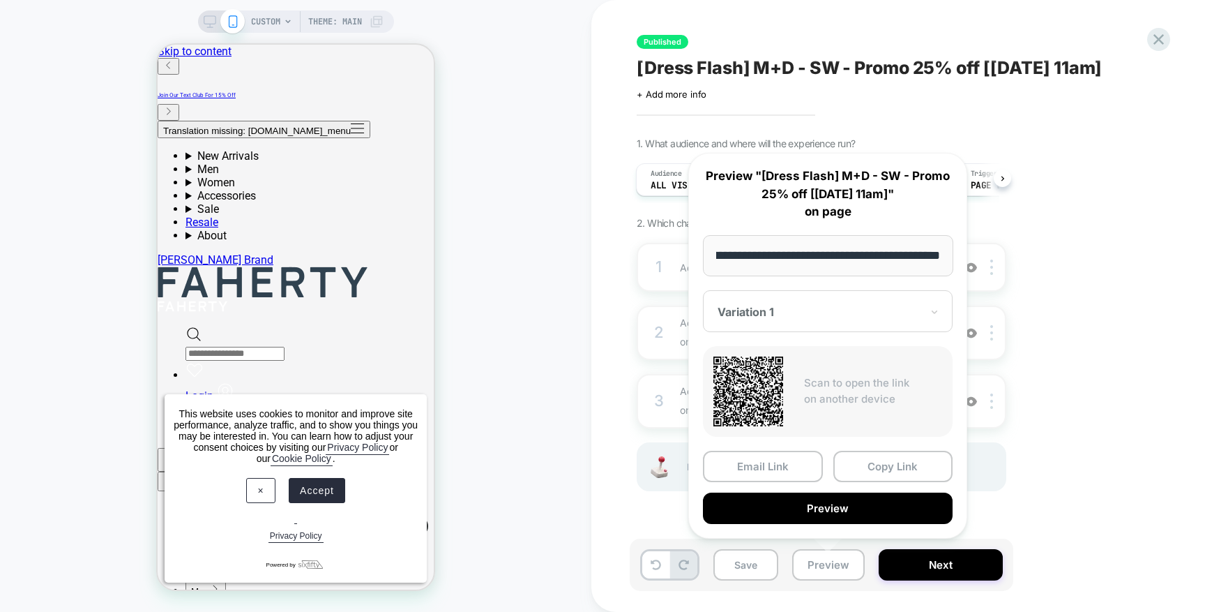
scroll to position [0, 0]
click at [870, 510] on button "Preview" at bounding box center [828, 507] width 250 height 31
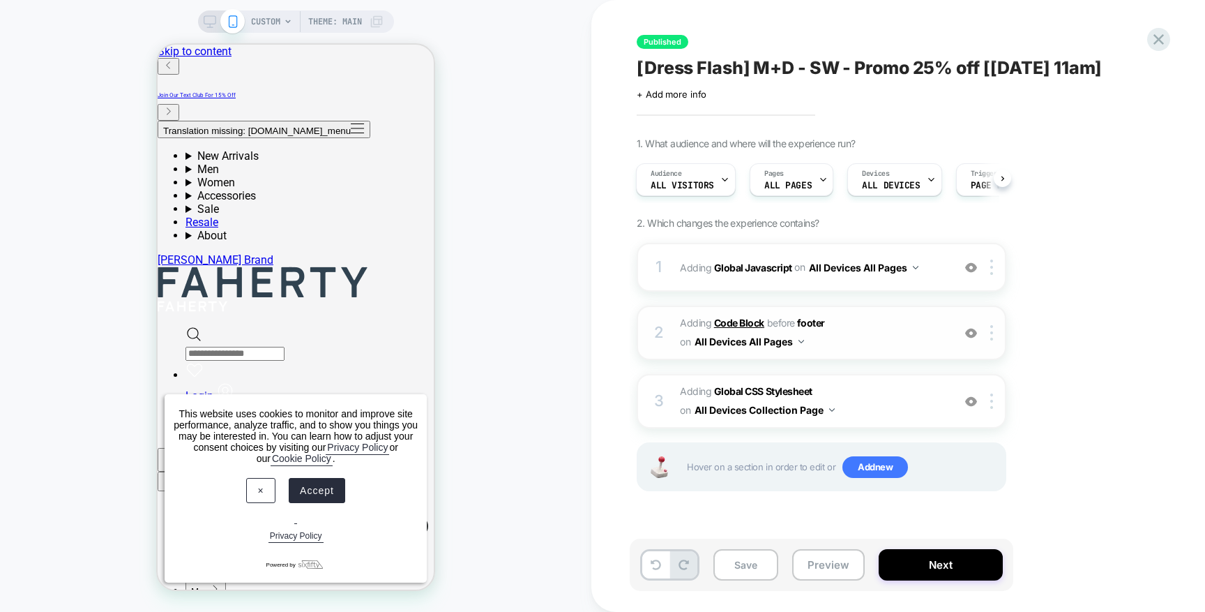
click at [739, 323] on b "Code Block" at bounding box center [739, 323] width 50 height 12
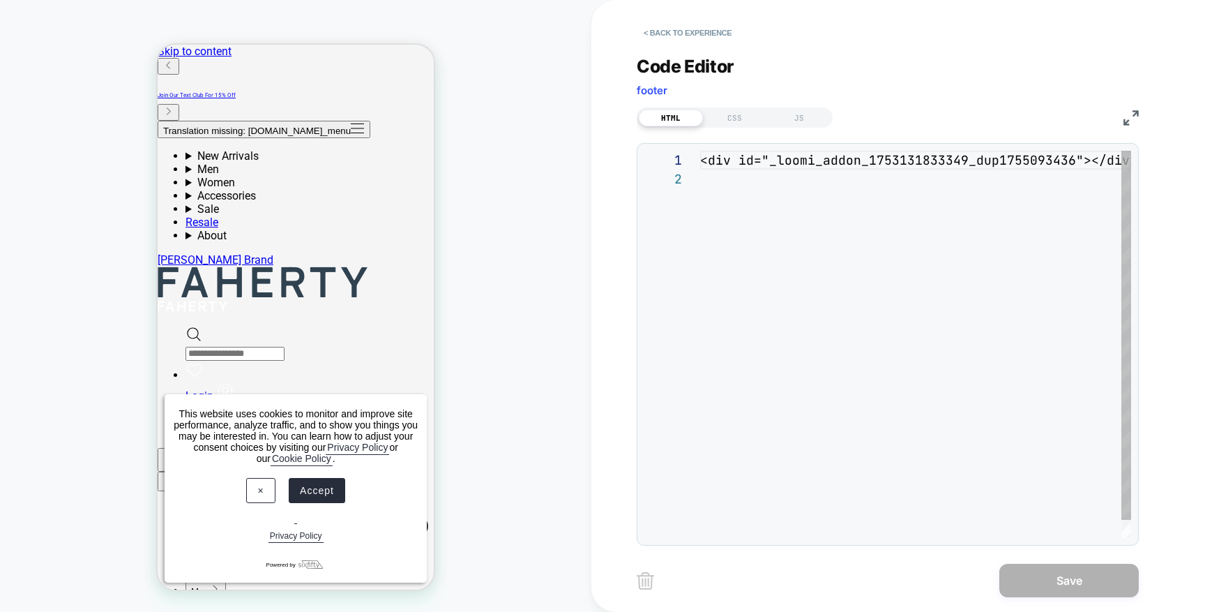
scroll to position [19, 0]
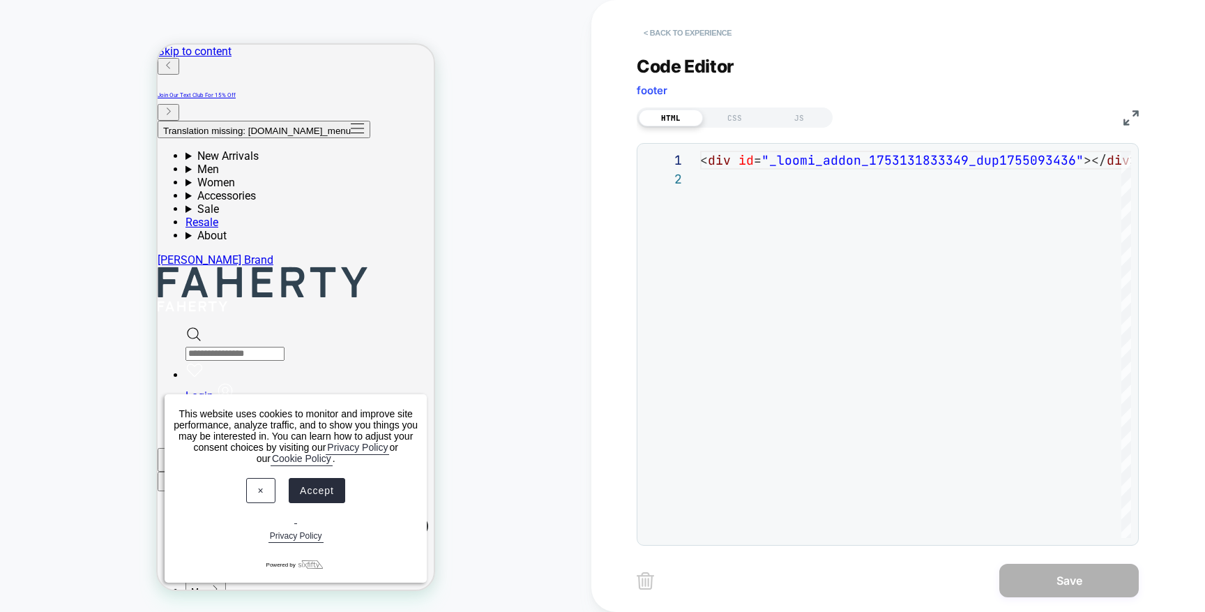
click at [686, 30] on button "< Back to experience" at bounding box center [688, 33] width 102 height 22
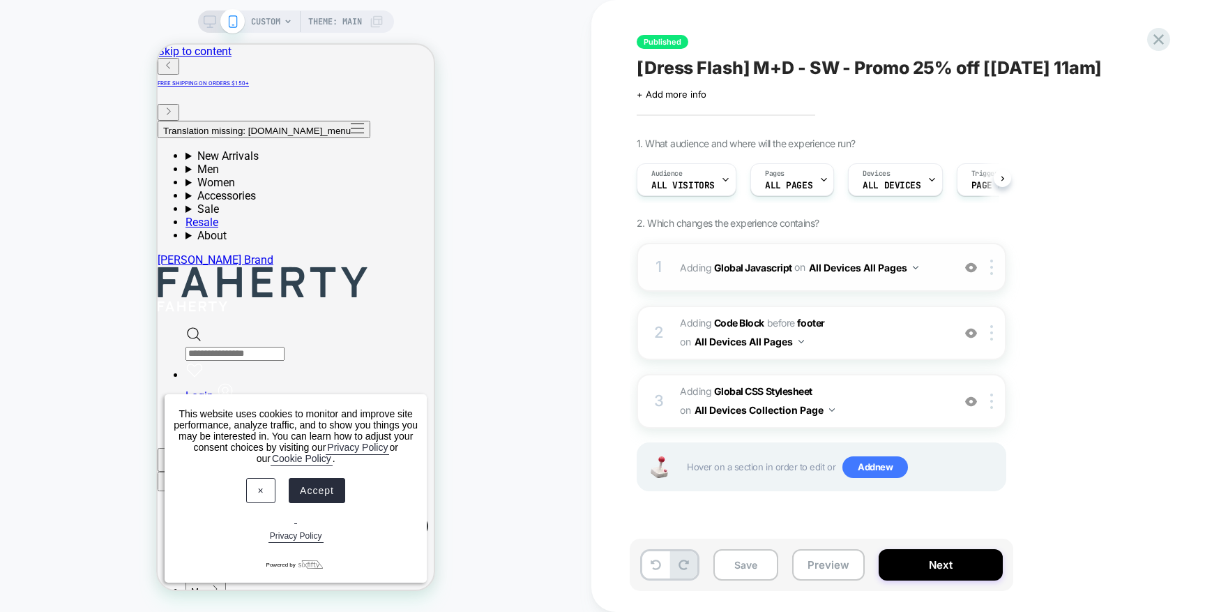
scroll to position [0, 1]
click at [742, 262] on b "Global Javascript" at bounding box center [753, 267] width 78 height 12
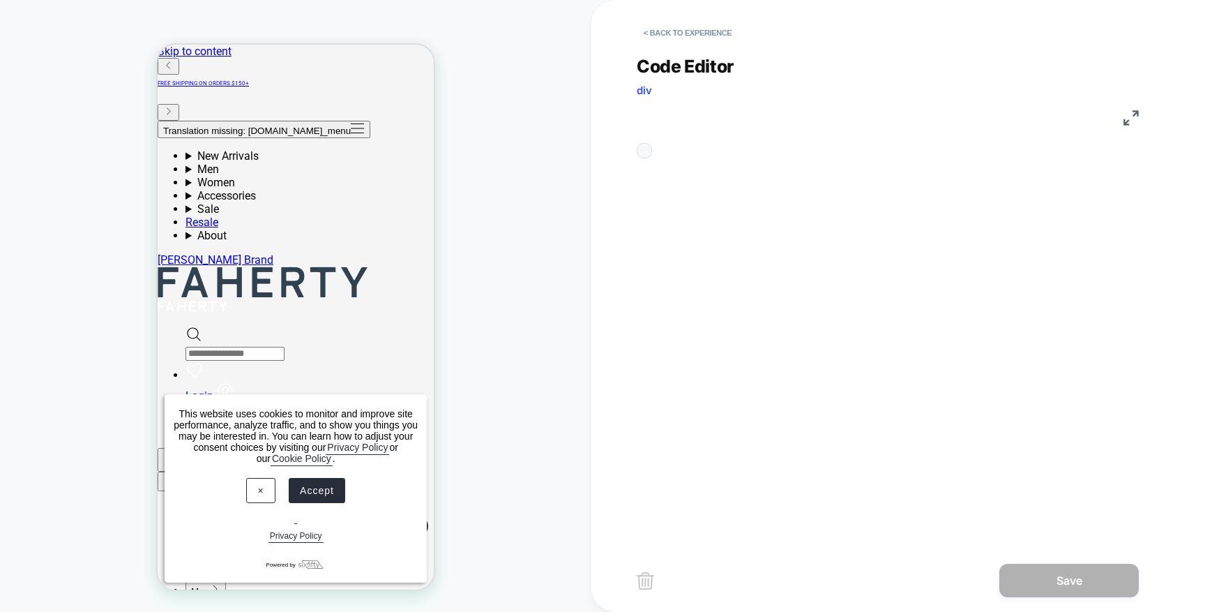
scroll to position [188, 0]
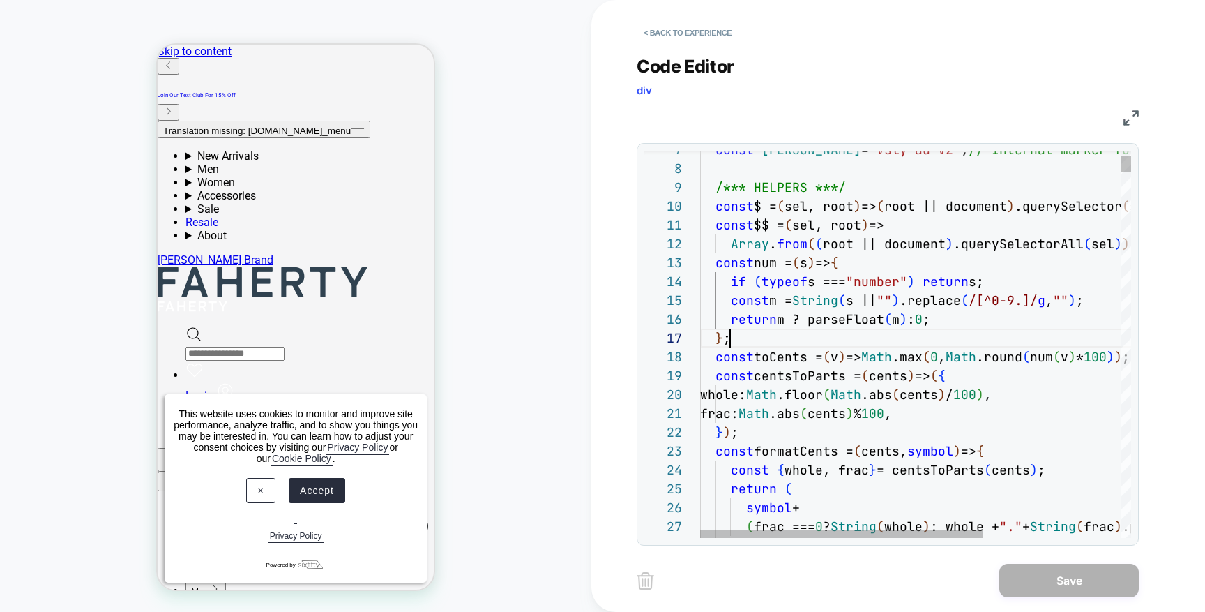
scroll to position [113, 30]
click at [780, 331] on div "} ;" at bounding box center [1021, 338] width 642 height 19
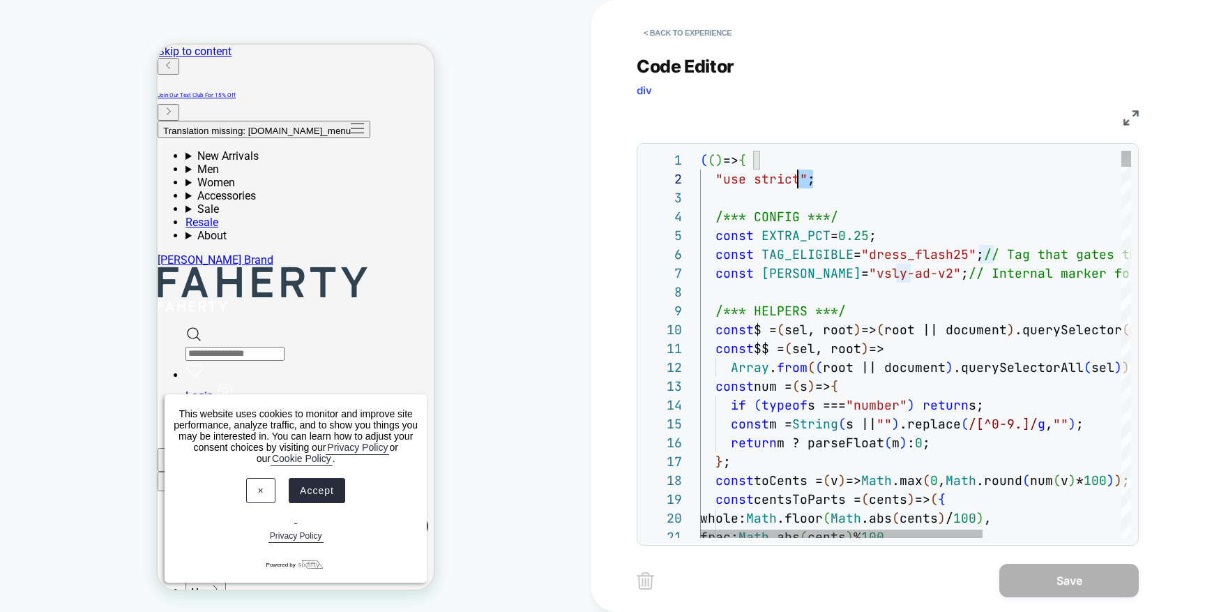
scroll to position [19, 0]
drag, startPoint x: 819, startPoint y: 181, endPoint x: 665, endPoint y: 183, distance: 154.2
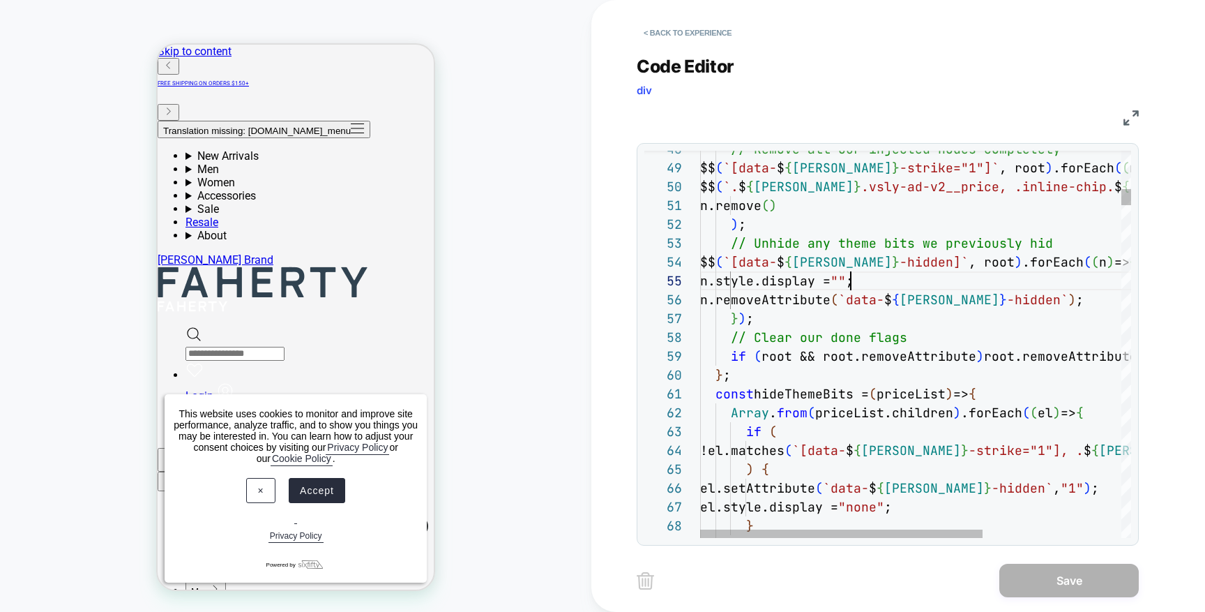
click at [814, 223] on div ") ;" at bounding box center [1021, 224] width 642 height 19
type textarea "**********"
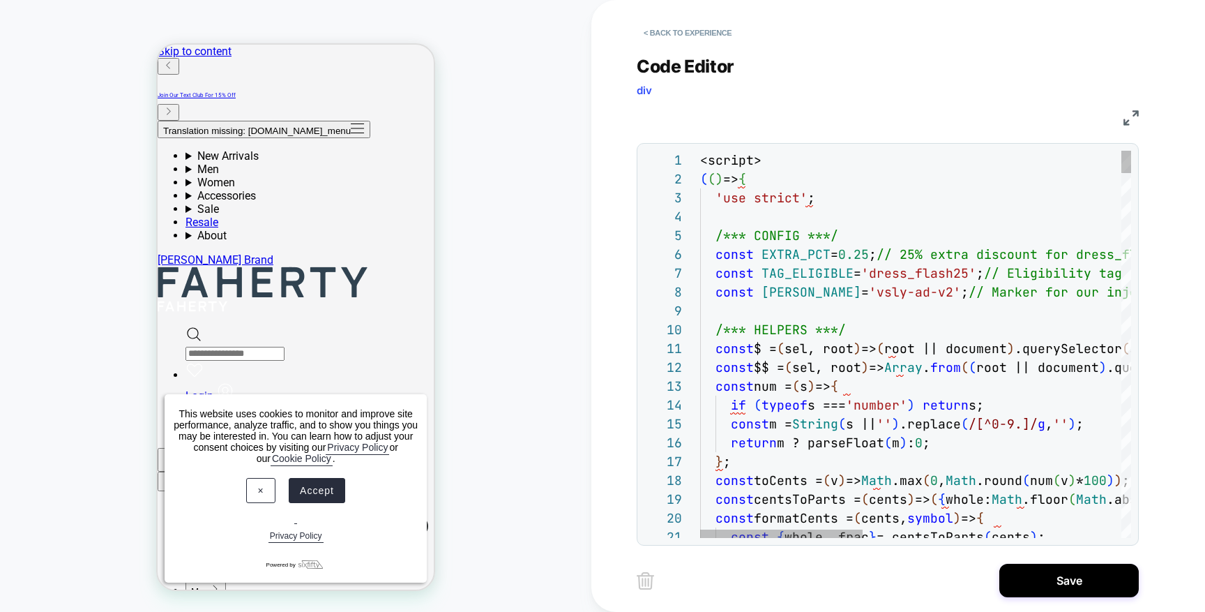
scroll to position [0, 0]
click at [723, 163] on span "<script>" at bounding box center [730, 160] width 61 height 16
drag, startPoint x: 743, startPoint y: 158, endPoint x: 702, endPoint y: 159, distance: 40.5
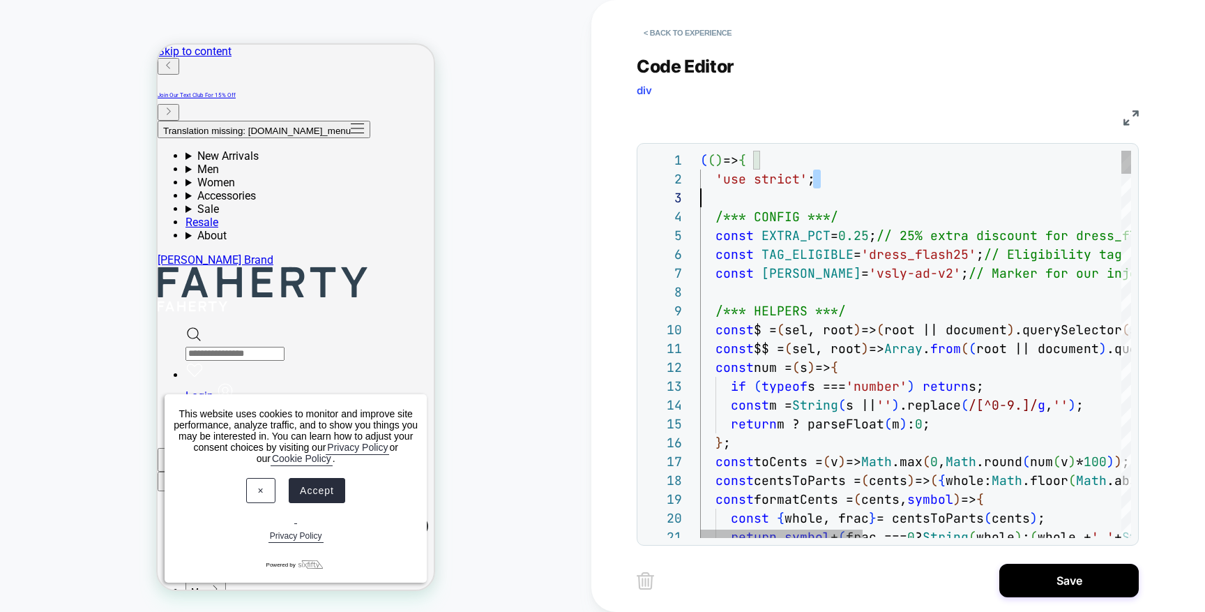
scroll to position [19, 0]
drag, startPoint x: 781, startPoint y: 187, endPoint x: 693, endPoint y: 183, distance: 88.0
click at [693, 183] on div "13 14 15 16 17 18 19 20 8 9 10 11 12 1 2 3 4 5 6 7 21 if ( typeof s === 'number…" at bounding box center [888, 344] width 487 height 387
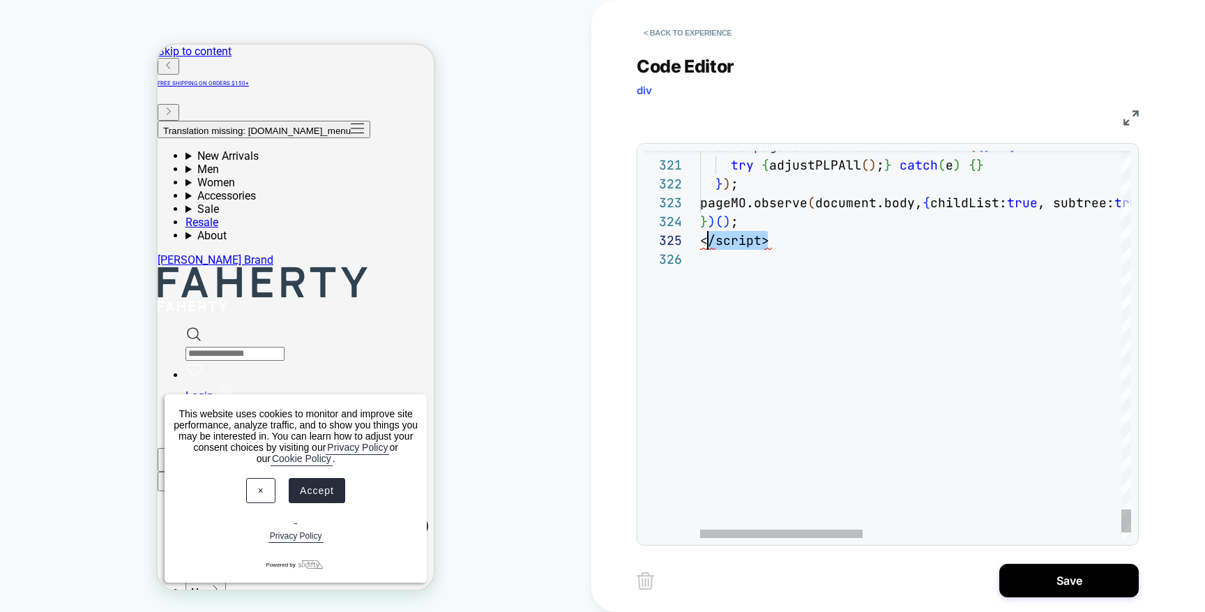
scroll to position [75, 0]
drag, startPoint x: 780, startPoint y: 246, endPoint x: 688, endPoint y: 243, distance: 92.1
click at [688, 243] on div "**********" at bounding box center [888, 344] width 487 height 387
type textarea "**********"
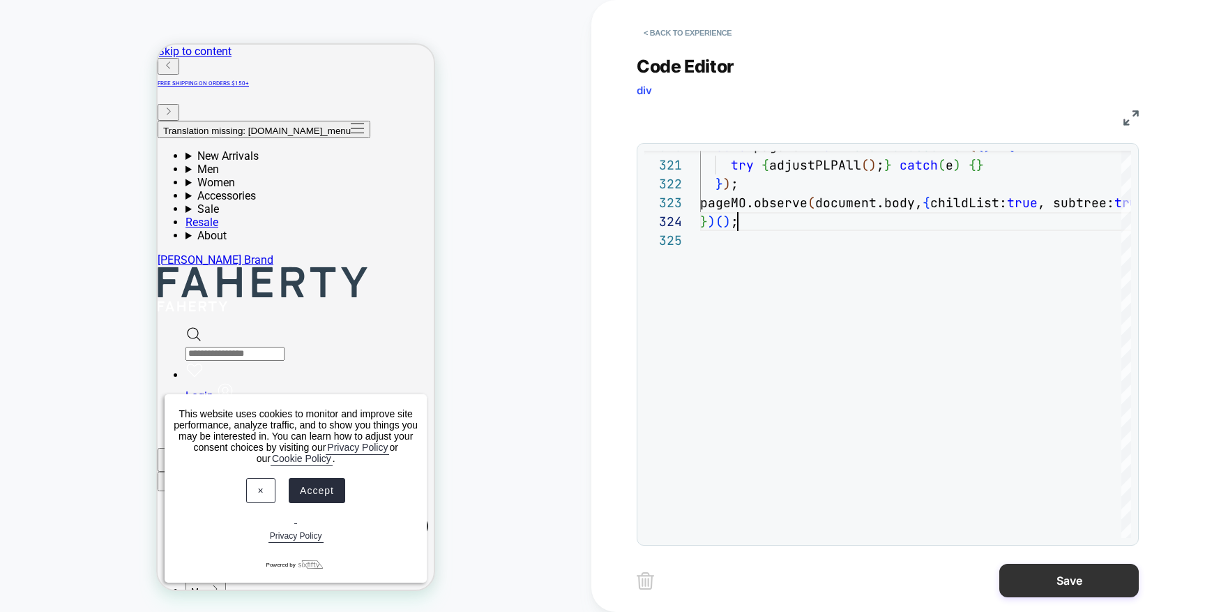
click at [1046, 569] on button "Save" at bounding box center [1070, 580] width 140 height 33
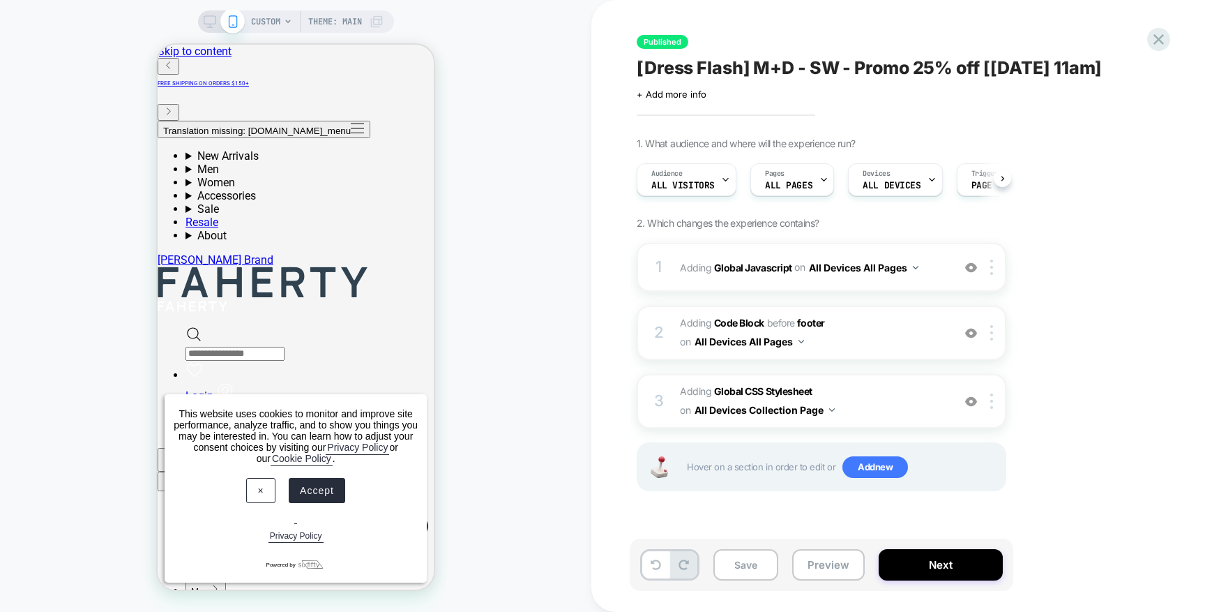
scroll to position [0, 1]
click at [840, 569] on button "Preview" at bounding box center [828, 564] width 73 height 31
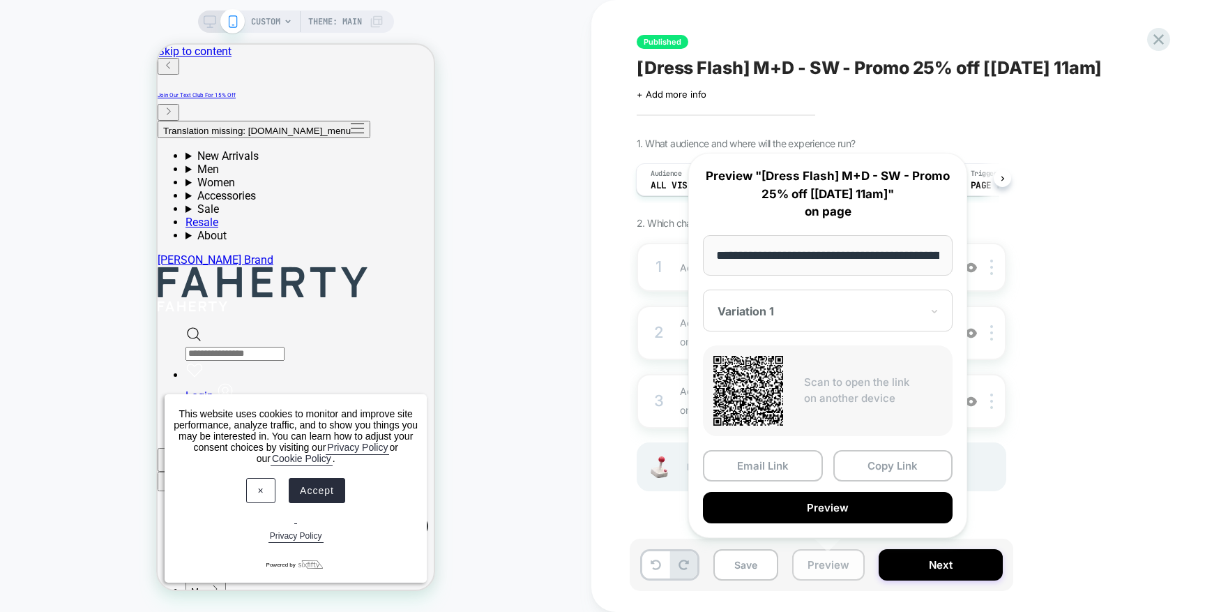
scroll to position [0, 190]
click at [816, 511] on button "Preview" at bounding box center [828, 507] width 250 height 31
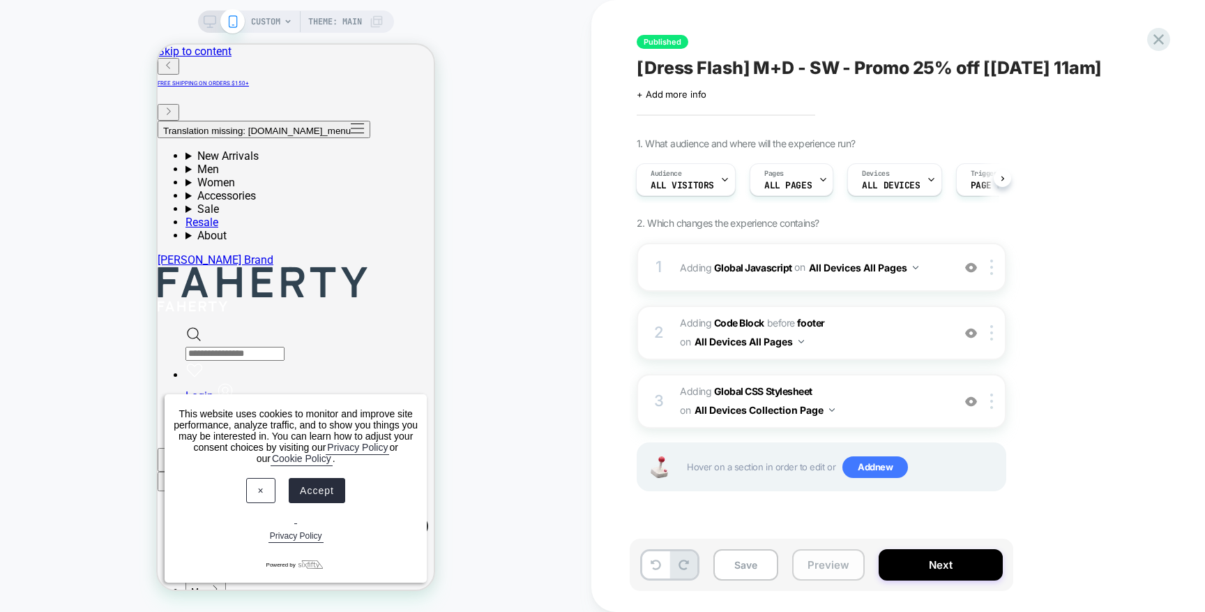
click at [831, 561] on button "Preview" at bounding box center [828, 564] width 73 height 31
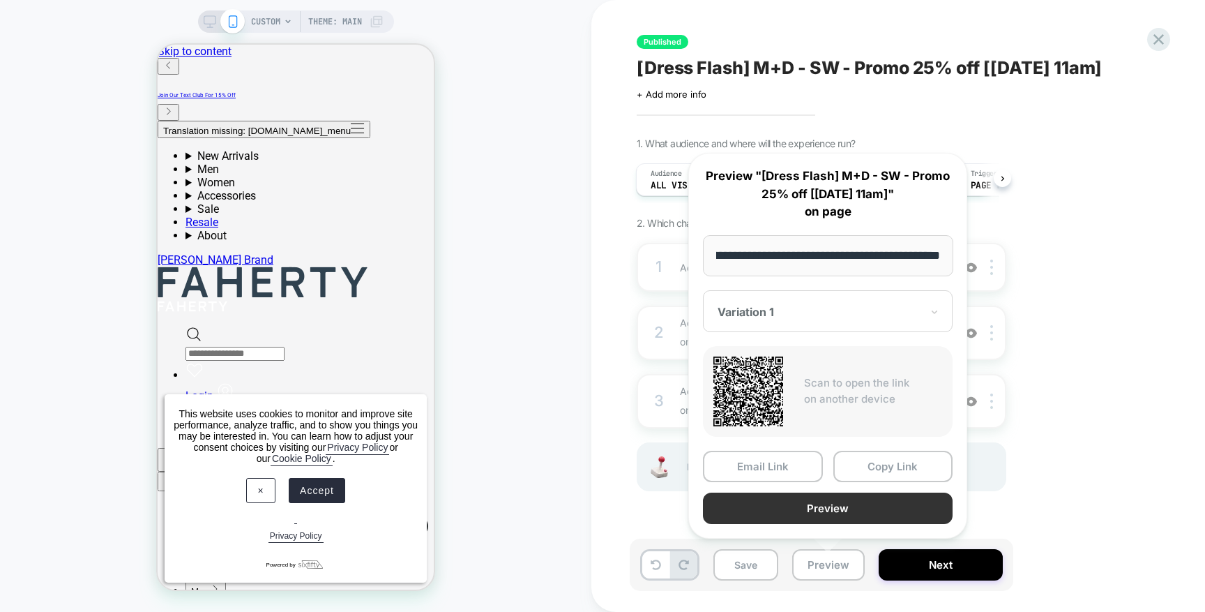
scroll to position [0, 0]
click at [817, 507] on button "Preview" at bounding box center [828, 507] width 250 height 31
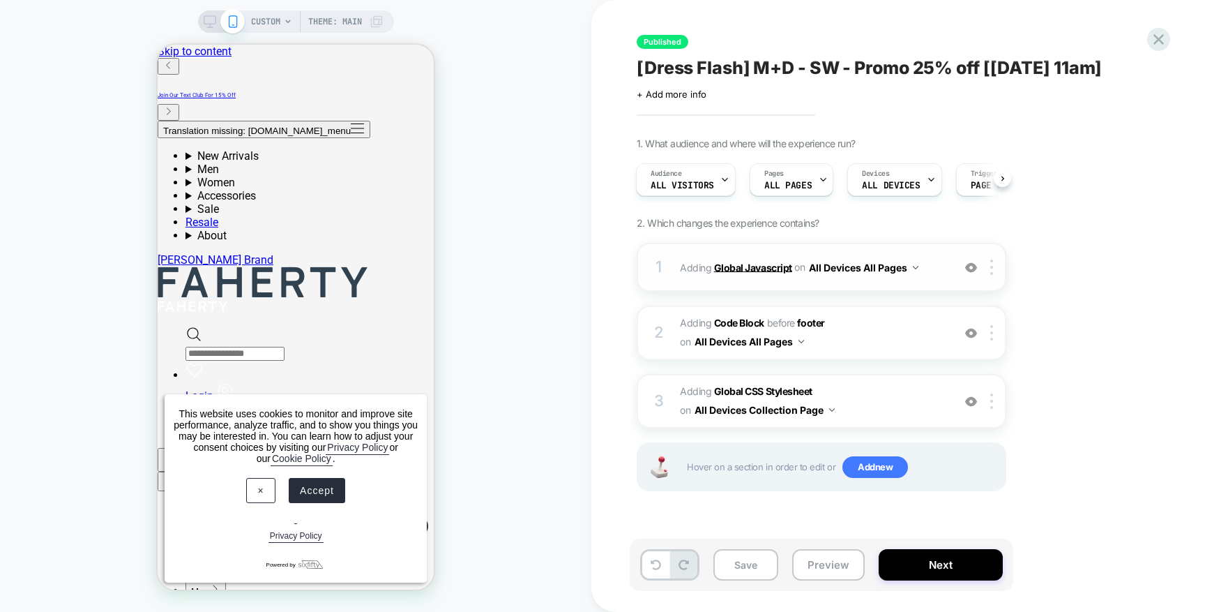
click at [752, 265] on b "Global Javascript" at bounding box center [753, 267] width 78 height 12
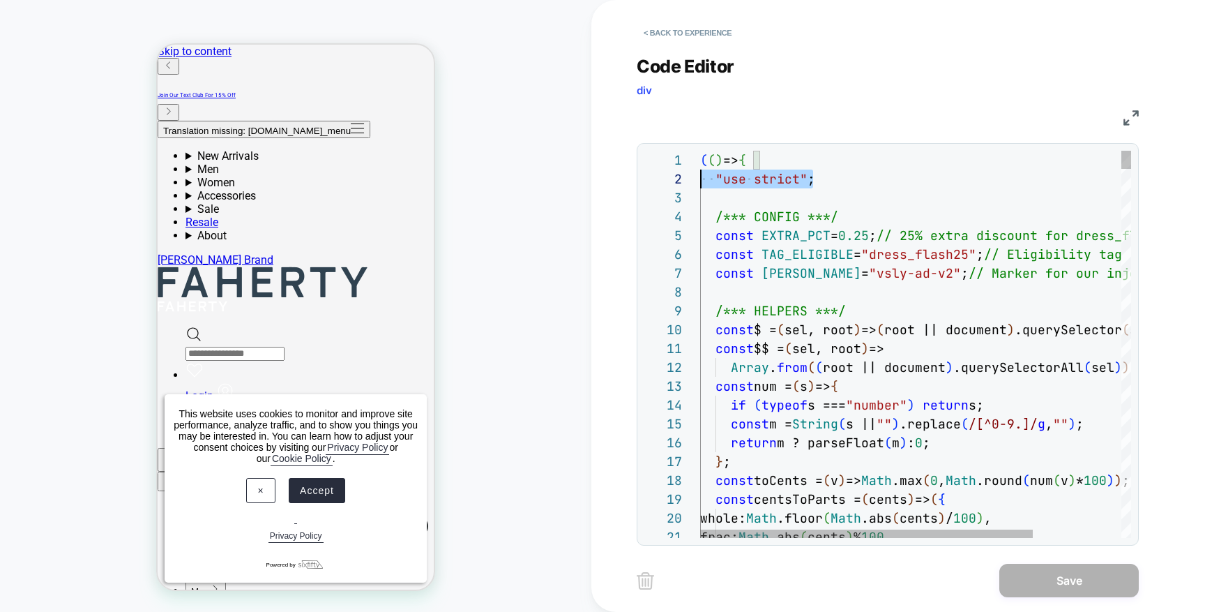
scroll to position [19, 0]
drag, startPoint x: 716, startPoint y: 186, endPoint x: 693, endPoint y: 183, distance: 23.8
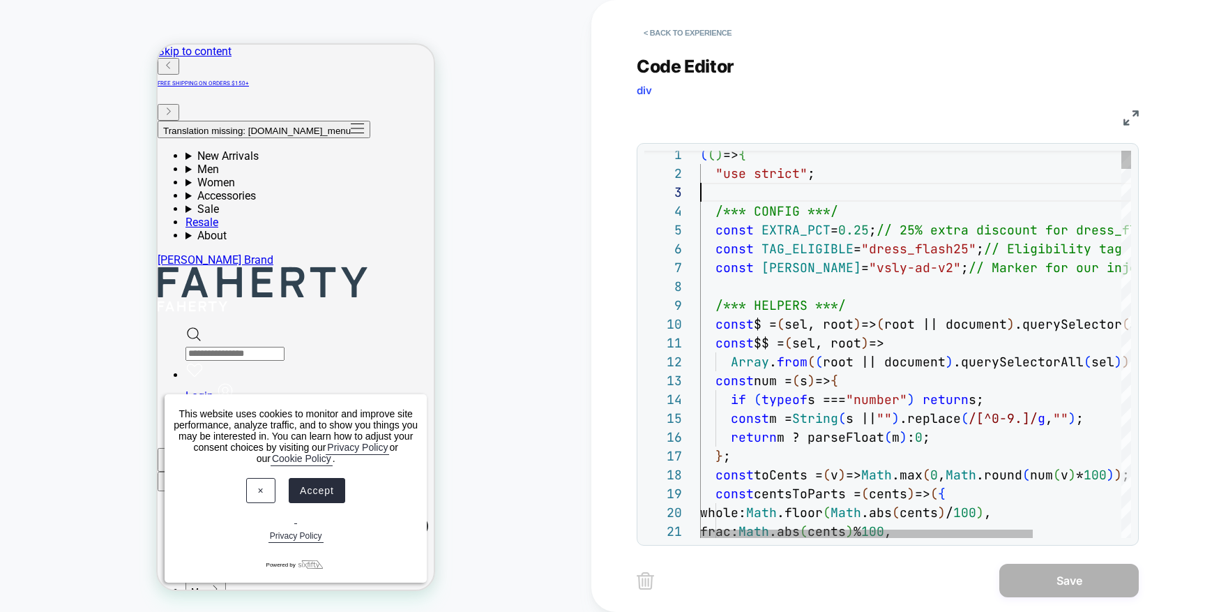
drag, startPoint x: 720, startPoint y: 193, endPoint x: 677, endPoint y: 179, distance: 44.6
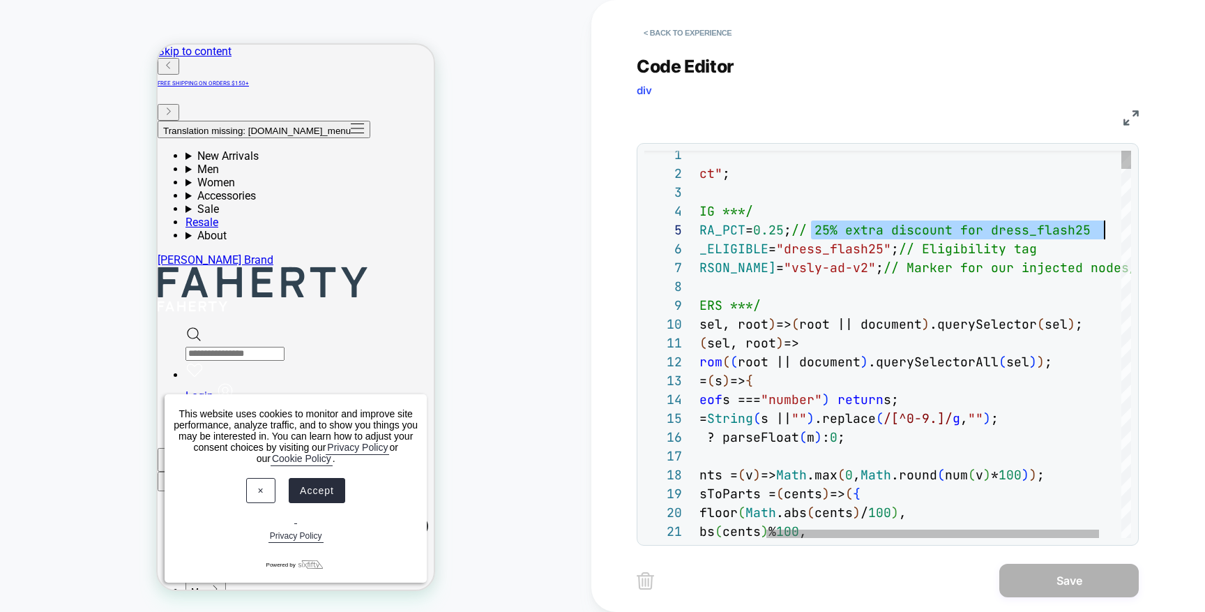
drag, startPoint x: 818, startPoint y: 227, endPoint x: 1104, endPoint y: 226, distance: 286.0
click at [1091, 226] on span "// 25% extra discount for dress_flash25" at bounding box center [941, 230] width 299 height 16
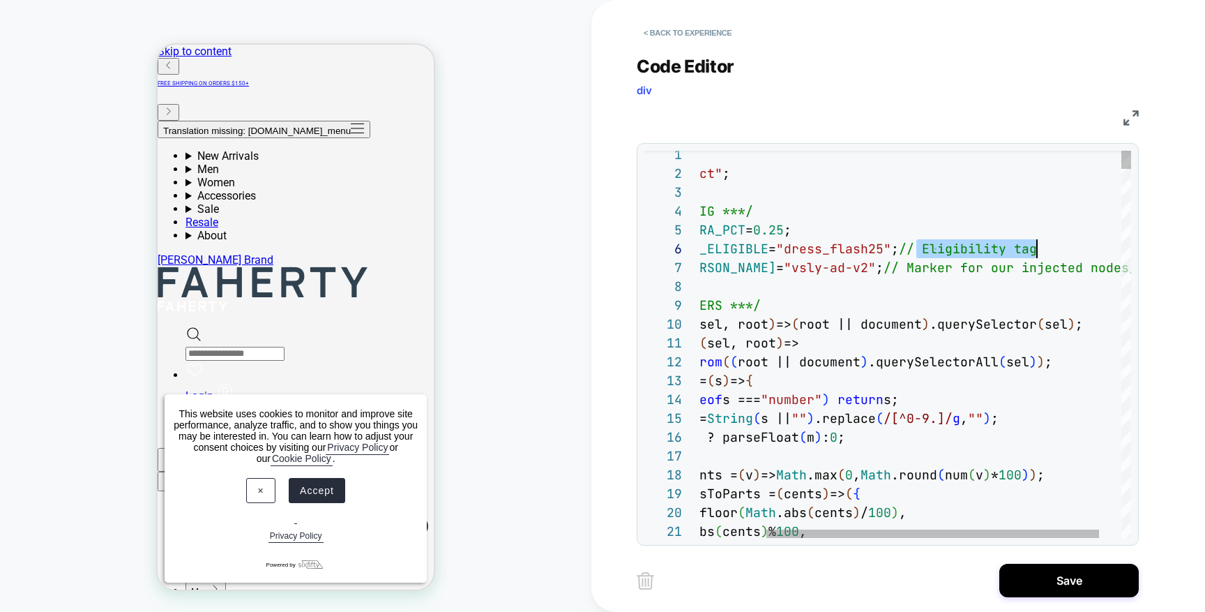
scroll to position [94, 437]
drag, startPoint x: 920, startPoint y: 246, endPoint x: 1051, endPoint y: 242, distance: 130.5
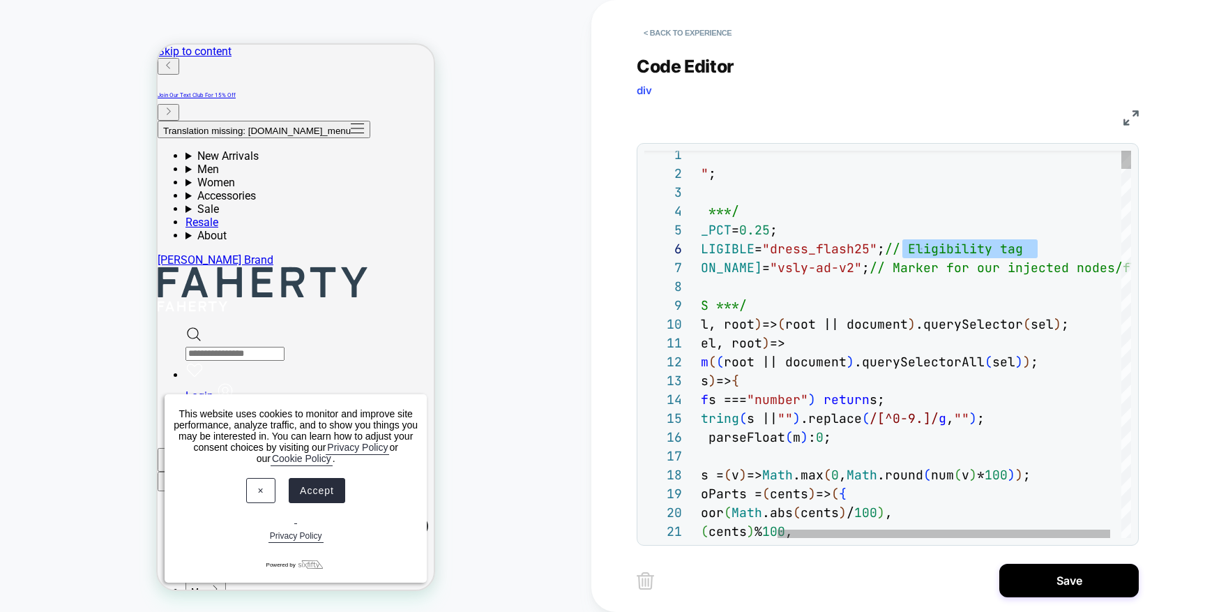
type textarea "**********"
drag, startPoint x: 843, startPoint y: 274, endPoint x: 1013, endPoint y: 270, distance: 170.3
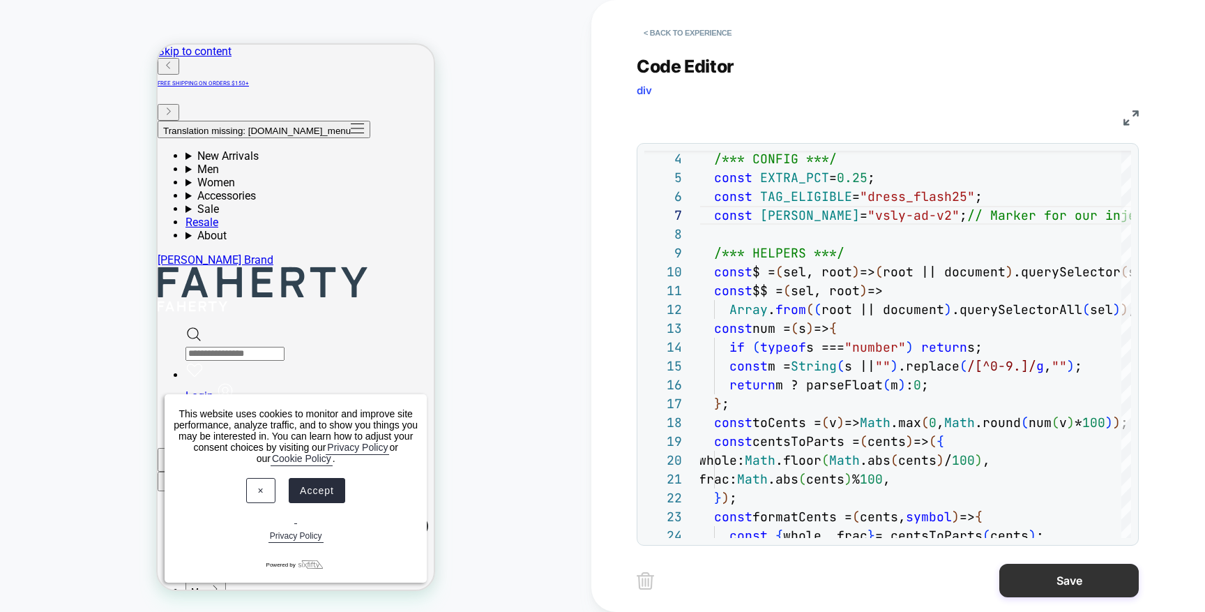
click at [1041, 580] on button "Save" at bounding box center [1070, 580] width 140 height 33
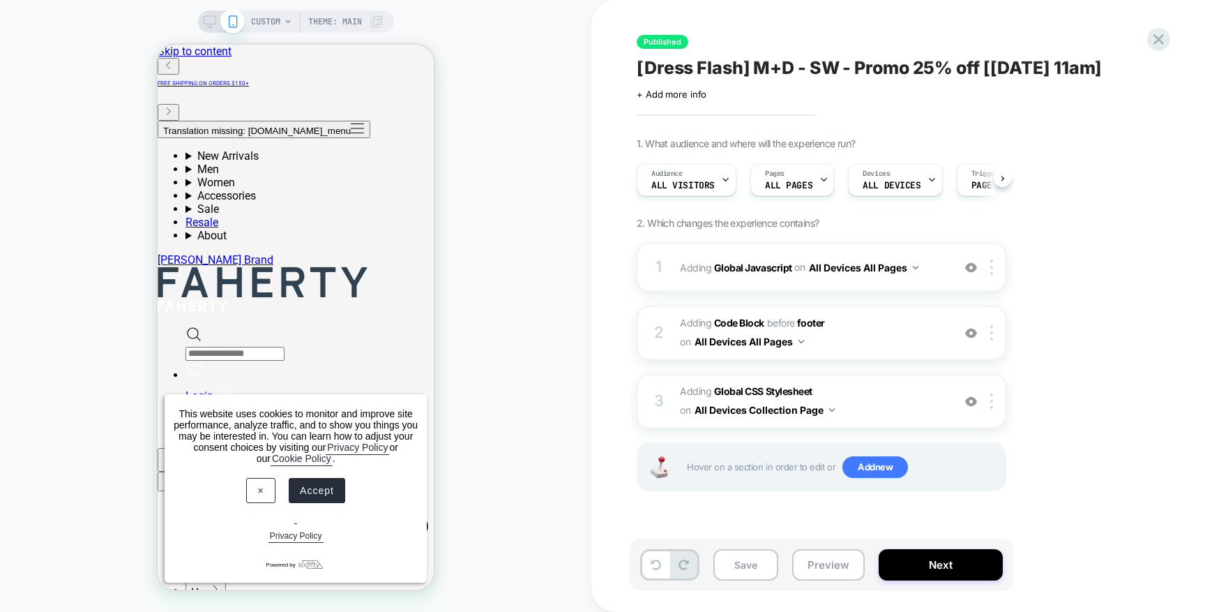
scroll to position [0, 1]
click at [839, 566] on button "Preview" at bounding box center [828, 564] width 73 height 31
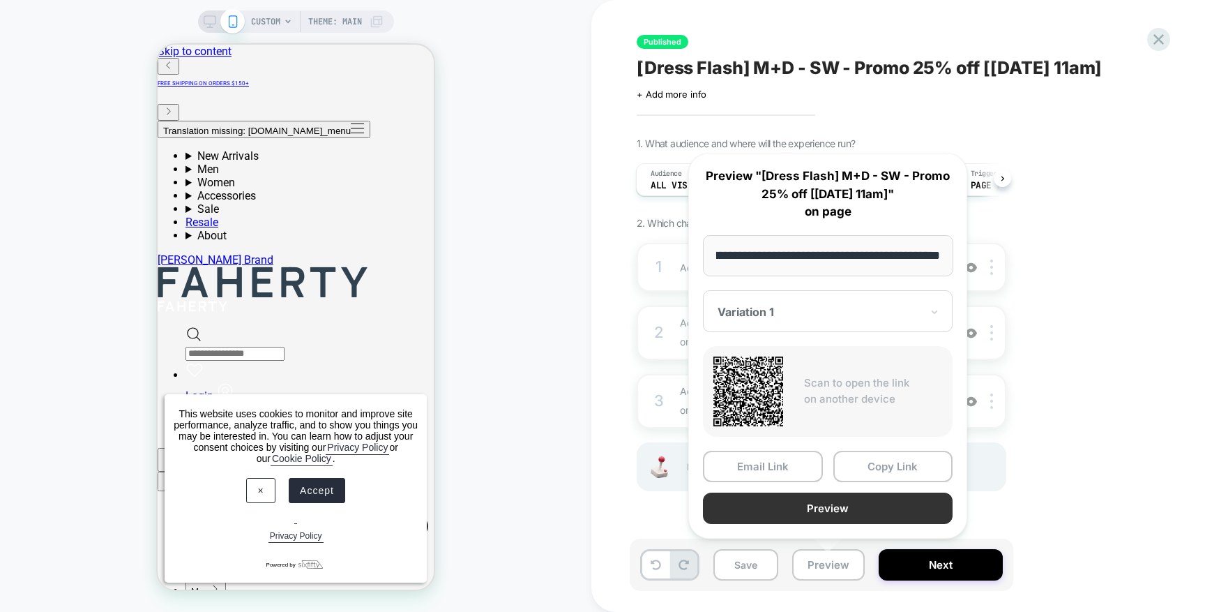
scroll to position [0, 0]
click at [835, 502] on button "Preview" at bounding box center [828, 507] width 250 height 31
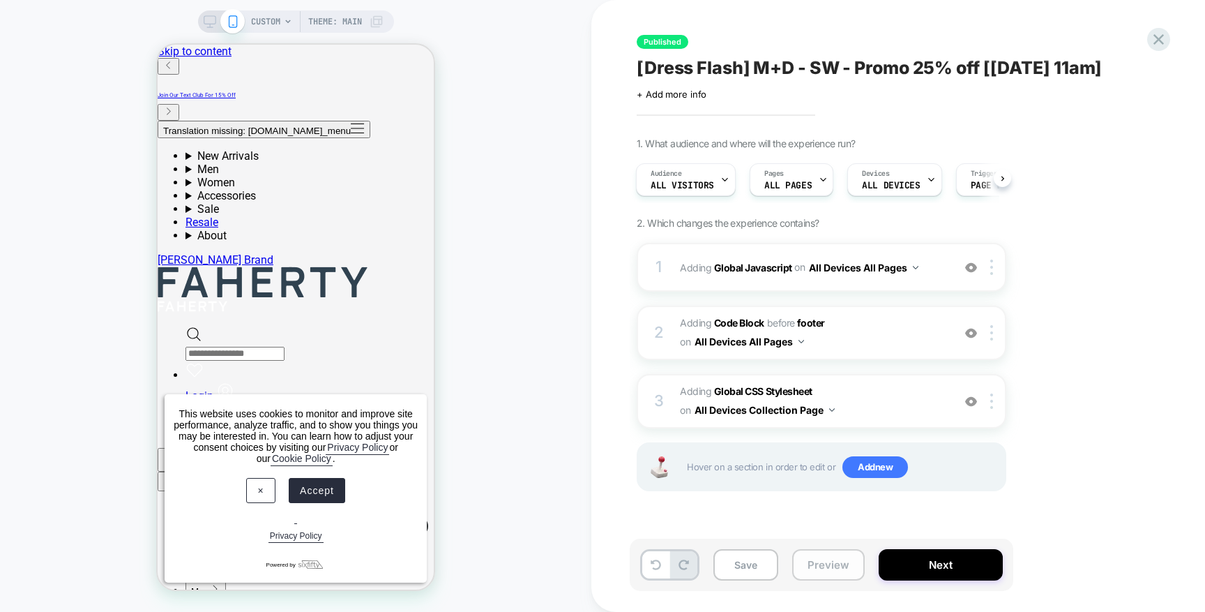
click at [827, 561] on button "Preview" at bounding box center [828, 564] width 73 height 31
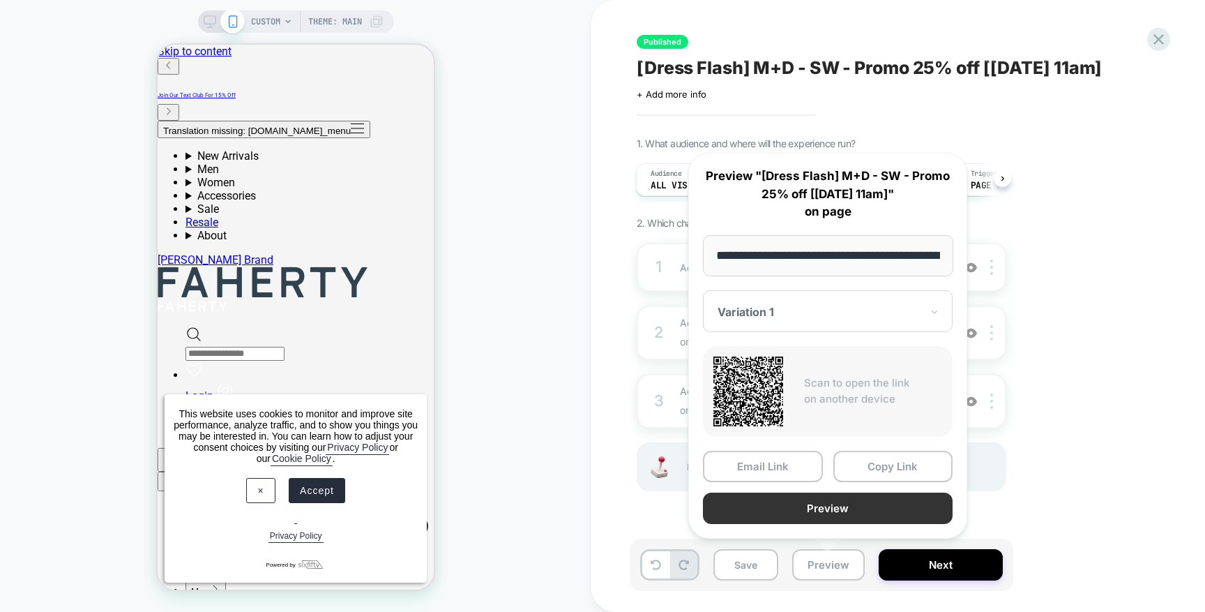
click at [913, 494] on button "Preview" at bounding box center [828, 507] width 250 height 31
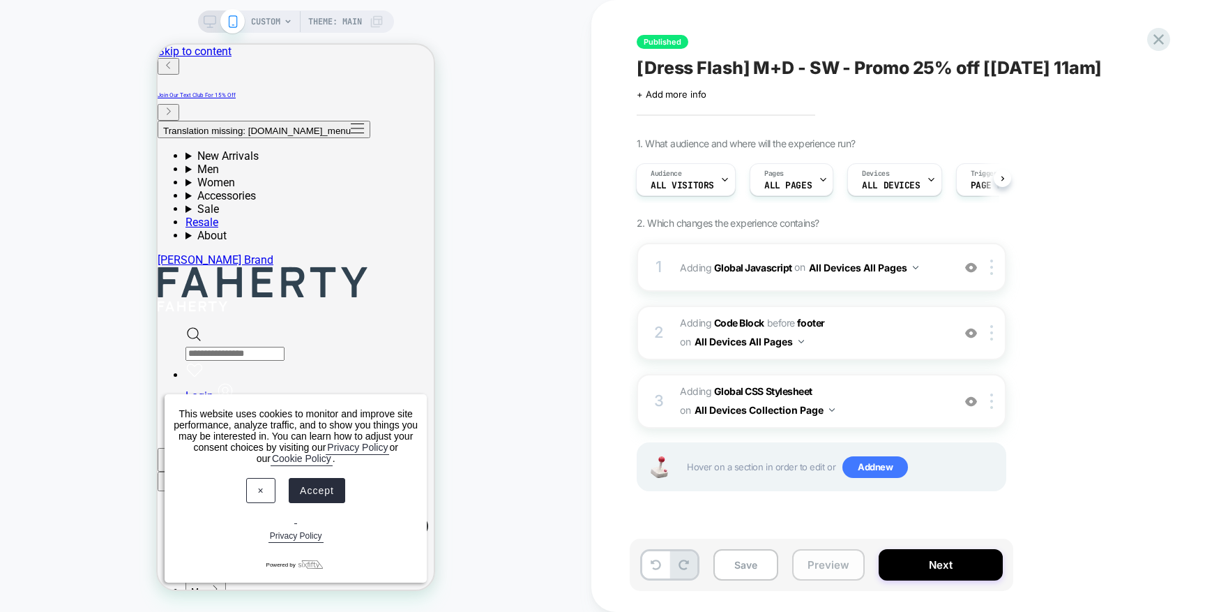
click at [827, 578] on button "Preview" at bounding box center [828, 564] width 73 height 31
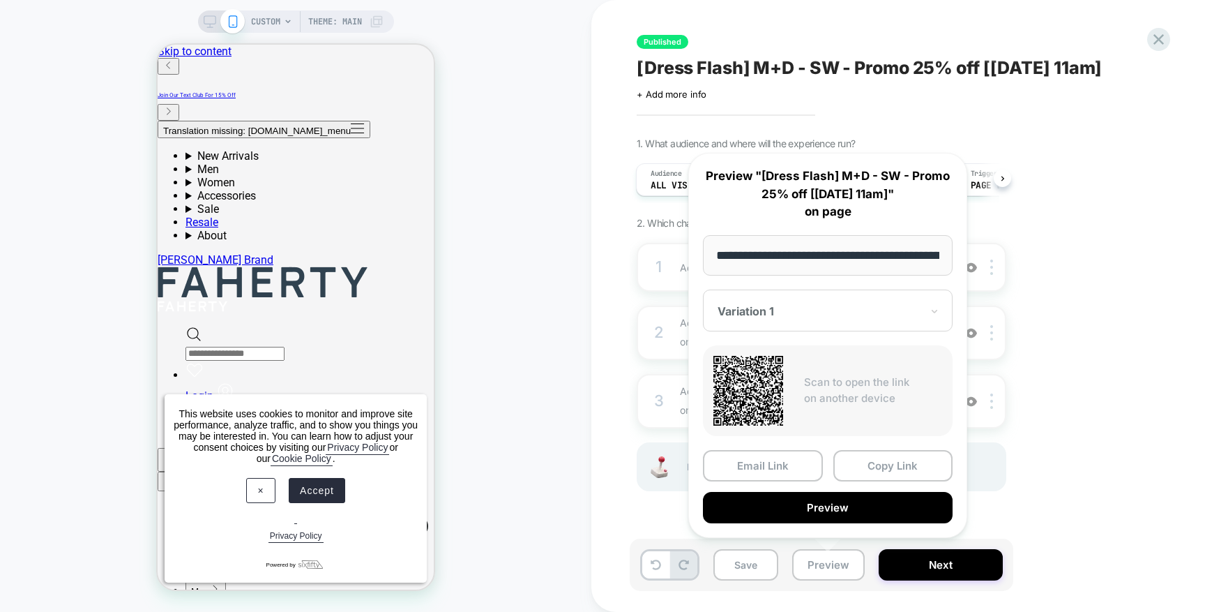
scroll to position [0, 190]
click at [808, 506] on button "Preview" at bounding box center [828, 507] width 250 height 31
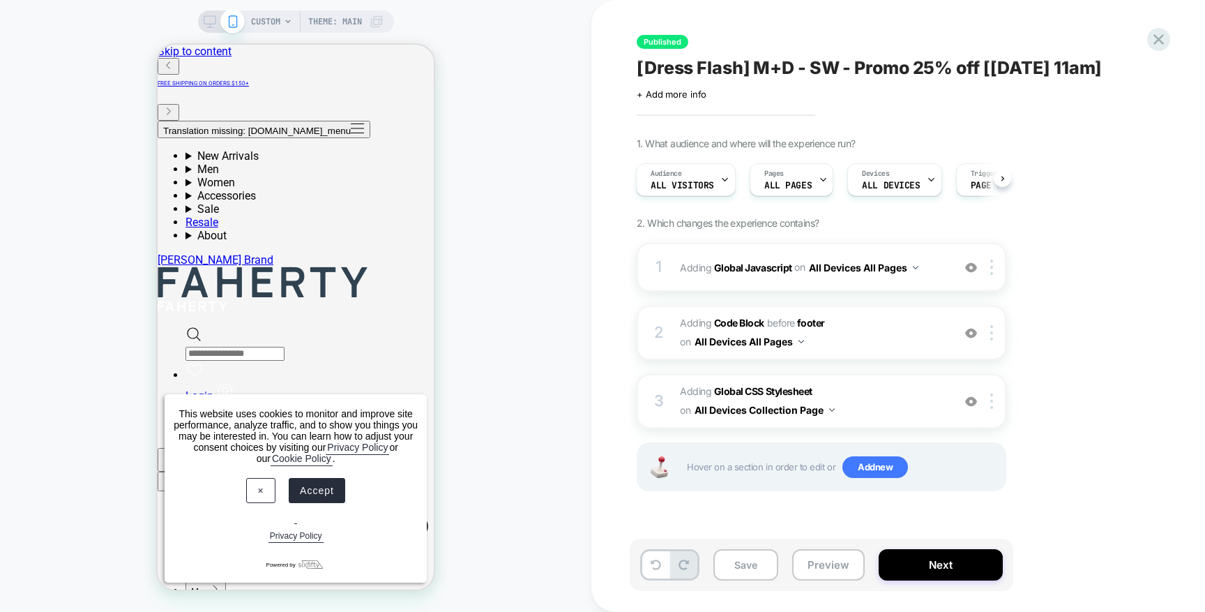
click at [835, 581] on div "Save Preview Next" at bounding box center [822, 565] width 384 height 52
click at [797, 511] on div "1 Adding Global Javascript on All Devices All Pages Add Before Add After Target…" at bounding box center [822, 384] width 370 height 283
click at [801, 557] on button "Preview" at bounding box center [828, 564] width 73 height 31
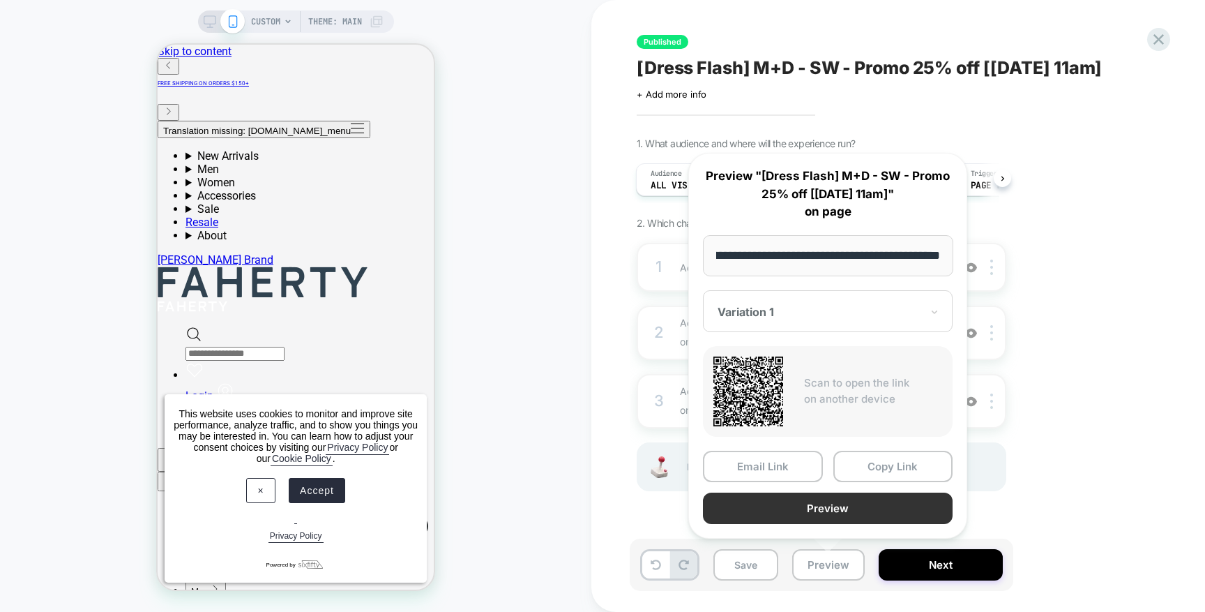
click at [801, 509] on button "Preview" at bounding box center [828, 507] width 250 height 31
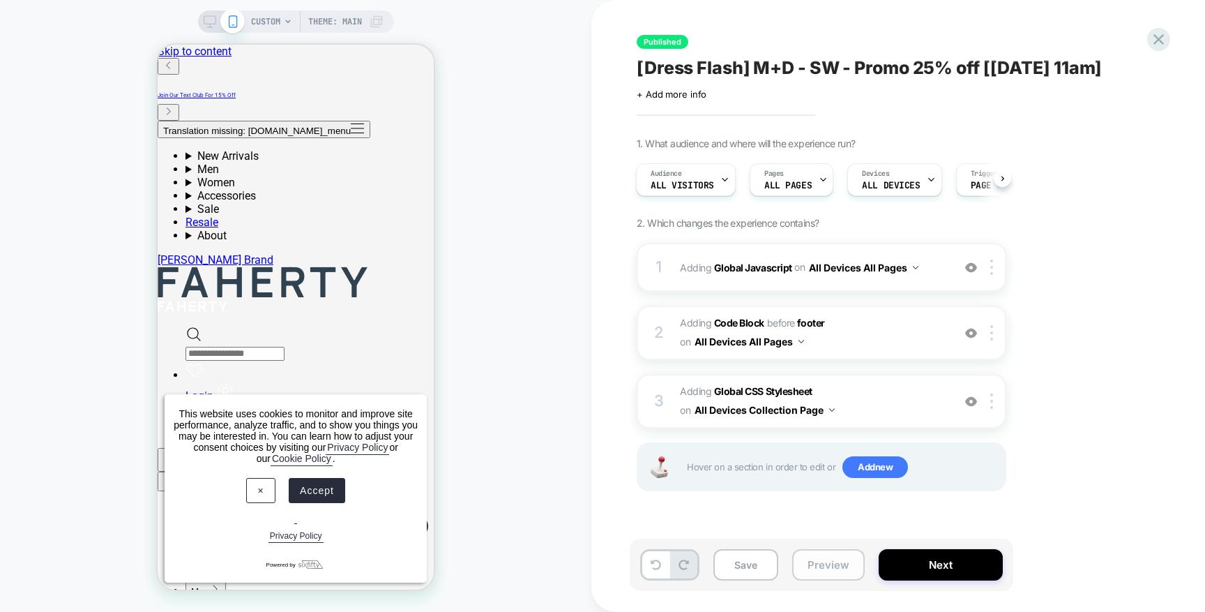
click at [849, 570] on button "Preview" at bounding box center [828, 564] width 73 height 31
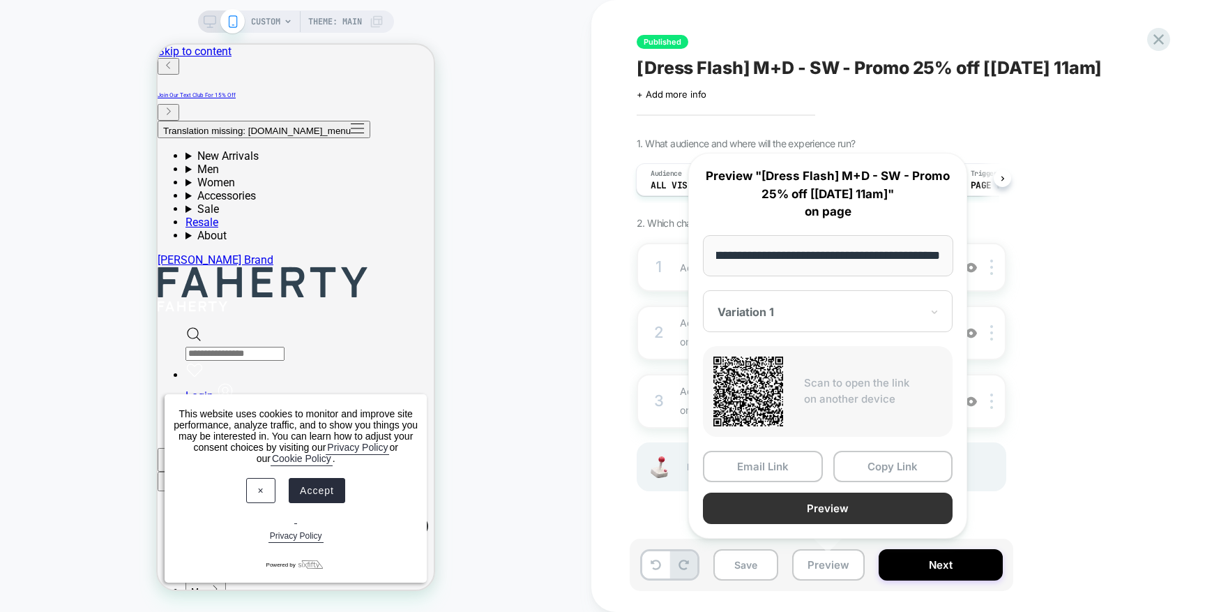
scroll to position [0, 0]
click at [843, 507] on button "Preview" at bounding box center [828, 507] width 250 height 31
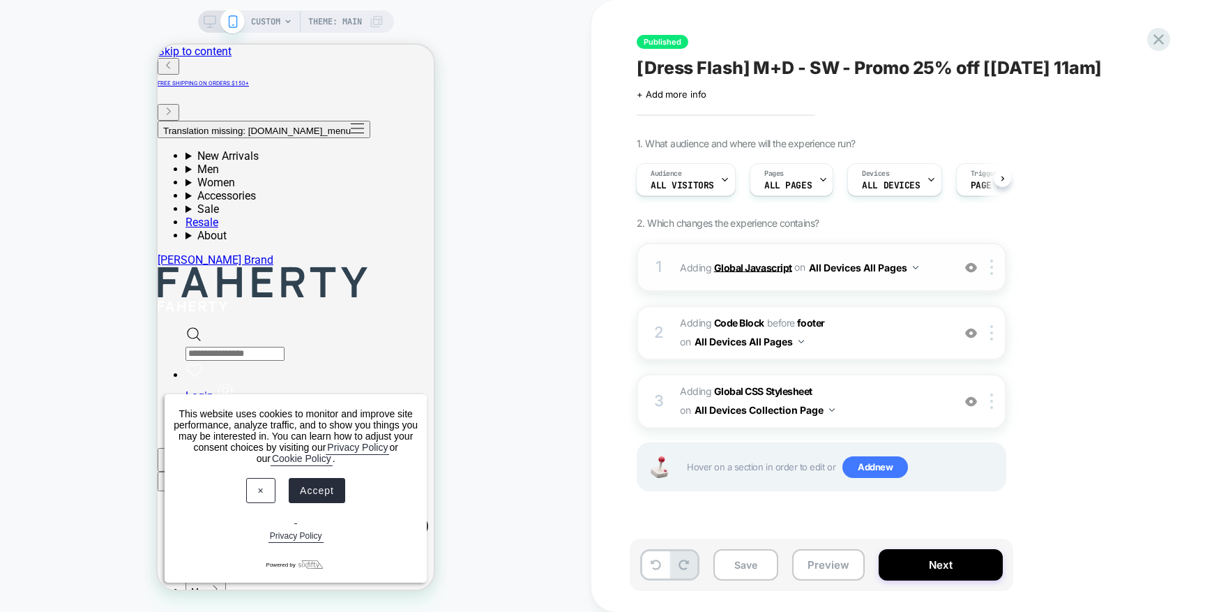
click at [740, 269] on b "Global Javascript" at bounding box center [753, 267] width 78 height 12
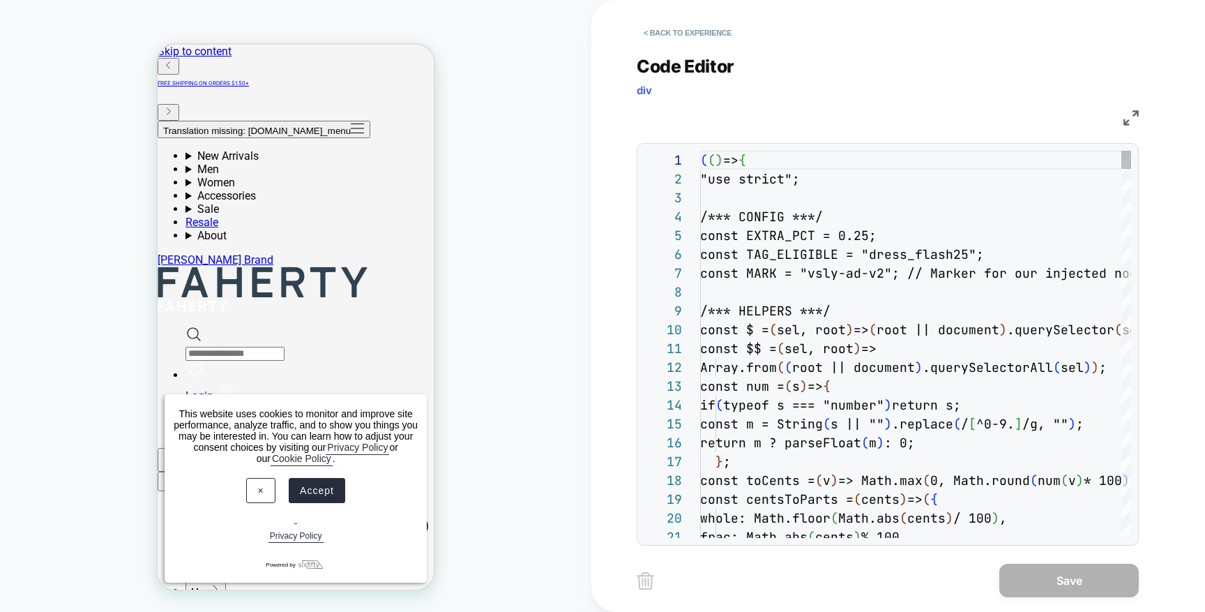
scroll to position [188, 0]
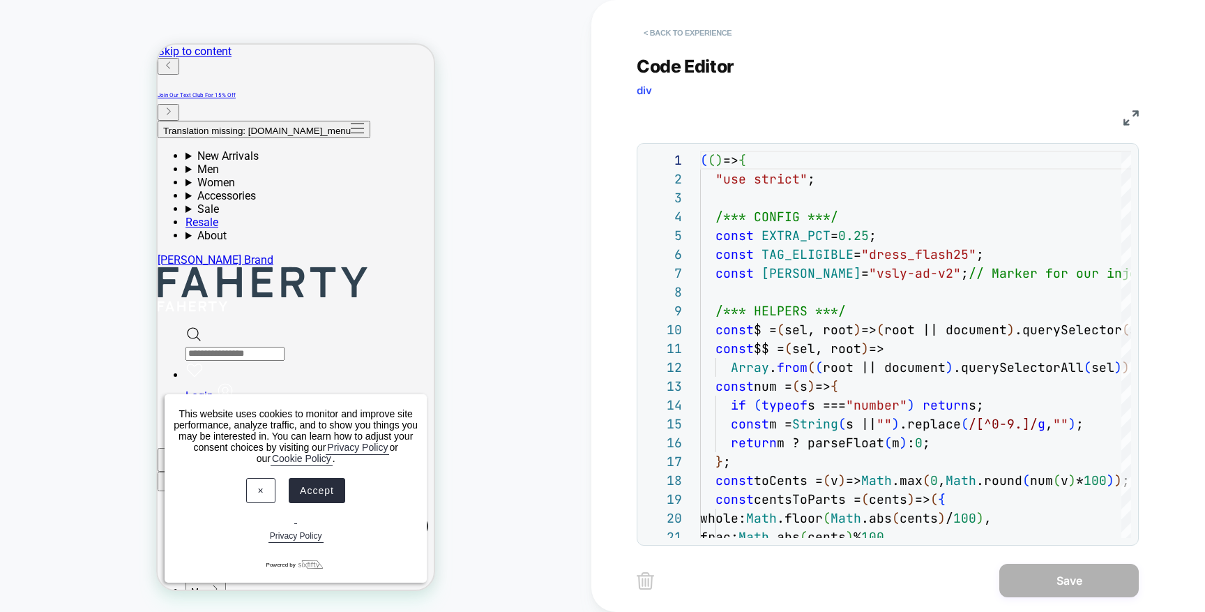
click at [702, 33] on button "< Back to experience" at bounding box center [688, 33] width 102 height 22
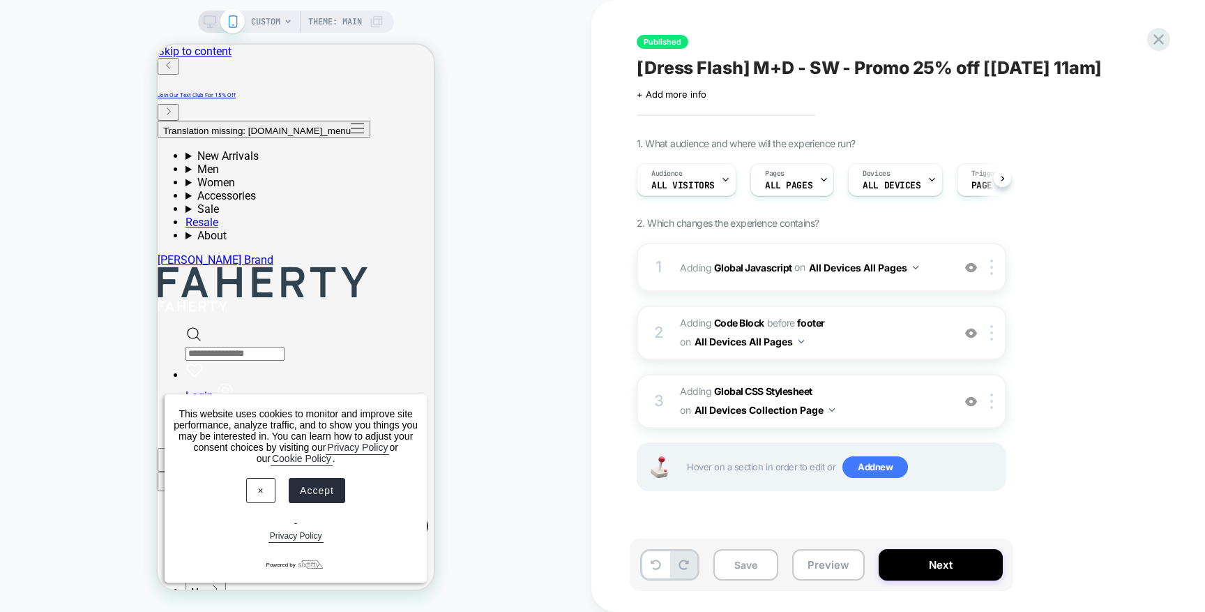
scroll to position [0, 1]
click at [815, 557] on button "Preview" at bounding box center [828, 564] width 73 height 31
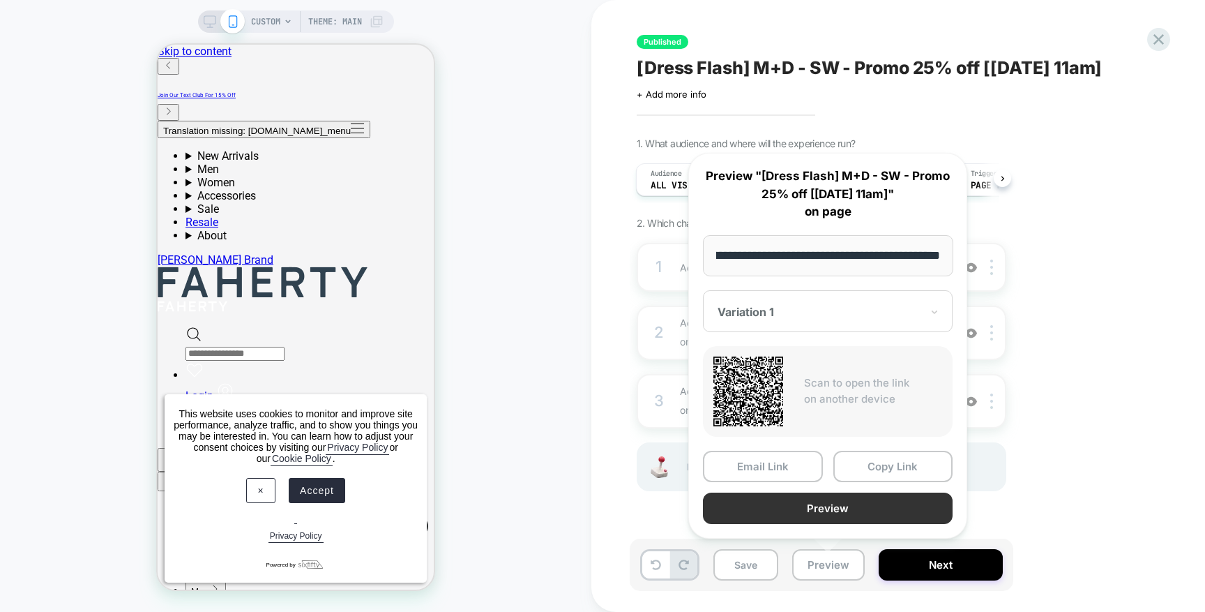
scroll to position [0, 0]
click at [865, 504] on button "Preview" at bounding box center [828, 507] width 250 height 31
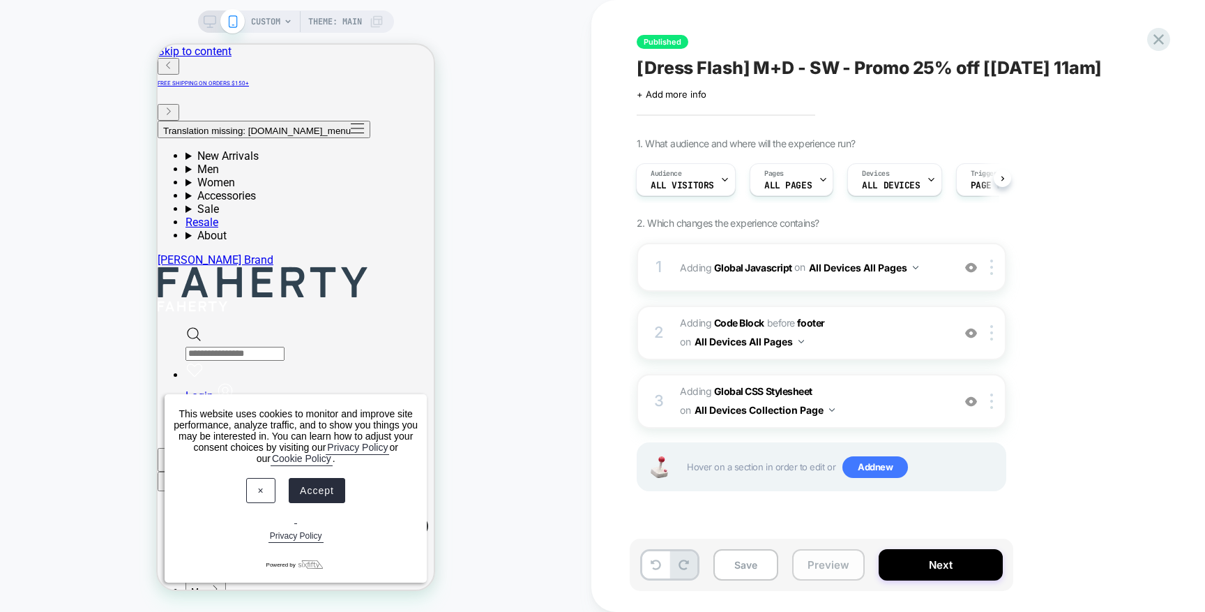
click at [818, 570] on button "Preview" at bounding box center [828, 564] width 73 height 31
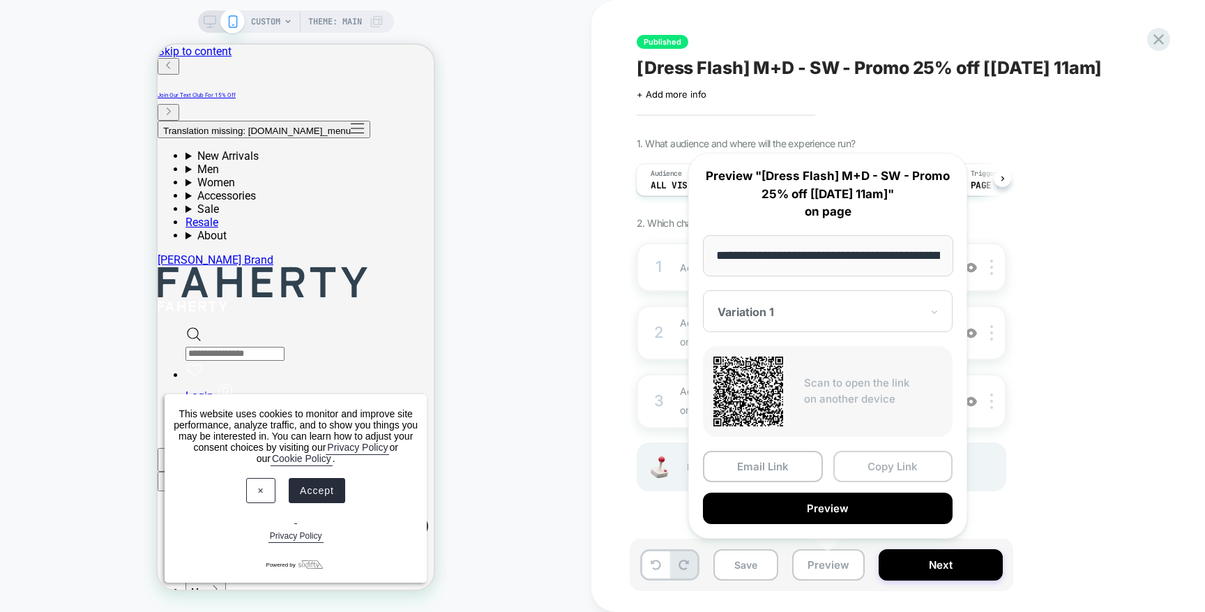
click at [901, 468] on button "Copy Link" at bounding box center [894, 466] width 120 height 31
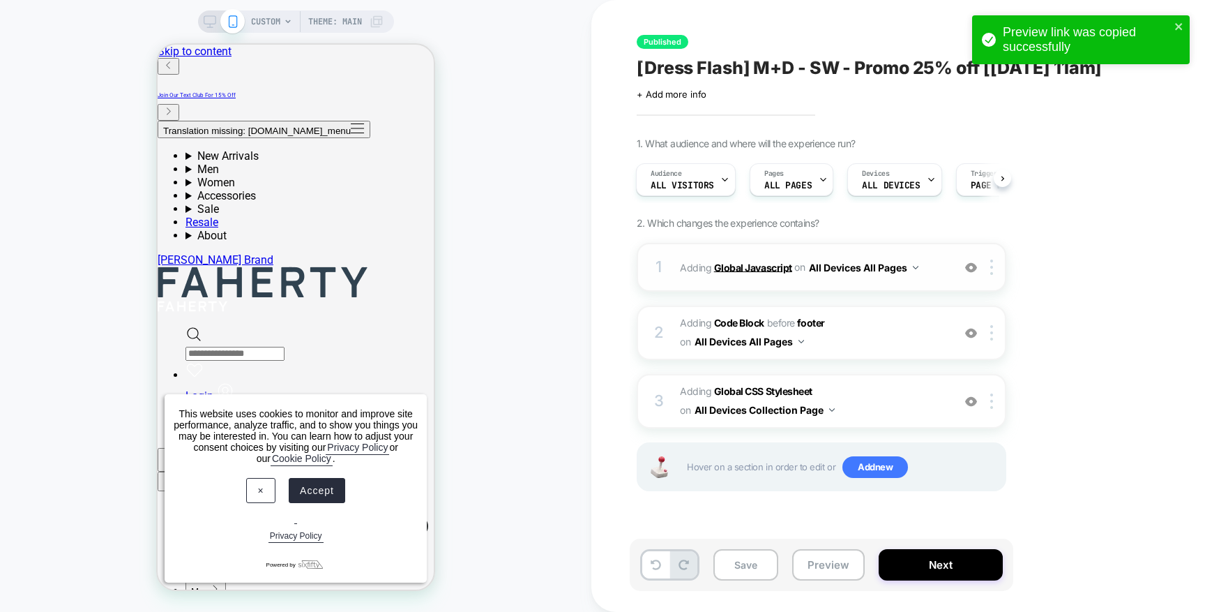
click at [750, 263] on b "Global Javascript" at bounding box center [753, 267] width 78 height 12
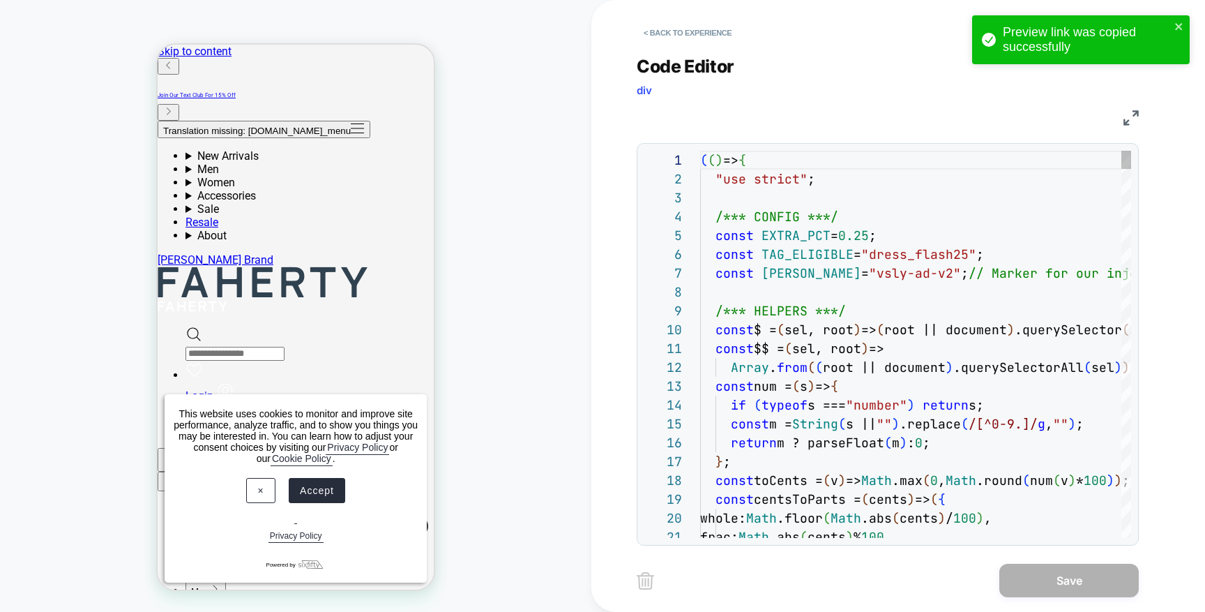
scroll to position [188, 0]
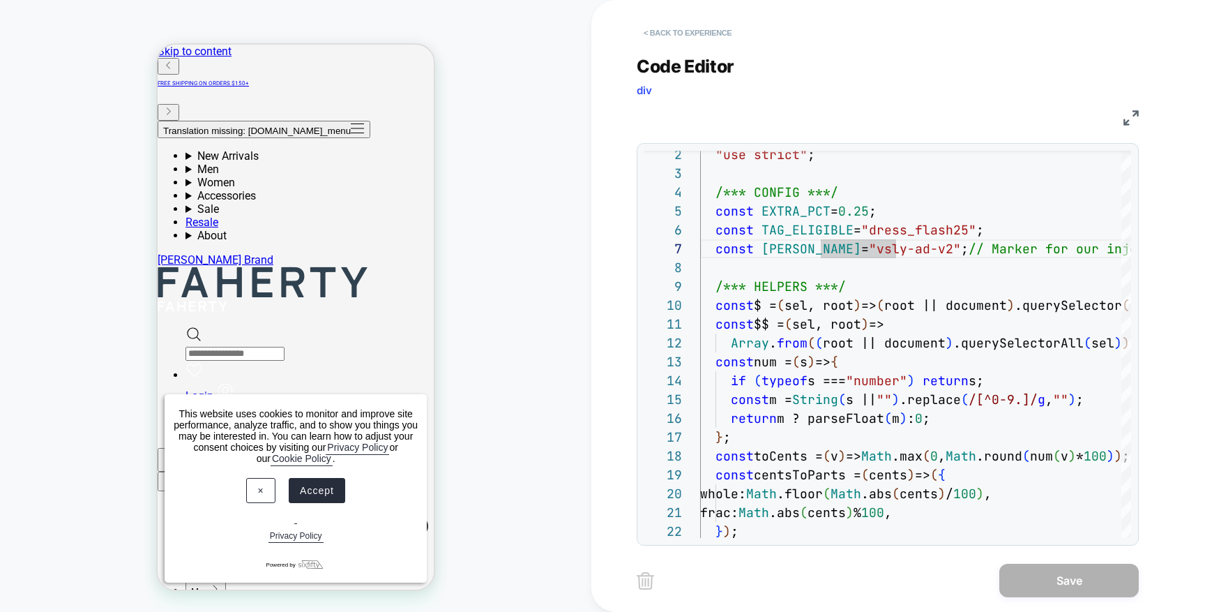
click at [715, 33] on button "< Back to experience" at bounding box center [688, 33] width 102 height 22
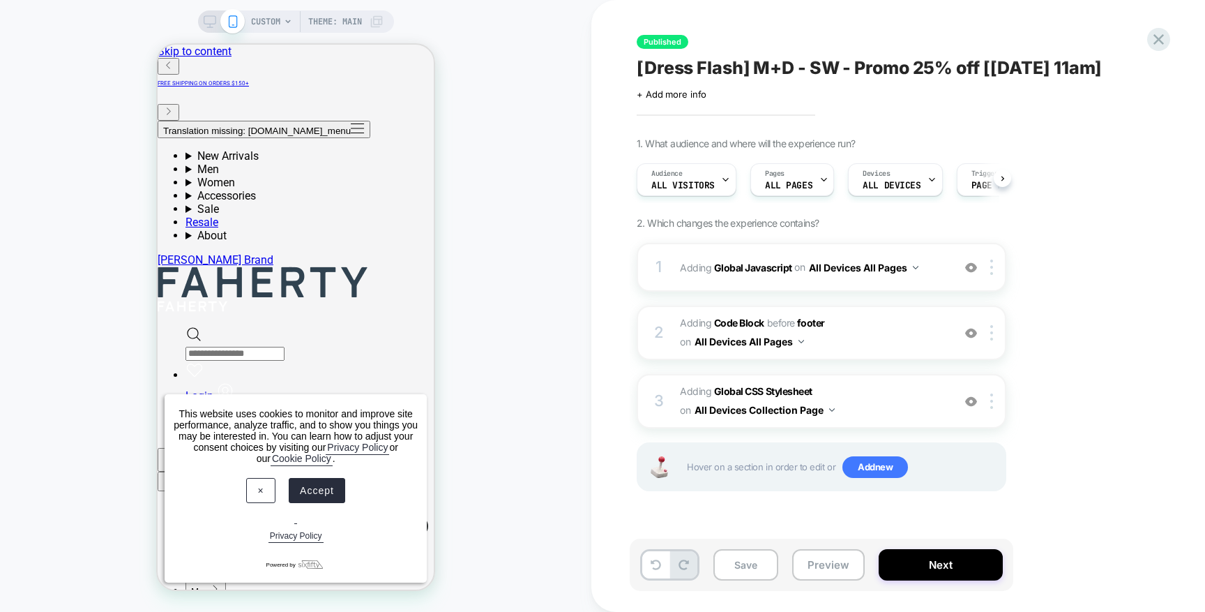
scroll to position [0, 1]
click at [849, 564] on button "Preview" at bounding box center [828, 564] width 73 height 31
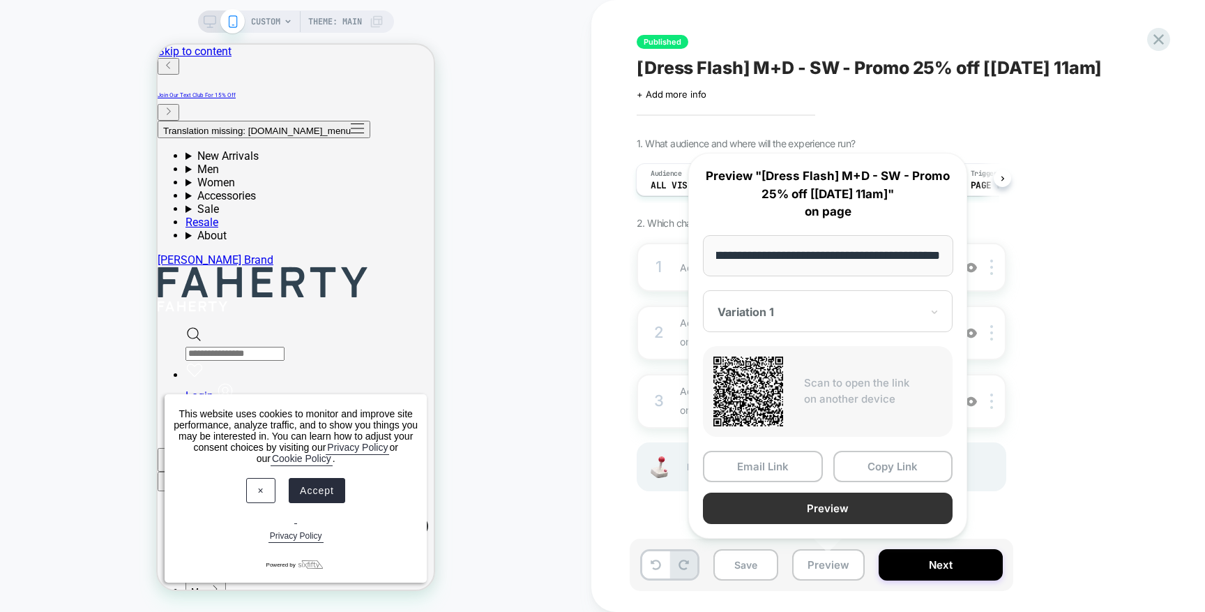
scroll to position [0, 0]
click at [868, 513] on button "Preview" at bounding box center [828, 507] width 250 height 31
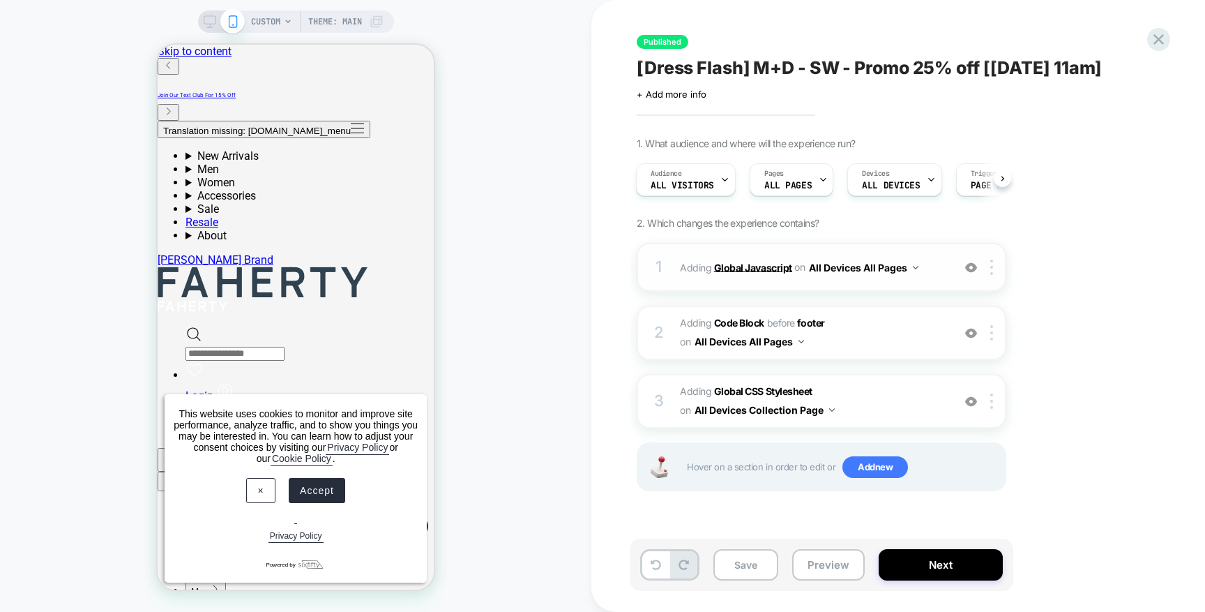
click at [753, 269] on b "Global Javascript" at bounding box center [753, 267] width 78 height 12
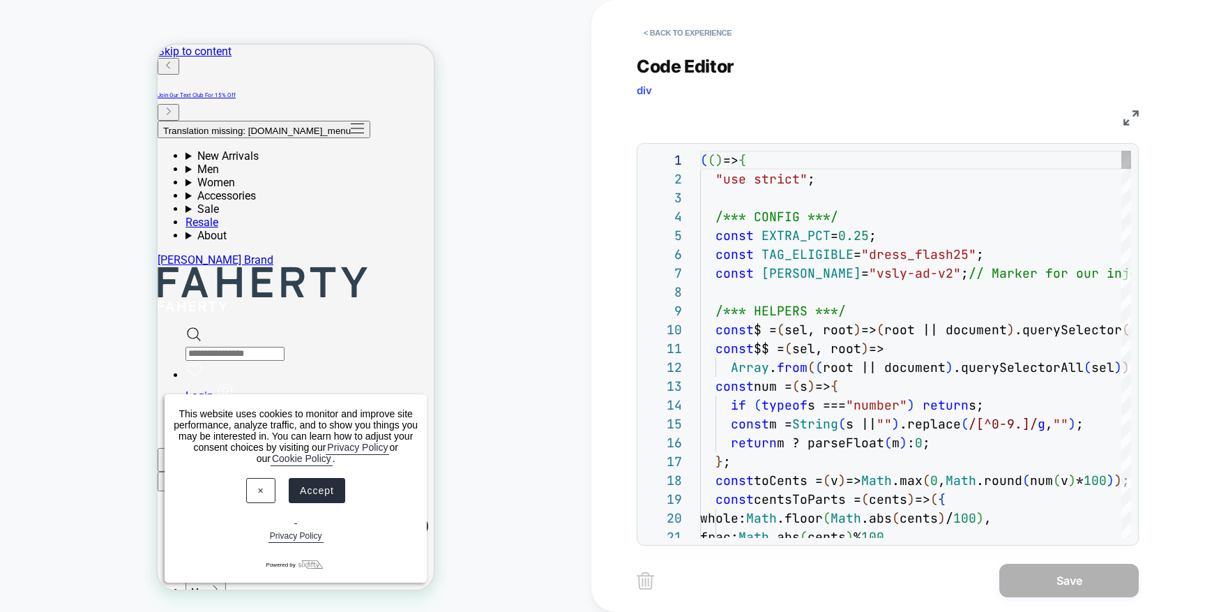
scroll to position [188, 0]
type textarea "**********"
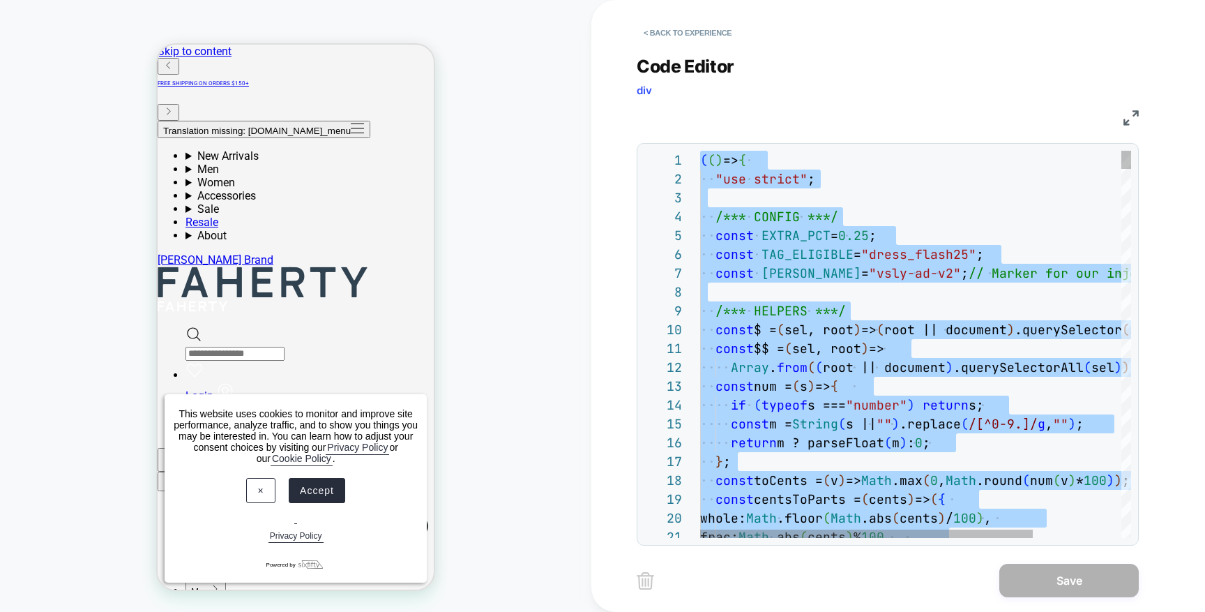
scroll to position [0, 0]
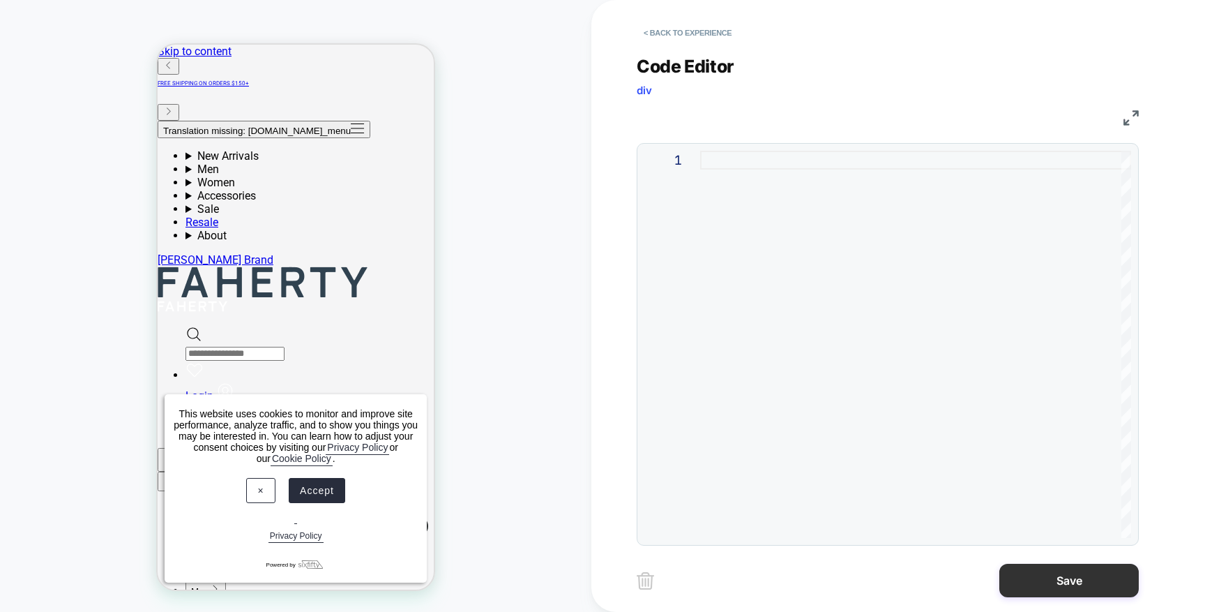
click at [1014, 573] on button "Save" at bounding box center [1070, 580] width 140 height 33
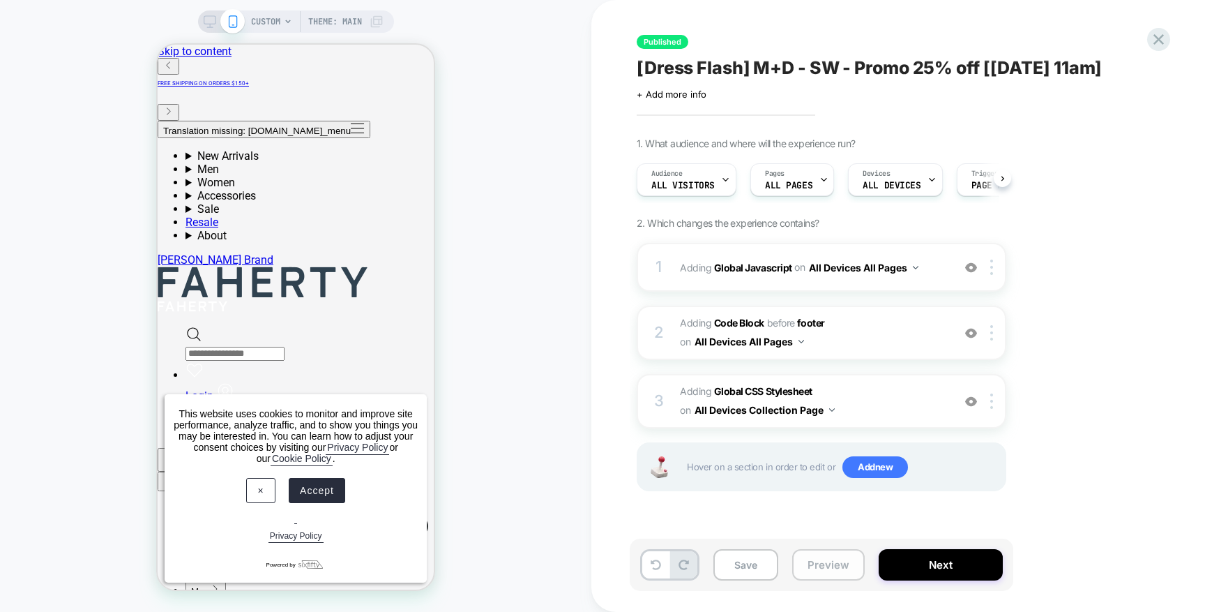
scroll to position [0, 1]
click at [829, 560] on button "Preview" at bounding box center [828, 564] width 73 height 31
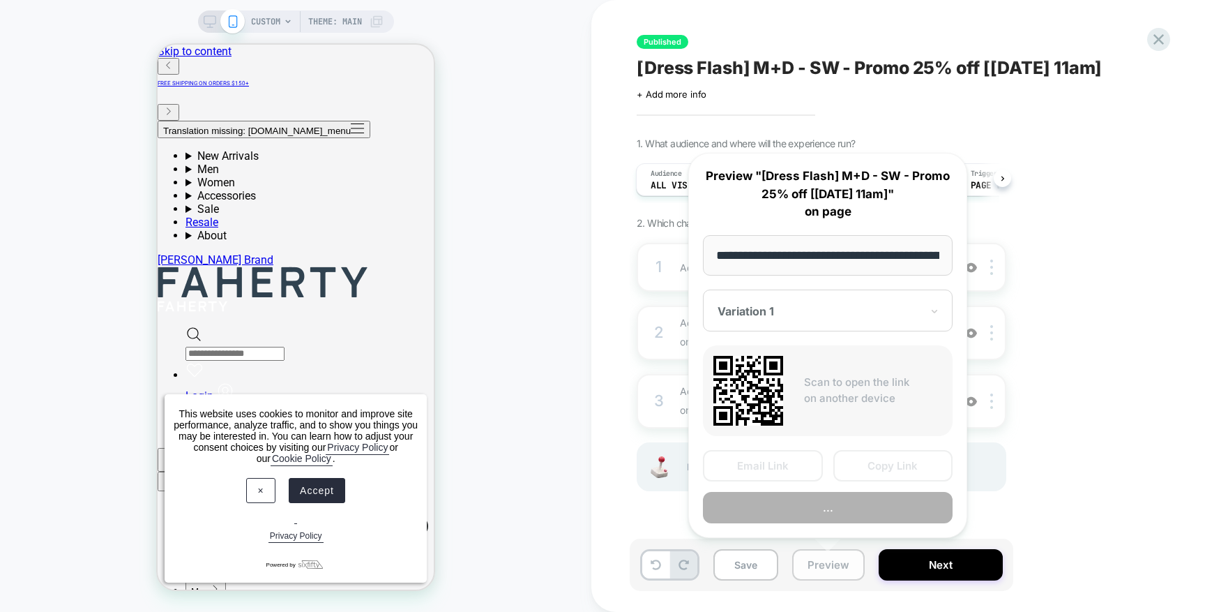
scroll to position [0, 190]
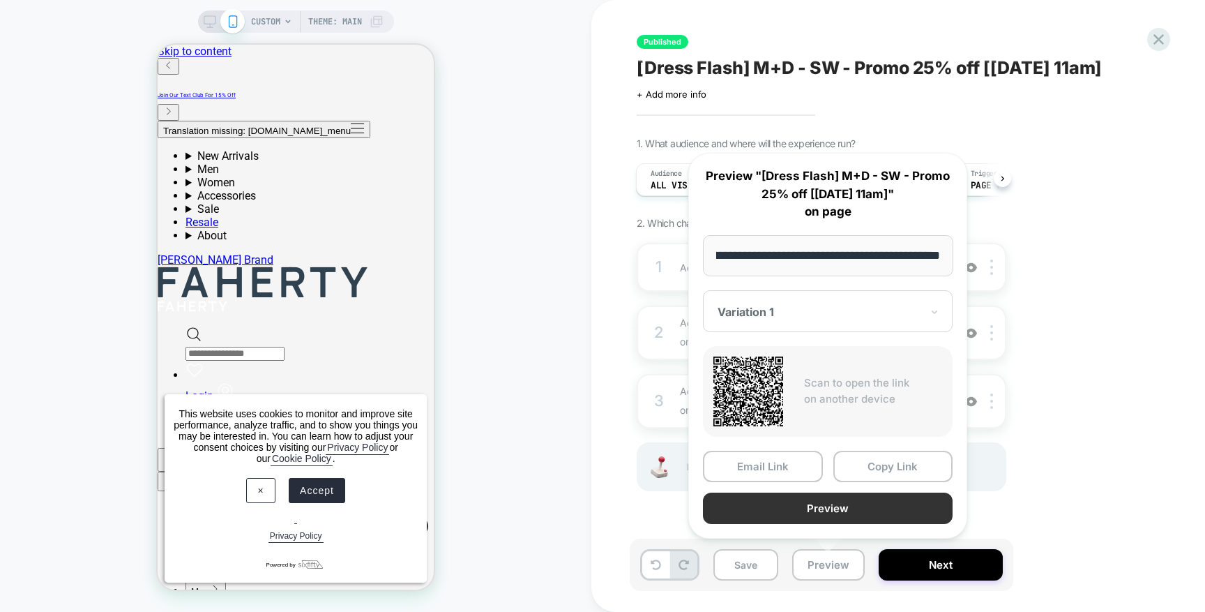
click at [817, 504] on button "Preview" at bounding box center [828, 507] width 250 height 31
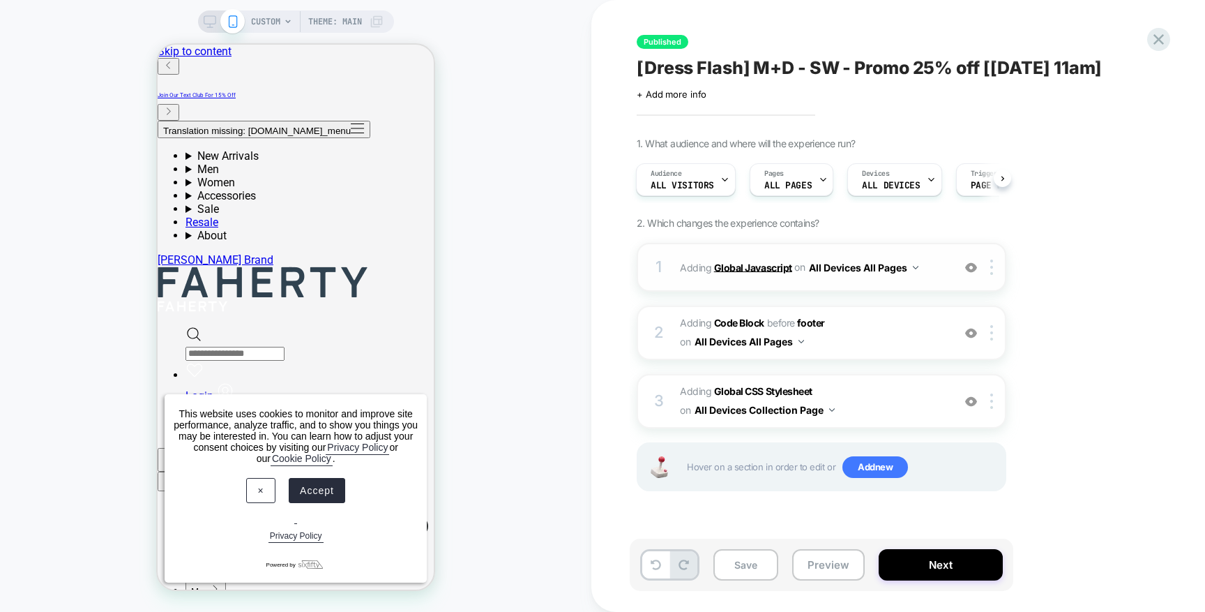
click at [765, 265] on b "Global Javascript" at bounding box center [753, 267] width 78 height 12
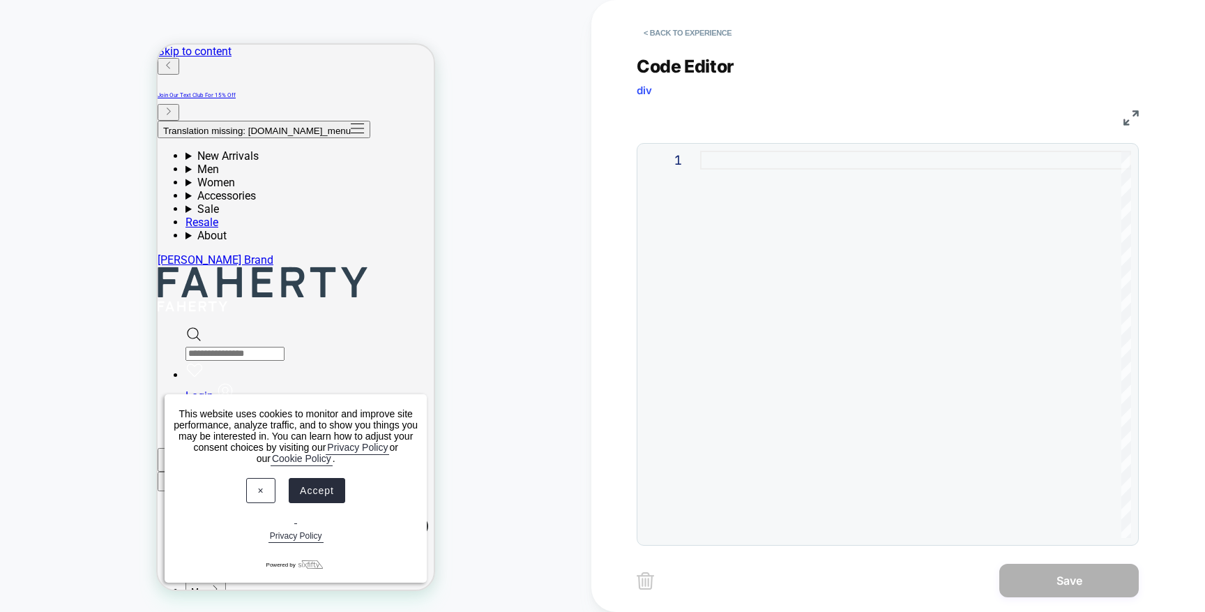
click at [695, 257] on div "1" at bounding box center [673, 344] width 56 height 387
click at [716, 171] on div at bounding box center [915, 344] width 431 height 387
type textarea "**********"
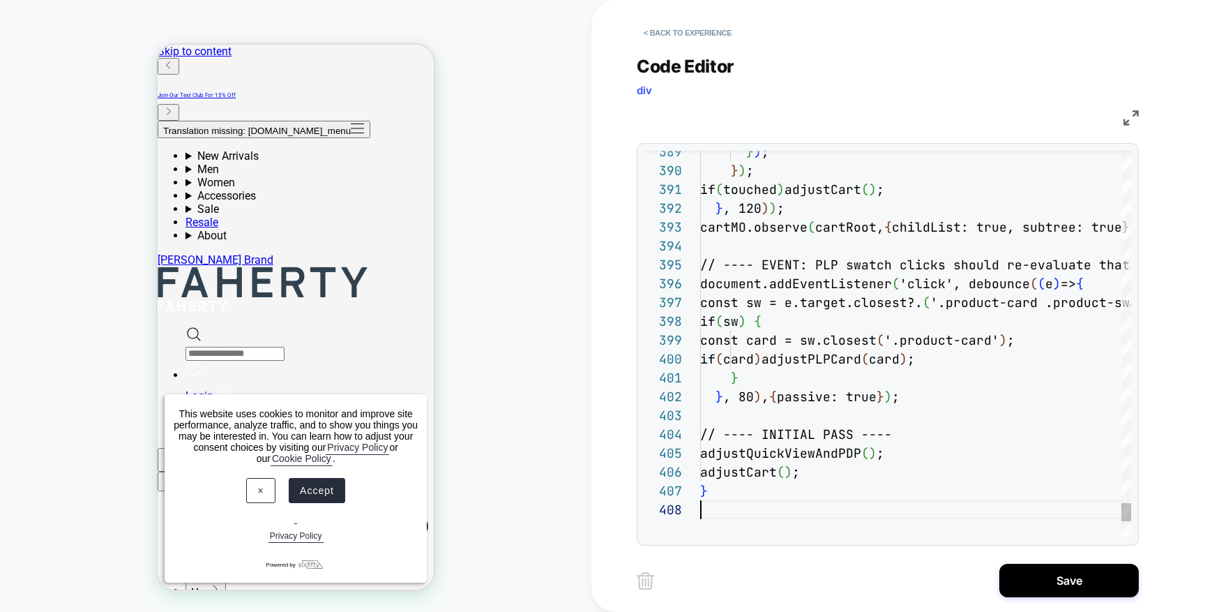
scroll to position [132, 0]
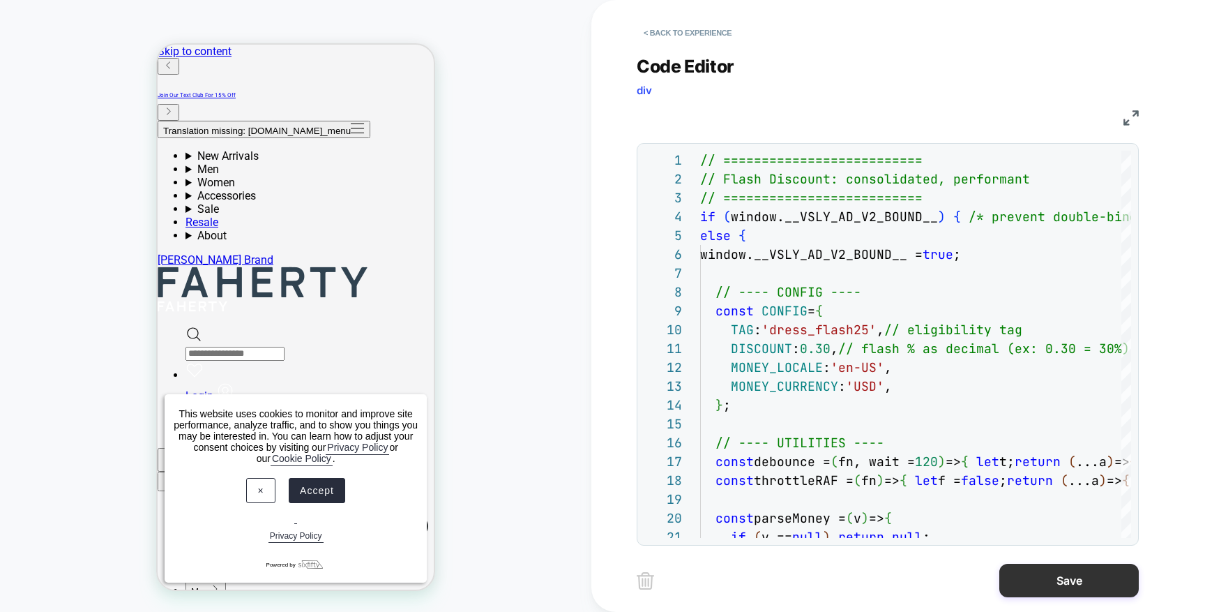
click at [1055, 568] on button "Save" at bounding box center [1070, 580] width 140 height 33
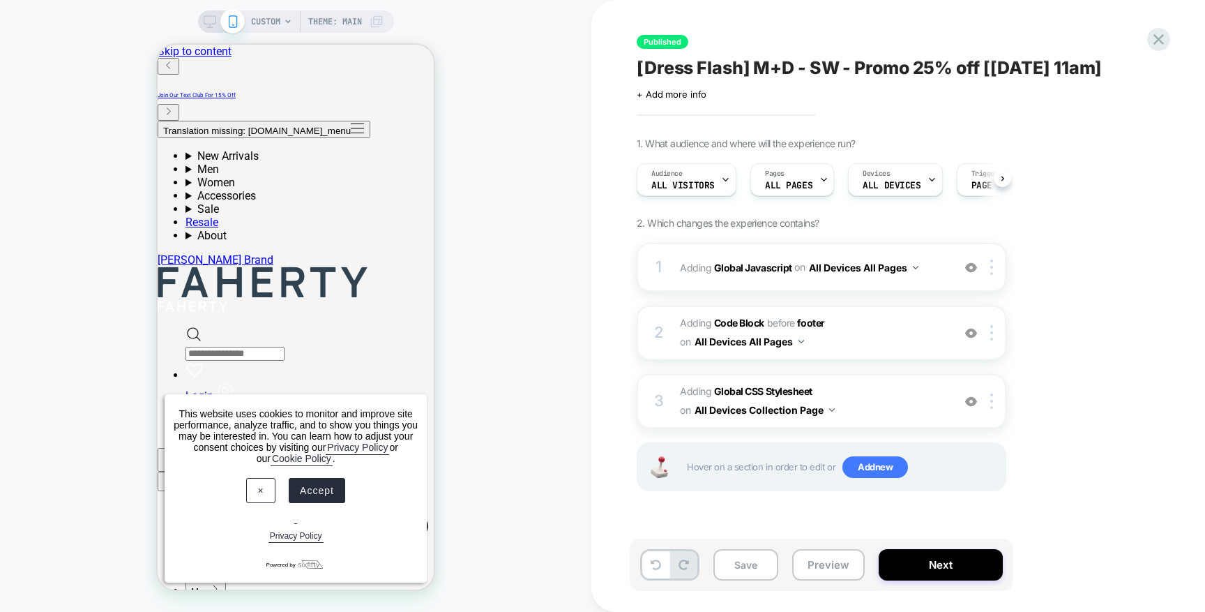
scroll to position [0, 1]
click at [828, 570] on button "Preview" at bounding box center [828, 564] width 73 height 31
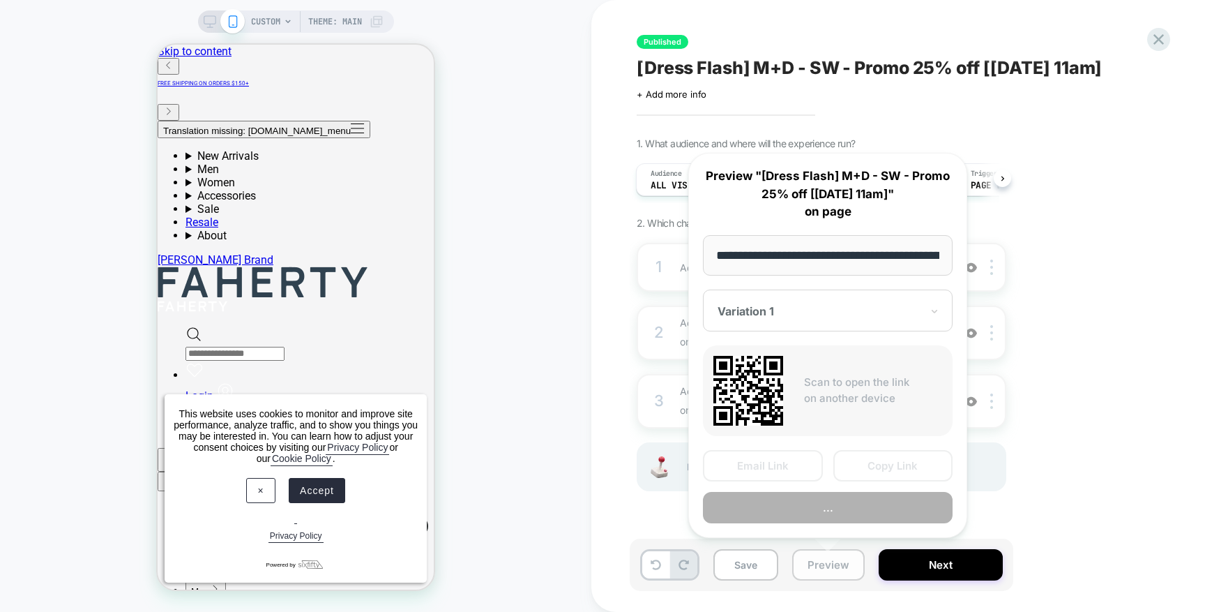
scroll to position [0, 190]
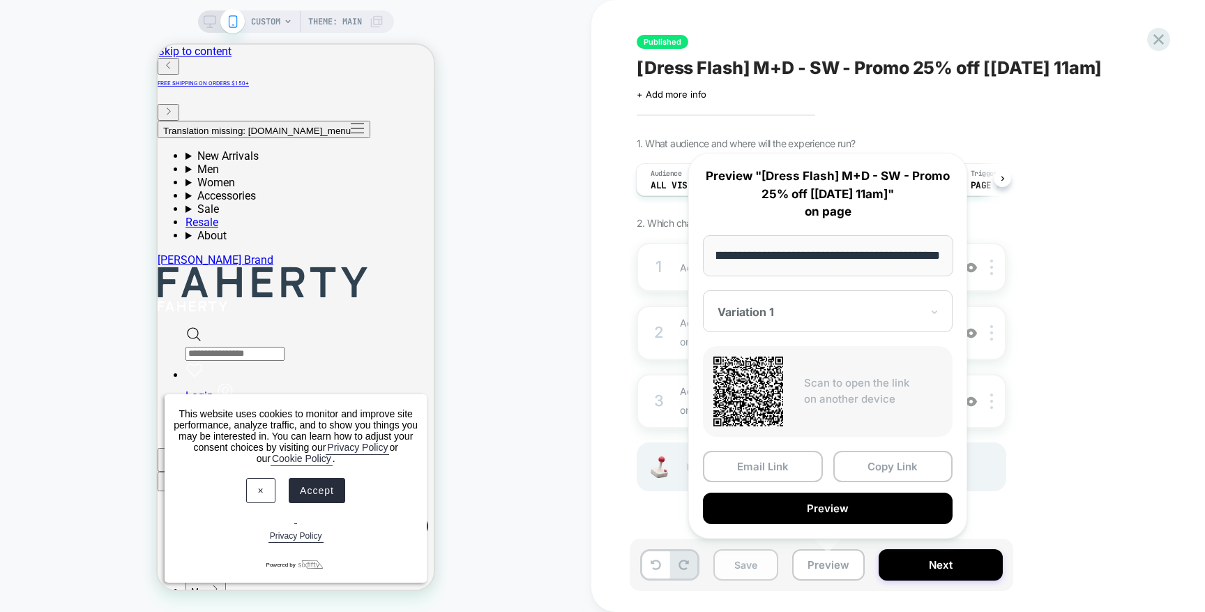
click at [722, 566] on button "Save" at bounding box center [746, 564] width 65 height 31
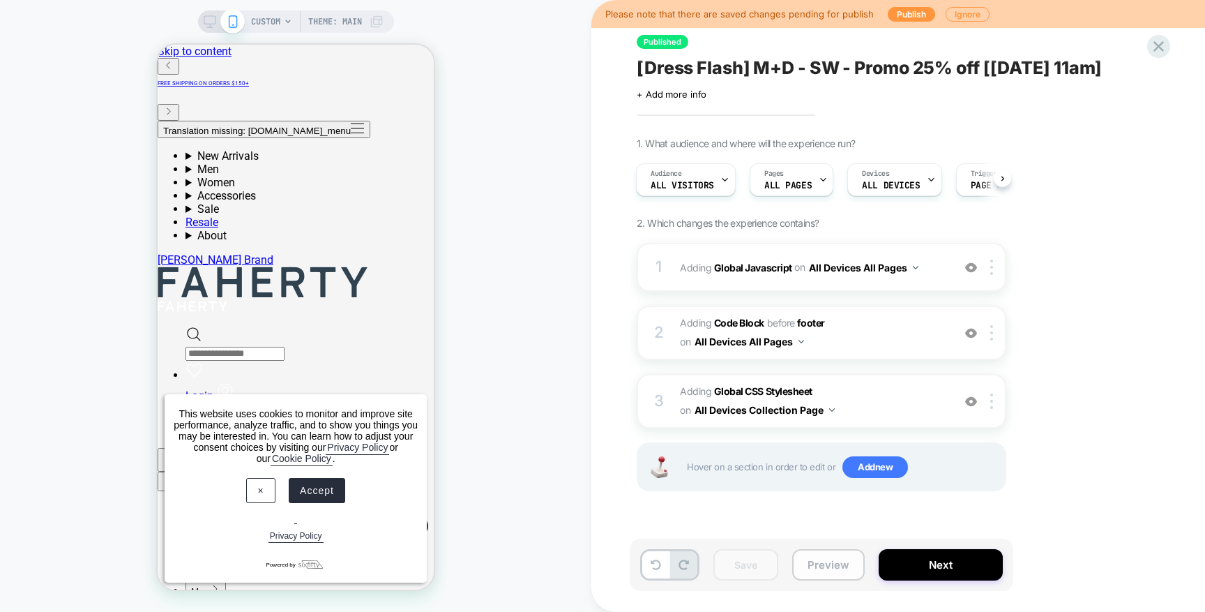
click at [813, 563] on button "Preview" at bounding box center [828, 564] width 73 height 31
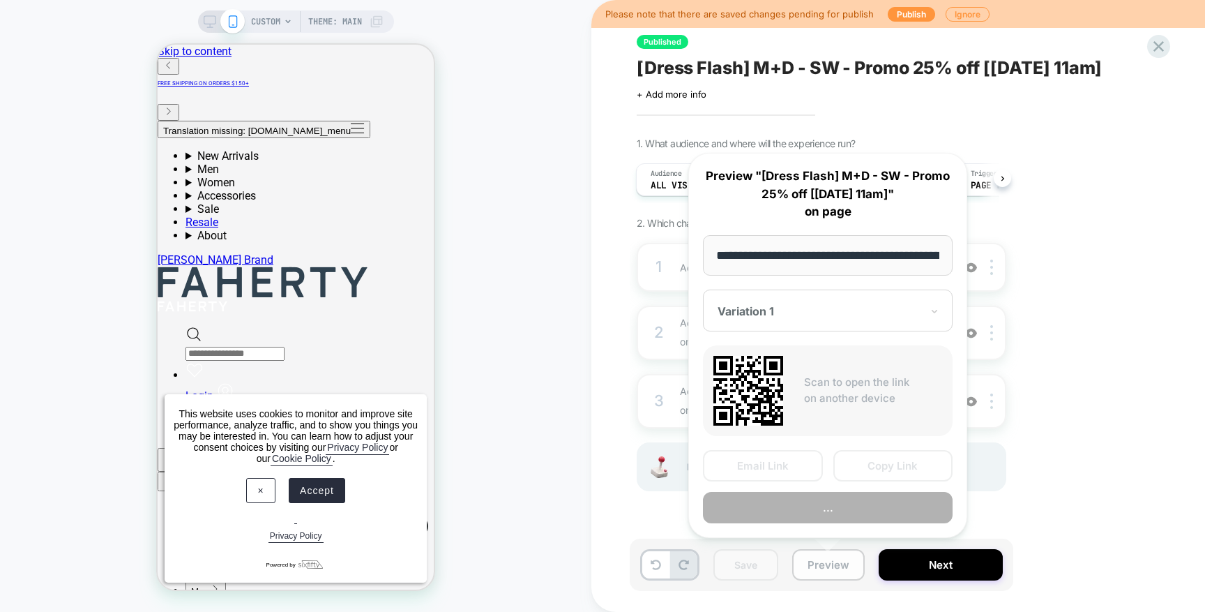
scroll to position [0, 190]
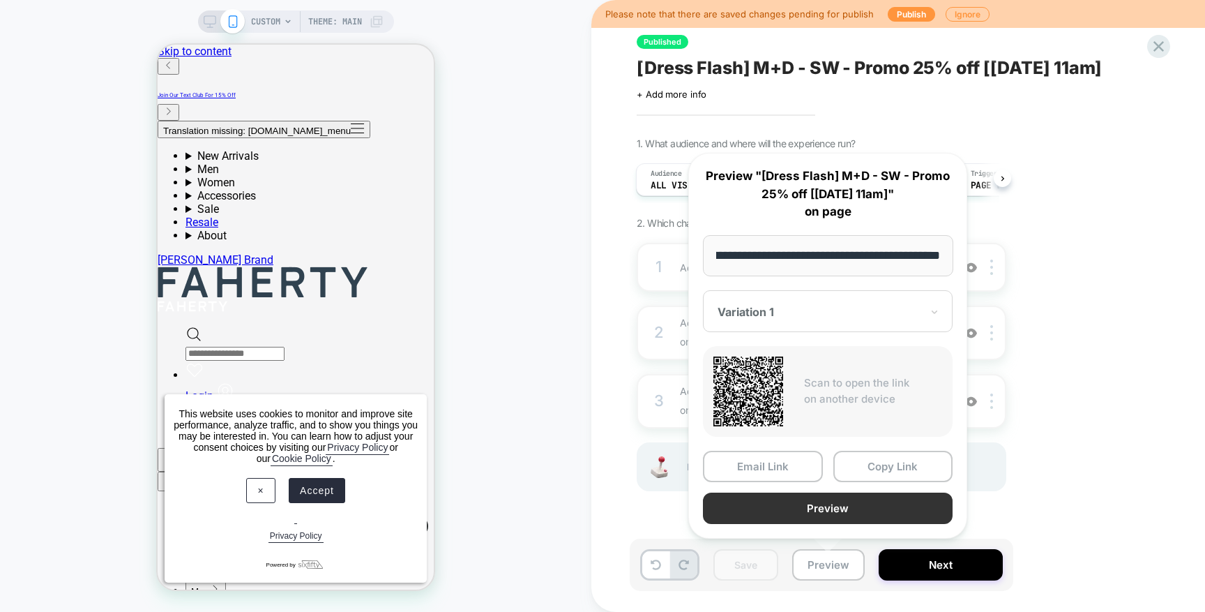
click at [818, 505] on button "Preview" at bounding box center [828, 507] width 250 height 31
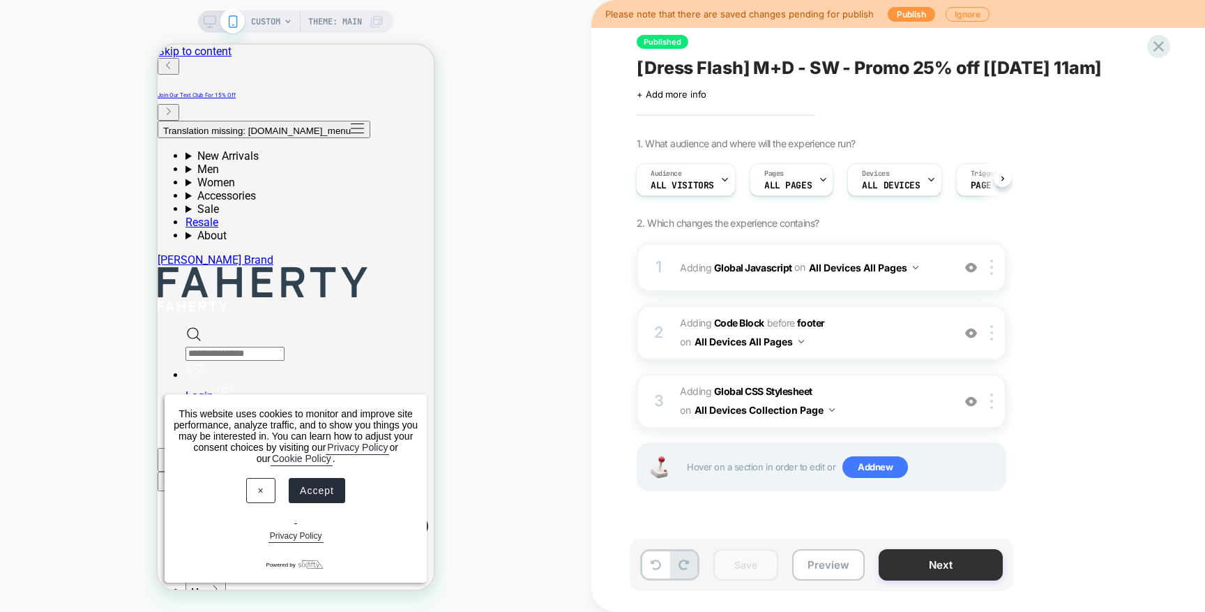
click at [916, 566] on button "Next" at bounding box center [941, 564] width 124 height 31
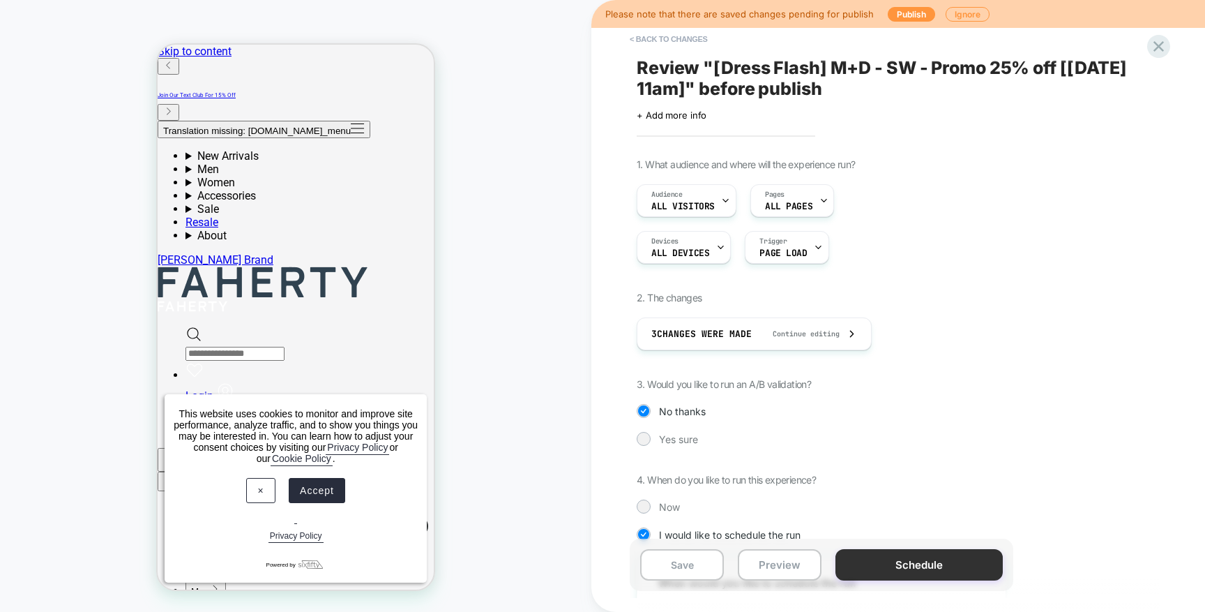
click at [876, 566] on button "Schedule" at bounding box center [919, 564] width 167 height 31
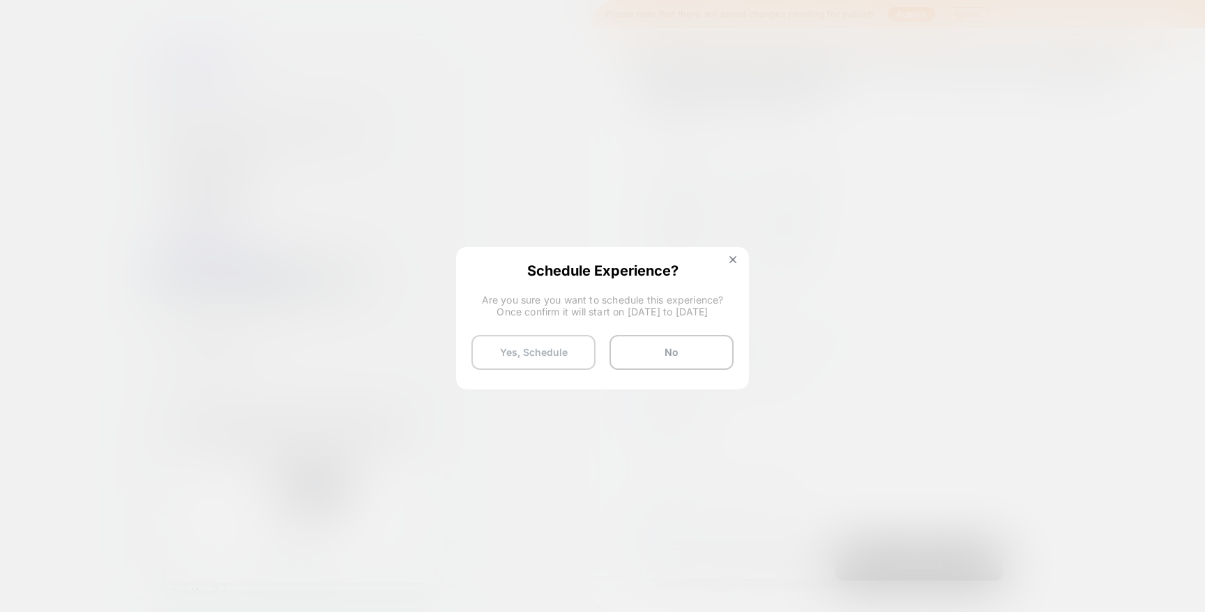
click at [511, 343] on button "Yes, Schedule" at bounding box center [534, 352] width 124 height 35
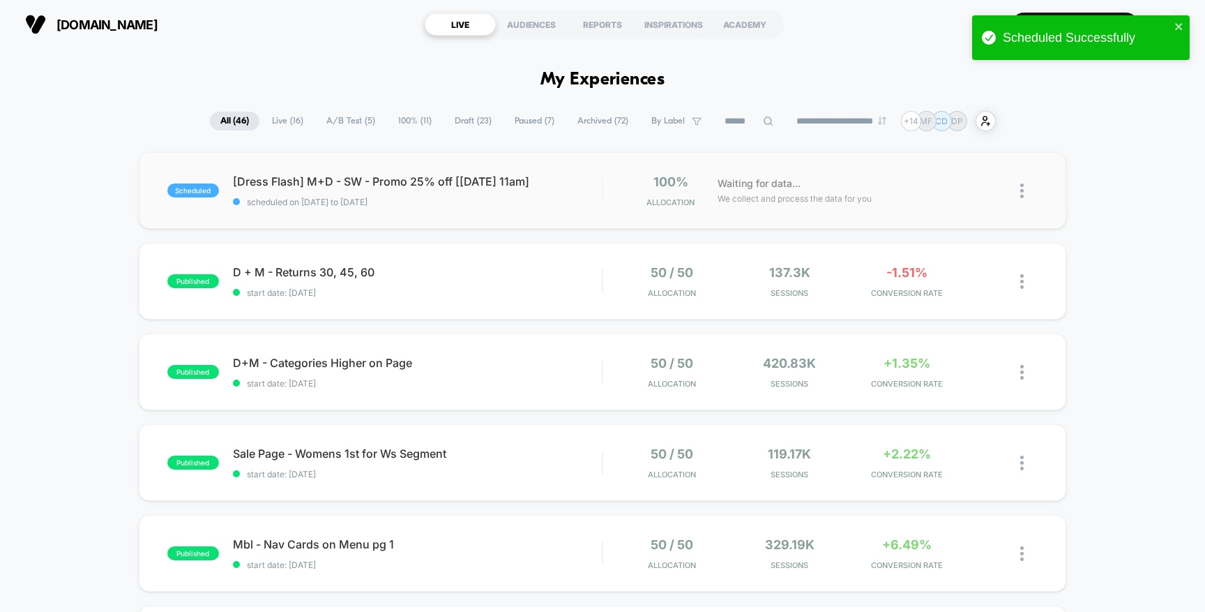
click at [544, 208] on div "scheduled [Dress Flash] M+D - SW - Promo 25% off [[DATE] 11am] scheduled on [DA…" at bounding box center [603, 190] width 928 height 77
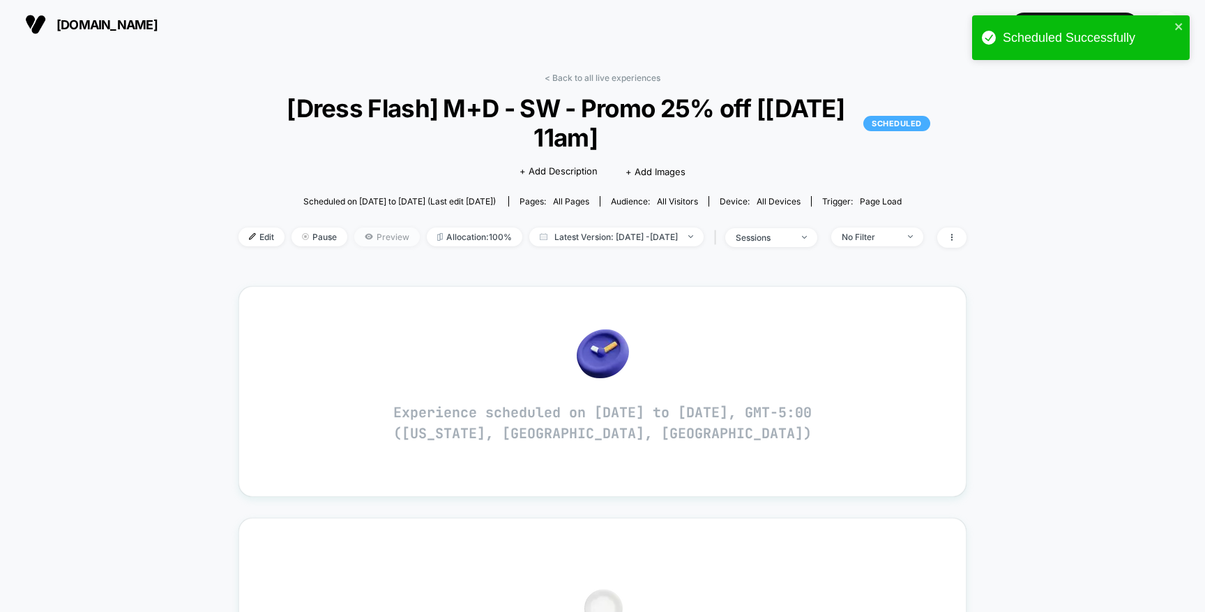
click at [354, 227] on span "Preview" at bounding box center [387, 236] width 66 height 19
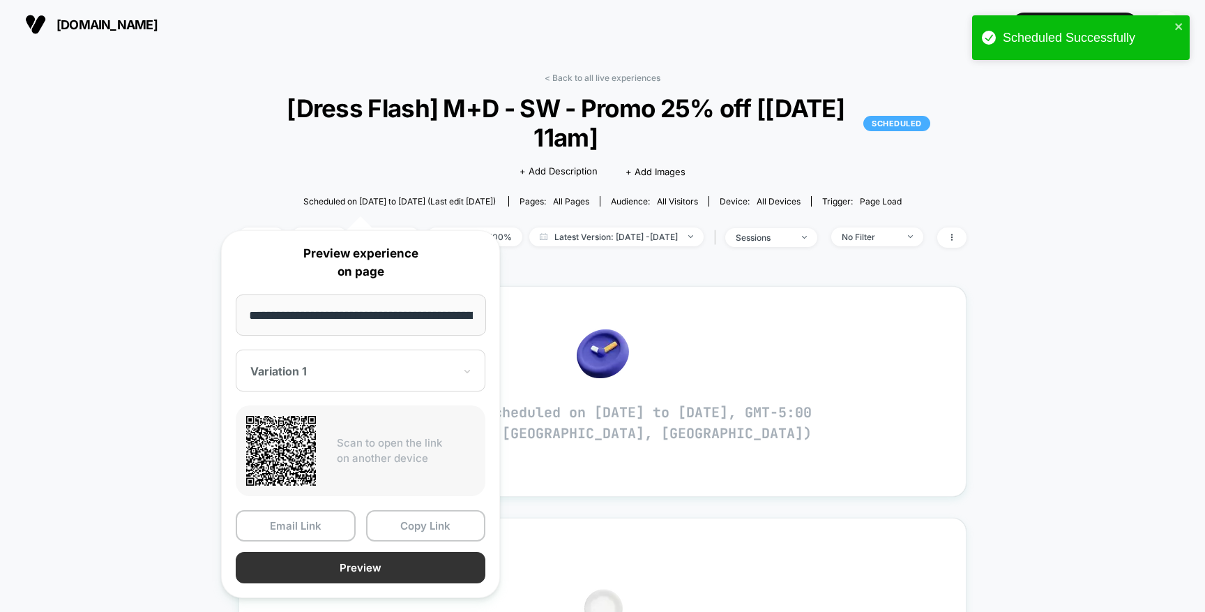
click at [377, 571] on button "Preview" at bounding box center [361, 567] width 250 height 31
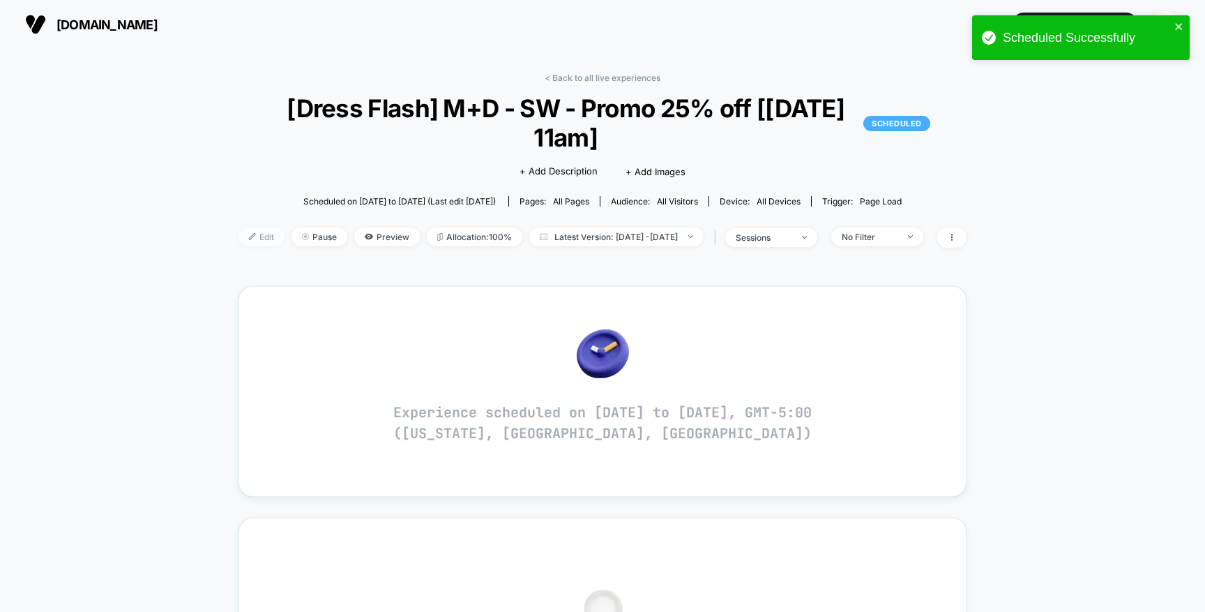
click at [239, 227] on span "Edit" at bounding box center [262, 236] width 46 height 19
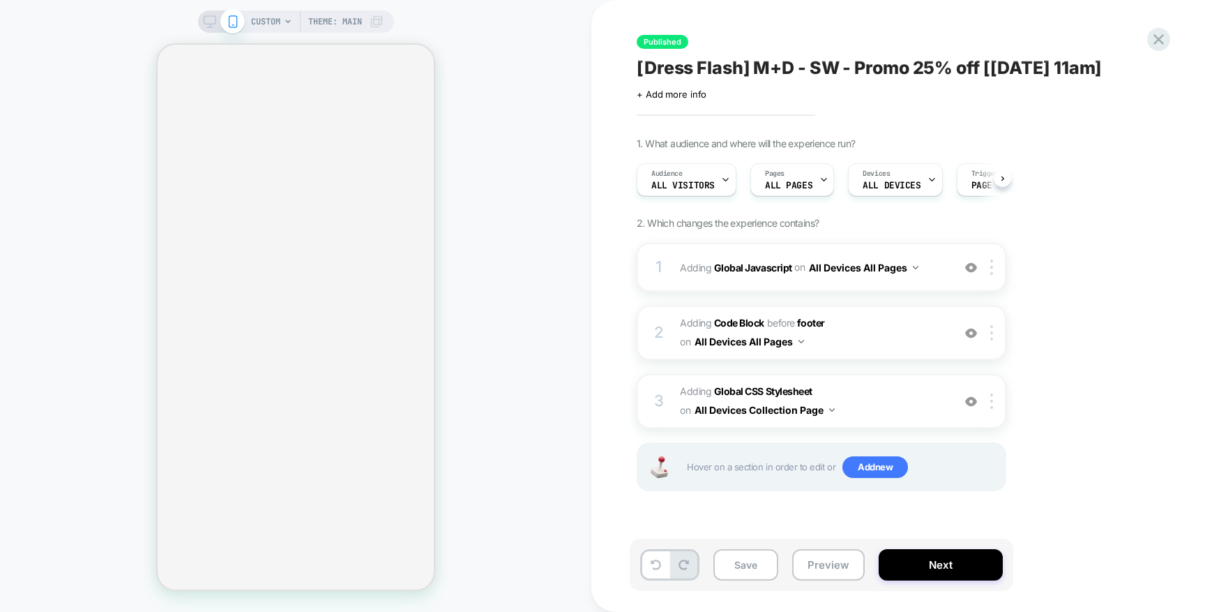
scroll to position [0, 1]
click at [744, 266] on b "Global Javascript" at bounding box center [753, 267] width 78 height 12
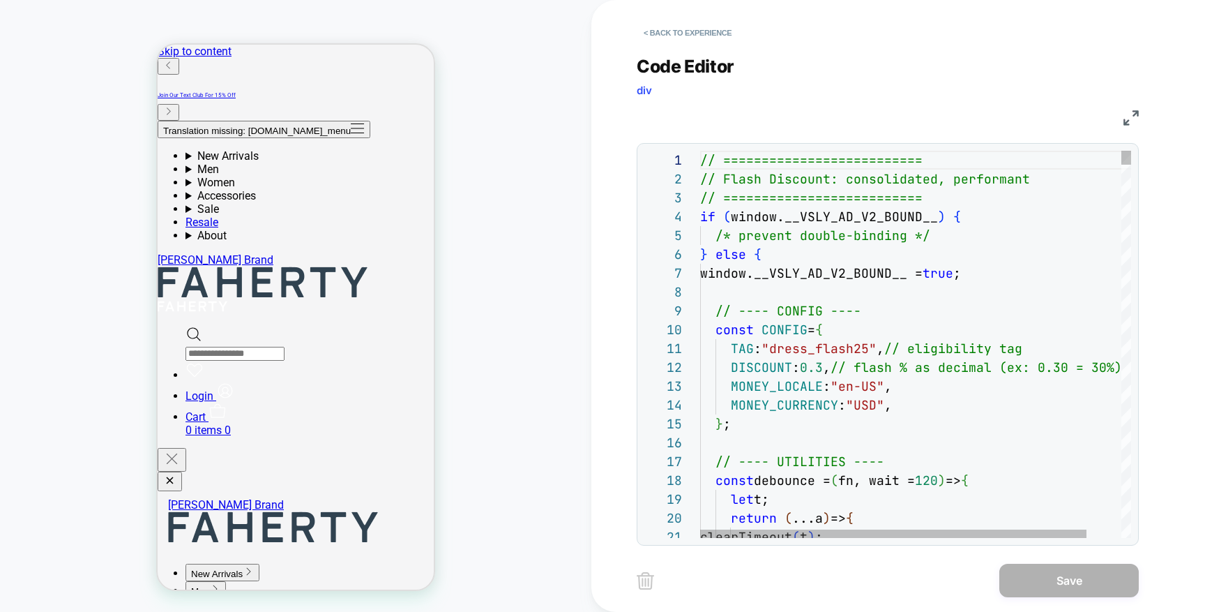
scroll to position [0, 0]
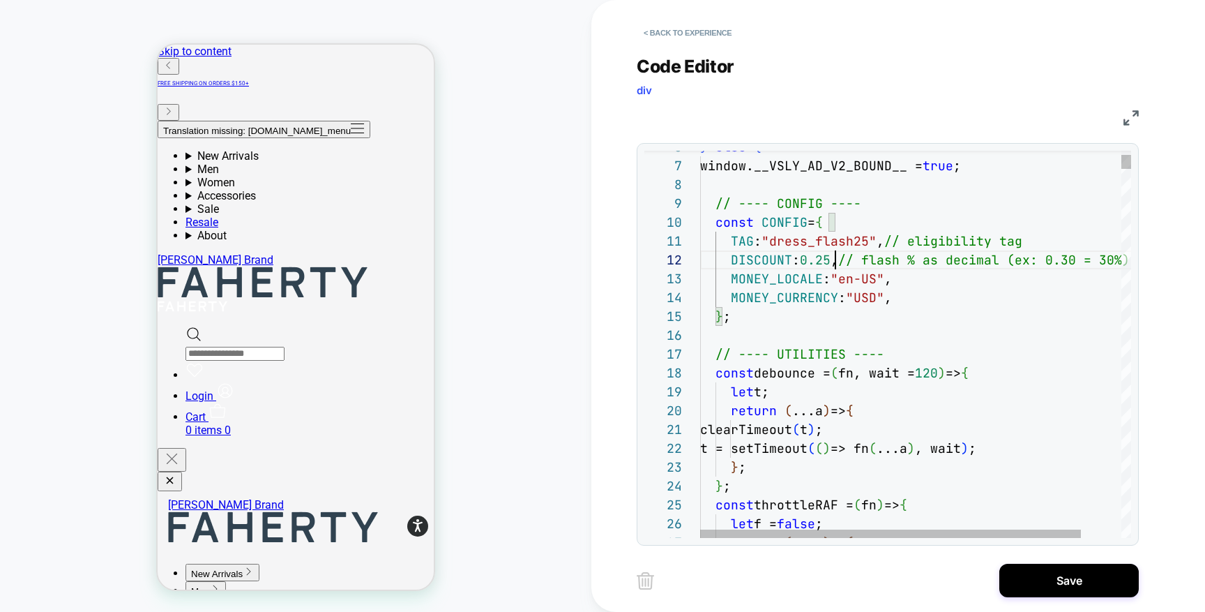
scroll to position [19, 135]
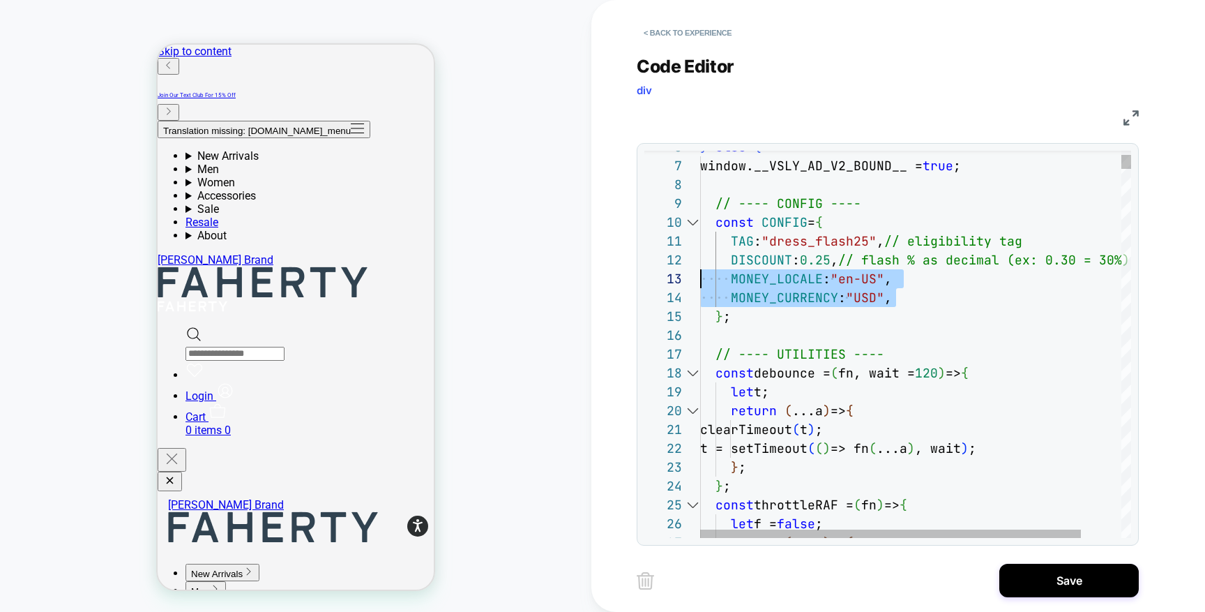
drag, startPoint x: 920, startPoint y: 295, endPoint x: 674, endPoint y: 280, distance: 246.7
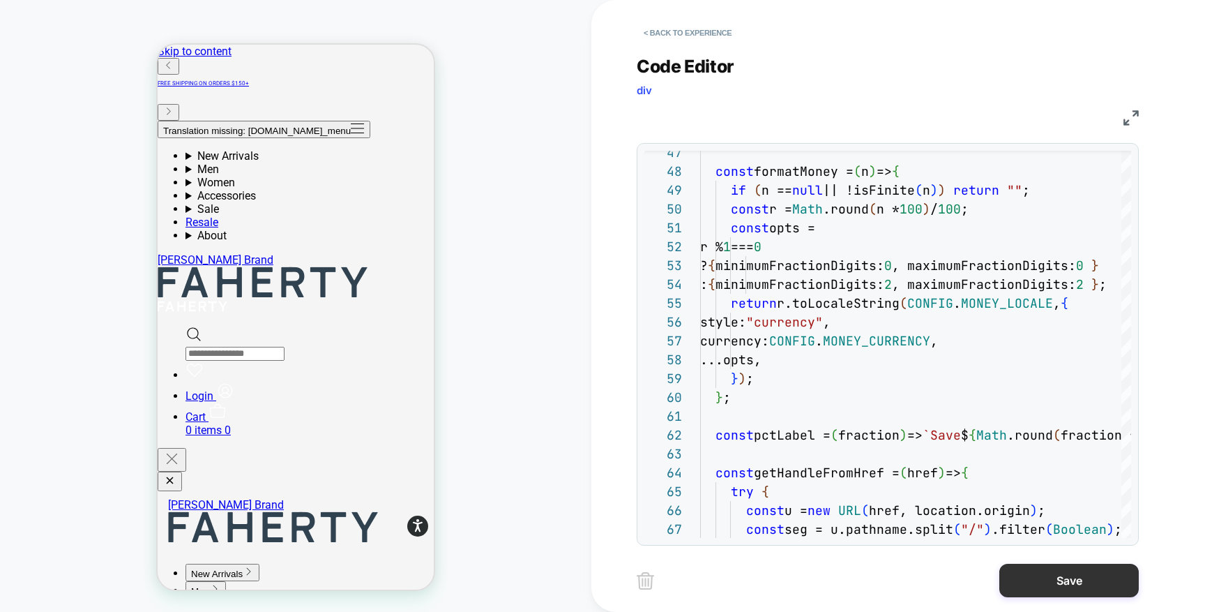
type textarea "**********"
click at [1044, 585] on button "Save" at bounding box center [1070, 580] width 140 height 33
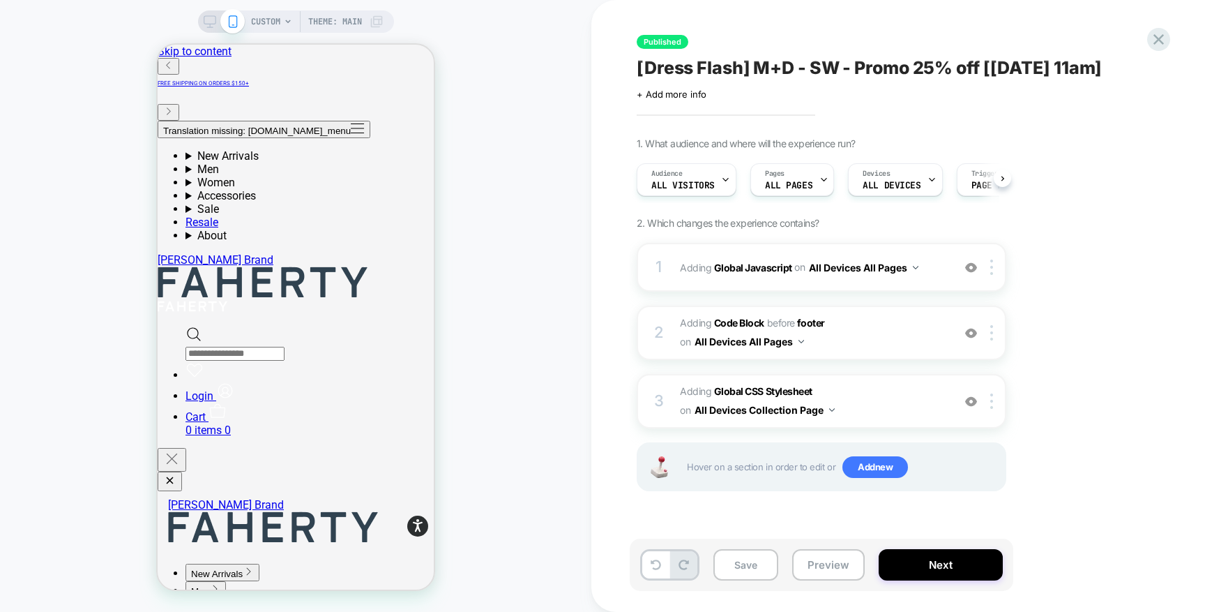
scroll to position [0, 1]
click at [925, 562] on button "Next" at bounding box center [941, 564] width 124 height 31
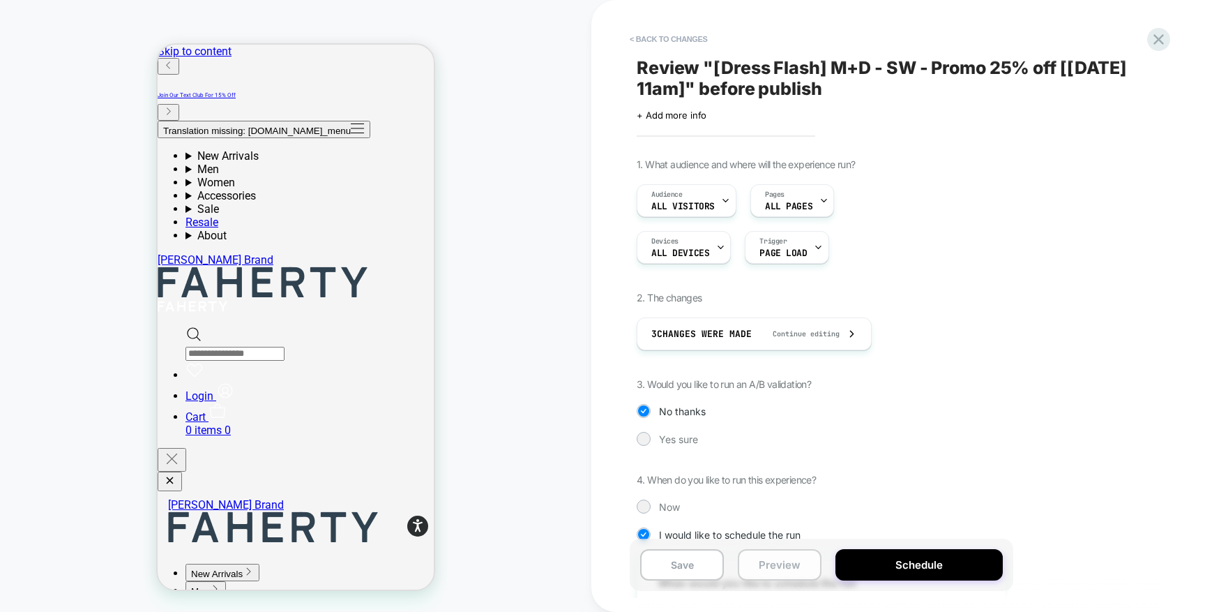
click at [790, 562] on button "Preview" at bounding box center [780, 564] width 84 height 31
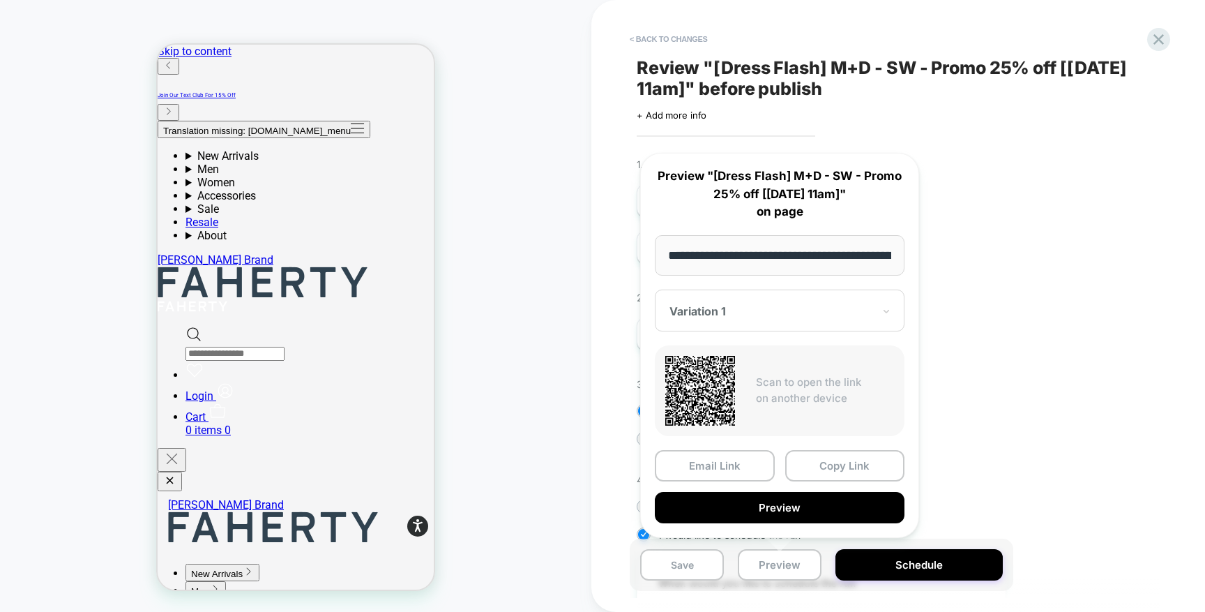
scroll to position [0, 190]
click at [753, 511] on button "Preview" at bounding box center [780, 507] width 250 height 31
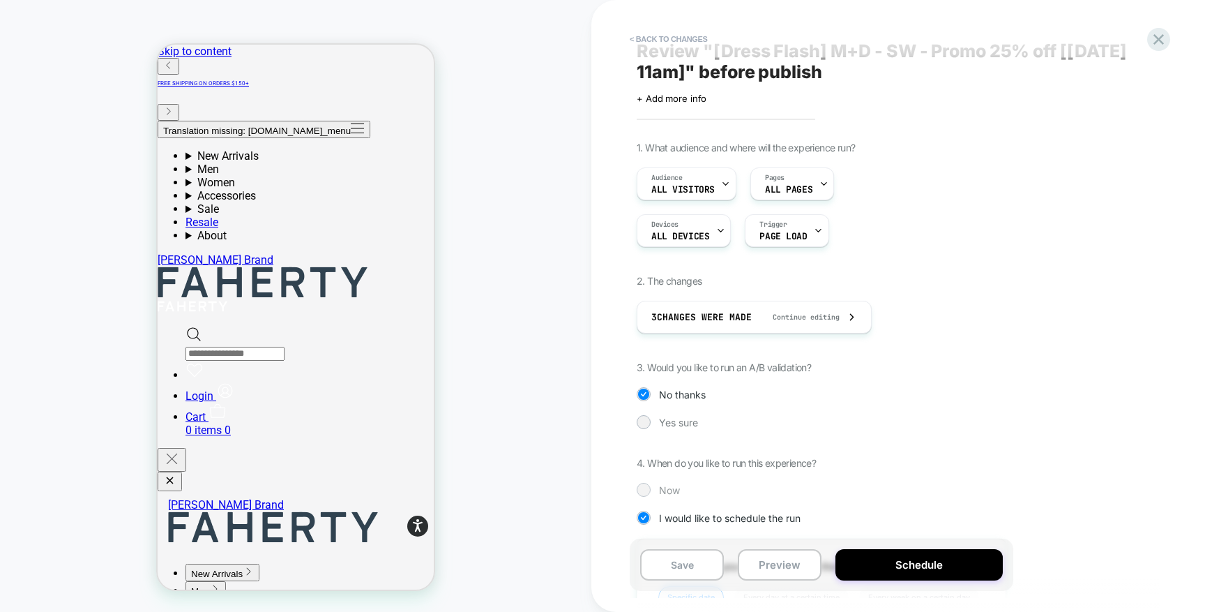
scroll to position [20, 0]
click at [816, 299] on div "3 Changes were made Continue editing" at bounding box center [755, 313] width 206 height 31
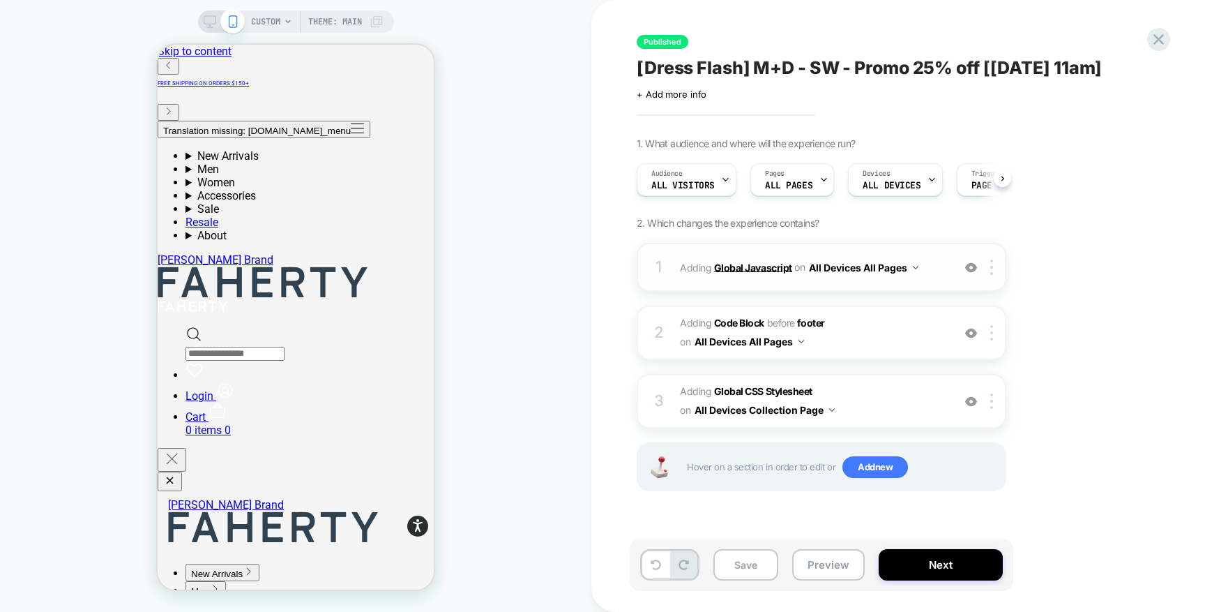
scroll to position [0, 1]
click at [724, 263] on b "Global Javascript" at bounding box center [753, 267] width 78 height 12
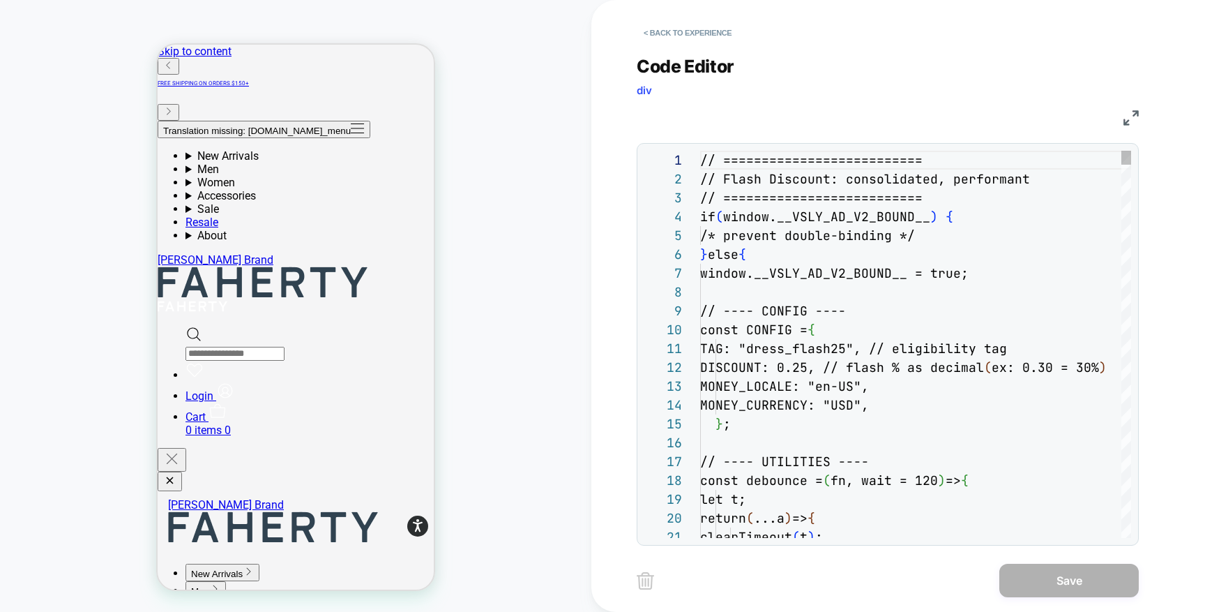
scroll to position [188, 0]
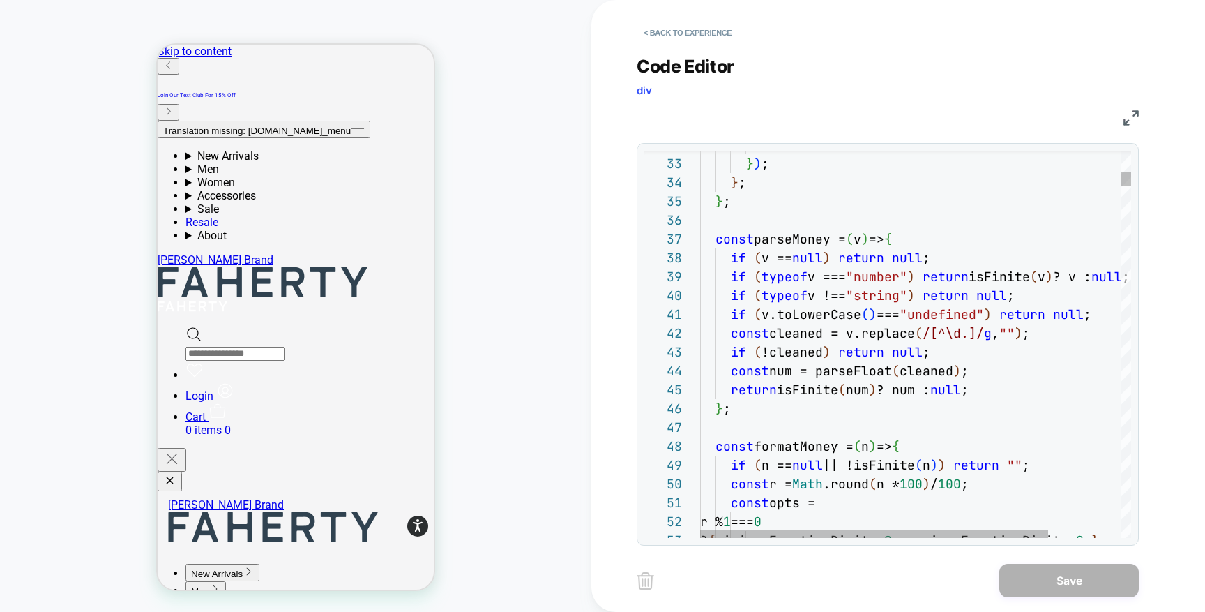
type textarea "**********"
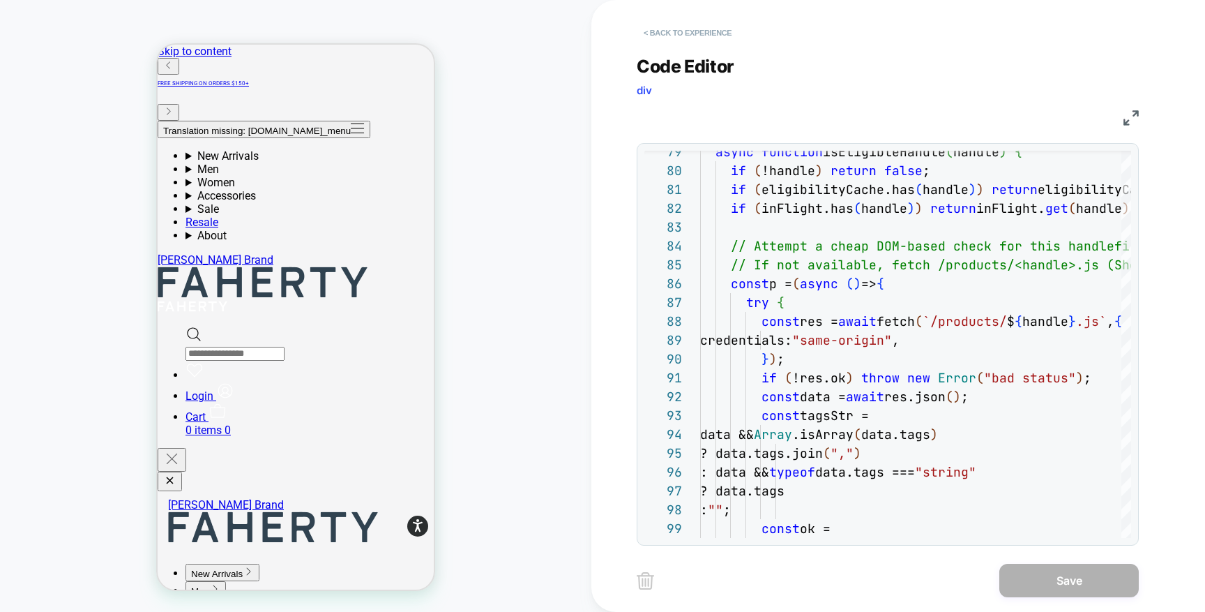
click at [692, 29] on button "< Back to experience" at bounding box center [688, 33] width 102 height 22
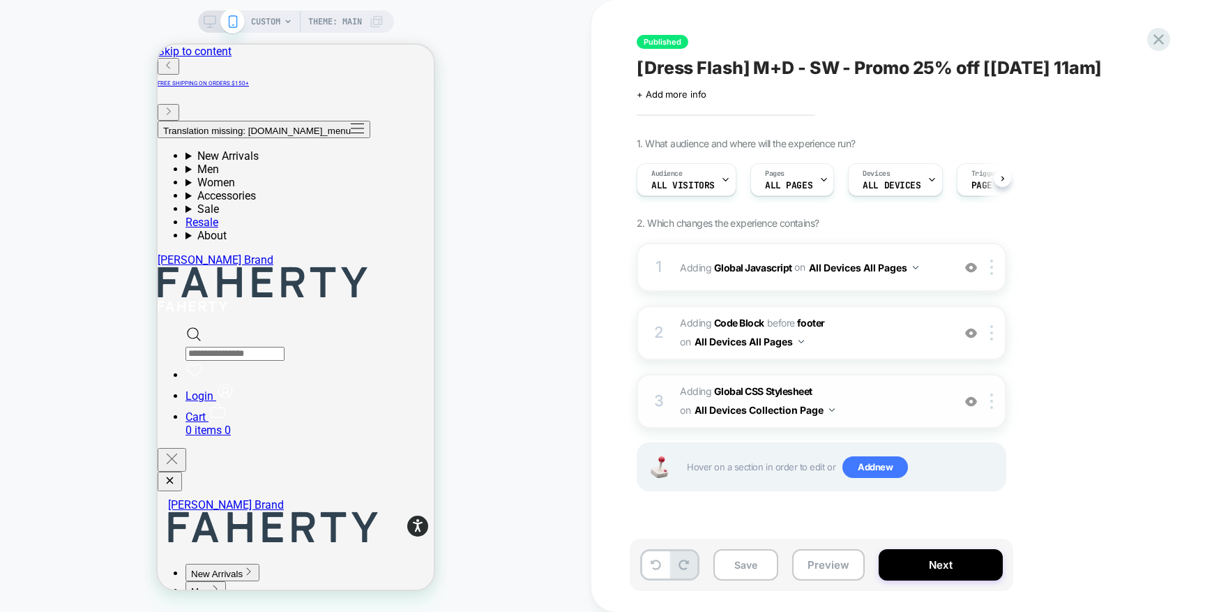
scroll to position [0, 1]
click at [831, 560] on button "Preview" at bounding box center [828, 564] width 73 height 31
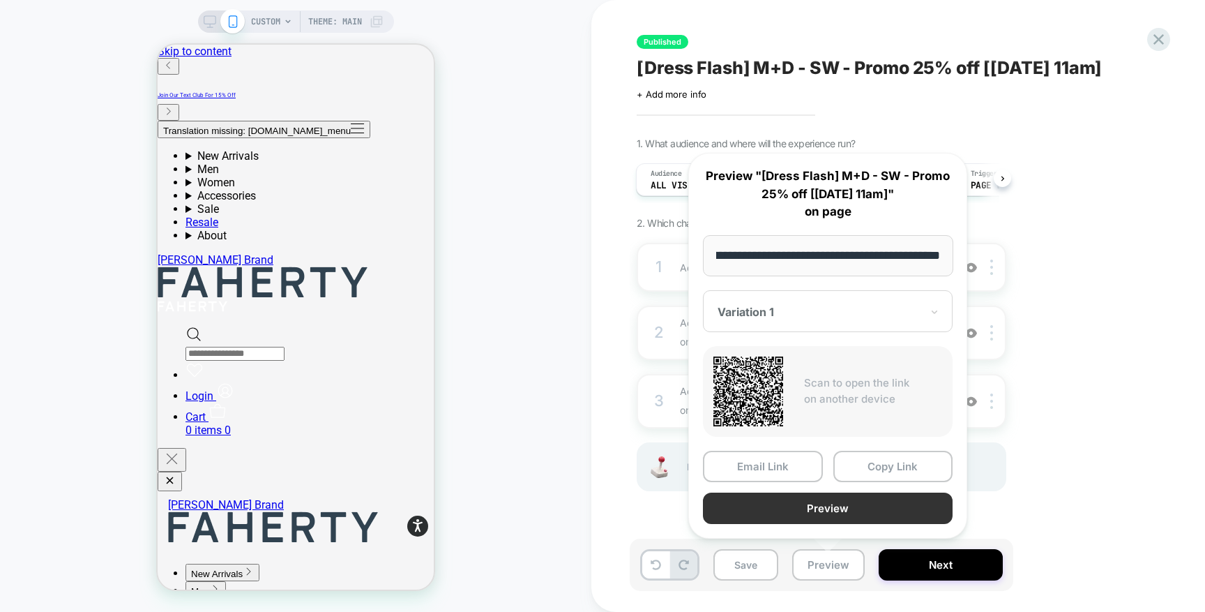
scroll to position [0, 0]
click at [890, 501] on button "Preview" at bounding box center [828, 507] width 250 height 31
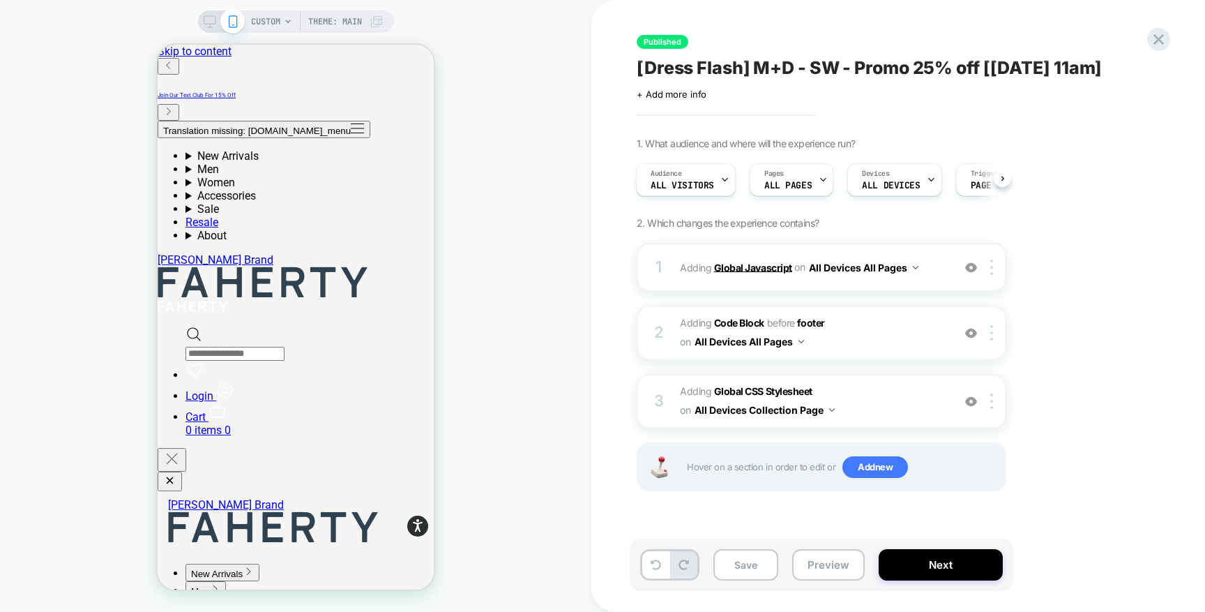
click at [763, 268] on b "Global Javascript" at bounding box center [753, 267] width 78 height 12
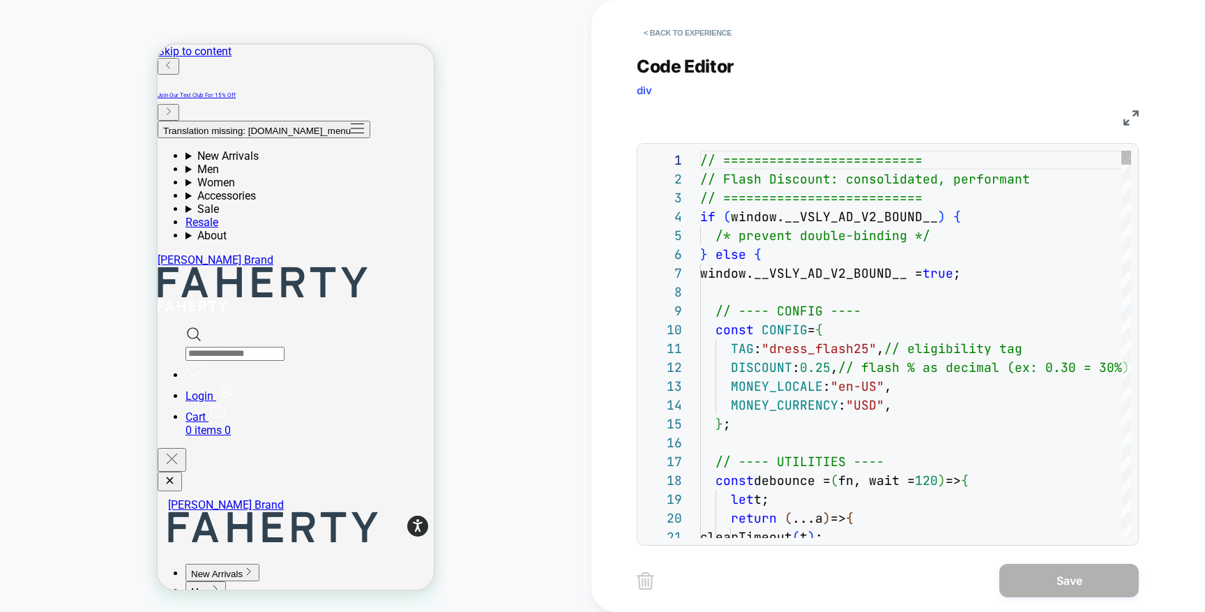
type textarea "**********"
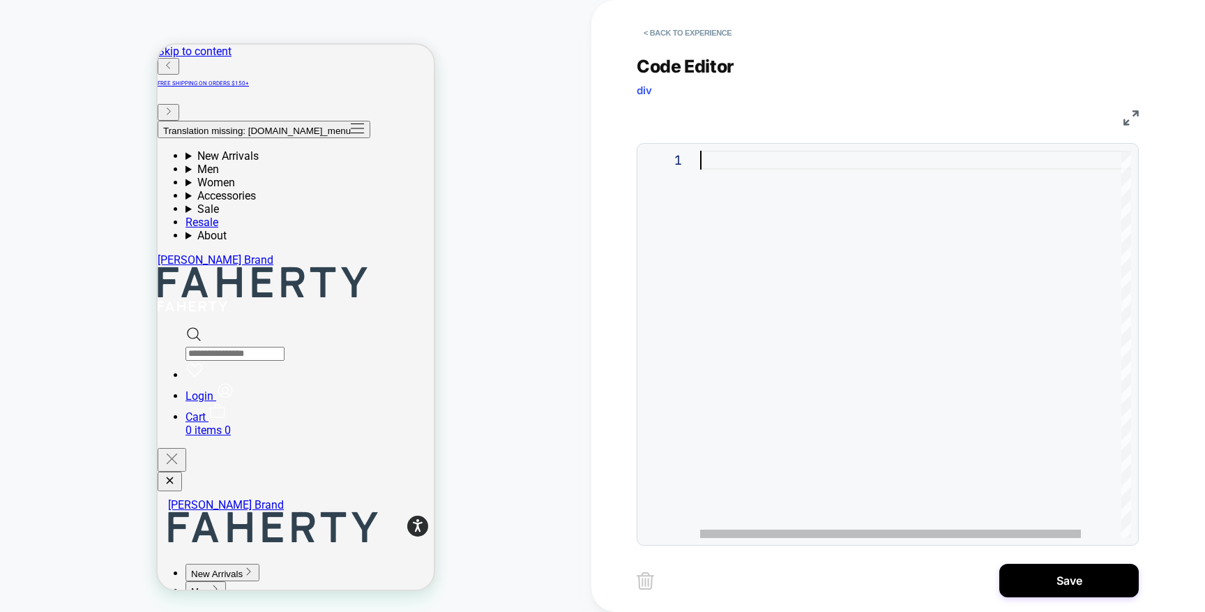
scroll to position [0, 0]
type textarea "**********"
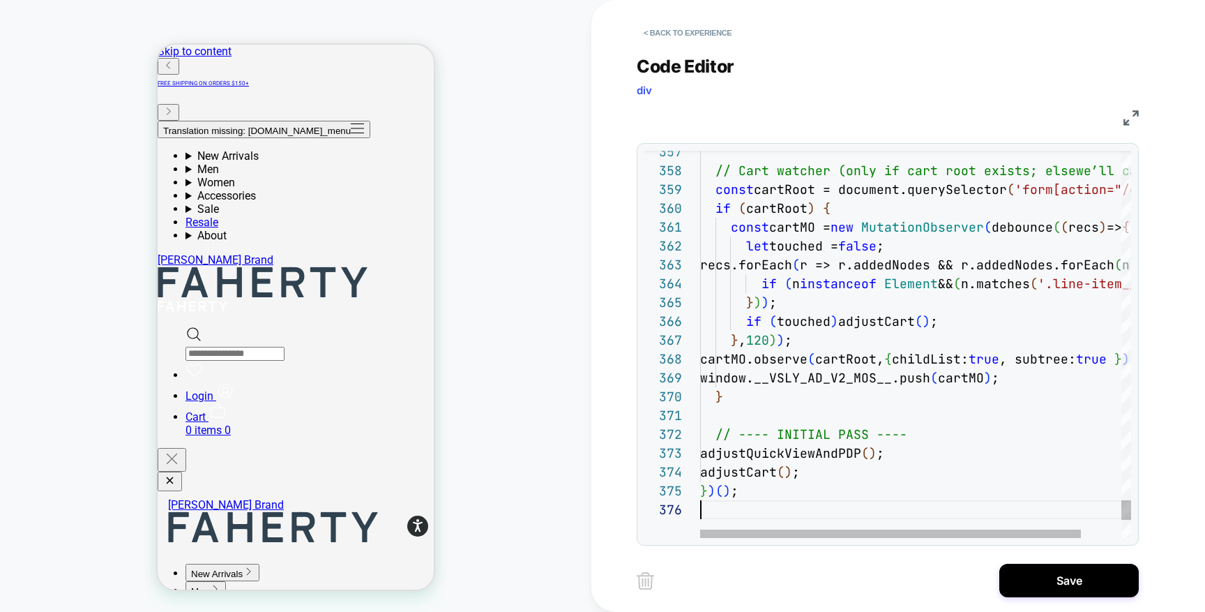
scroll to position [94, 0]
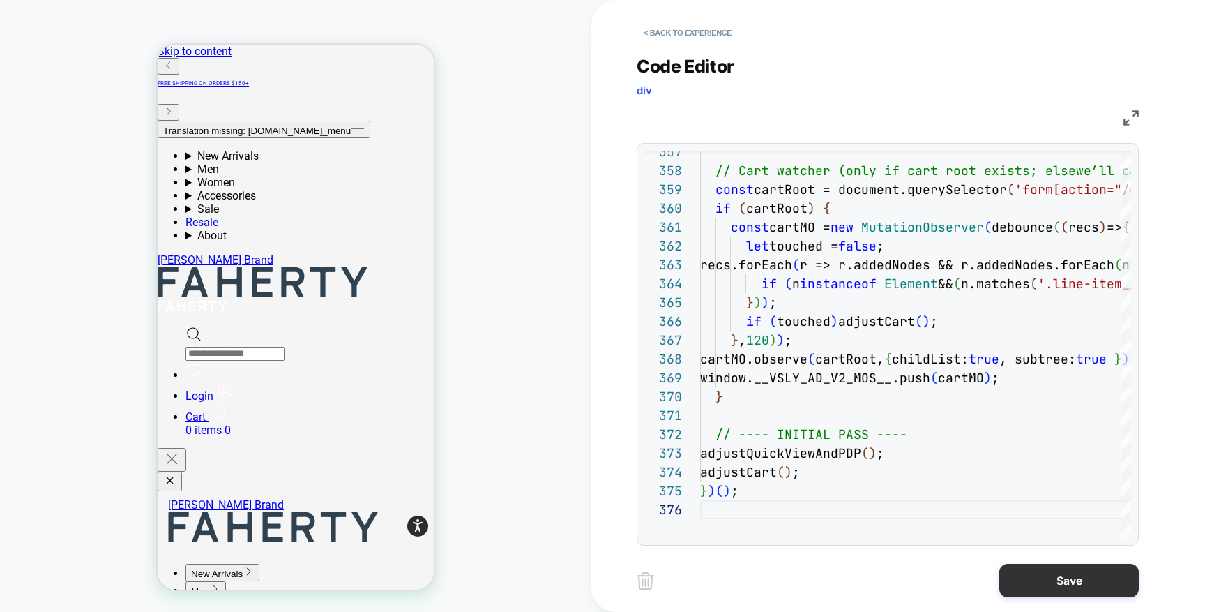
click at [1085, 578] on button "Save" at bounding box center [1070, 580] width 140 height 33
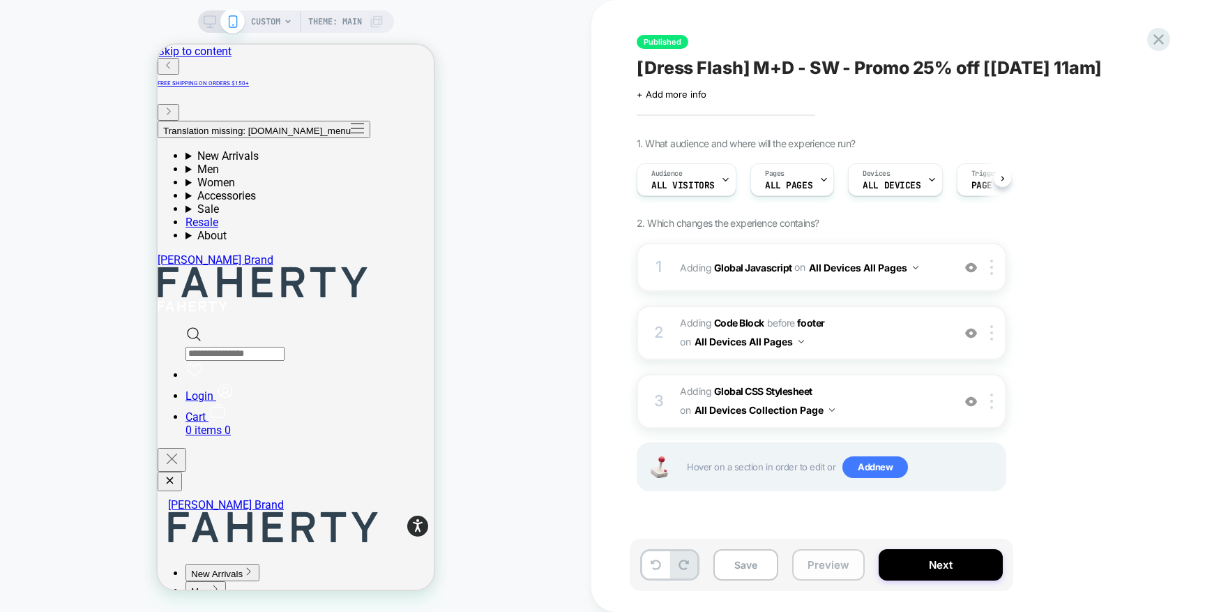
scroll to position [0, 1]
click at [839, 567] on button "Preview" at bounding box center [828, 564] width 73 height 31
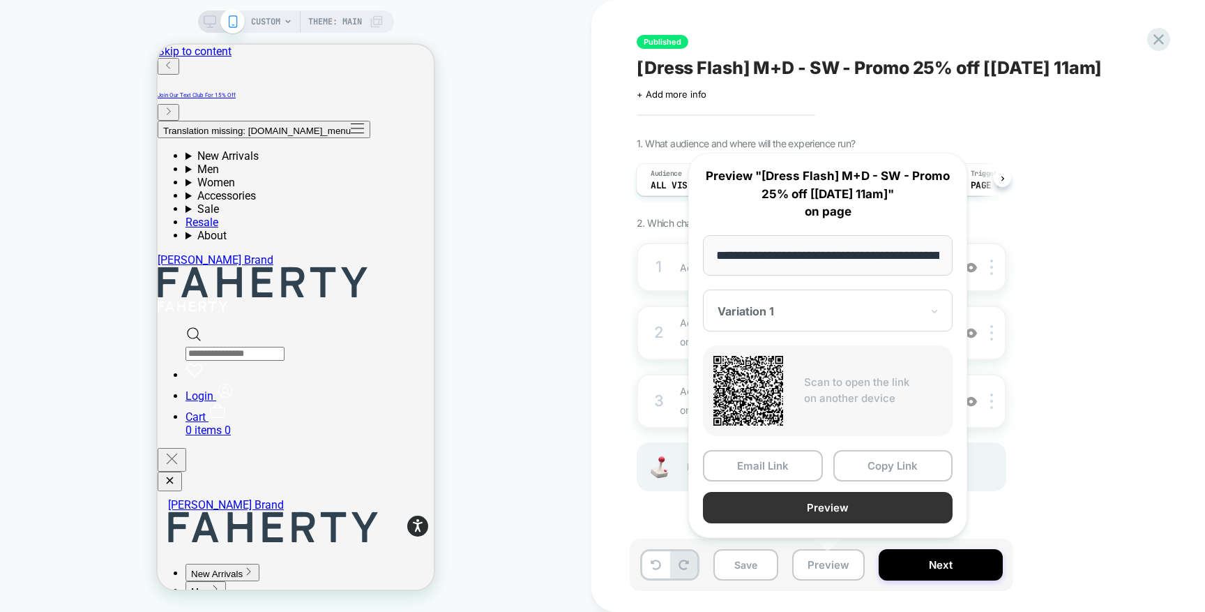
scroll to position [0, 190]
click at [838, 511] on button "Preview" at bounding box center [828, 507] width 250 height 31
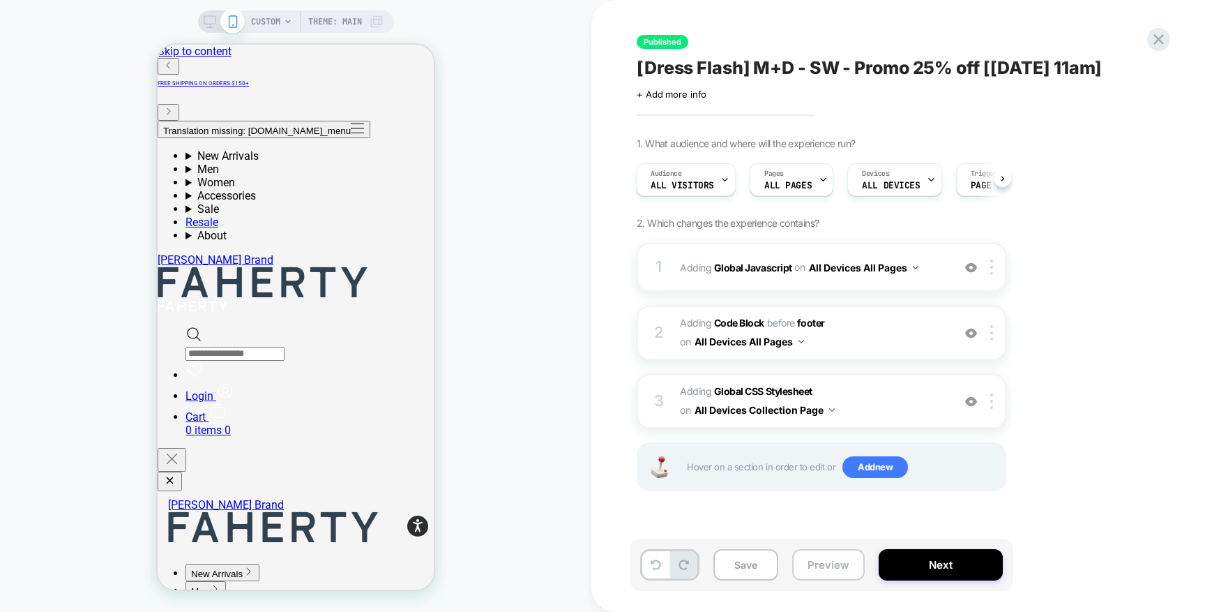
click at [836, 562] on button "Preview" at bounding box center [828, 564] width 73 height 31
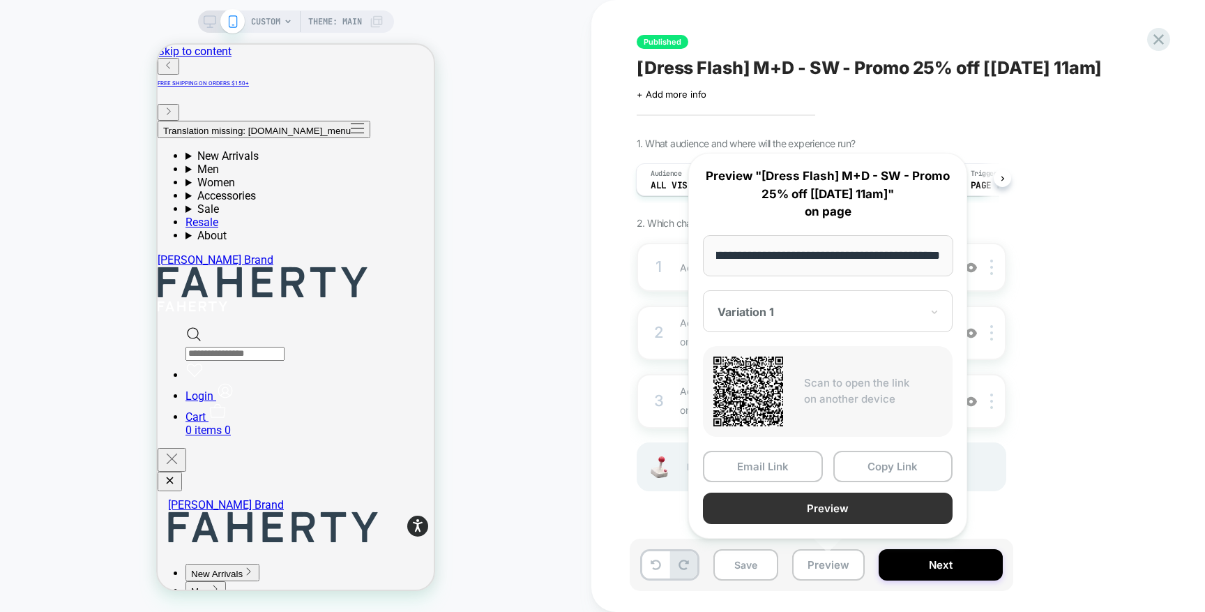
click at [874, 509] on button "Preview" at bounding box center [828, 507] width 250 height 31
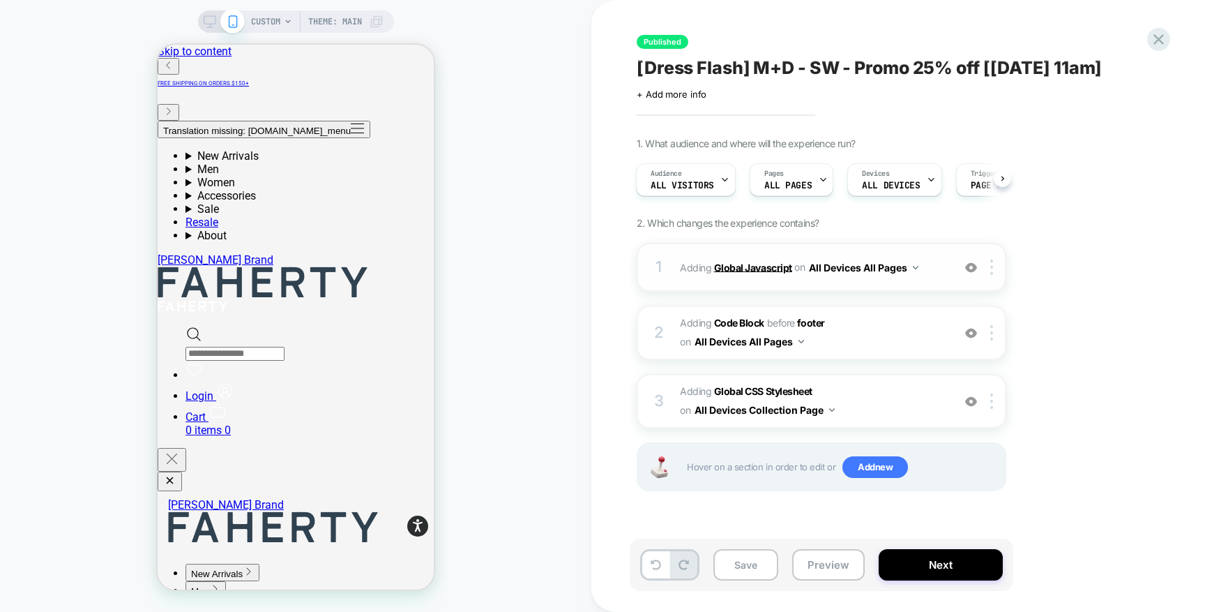
click at [747, 264] on b "Global Javascript" at bounding box center [753, 267] width 78 height 12
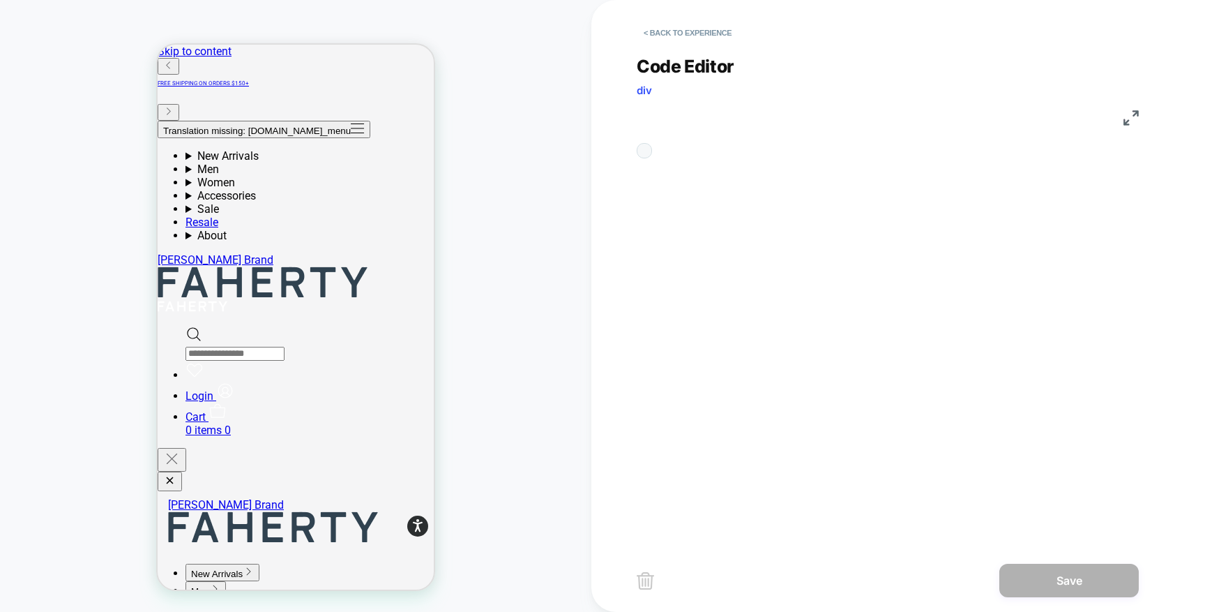
scroll to position [188, 0]
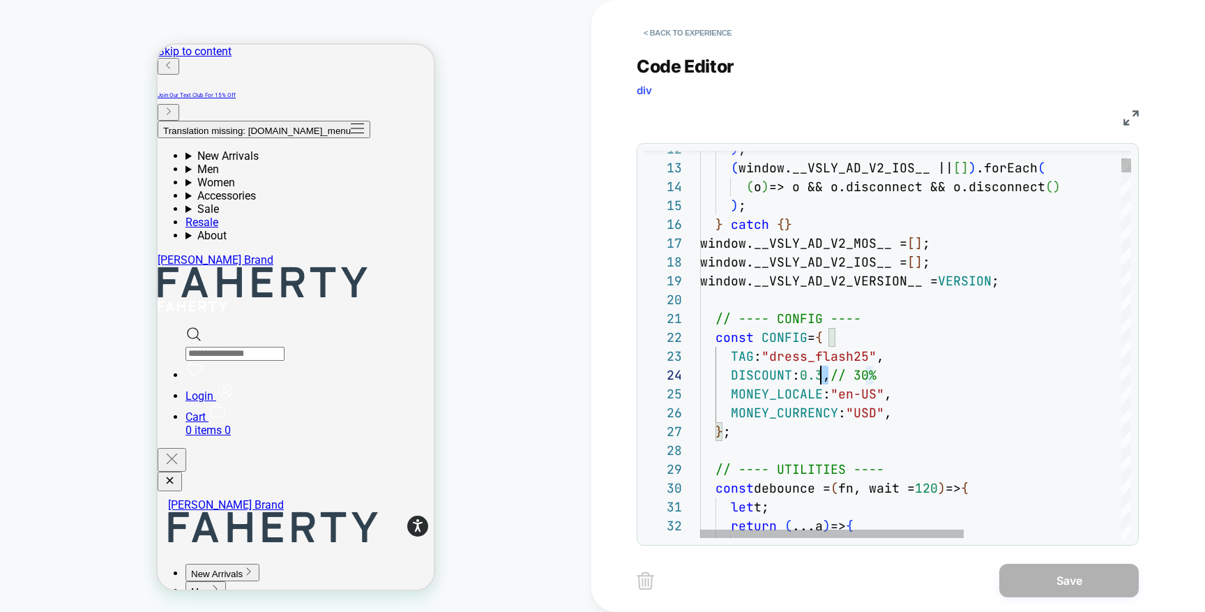
drag, startPoint x: 827, startPoint y: 378, endPoint x: 817, endPoint y: 378, distance: 10.5
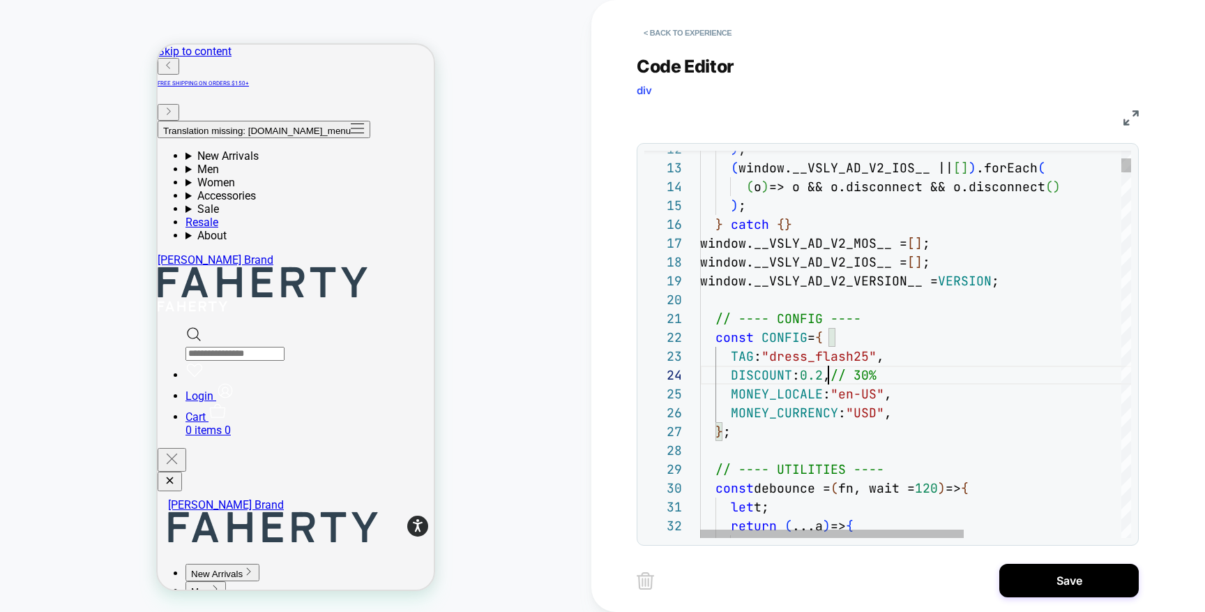
scroll to position [57, 128]
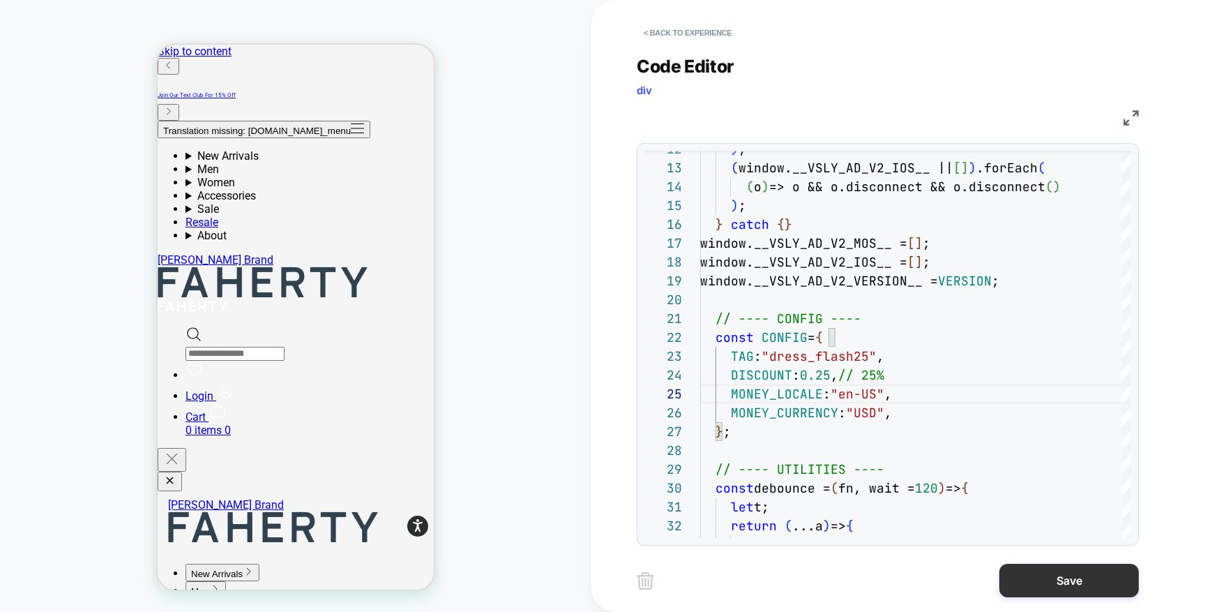
type textarea "**********"
click at [1076, 591] on button "Save" at bounding box center [1070, 580] width 140 height 33
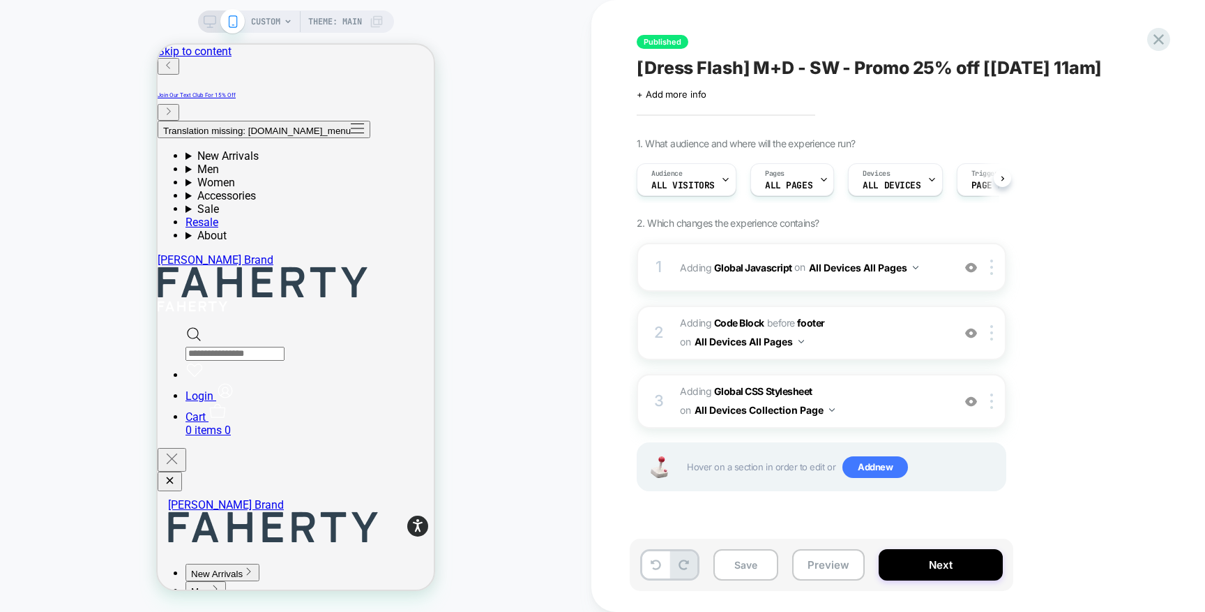
scroll to position [0, 1]
click at [804, 559] on button "Preview" at bounding box center [828, 564] width 73 height 31
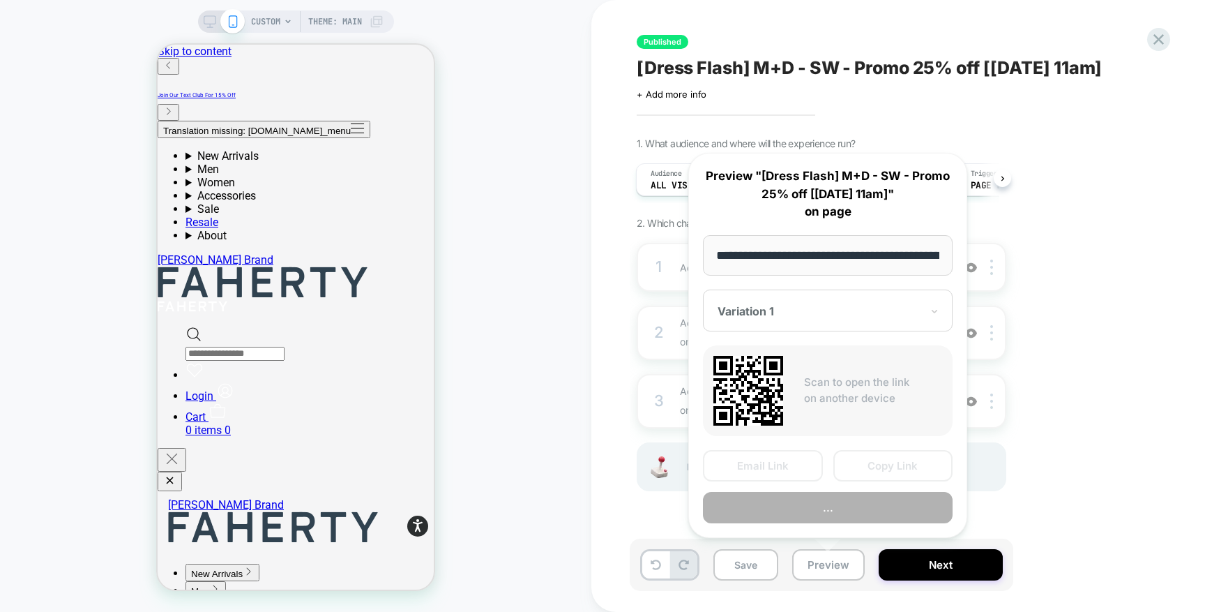
scroll to position [0, 190]
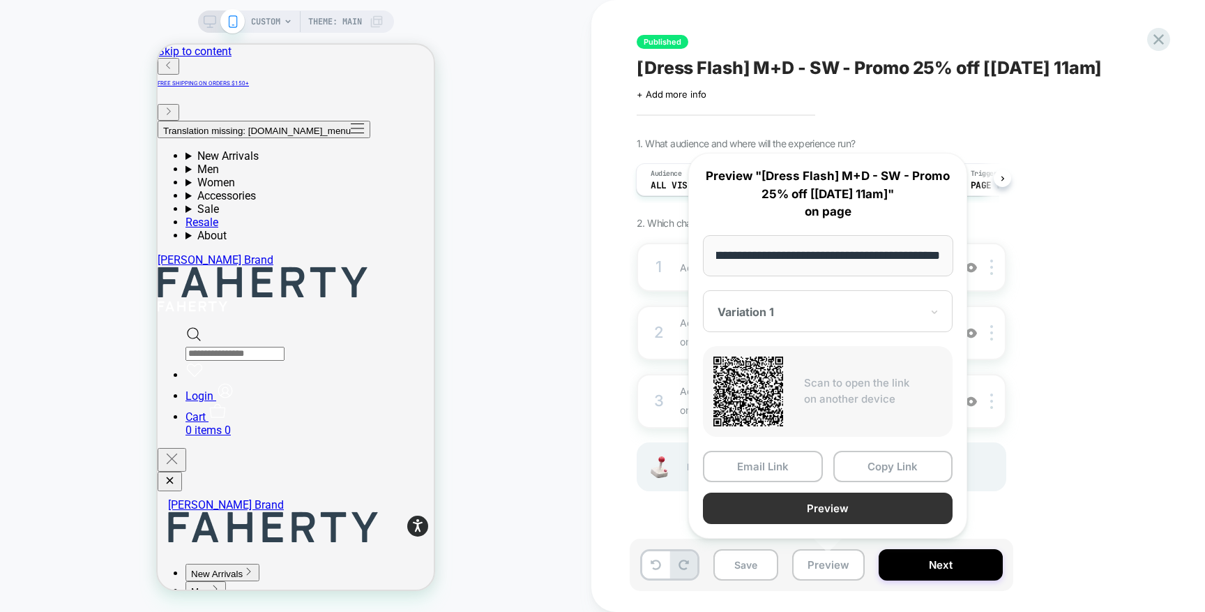
click at [841, 500] on button "Preview" at bounding box center [828, 507] width 250 height 31
